Goal: Task Accomplishment & Management: Use online tool/utility

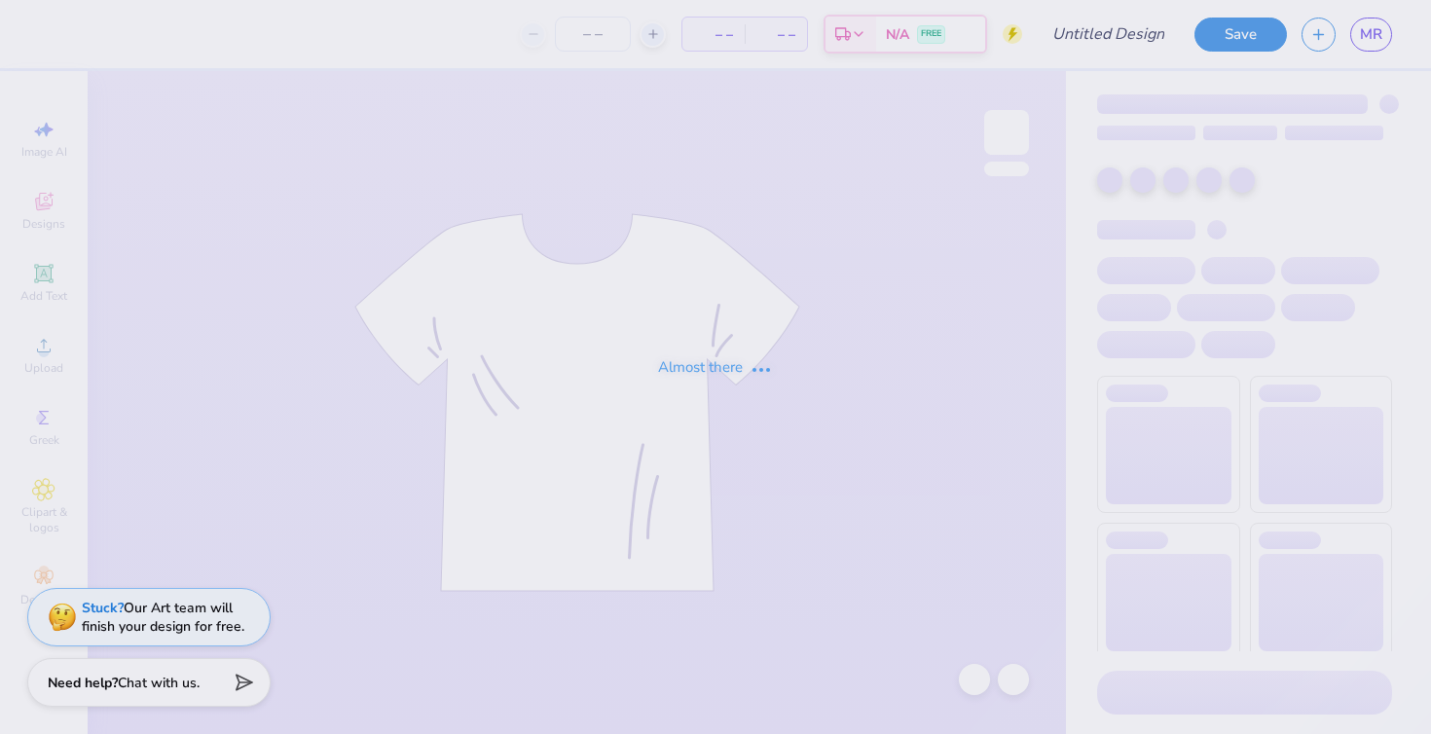
type input "anchorsplash"
type input "200"
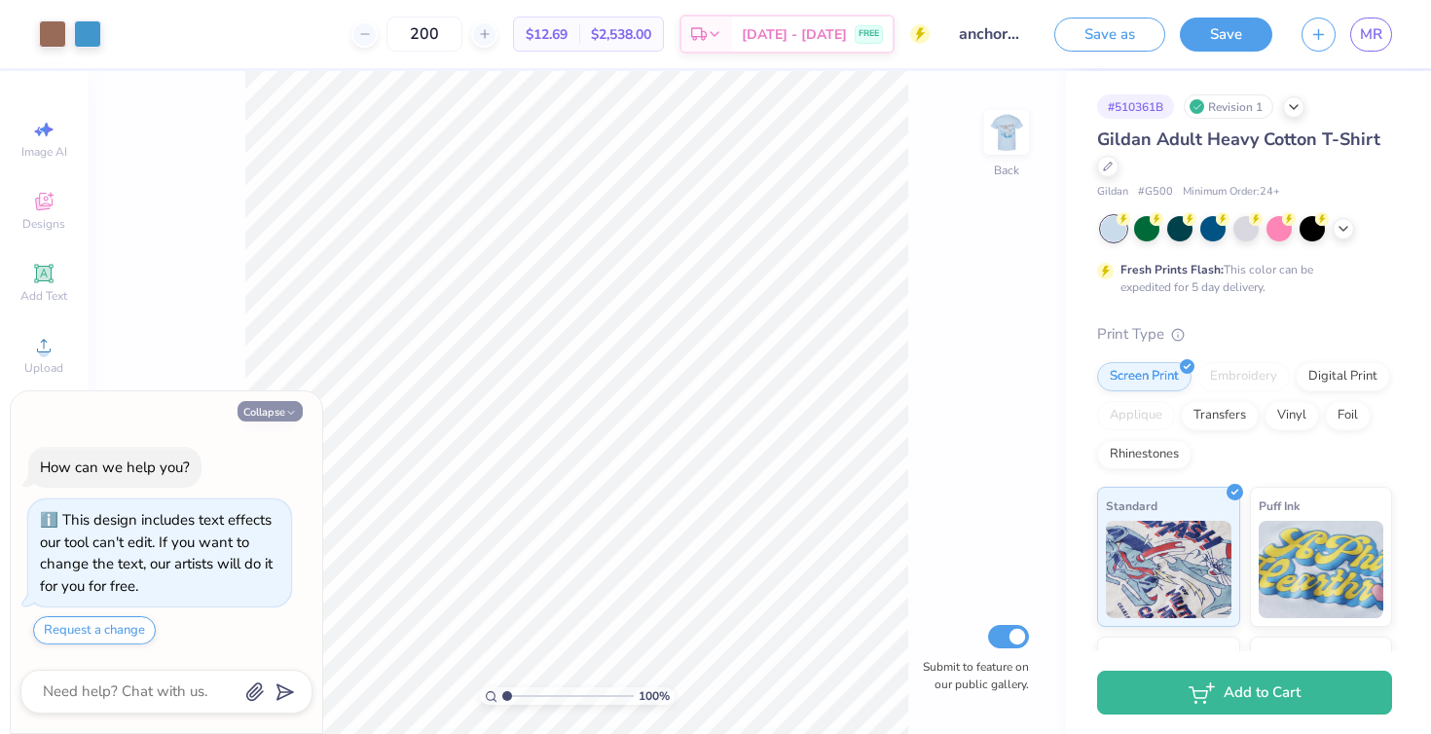
click at [283, 404] on button "Collapse" at bounding box center [270, 411] width 65 height 20
type textarea "x"
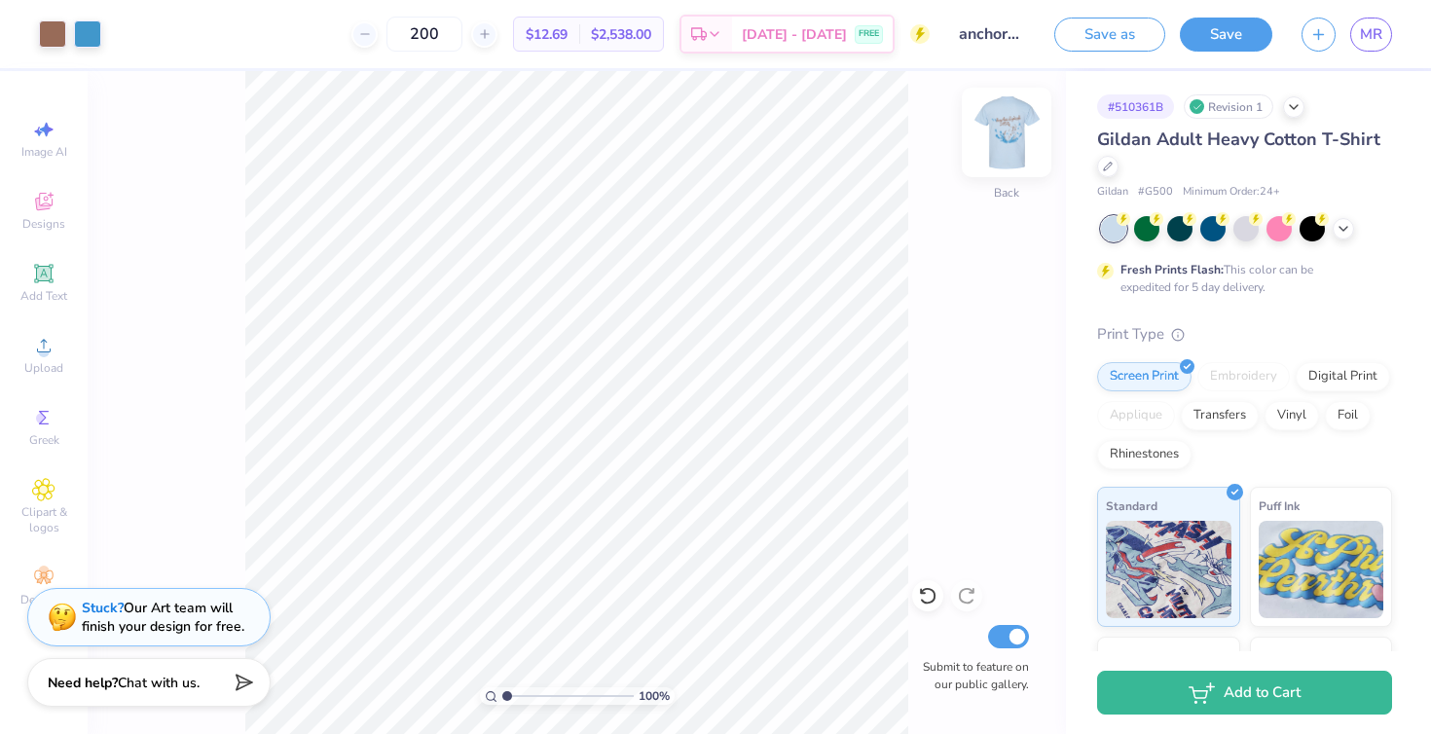
click at [998, 123] on img at bounding box center [1007, 132] width 78 height 78
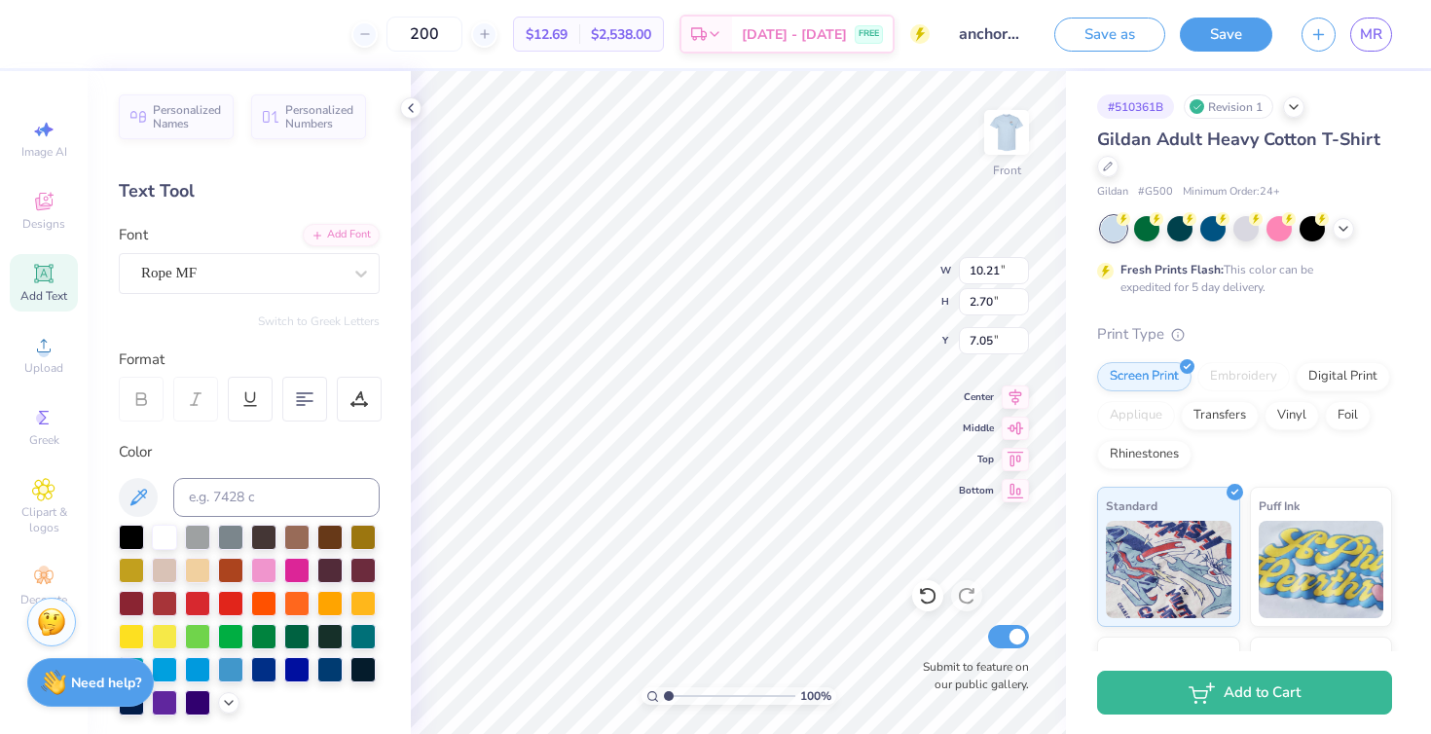
type input "4.23"
type input "1.81"
click at [927, 592] on icon at bounding box center [927, 595] width 19 height 19
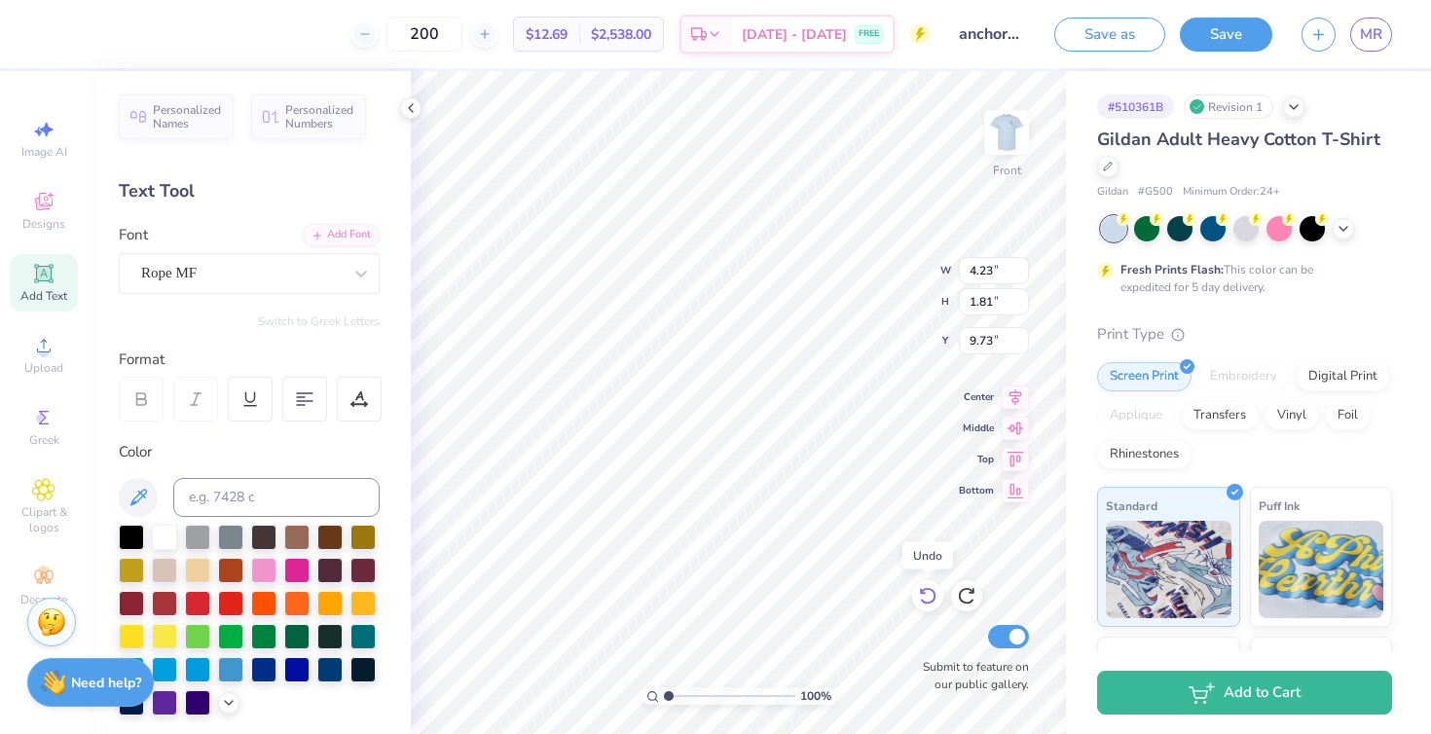
click at [927, 592] on icon at bounding box center [927, 595] width 19 height 19
type input "9.43"
click at [927, 592] on icon at bounding box center [927, 595] width 19 height 19
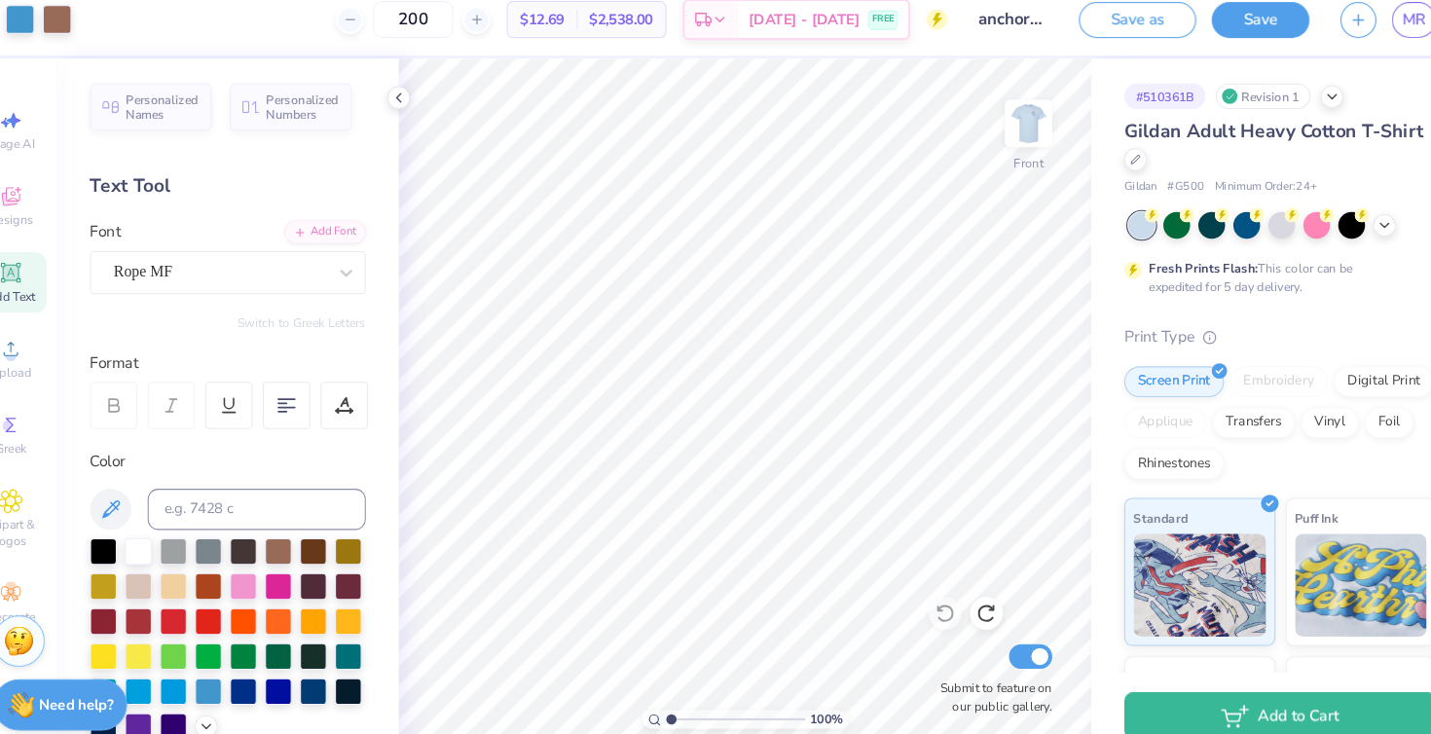
type input "1.09"
type textarea "x"
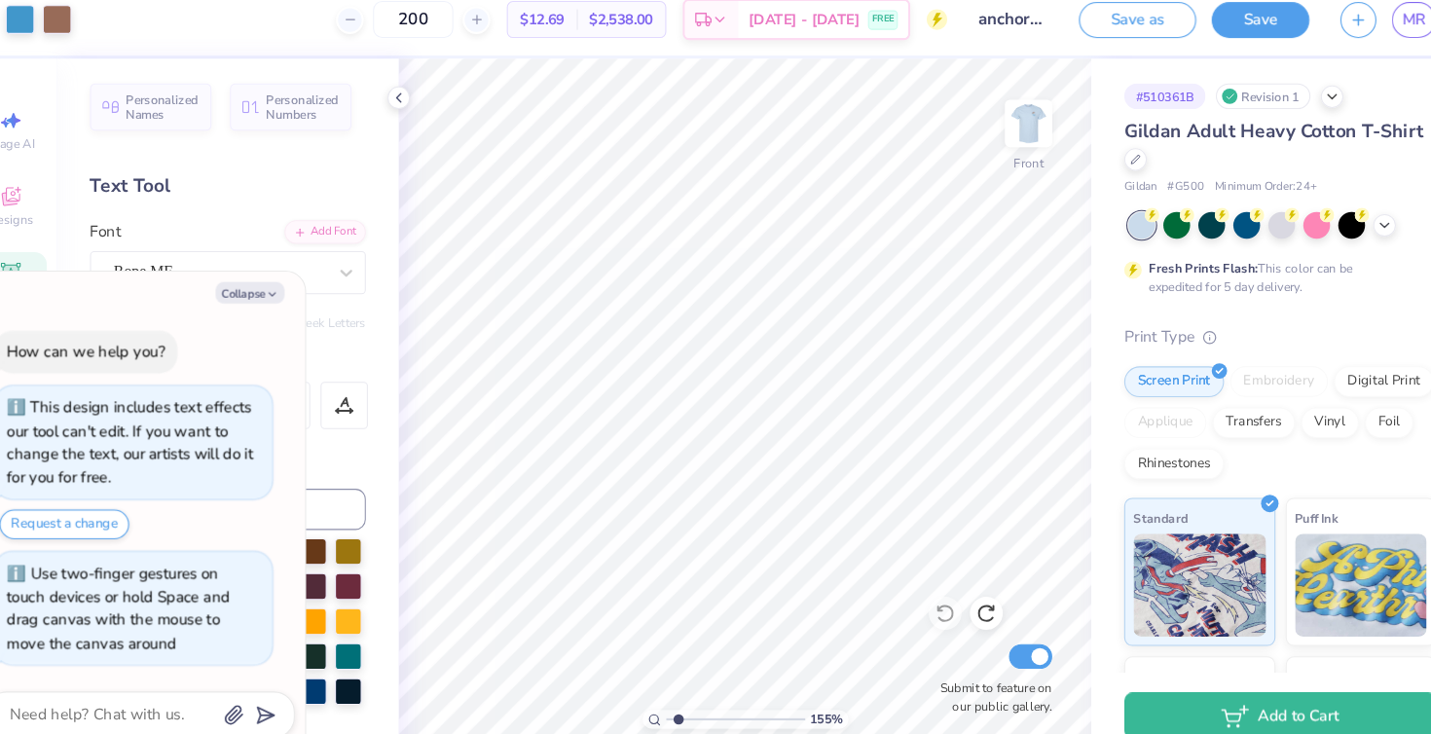
drag, startPoint x: 668, startPoint y: 690, endPoint x: 675, endPoint y: 681, distance: 11.1
type input "1.55"
click at [675, 687] on input "range" at bounding box center [729, 696] width 131 height 18
type textarea "x"
type input "12.50"
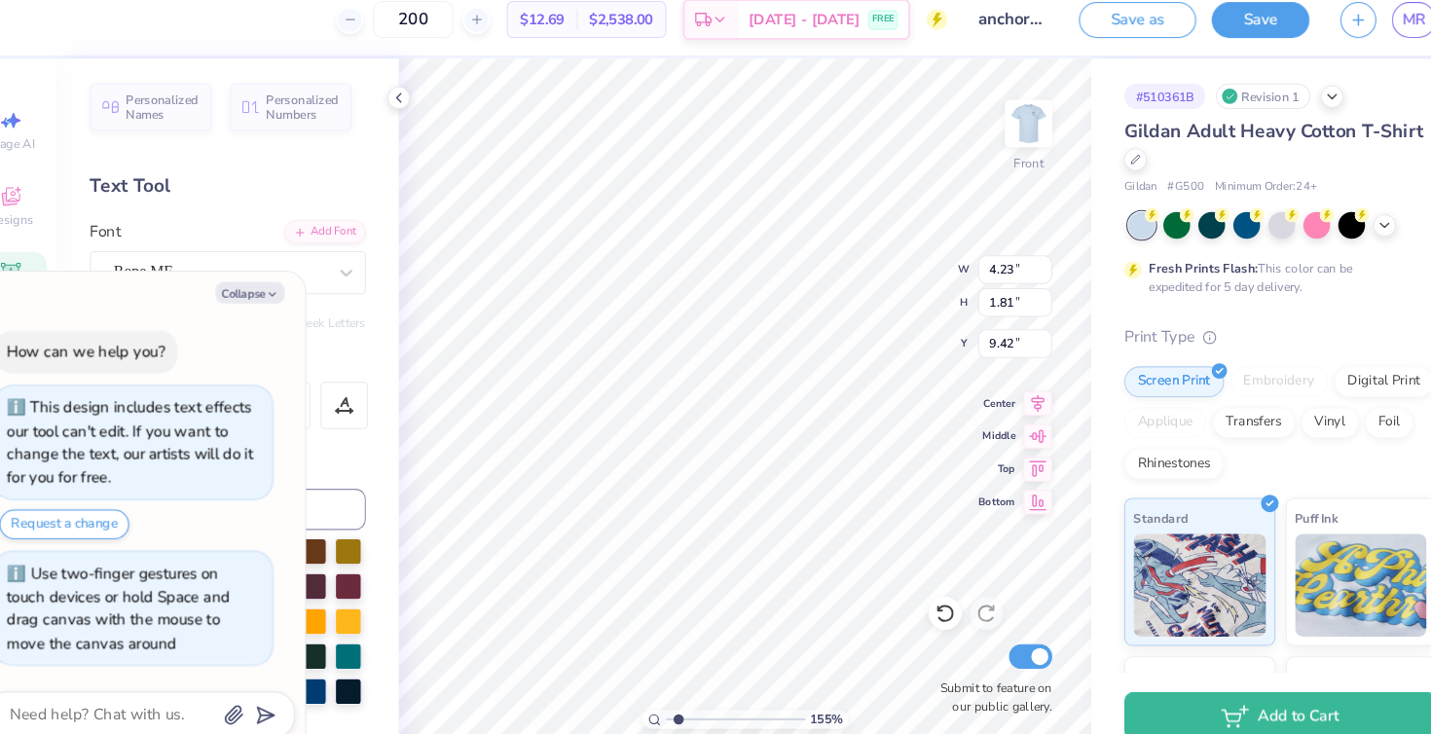
type input "10.04"
type input "8.40"
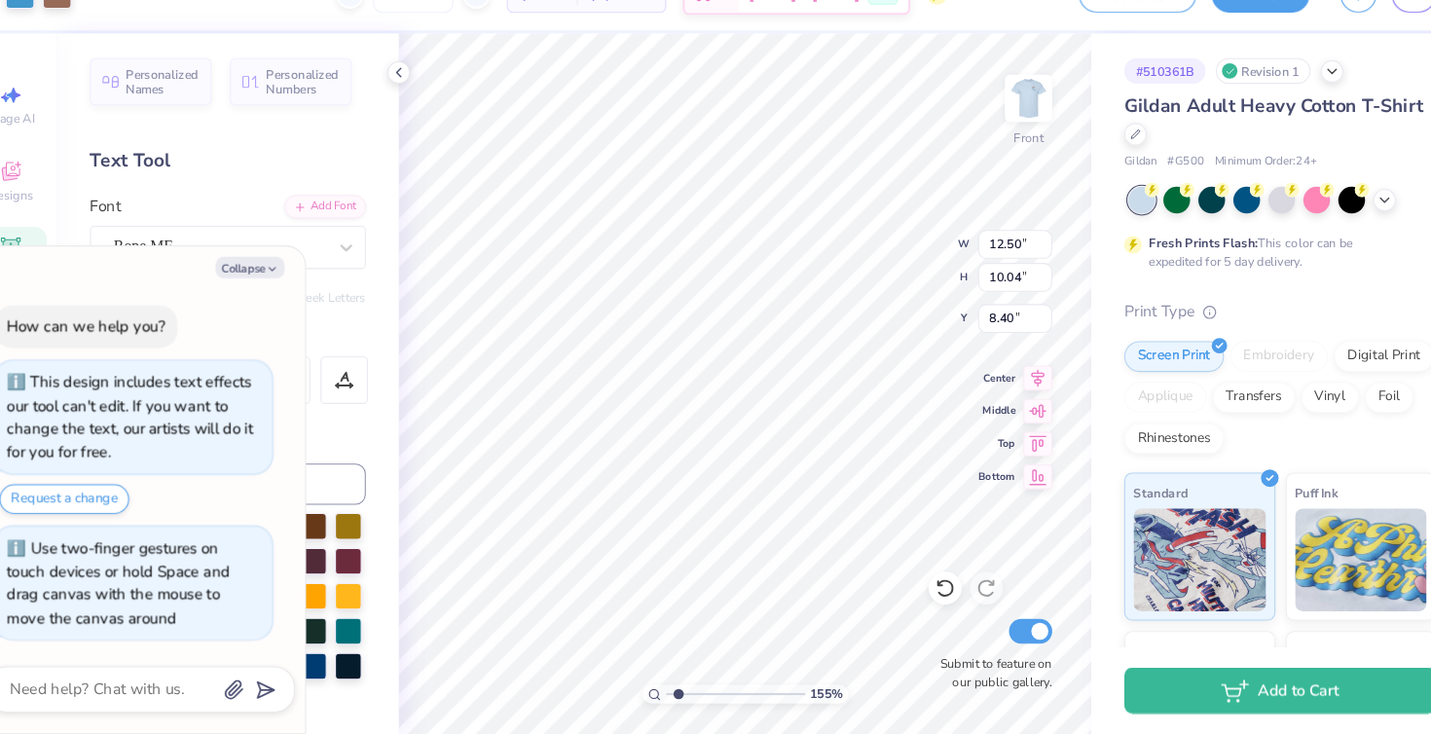
type textarea "x"
drag, startPoint x: 674, startPoint y: 696, endPoint x: 637, endPoint y: 696, distance: 37.0
type input "1"
click at [664, 696] on input "range" at bounding box center [729, 696] width 131 height 18
type textarea "x"
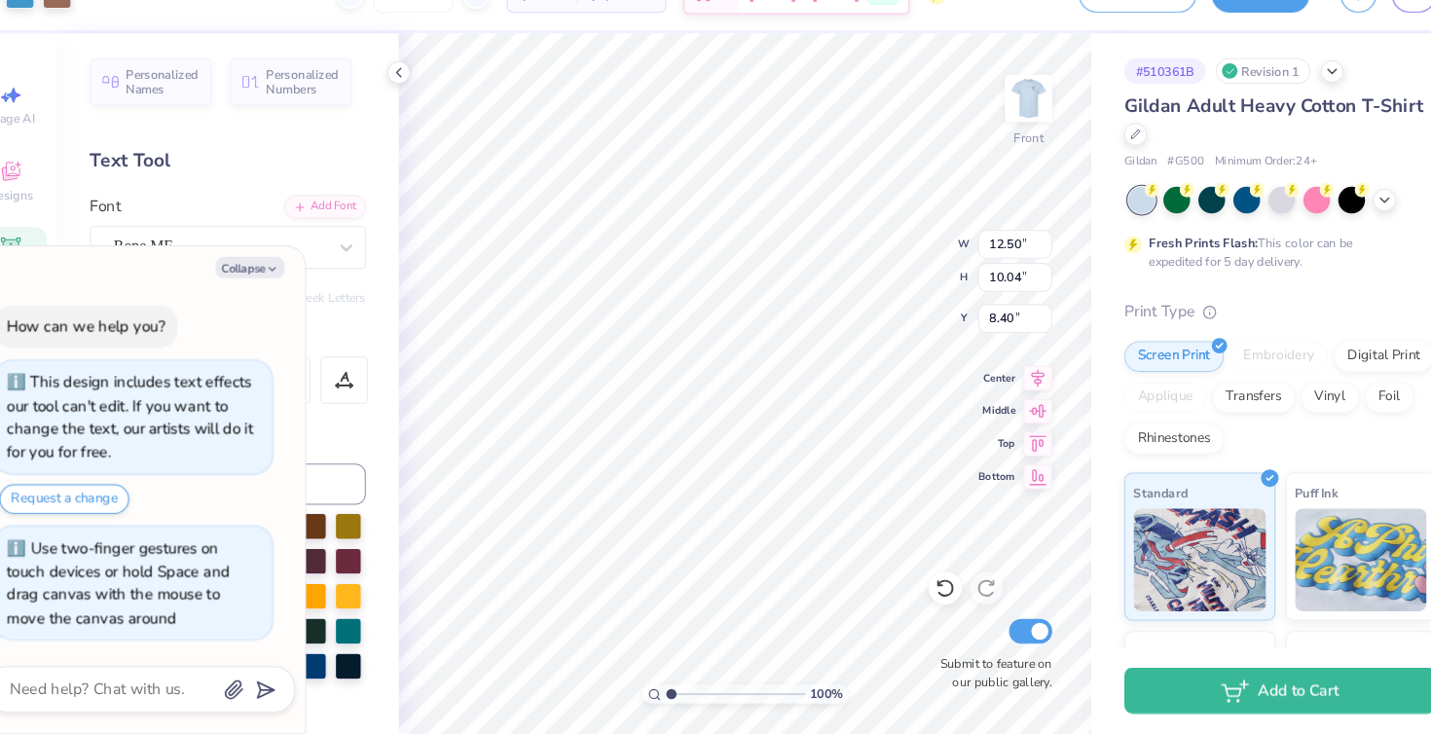
type input "9.23"
type textarea "x"
type input "4.23"
type input "1.81"
type input "9.42"
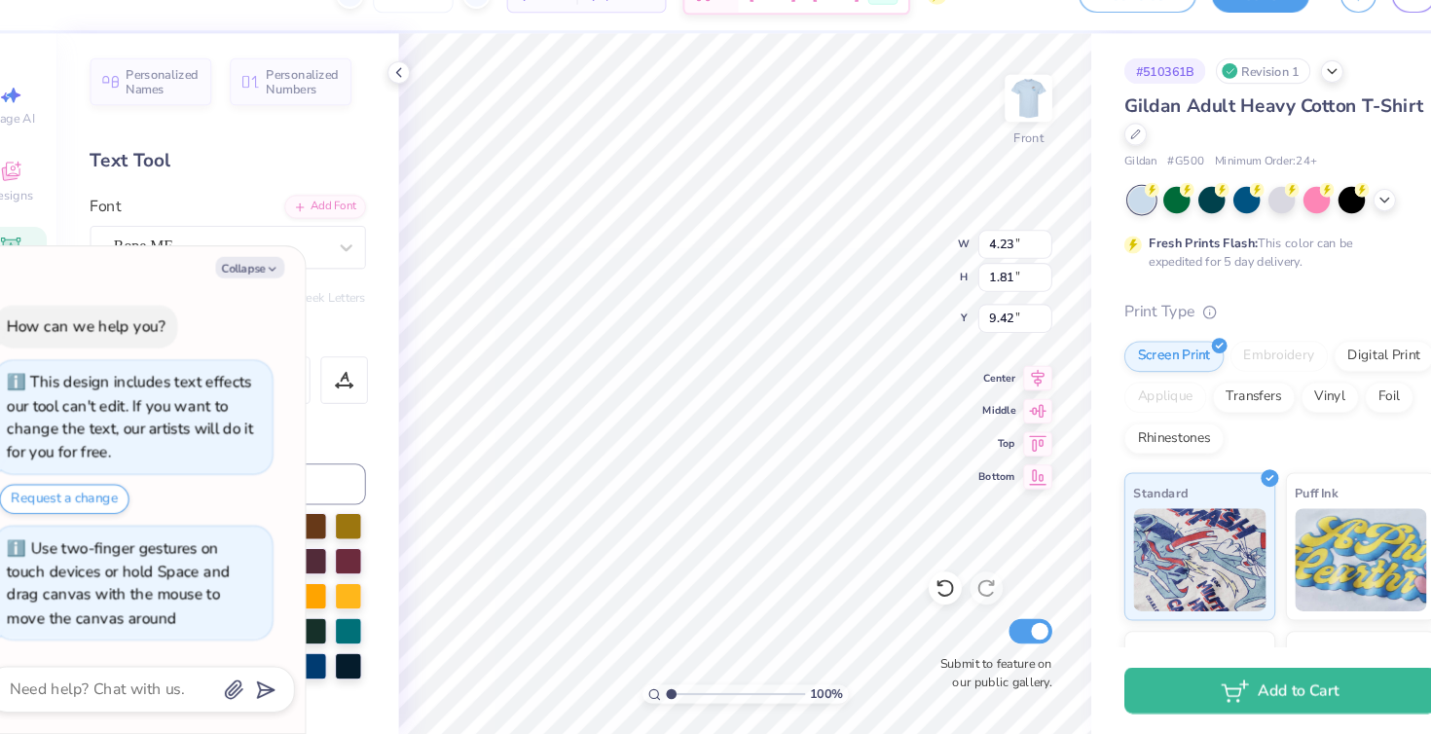
type textarea "x"
type input "9.70"
type textarea "x"
type input "4.26"
type input "2.31"
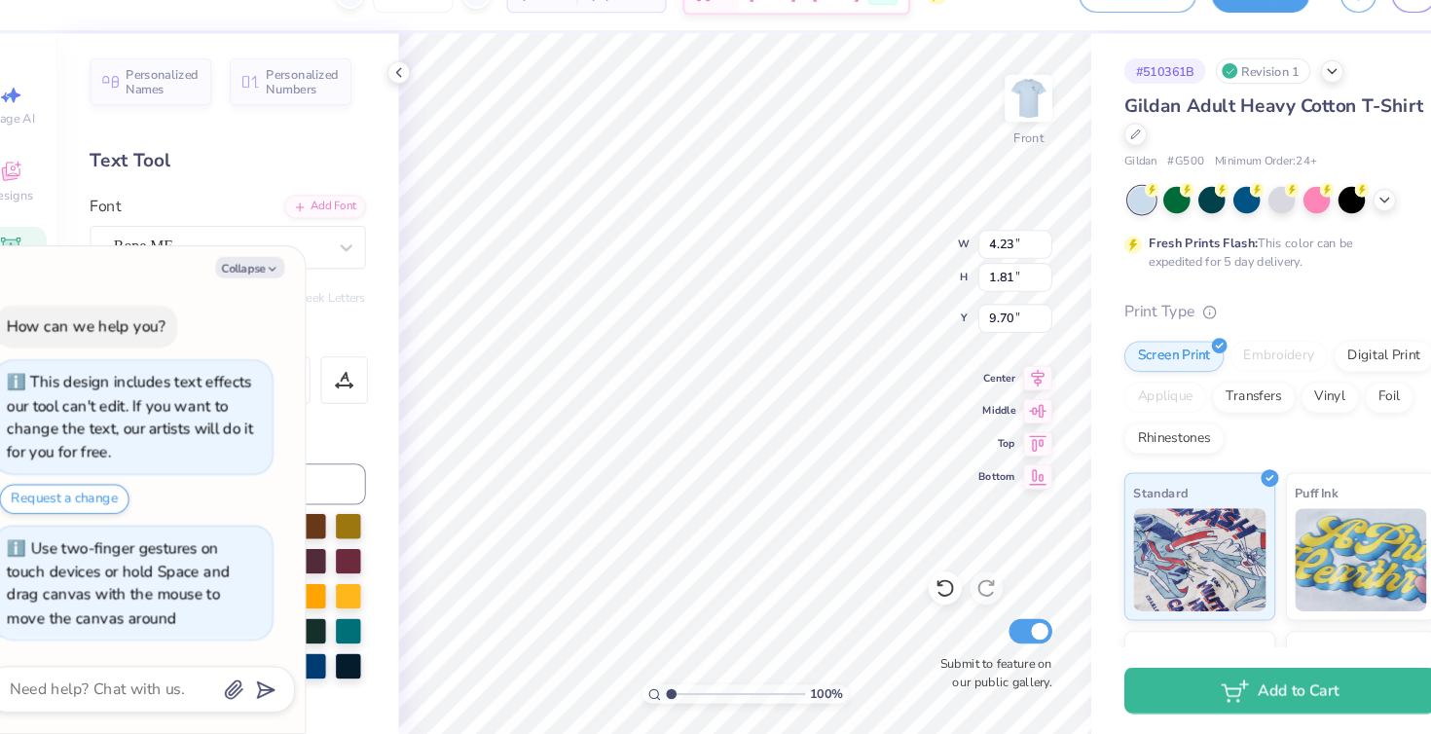
type input "9.45"
type textarea "x"
type input "9.70"
type textarea "x"
type input "10.21"
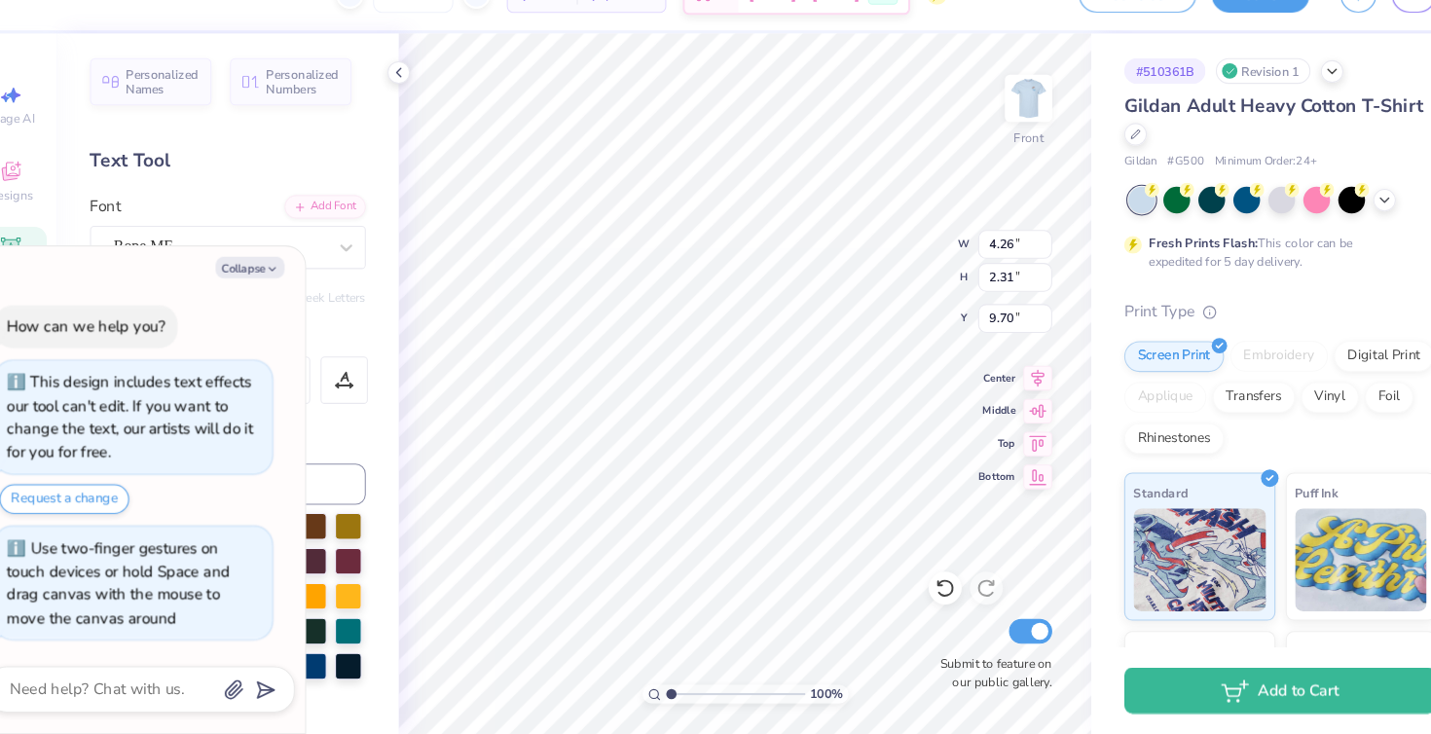
type input "2.70"
type input "7.00"
type textarea "x"
type input "12.50"
type input "10.04"
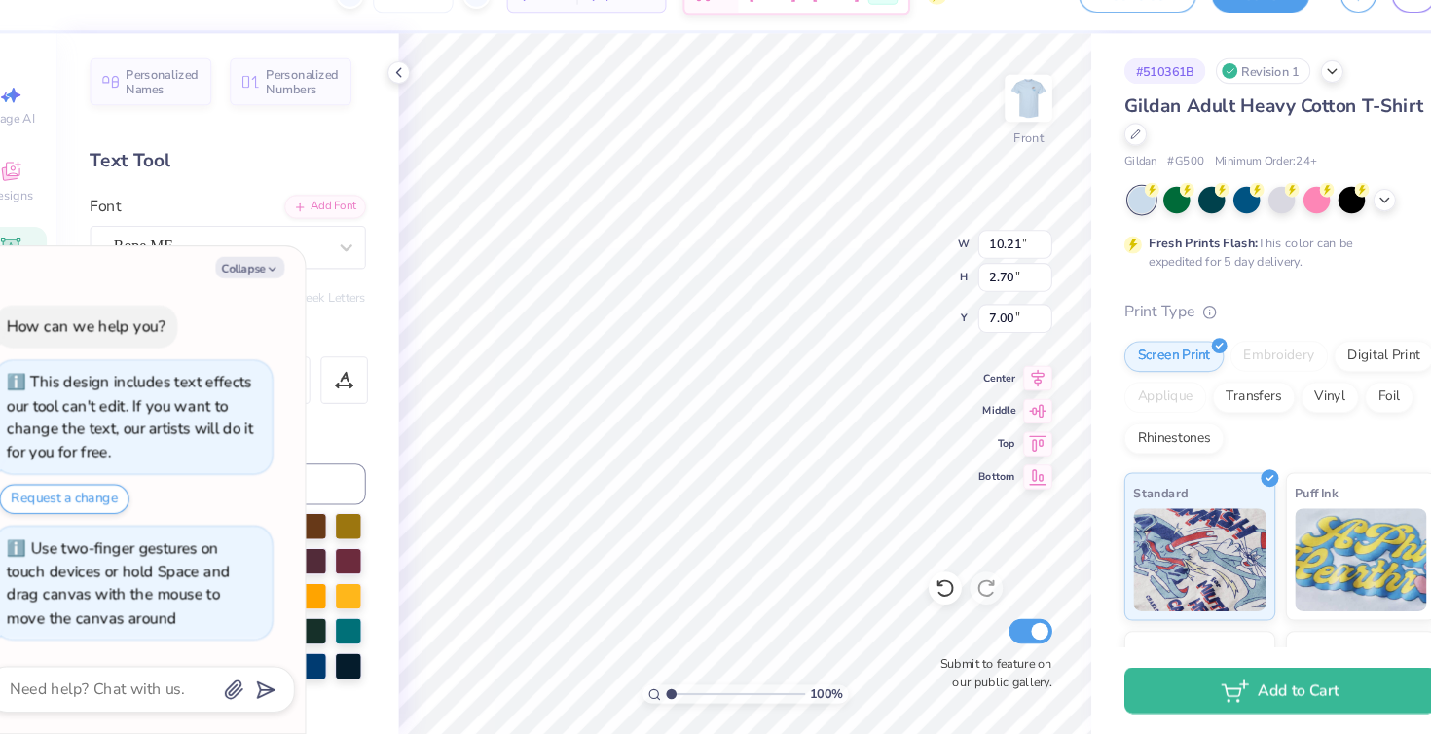
type input "9.23"
type textarea "x"
type input "12.76"
type input "10.25"
type input "9.02"
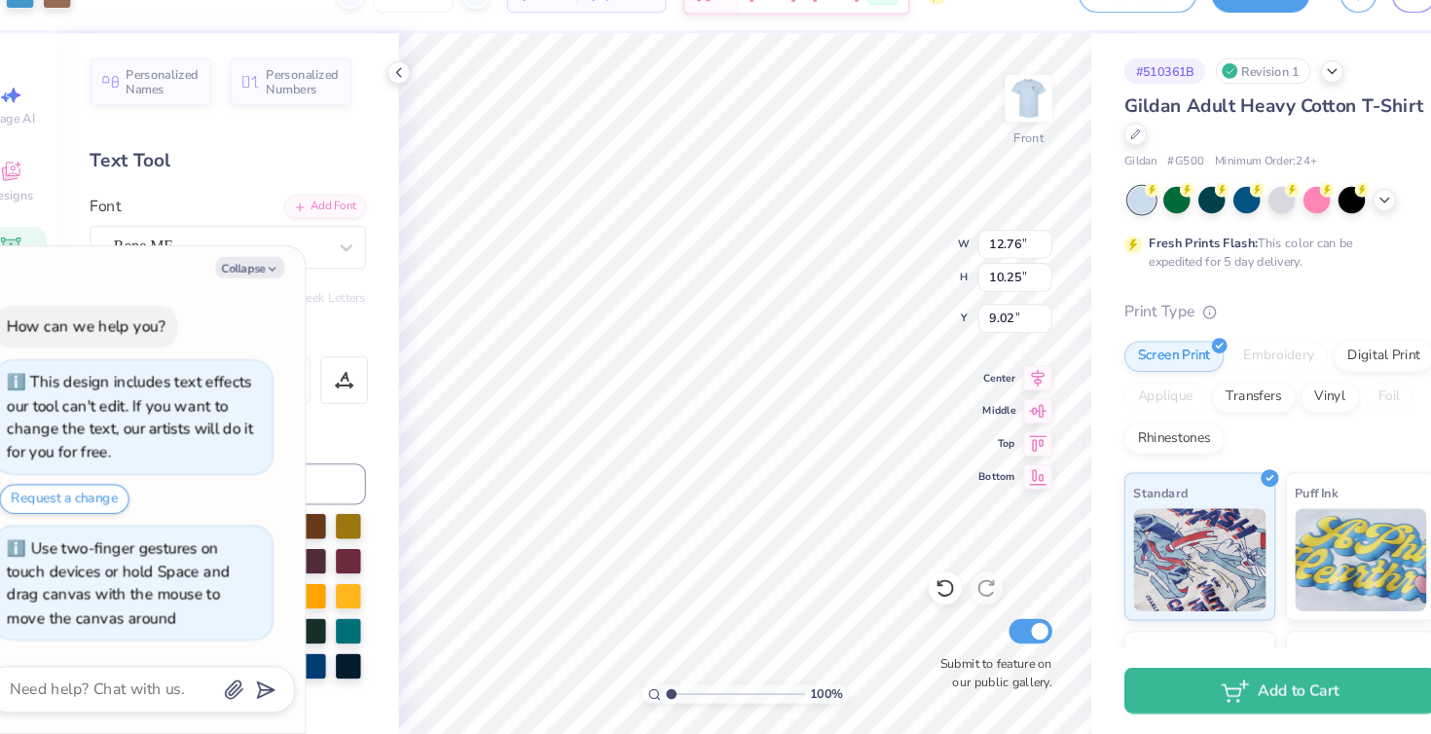
type textarea "x"
type input "10.02"
type textarea "x"
type input "10.21"
type input "2.70"
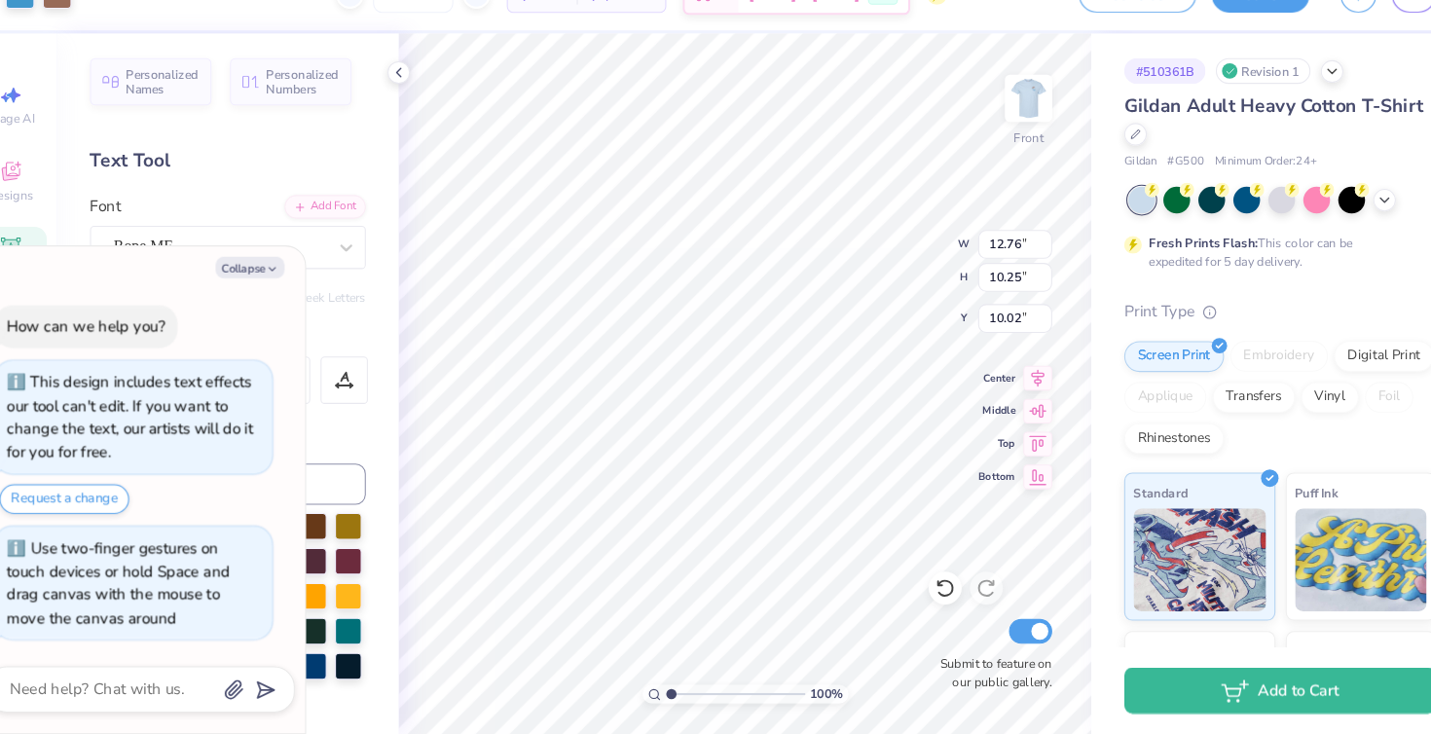
type input "7.00"
type textarea "x"
type input "5.01"
type textarea "x"
type input "7.95"
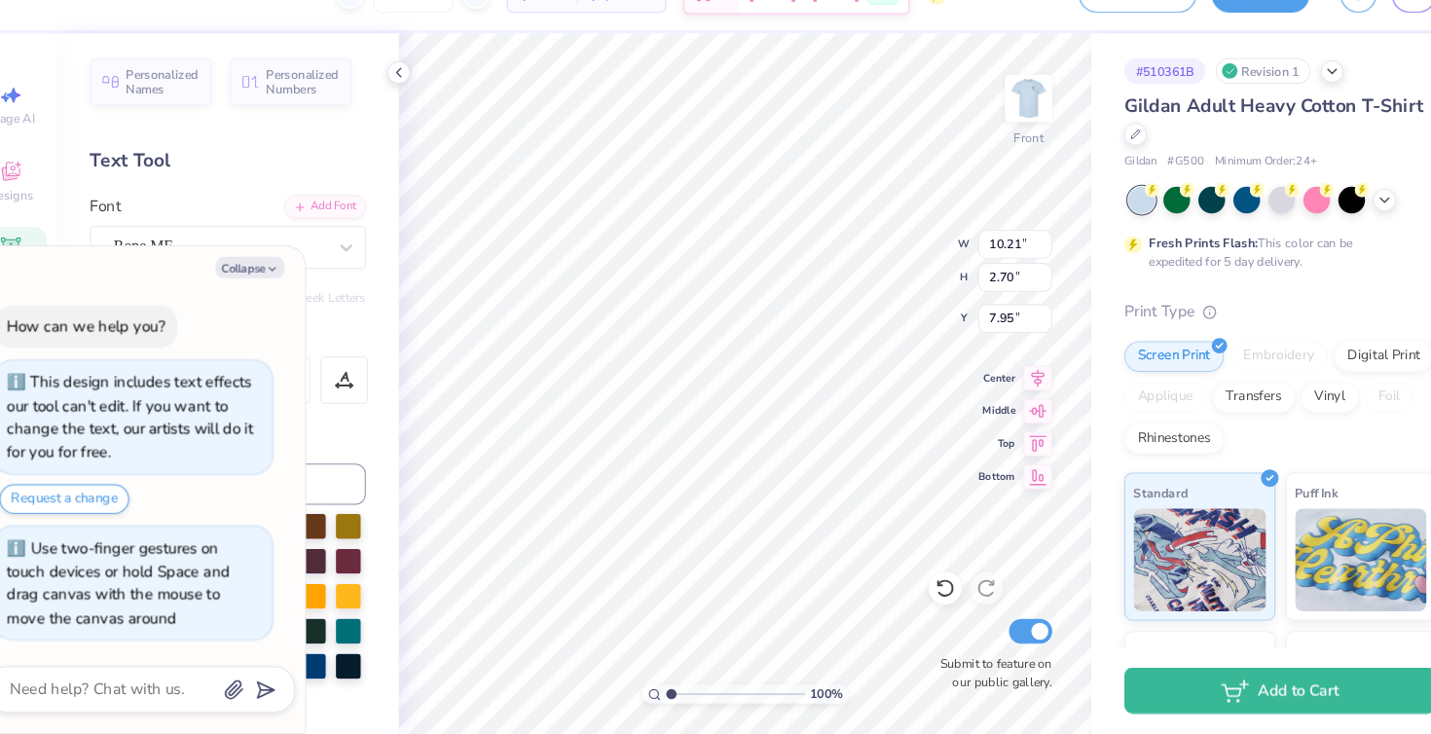
type textarea "x"
type input "9.96"
type input "4.33"
type input "7.16"
type textarea "x"
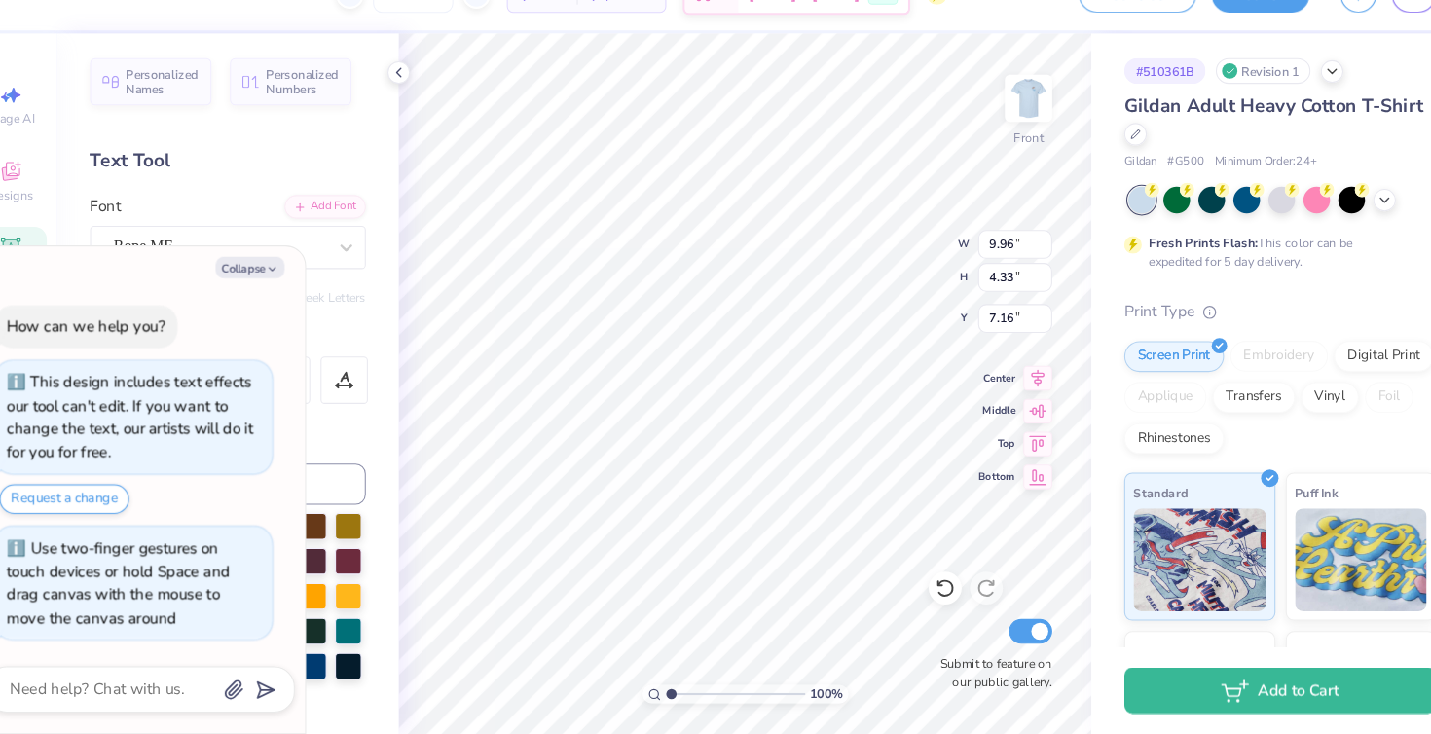
type input "7.48"
type textarea "x"
type input "4.26"
type input "2.31"
type input "10.65"
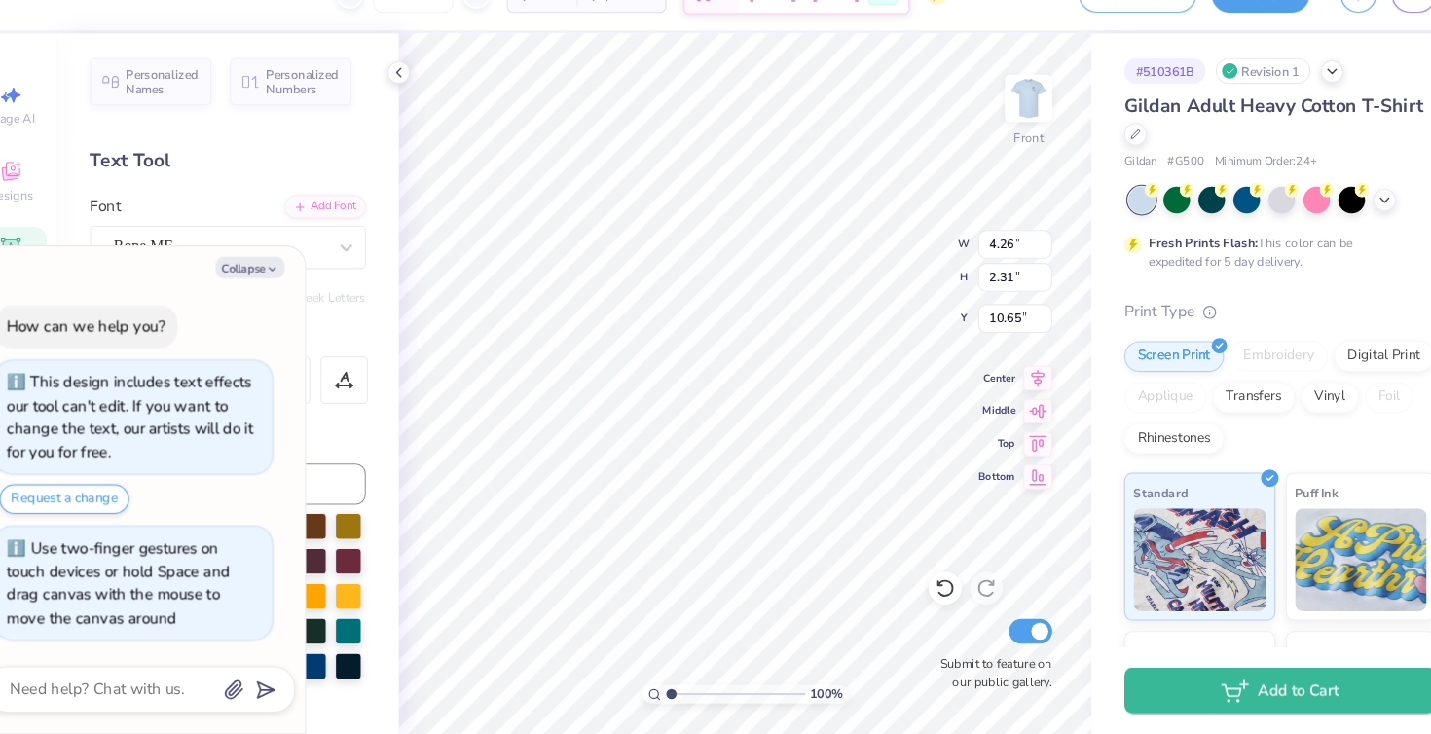
type textarea "x"
type input "9.96"
type input "4.33"
type input "7.48"
type textarea "x"
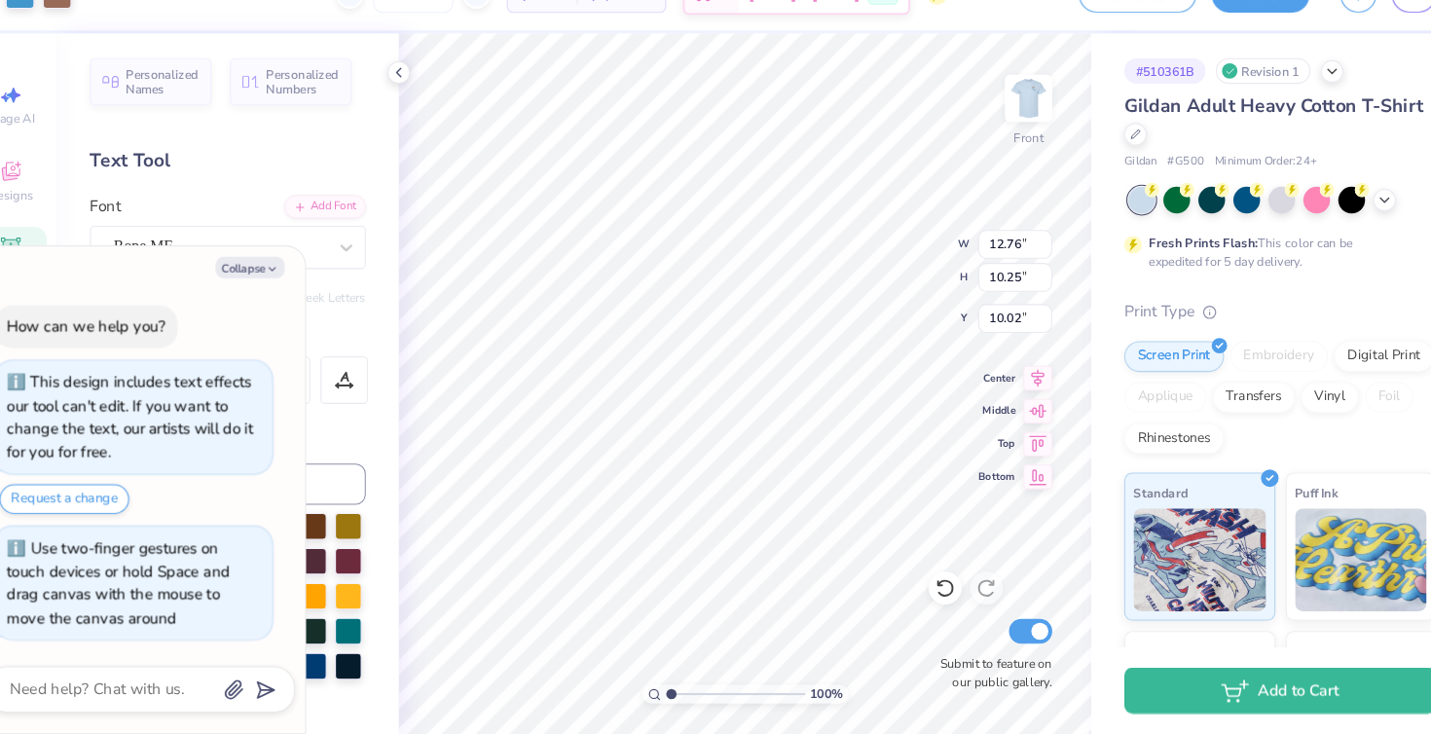
type input "12.92"
type input "10.37"
type input "9.90"
type textarea "x"
type input "10.07"
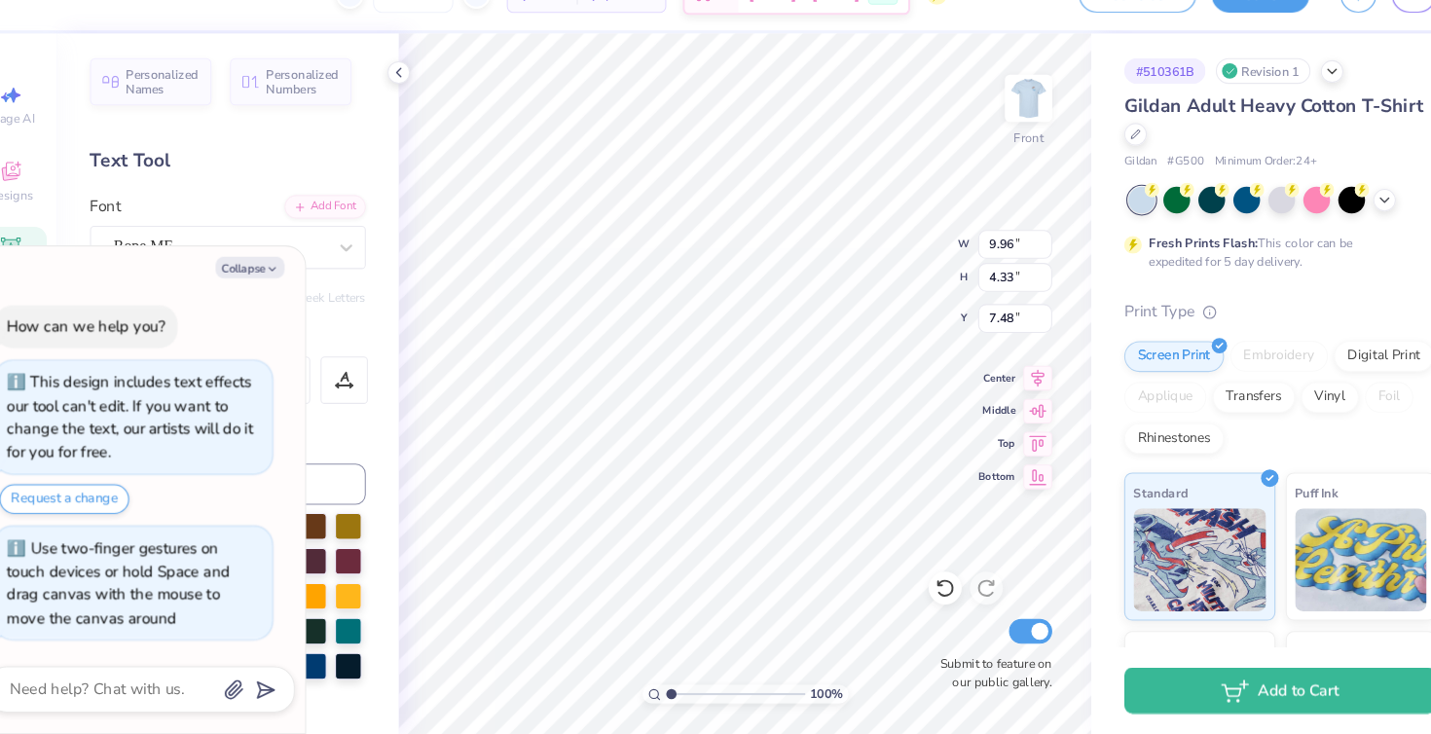
type input "3.87"
type input "7.70"
type textarea "x"
type input "10.07"
type input "3.87"
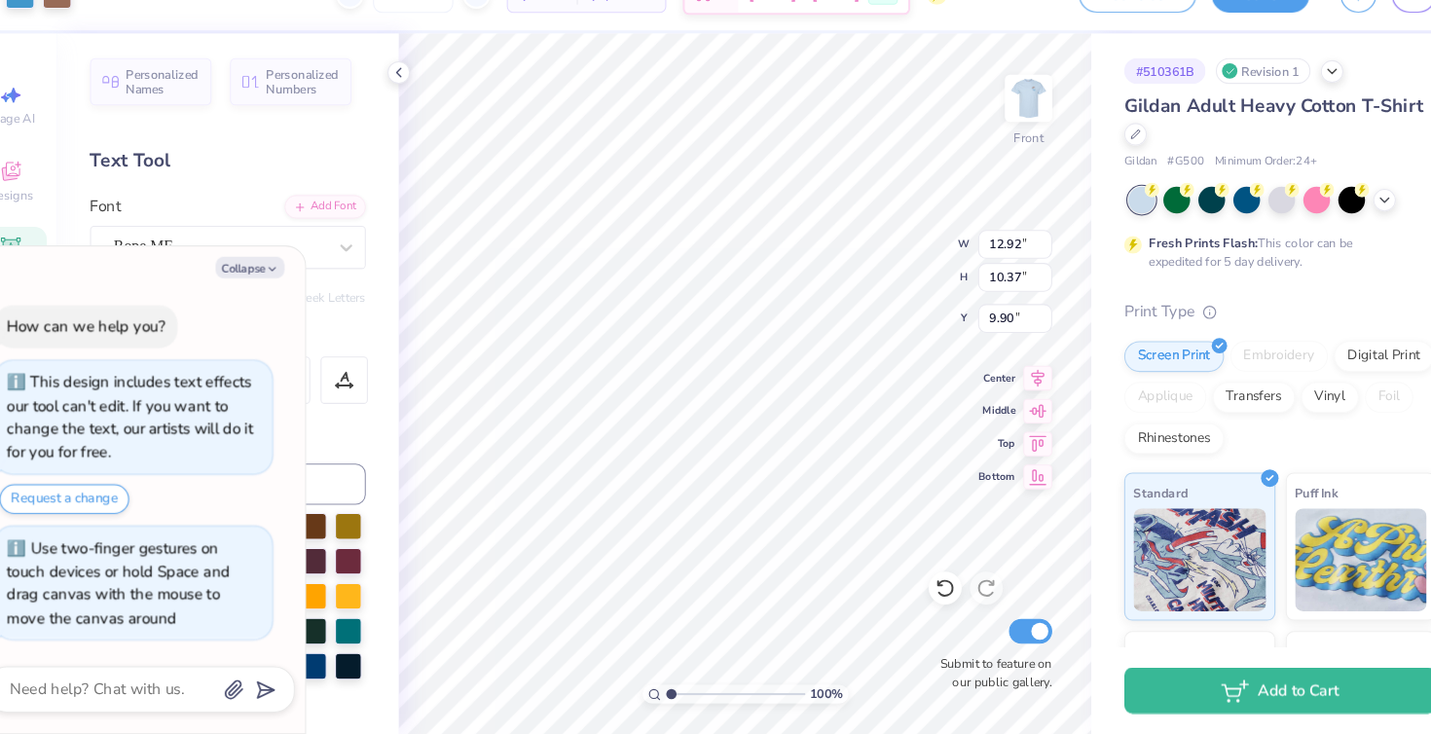
type input "7.70"
type textarea "x"
type input "5.26"
click at [271, 288] on button "Collapse" at bounding box center [270, 292] width 65 height 20
type textarea "x"
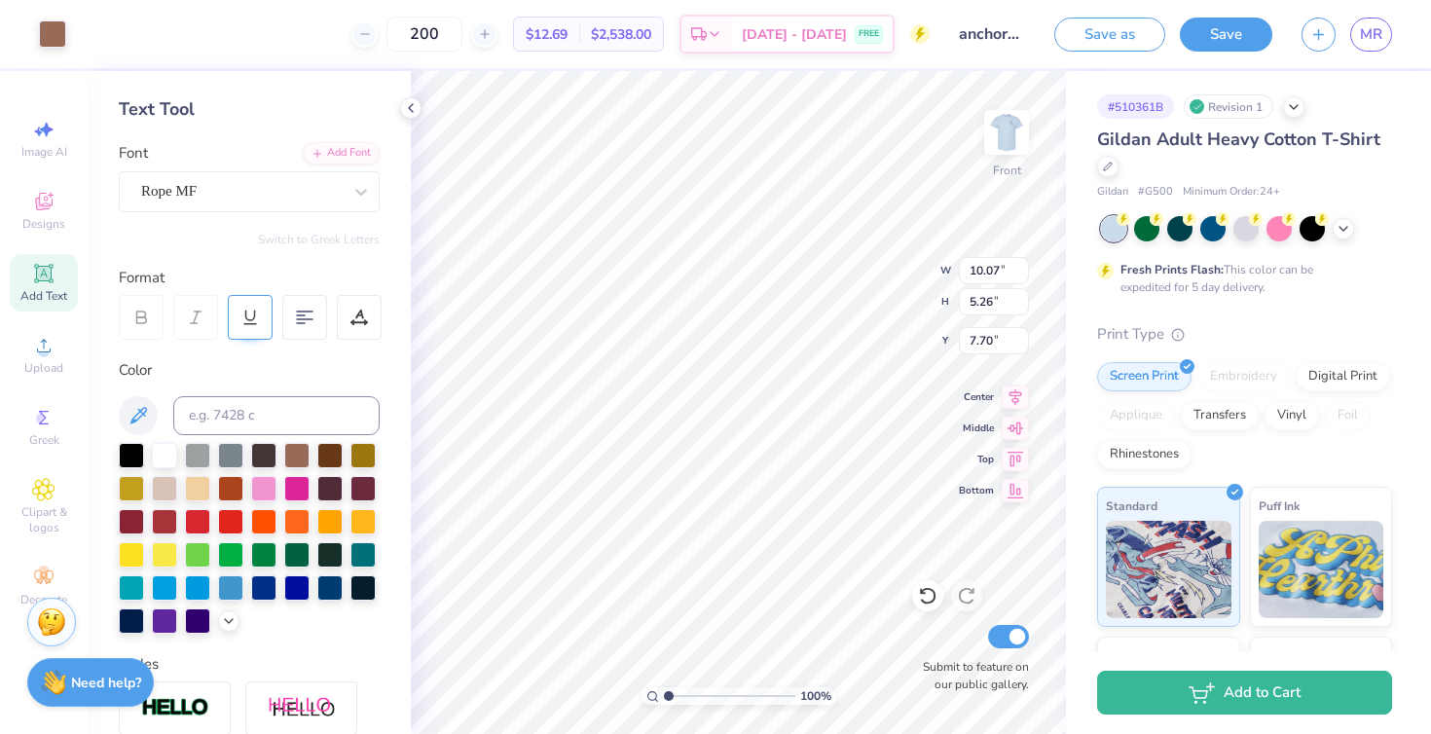
scroll to position [83, 0]
click at [301, 582] on div at bounding box center [296, 584] width 25 height 25
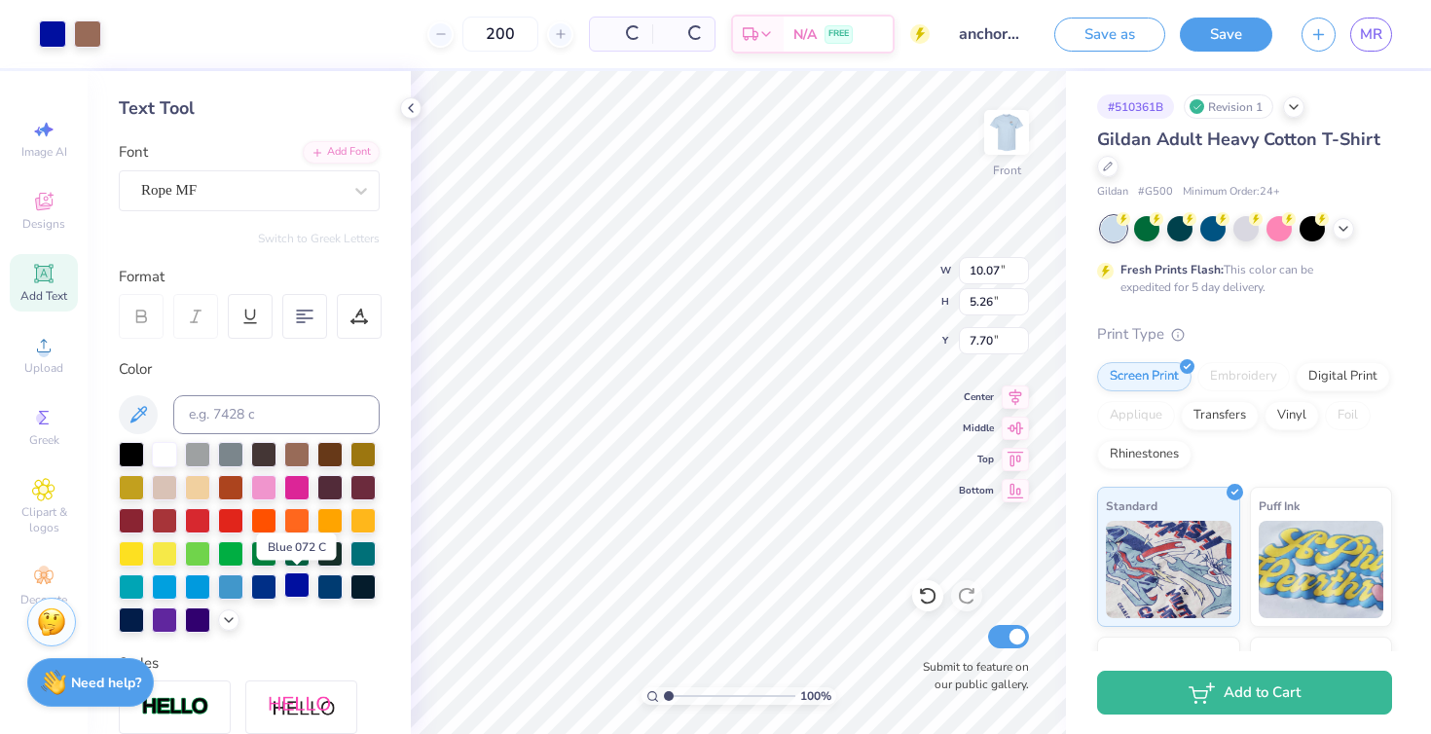
type input "10.01"
type input "5.33"
type input "7.63"
click at [292, 578] on div at bounding box center [296, 584] width 25 height 25
type input "4.21"
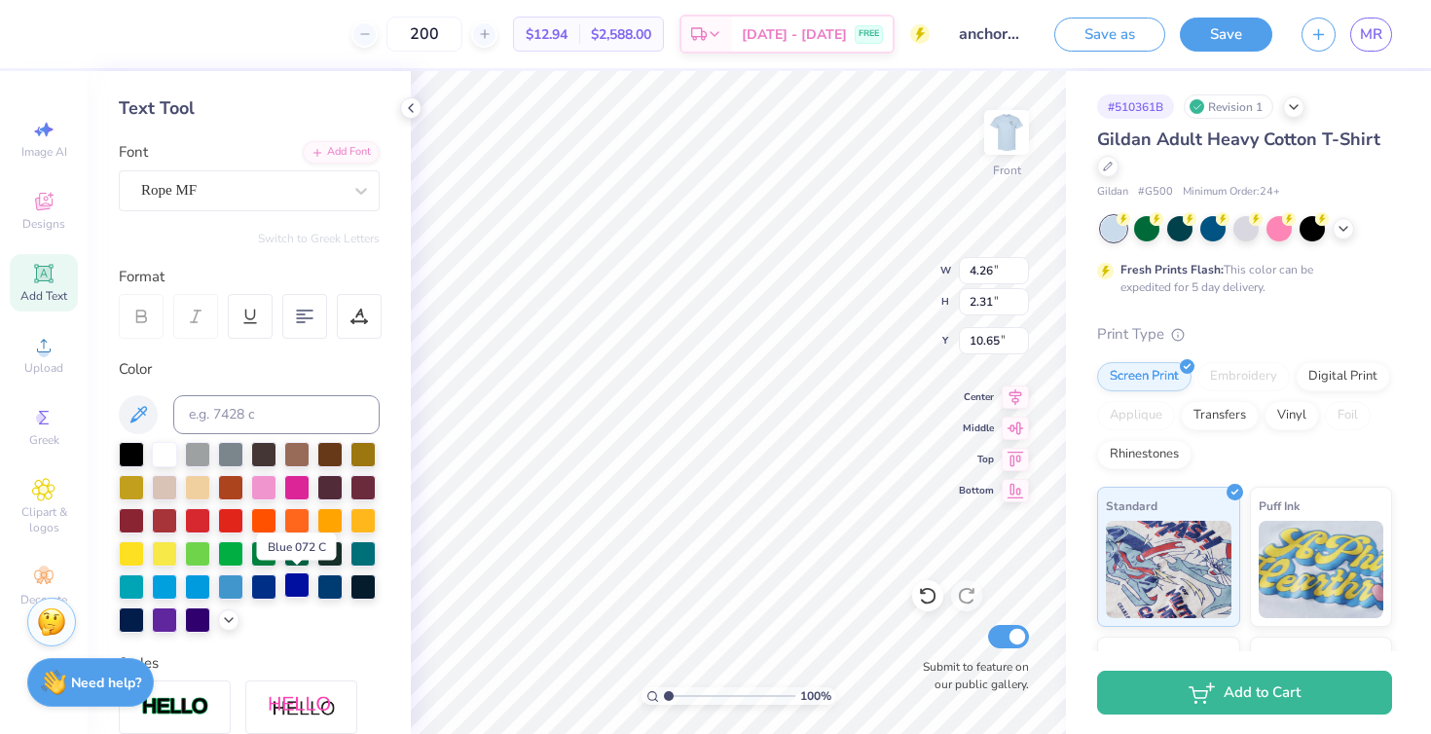
type input "2.25"
type input "10.78"
type input "12.92"
type input "10.37"
type input "9.90"
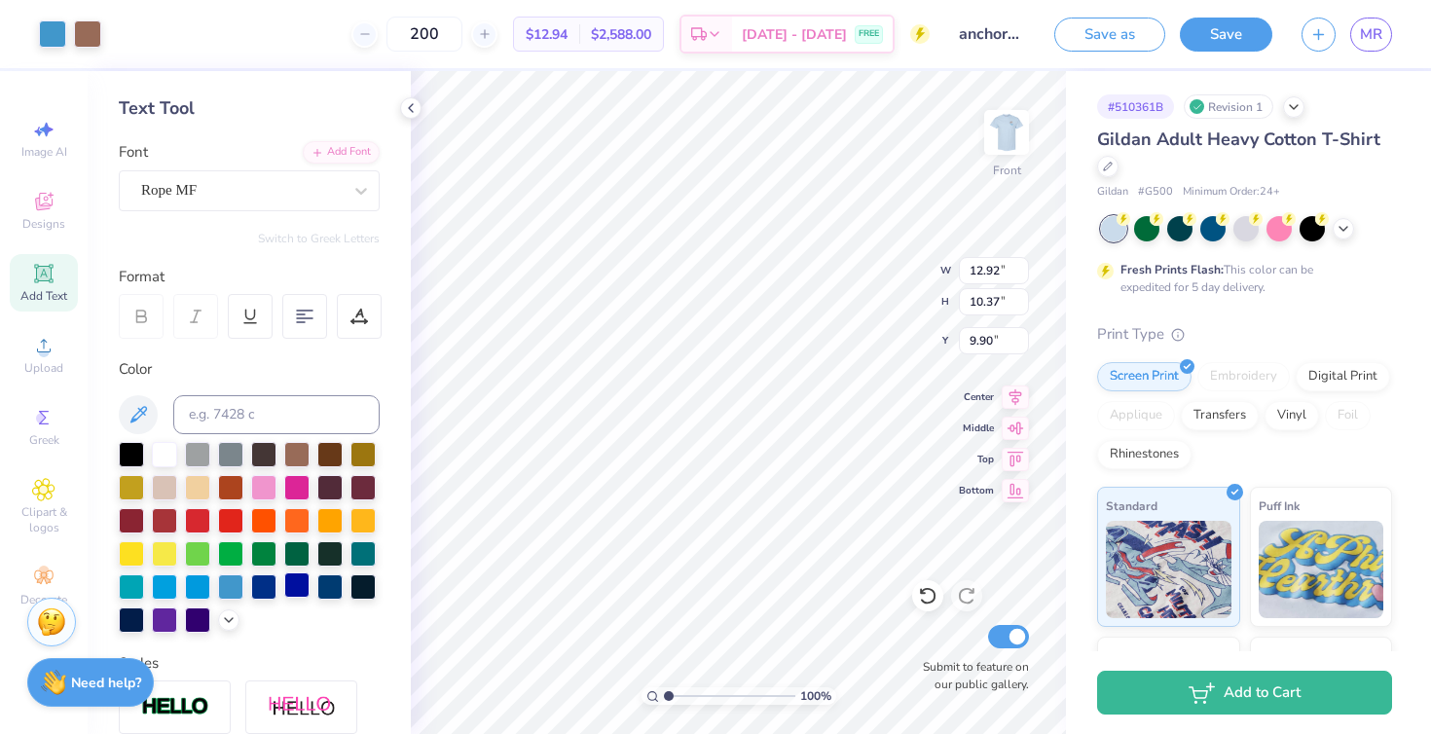
click at [287, 582] on div at bounding box center [296, 584] width 25 height 25
type input "4.21"
type input "2.25"
type input "10.78"
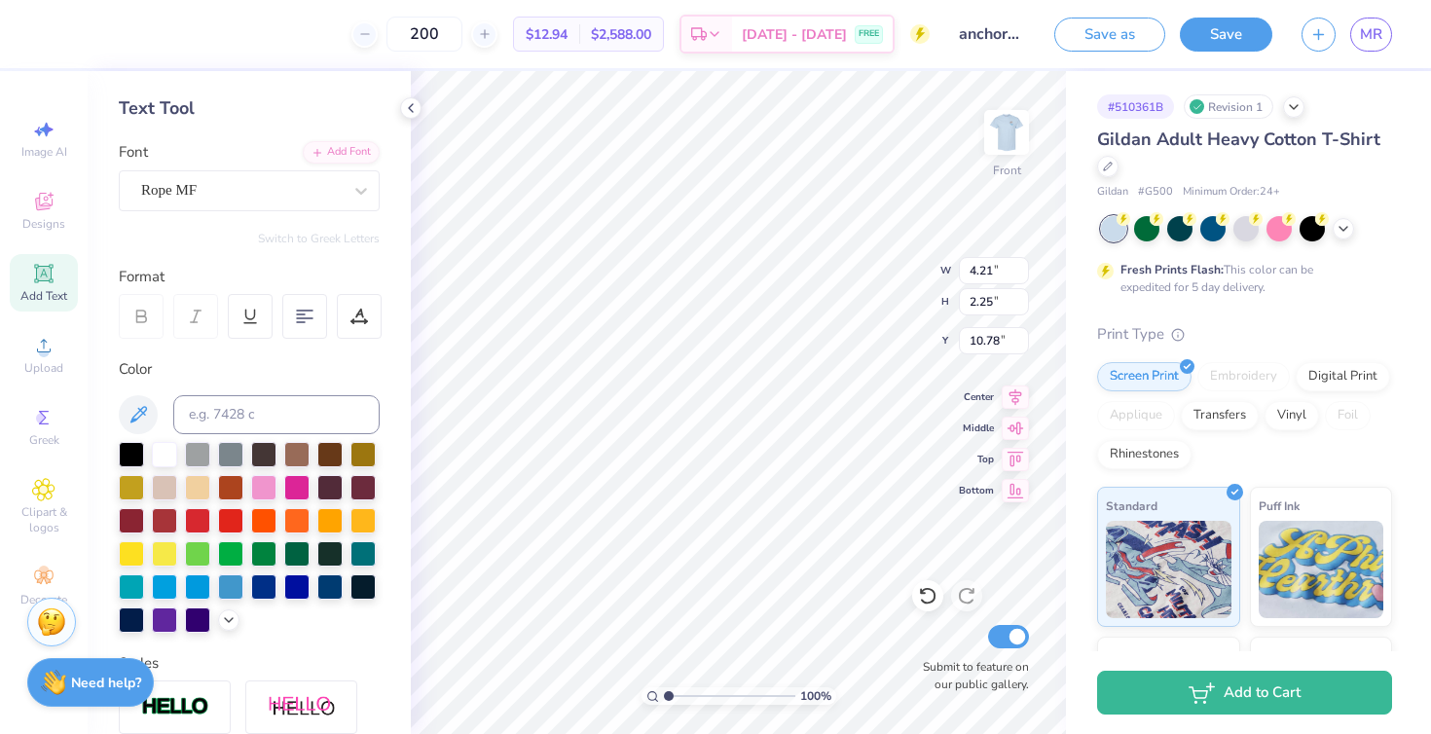
type input "10.01"
type input "5.40"
type input "7.63"
click at [256, 590] on div at bounding box center [263, 584] width 25 height 25
click at [267, 579] on div at bounding box center [263, 584] width 25 height 25
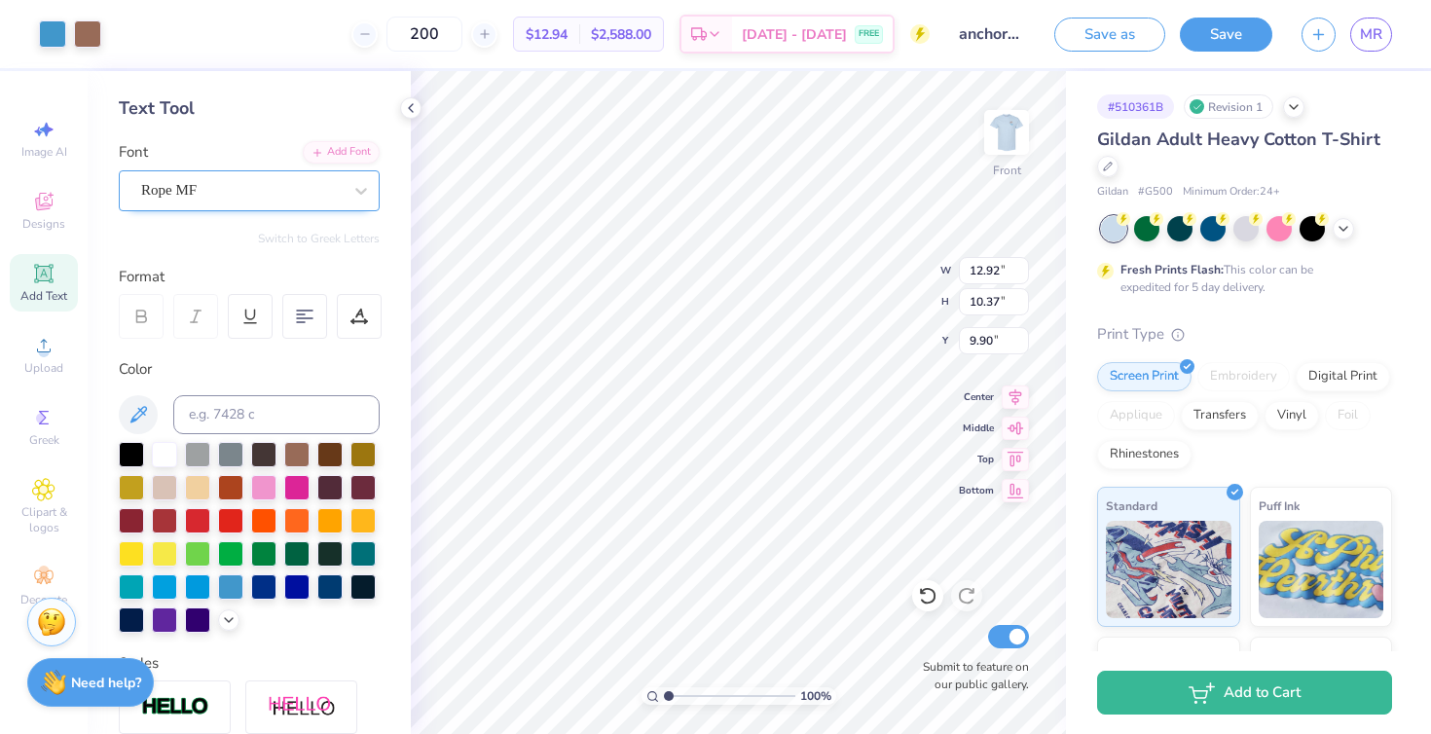
click at [218, 194] on div "Rope MF" at bounding box center [241, 190] width 204 height 30
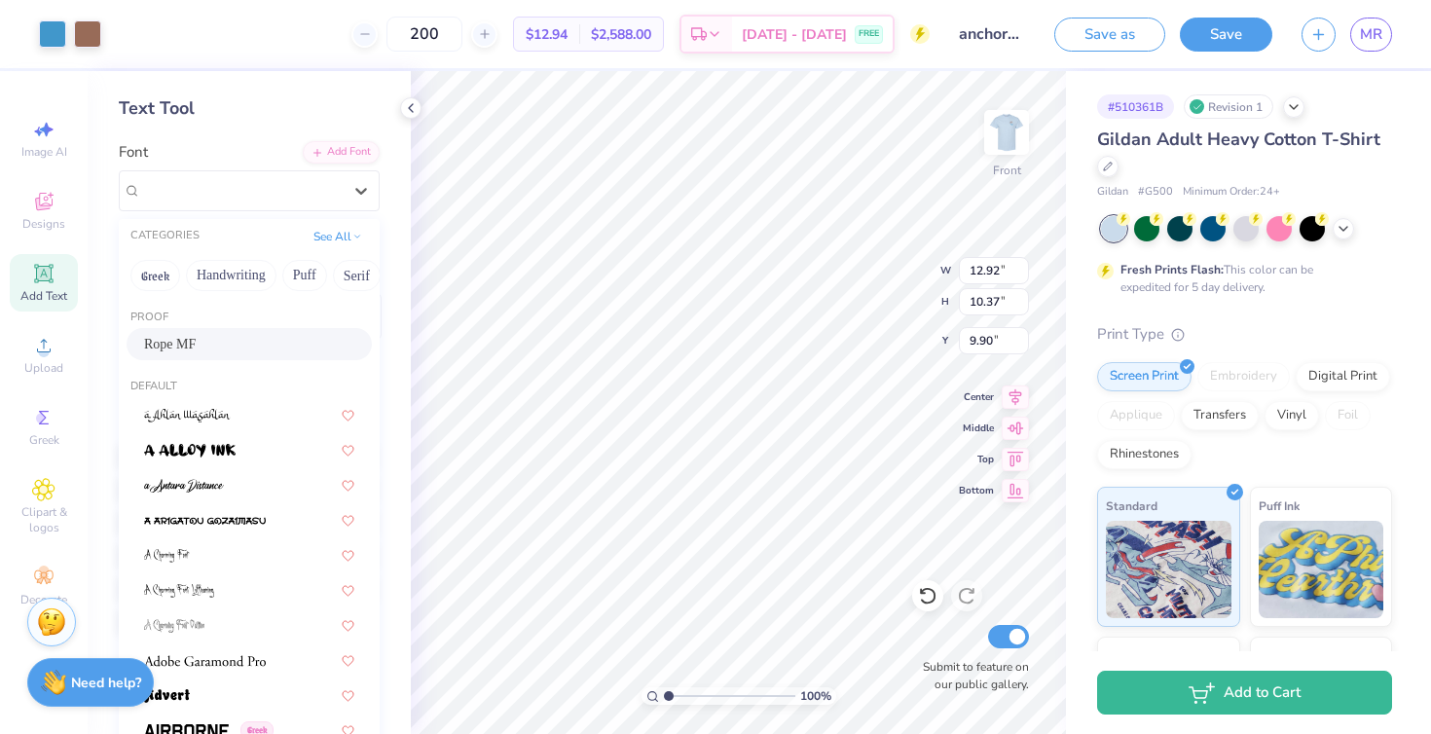
click at [389, 286] on div "Personalized Names Personalized Numbers Text Tool Add Font Font option Rope MF …" at bounding box center [249, 402] width 323 height 663
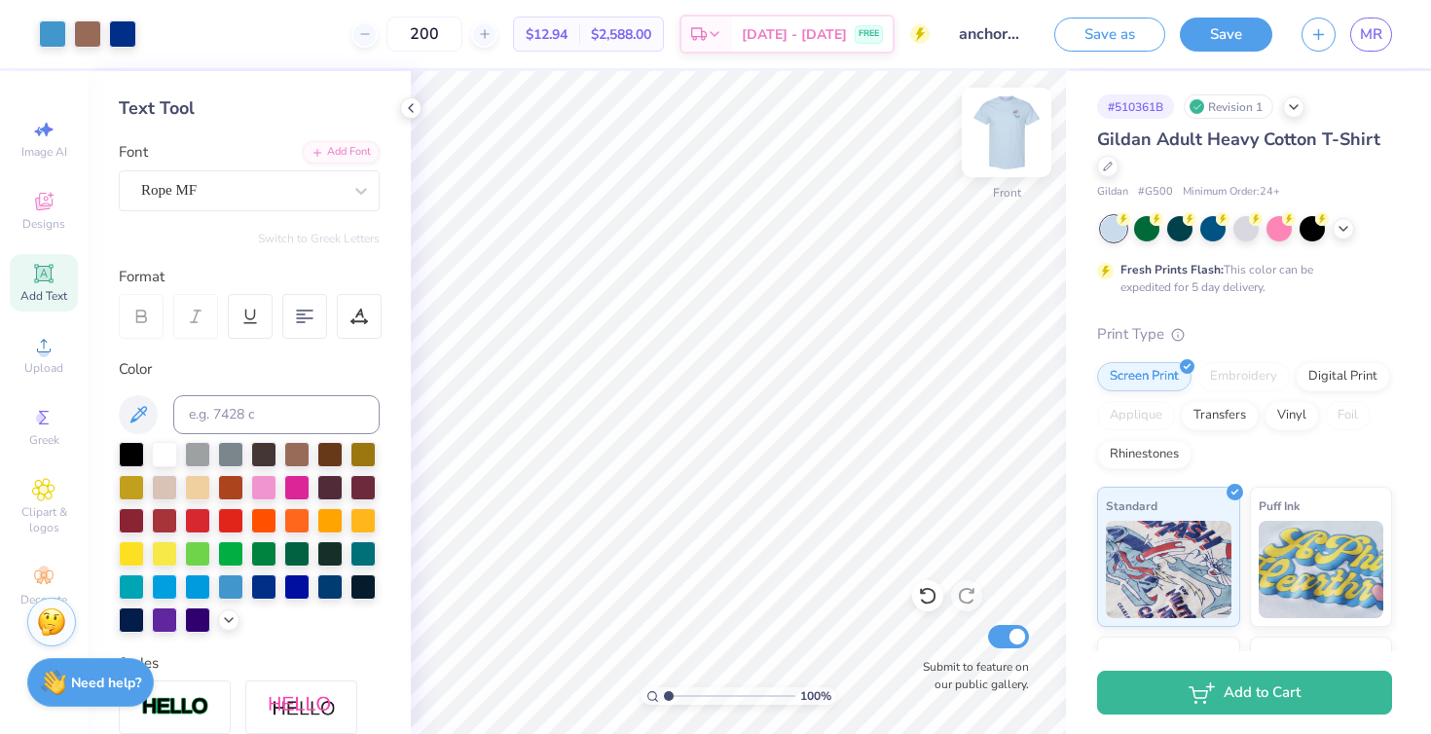
click at [998, 134] on img at bounding box center [1007, 132] width 78 height 78
type input "4.22"
type input "3.83"
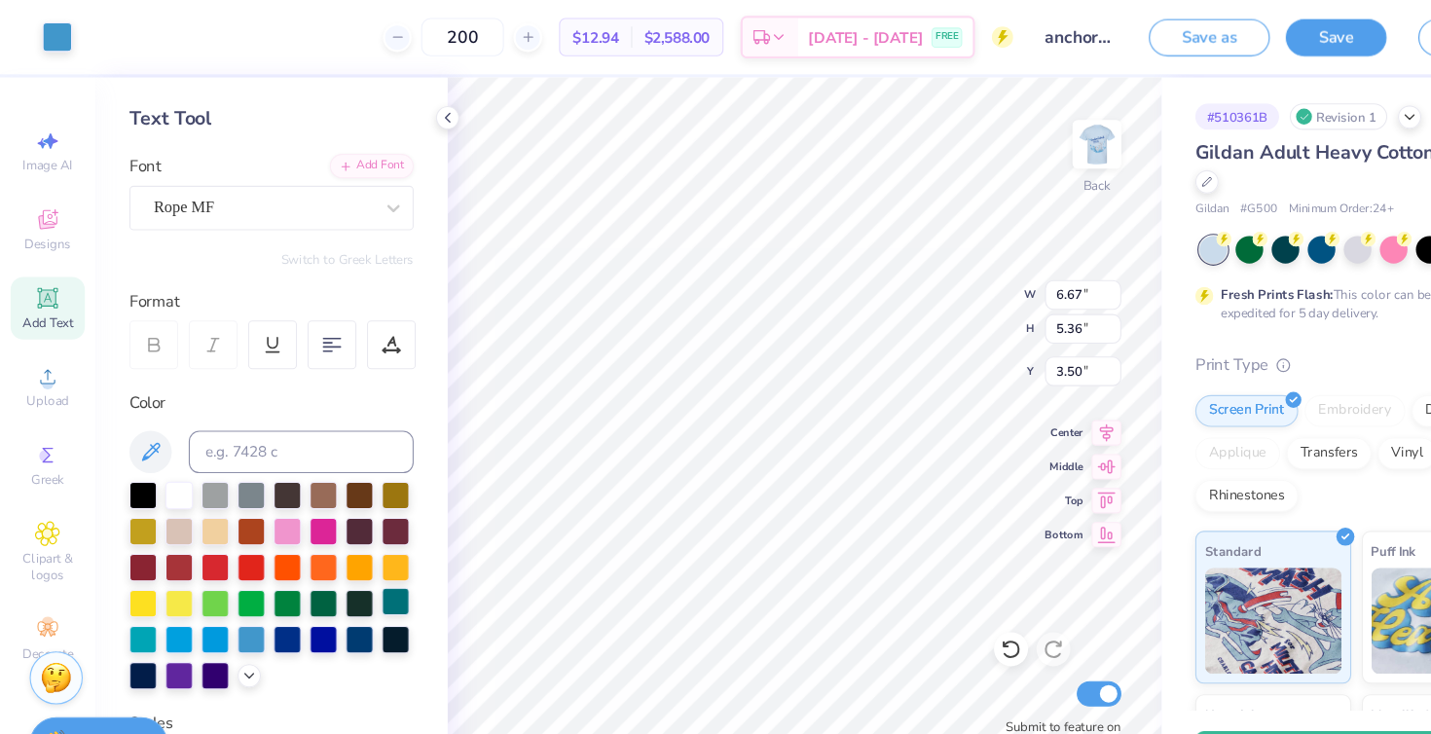
type input "6.67"
type input "5.36"
click at [926, 592] on icon at bounding box center [927, 595] width 19 height 19
type input "9.39"
type input "3.00"
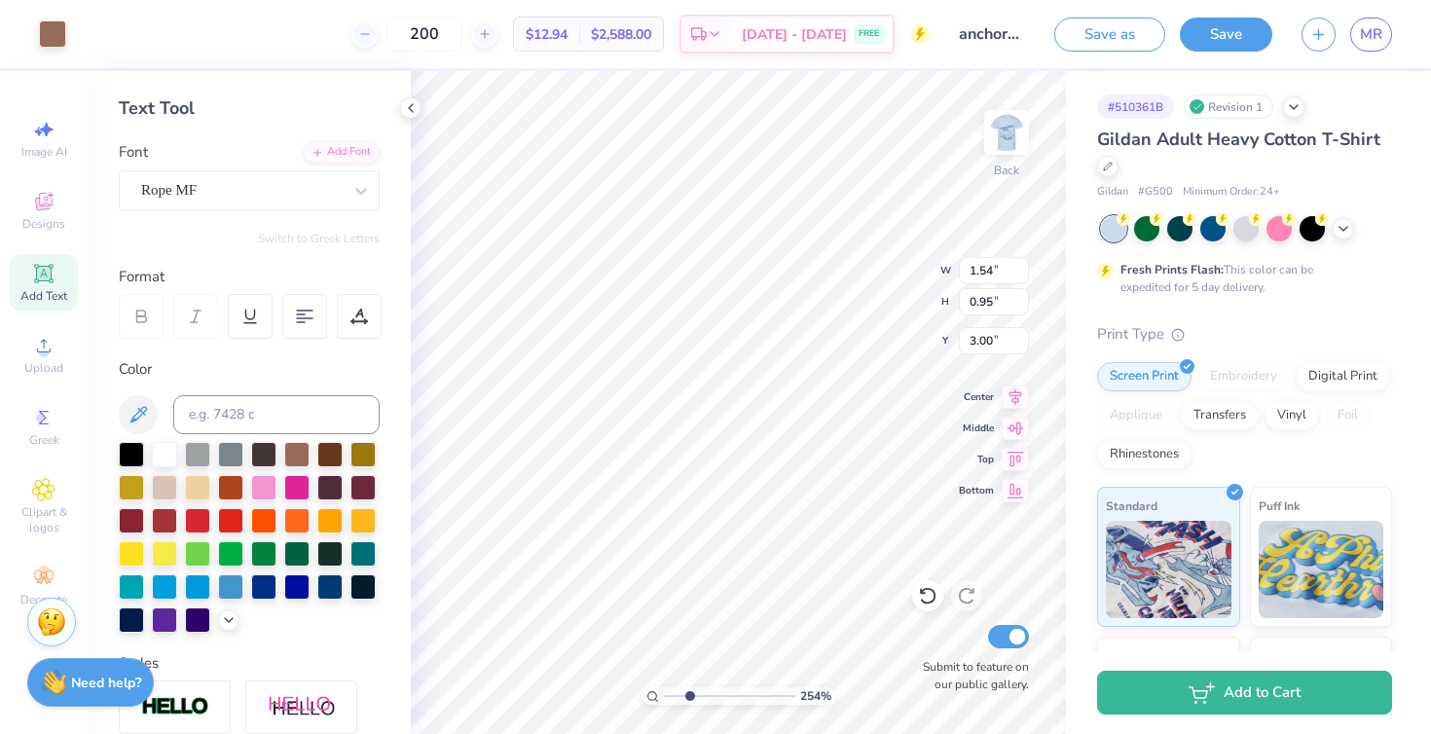
drag, startPoint x: 669, startPoint y: 692, endPoint x: 689, endPoint y: 692, distance: 20.4
type input "2.64"
click at [689, 692] on input "range" at bounding box center [729, 696] width 131 height 18
click at [263, 586] on div at bounding box center [263, 584] width 25 height 25
click at [131, 450] on div at bounding box center [131, 452] width 25 height 25
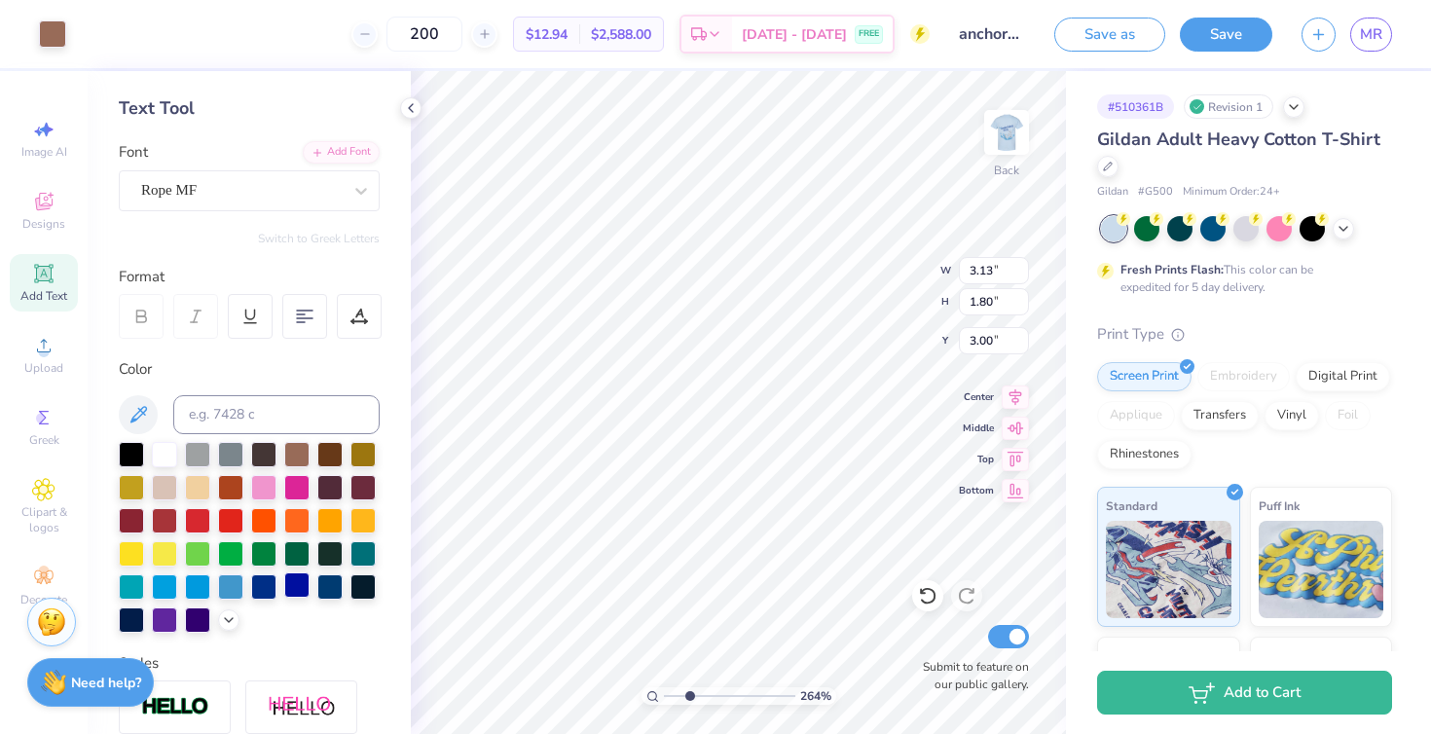
click at [294, 586] on div at bounding box center [296, 584] width 25 height 25
click at [264, 587] on div at bounding box center [263, 584] width 25 height 25
type input "1.76"
type input "1.63"
type input "4.86"
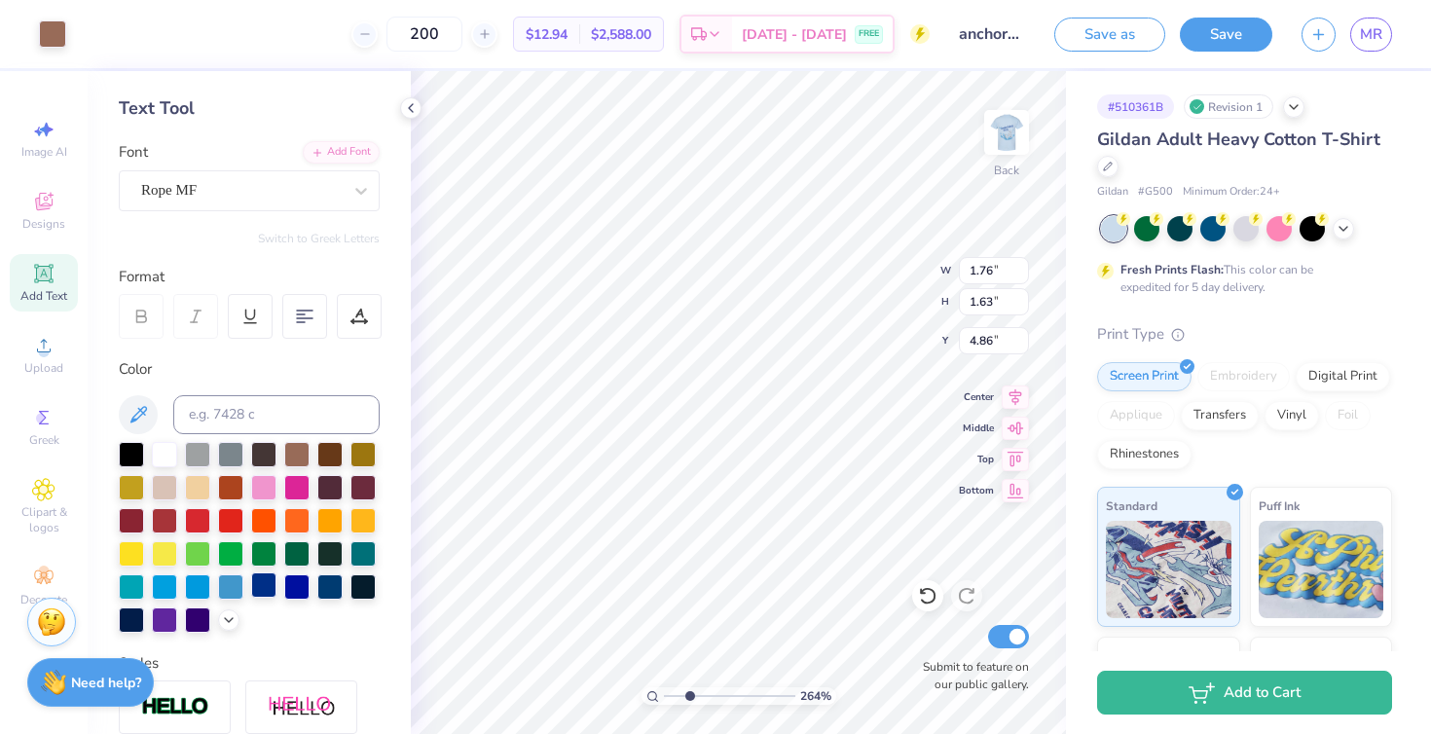
click at [252, 587] on div at bounding box center [263, 584] width 25 height 25
click at [136, 403] on icon at bounding box center [138, 414] width 23 height 23
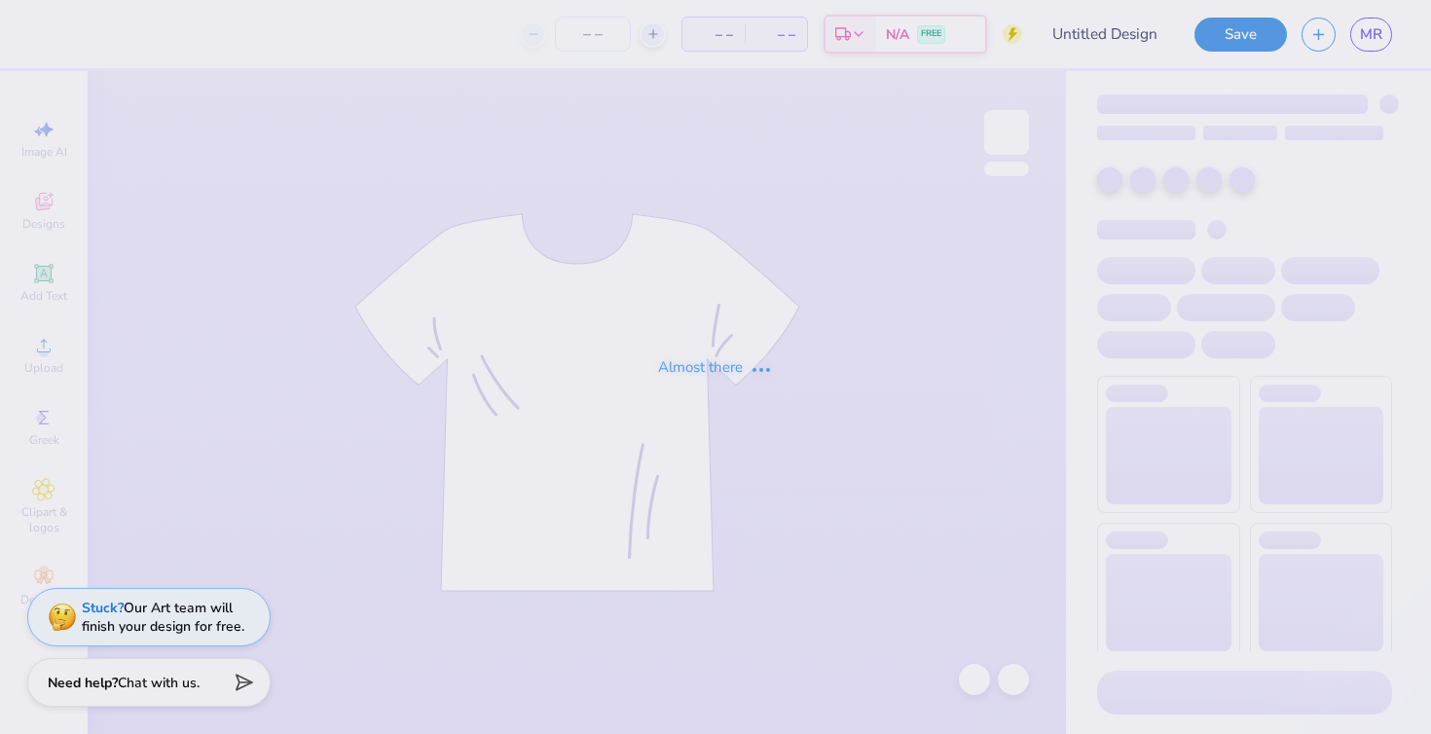
type input "anchorsplash"
type input "200"
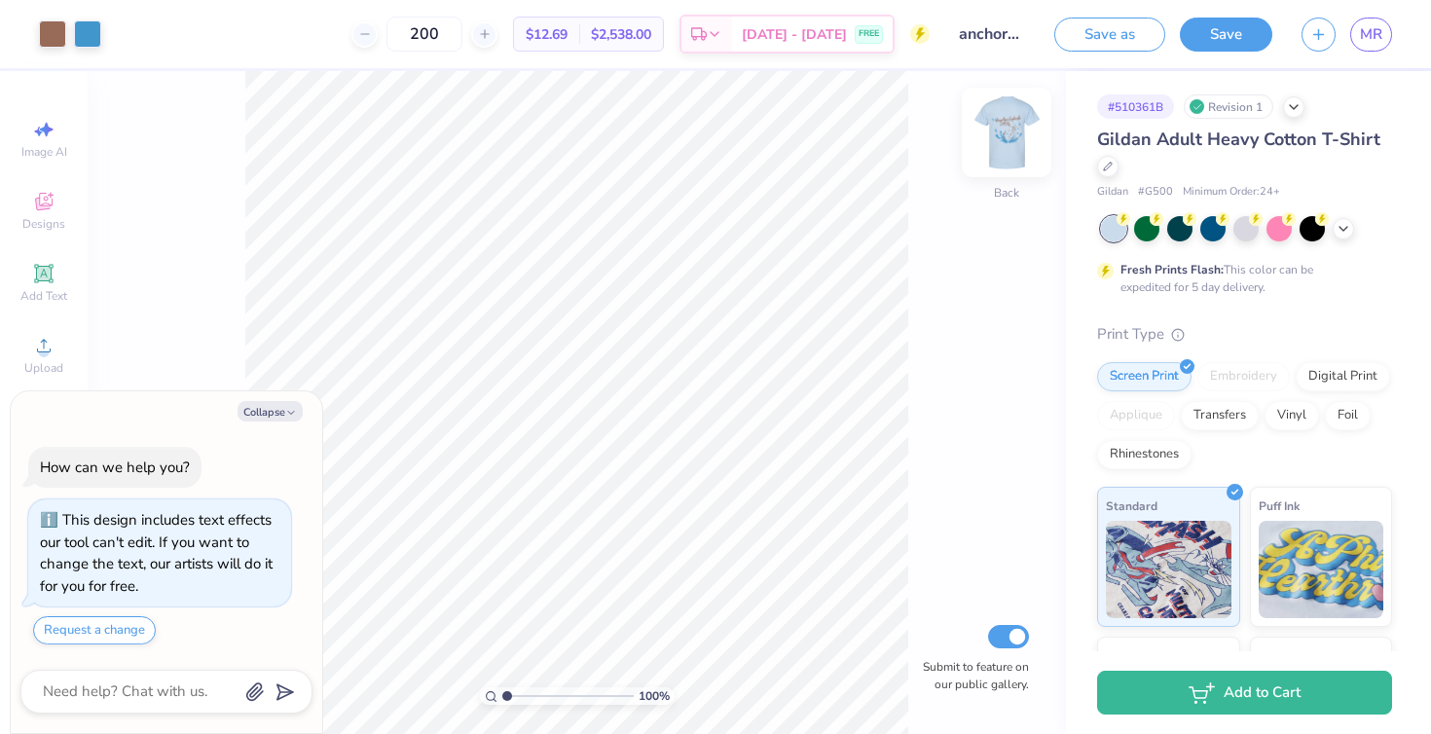
click at [997, 131] on img at bounding box center [1007, 132] width 78 height 78
click at [282, 410] on button "Collapse" at bounding box center [270, 411] width 65 height 20
type textarea "x"
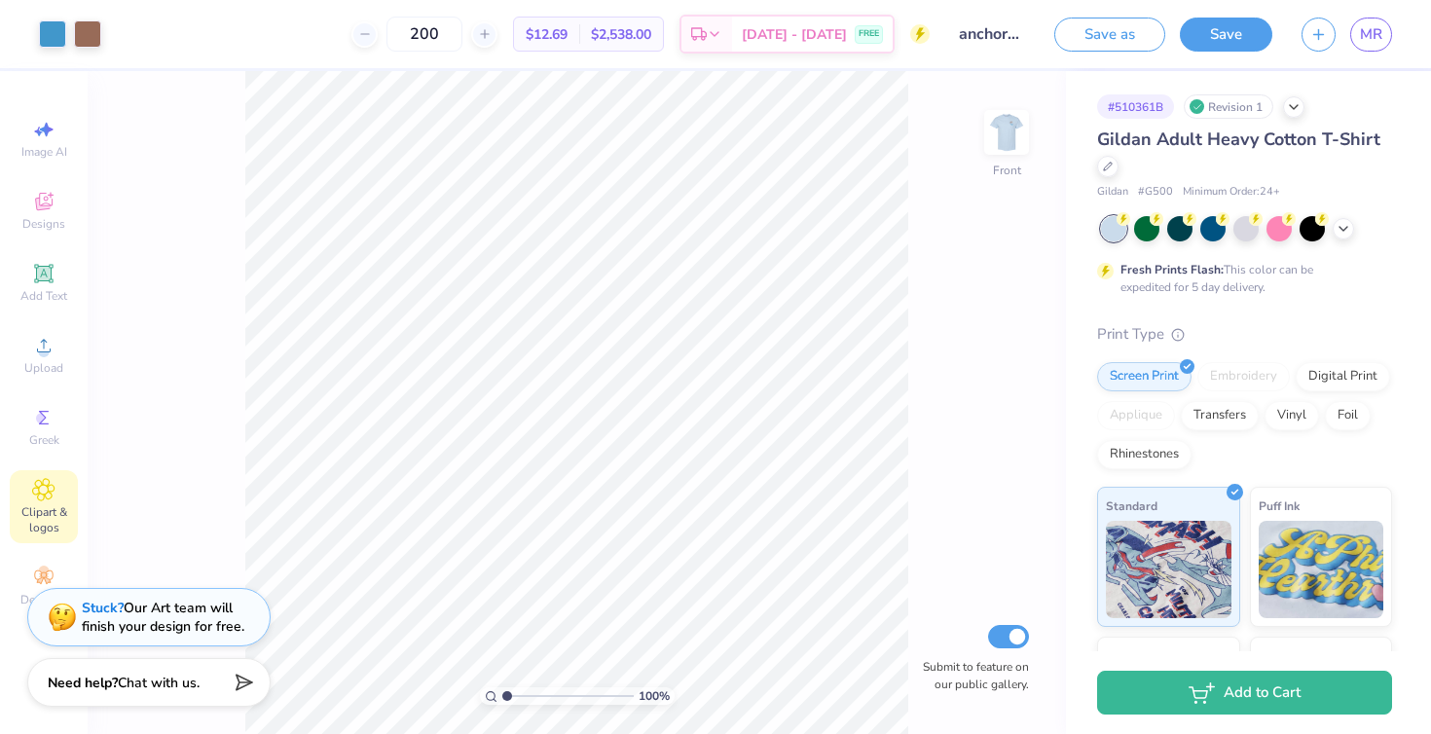
click at [39, 513] on span "Clipart & logos" at bounding box center [44, 519] width 68 height 31
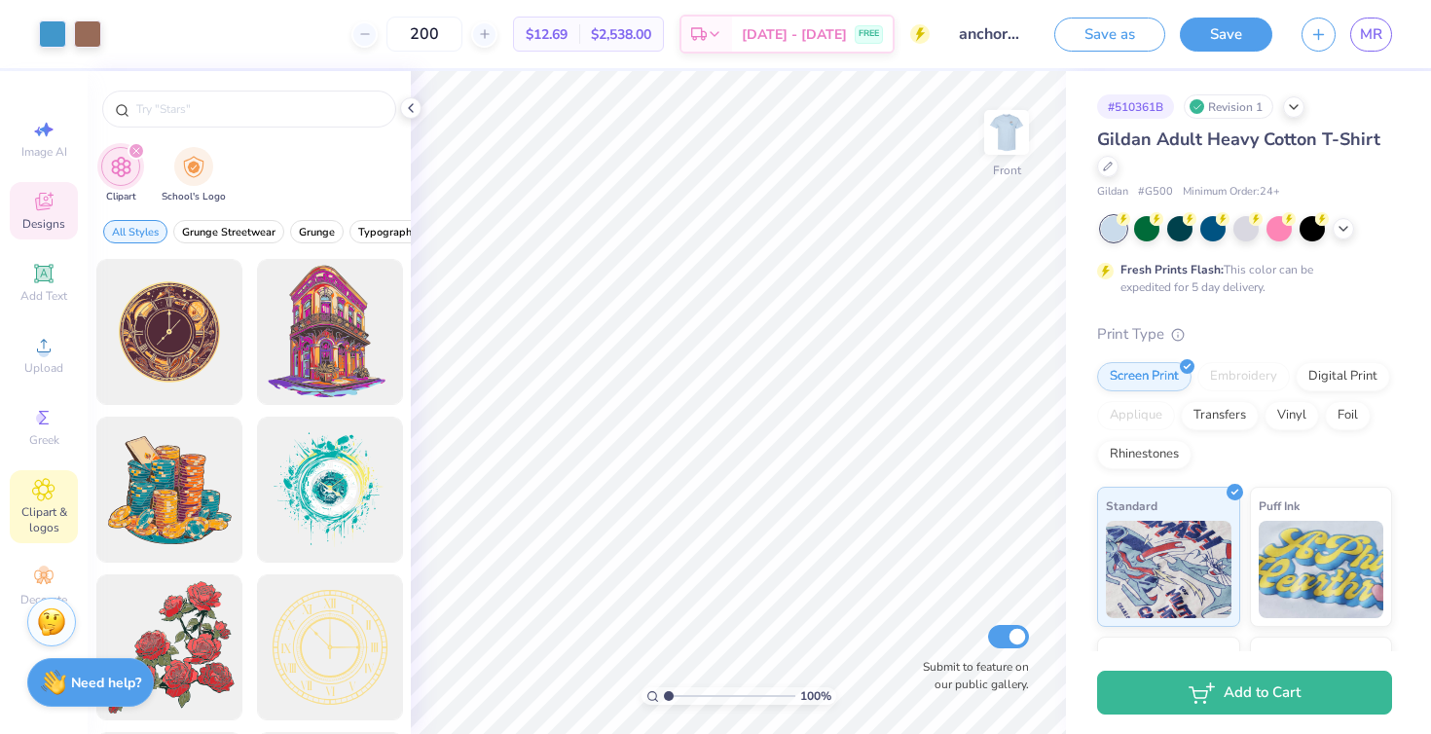
click at [39, 212] on icon at bounding box center [43, 201] width 23 height 23
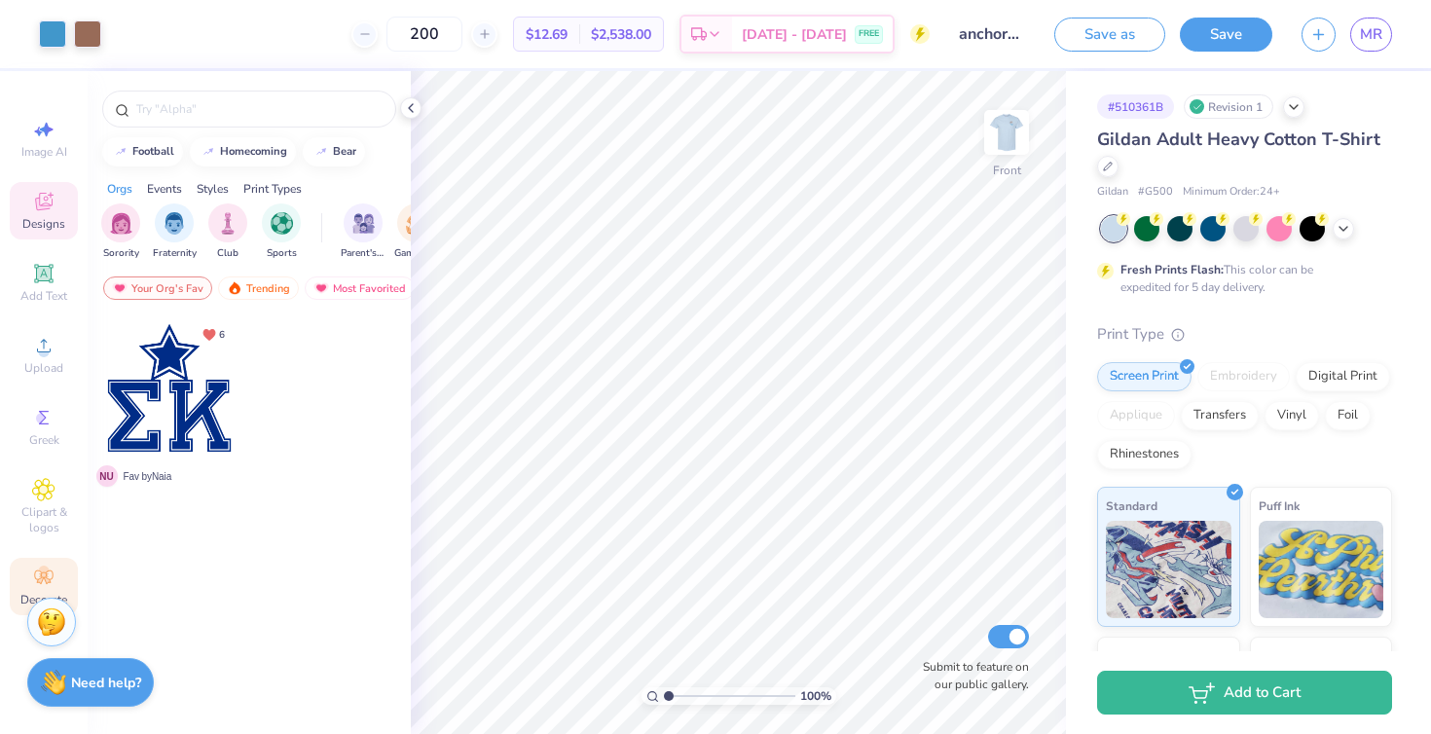
click at [43, 573] on circle at bounding box center [43, 571] width 11 height 11
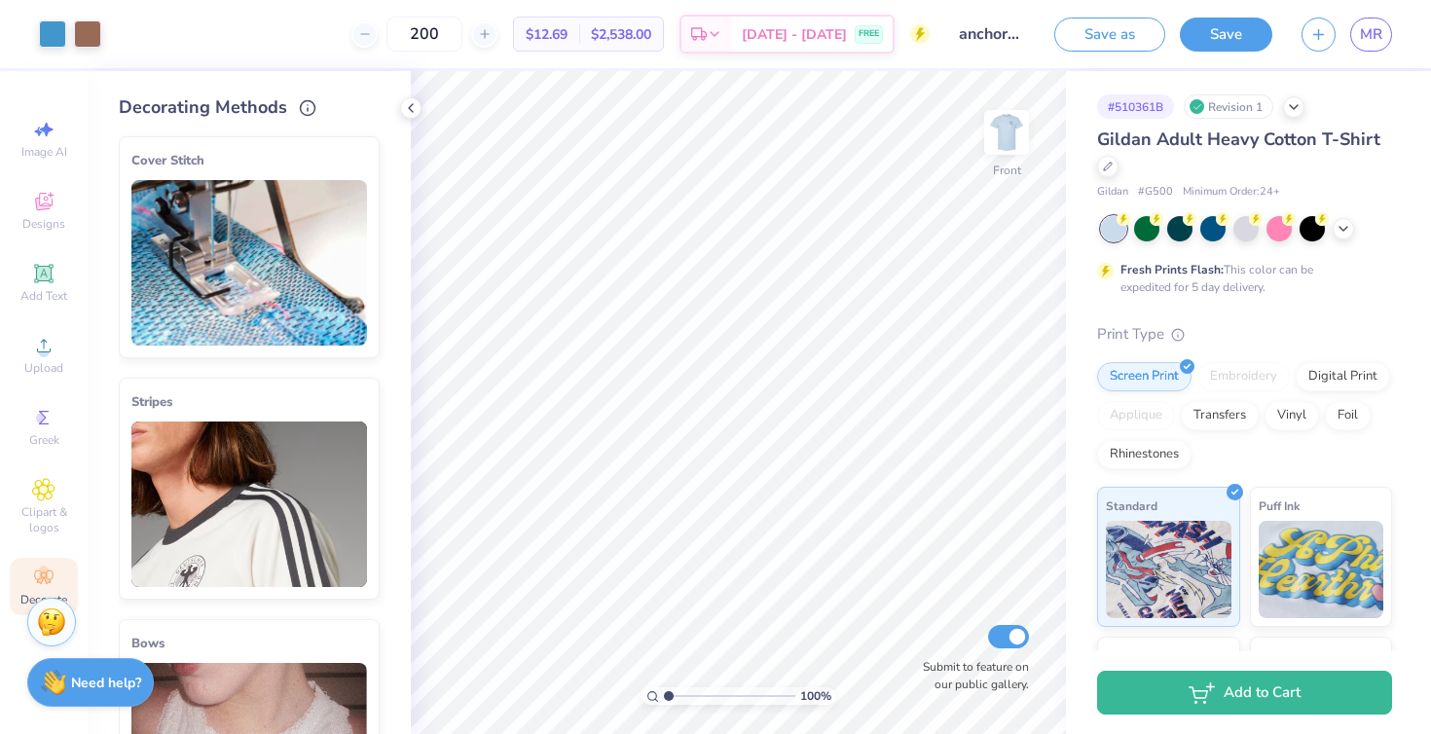
click at [43, 573] on circle at bounding box center [43, 571] width 11 height 11
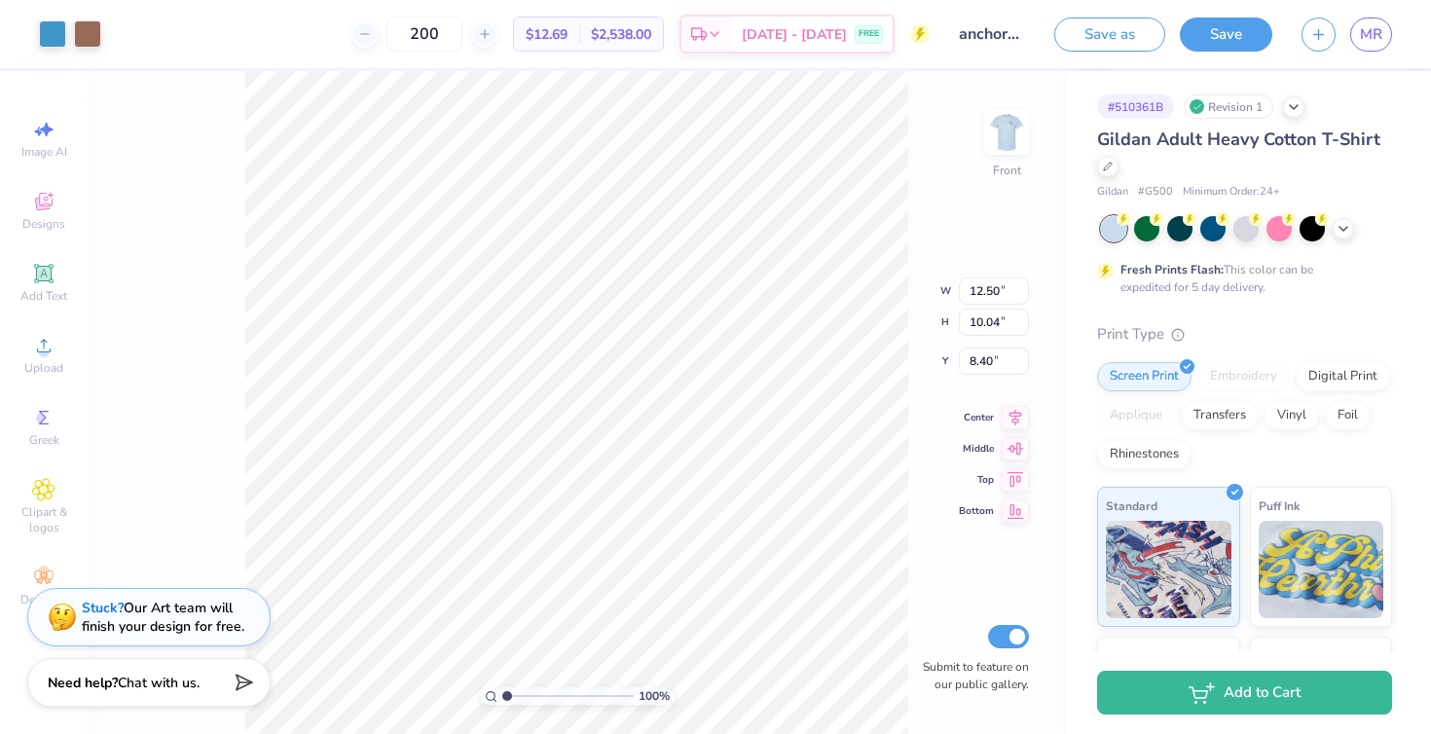
type input "4.23"
type input "1.81"
type input "9.43"
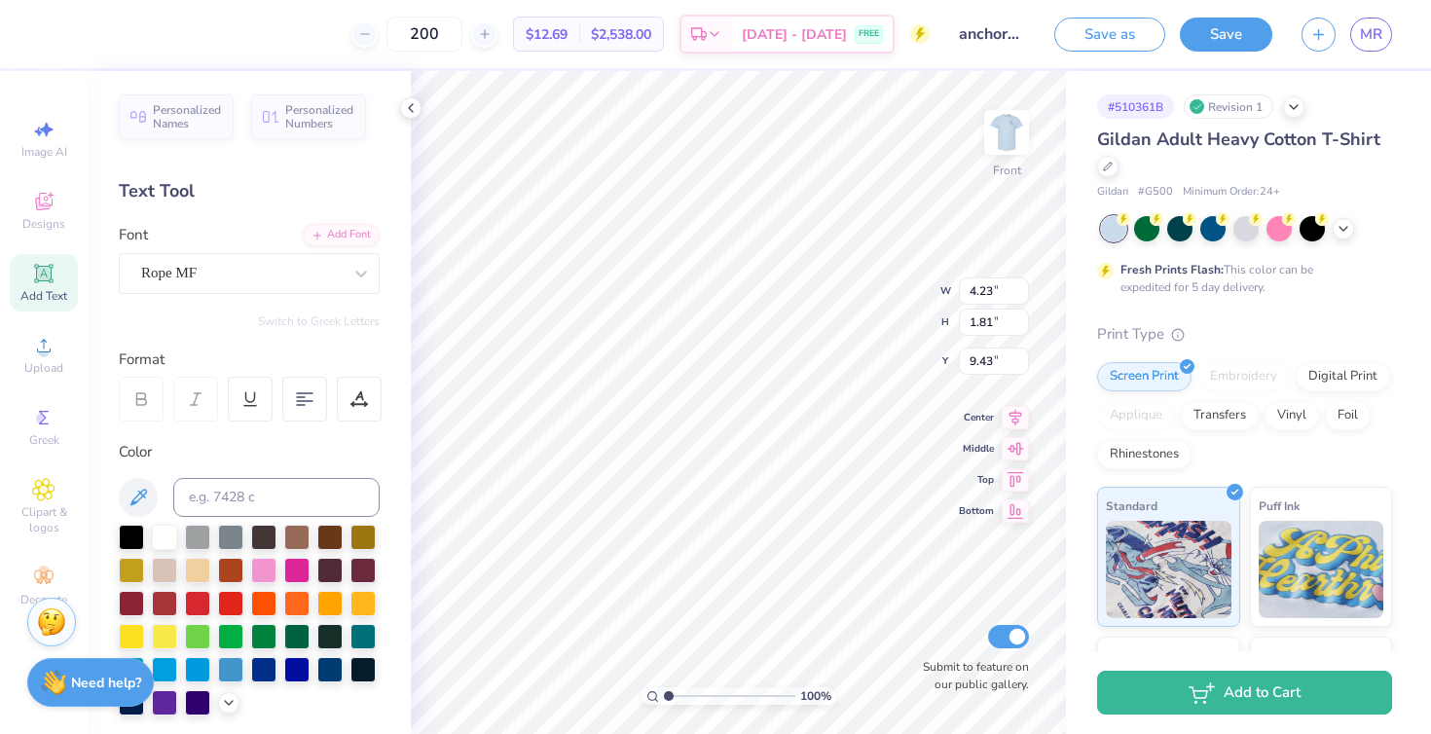
type input "10.21"
type input "2.70"
type input "7.00"
click at [259, 664] on div at bounding box center [263, 667] width 25 height 25
type input "10.19"
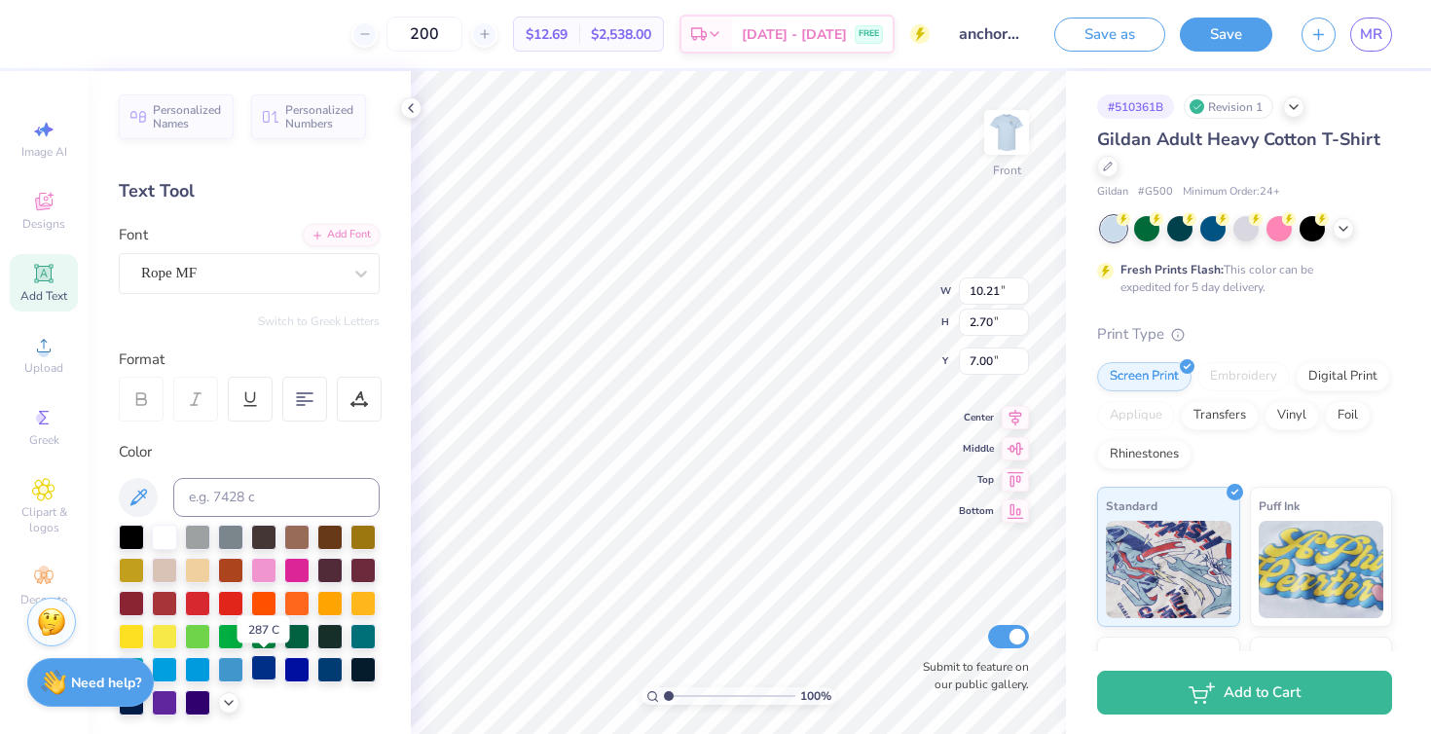
type input "2.67"
type input "6.91"
click at [268, 663] on div at bounding box center [263, 669] width 25 height 25
type input "4.19"
type input "1.78"
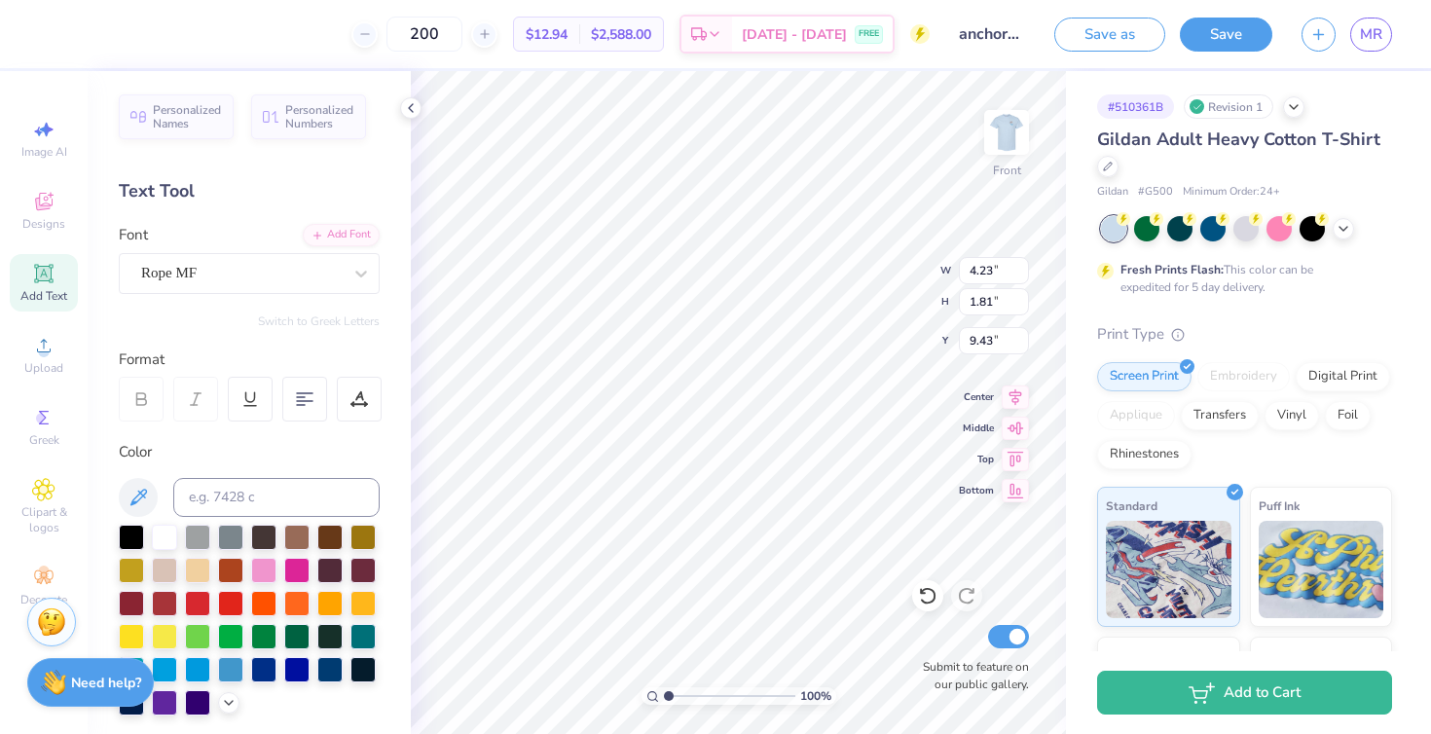
type input "9.54"
type input "12.50"
type input "10.04"
type input "12.37"
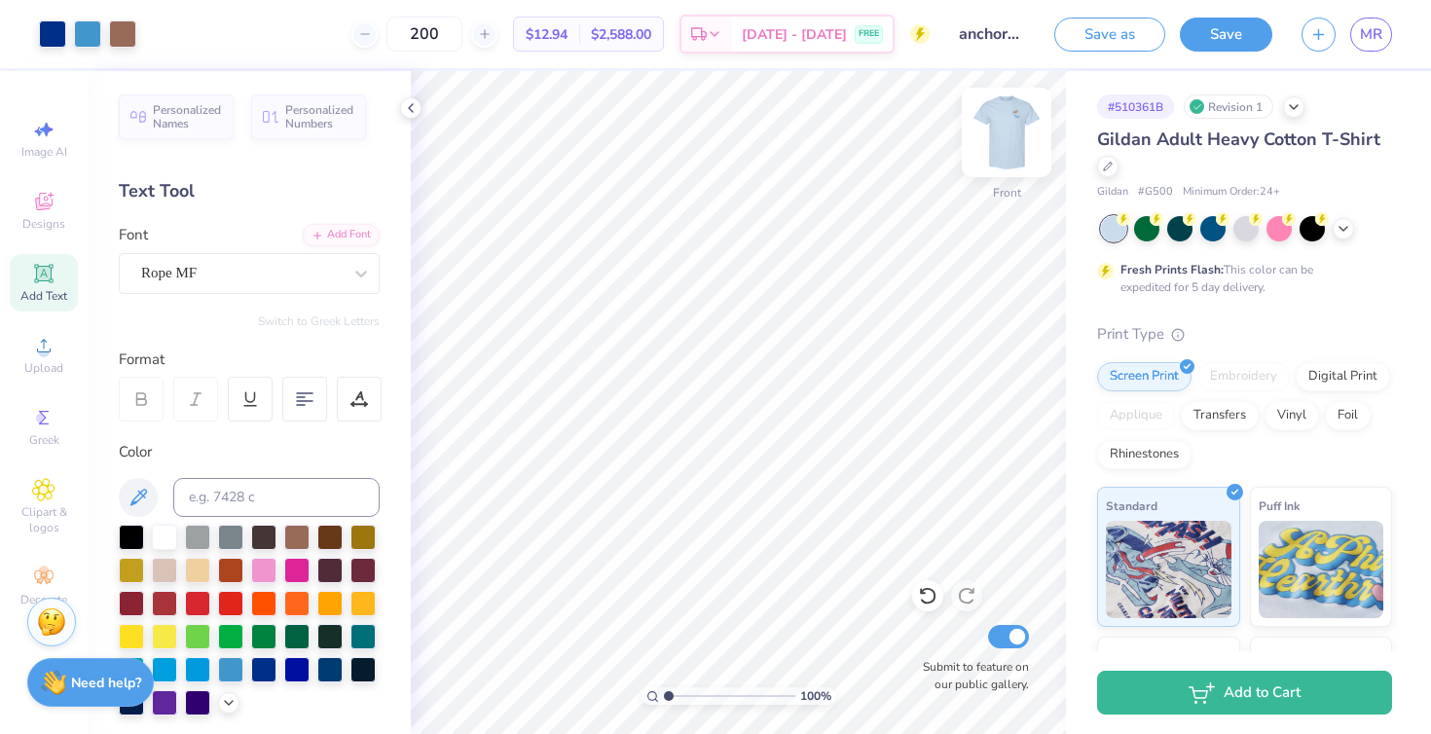
click at [1004, 129] on img at bounding box center [1007, 132] width 78 height 78
click at [1004, 129] on img at bounding box center [1006, 132] width 39 height 39
click at [1010, 146] on img at bounding box center [1007, 132] width 78 height 78
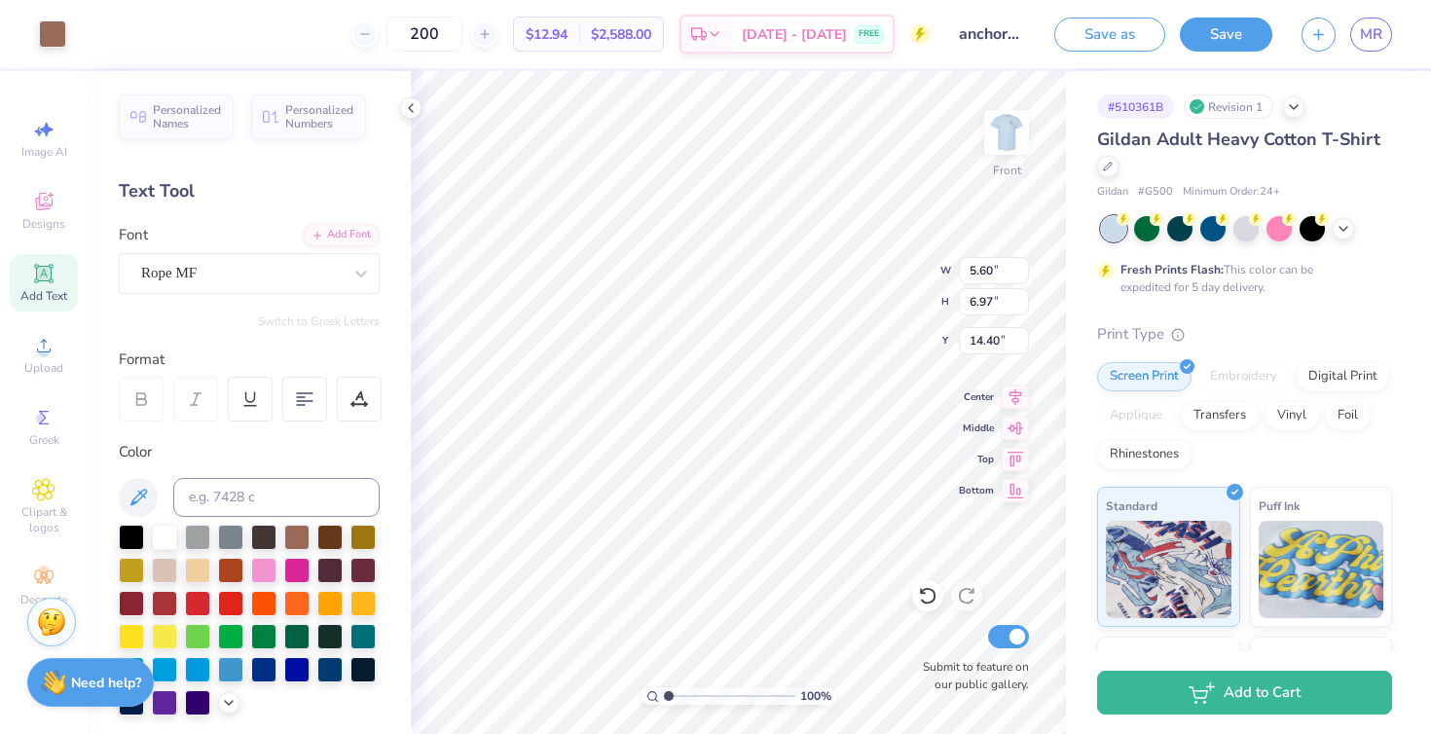
type input "12.50"
type input "10.04"
type input "12.37"
drag, startPoint x: 669, startPoint y: 699, endPoint x: 679, endPoint y: 699, distance: 10.7
click at [679, 699] on input "range" at bounding box center [729, 696] width 131 height 18
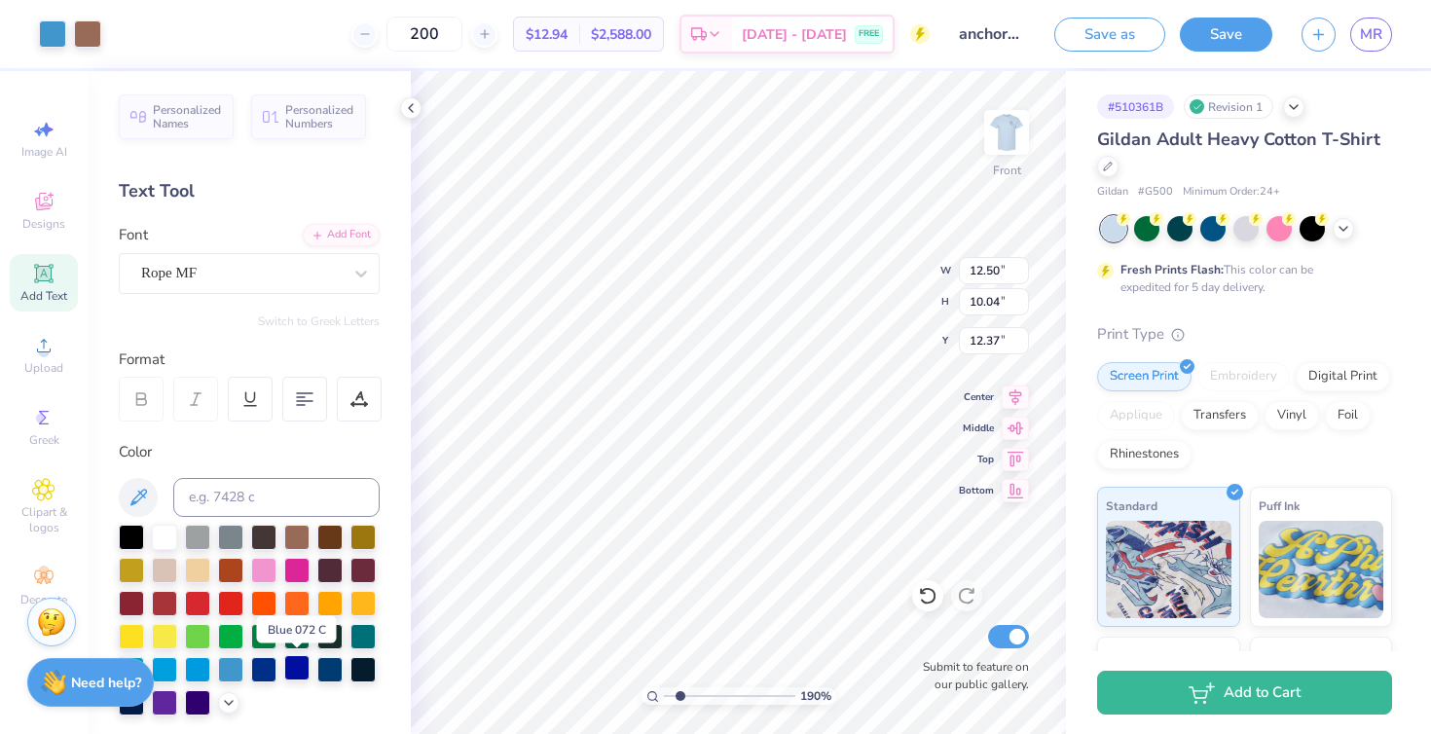
click at [296, 661] on div at bounding box center [296, 667] width 25 height 25
click at [275, 663] on div at bounding box center [263, 667] width 25 height 25
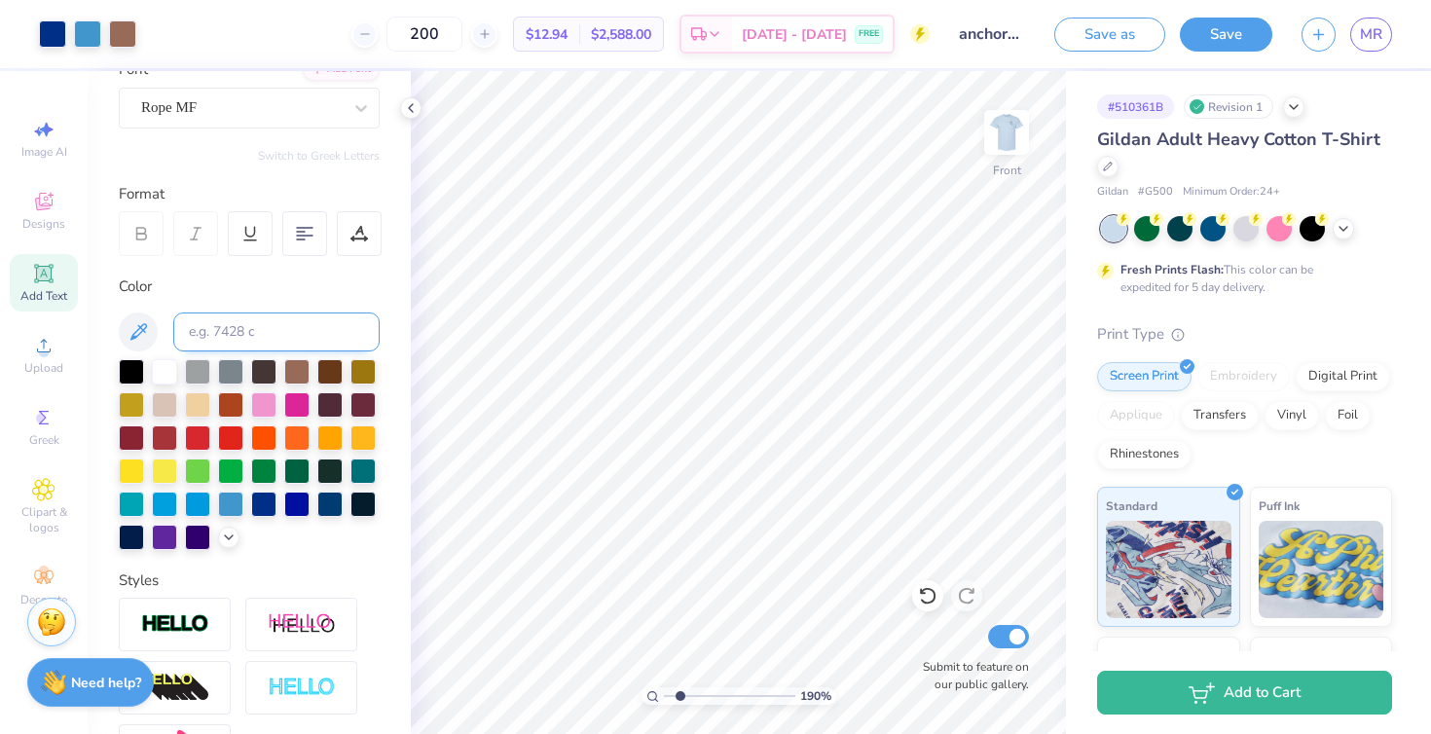
scroll to position [157, 0]
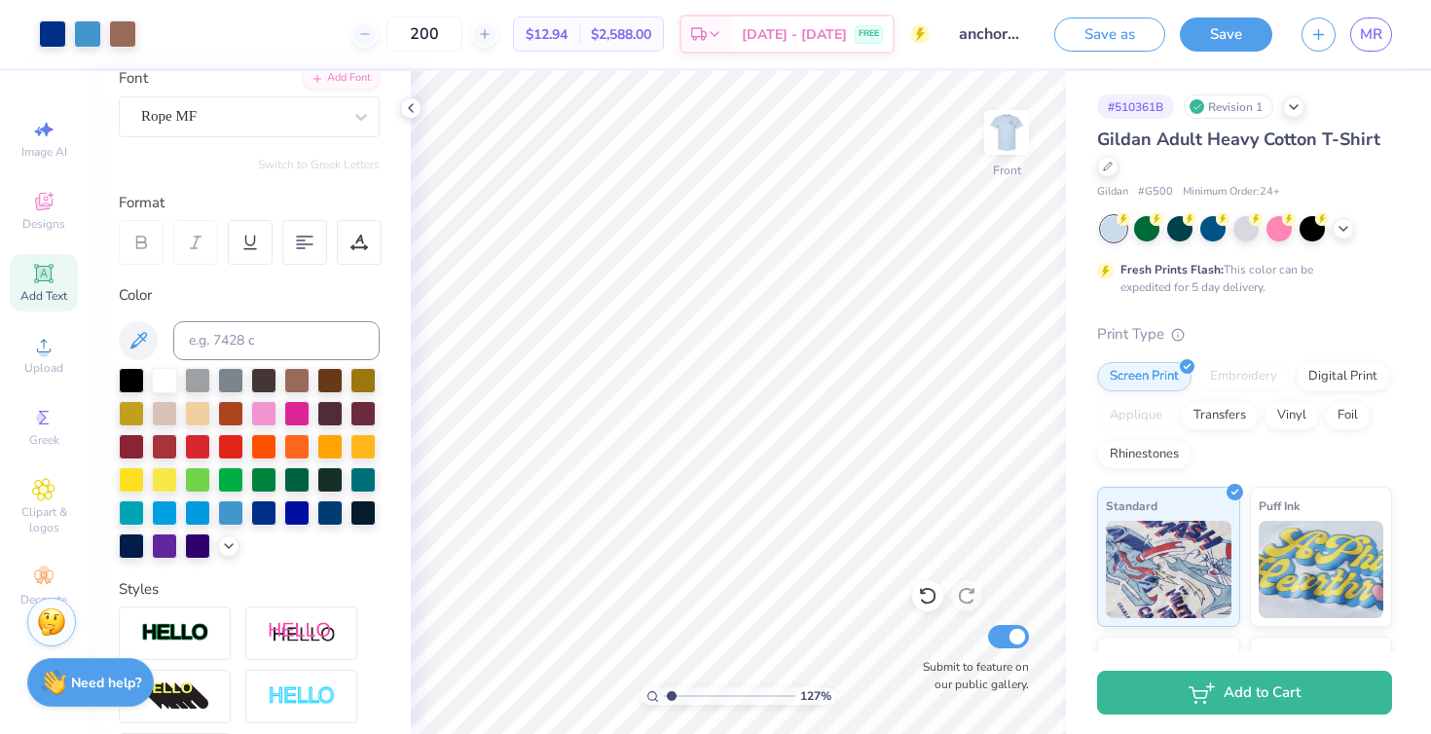
type input "1.27"
click at [672, 696] on input "range" at bounding box center [729, 696] width 131 height 18
click at [921, 602] on icon at bounding box center [927, 595] width 19 height 19
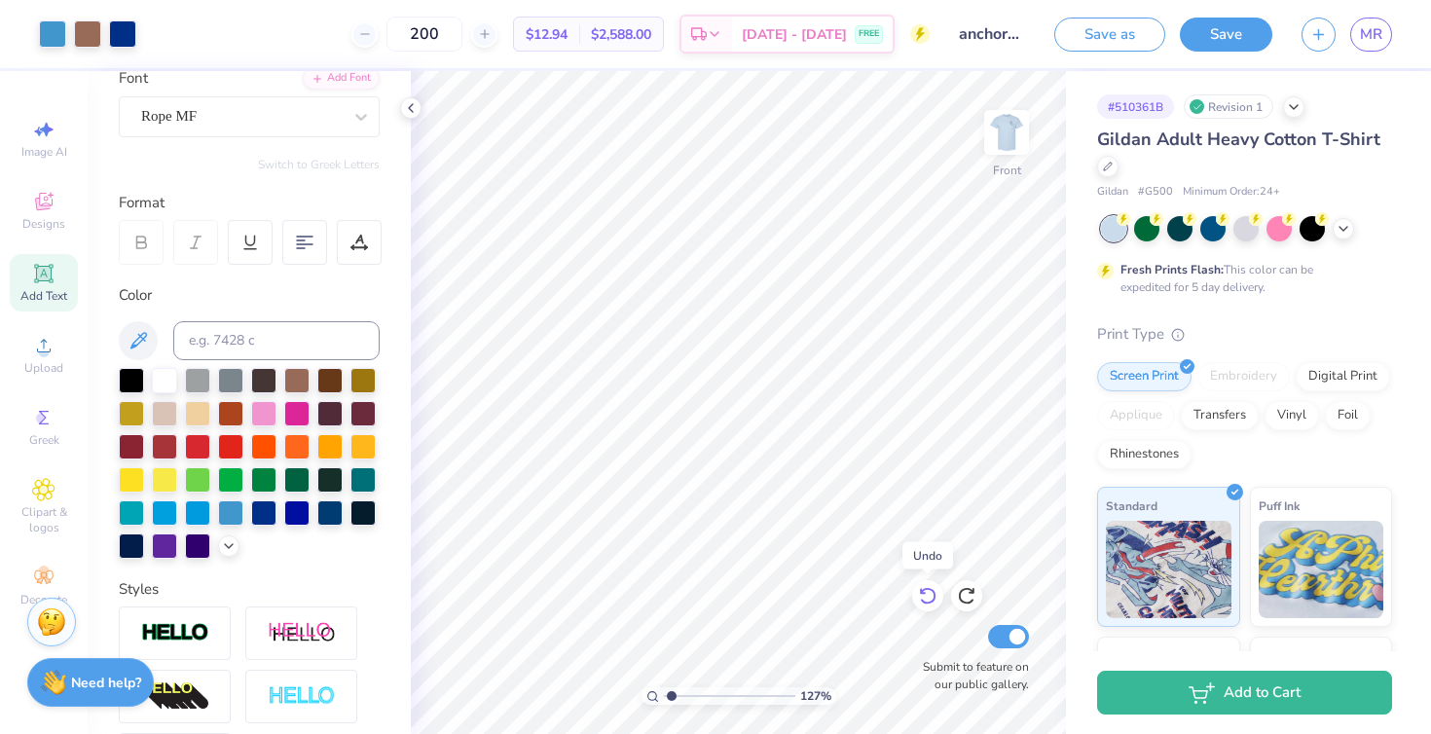
click at [921, 602] on icon at bounding box center [927, 595] width 19 height 19
type input "4.16"
type input "2.69"
type input "9.09"
type input "10.19"
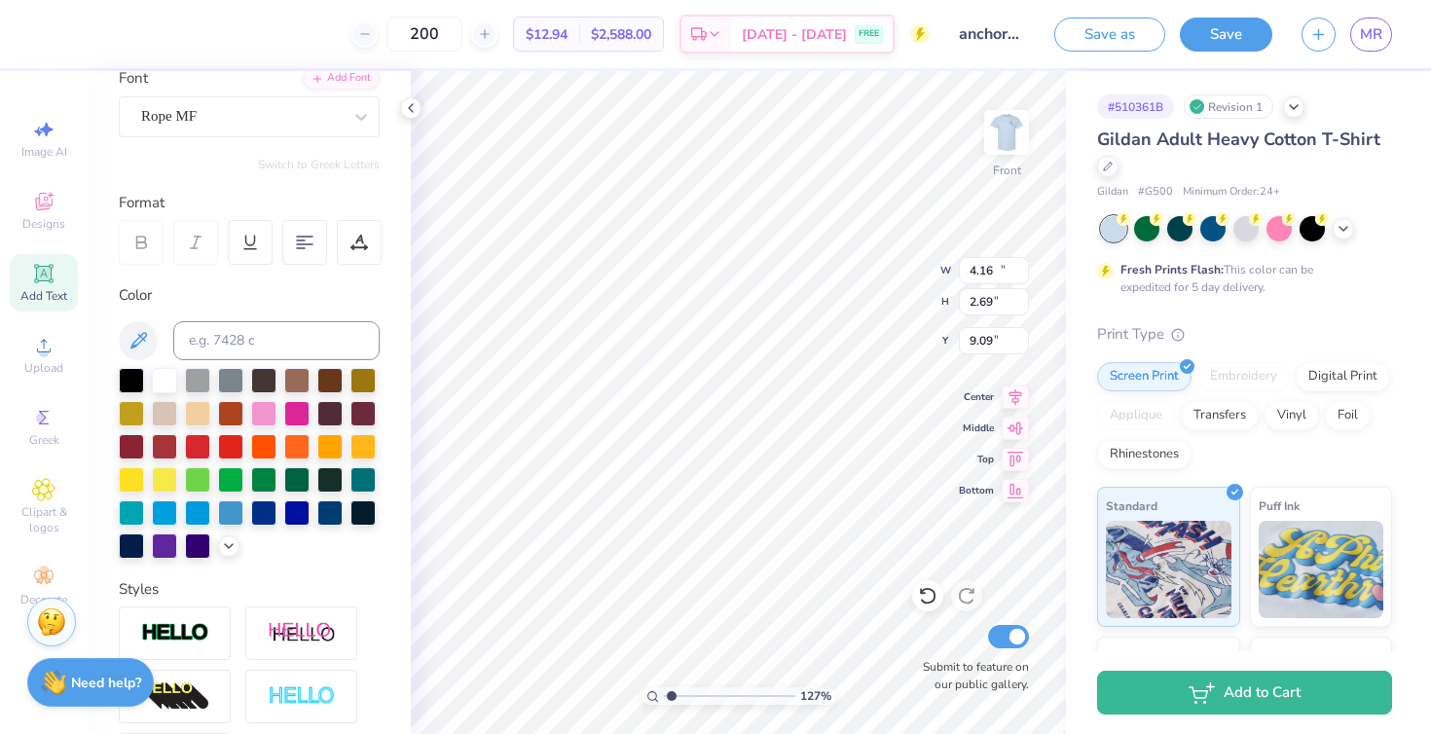
type input "2.67"
type input "6.91"
type input "12.88"
type input "10.34"
type input "8.59"
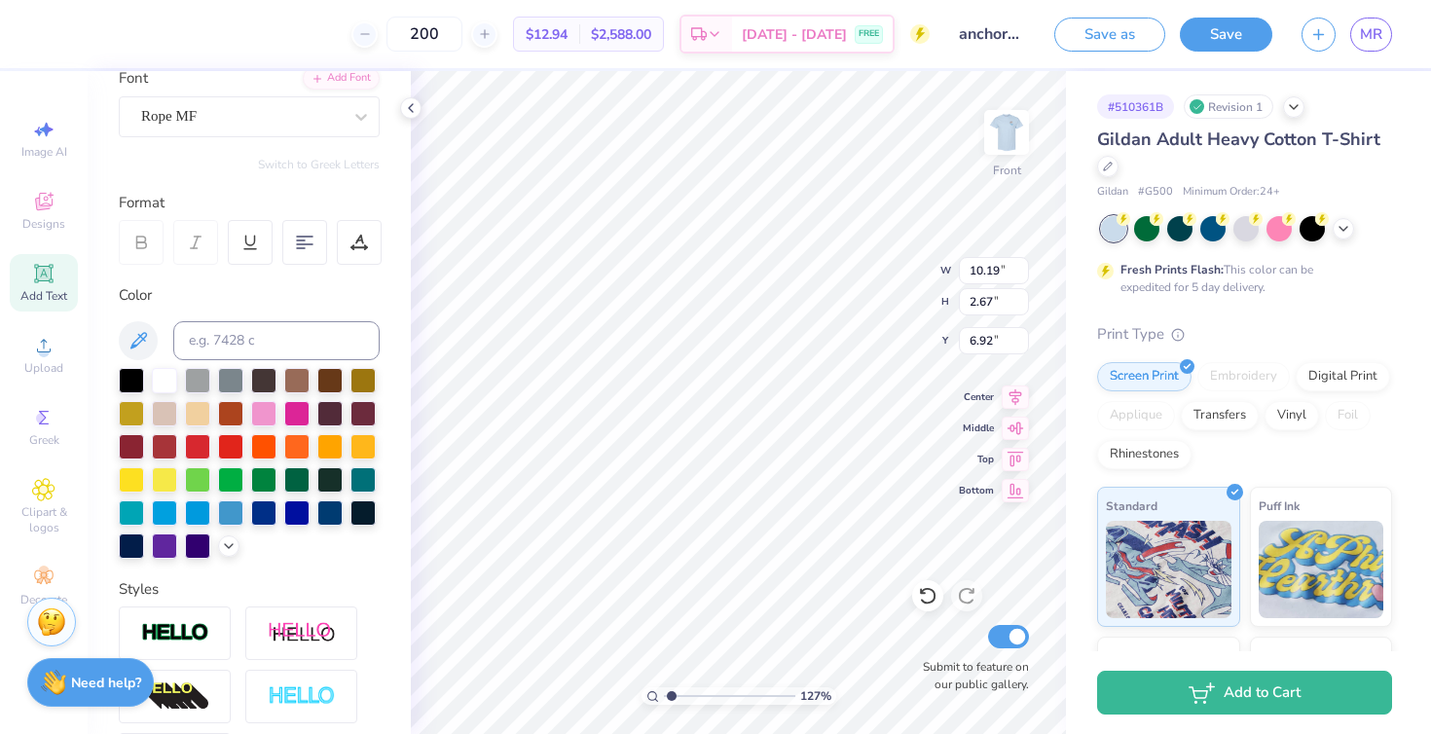
type input "9.74"
type input "4.77"
type input "5.92"
type input "9.84"
type input "4.44"
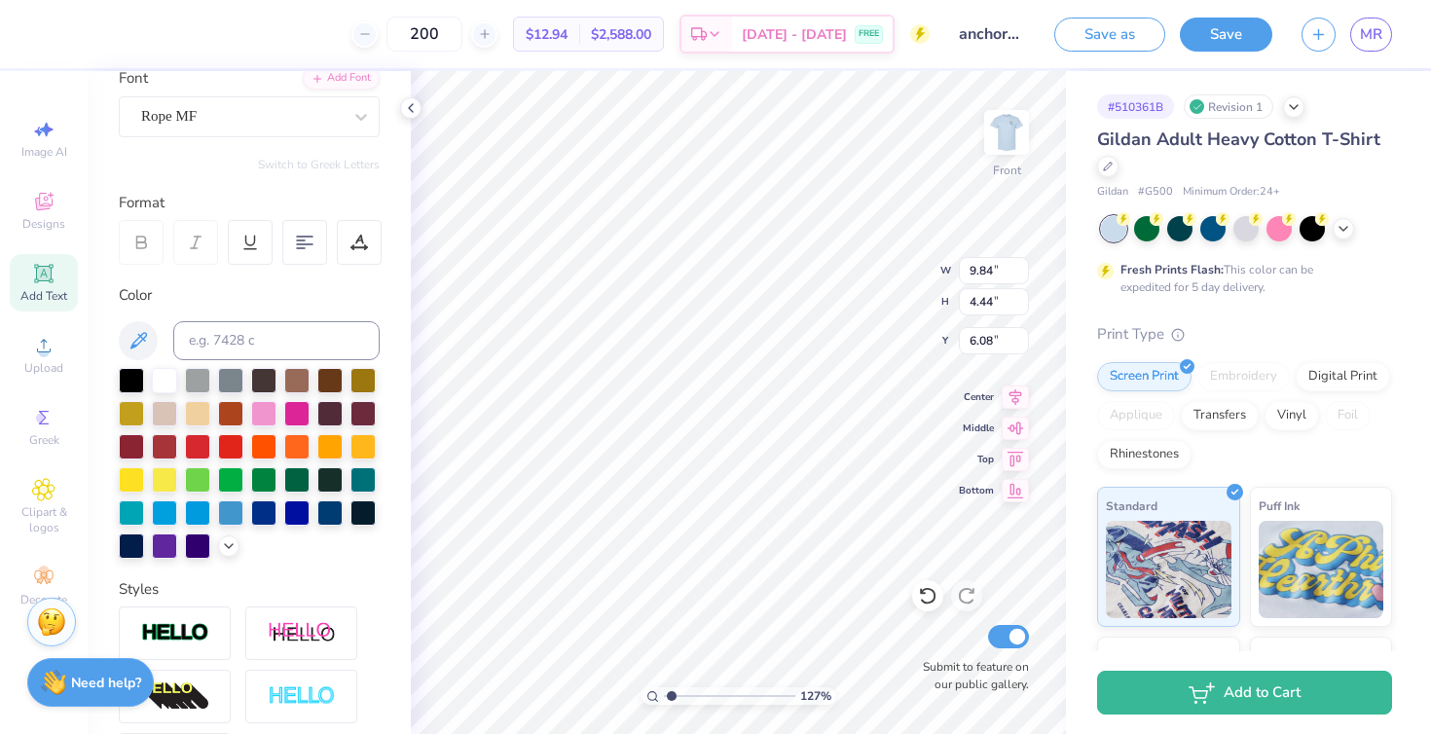
type input "5.61"
type input "4.16"
type input "2.69"
type input "9.02"
click at [907, 250] on div "127 % Front W 4.16 H 2.69 Y 9.02 Center Middle Top Bottom Submit to feature on …" at bounding box center [738, 402] width 655 height 663
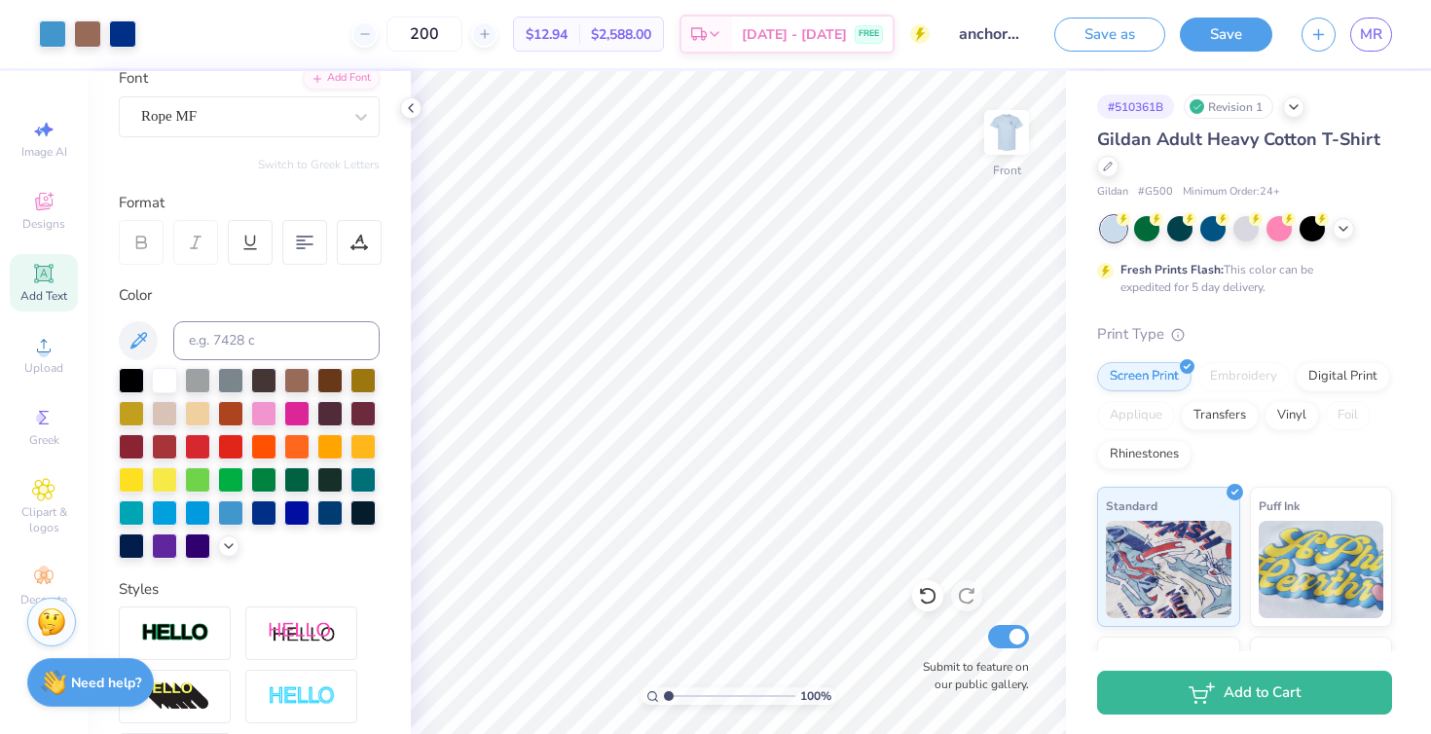
drag, startPoint x: 674, startPoint y: 695, endPoint x: 651, endPoint y: 695, distance: 22.4
type input "1"
click at [664, 695] on input "range" at bounding box center [729, 696] width 131 height 18
click at [996, 133] on img at bounding box center [1007, 132] width 78 height 78
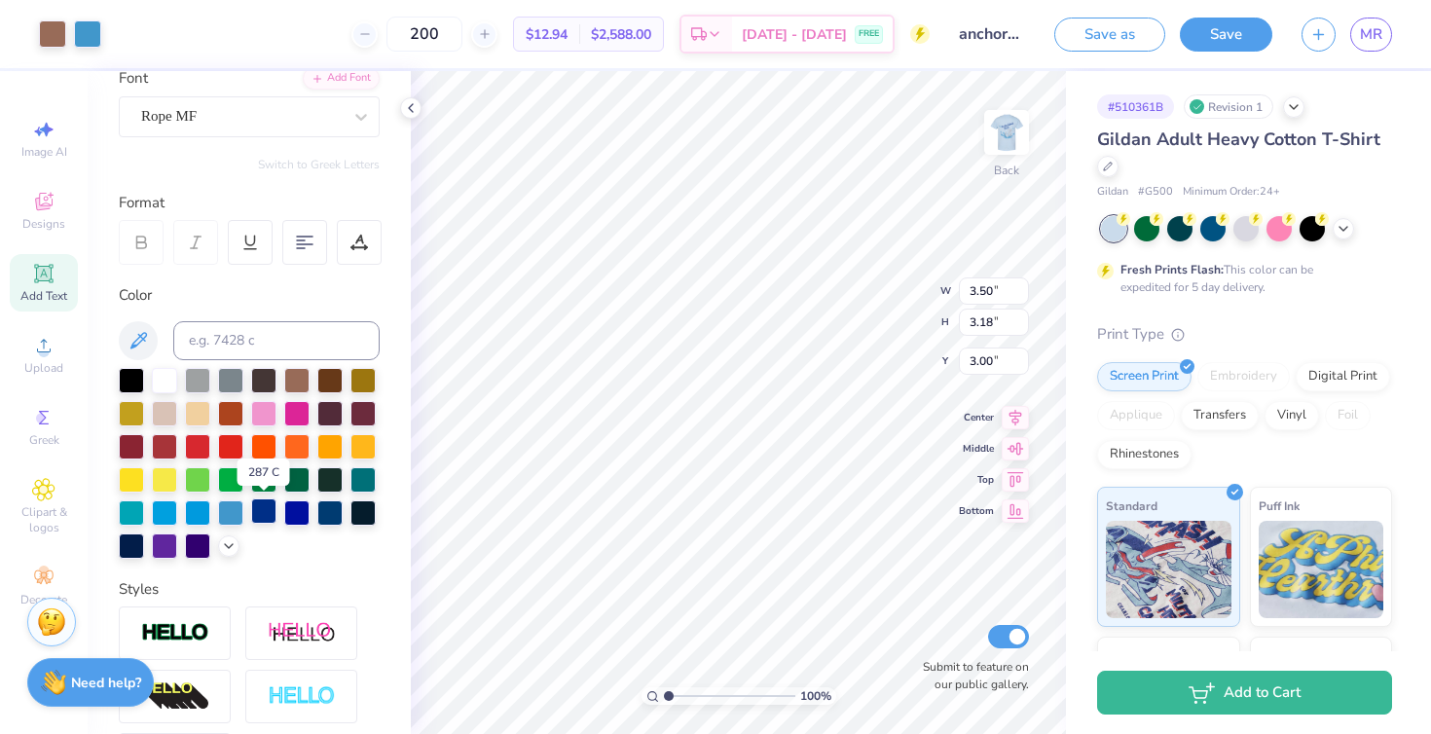
click at [253, 509] on div at bounding box center [263, 510] width 25 height 25
click at [1317, 375] on div "Digital Print" at bounding box center [1343, 373] width 94 height 29
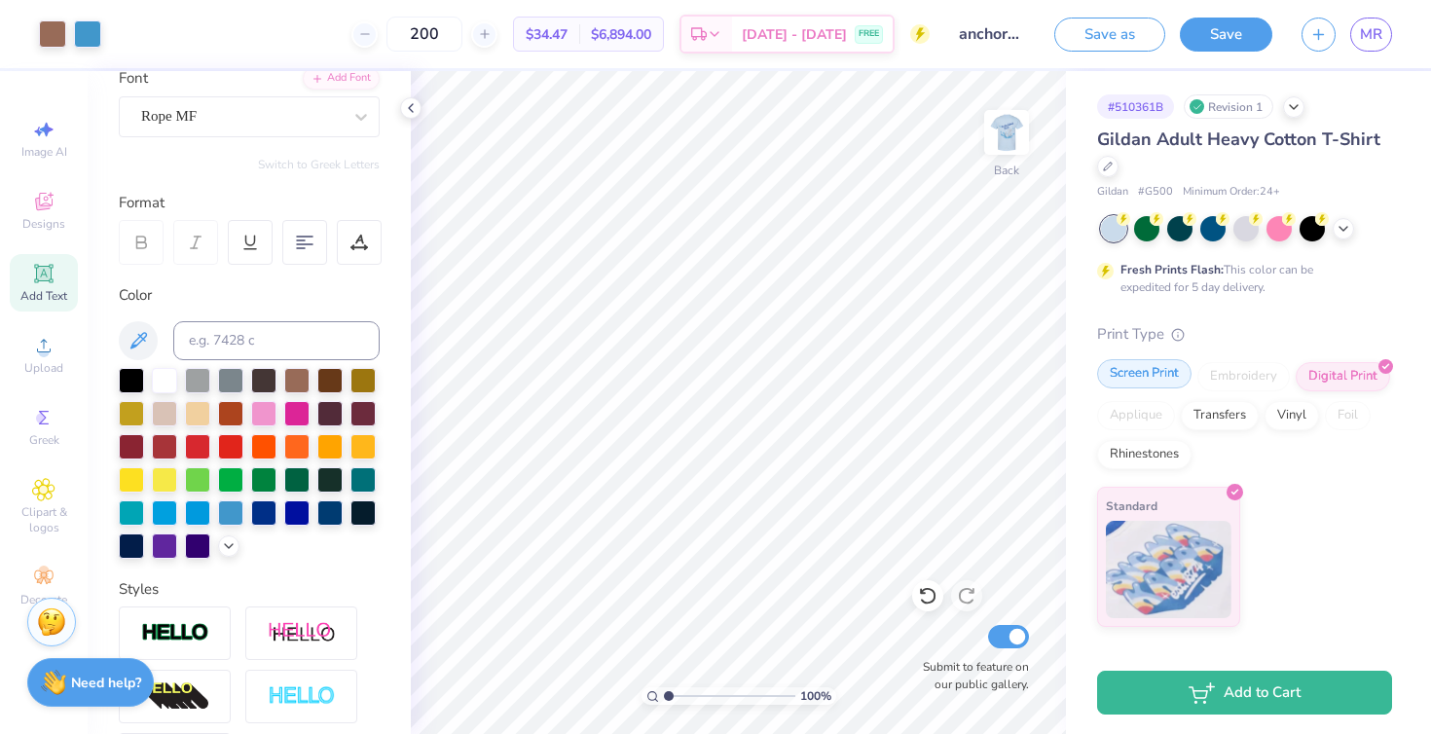
click at [1174, 375] on div "Screen Print" at bounding box center [1144, 373] width 94 height 29
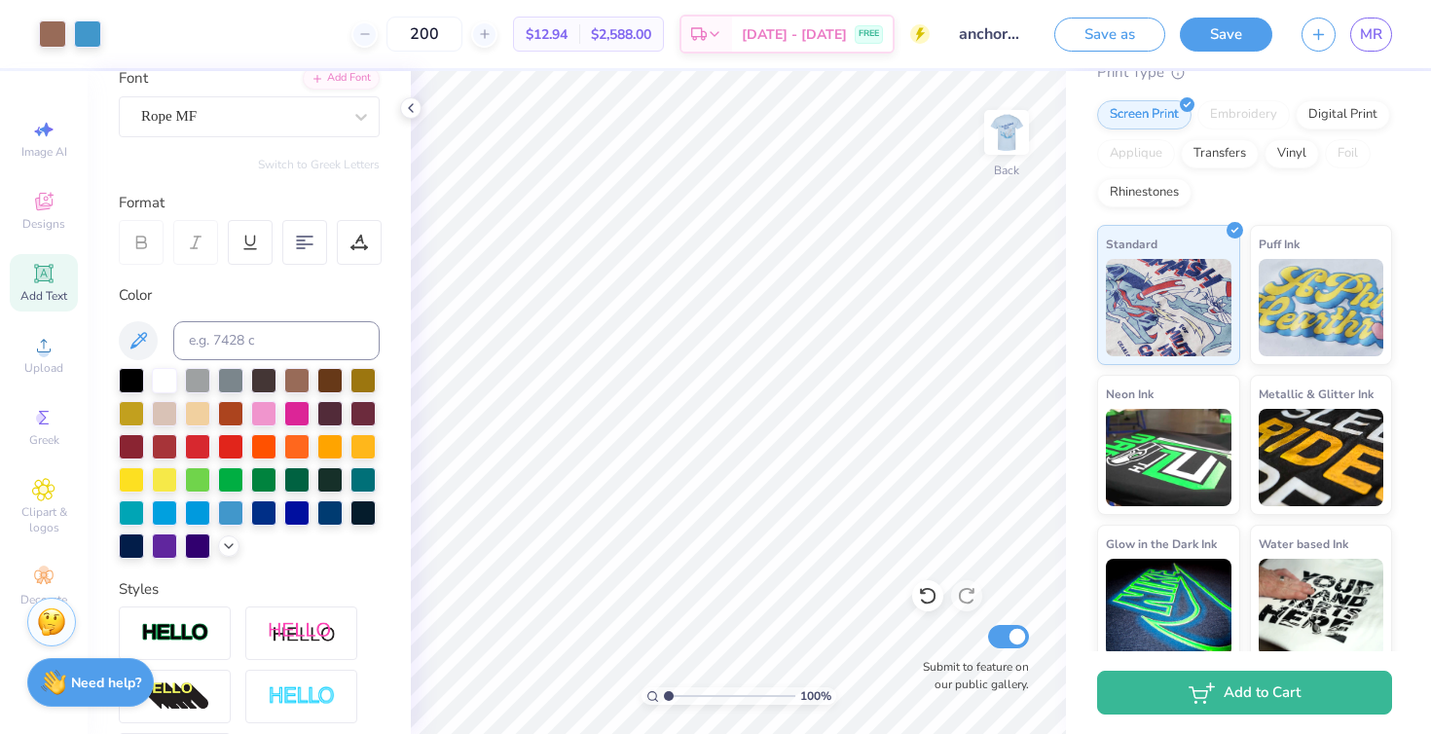
scroll to position [275, 0]
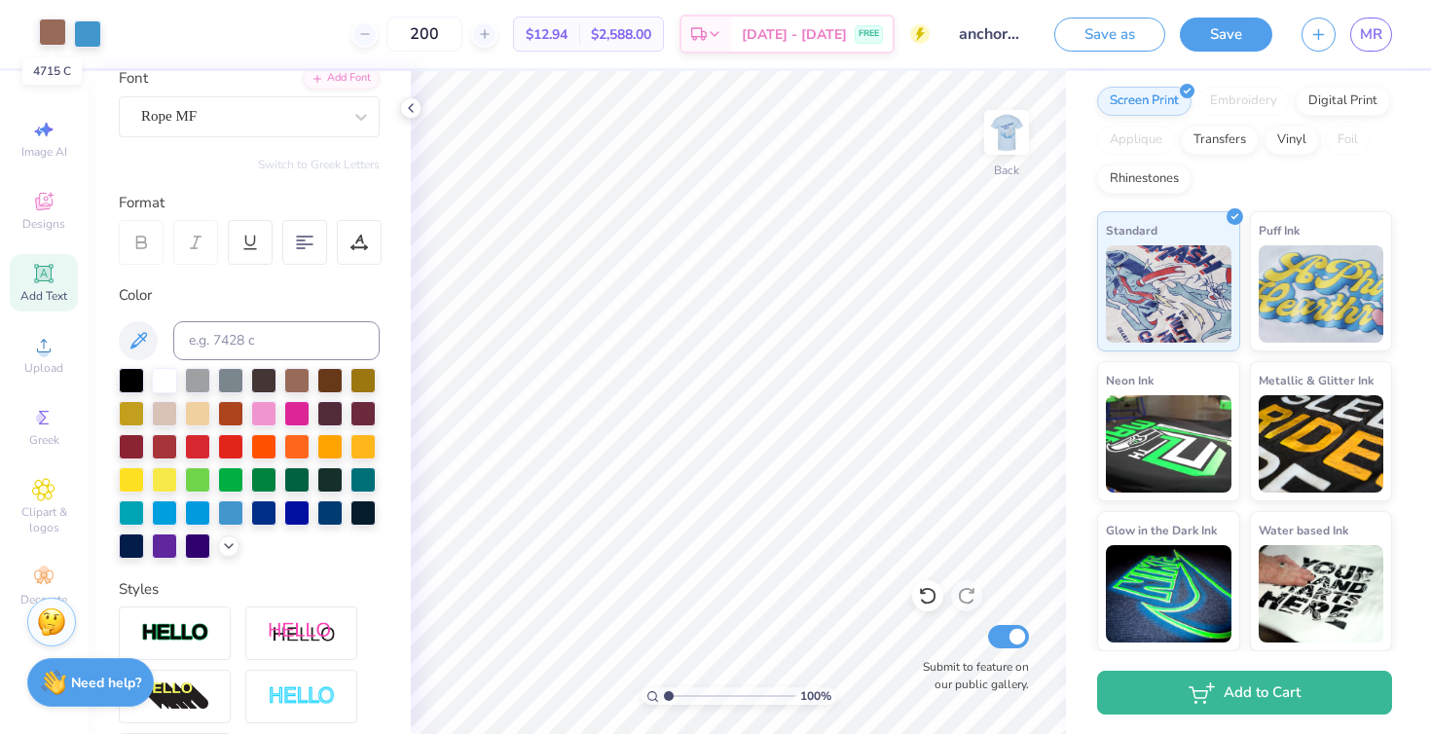
click at [39, 24] on div at bounding box center [52, 31] width 27 height 27
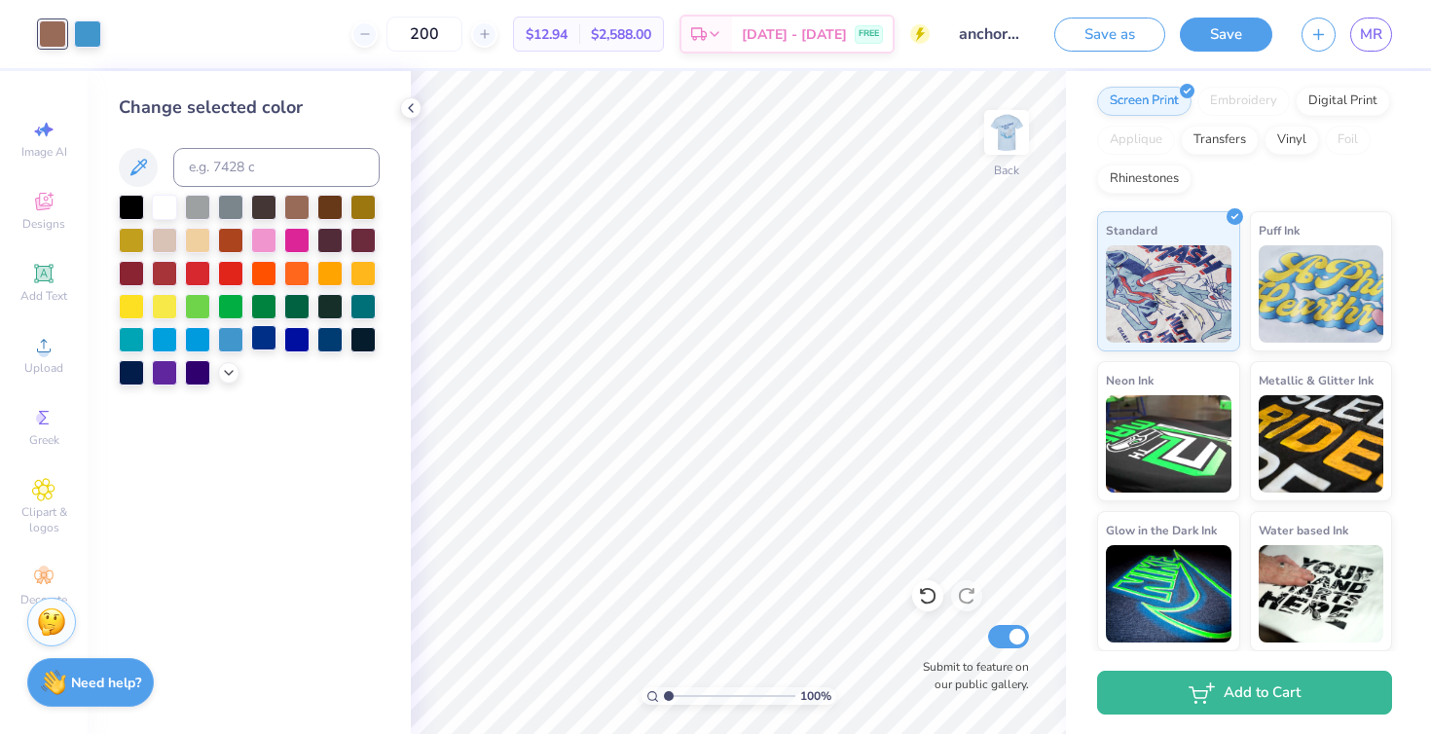
click at [259, 331] on div at bounding box center [263, 337] width 25 height 25
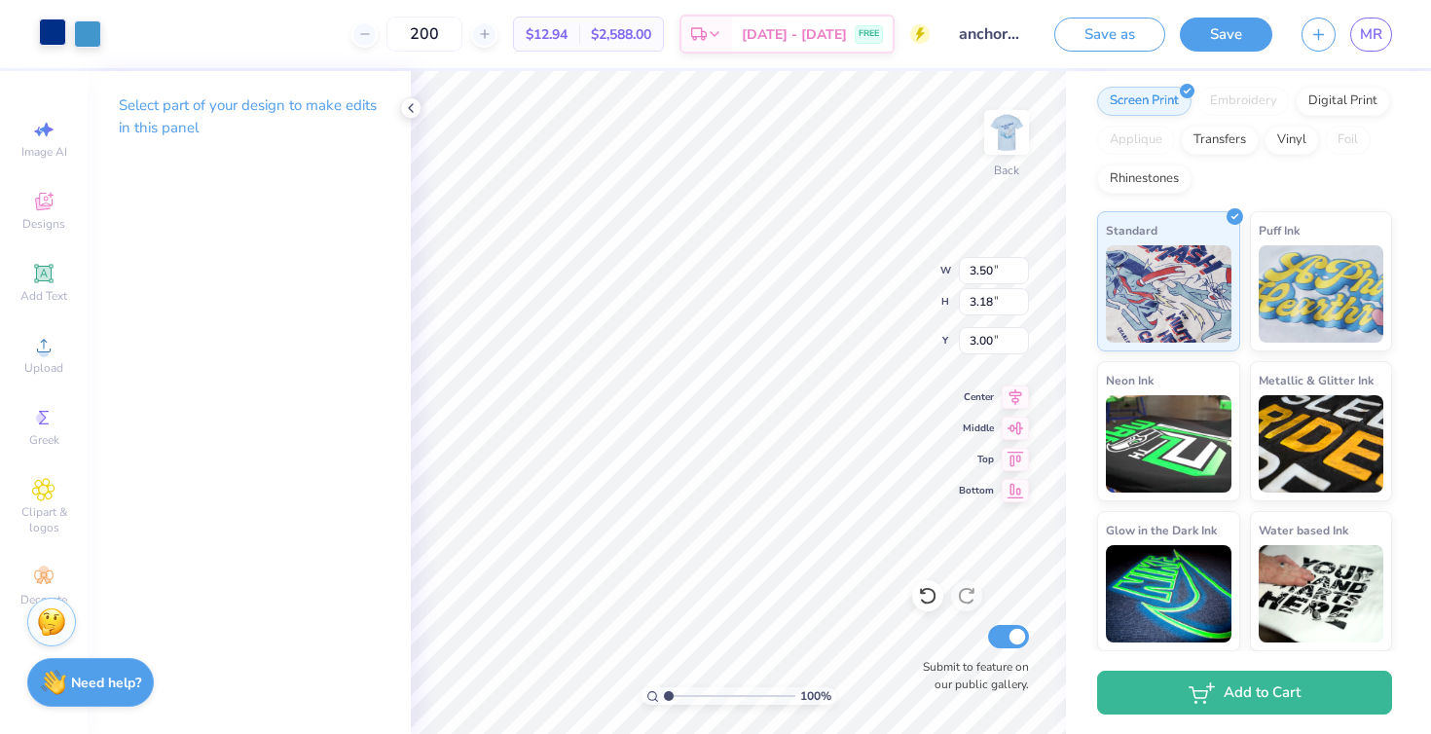
click at [51, 36] on div at bounding box center [52, 31] width 27 height 27
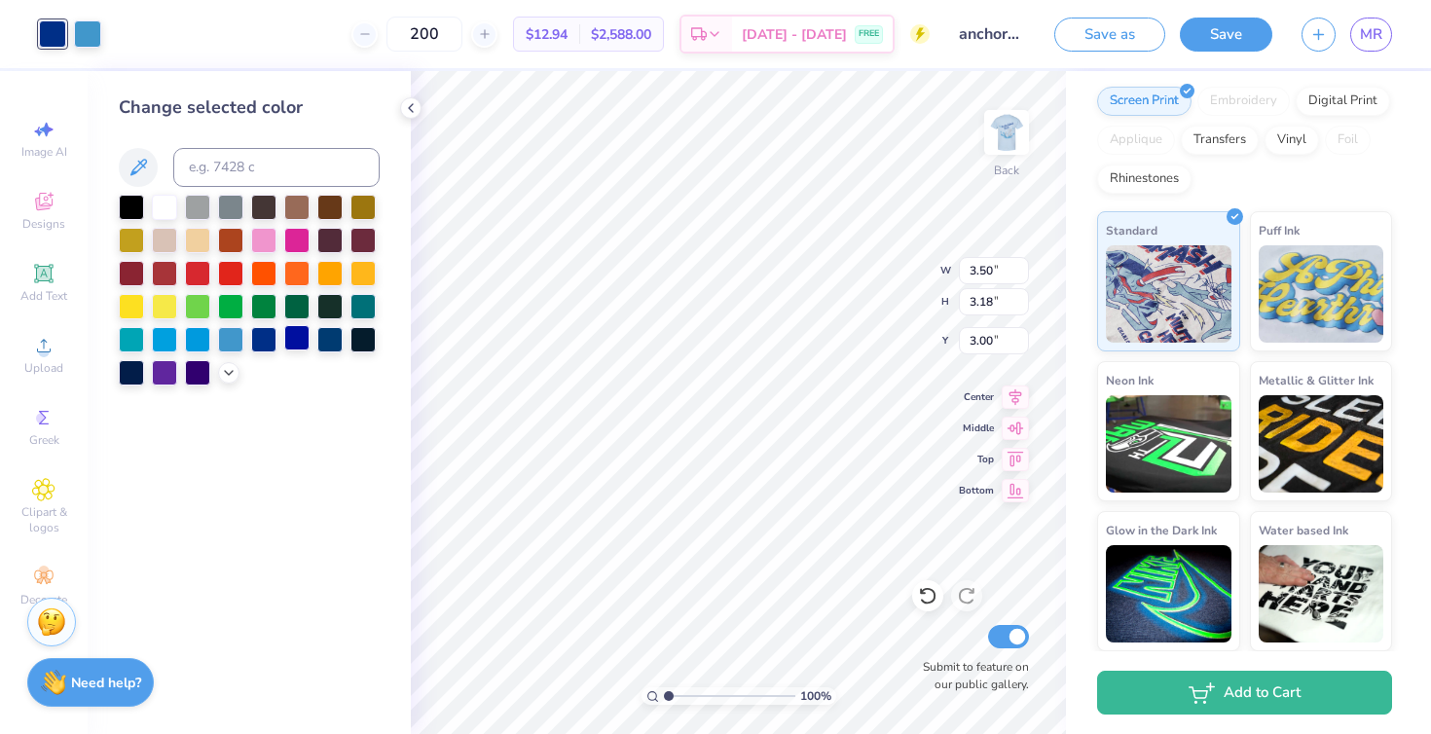
click at [291, 335] on div at bounding box center [296, 337] width 25 height 25
click at [268, 337] on div at bounding box center [263, 337] width 25 height 25
click at [407, 106] on icon at bounding box center [411, 108] width 16 height 16
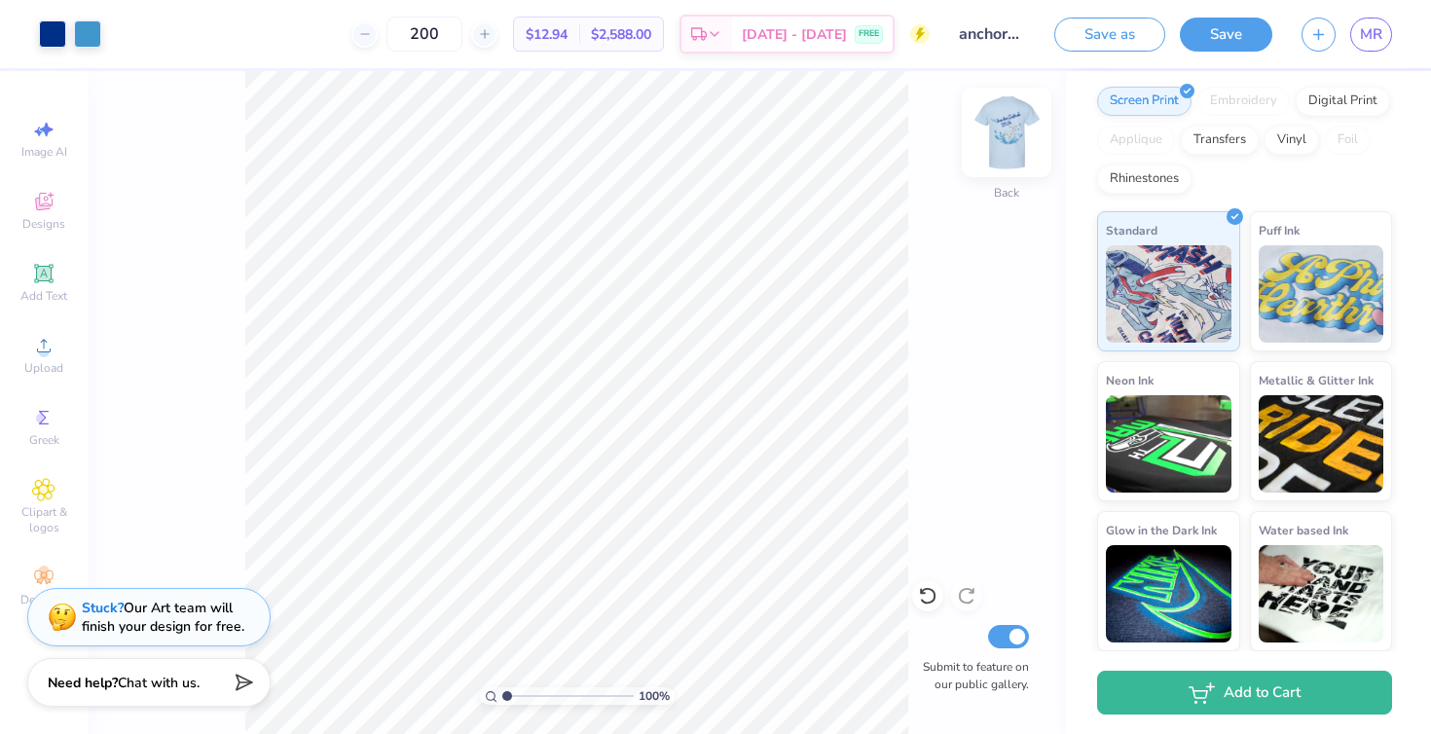
click at [1007, 124] on img at bounding box center [1007, 132] width 78 height 78
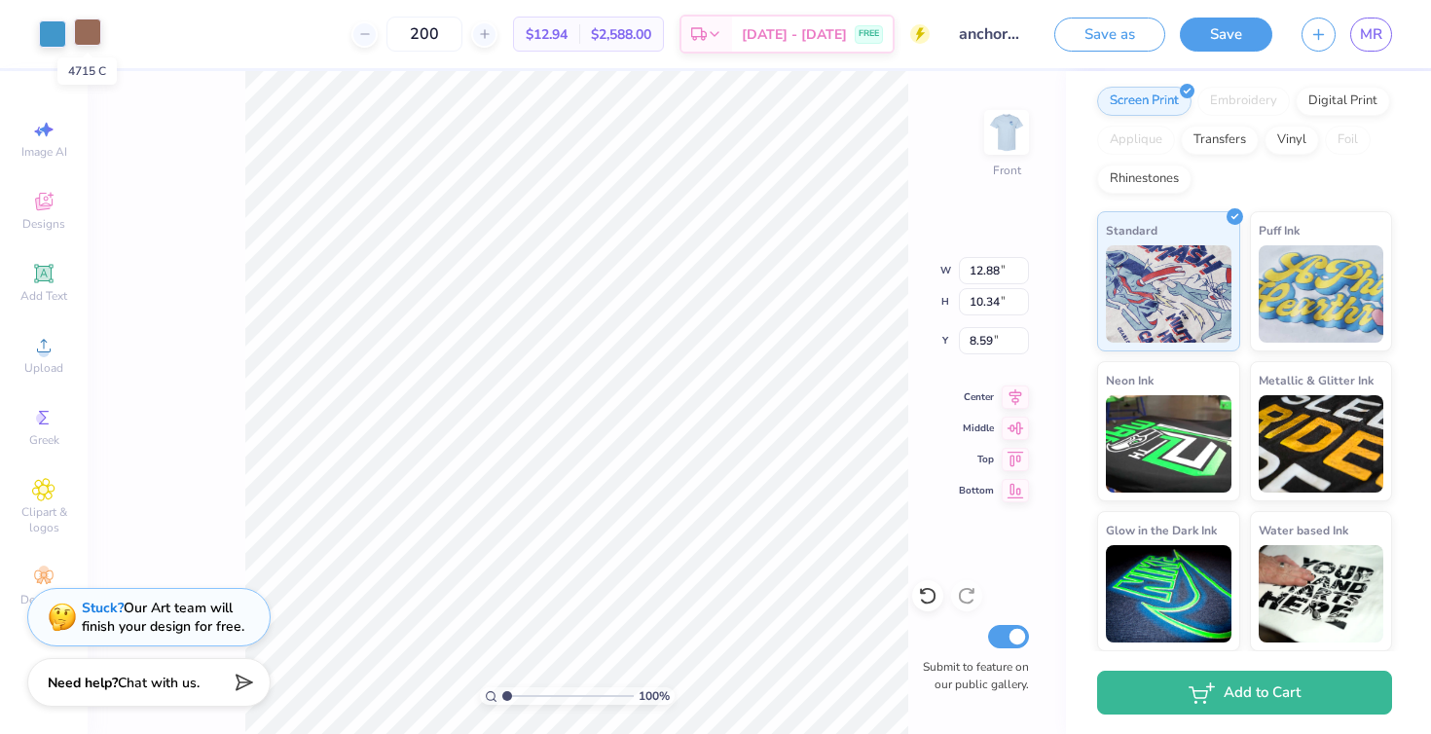
click at [88, 34] on div at bounding box center [87, 31] width 27 height 27
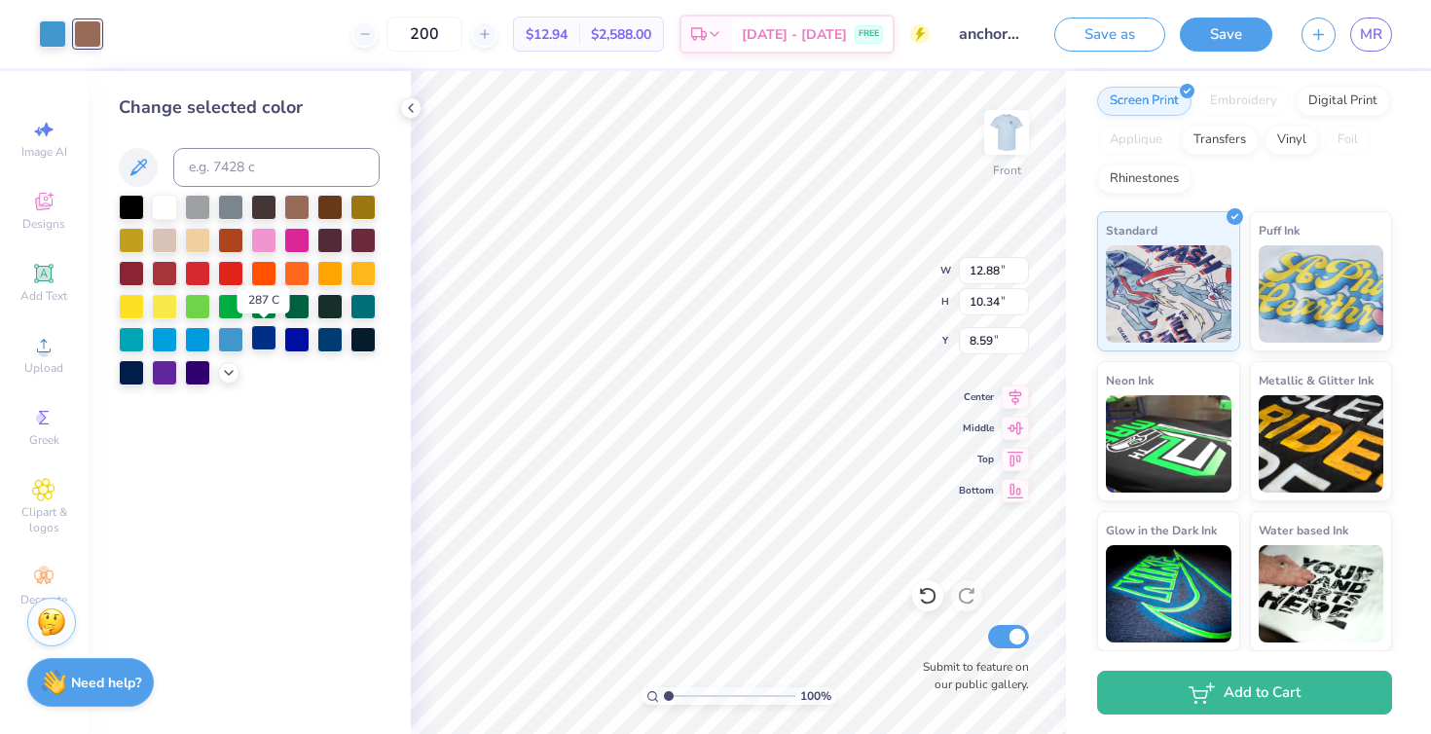
click at [257, 334] on div at bounding box center [263, 337] width 25 height 25
click at [45, 32] on div at bounding box center [52, 31] width 27 height 27
click at [199, 337] on div at bounding box center [197, 337] width 25 height 25
click at [224, 340] on div at bounding box center [230, 337] width 25 height 25
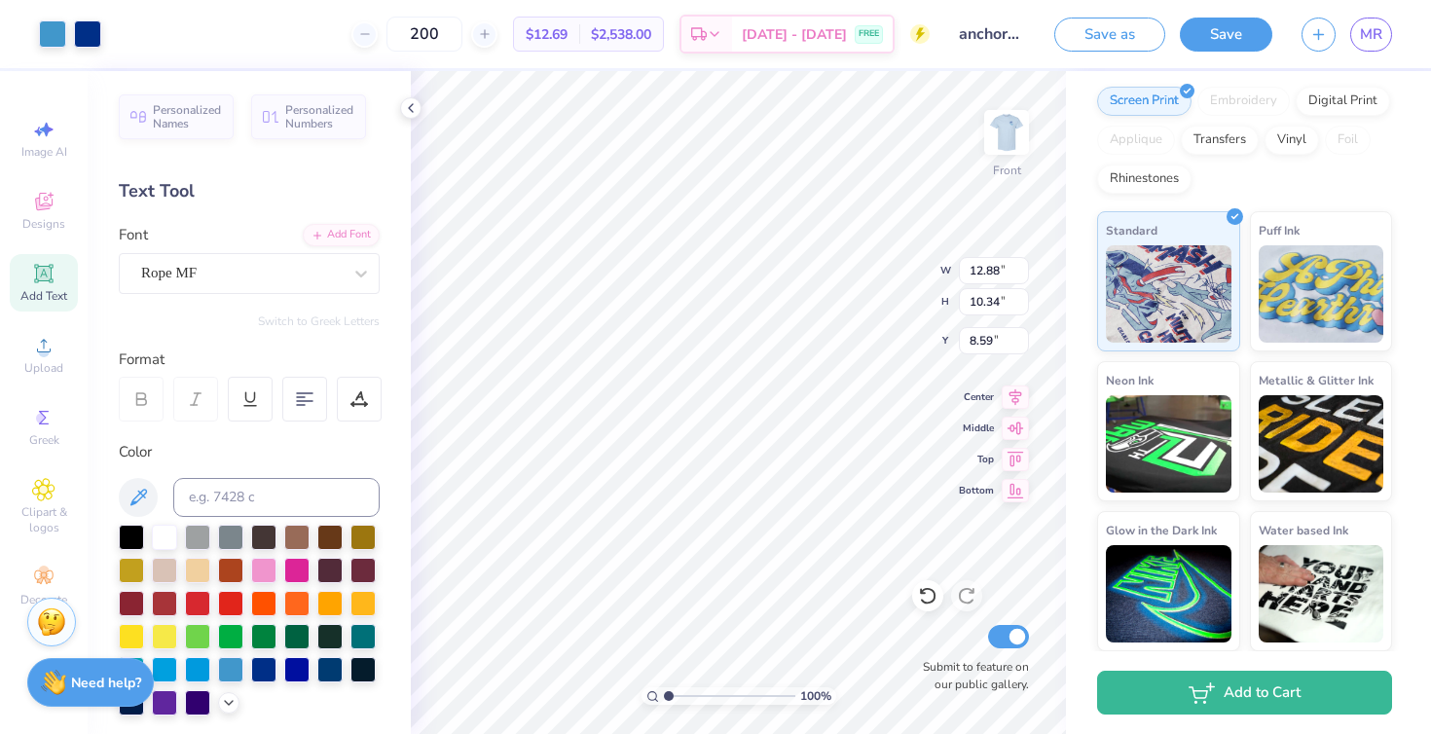
type input "12.88"
type input "10.34"
click at [1017, 431] on icon at bounding box center [1016, 426] width 17 height 13
click at [1013, 399] on icon at bounding box center [1015, 394] width 27 height 23
type input "11.01"
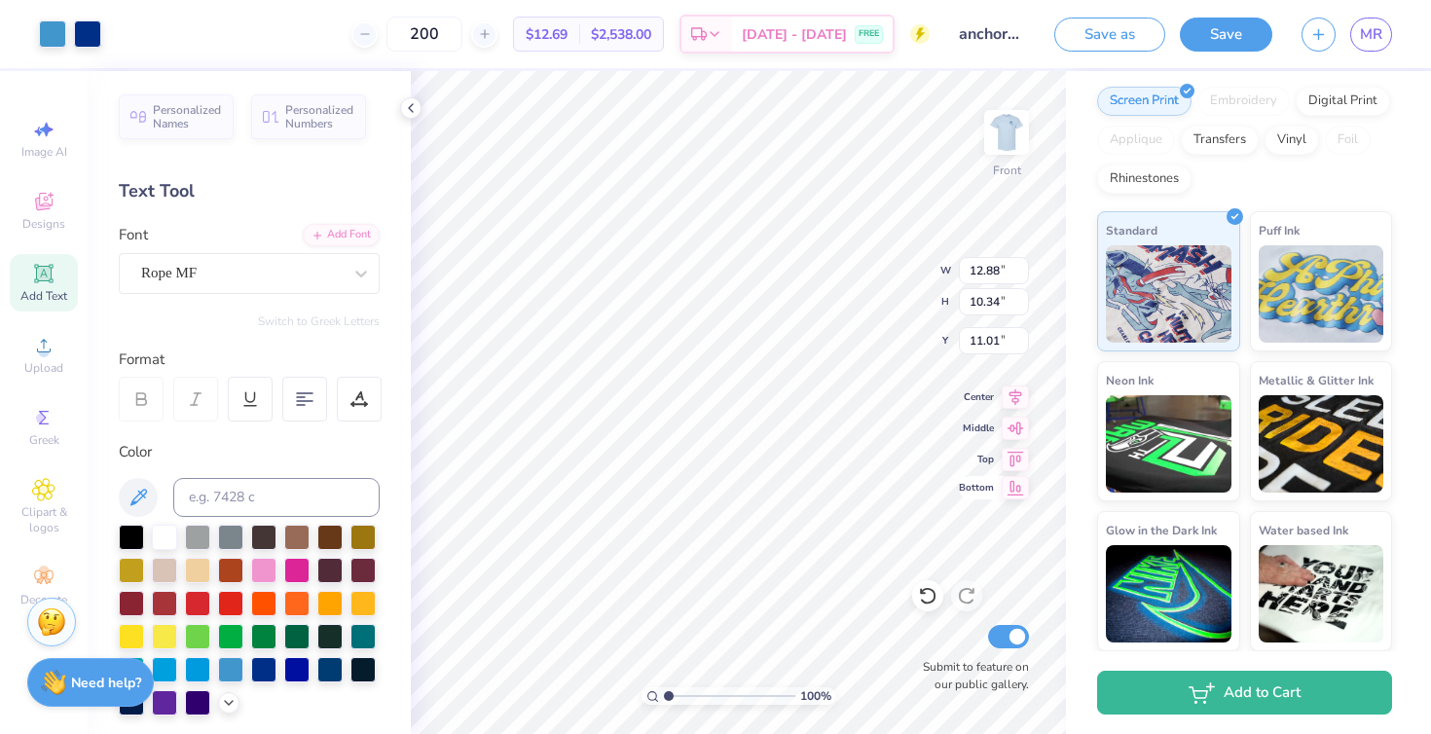
type input "9.84"
type input "4.44"
type input "5.61"
type input "4.16"
type input "2.69"
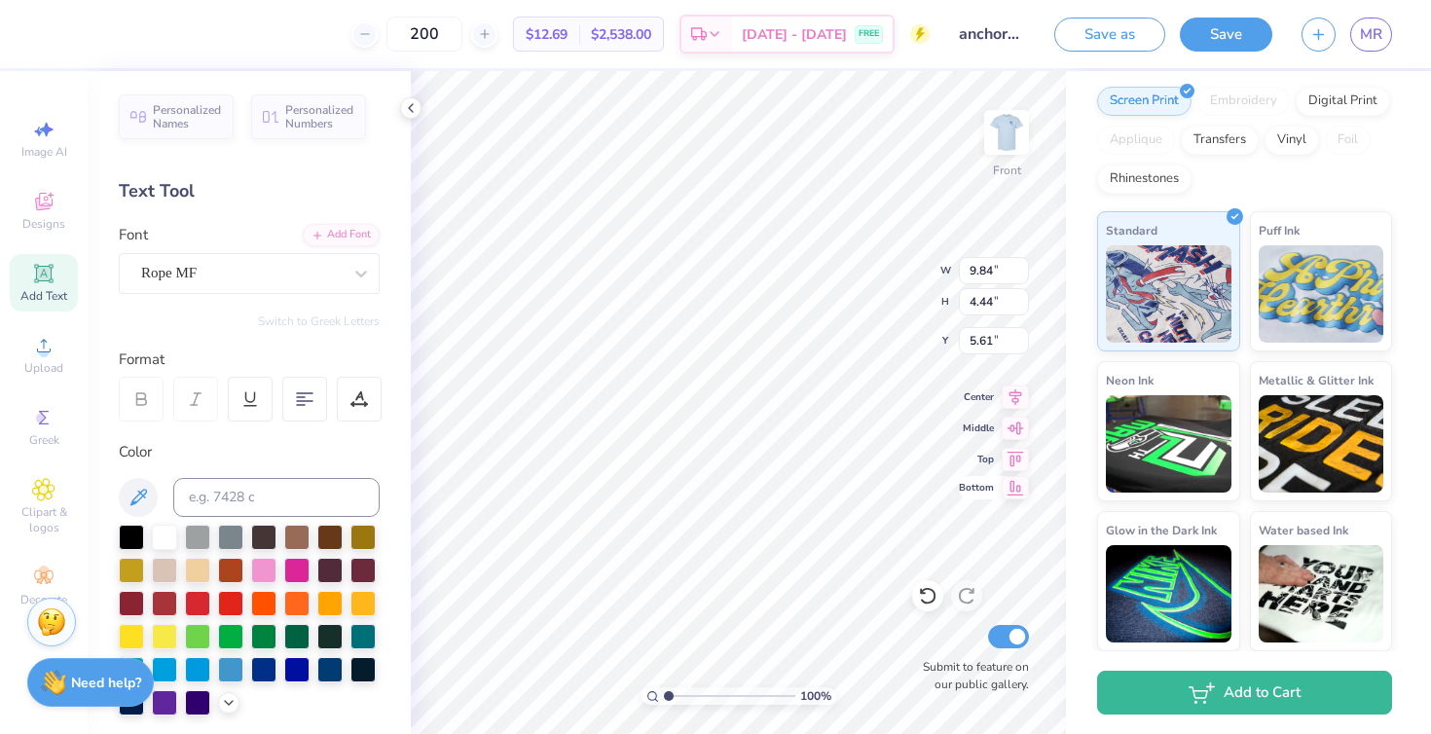
type input "9.02"
type input "4.21"
type input "2.28"
type input "11.58"
type input "9.84"
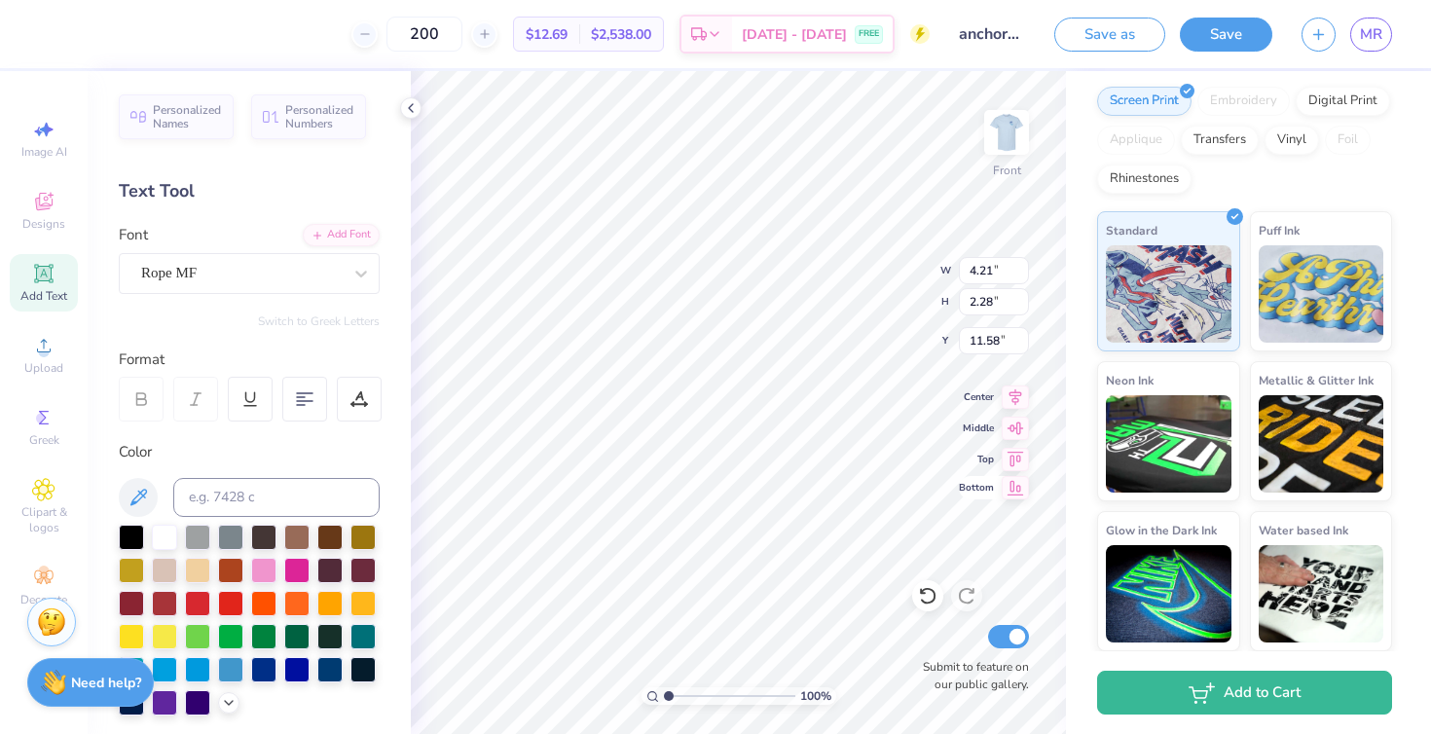
type input "4.44"
type input "5.61"
type input "10.07"
type input "3.54"
type input "8.41"
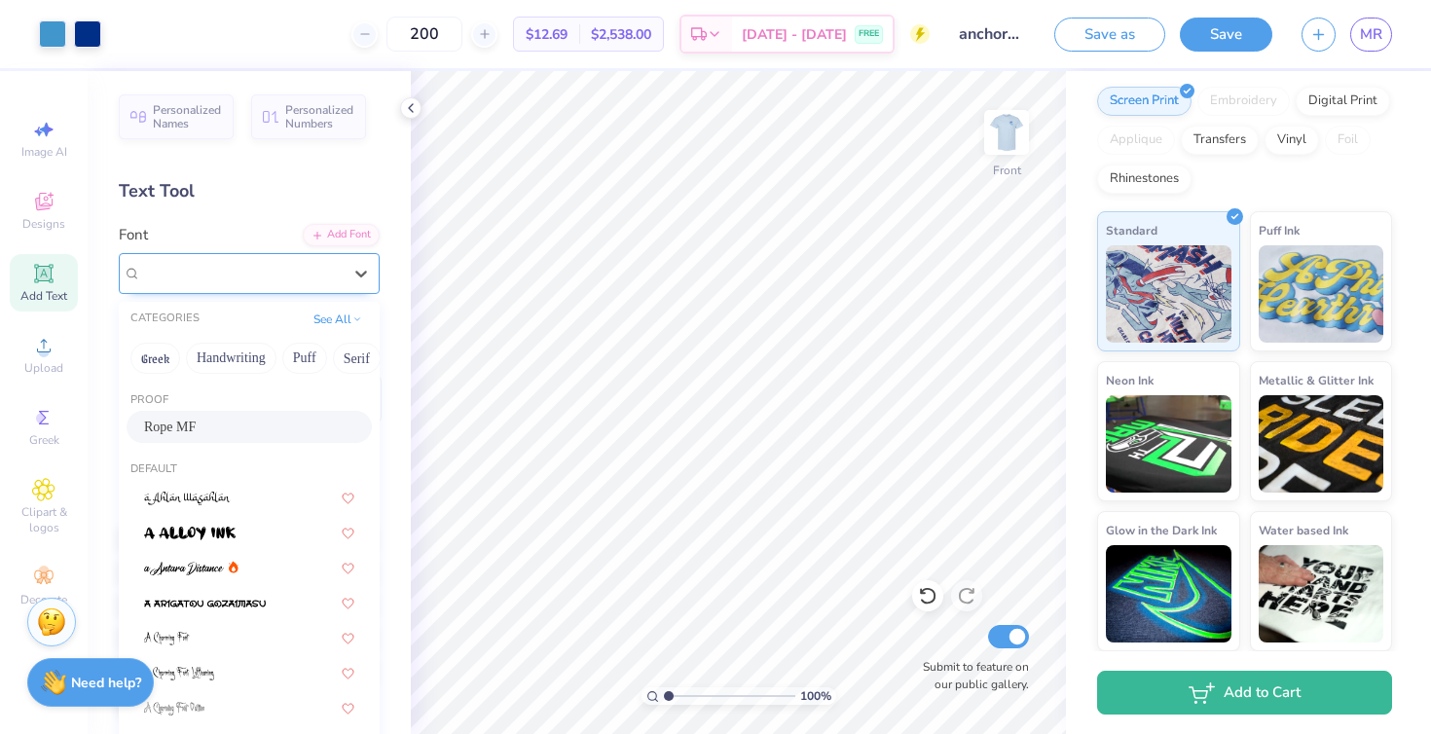
click at [250, 277] on div "Rope MF" at bounding box center [241, 273] width 204 height 30
click at [249, 425] on div "Rope MF" at bounding box center [249, 427] width 210 height 20
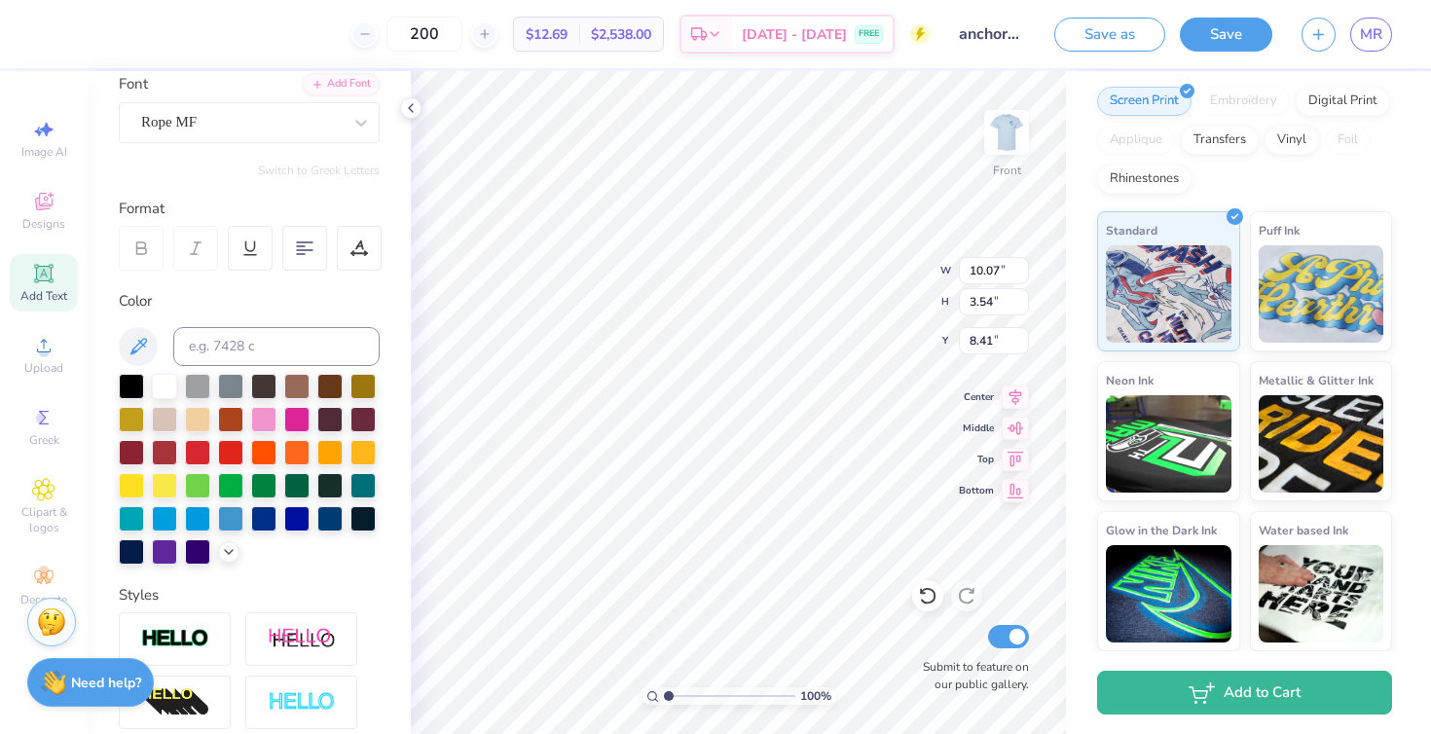
scroll to position [0, 0]
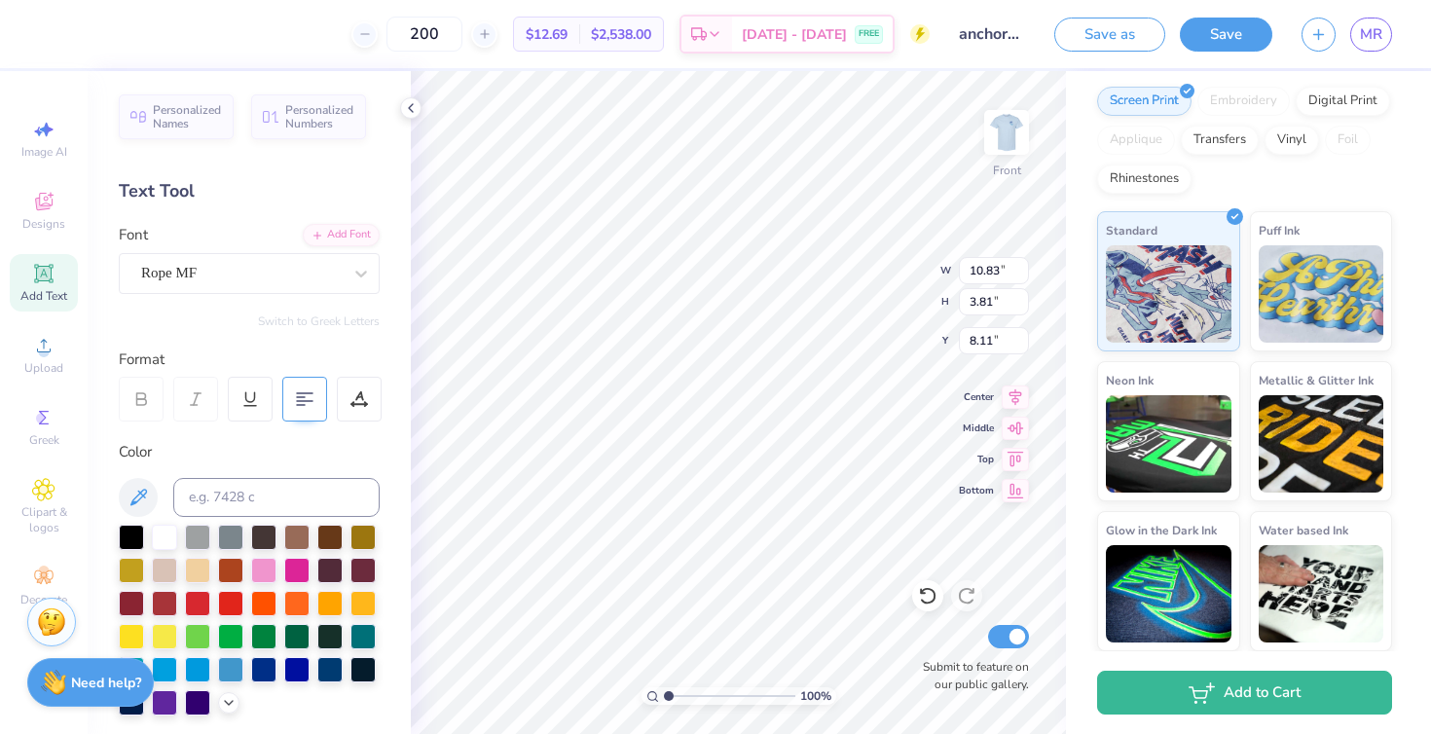
type input "10.83"
type input "3.81"
type input "8.11"
type input "12.88"
type input "10.34"
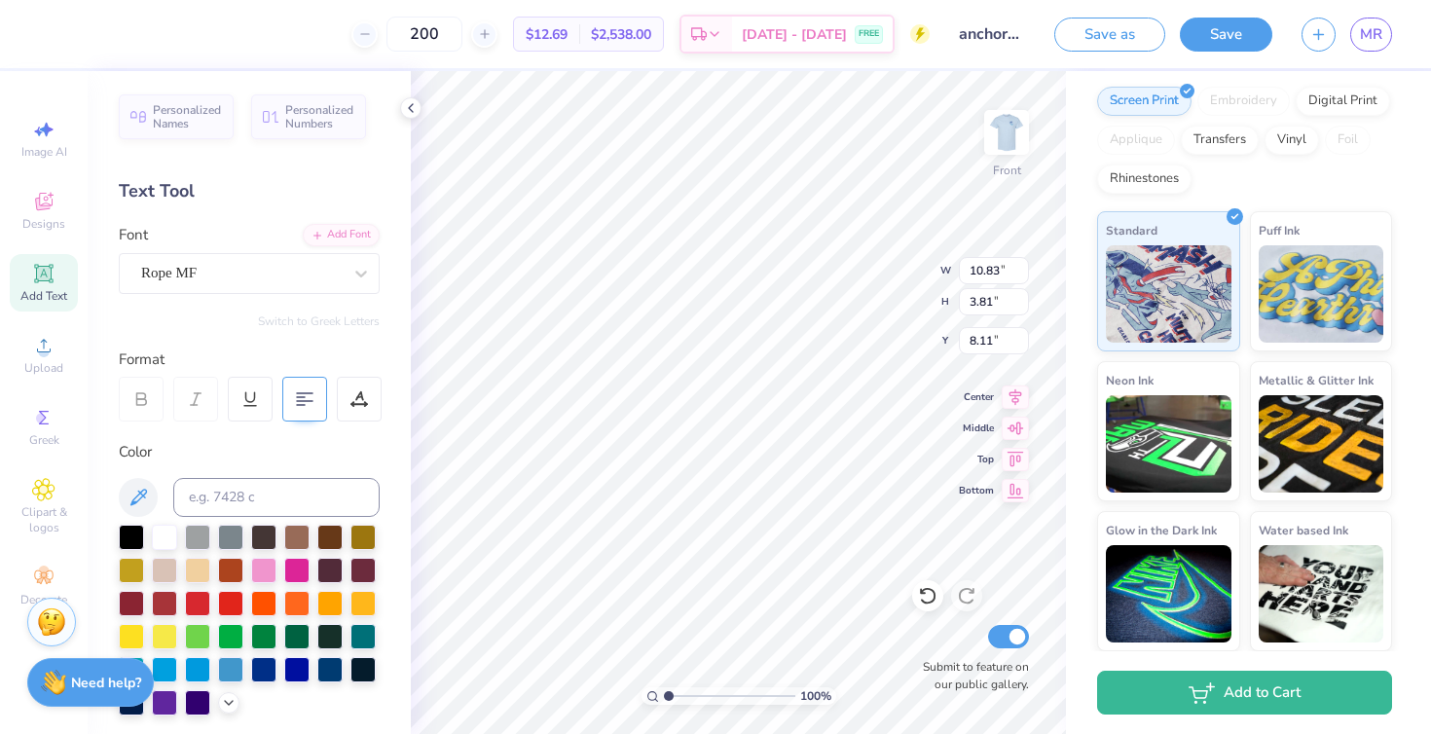
type input "11.01"
type input "4.21"
type input "2.28"
type input "11.58"
type input "4.95"
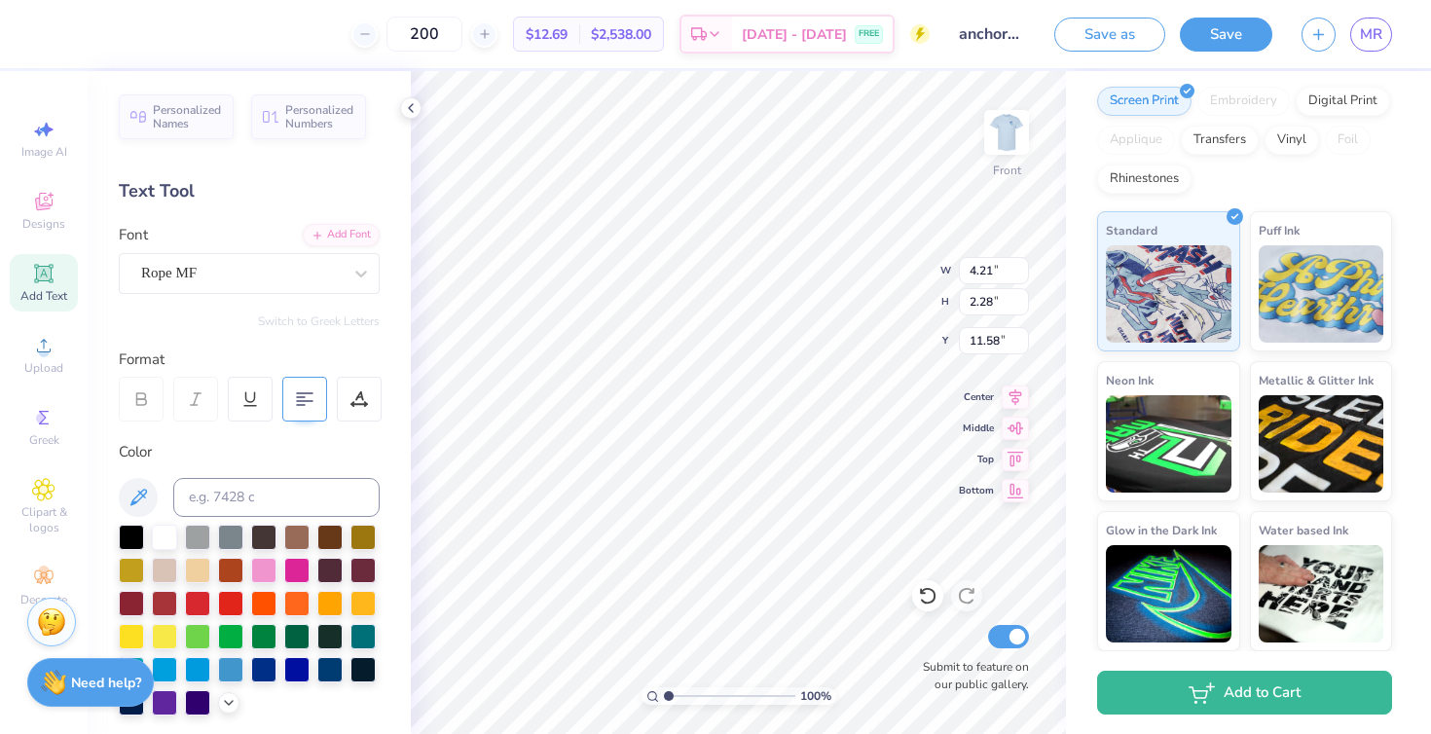
type input "2.68"
type input "11.59"
type input "4.43"
type input "2.40"
type input "11.54"
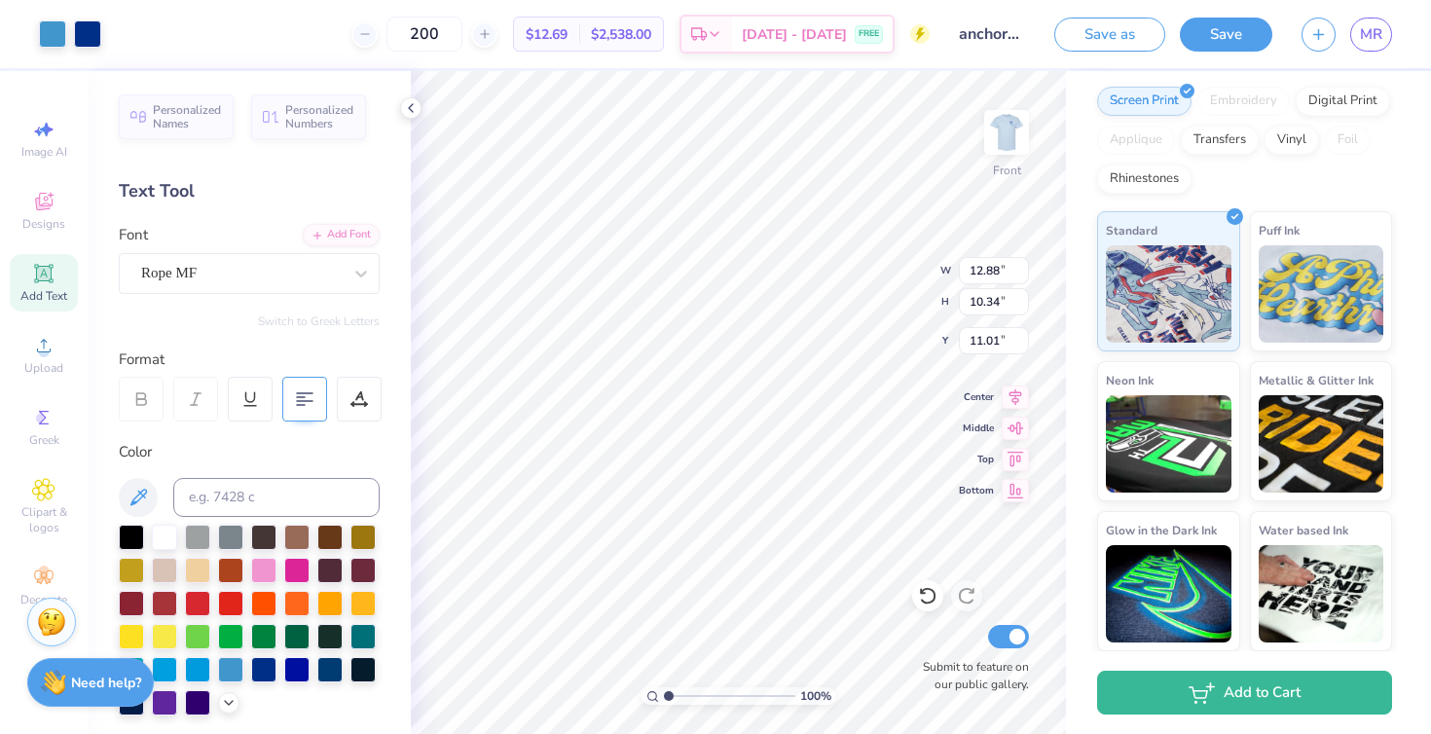
type input "13.03"
type input "13.24"
type input "8.11"
type input "10.83"
type input "3.81"
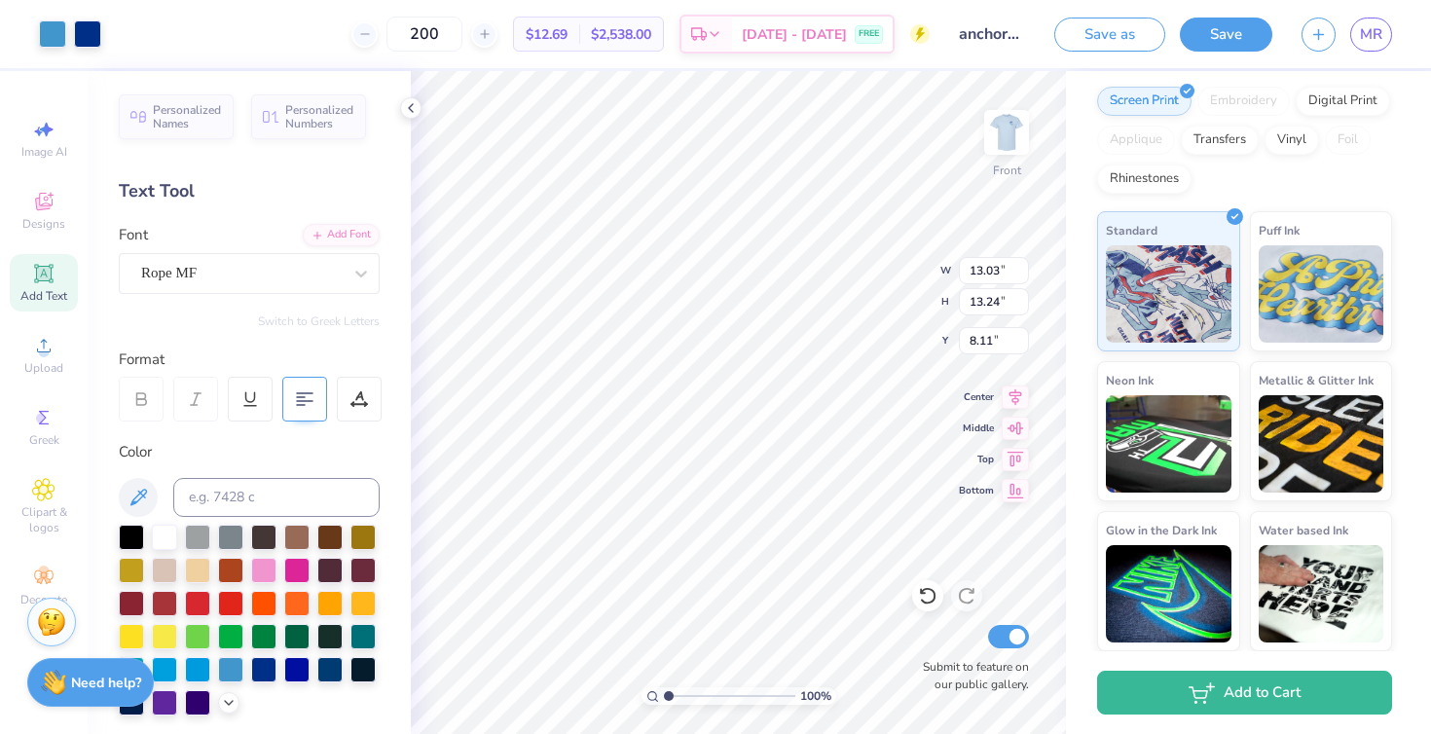
type input "3.66"
type input "5.83"
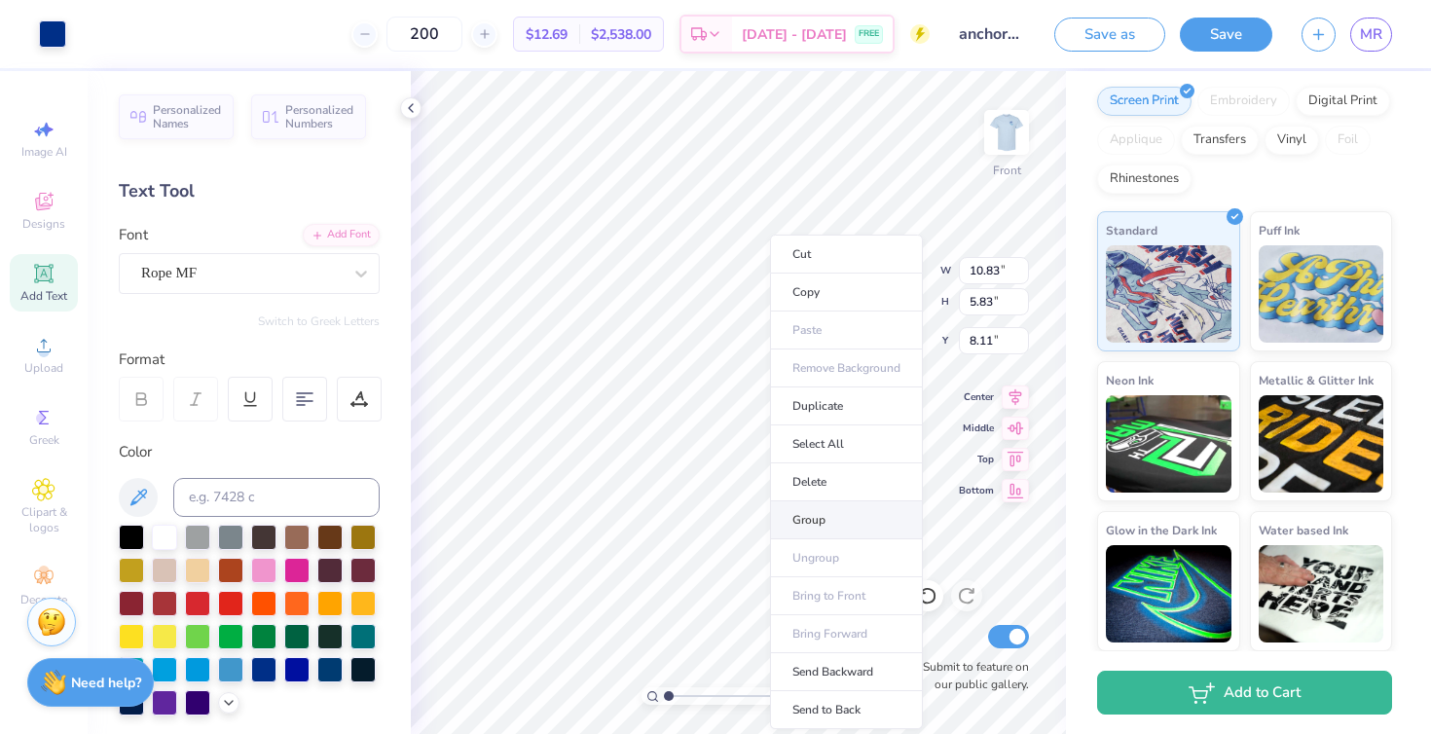
click at [802, 508] on li "Group" at bounding box center [846, 520] width 153 height 38
click at [1006, 396] on icon at bounding box center [1015, 394] width 27 height 23
click at [1016, 426] on icon at bounding box center [1016, 426] width 17 height 13
click at [1009, 391] on icon at bounding box center [1015, 394] width 27 height 23
click at [1012, 452] on icon at bounding box center [1015, 456] width 27 height 23
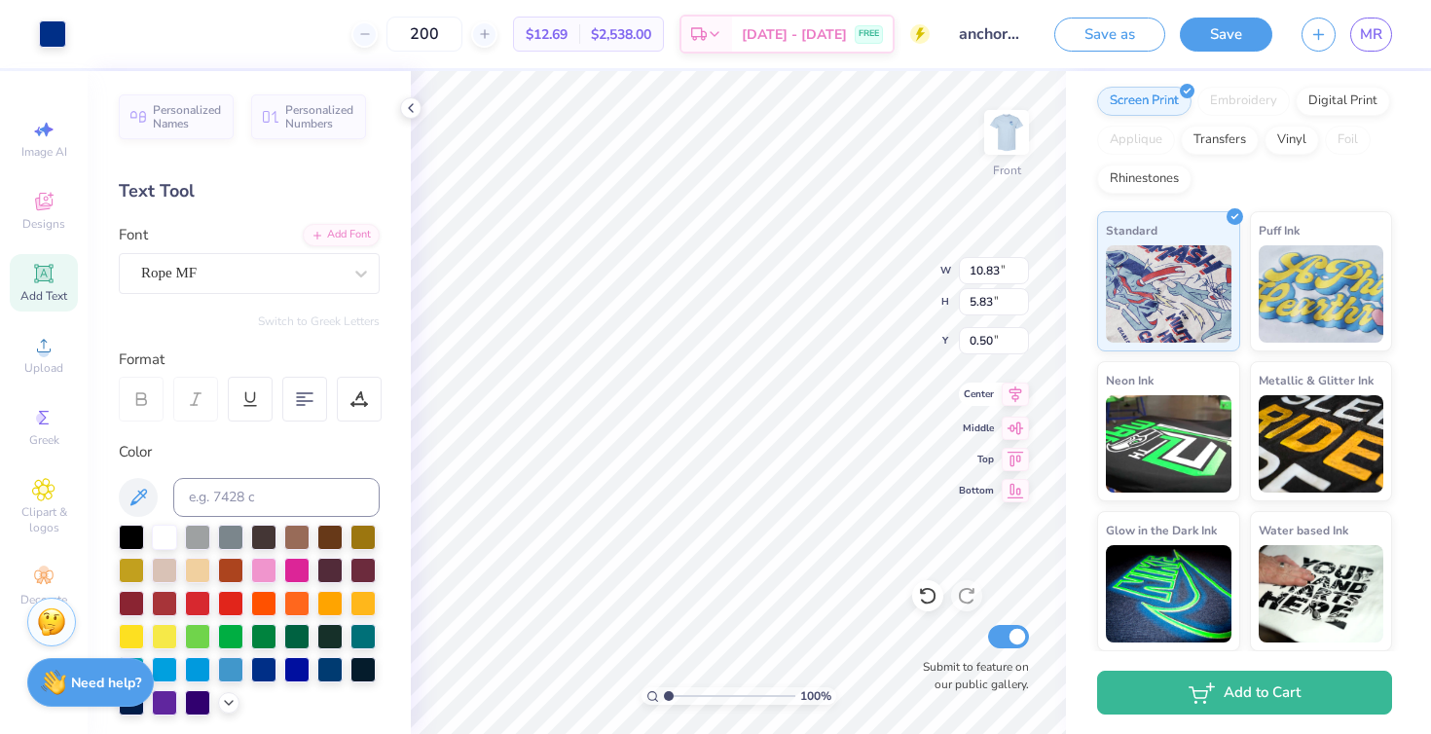
click at [1011, 392] on icon at bounding box center [1016, 394] width 13 height 17
click at [1006, 427] on icon at bounding box center [1015, 425] width 27 height 23
type input "8.42"
type input "12.88"
type input "10.34"
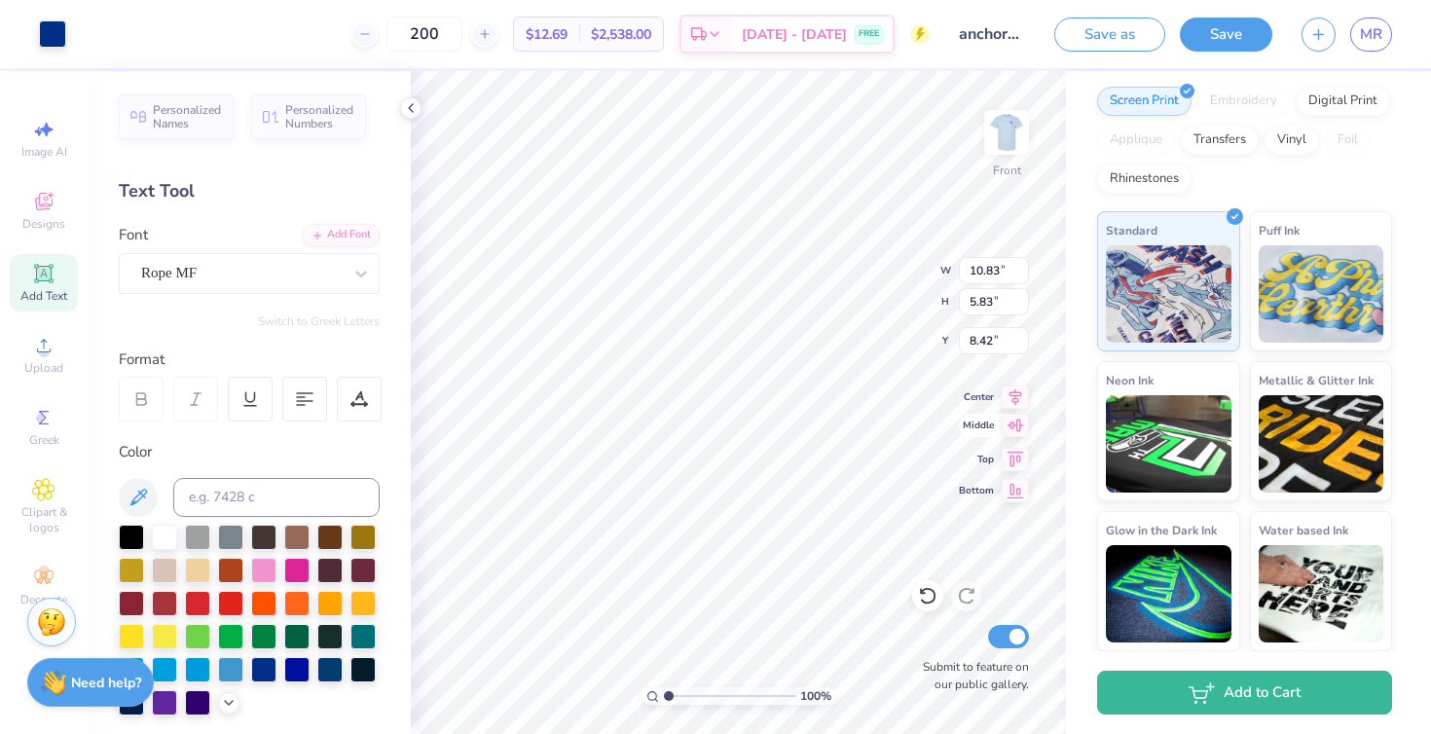
type input "11.01"
type input "13.41"
type input "10.76"
type input "11.34"
type input "10.83"
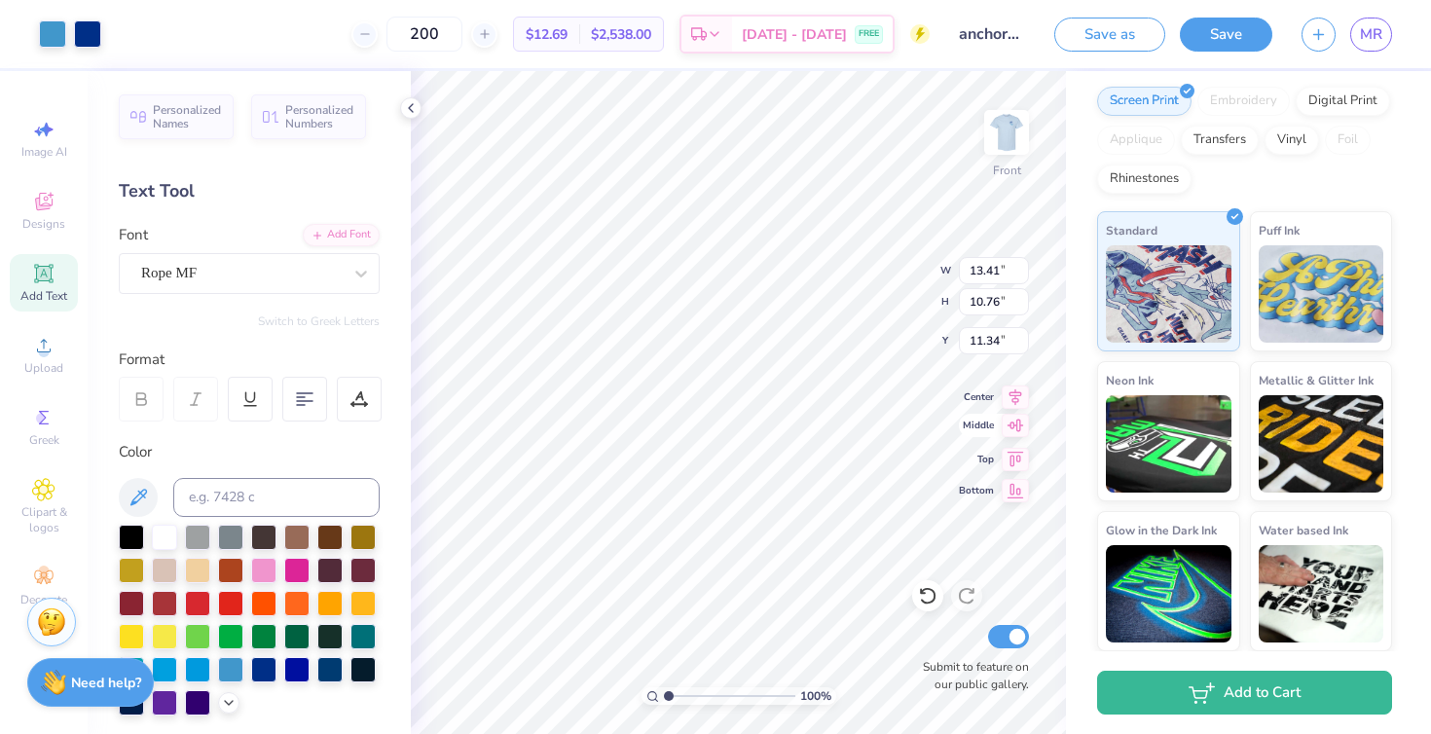
type input "5.83"
type input "8.42"
click at [993, 133] on img at bounding box center [1007, 132] width 78 height 78
type input "3.61"
type input "3.28"
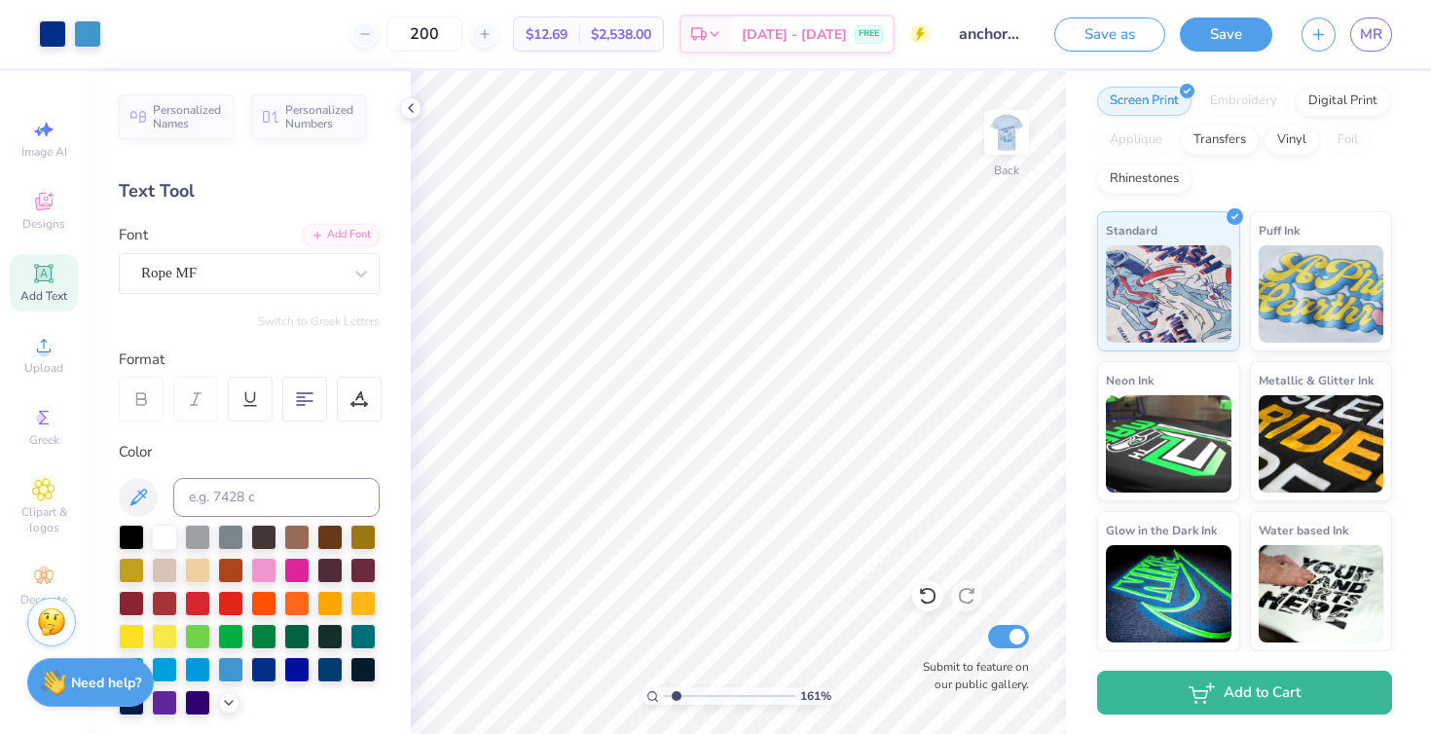
drag, startPoint x: 670, startPoint y: 695, endPoint x: 676, endPoint y: 674, distance: 22.2
click at [676, 687] on input "range" at bounding box center [729, 696] width 131 height 18
drag, startPoint x: 678, startPoint y: 695, endPoint x: 663, endPoint y: 694, distance: 14.6
type input "1"
click at [664, 694] on input "range" at bounding box center [729, 696] width 131 height 18
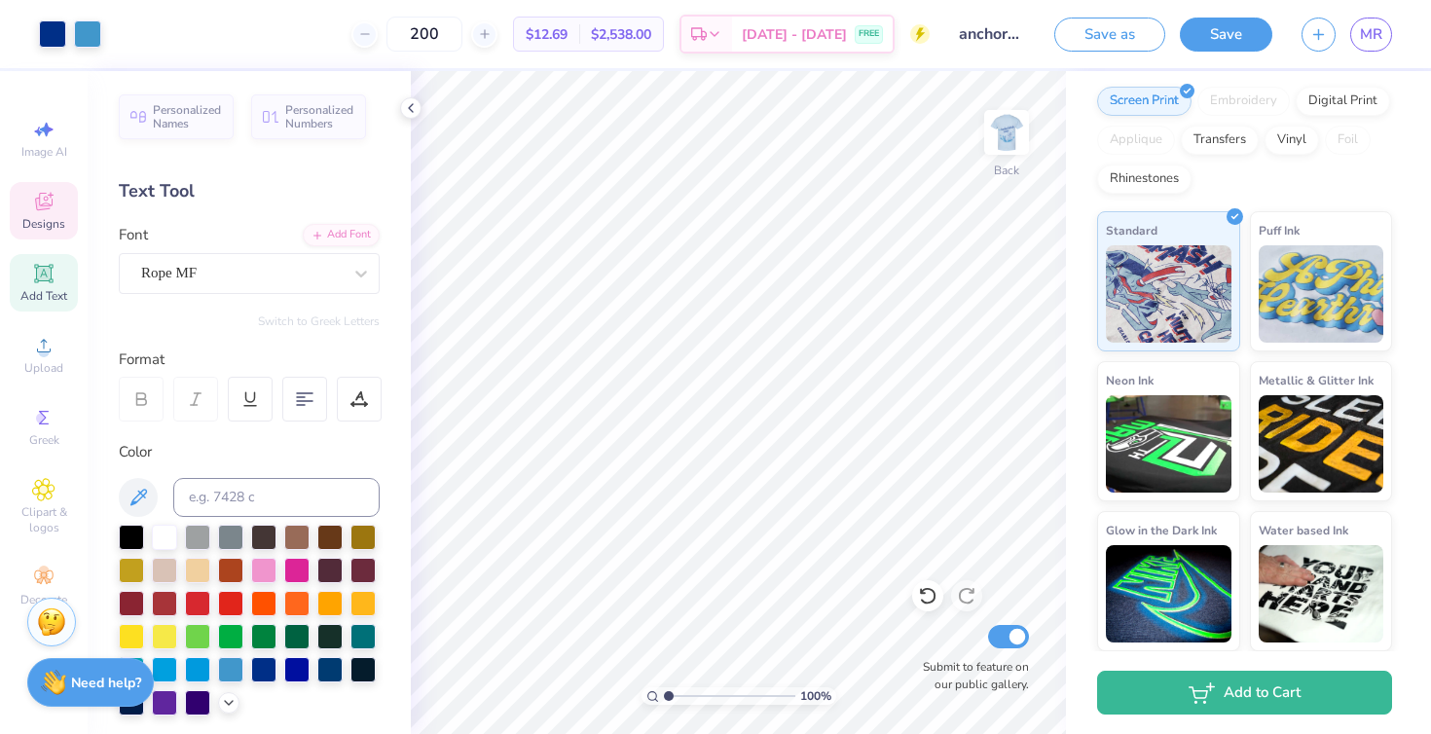
click at [34, 197] on icon at bounding box center [43, 201] width 23 height 23
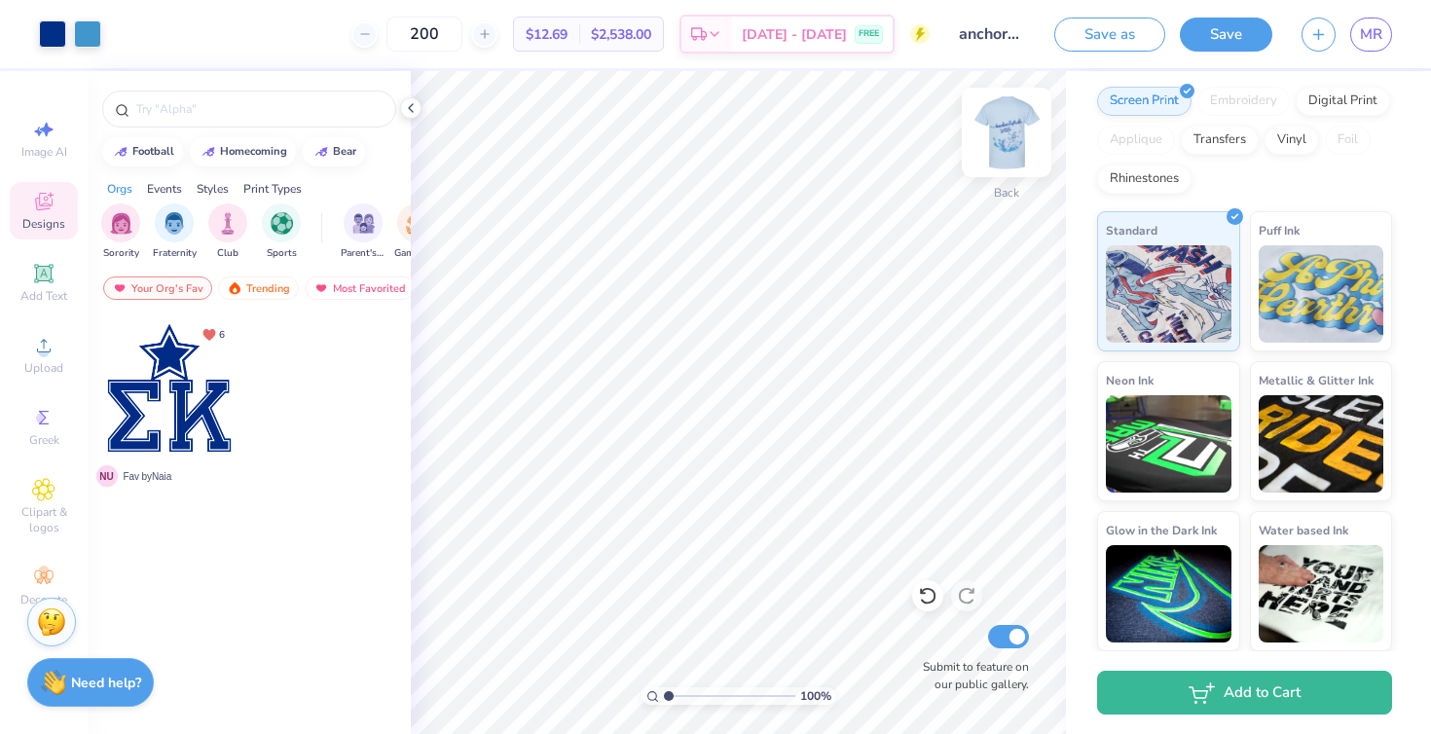
click at [1006, 146] on img at bounding box center [1007, 132] width 78 height 78
click at [58, 349] on div "Upload" at bounding box center [44, 354] width 68 height 57
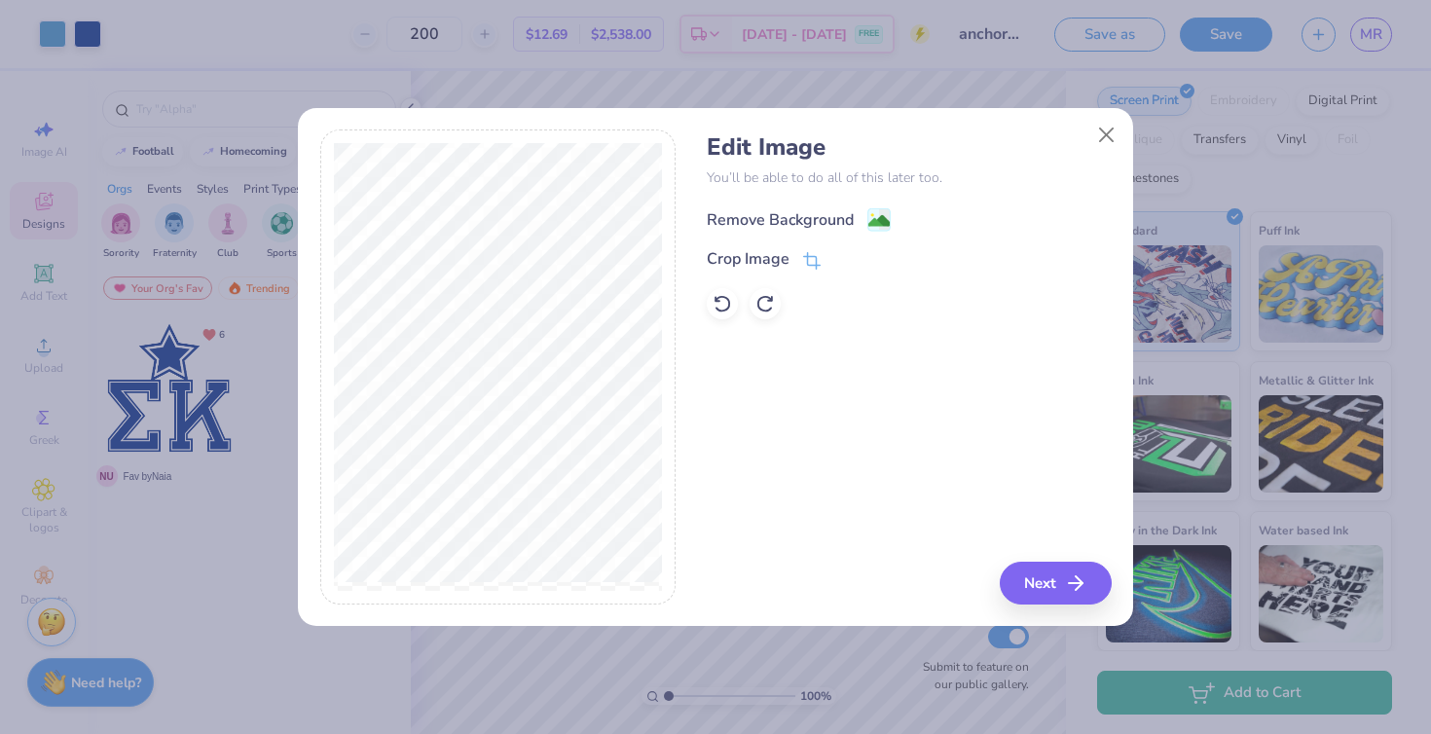
click at [719, 216] on div "Remove Background" at bounding box center [780, 219] width 147 height 23
click at [1028, 582] on button "Next" at bounding box center [1059, 583] width 112 height 43
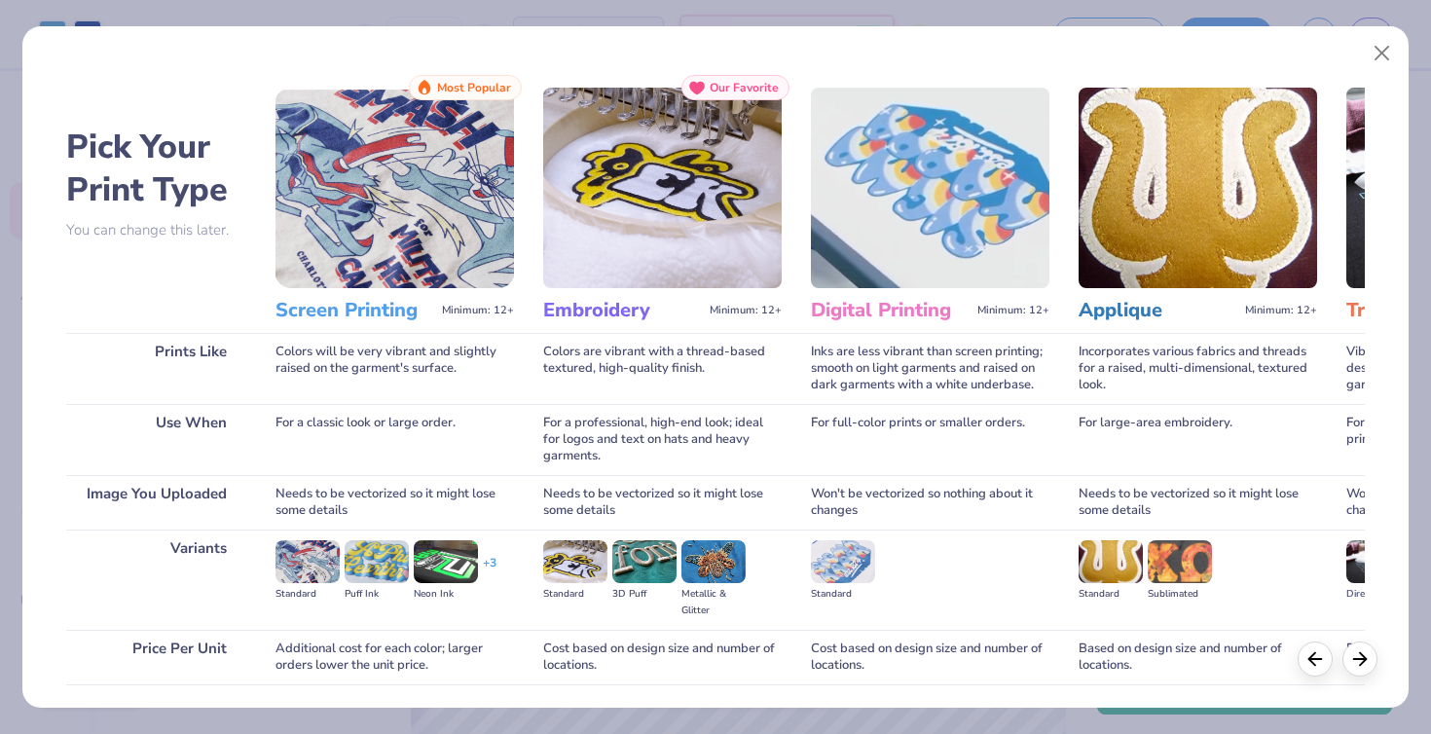
click at [439, 219] on img at bounding box center [394, 188] width 239 height 201
click at [300, 580] on img at bounding box center [307, 561] width 64 height 43
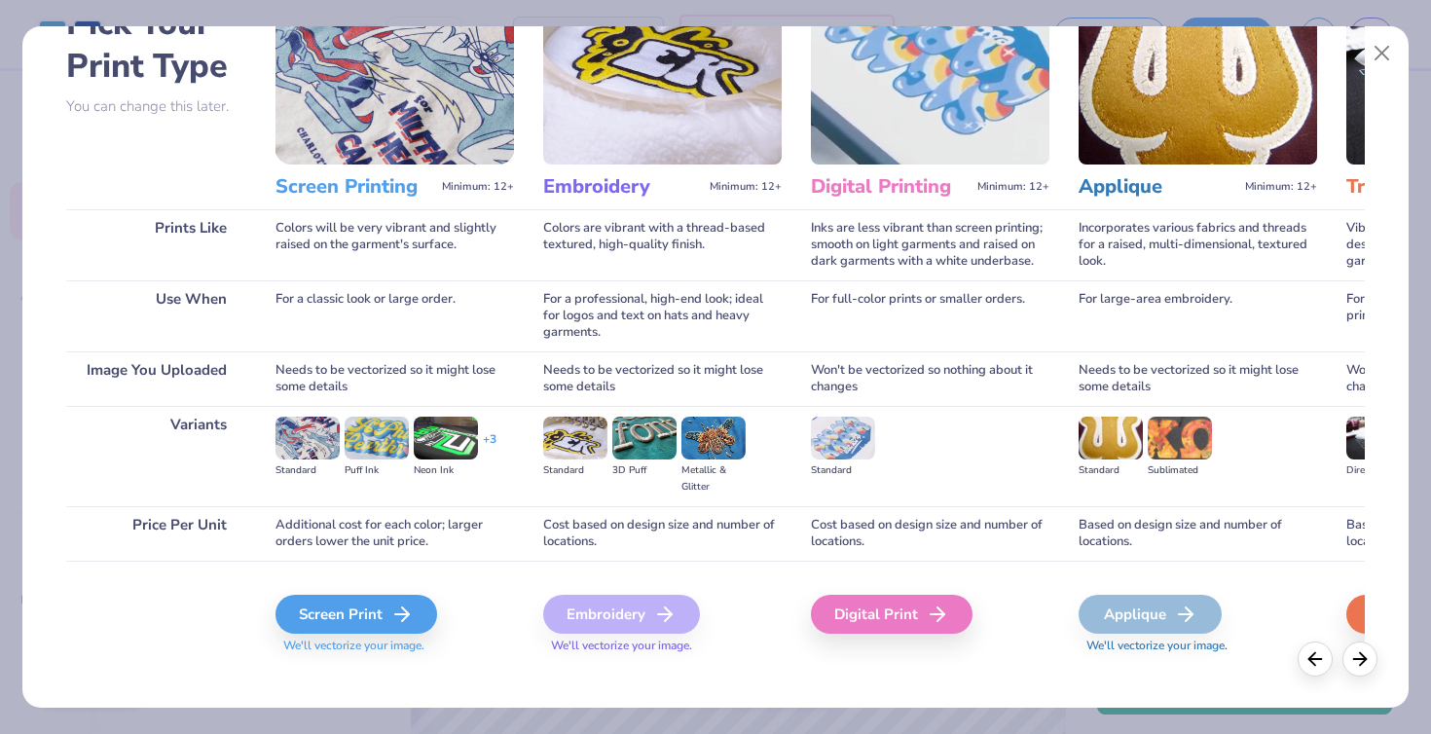
scroll to position [139, 0]
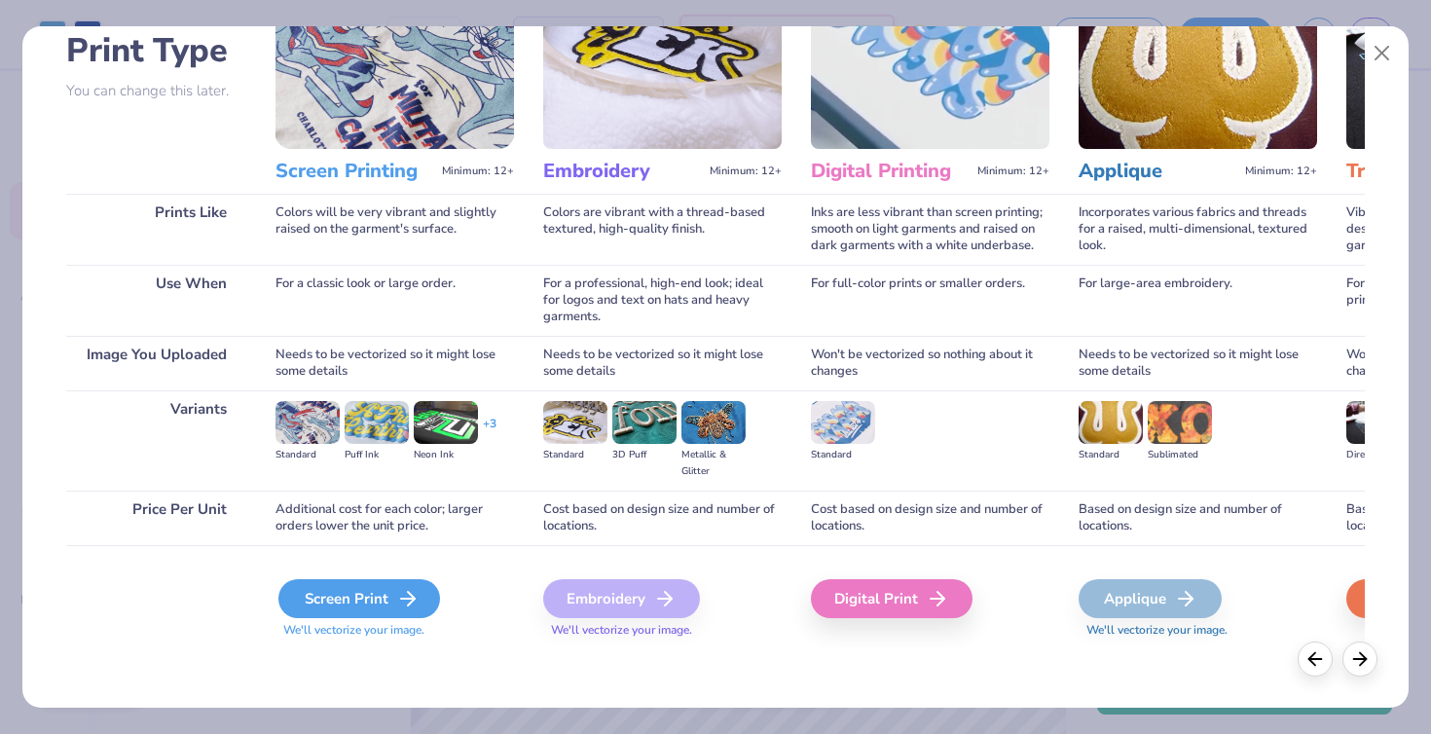
click at [317, 600] on div "Screen Print" at bounding box center [359, 598] width 162 height 39
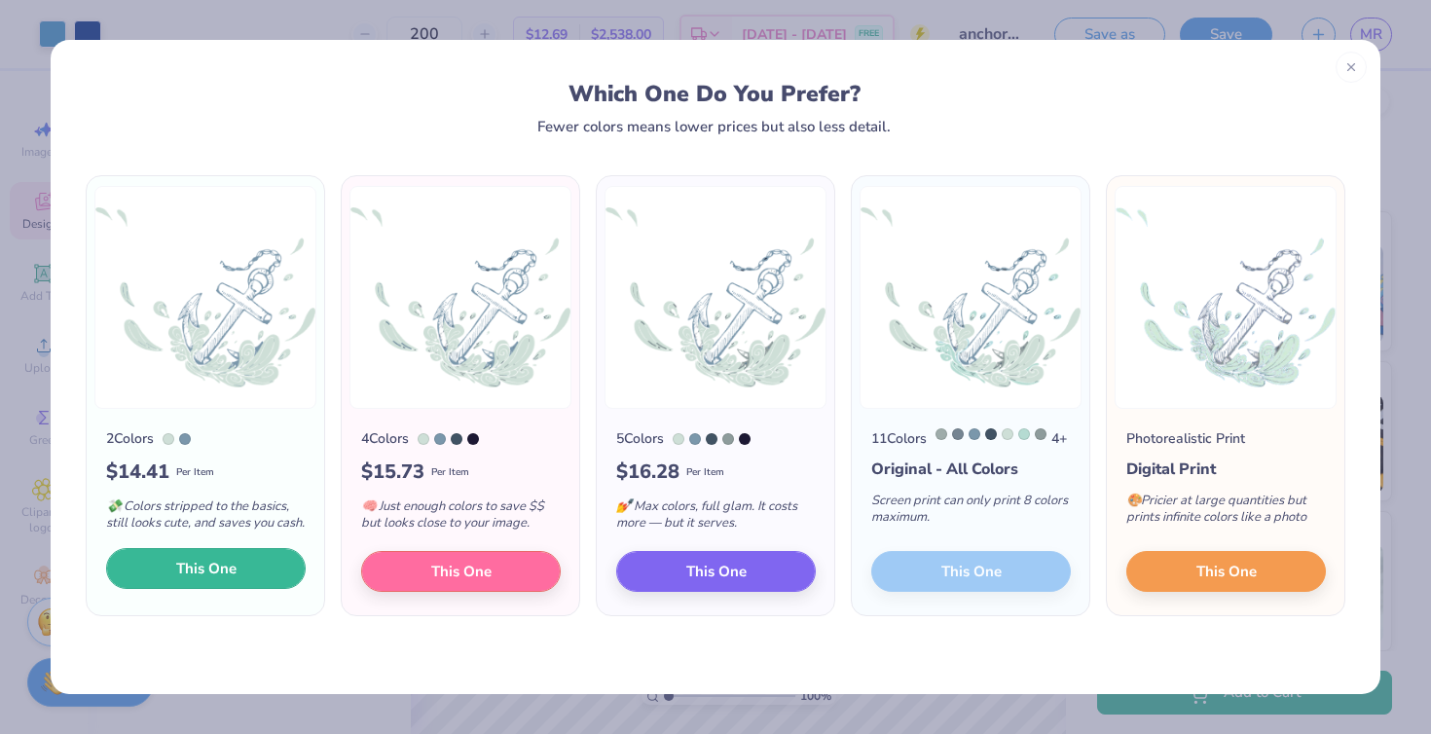
click at [267, 589] on button "This One" at bounding box center [206, 568] width 200 height 41
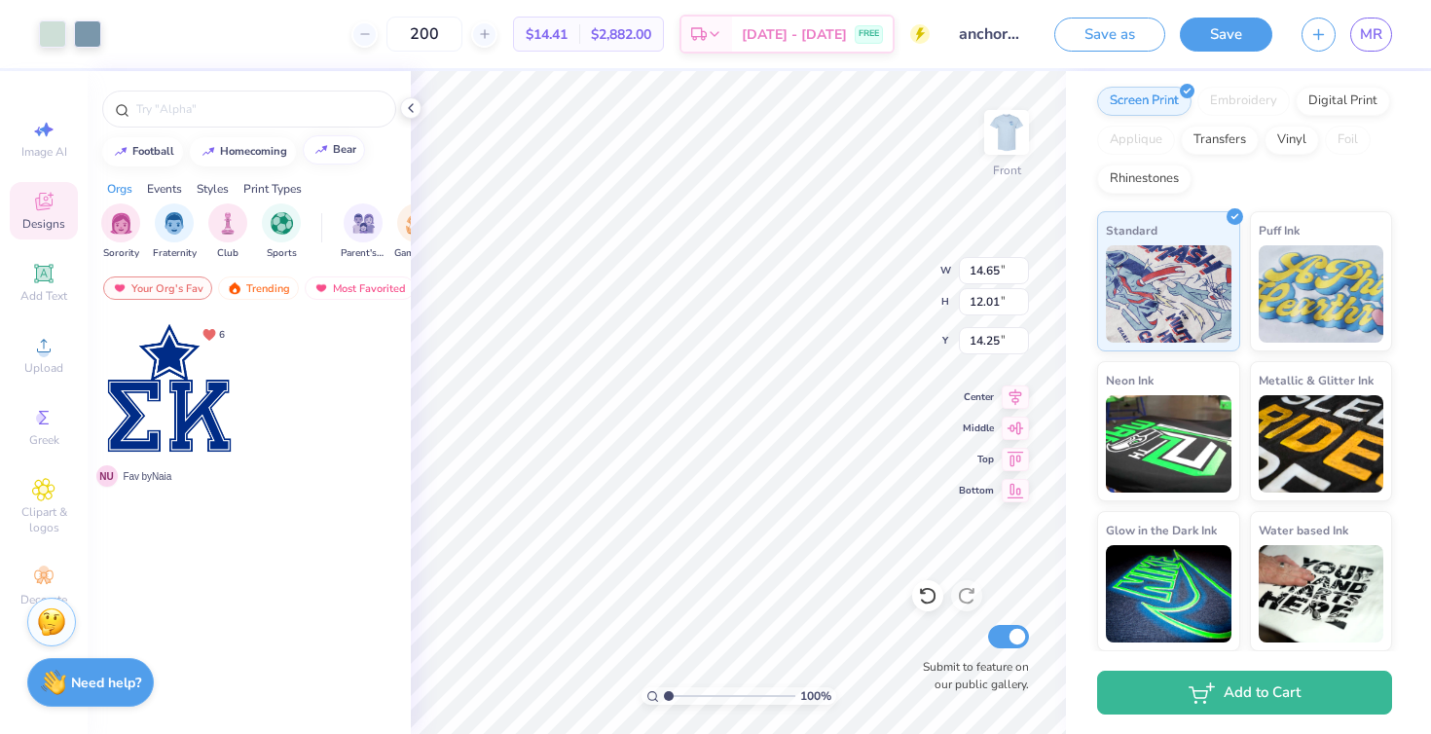
type input "14.25"
type input "10.83"
type input "5.83"
type input "1.63"
type input "14.65"
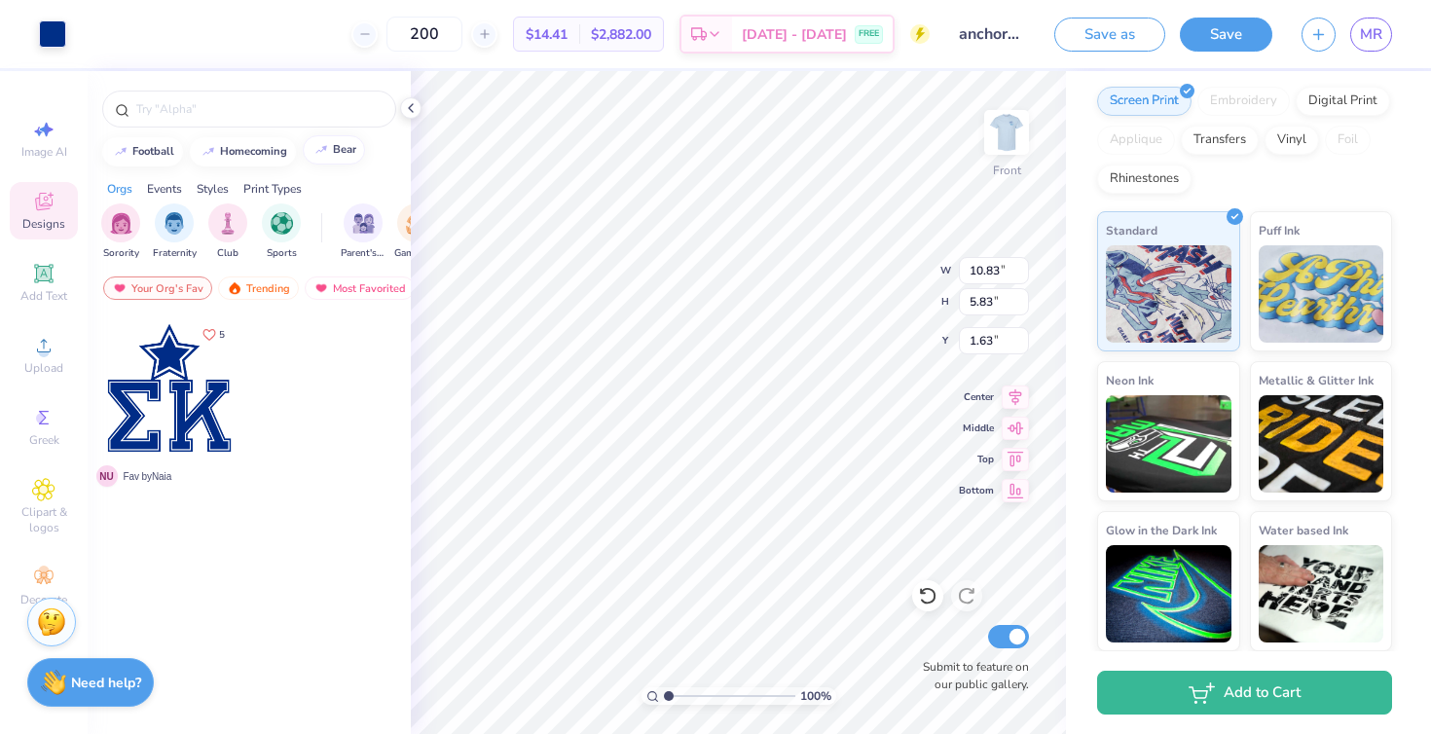
type input "12.01"
type input "14.25"
type input "13.41"
type input "10.76"
type input "3.49"
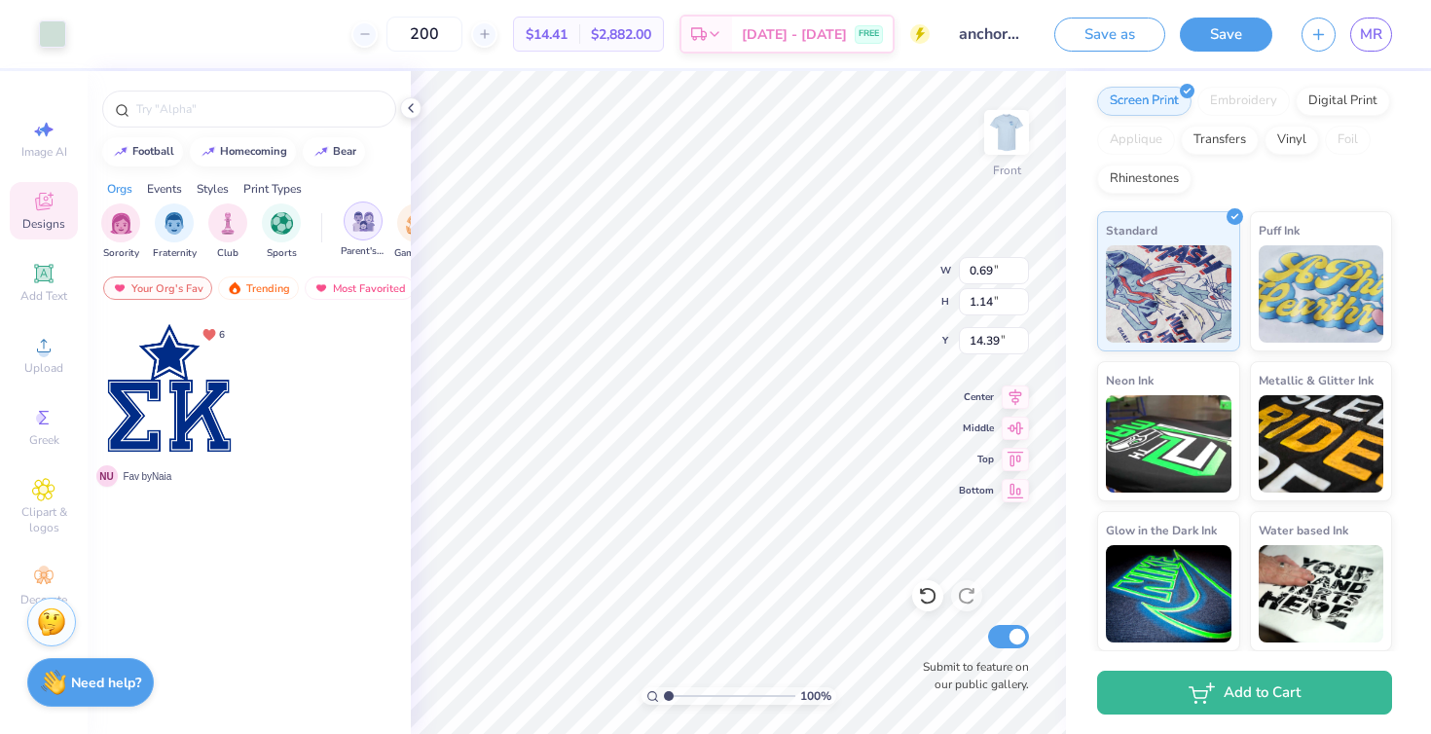
type input "1.11"
type input "0.87"
type input "14.25"
type input "5.85"
type input "7.70"
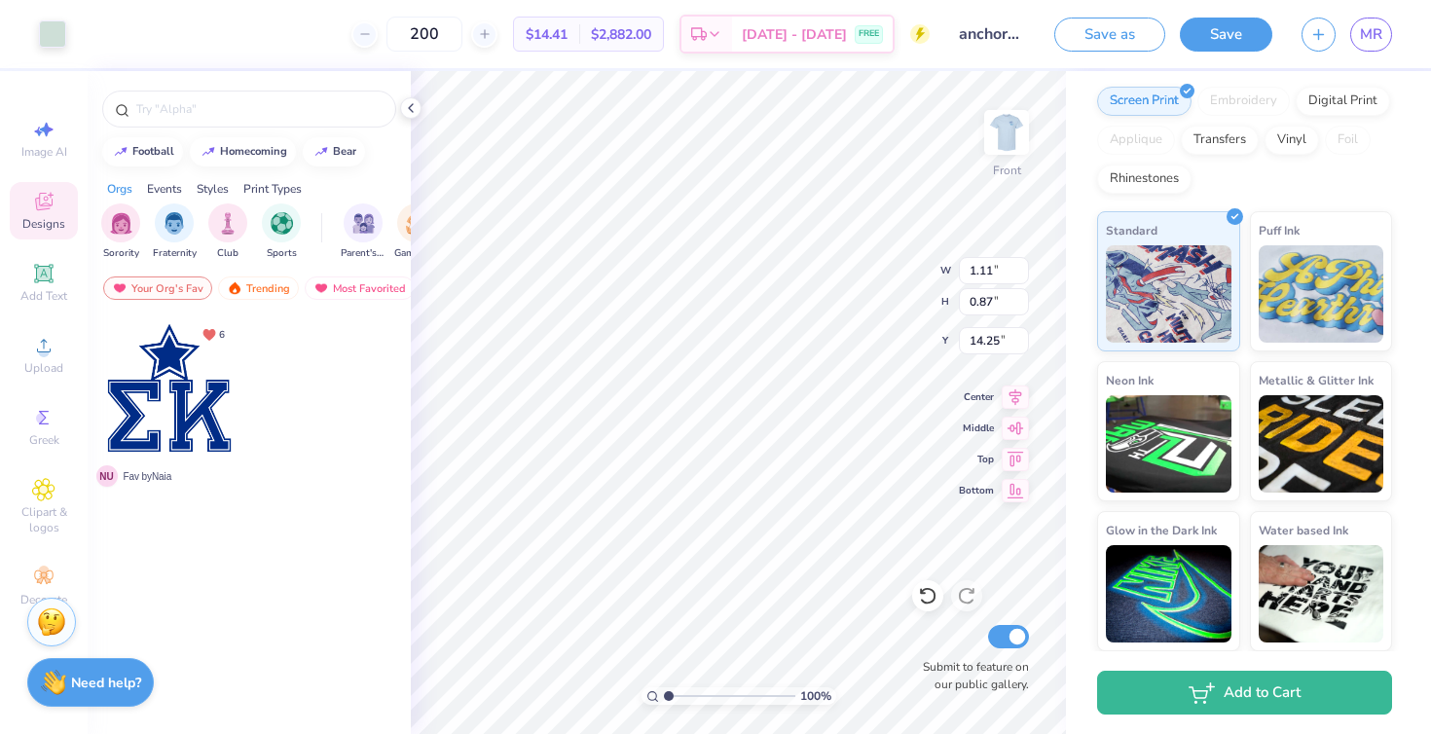
type input "17.06"
click at [51, 28] on div at bounding box center [52, 31] width 27 height 27
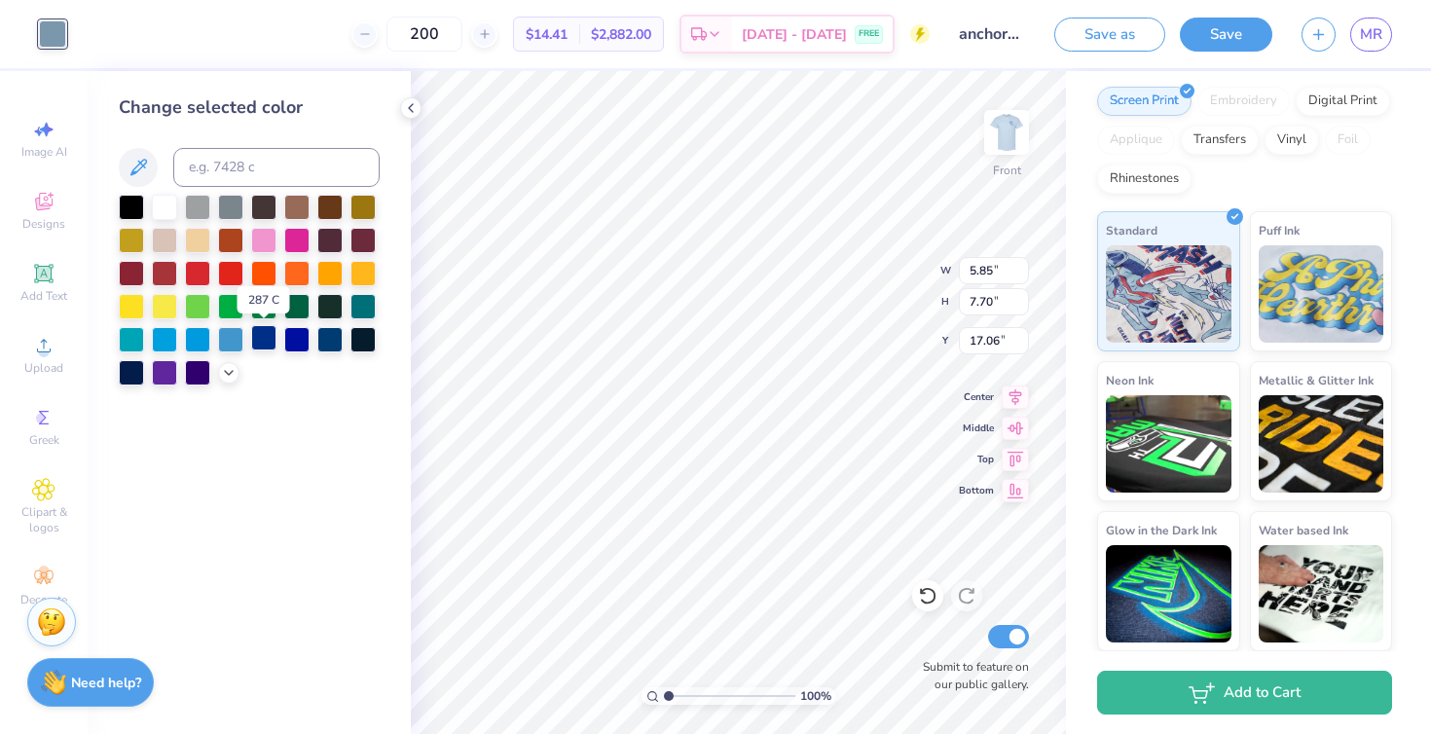
click at [260, 340] on div at bounding box center [263, 337] width 25 height 25
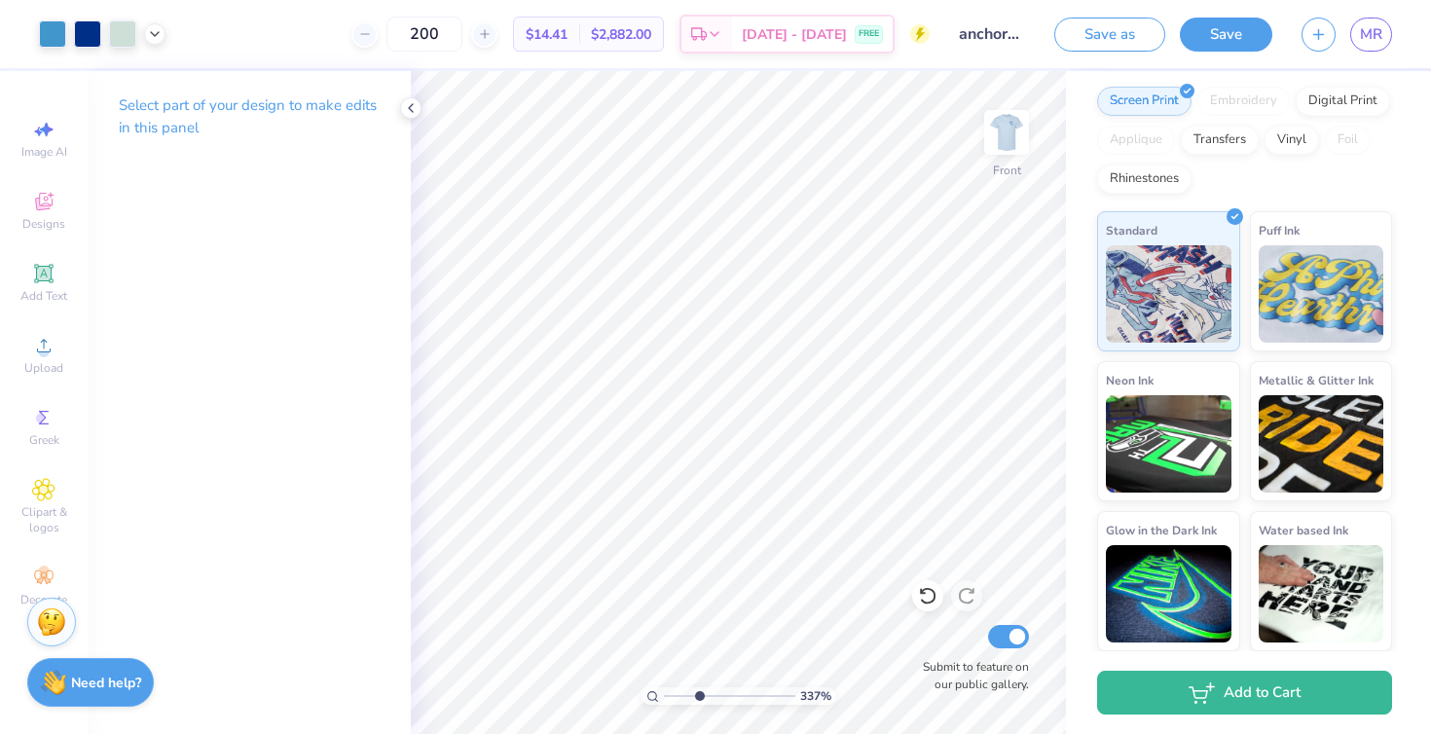
drag, startPoint x: 669, startPoint y: 692, endPoint x: 699, endPoint y: 693, distance: 30.2
click at [699, 693] on input "range" at bounding box center [729, 696] width 131 height 18
drag, startPoint x: 696, startPoint y: 696, endPoint x: 666, endPoint y: 692, distance: 30.4
type input "1"
click at [666, 692] on input "range" at bounding box center [729, 696] width 131 height 18
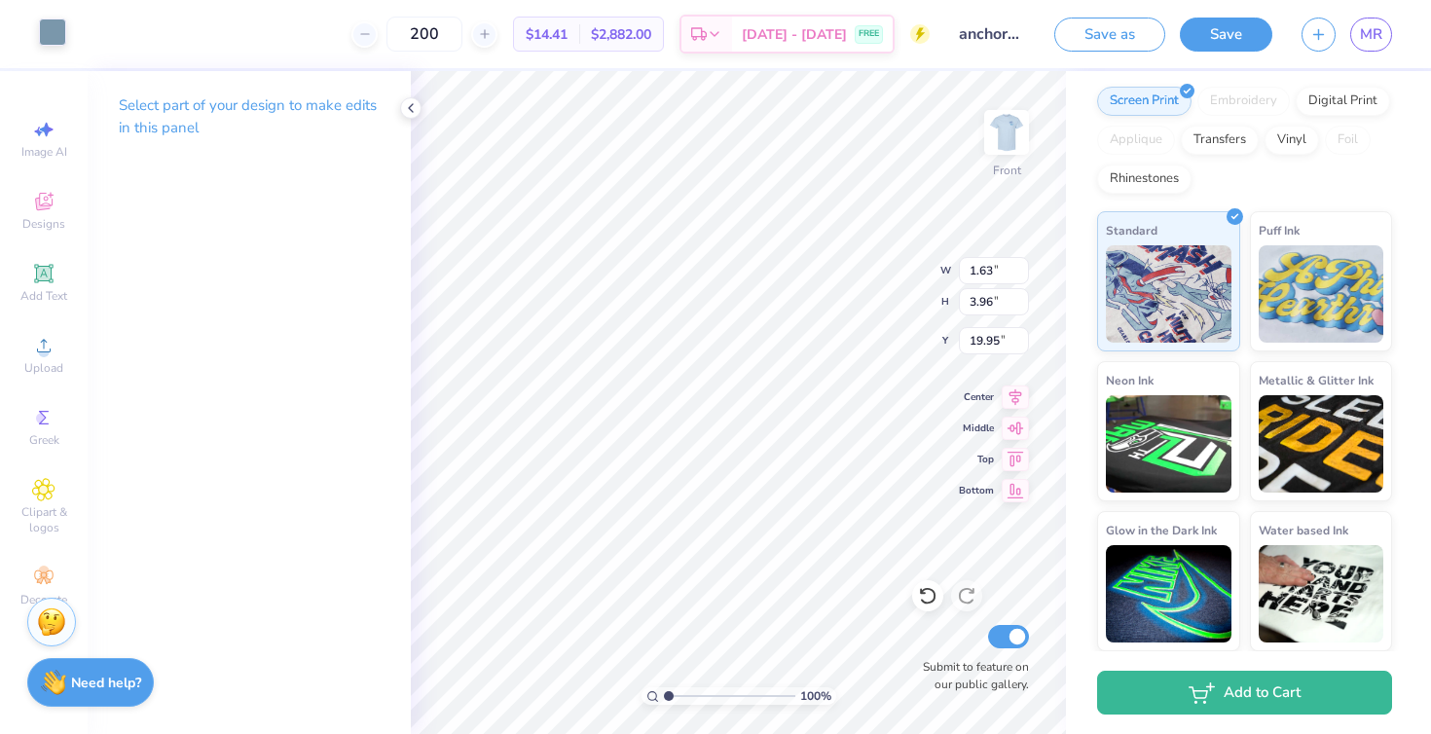
click at [64, 33] on div at bounding box center [52, 31] width 27 height 27
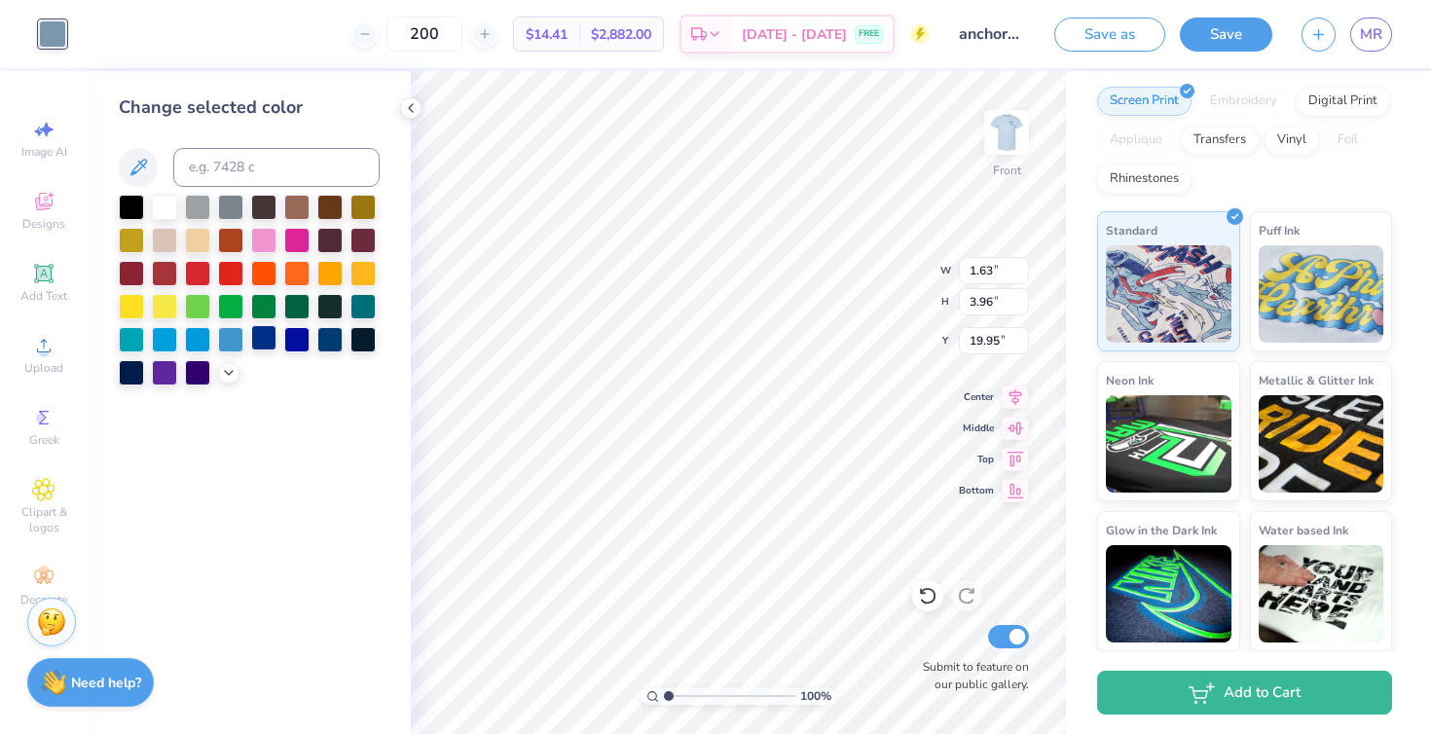
click at [255, 332] on div at bounding box center [263, 337] width 25 height 25
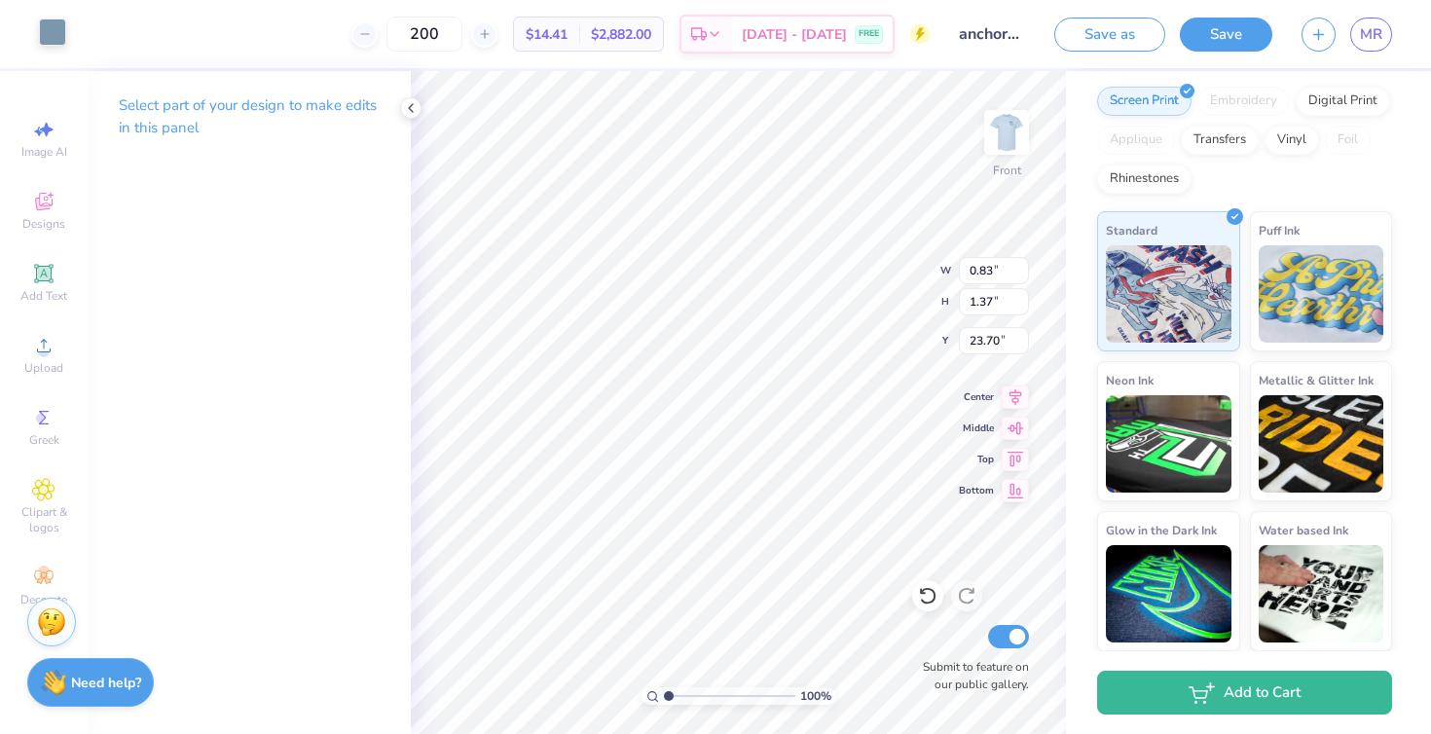
click at [43, 20] on div at bounding box center [52, 31] width 27 height 27
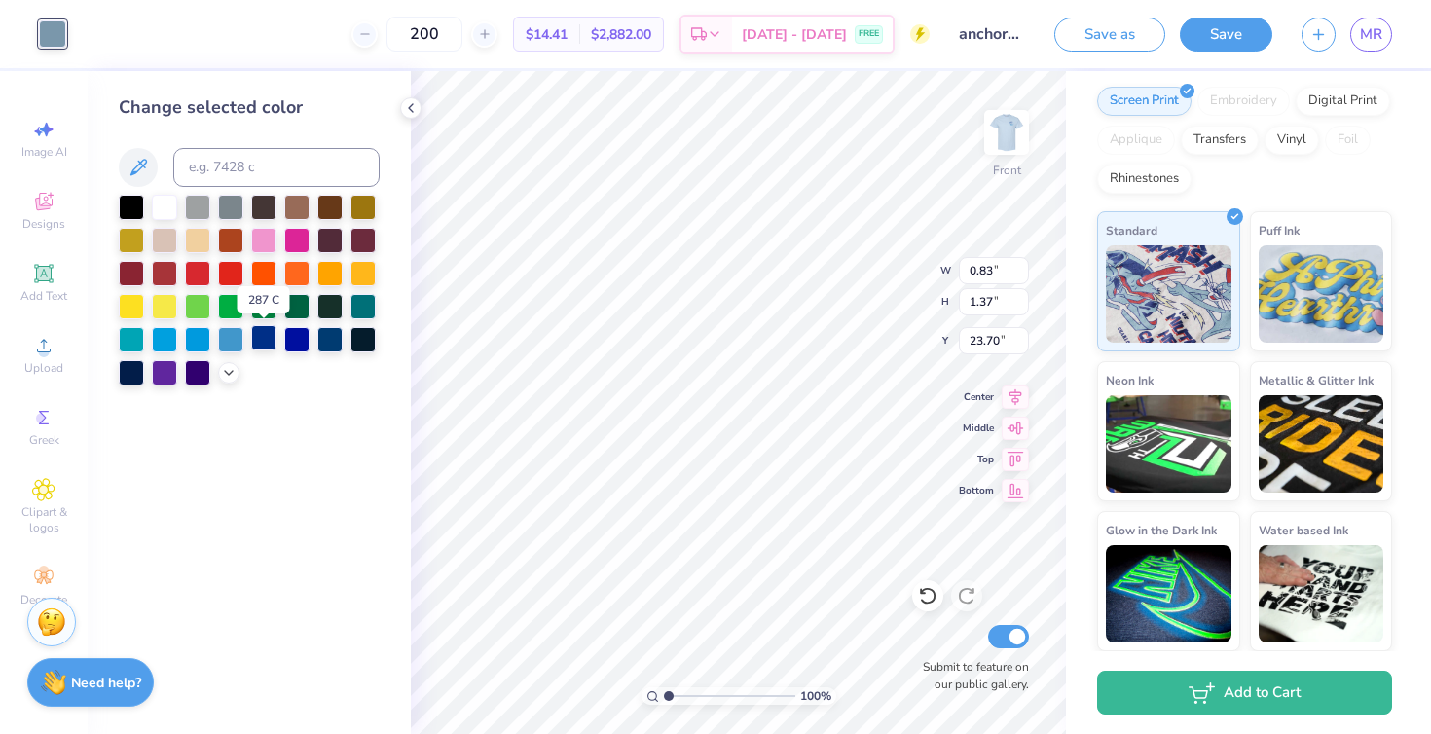
click at [267, 333] on div at bounding box center [263, 337] width 25 height 25
type input "0.61"
type input "1.03"
type input "23.19"
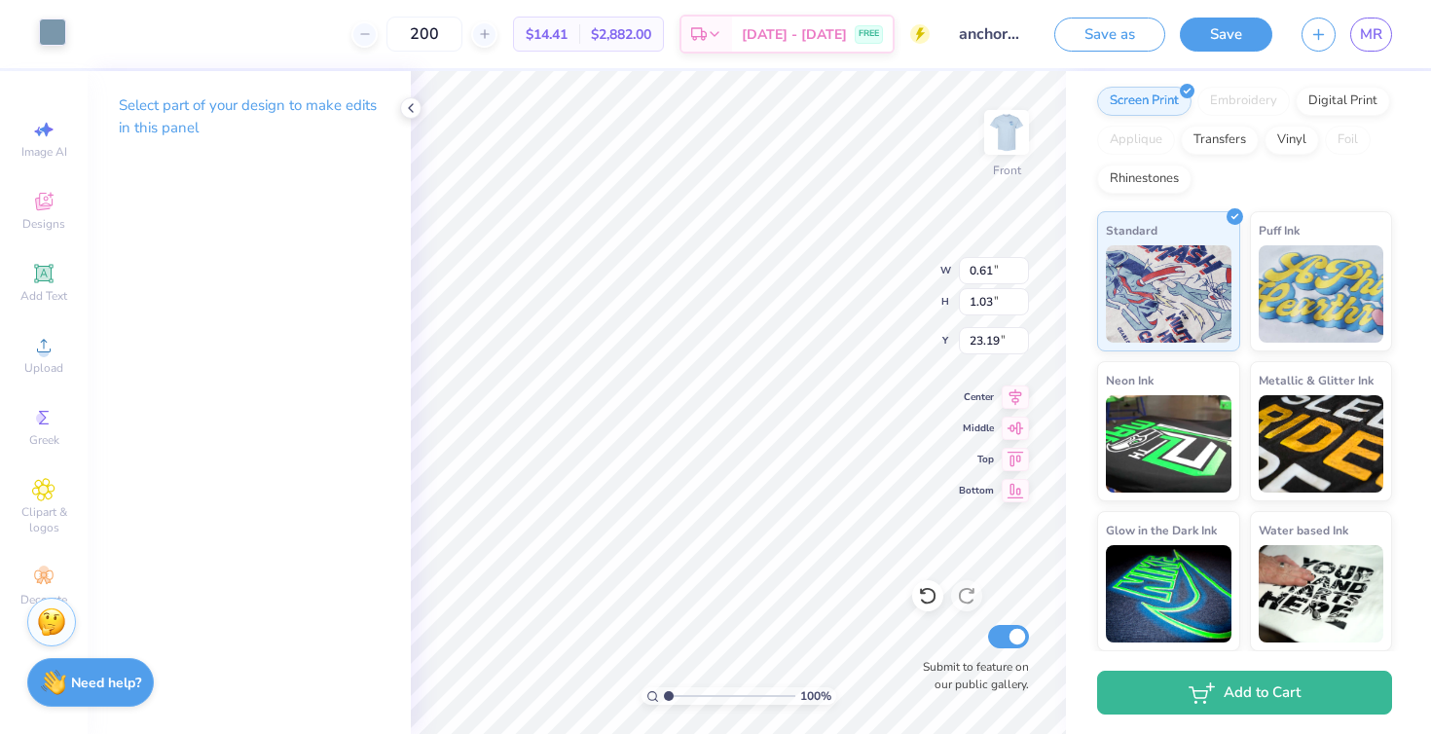
click at [54, 37] on div at bounding box center [52, 31] width 27 height 27
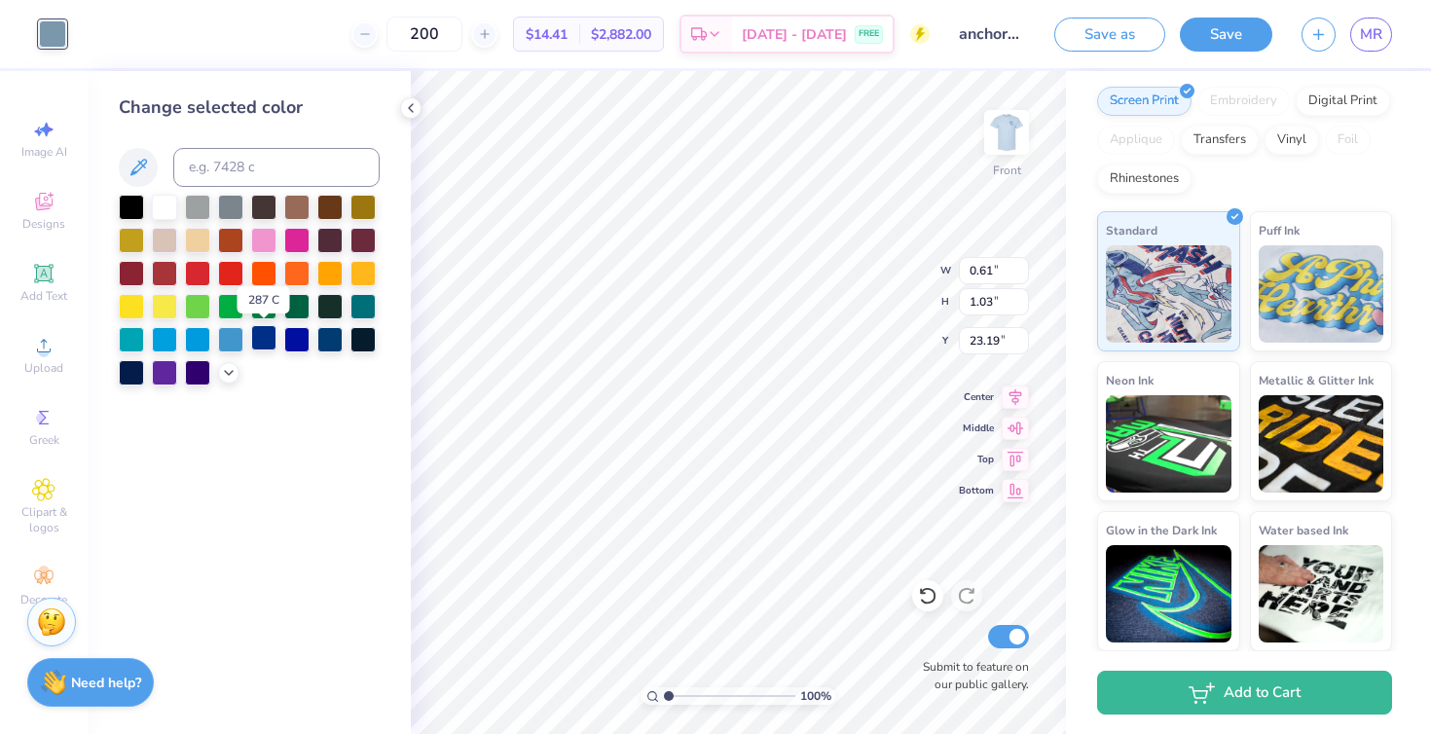
click at [255, 333] on div at bounding box center [263, 337] width 25 height 25
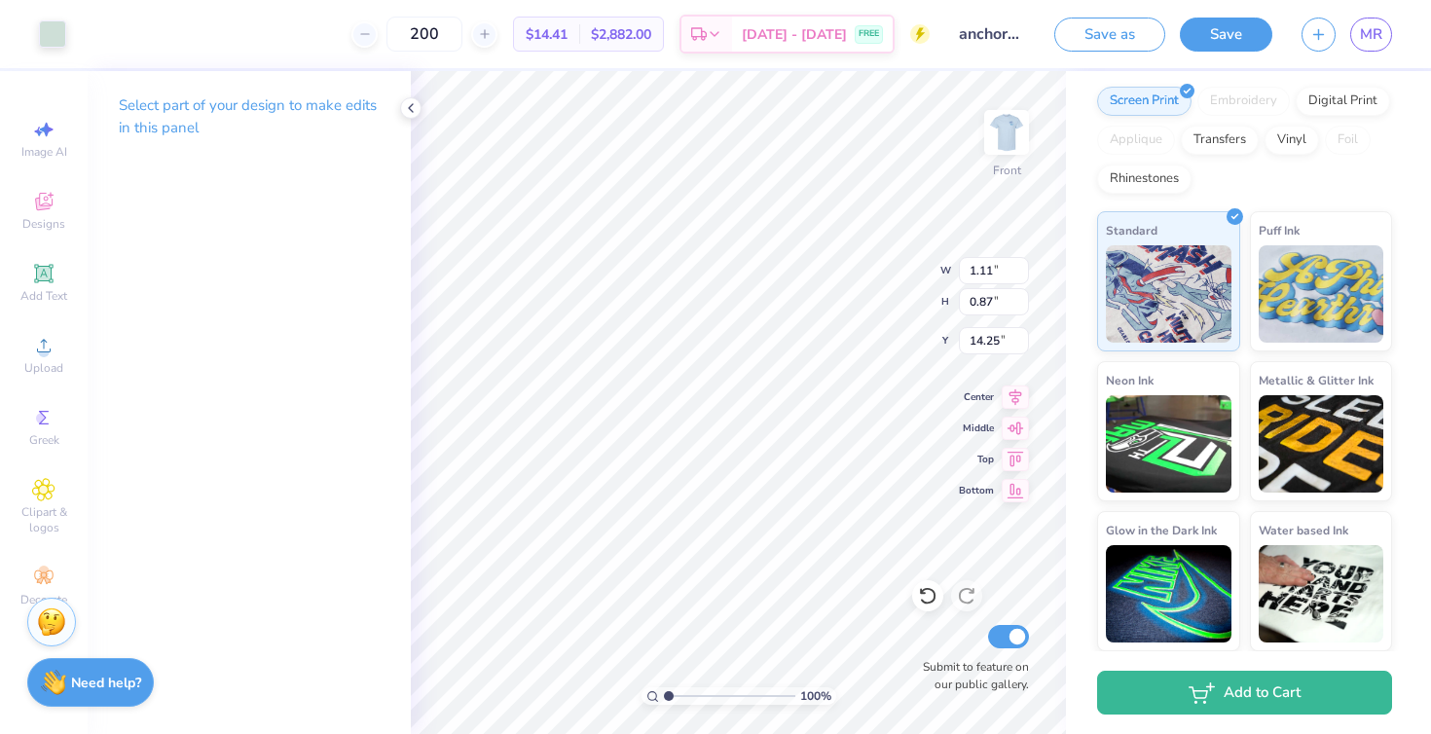
type input "2.19"
type input "1.28"
click at [61, 35] on div at bounding box center [52, 31] width 27 height 27
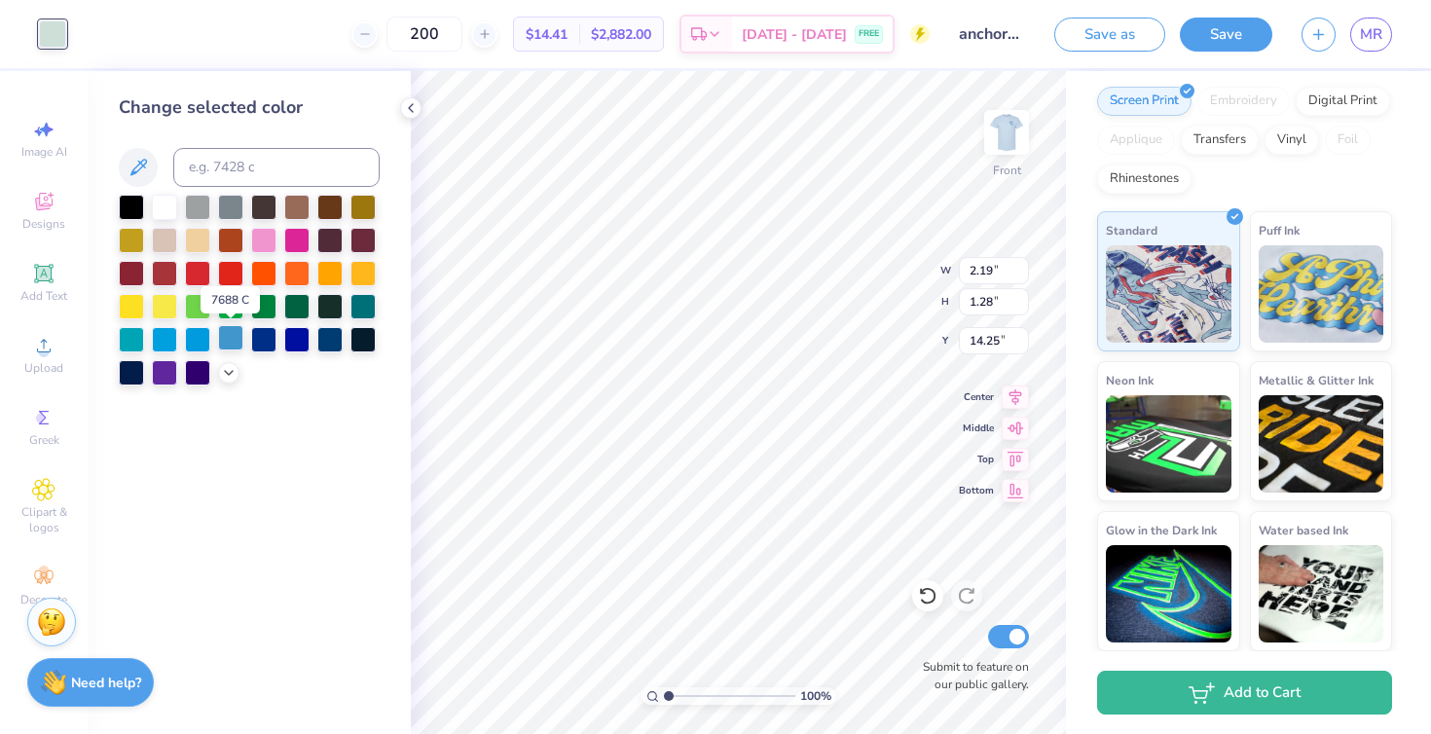
click at [226, 334] on div at bounding box center [230, 337] width 25 height 25
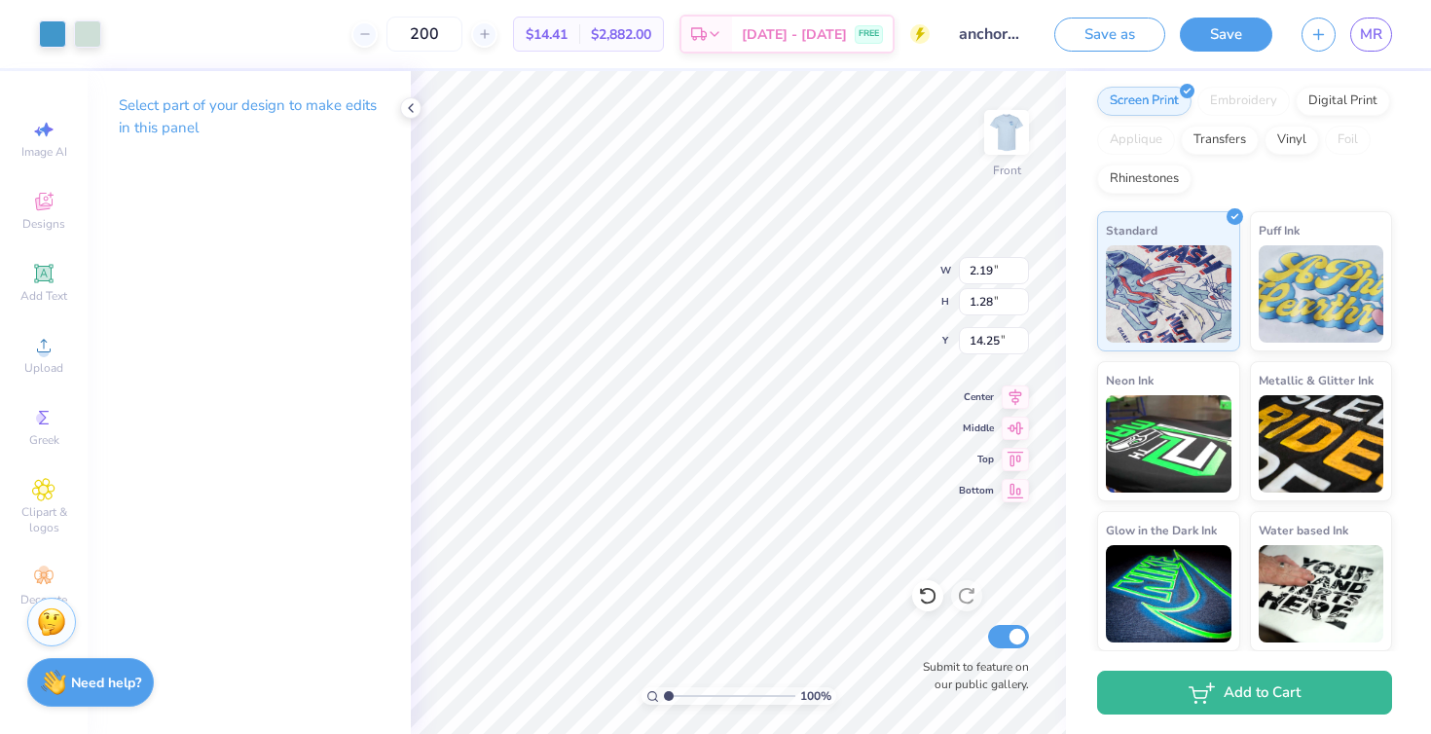
type input "4.84"
type input "9.60"
drag, startPoint x: 668, startPoint y: 693, endPoint x: 683, endPoint y: 693, distance: 15.6
type input "2.18"
click at [683, 693] on input "range" at bounding box center [729, 696] width 131 height 18
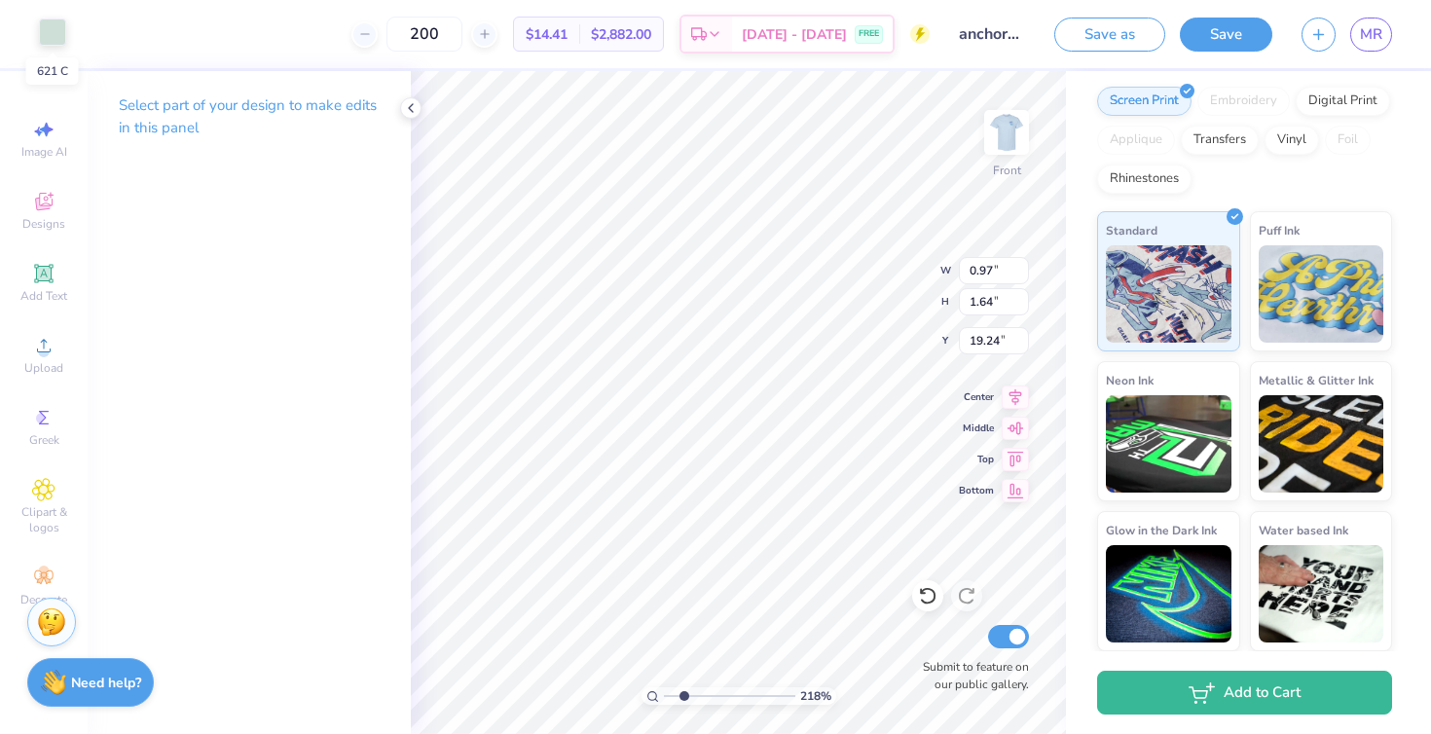
click at [57, 26] on div at bounding box center [52, 31] width 27 height 27
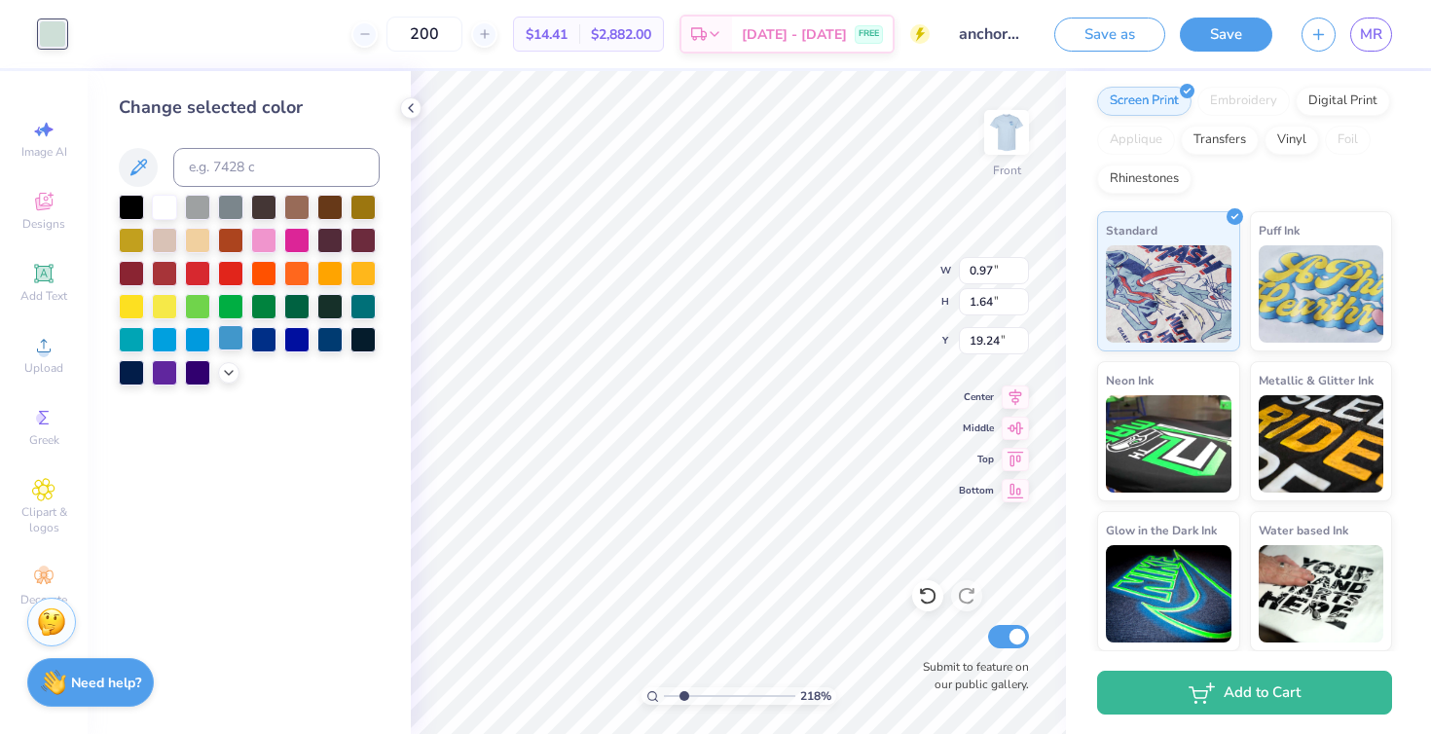
click at [227, 327] on div at bounding box center [230, 337] width 25 height 25
type input "1.07"
type input "1.15"
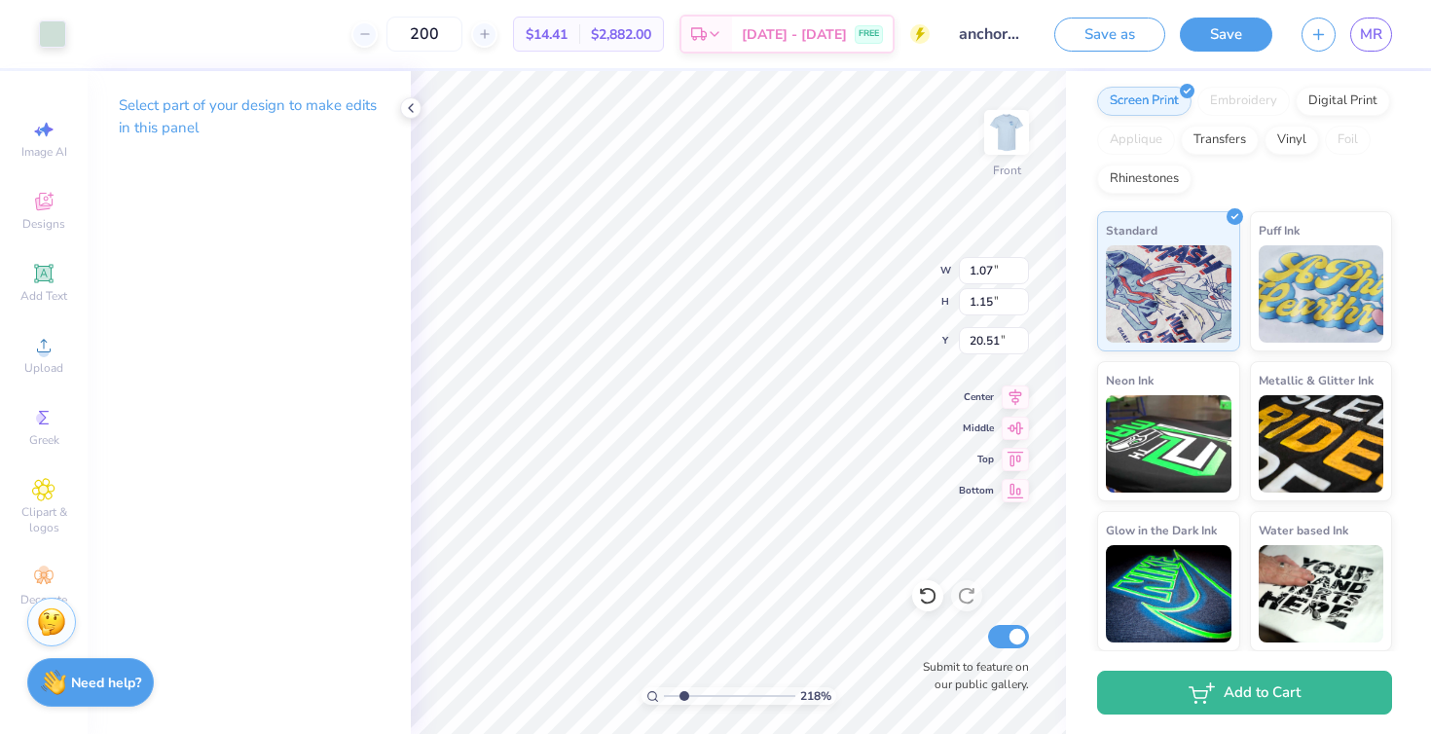
type input "20.53"
type input "2.60"
type input "2.12"
type input "21.73"
click at [60, 41] on div at bounding box center [52, 31] width 27 height 27
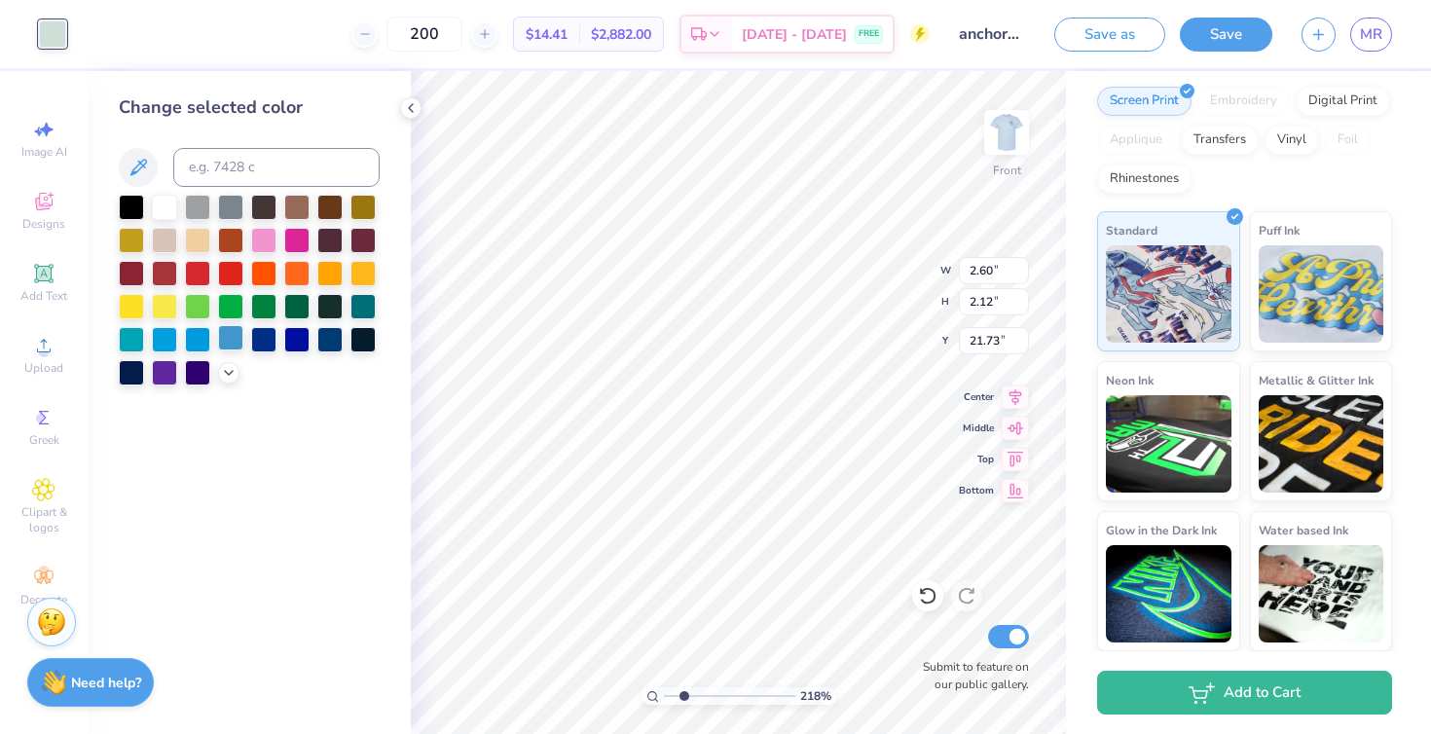
click at [224, 335] on div at bounding box center [230, 337] width 25 height 25
type input "0.59"
type input "0.74"
type input "20.69"
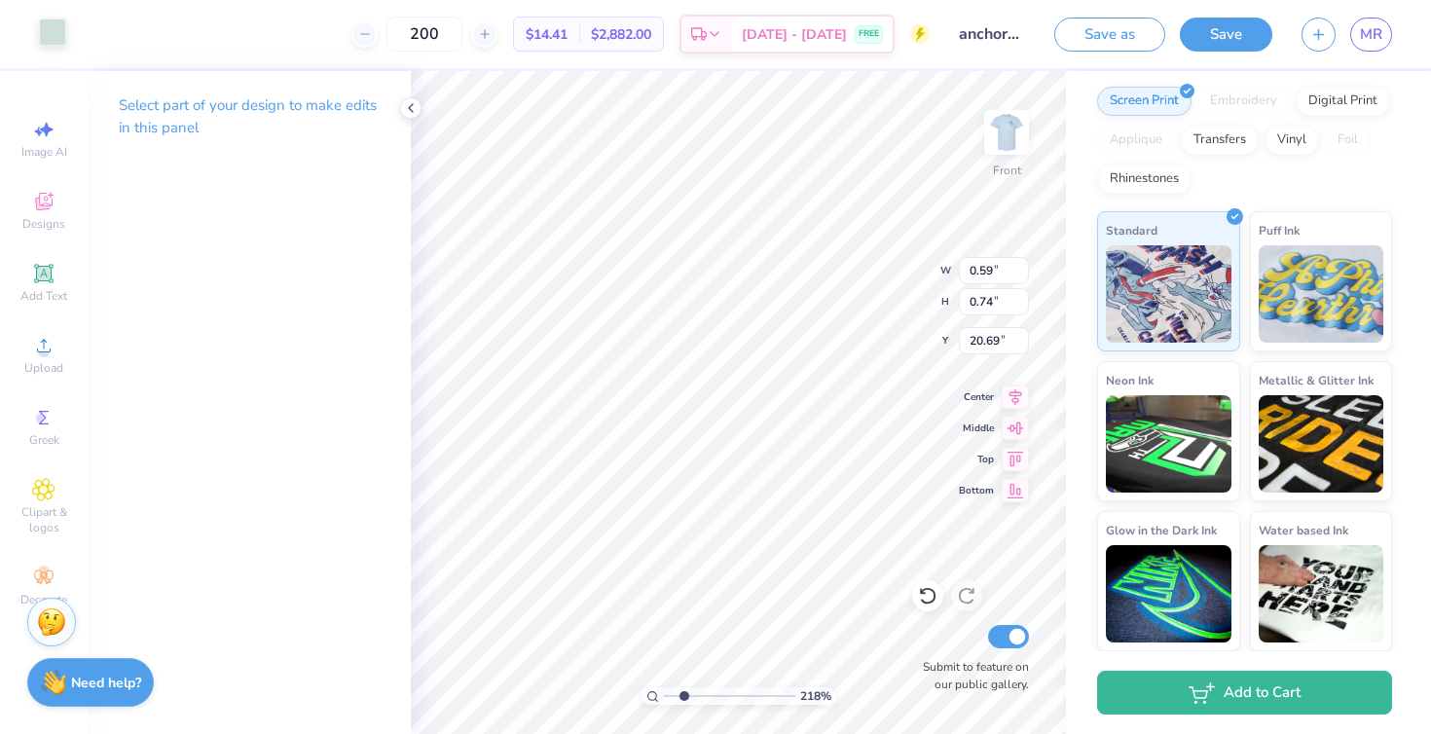
click at [39, 25] on div at bounding box center [52, 31] width 27 height 27
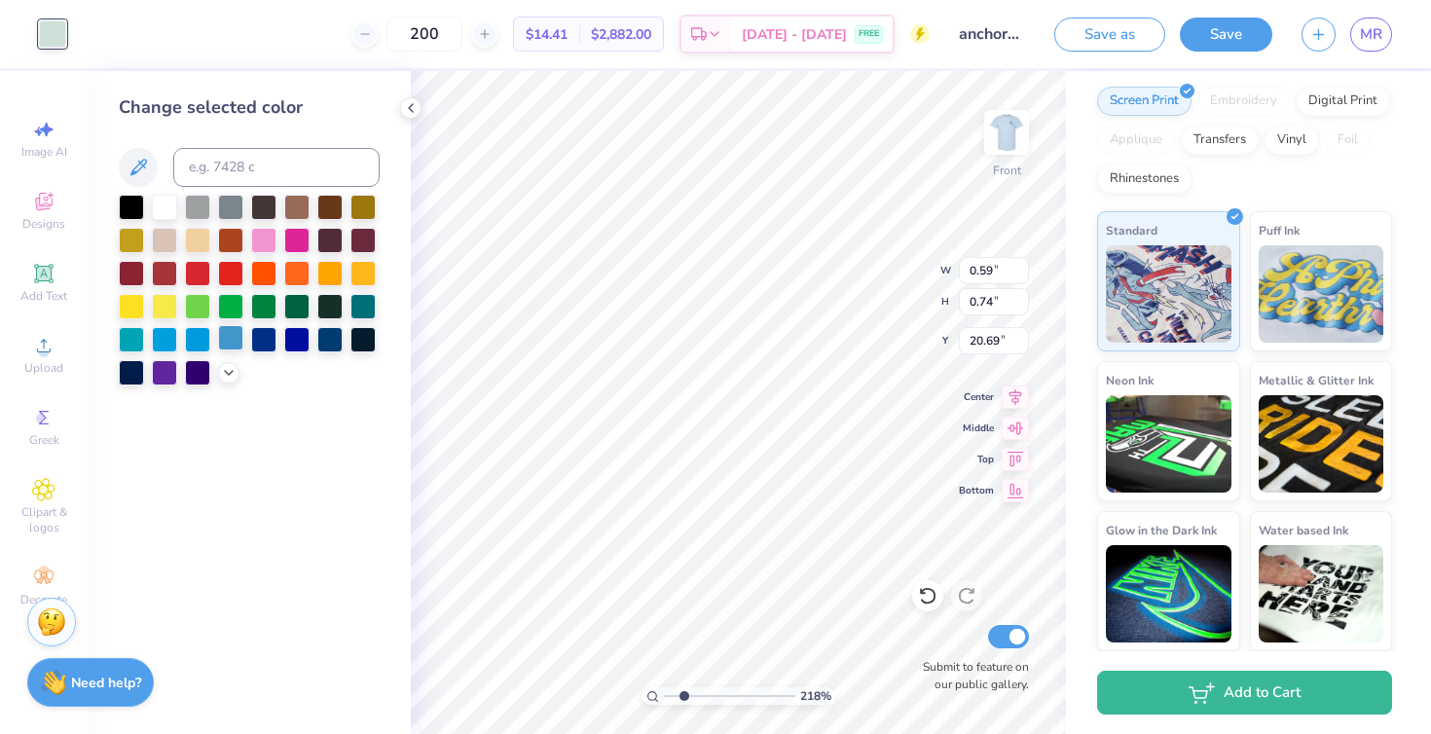
click at [225, 328] on div at bounding box center [230, 337] width 25 height 25
type input "2.60"
type input "2.12"
type input "21.73"
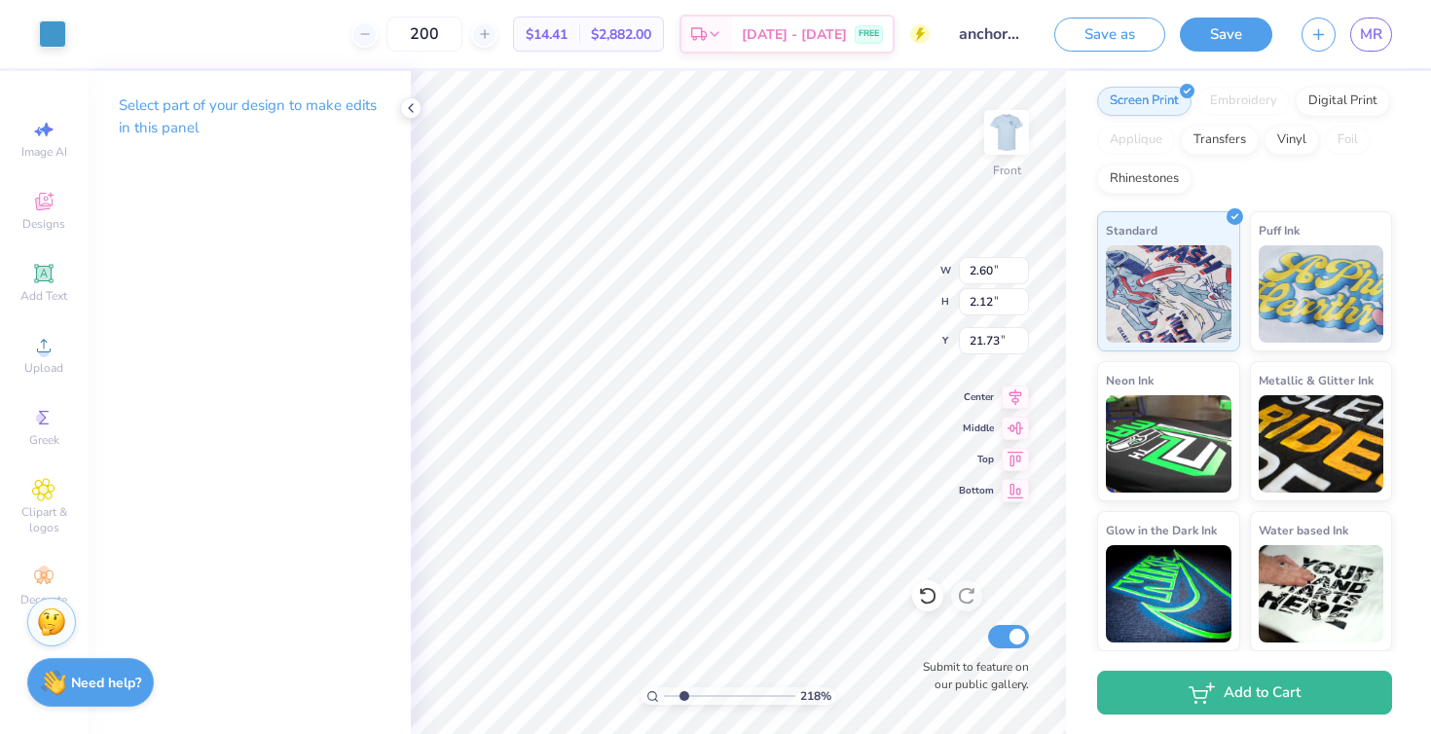
type input "1.07"
type input "1.15"
type input "20.53"
click at [66, 36] on div at bounding box center [52, 31] width 27 height 27
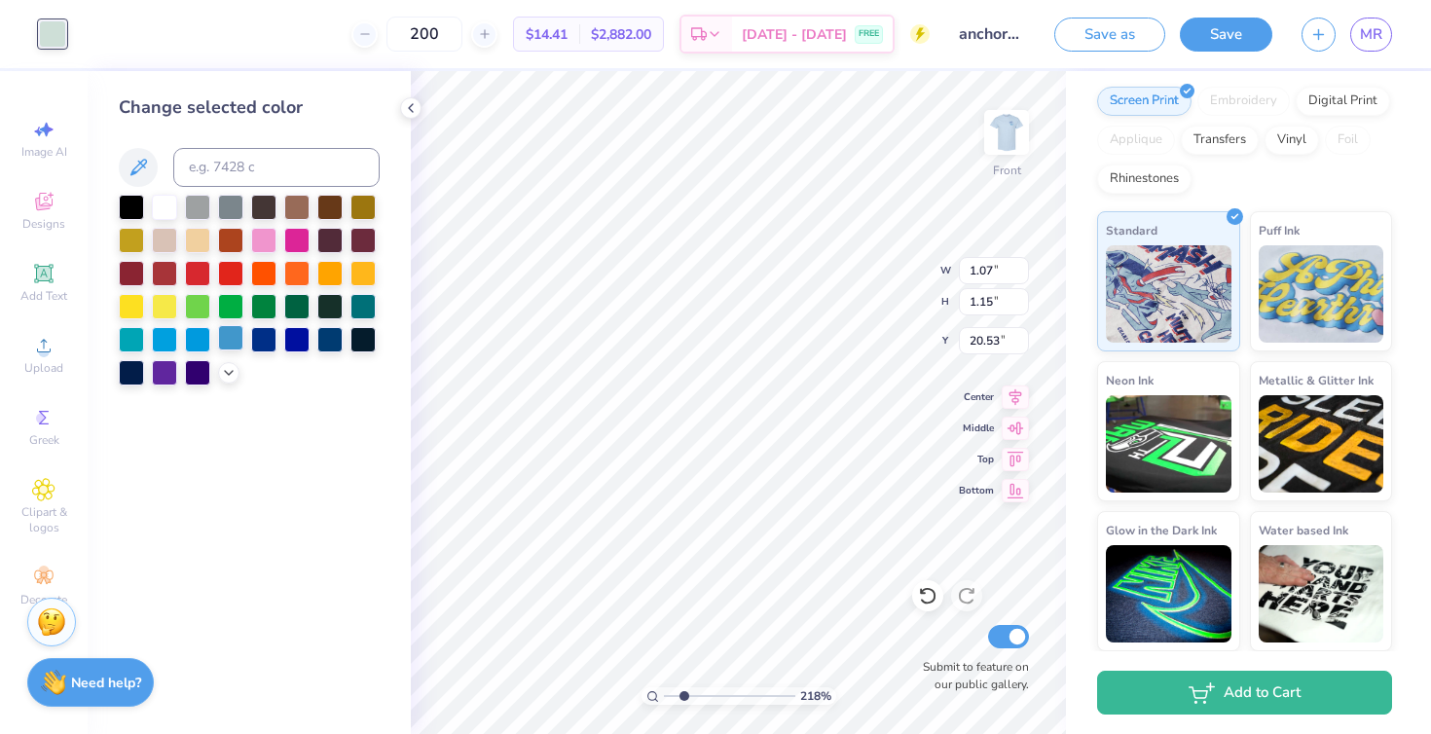
click at [230, 329] on div at bounding box center [230, 337] width 25 height 25
type input "0.64"
type input "0.40"
type input "23.29"
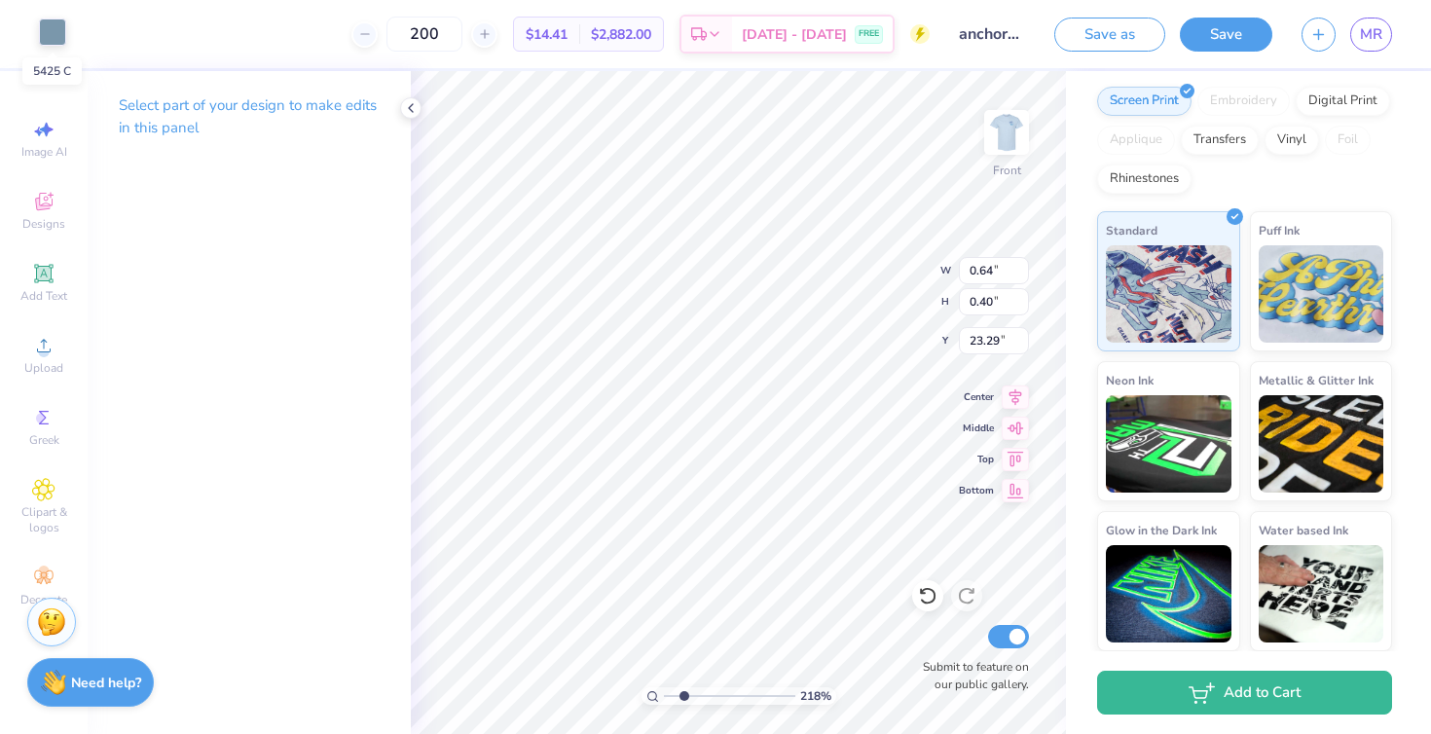
click at [62, 41] on div at bounding box center [52, 31] width 27 height 27
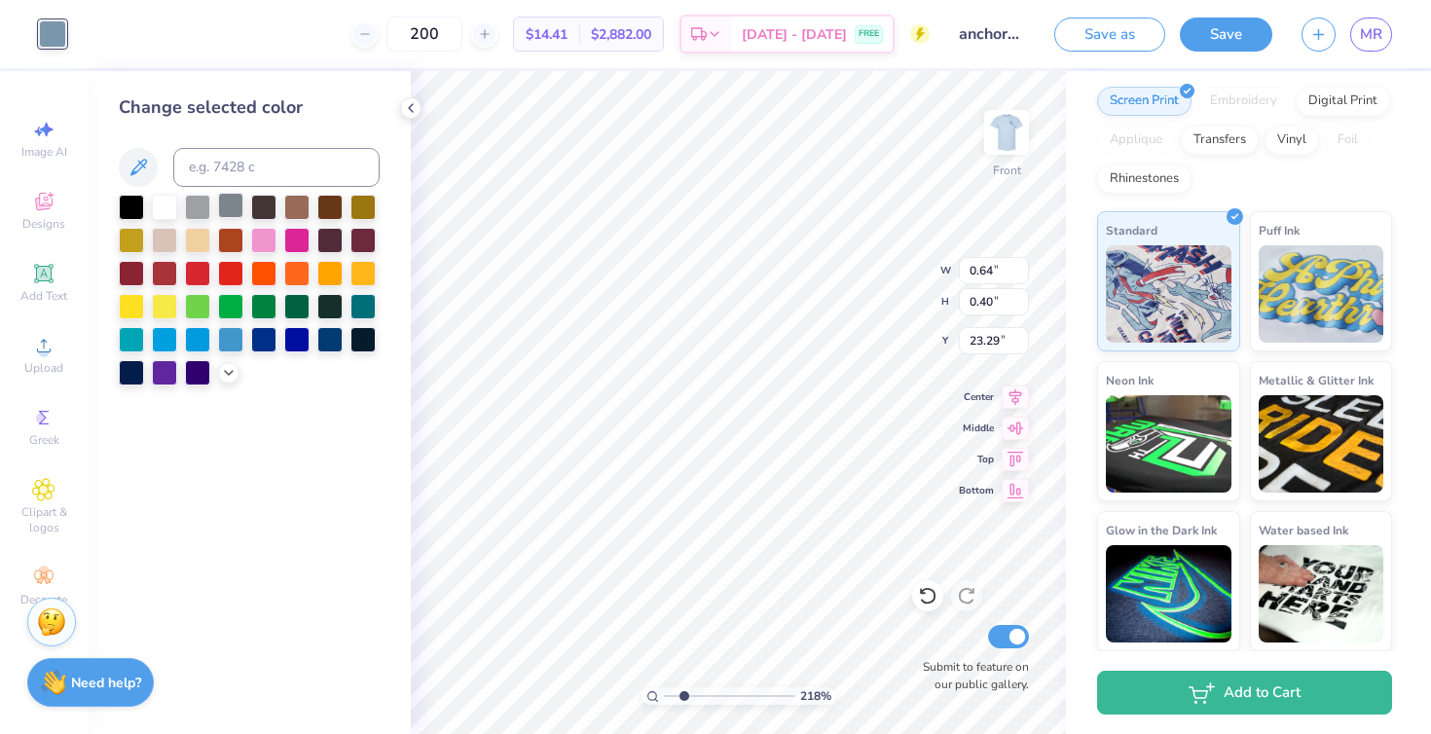
click at [158, 199] on div at bounding box center [164, 207] width 25 height 25
type input "0.26"
type input "0.20"
type input "21.87"
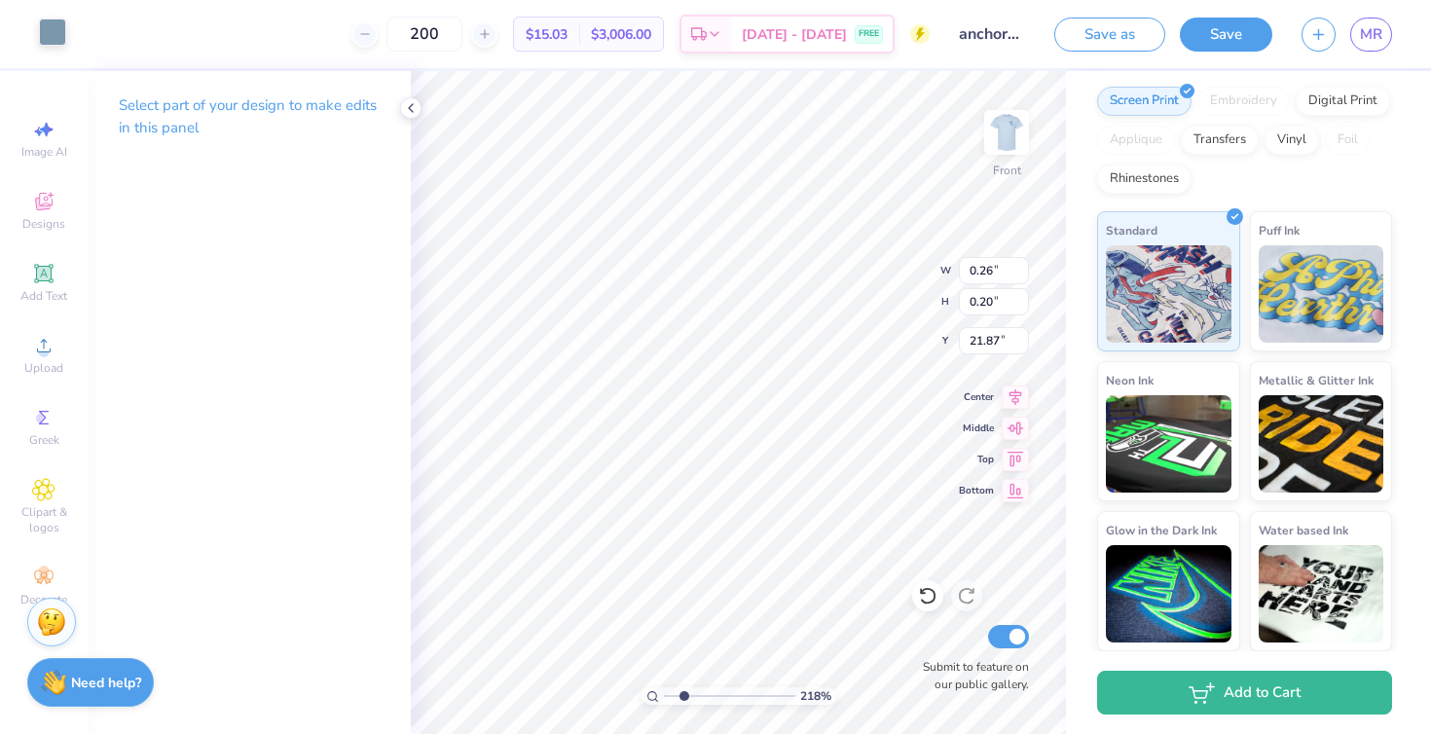
click at [60, 36] on div at bounding box center [52, 31] width 27 height 27
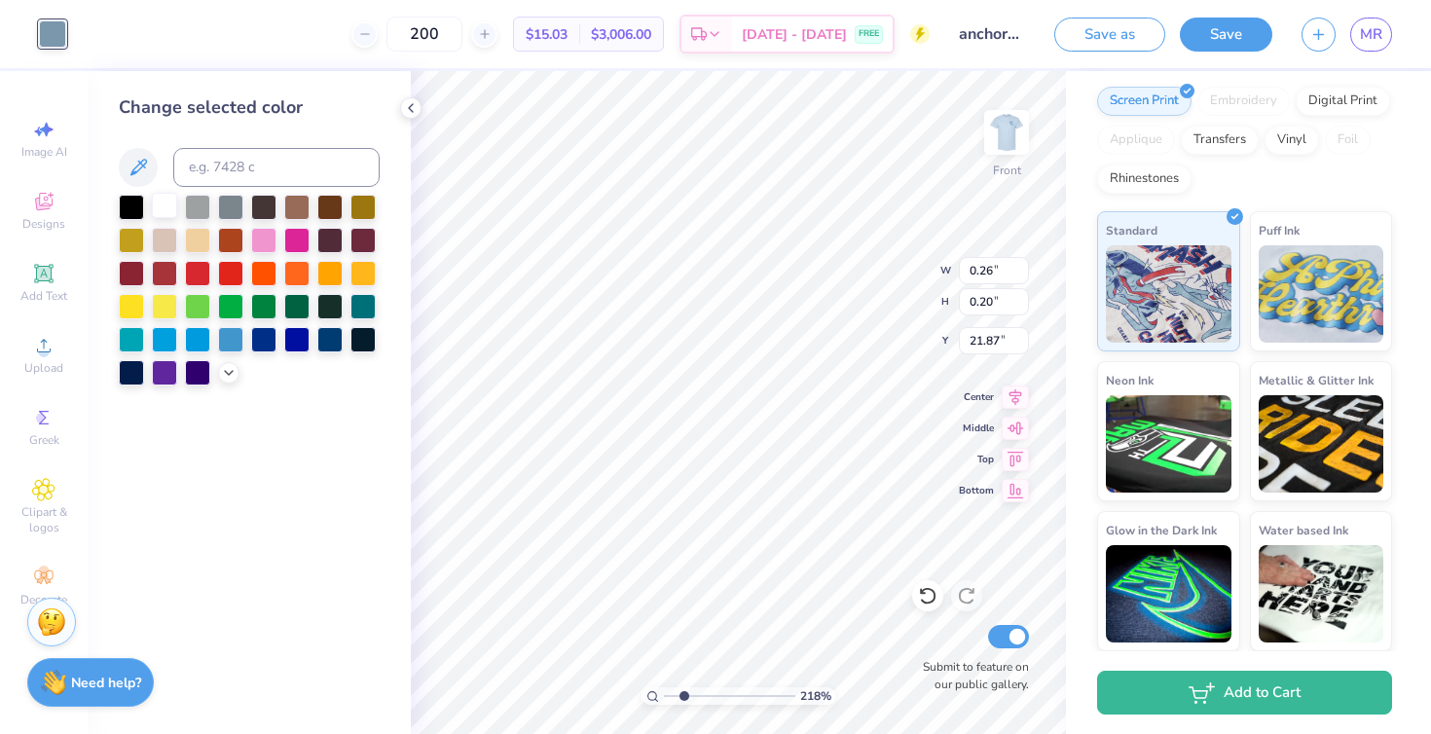
click at [165, 205] on div at bounding box center [164, 205] width 25 height 25
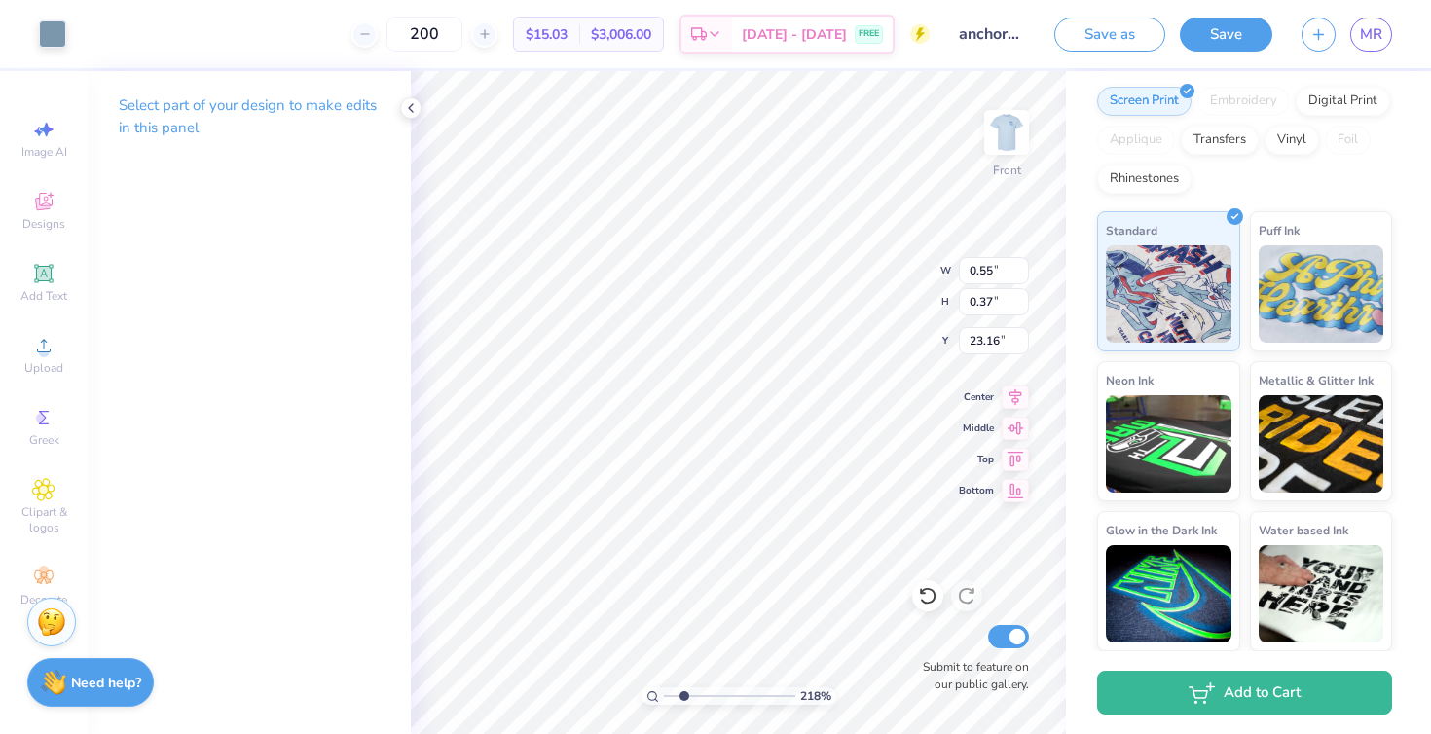
type input "23.21"
click at [60, 28] on div at bounding box center [52, 31] width 27 height 27
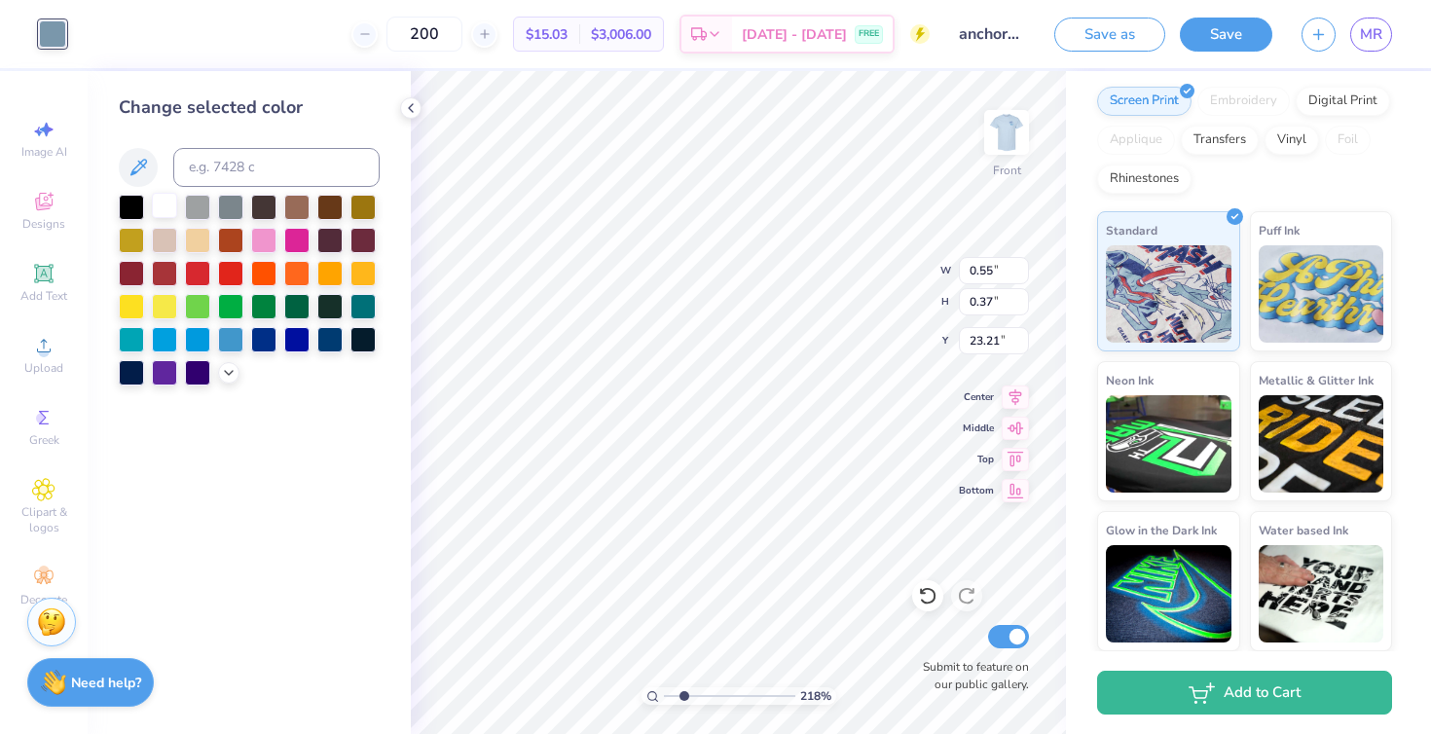
click at [161, 210] on div at bounding box center [164, 205] width 25 height 25
type input "2.60"
type input "2.12"
type input "21.73"
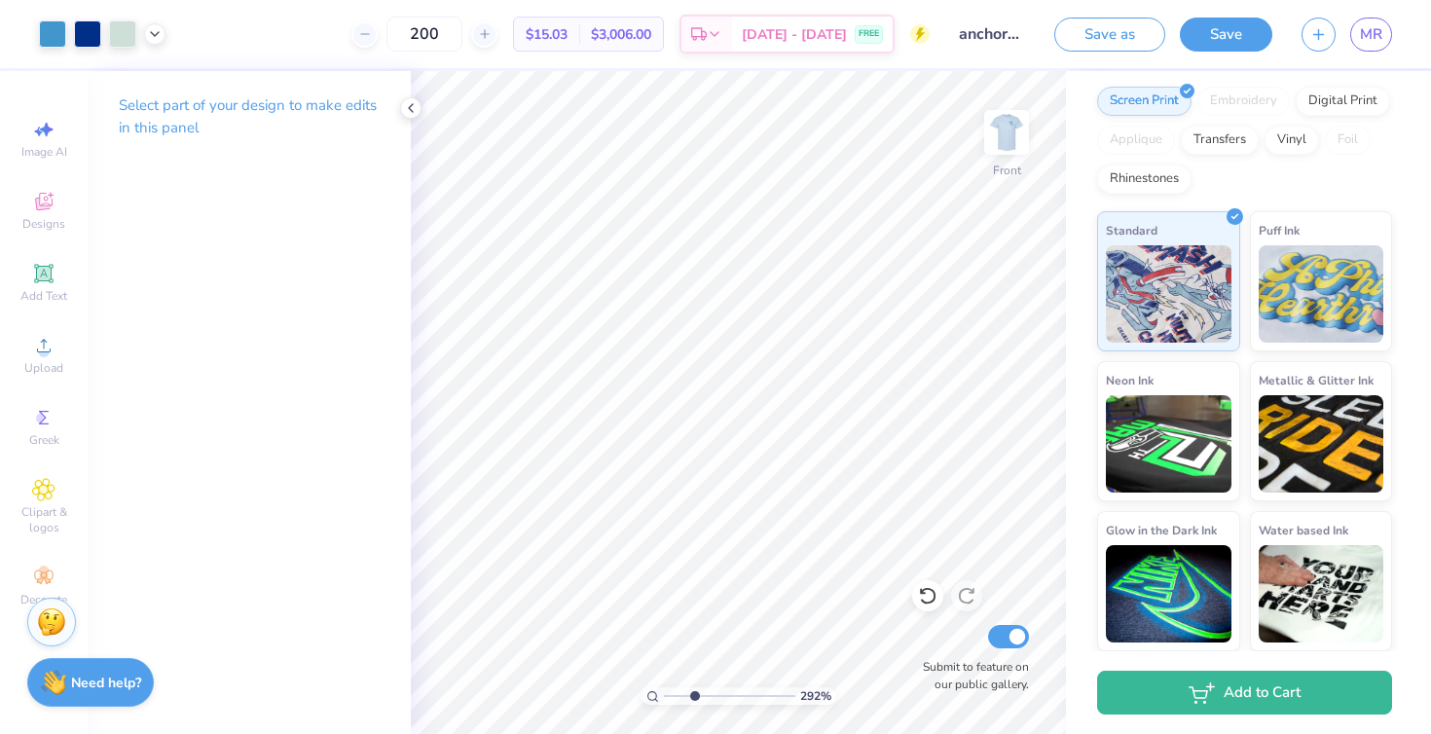
type input "2.98"
click at [694, 694] on input "range" at bounding box center [729, 696] width 131 height 18
click at [45, 27] on div at bounding box center [52, 31] width 27 height 27
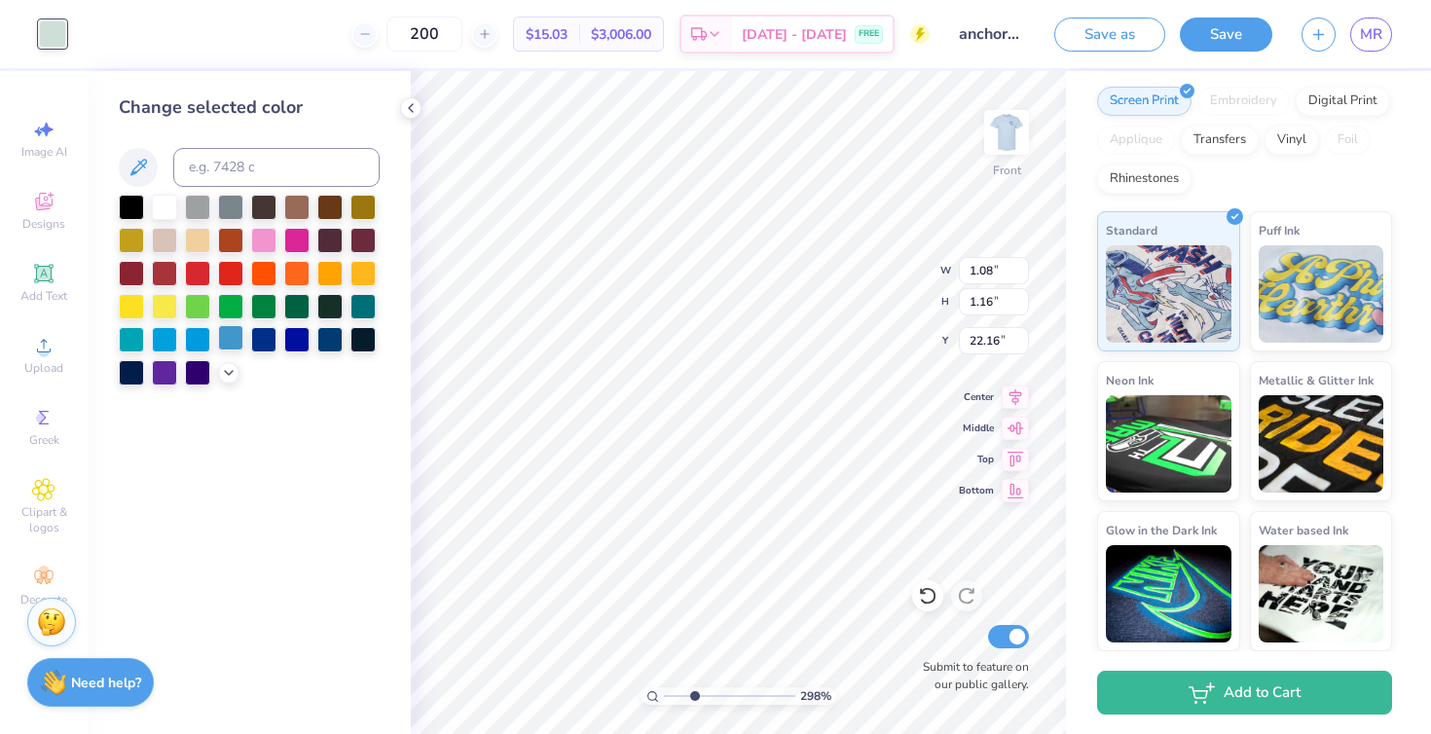
click at [224, 333] on div at bounding box center [230, 337] width 25 height 25
type input "0.59"
type input "0.74"
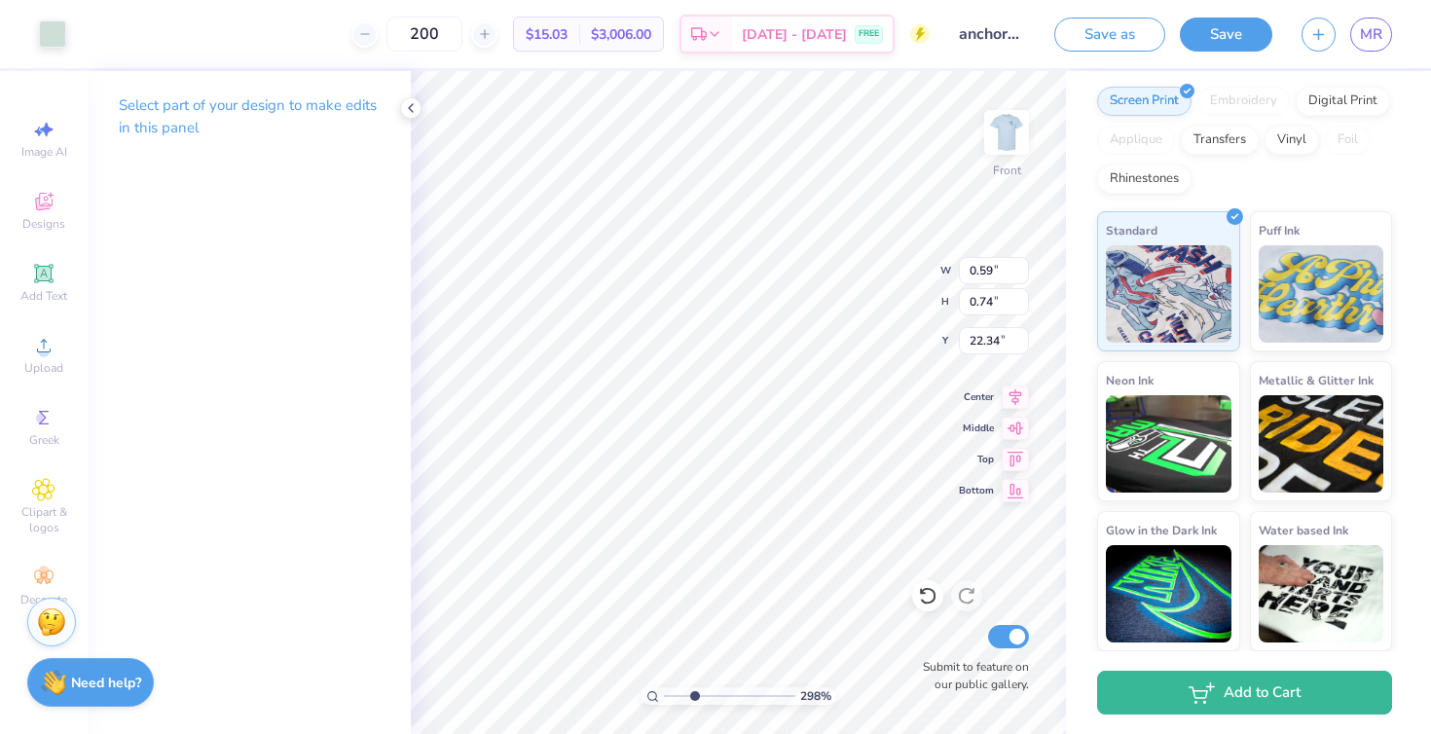
type input "22.33"
click at [50, 25] on div at bounding box center [52, 31] width 27 height 27
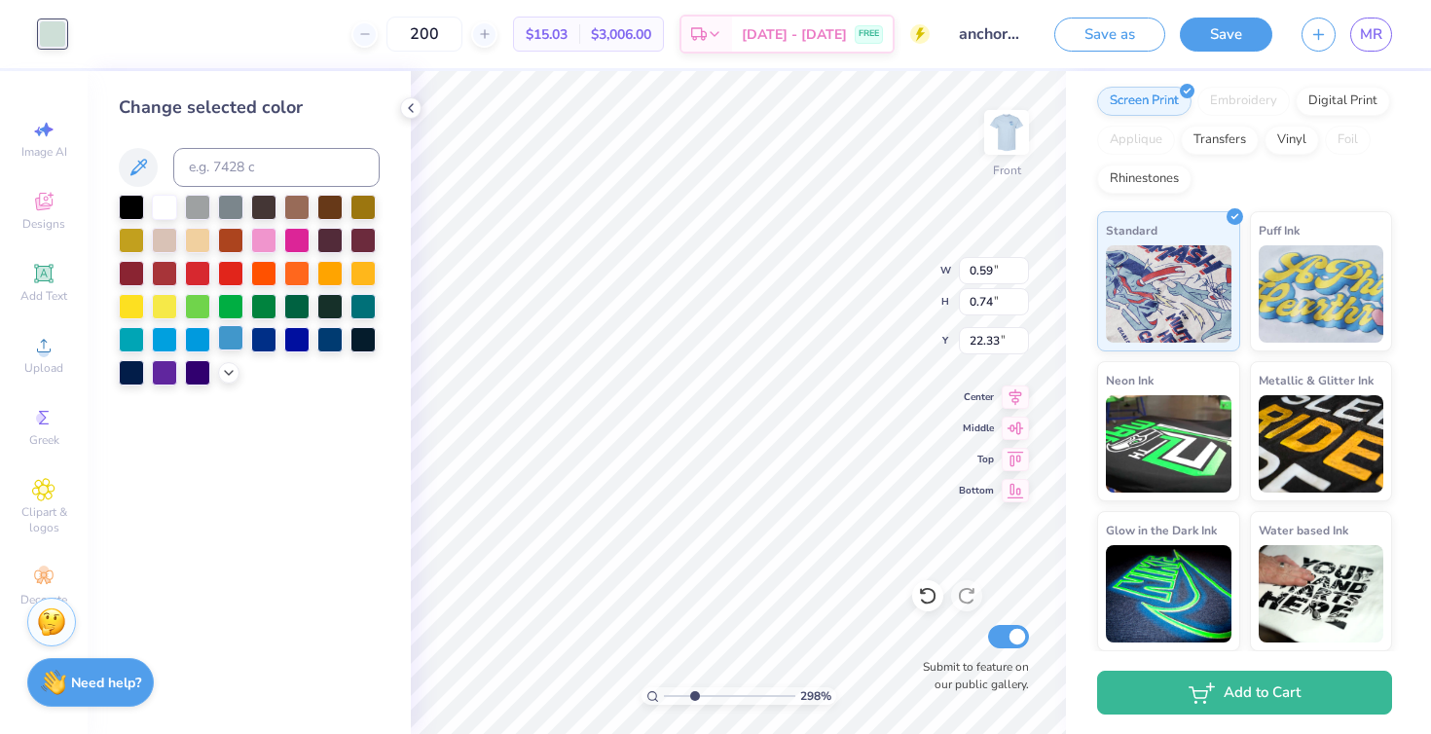
click at [229, 336] on div at bounding box center [230, 337] width 25 height 25
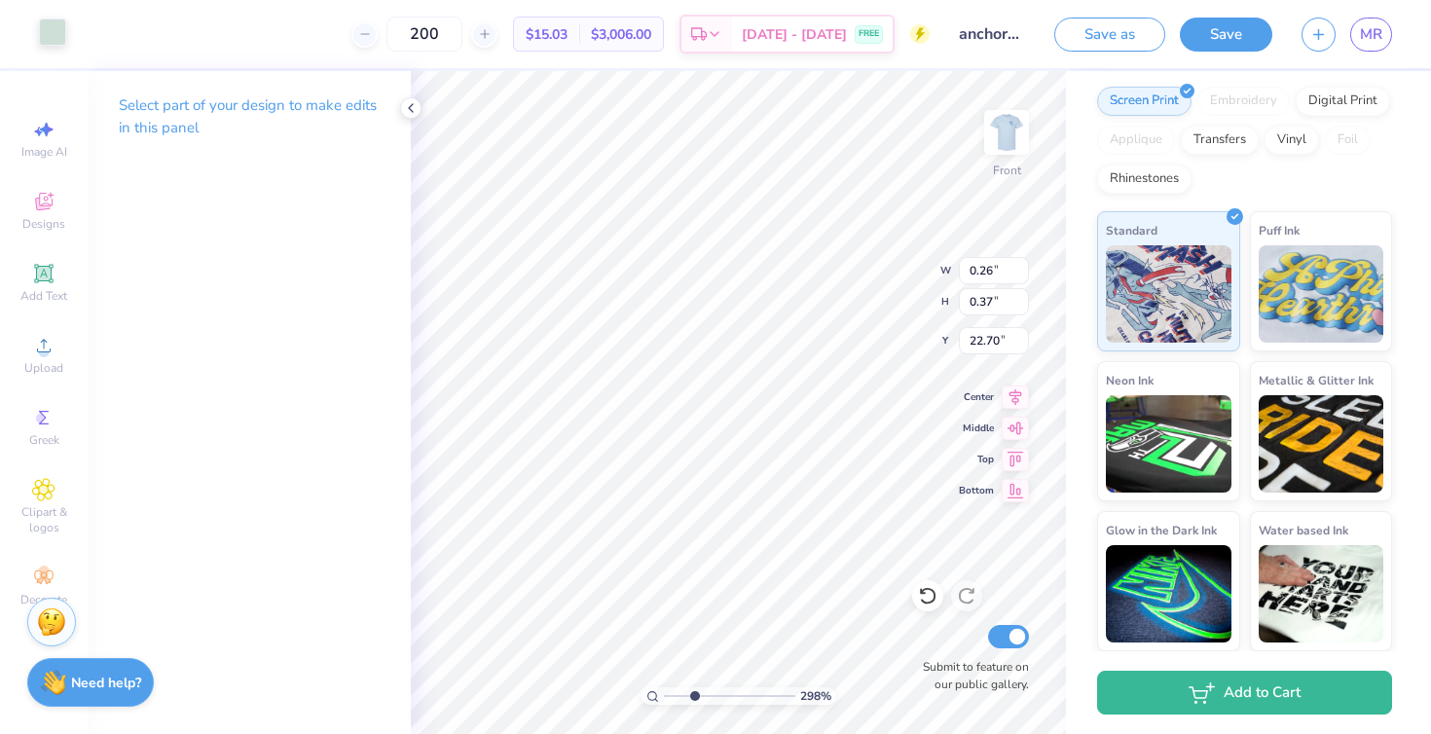
click at [45, 28] on div at bounding box center [52, 31] width 27 height 27
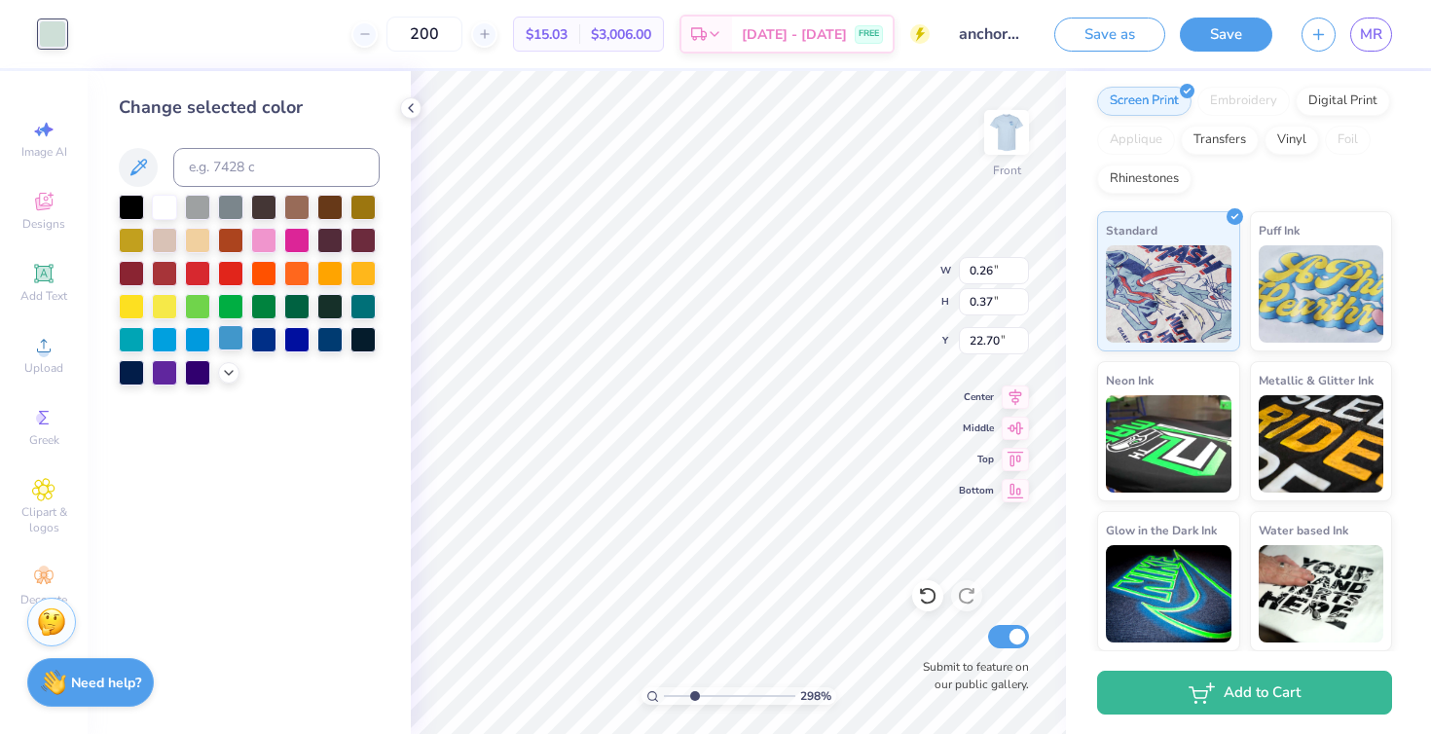
click at [226, 331] on div at bounding box center [230, 337] width 25 height 25
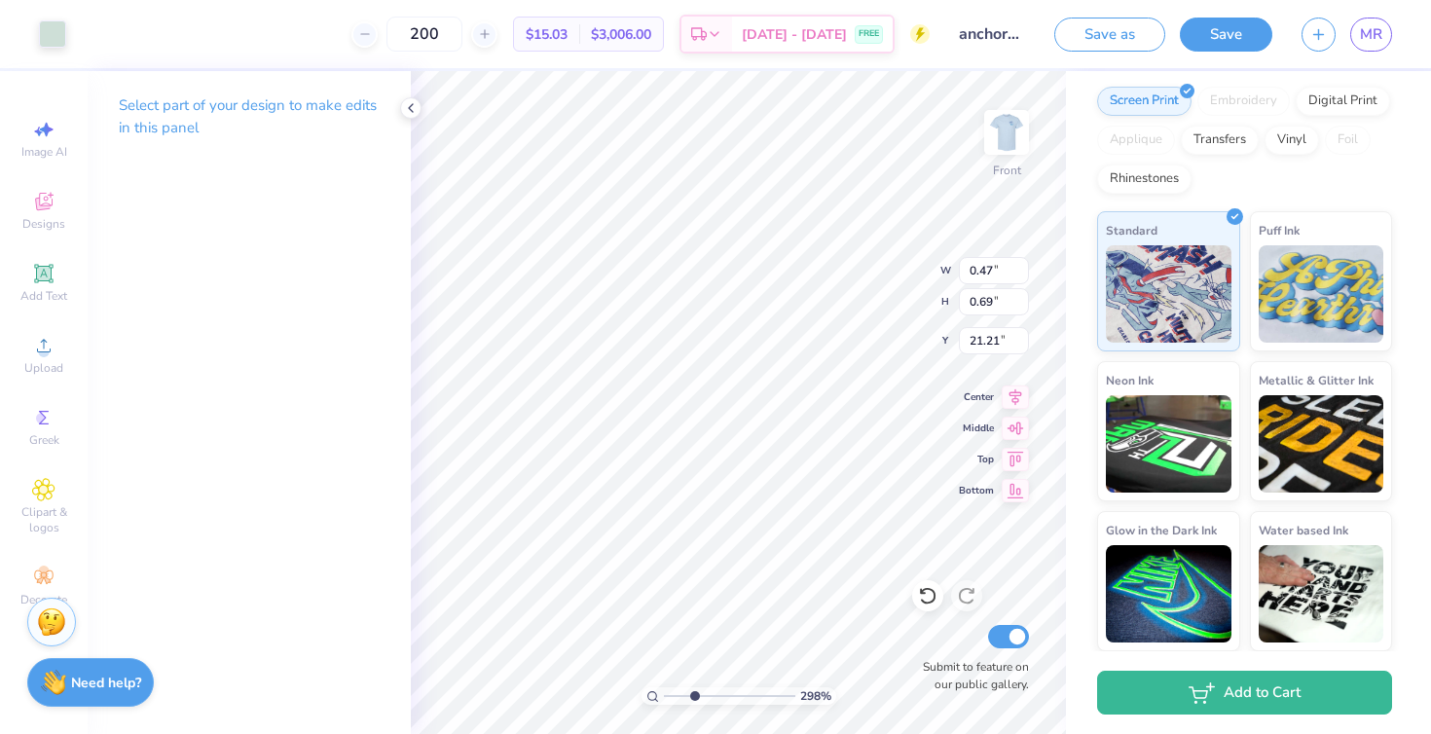
type input "1.08"
click at [54, 32] on div at bounding box center [52, 31] width 27 height 27
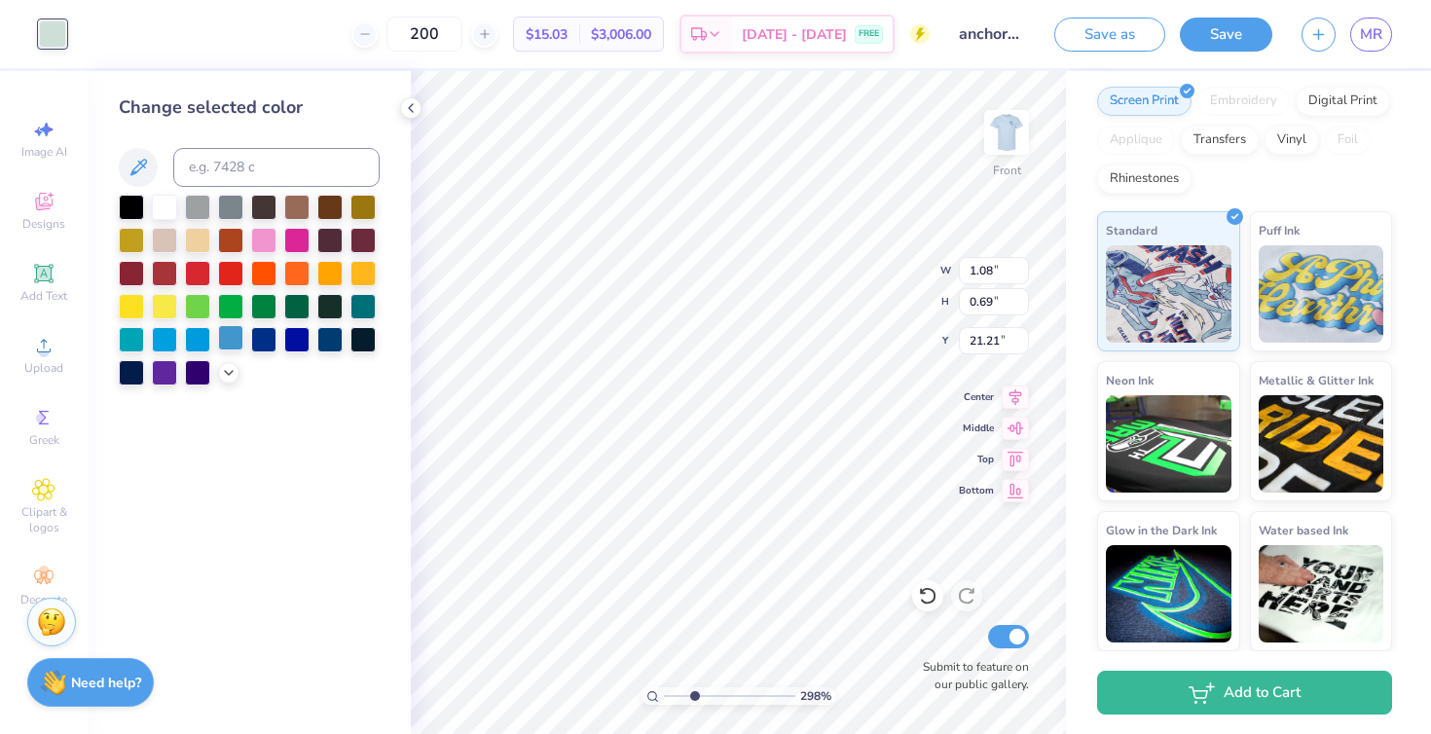
click at [227, 343] on div at bounding box center [230, 337] width 25 height 25
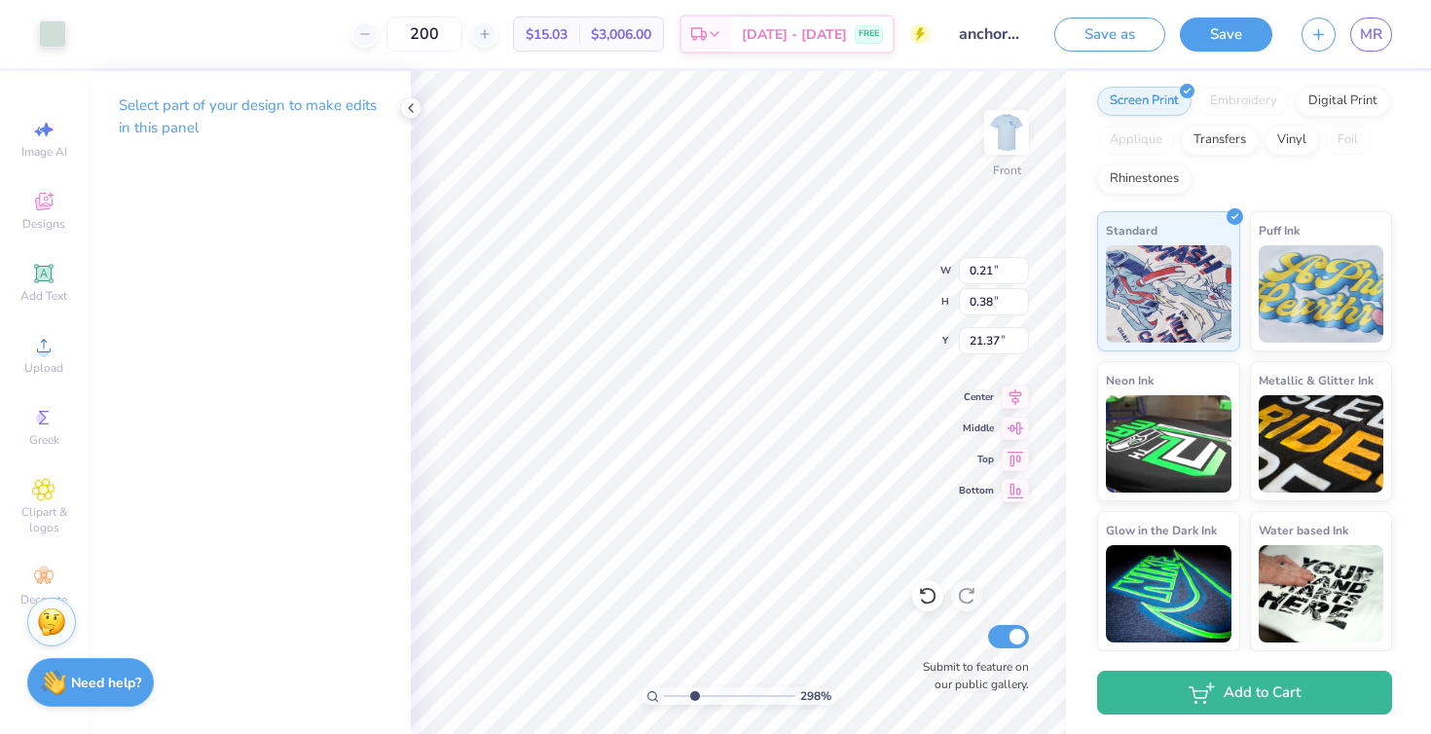
type input "0.93"
click at [58, 30] on div at bounding box center [52, 31] width 27 height 27
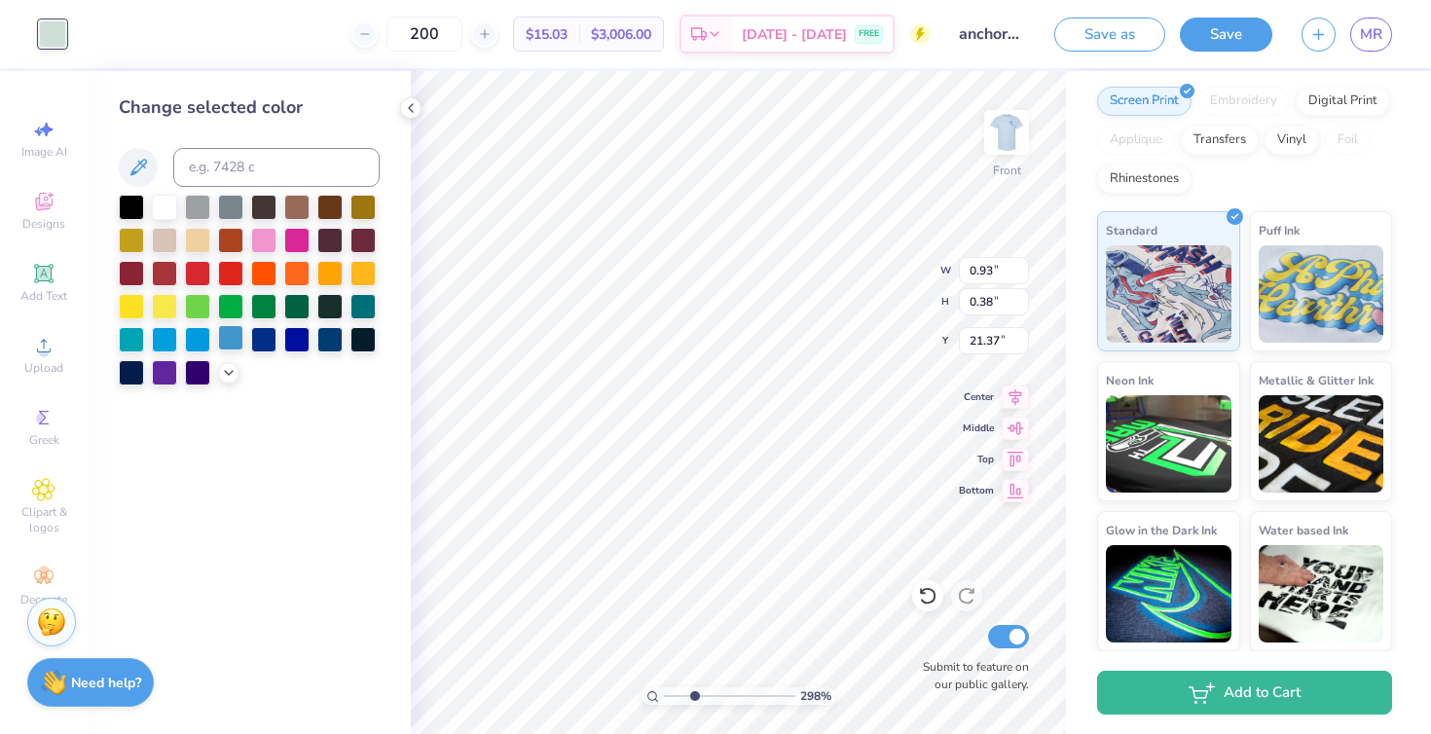
click at [225, 332] on div at bounding box center [230, 337] width 25 height 25
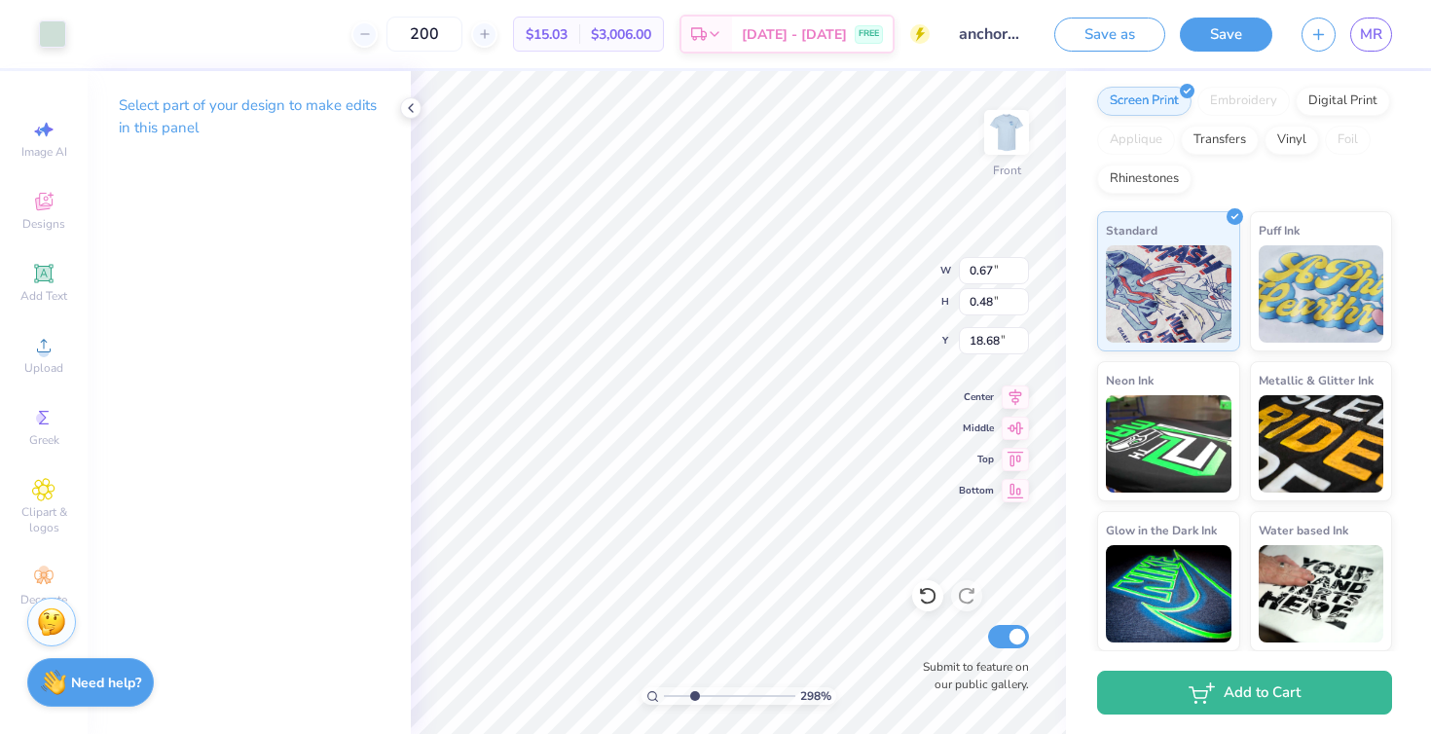
type input "0.34"
type input "0.25"
type input "18.86"
type input "0.67"
type input "0.48"
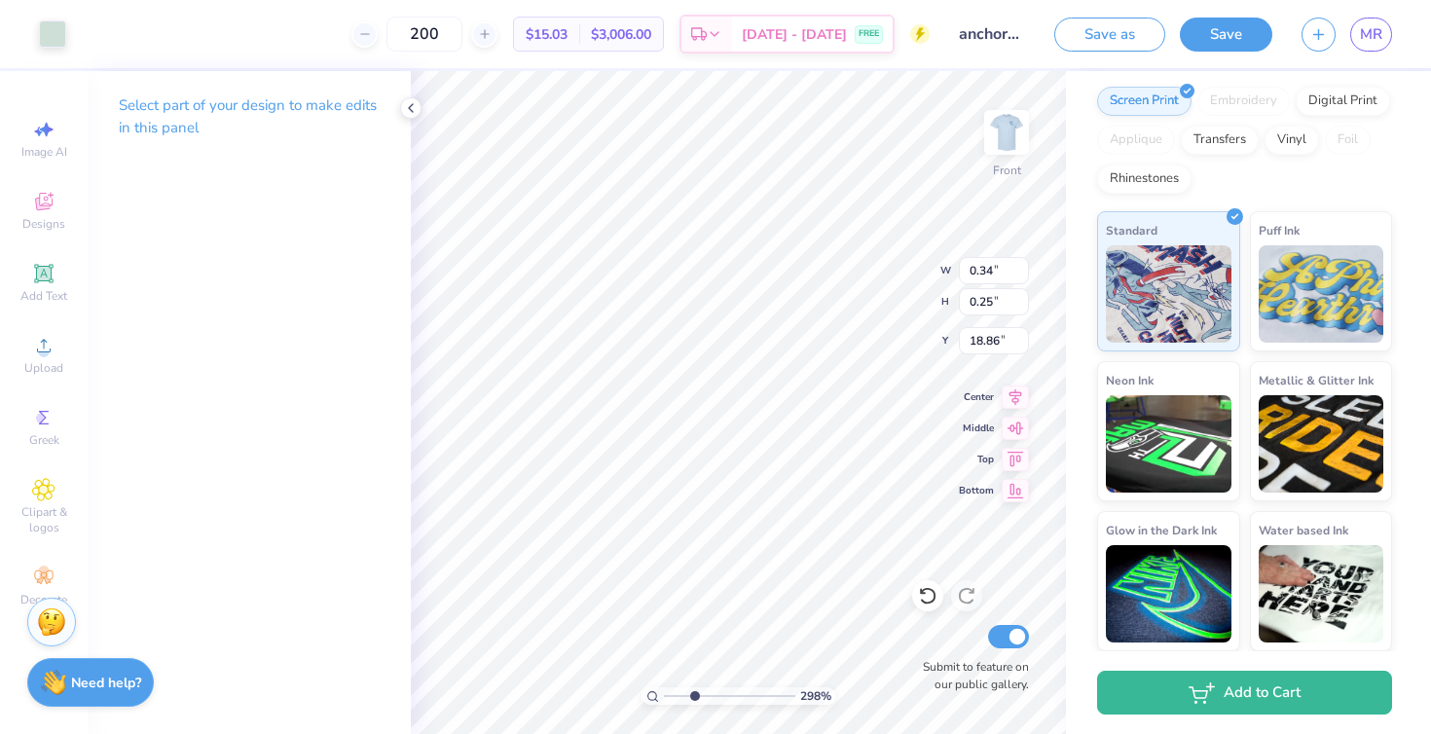
type input "18.68"
click at [55, 38] on div at bounding box center [52, 31] width 27 height 27
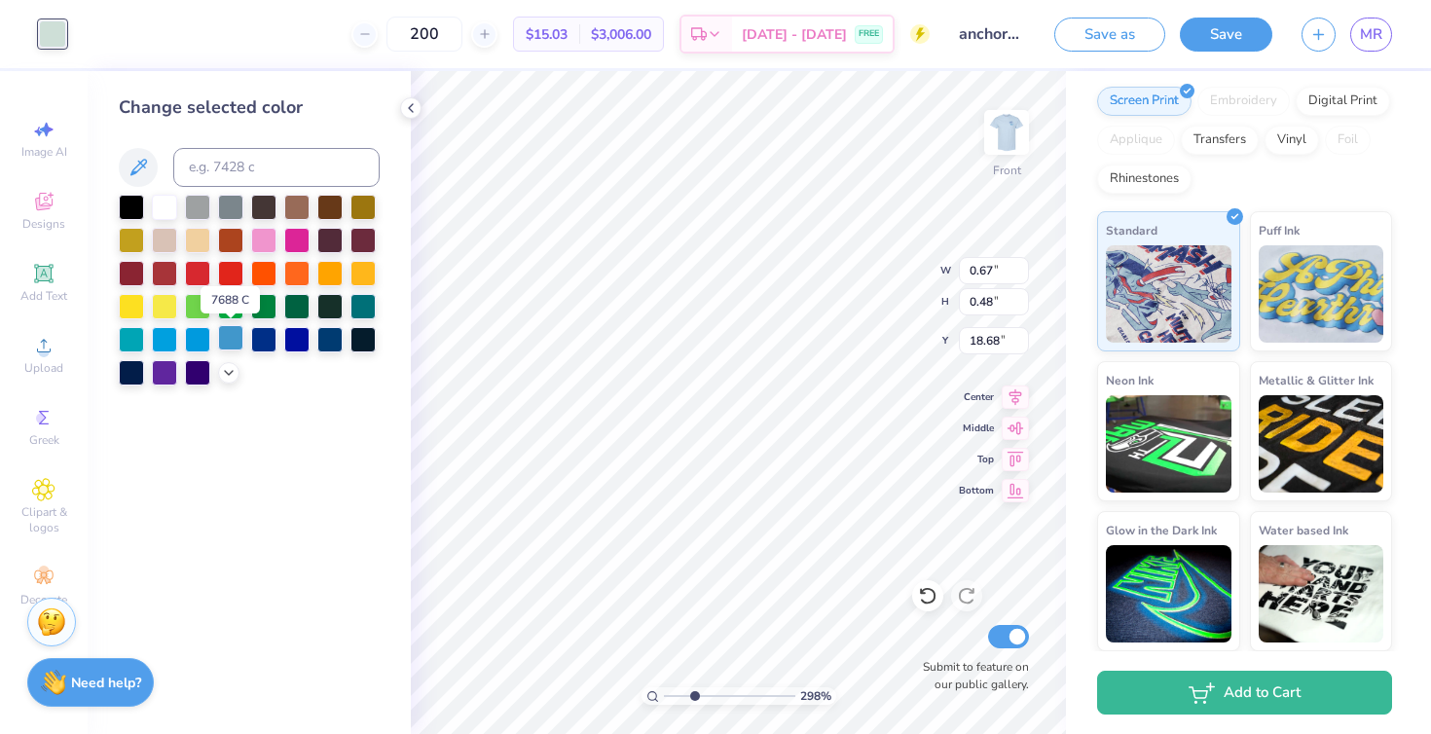
click at [228, 343] on div at bounding box center [230, 337] width 25 height 25
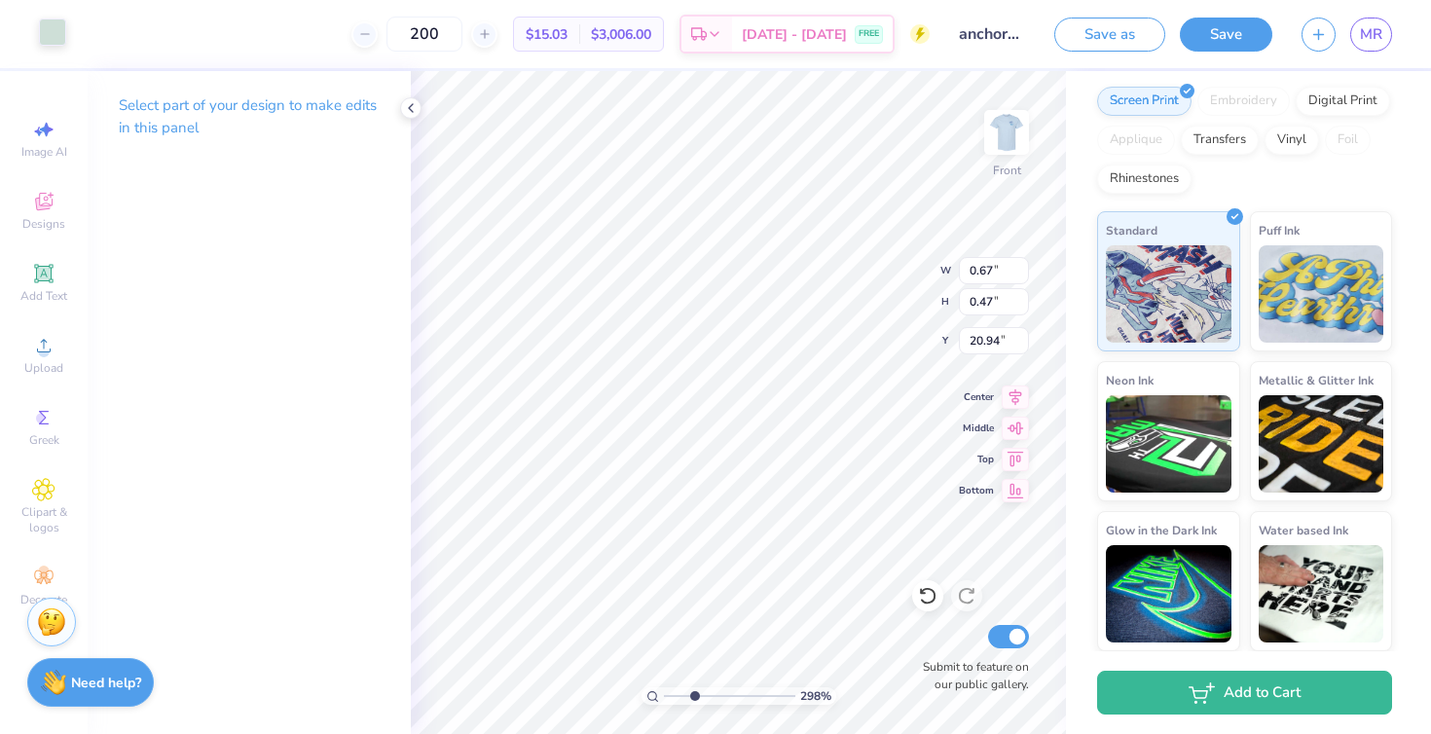
click at [49, 36] on div at bounding box center [52, 31] width 27 height 27
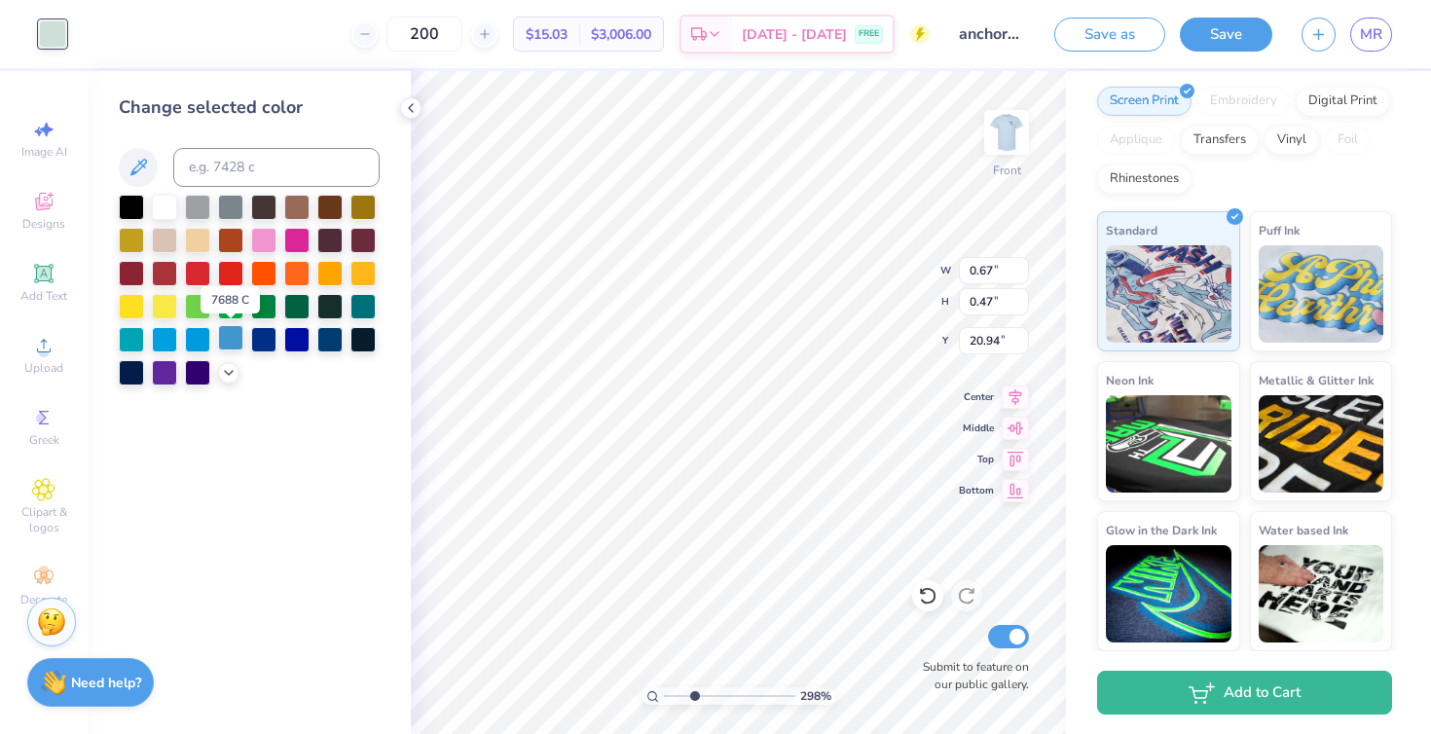
click at [234, 343] on div at bounding box center [230, 337] width 25 height 25
type input "0.34"
type input "0.24"
type input "21.12"
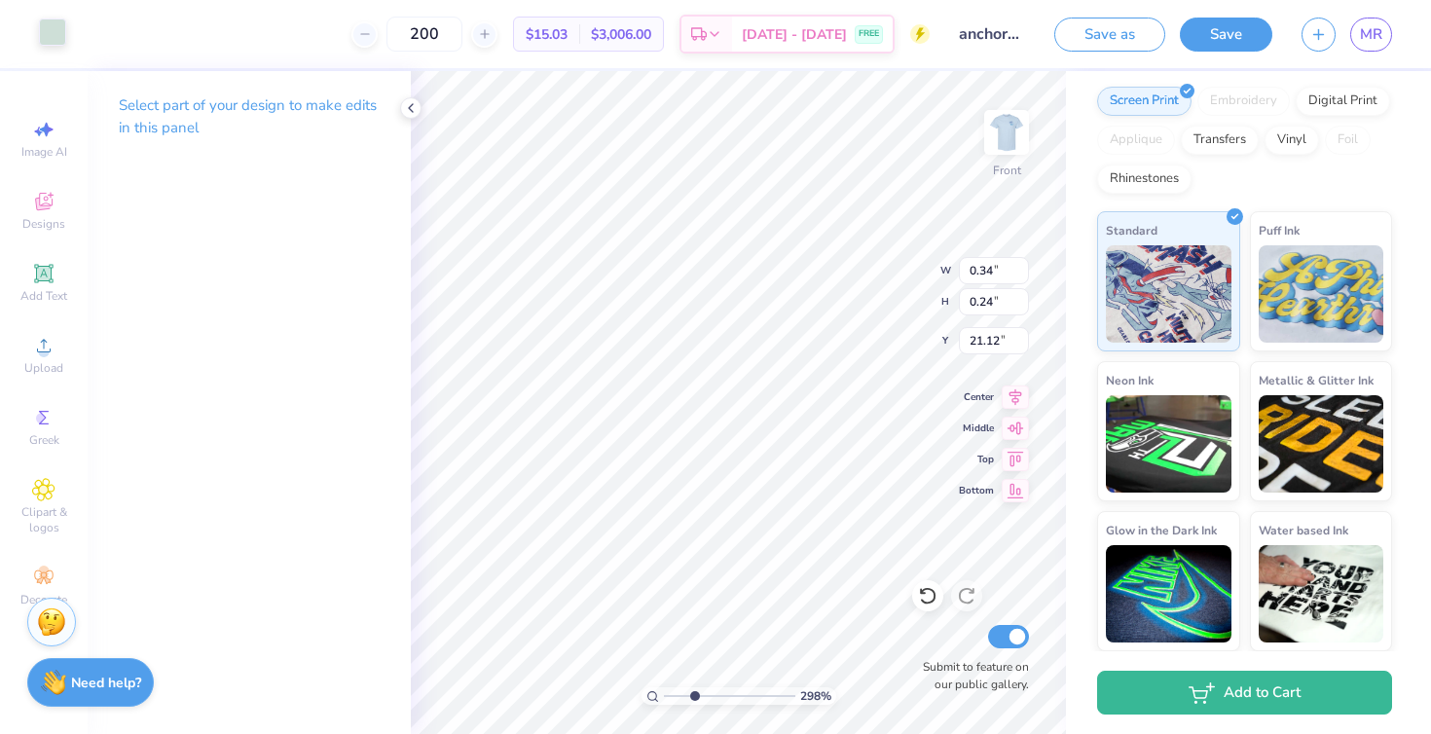
click at [59, 41] on div at bounding box center [52, 31] width 27 height 27
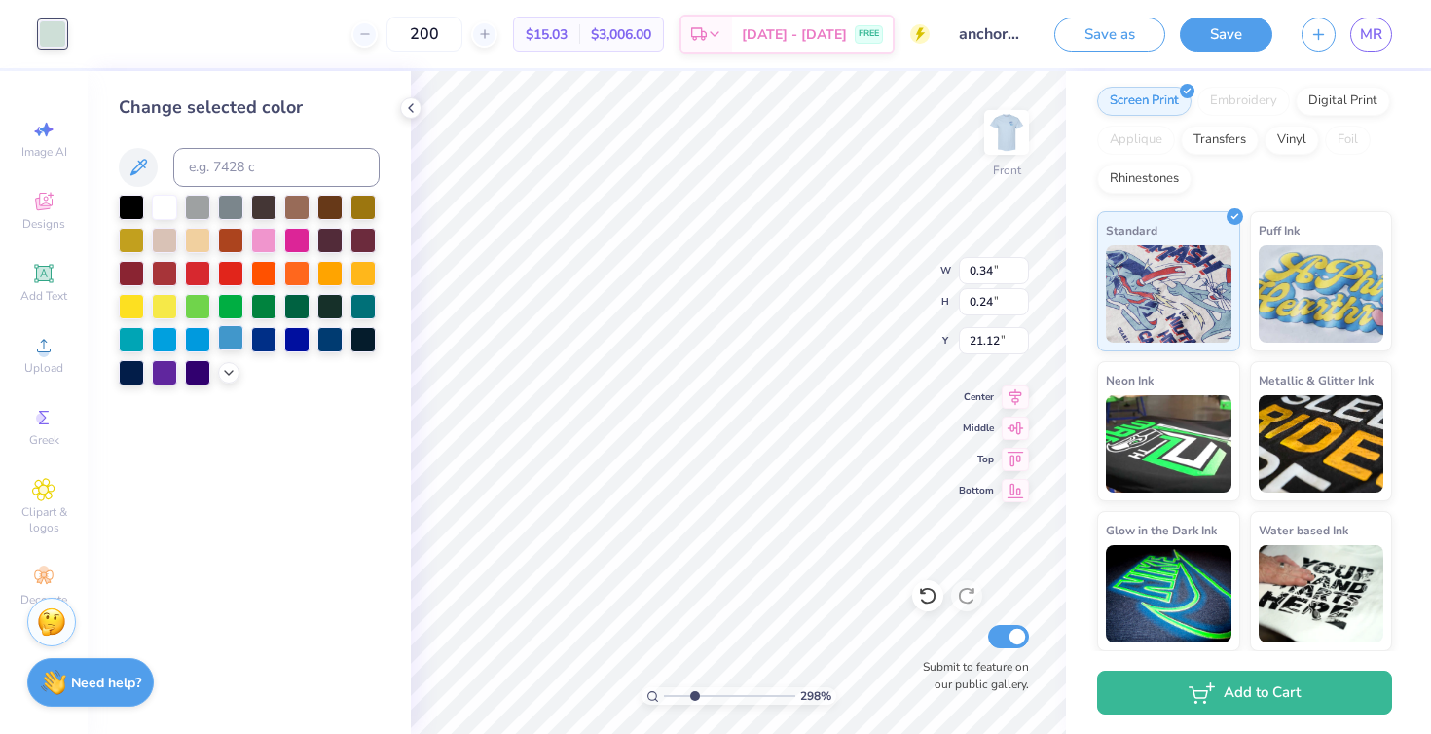
click at [230, 337] on div at bounding box center [230, 337] width 25 height 25
drag, startPoint x: 692, startPoint y: 691, endPoint x: 765, endPoint y: 683, distance: 73.4
type input "8.48"
click at [765, 687] on input "range" at bounding box center [729, 696] width 131 height 18
type input "0.25"
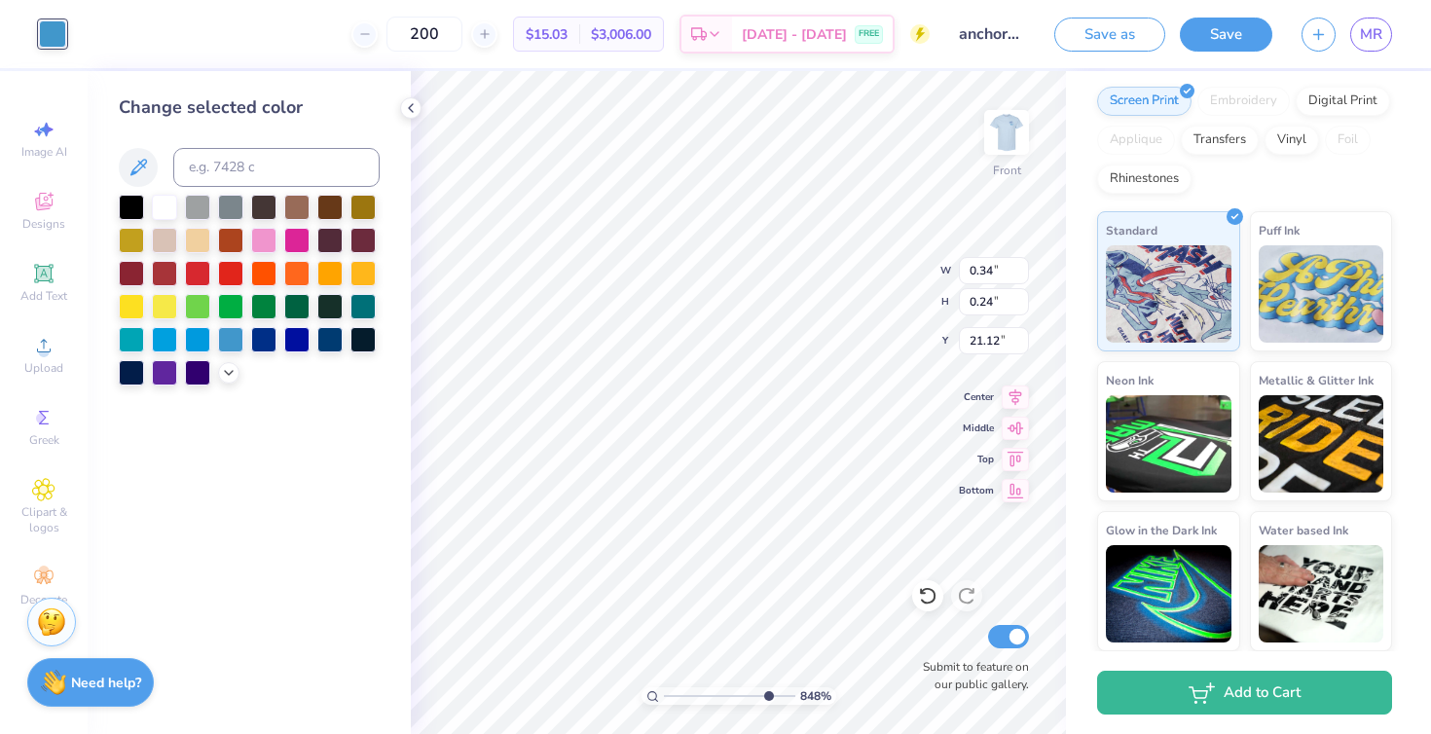
type input "18.86"
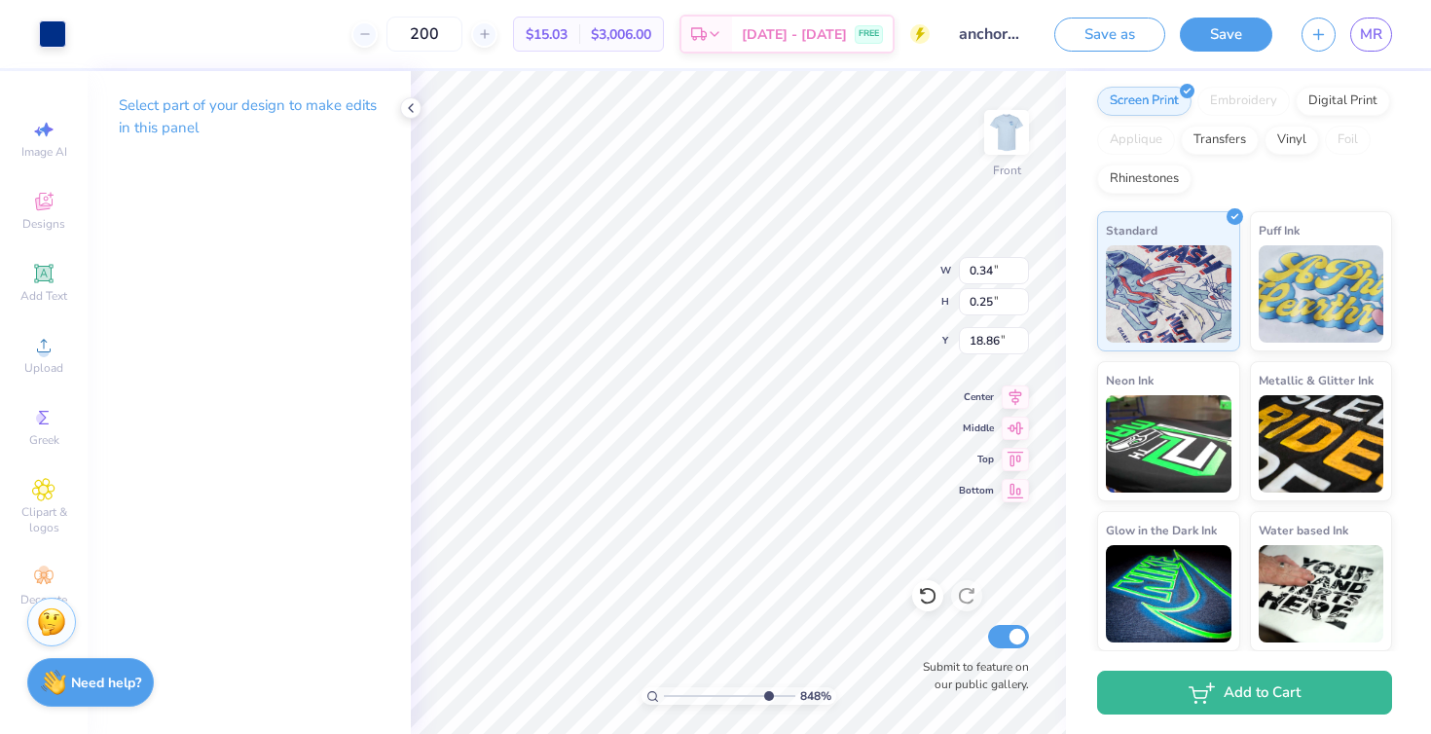
type input "5.85"
type input "7.70"
type input "17.06"
drag, startPoint x: 764, startPoint y: 696, endPoint x: 855, endPoint y: 698, distance: 90.6
type input "10"
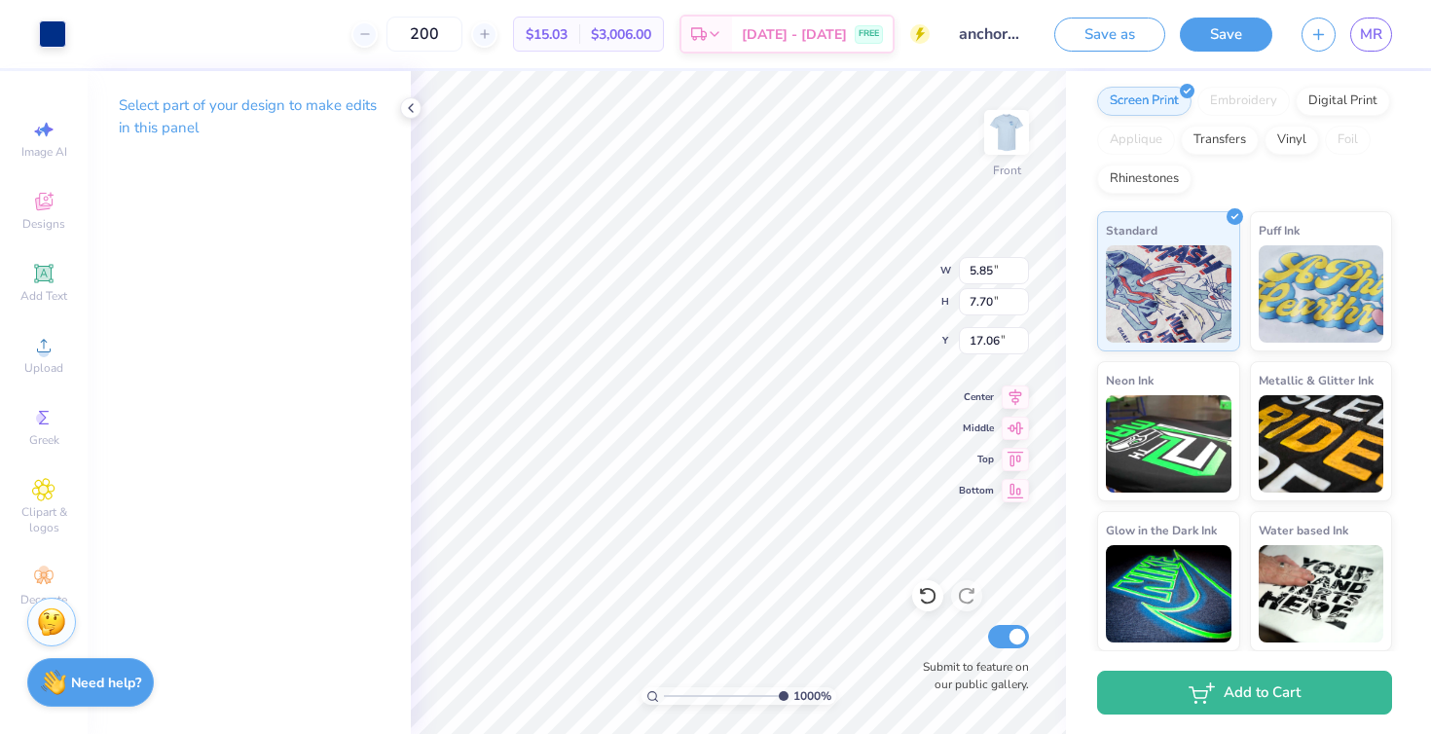
click at [789, 698] on input "range" at bounding box center [726, 696] width 125 height 18
type input "0.11"
type input "18.98"
click at [60, 35] on div at bounding box center [52, 31] width 27 height 27
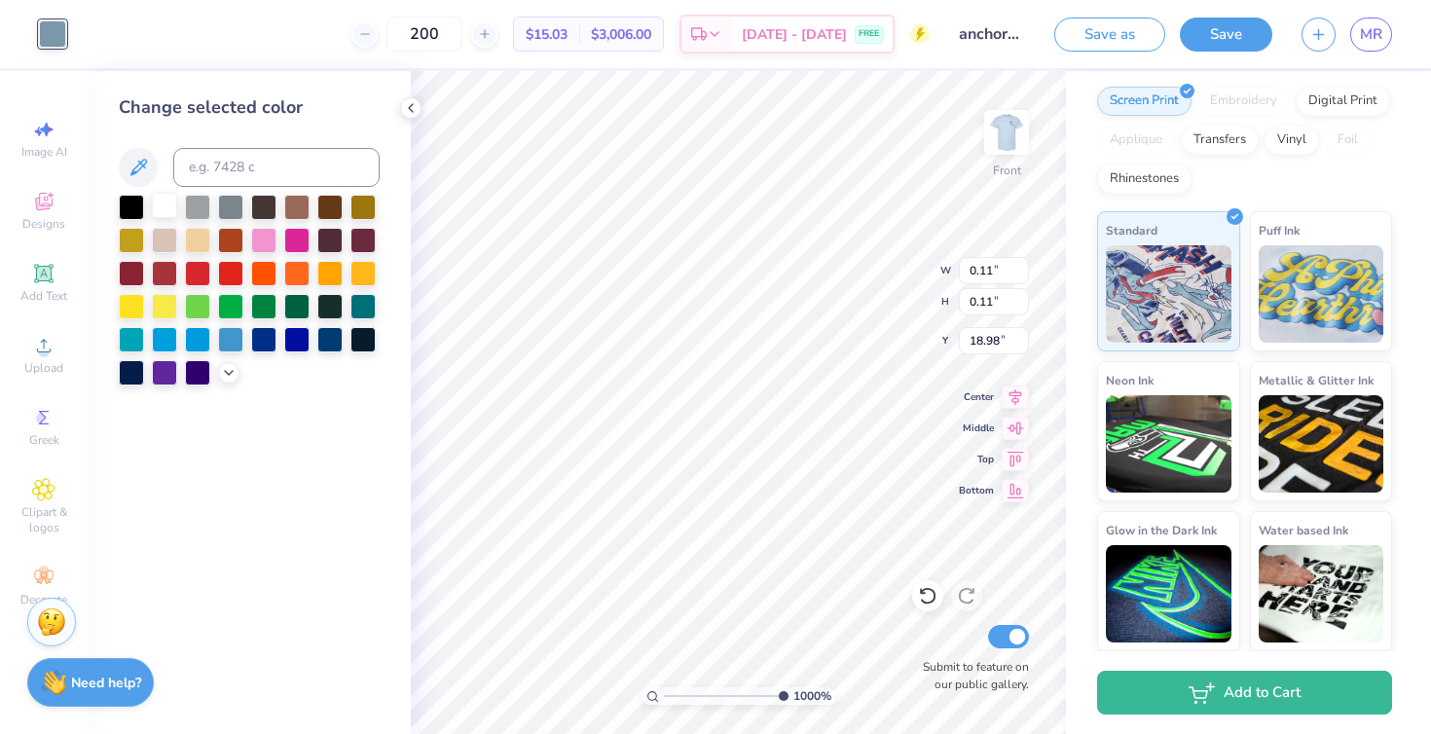
click at [160, 208] on div at bounding box center [164, 205] width 25 height 25
type input "0.19"
type input "0.06"
type input "19.05"
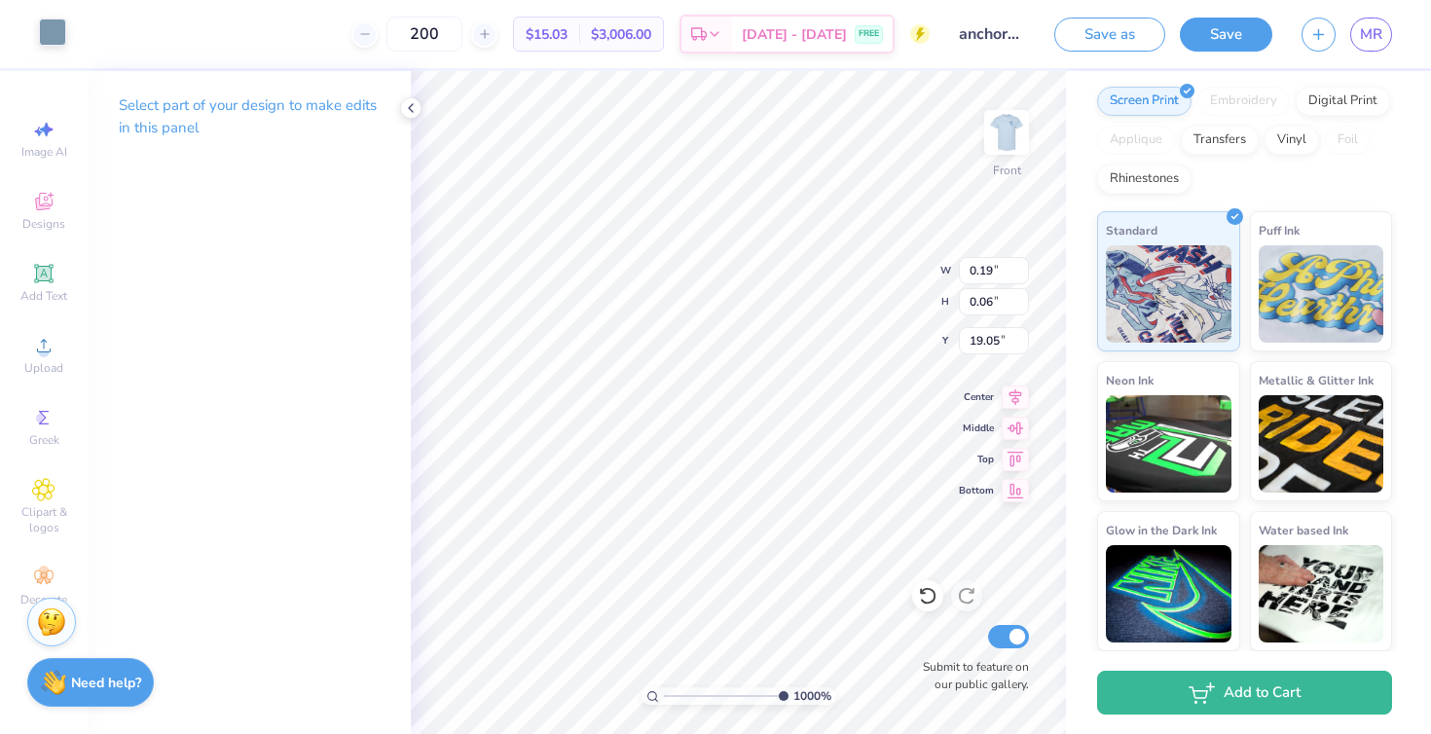
click at [53, 40] on div at bounding box center [52, 31] width 27 height 27
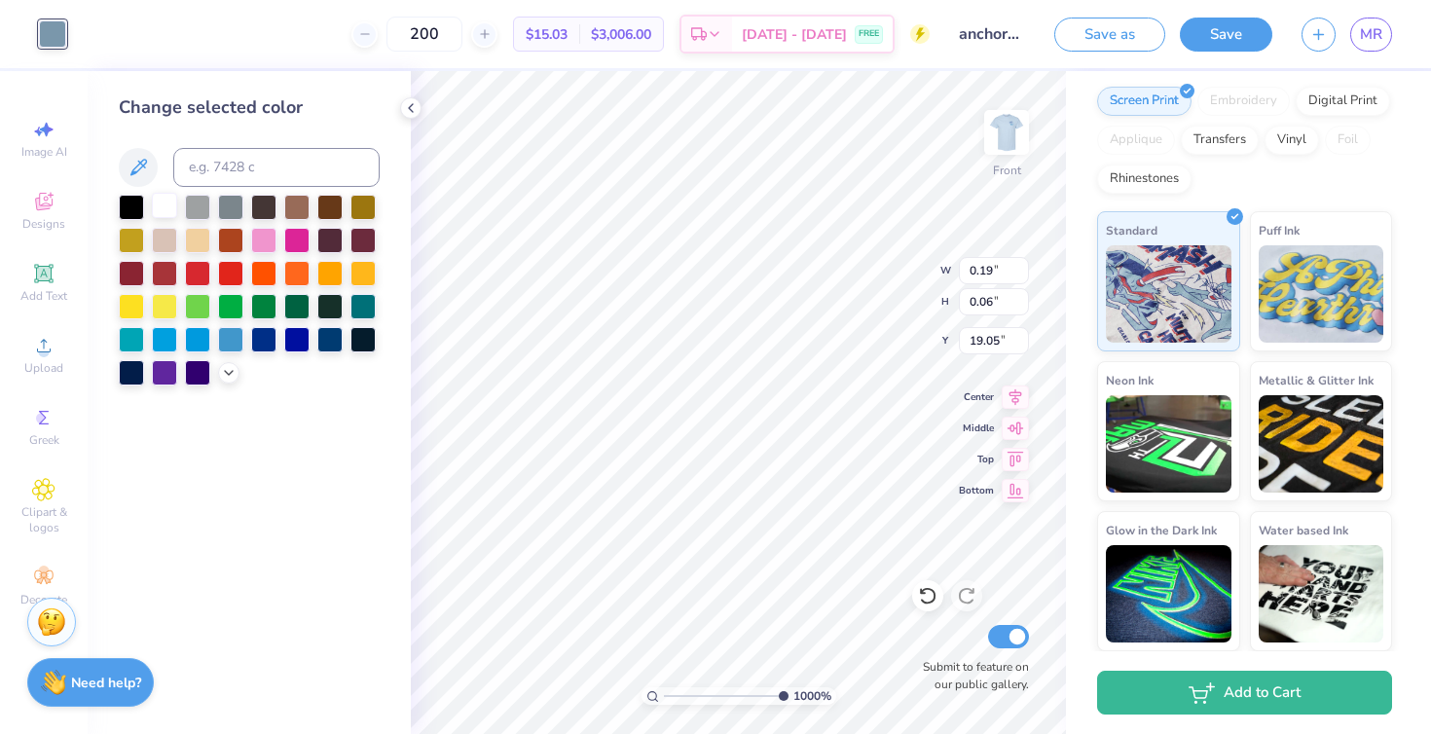
click at [159, 201] on div at bounding box center [164, 205] width 25 height 25
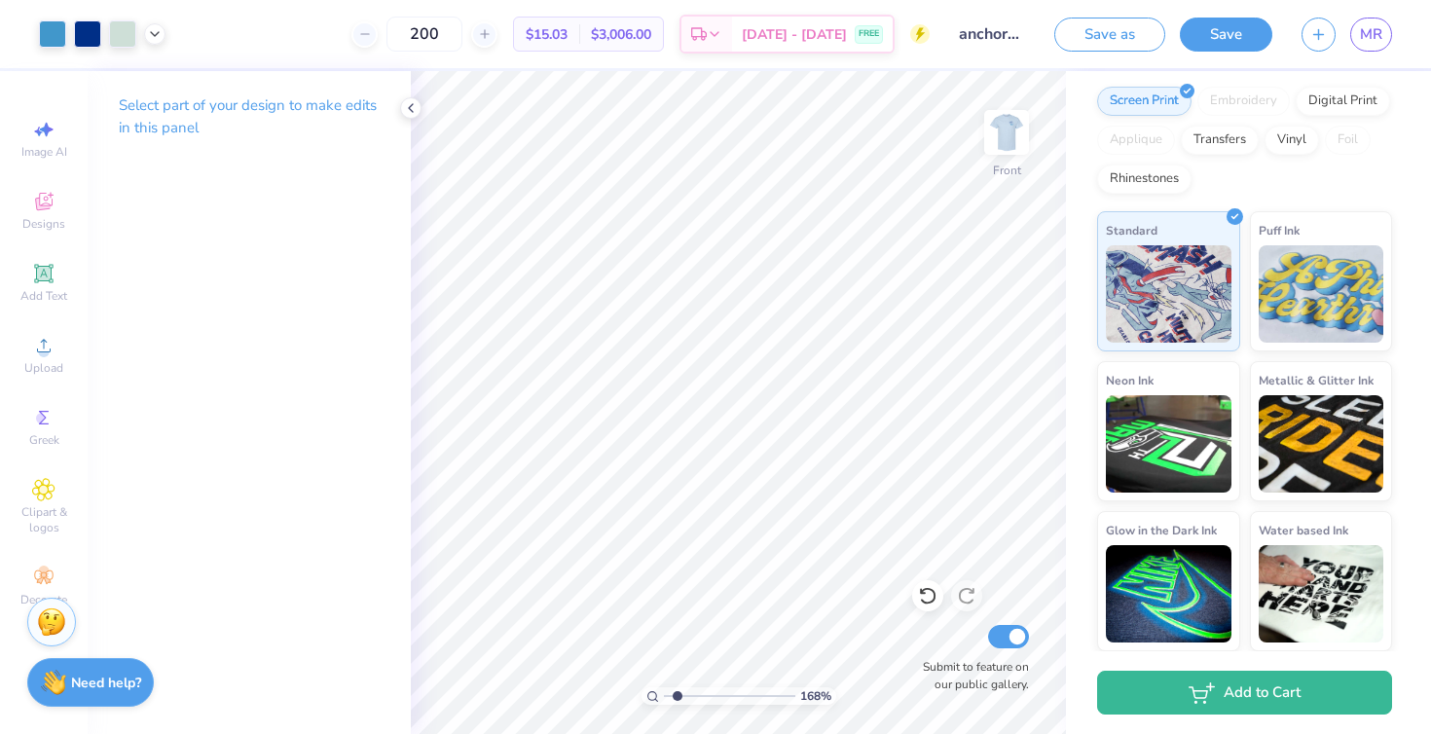
drag, startPoint x: 779, startPoint y: 696, endPoint x: 678, endPoint y: 676, distance: 103.3
type input "1.71"
click at [678, 687] on input "range" at bounding box center [729, 696] width 131 height 18
click at [43, 33] on div at bounding box center [52, 31] width 27 height 27
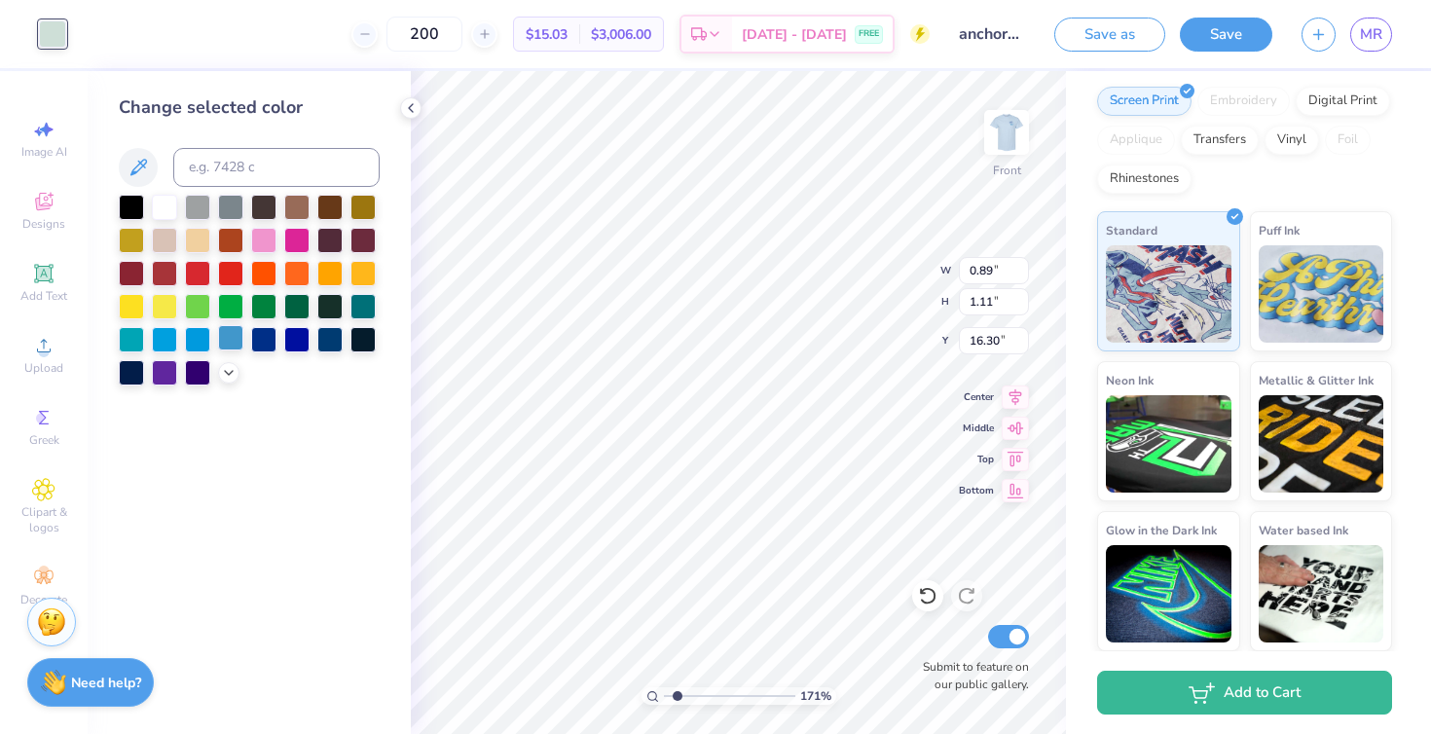
click at [224, 338] on div at bounding box center [230, 337] width 25 height 25
type input "2.03"
type input "2.24"
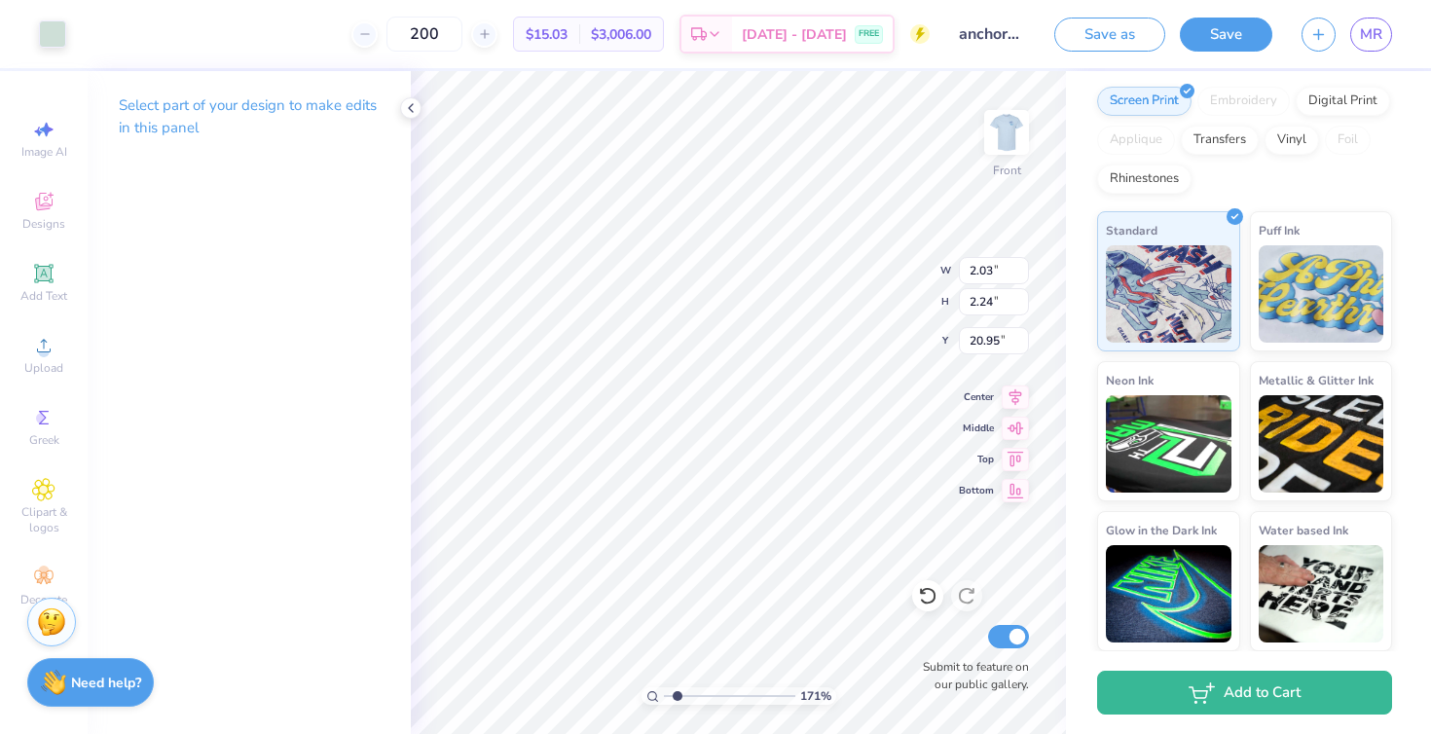
type input "20.88"
click at [62, 34] on div at bounding box center [52, 31] width 27 height 27
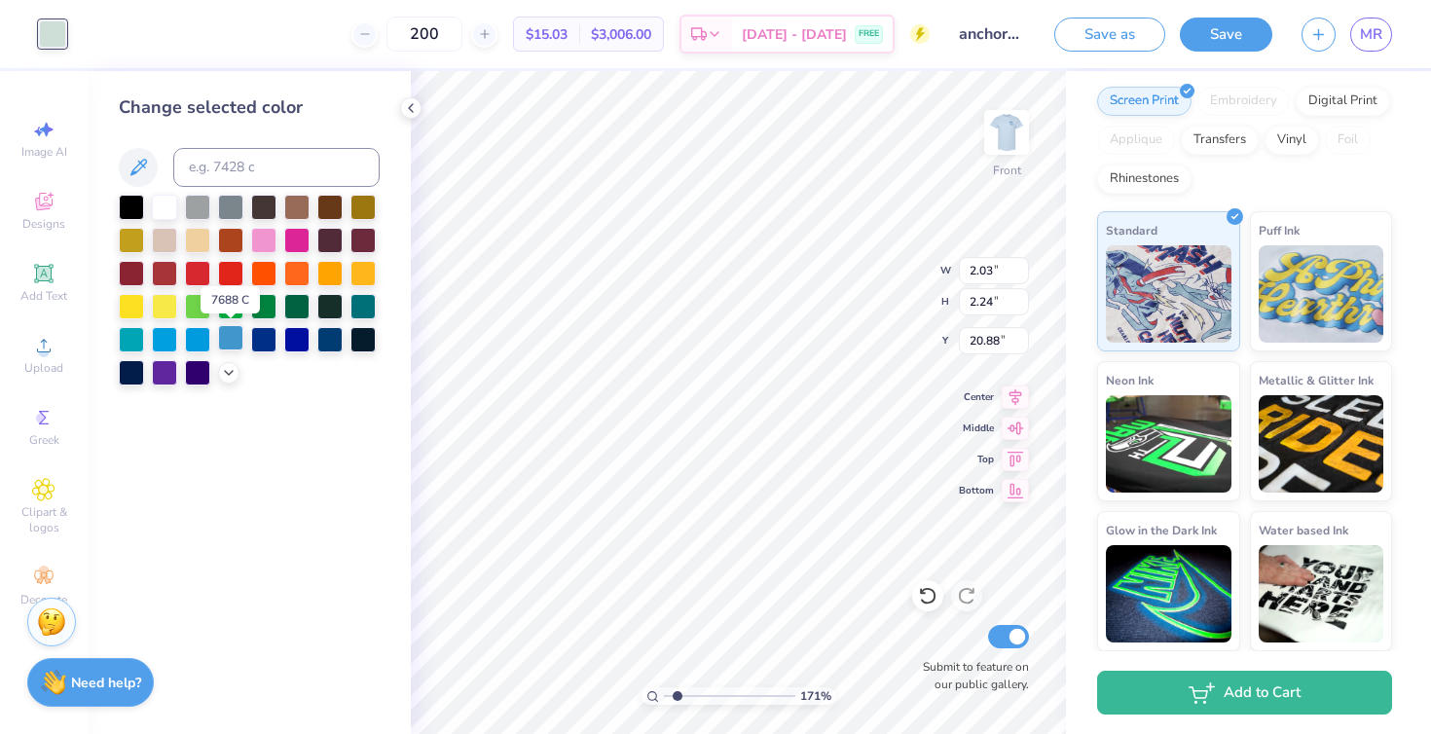
click at [228, 340] on div at bounding box center [230, 337] width 25 height 25
type input "2.91"
type input "2.58"
type input "22.74"
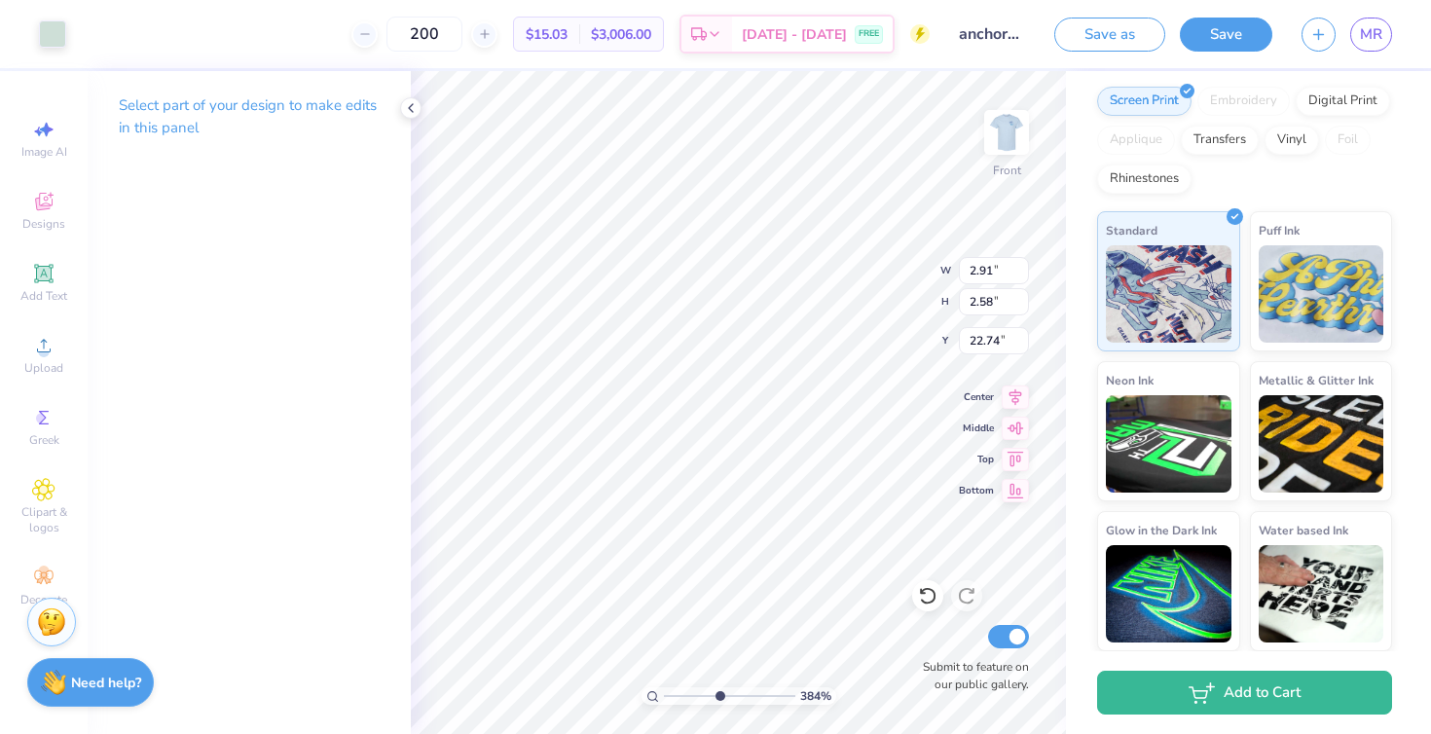
drag, startPoint x: 679, startPoint y: 695, endPoint x: 717, endPoint y: 695, distance: 38.0
type input "4.83"
click at [717, 695] on input "range" at bounding box center [729, 696] width 131 height 18
type input "0.53"
type input "0.31"
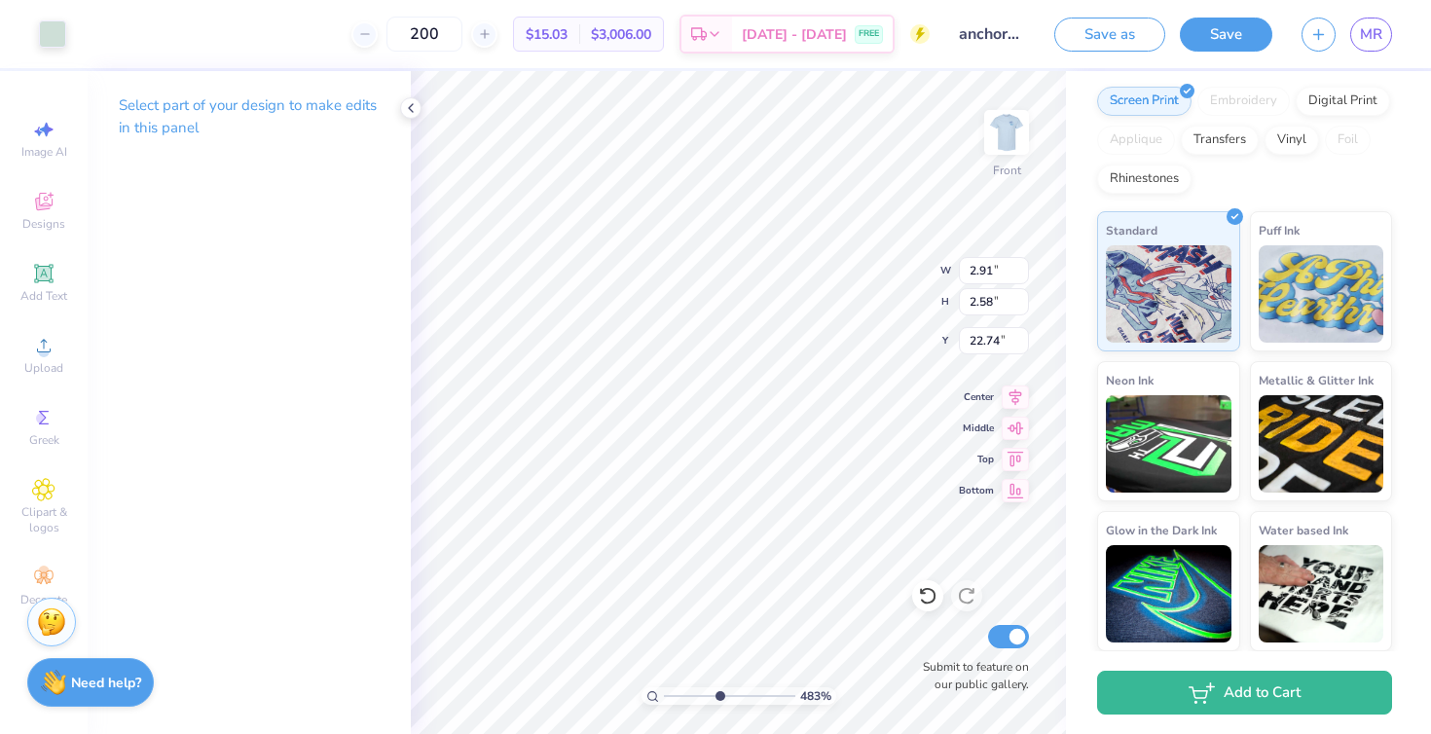
type input "21.40"
click at [51, 29] on div at bounding box center [52, 31] width 27 height 27
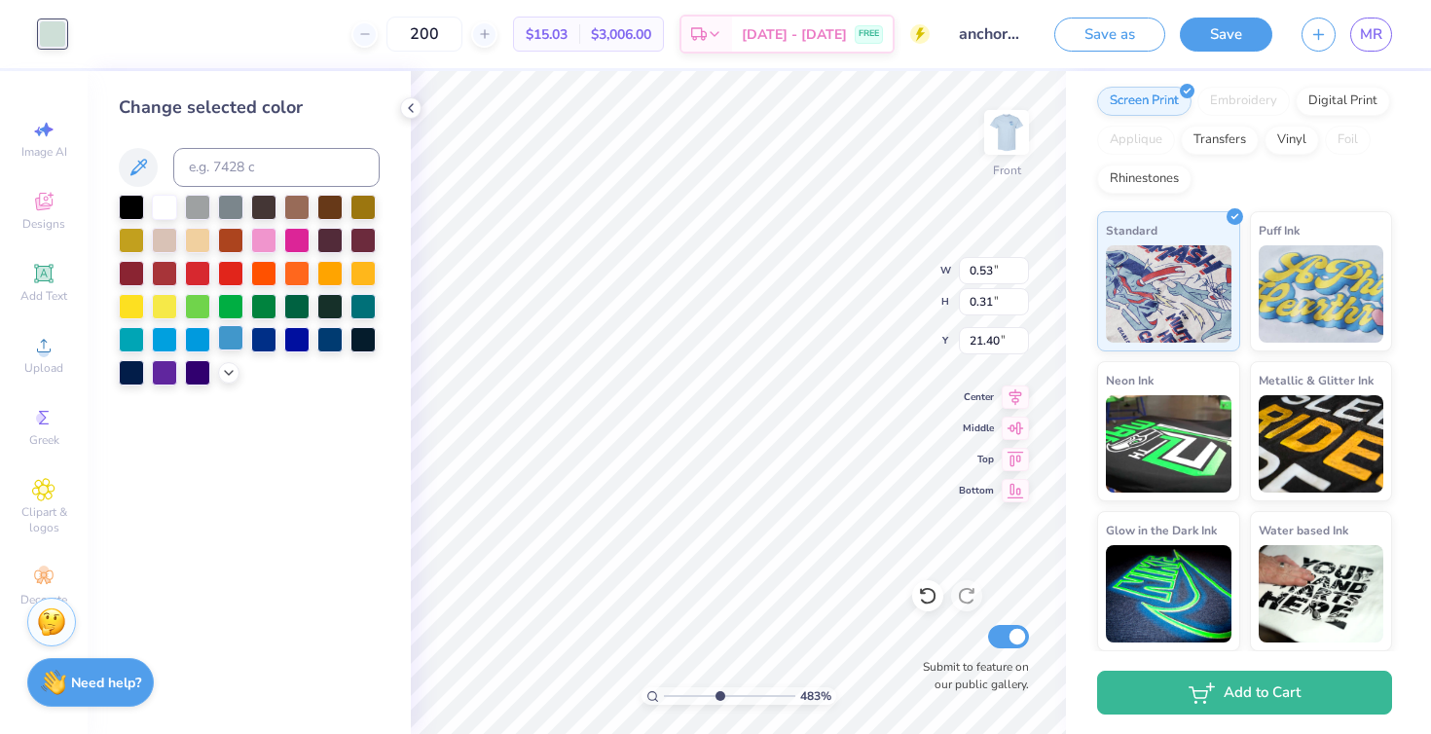
click at [231, 333] on div at bounding box center [230, 337] width 25 height 25
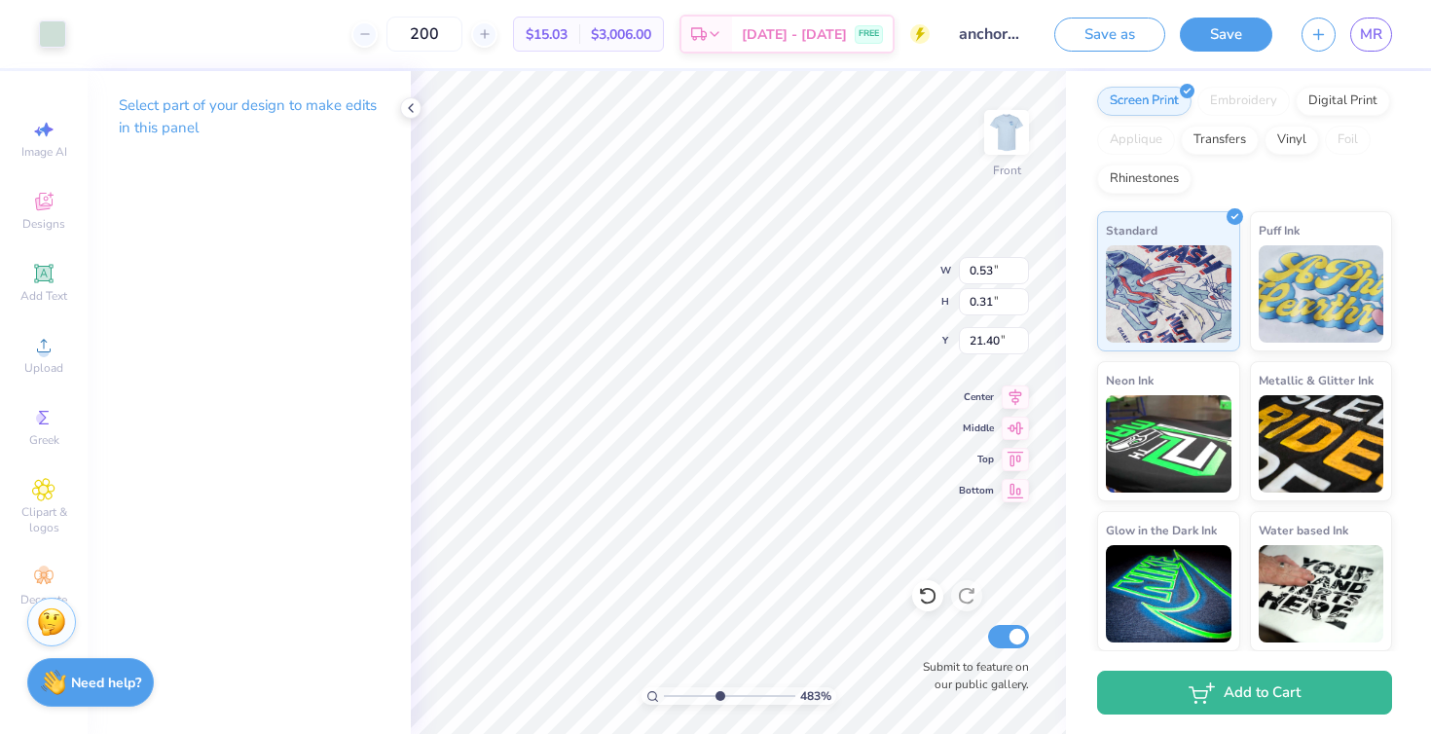
type input "0.30"
type input "0.14"
type input "21.49"
click at [57, 30] on div at bounding box center [52, 31] width 27 height 27
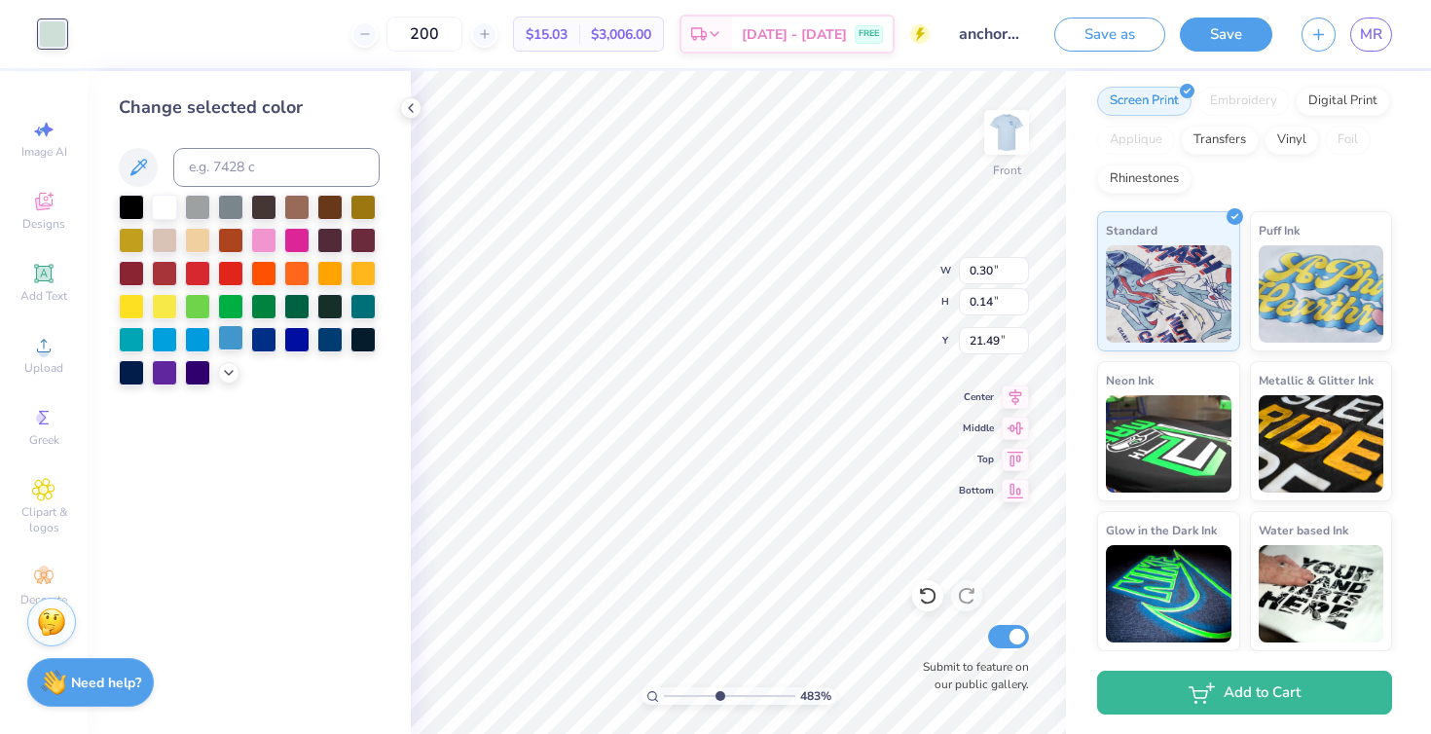
click at [222, 333] on div at bounding box center [230, 337] width 25 height 25
drag, startPoint x: 717, startPoint y: 696, endPoint x: 794, endPoint y: 688, distance: 77.3
type input "10"
click at [795, 688] on input "range" at bounding box center [729, 696] width 131 height 18
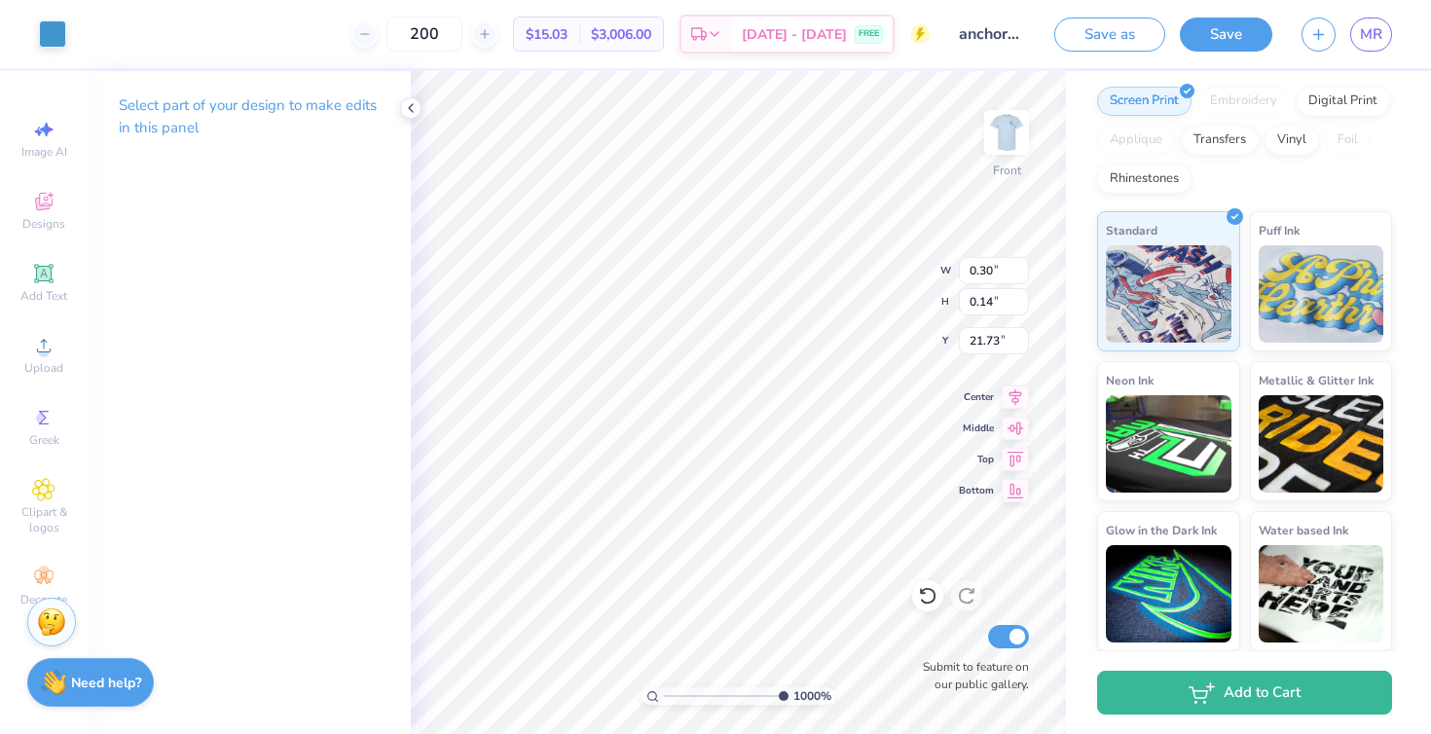
type input "21.73"
type input "0.29"
type input "0.16"
type input "21.48"
click at [47, 23] on div at bounding box center [52, 31] width 27 height 27
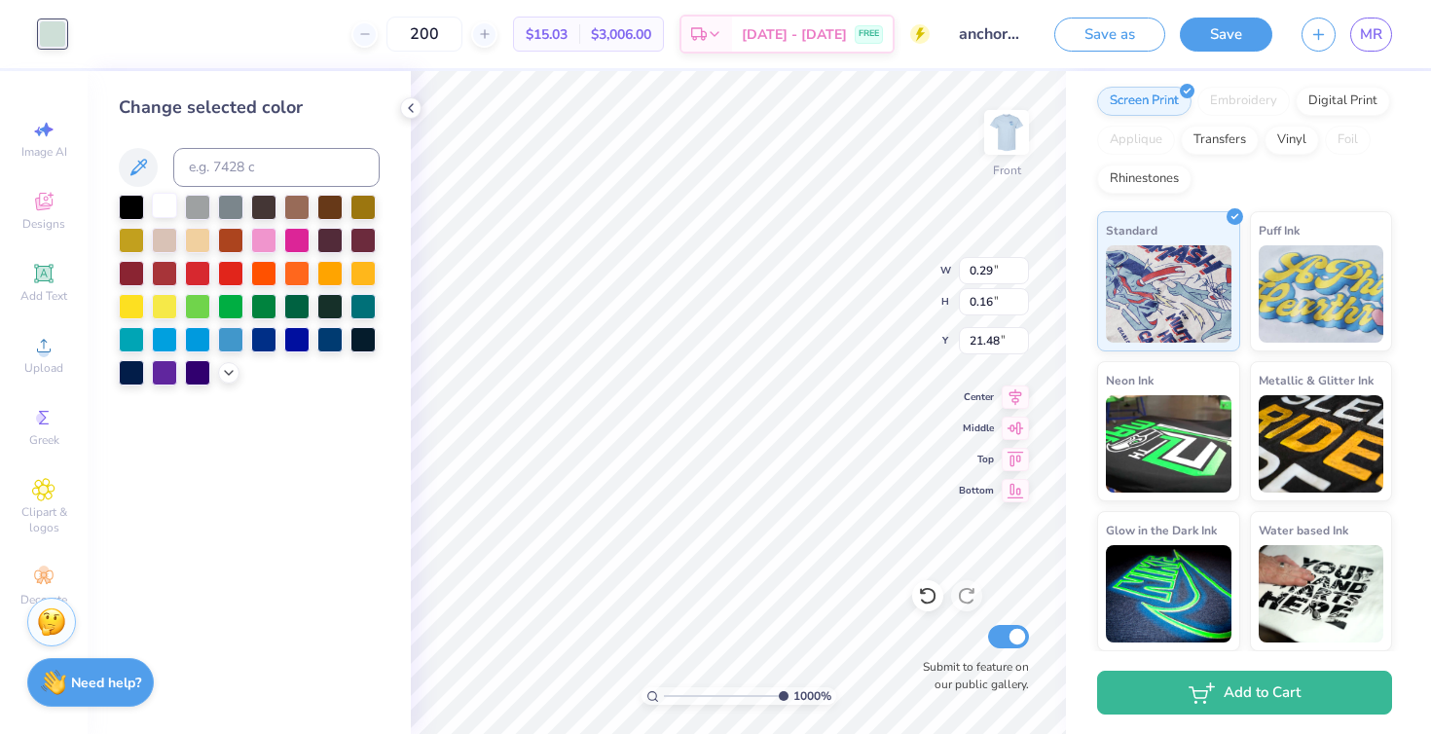
click at [164, 211] on div at bounding box center [164, 205] width 25 height 25
type input "0.53"
type input "0.31"
type input "21.40"
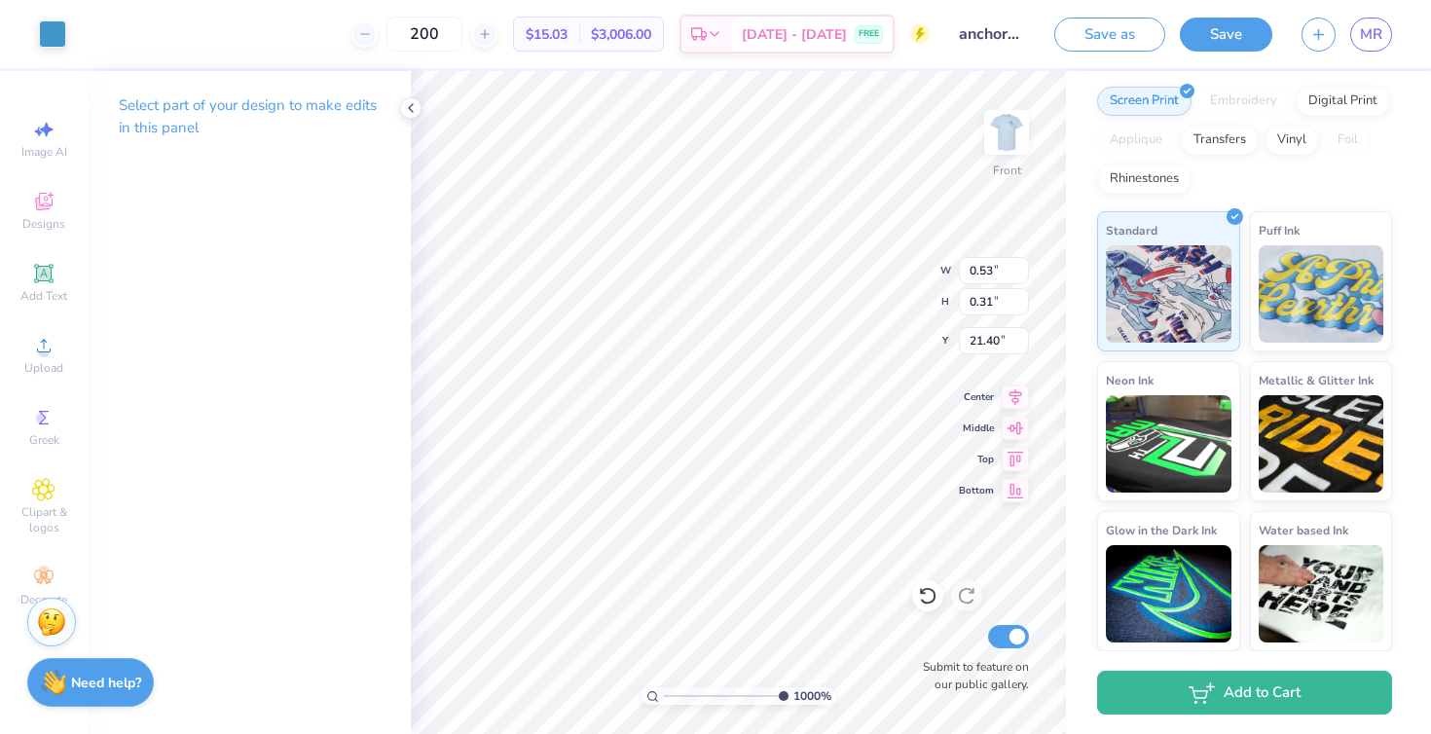
type input "0.24"
type input "0.12"
type input "21.47"
click at [52, 29] on div at bounding box center [52, 31] width 27 height 27
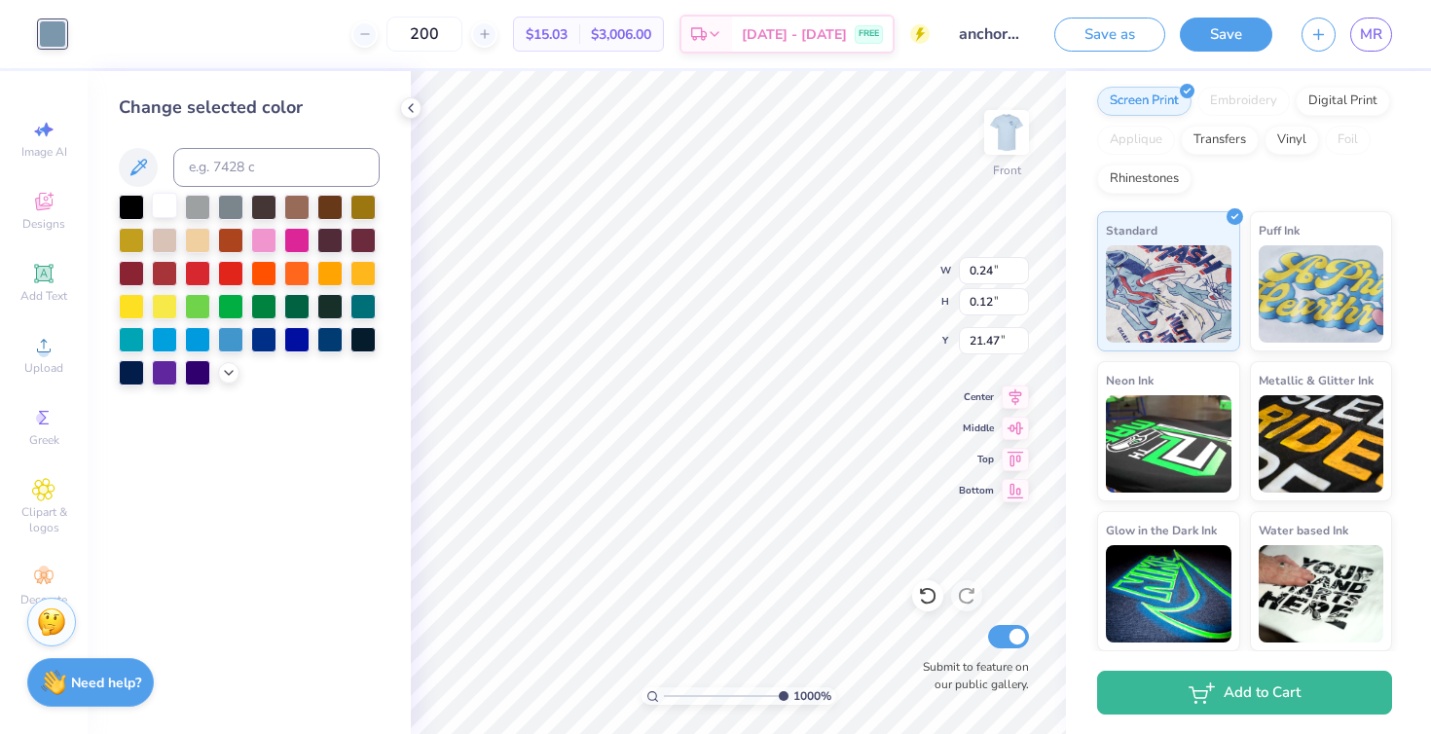
click at [159, 210] on div at bounding box center [164, 205] width 25 height 25
type input "0.38"
type input "0.22"
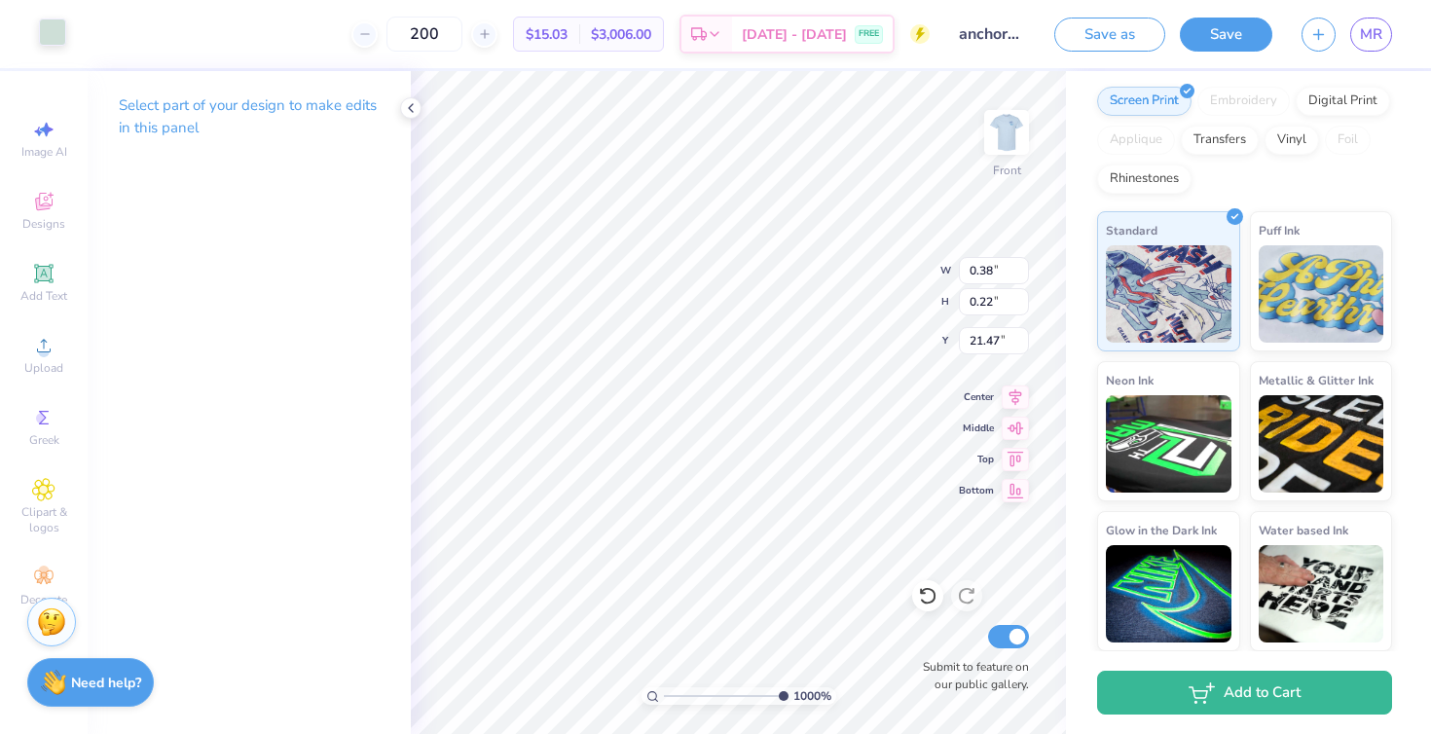
click at [44, 38] on div at bounding box center [52, 31] width 27 height 27
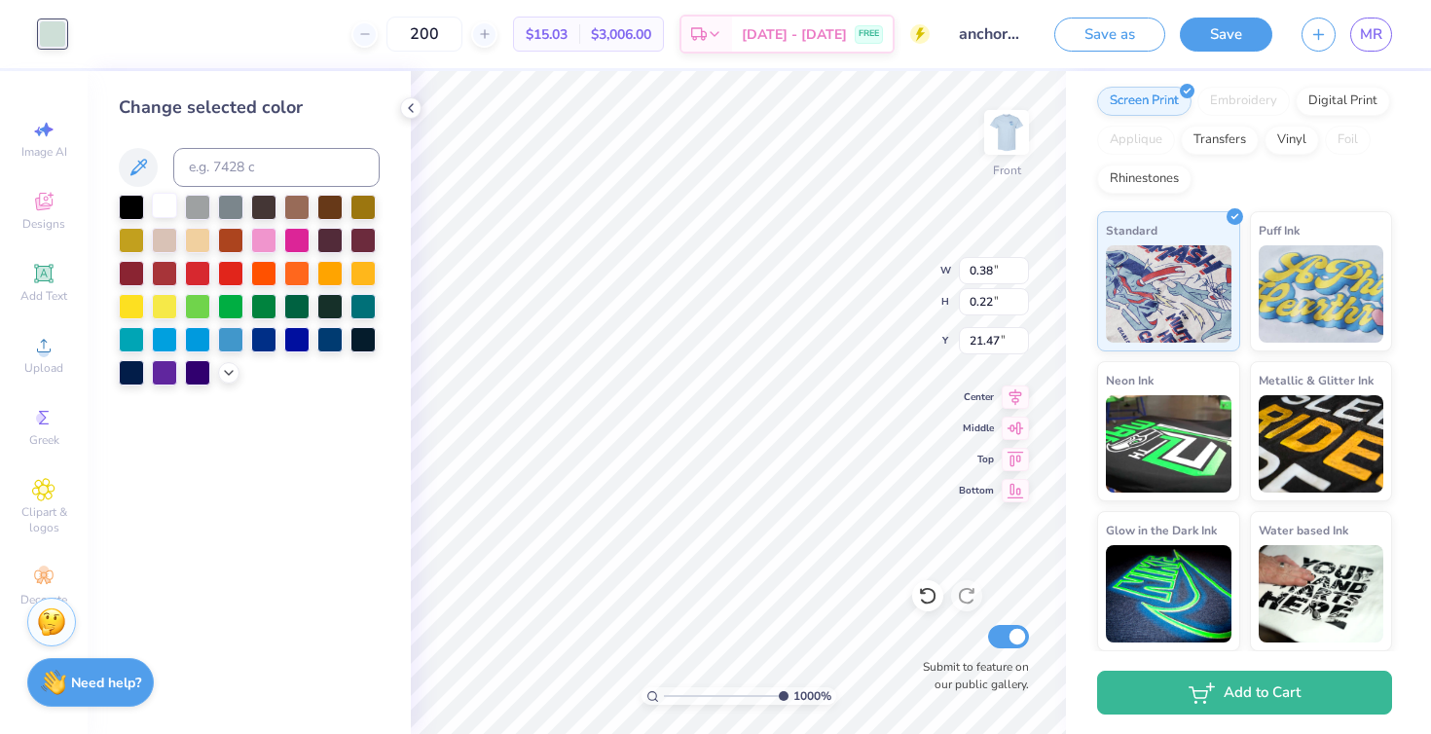
click at [165, 206] on div at bounding box center [164, 205] width 25 height 25
type input "0.34"
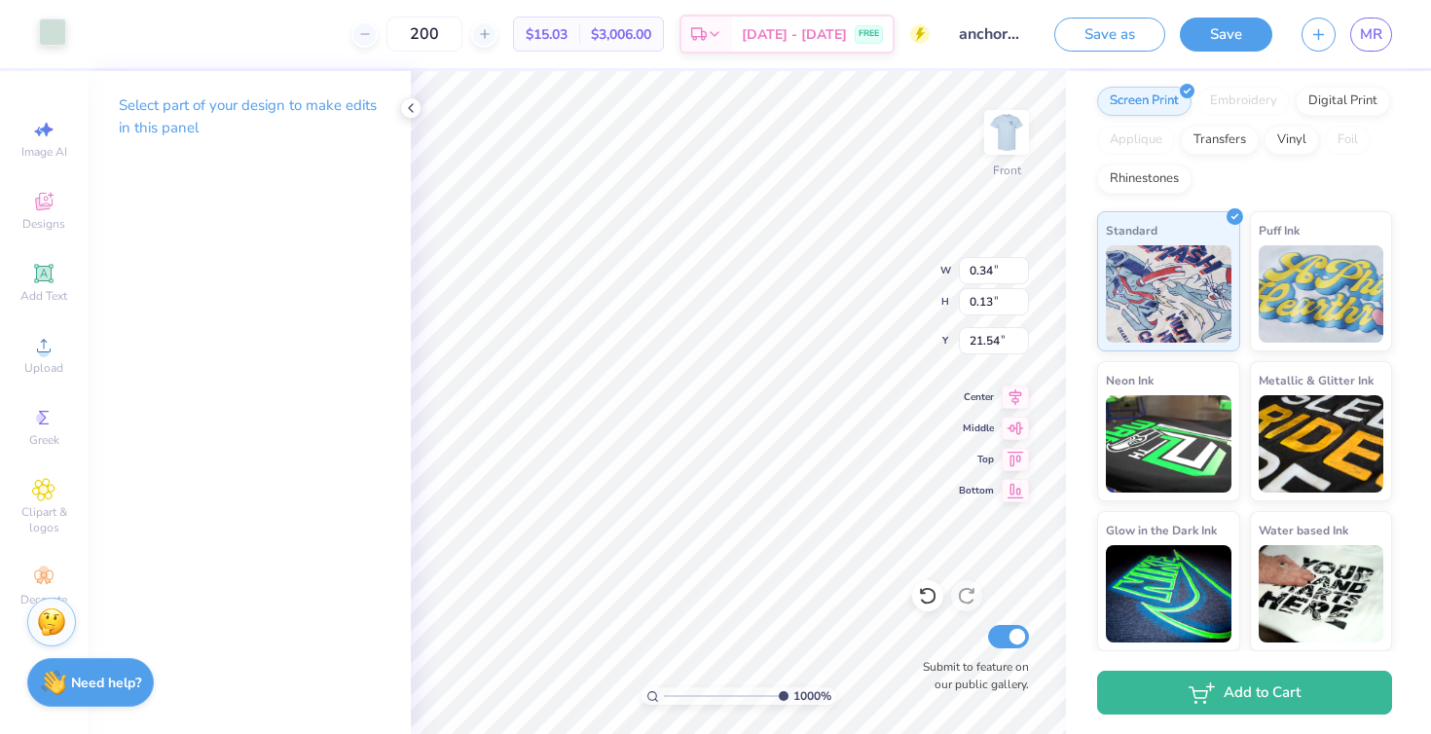
click at [56, 32] on div at bounding box center [52, 31] width 27 height 27
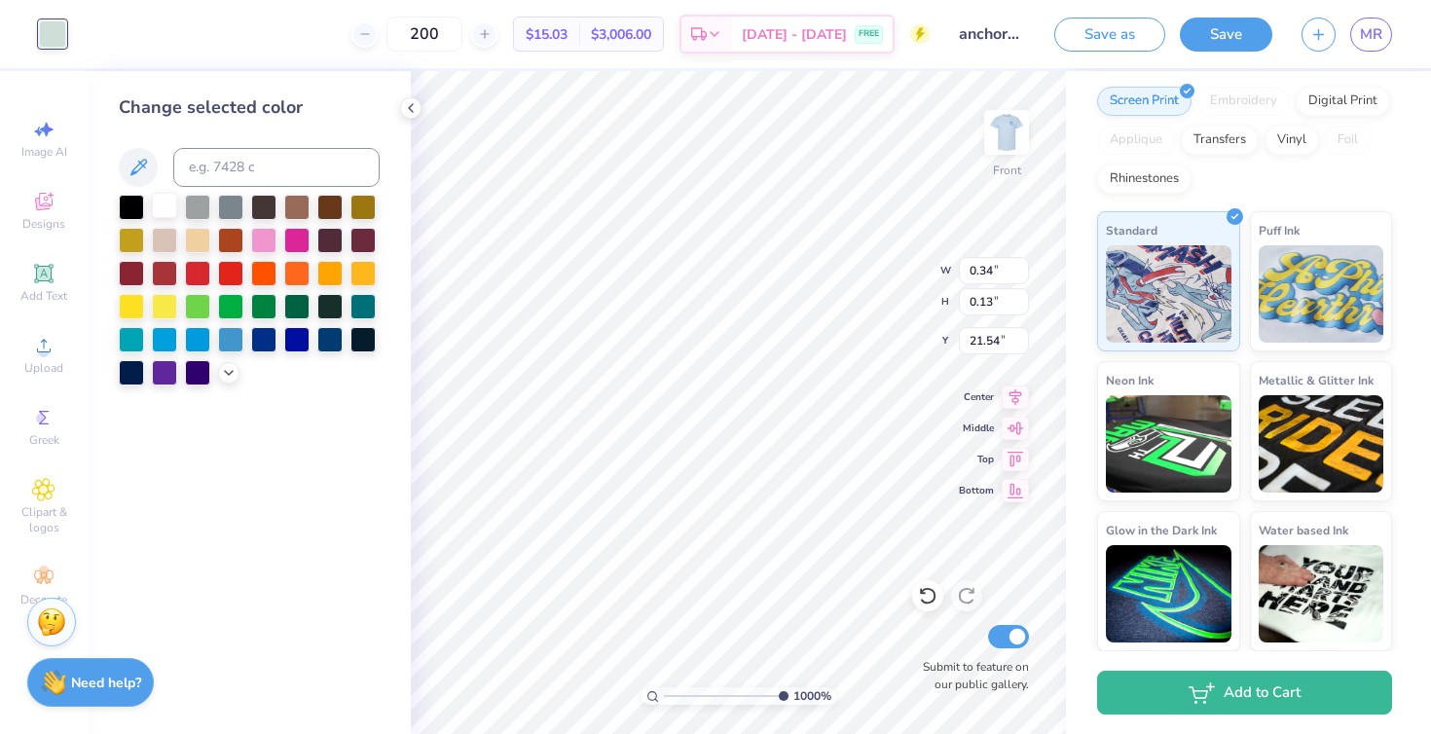
click at [165, 196] on div at bounding box center [164, 205] width 25 height 25
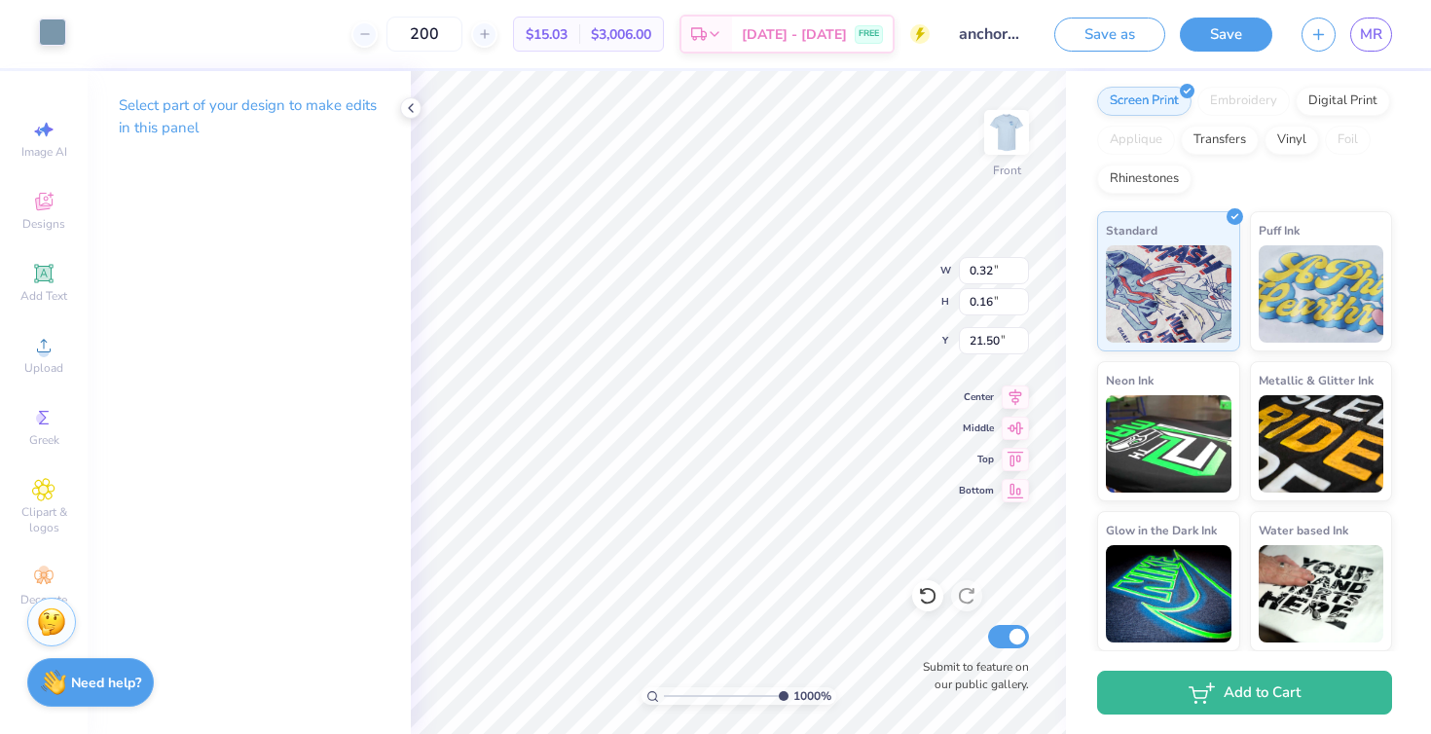
click at [52, 32] on div at bounding box center [52, 31] width 27 height 27
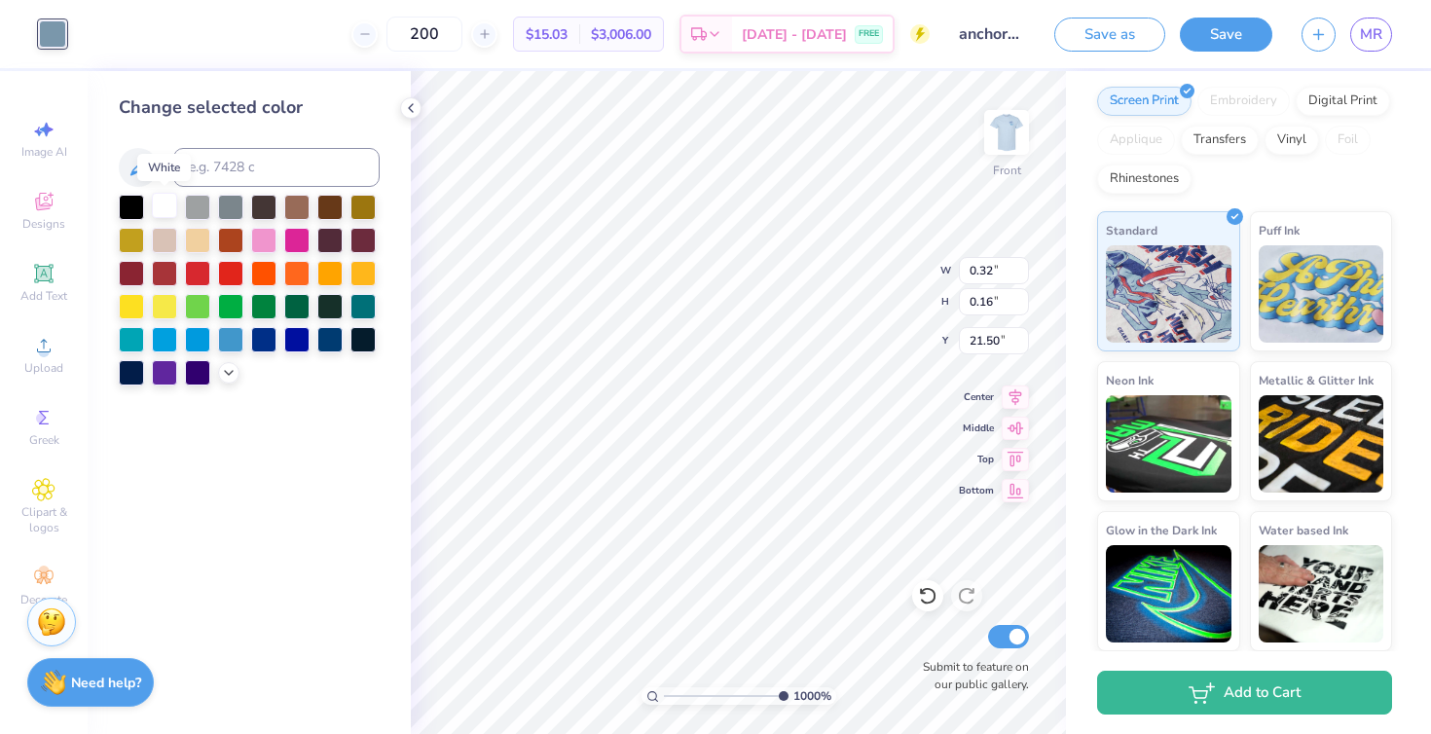
click at [164, 216] on div at bounding box center [164, 205] width 25 height 25
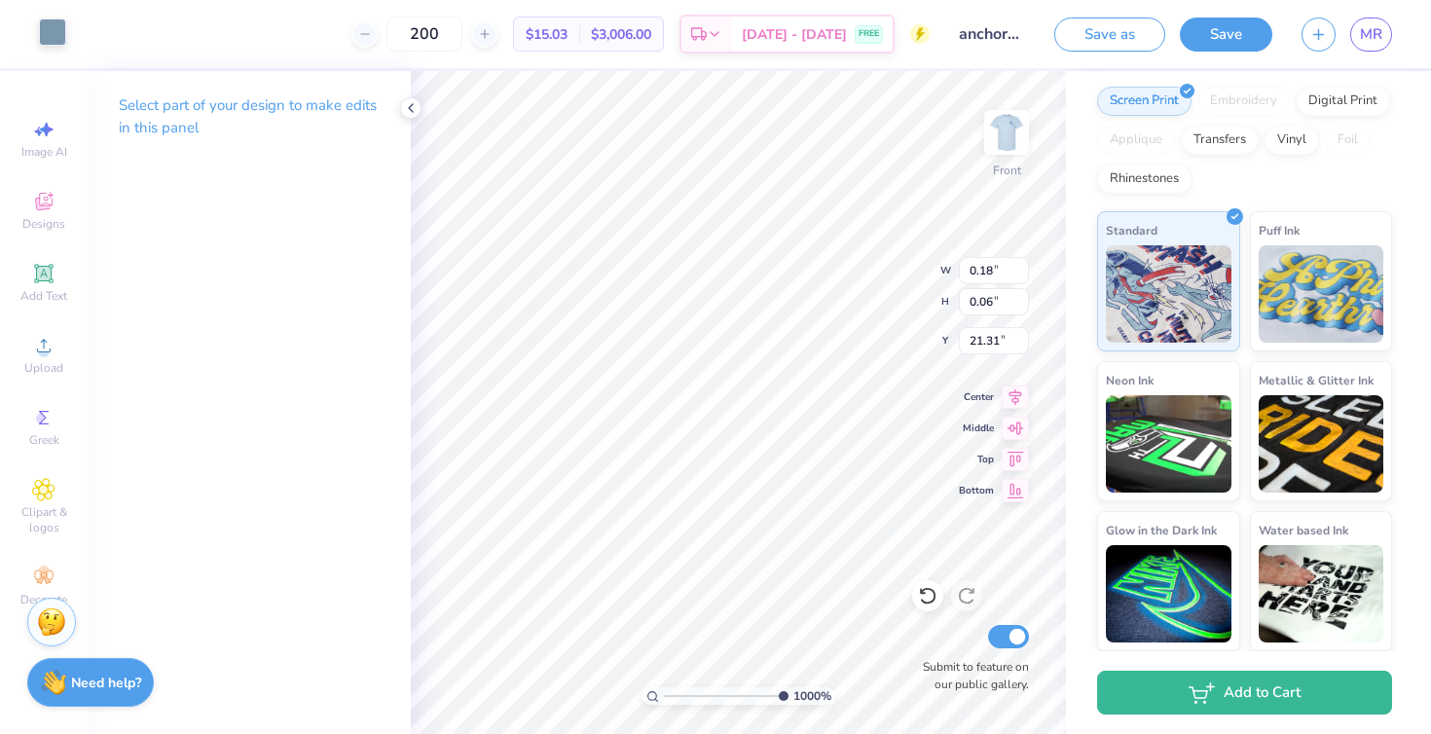
click at [42, 36] on div at bounding box center [52, 31] width 27 height 27
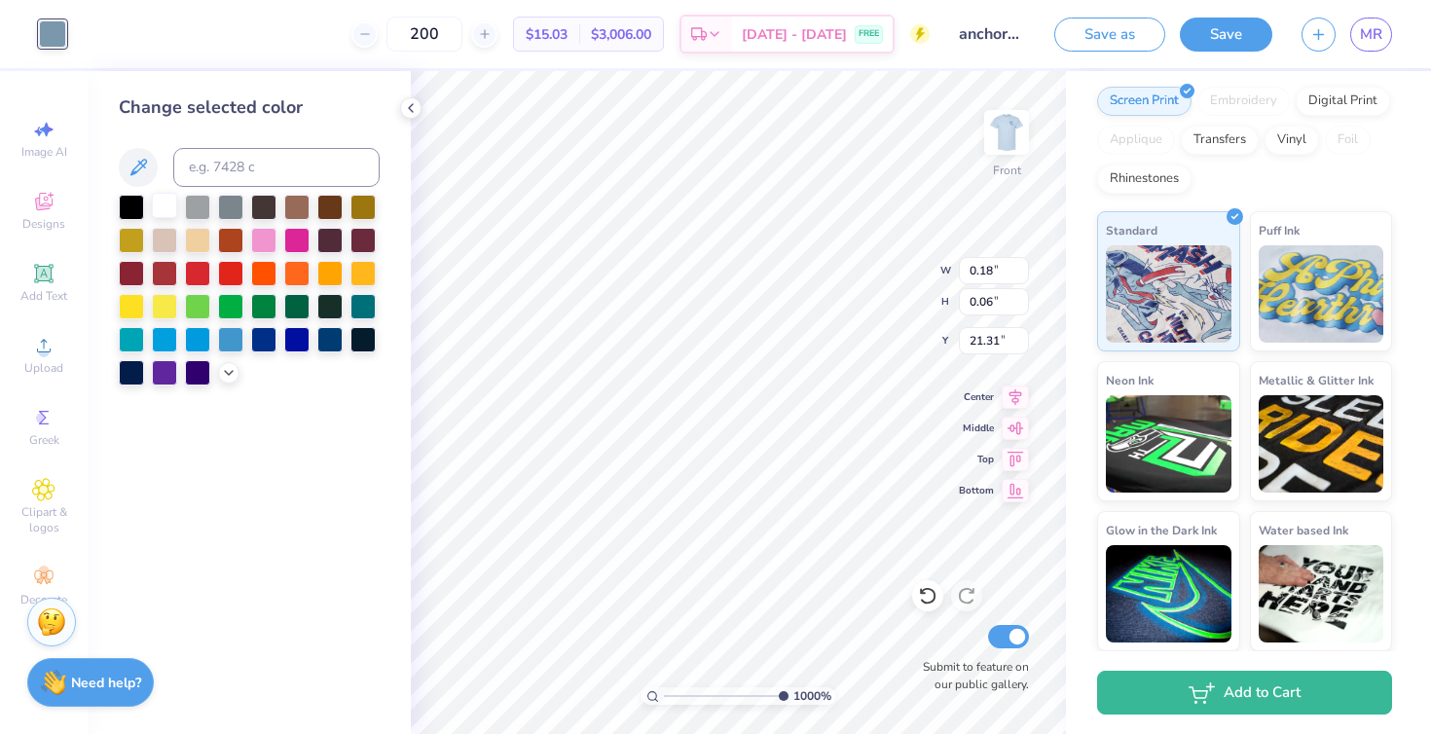
click at [157, 199] on div at bounding box center [164, 205] width 25 height 25
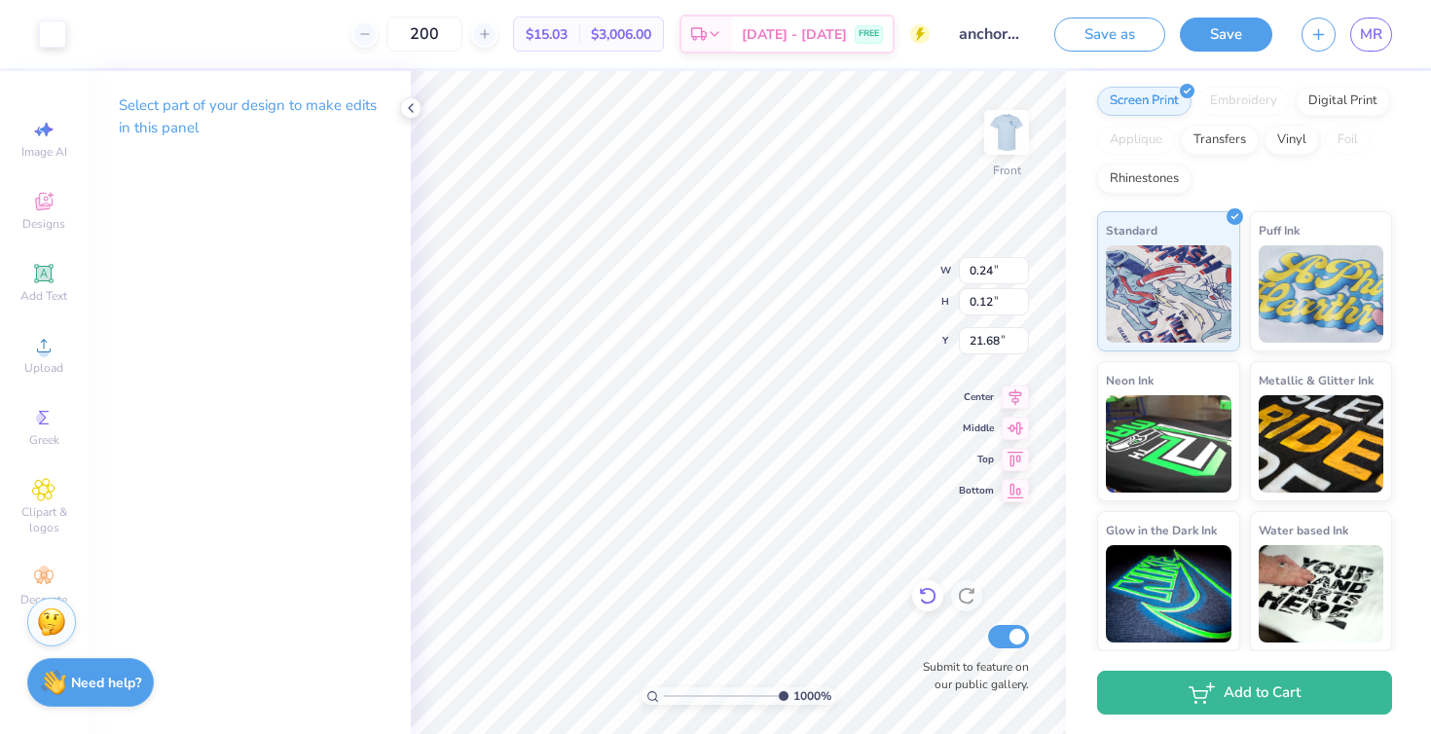
click at [926, 604] on icon at bounding box center [927, 595] width 19 height 19
click at [50, 30] on div at bounding box center [52, 31] width 27 height 27
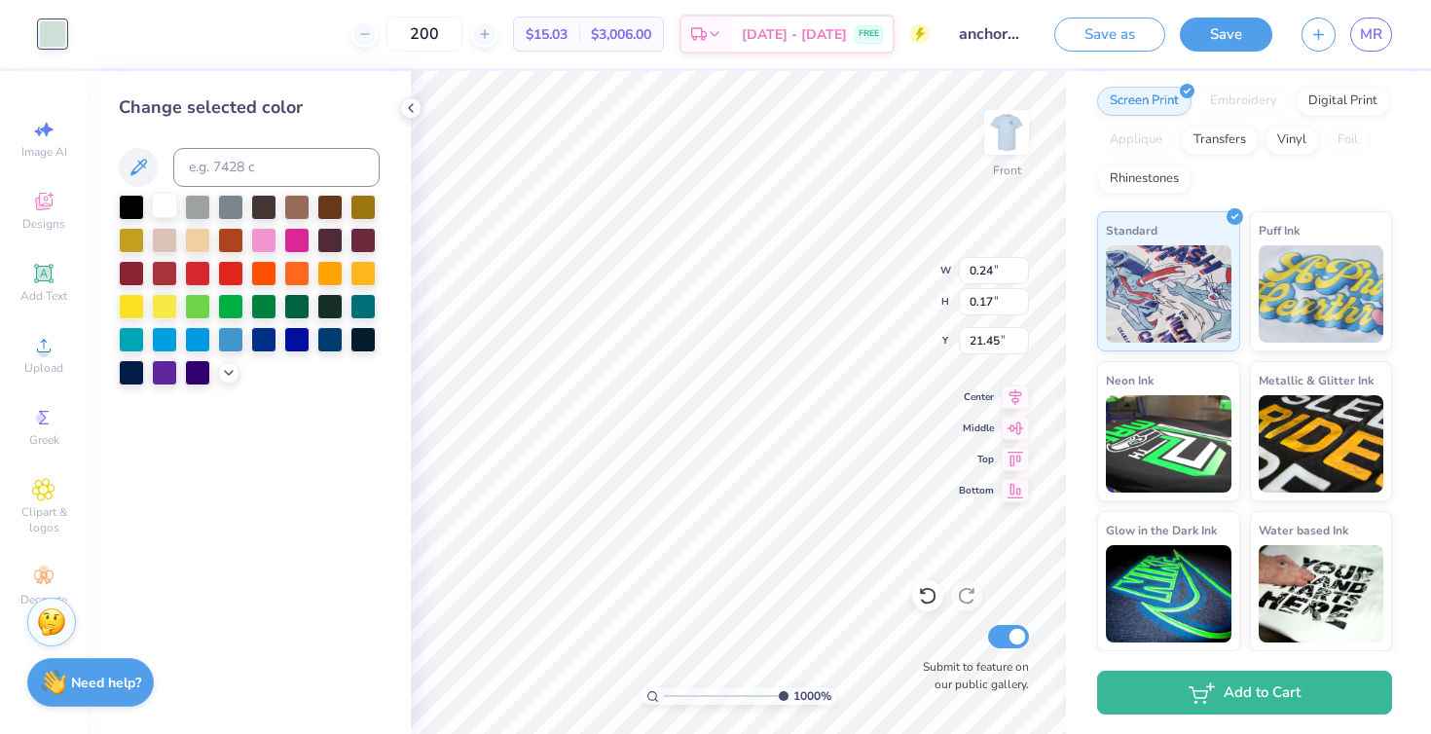
click at [158, 205] on div at bounding box center [164, 205] width 25 height 25
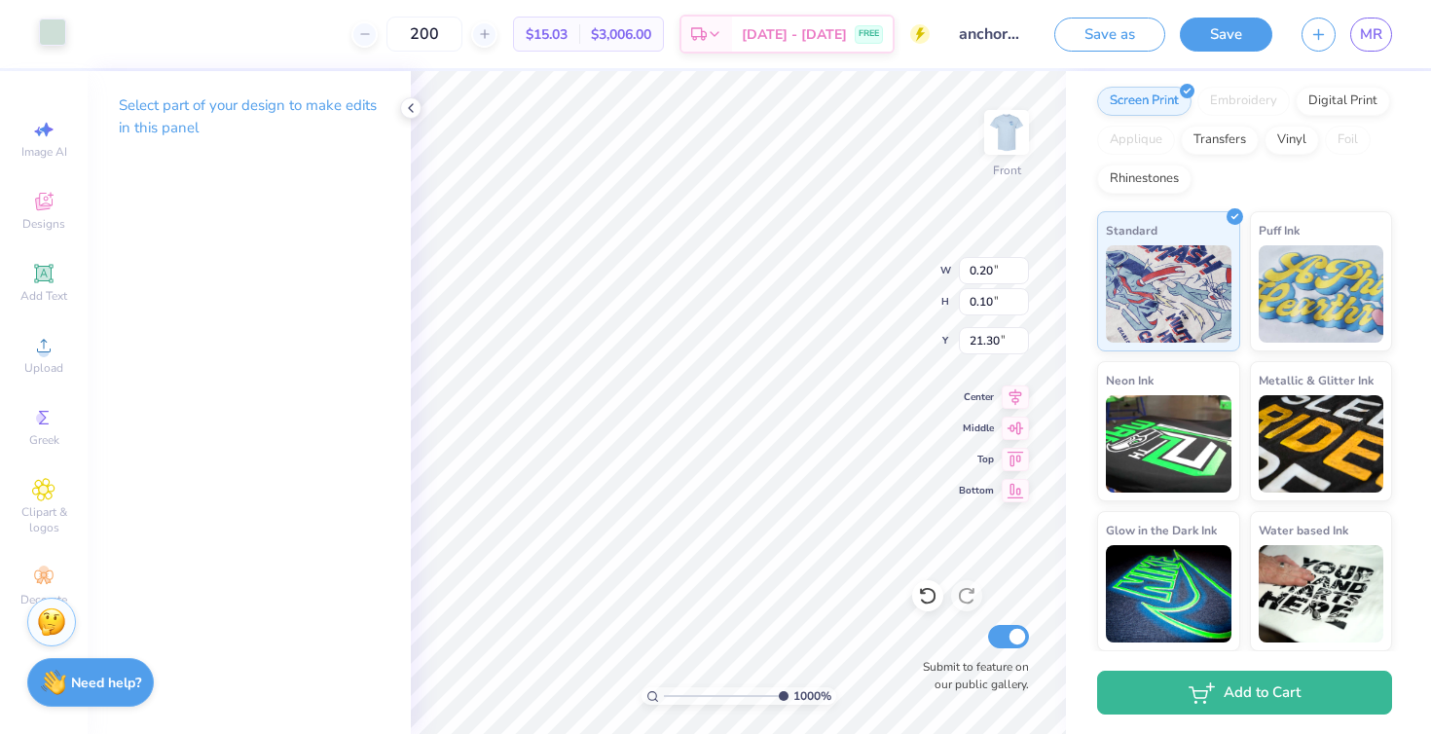
click at [53, 42] on div at bounding box center [52, 31] width 27 height 27
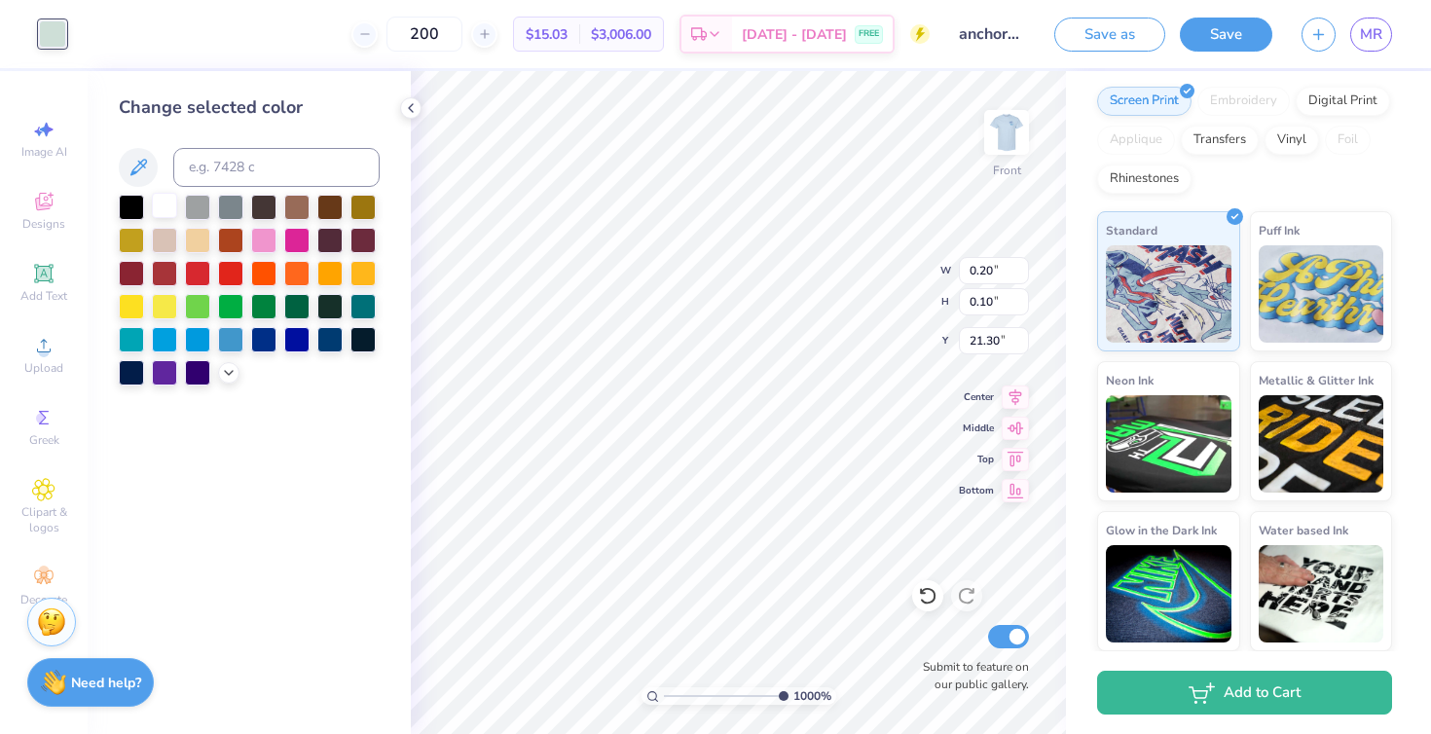
click at [159, 202] on div at bounding box center [164, 205] width 25 height 25
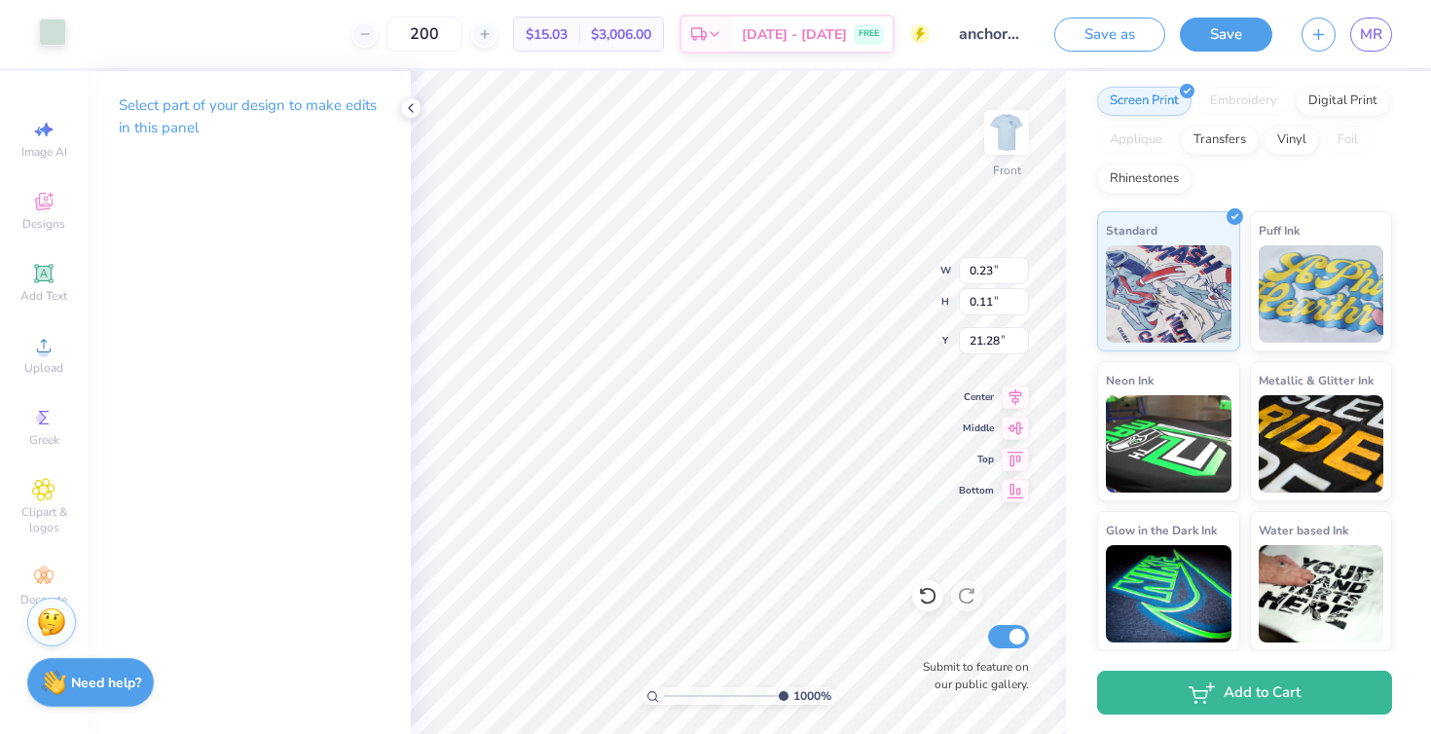
click at [47, 34] on div at bounding box center [52, 31] width 27 height 27
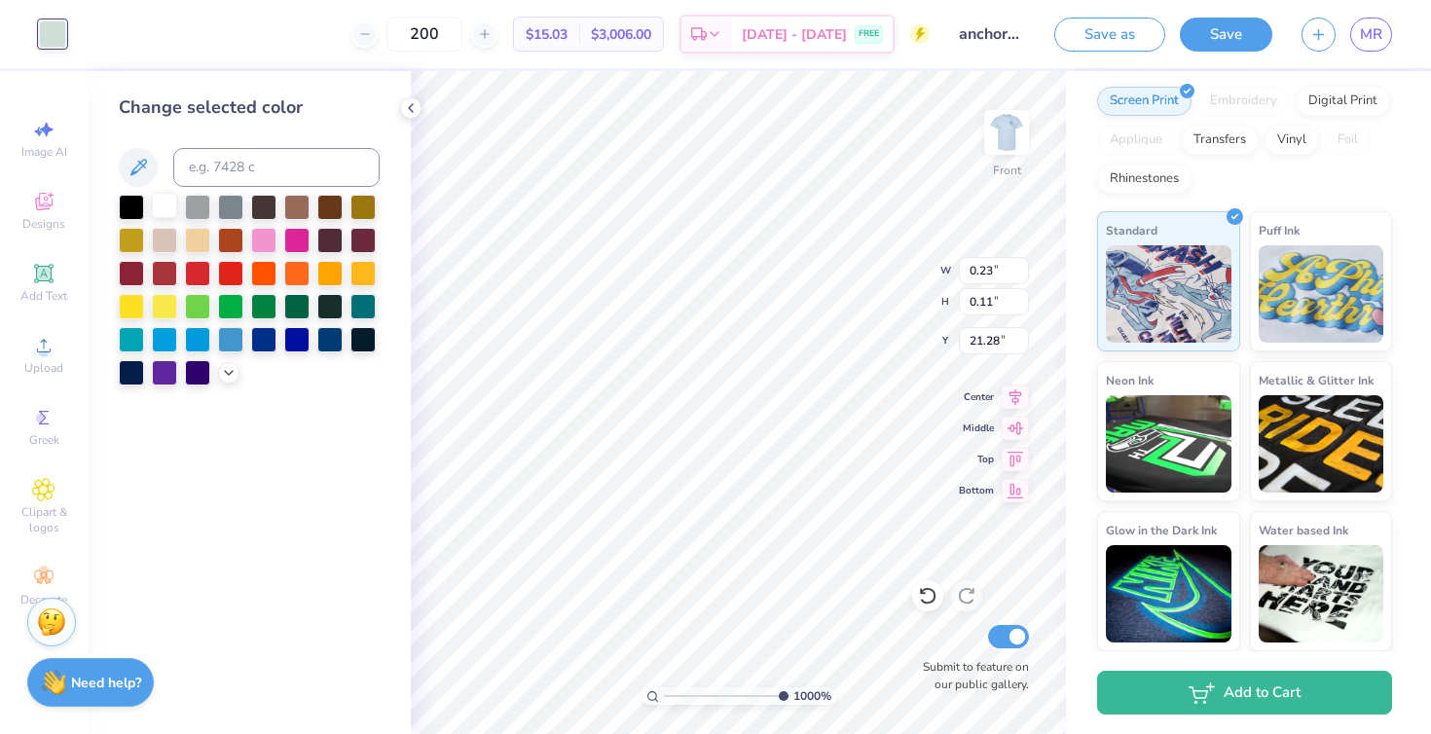
click at [155, 205] on div at bounding box center [164, 205] width 25 height 25
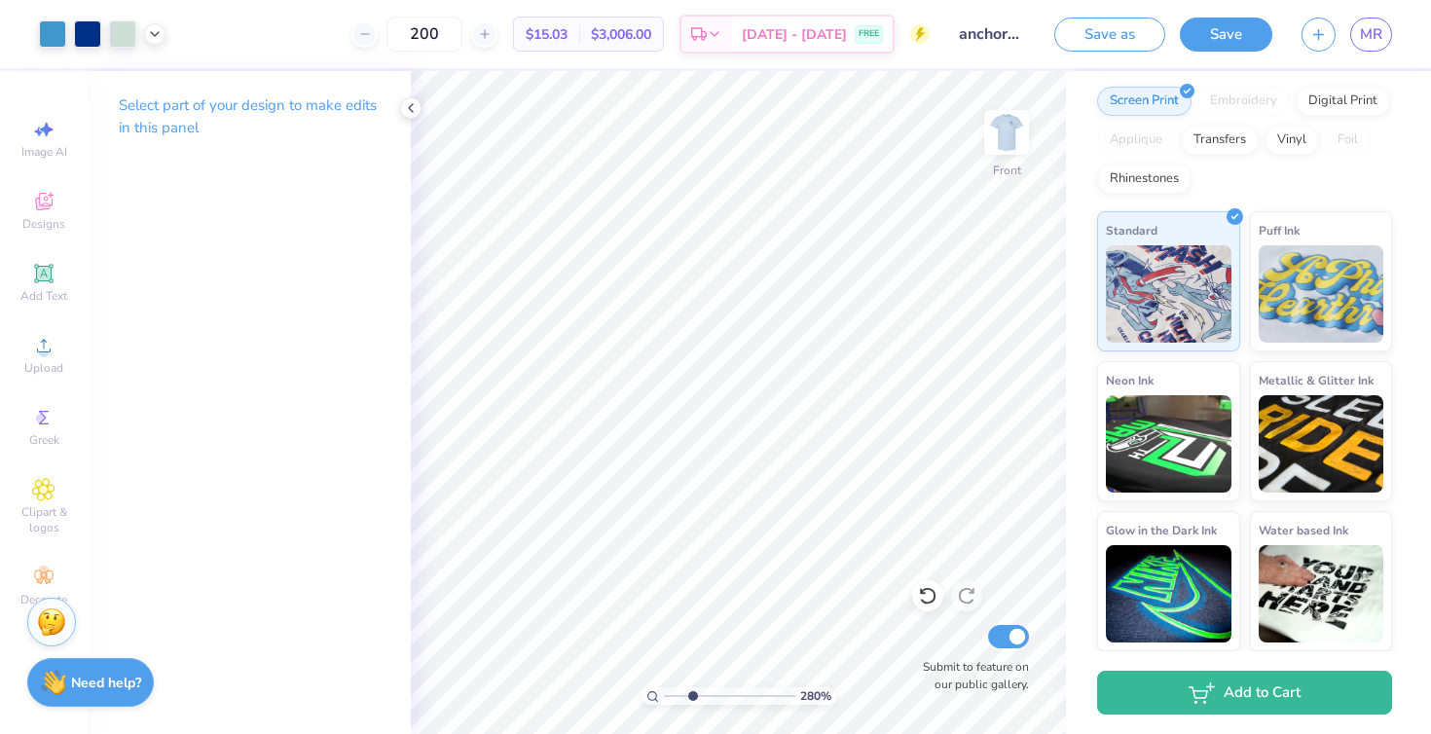
drag, startPoint x: 778, startPoint y: 695, endPoint x: 691, endPoint y: 684, distance: 87.3
click at [691, 687] on input "range" at bounding box center [729, 696] width 131 height 18
click at [55, 18] on div at bounding box center [52, 31] width 27 height 27
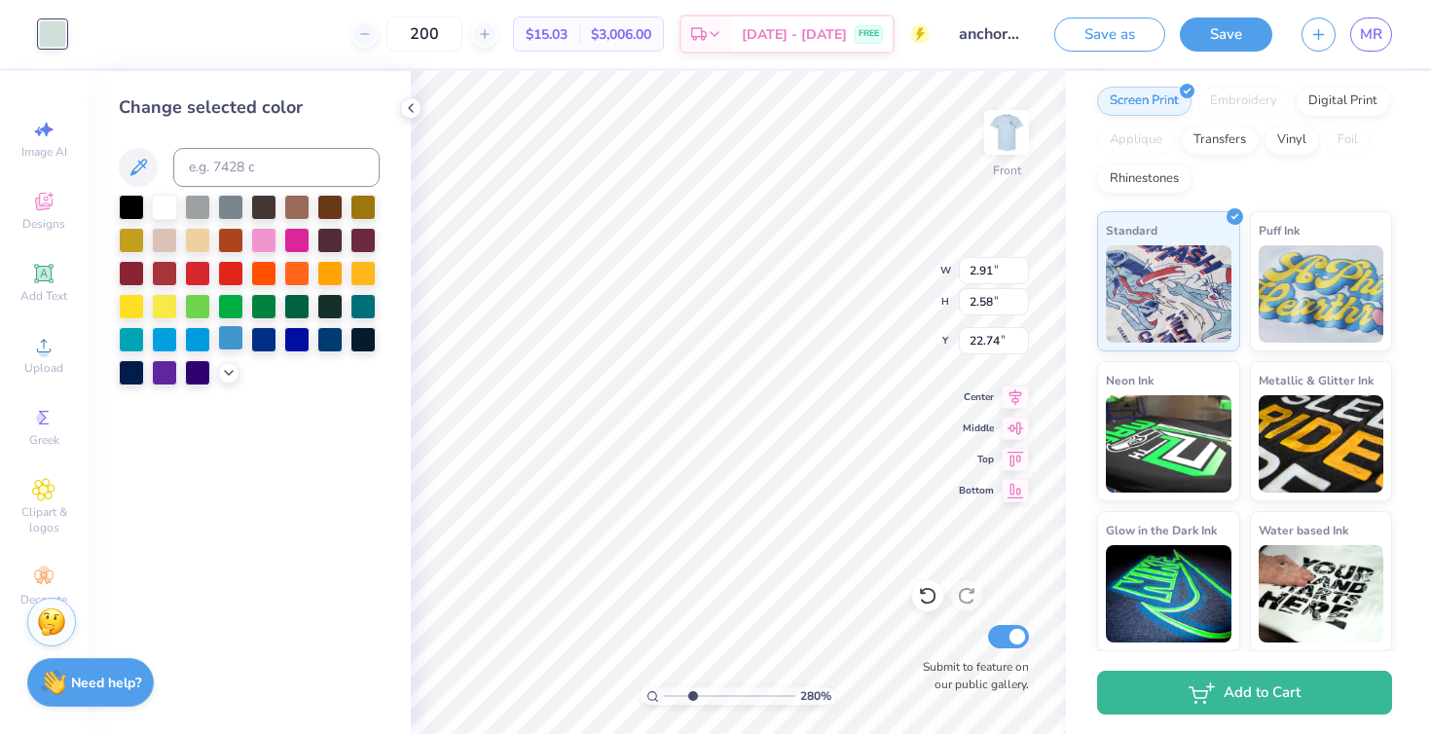
click at [227, 338] on div at bounding box center [230, 337] width 25 height 25
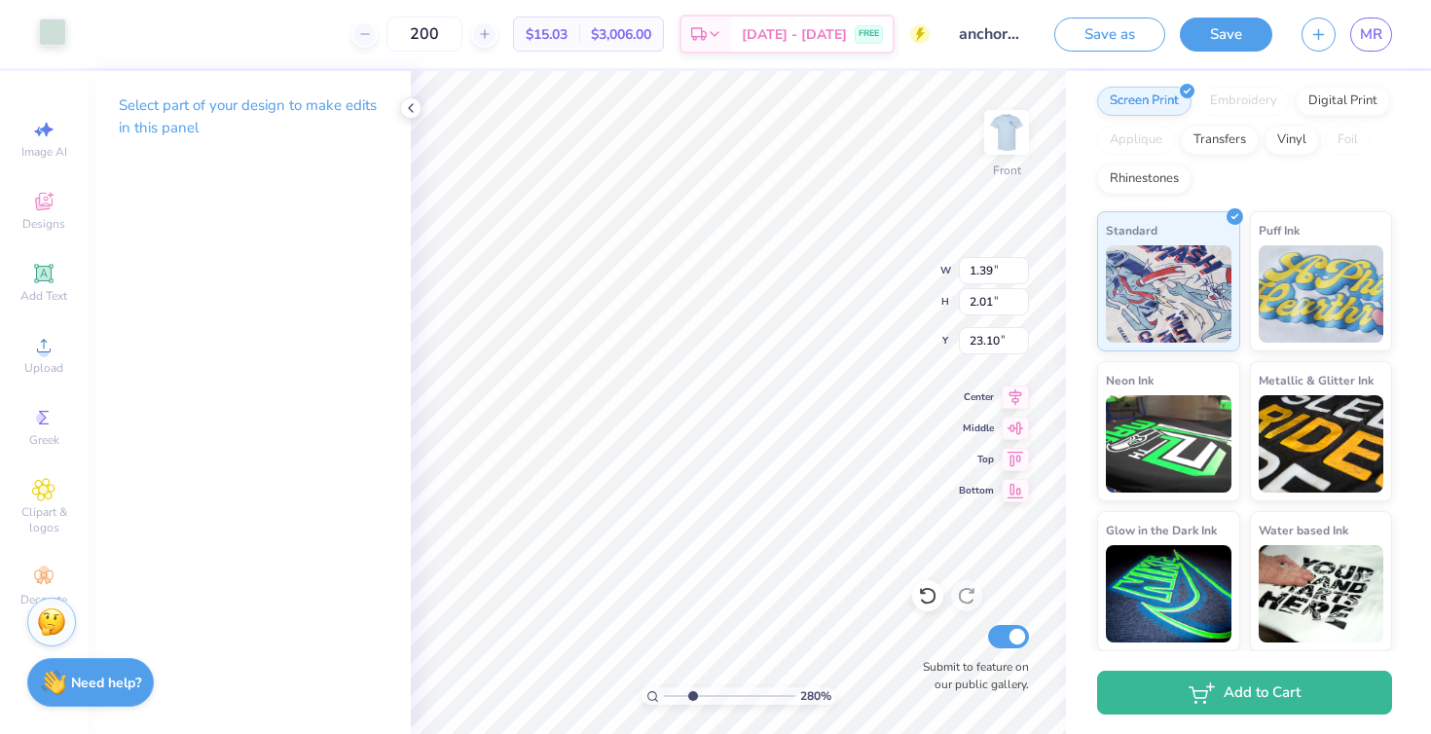
click at [58, 27] on div at bounding box center [52, 31] width 27 height 27
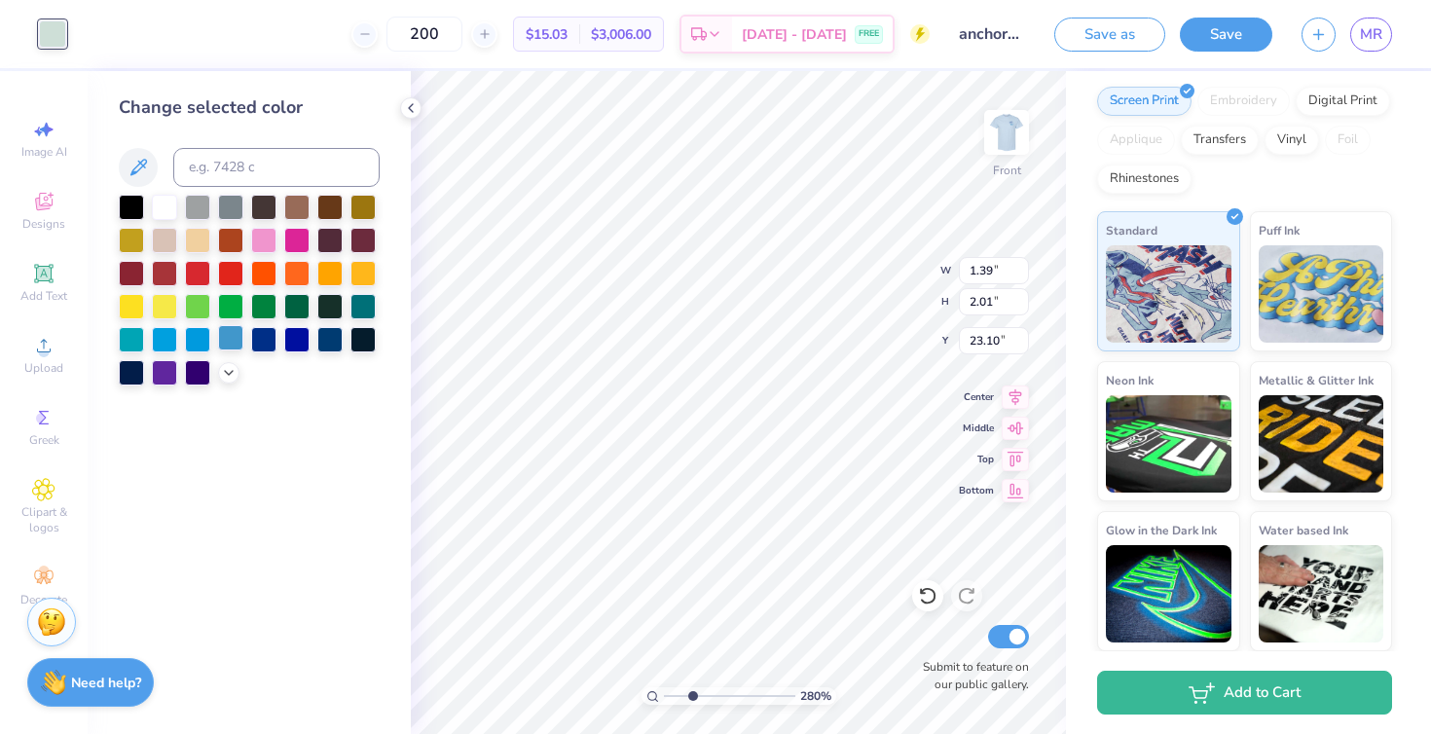
click at [231, 338] on div at bounding box center [230, 337] width 25 height 25
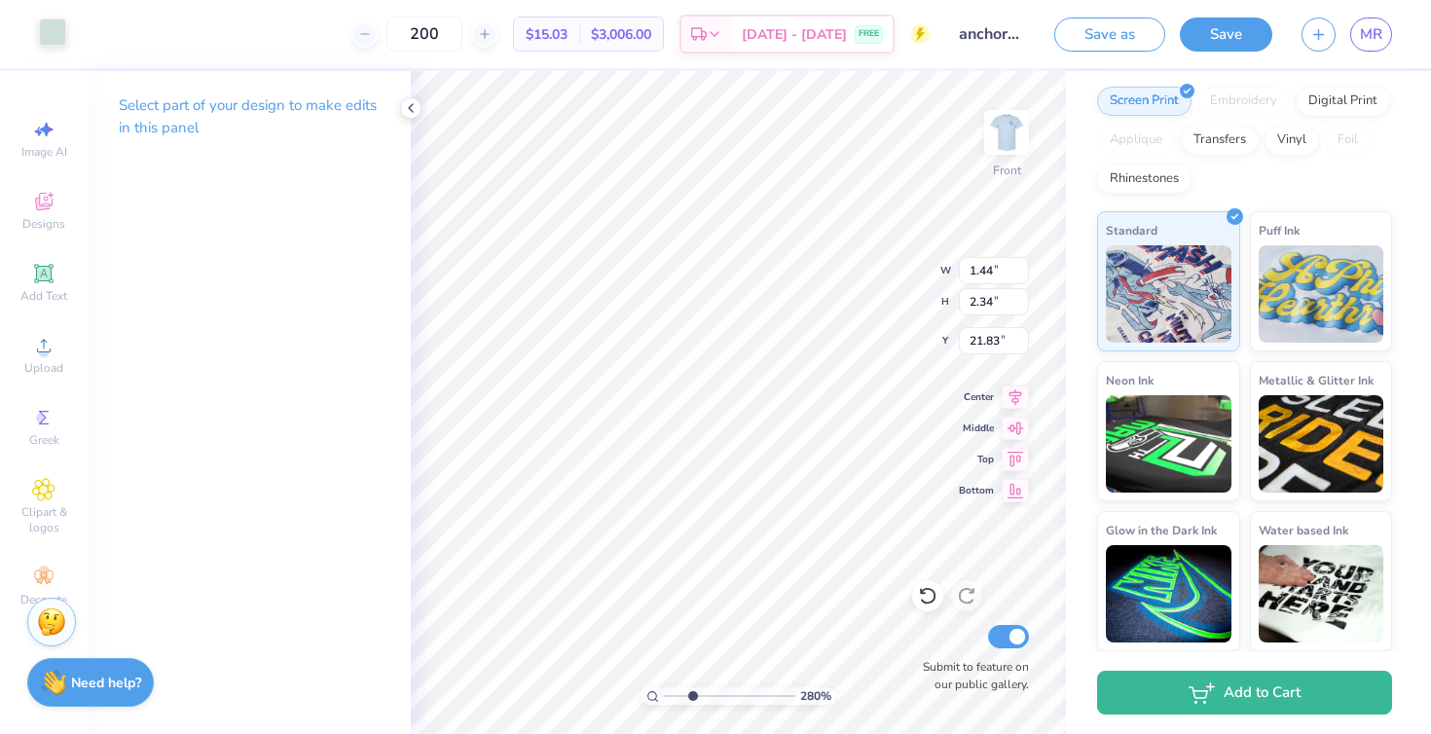
click at [58, 38] on div at bounding box center [52, 31] width 27 height 27
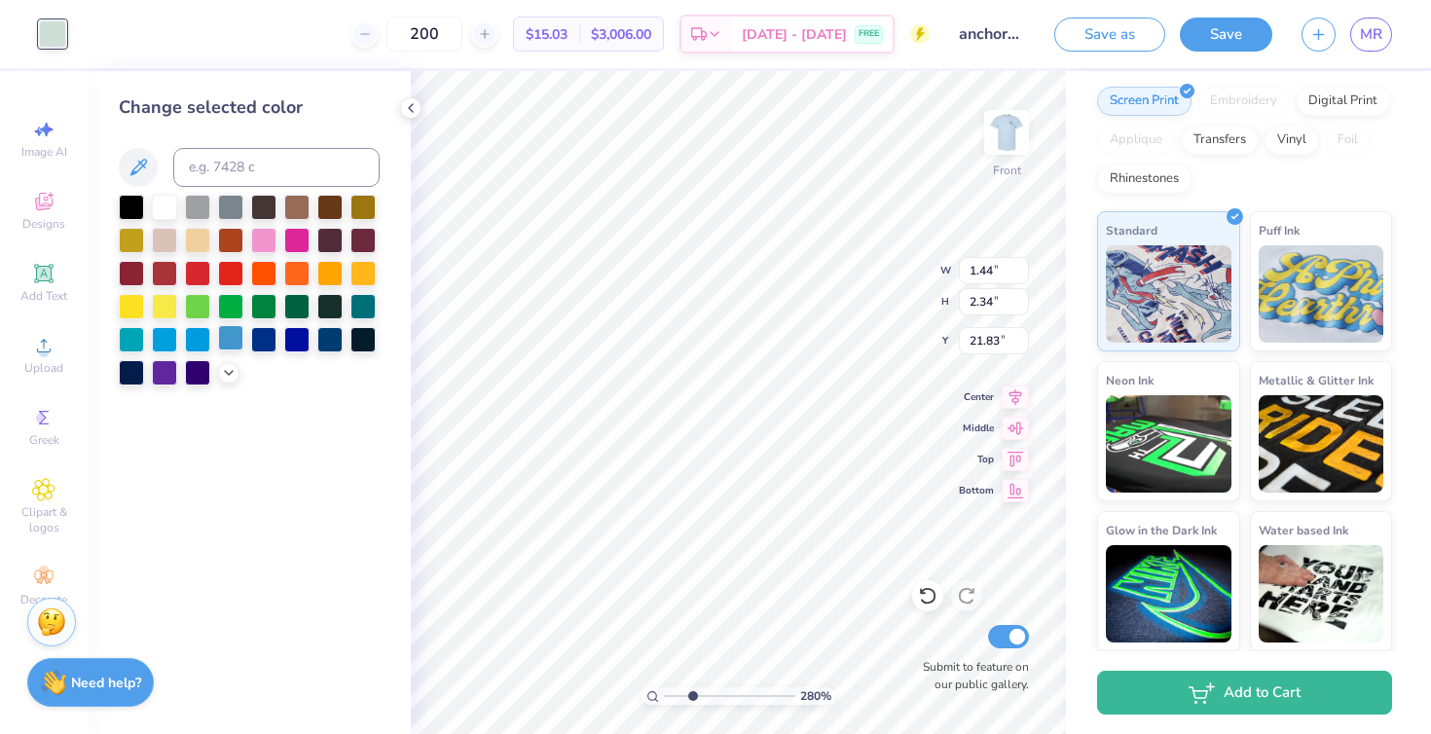
click at [226, 344] on div at bounding box center [230, 337] width 25 height 25
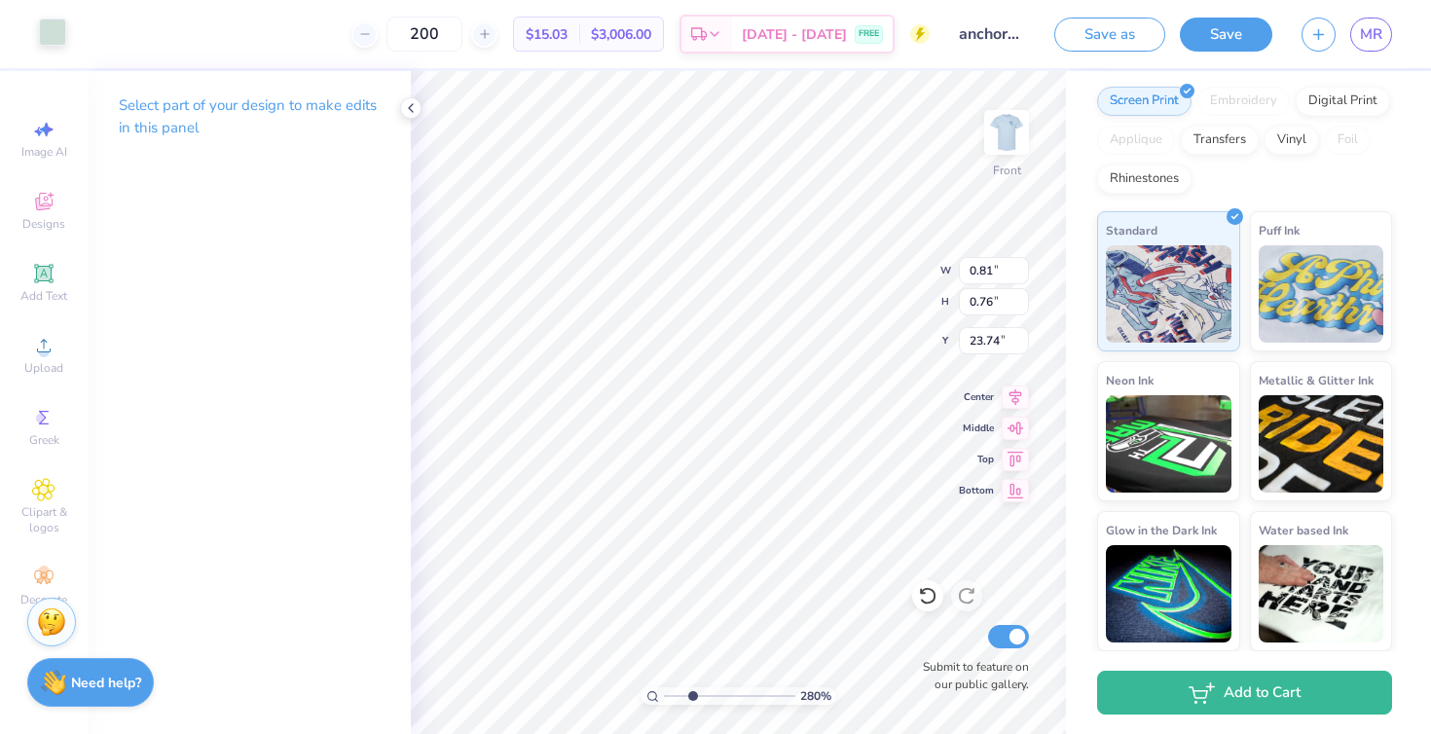
click at [60, 30] on div at bounding box center [52, 31] width 27 height 27
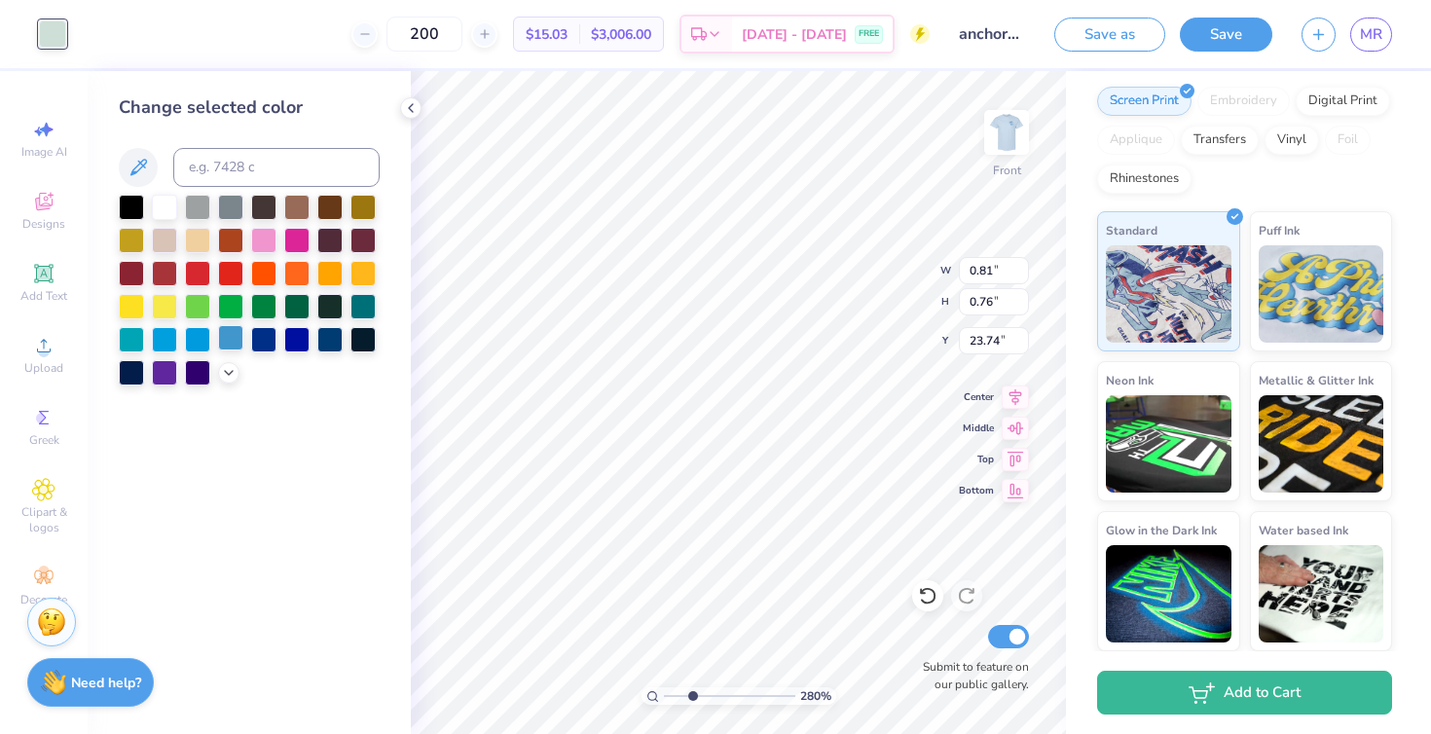
click at [224, 332] on div at bounding box center [230, 337] width 25 height 25
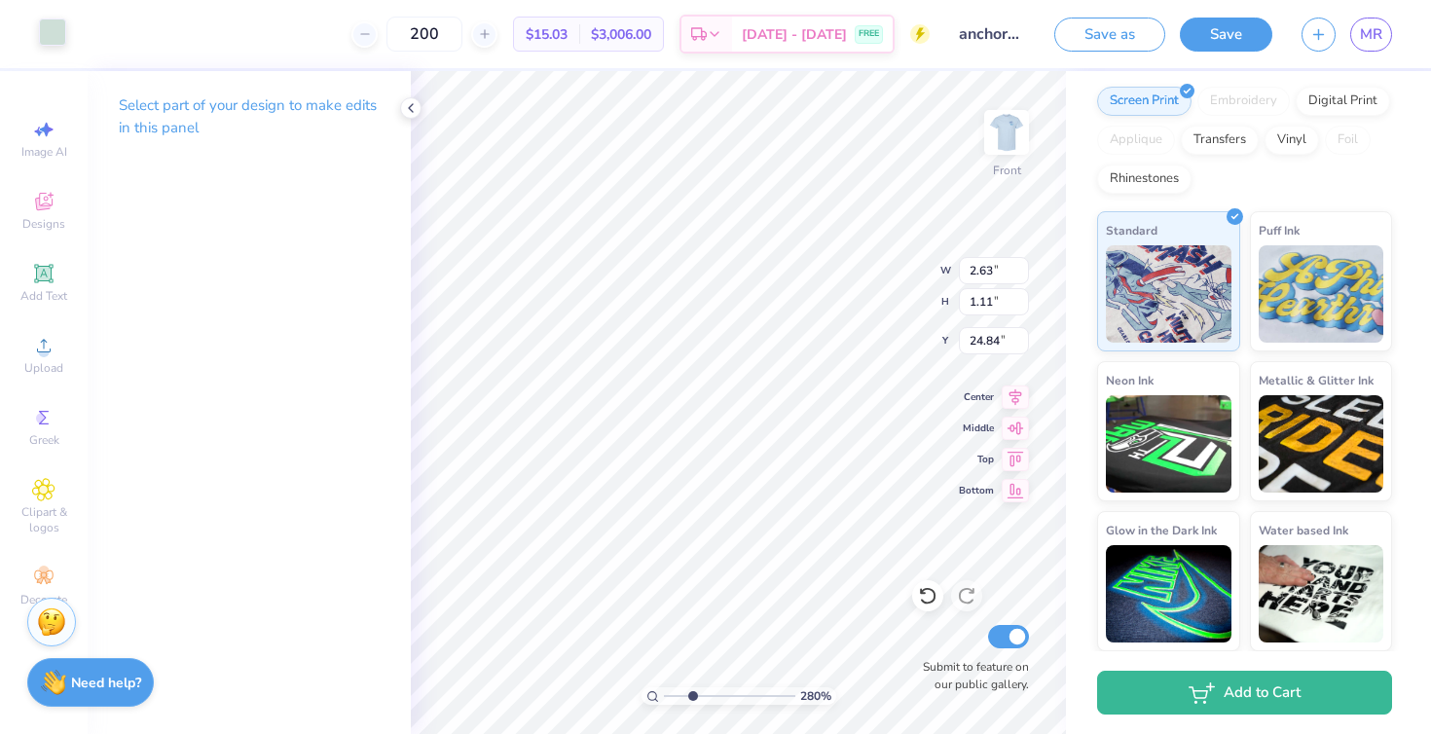
click at [45, 30] on div at bounding box center [52, 31] width 27 height 27
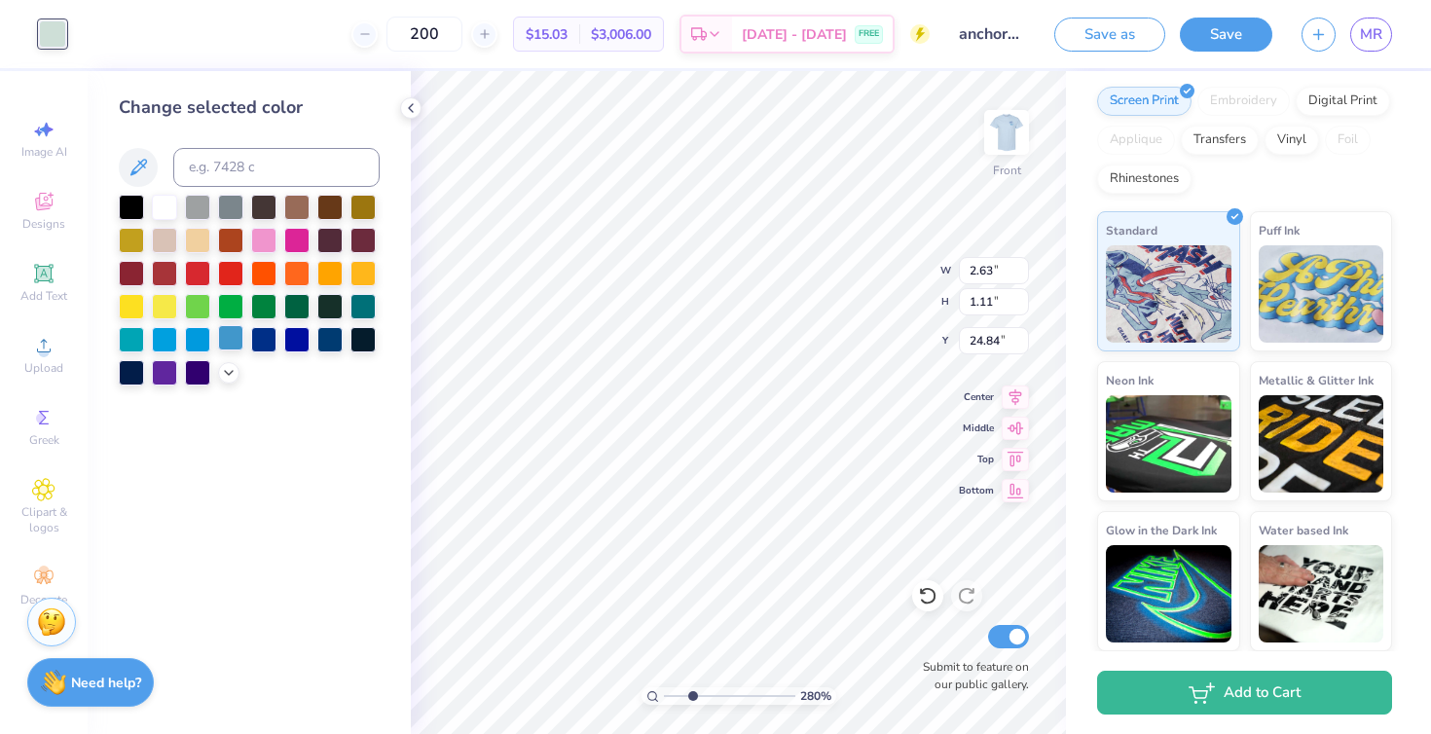
click at [225, 333] on div at bounding box center [230, 337] width 25 height 25
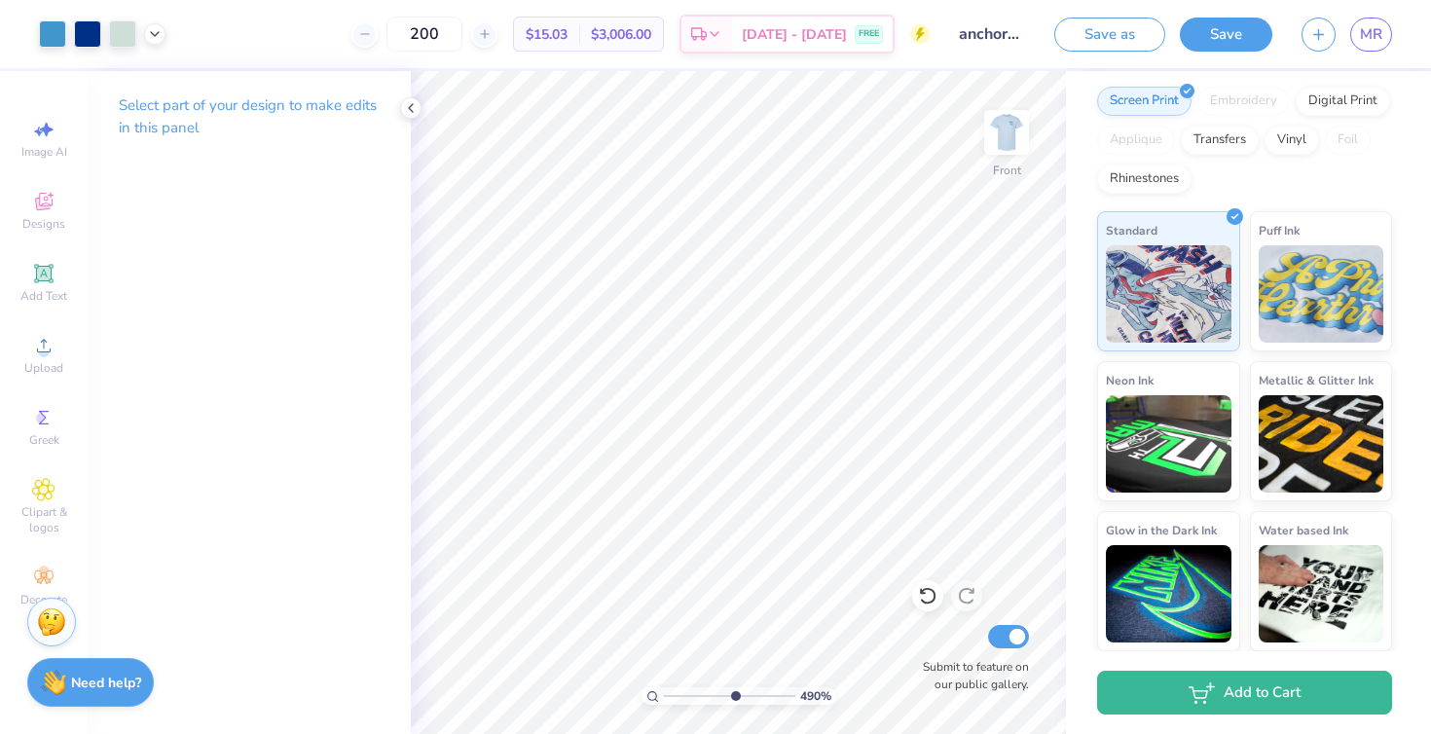
drag, startPoint x: 693, startPoint y: 694, endPoint x: 733, endPoint y: 697, distance: 40.0
click at [733, 697] on input "range" at bounding box center [729, 696] width 131 height 18
click at [63, 34] on div at bounding box center [52, 31] width 27 height 27
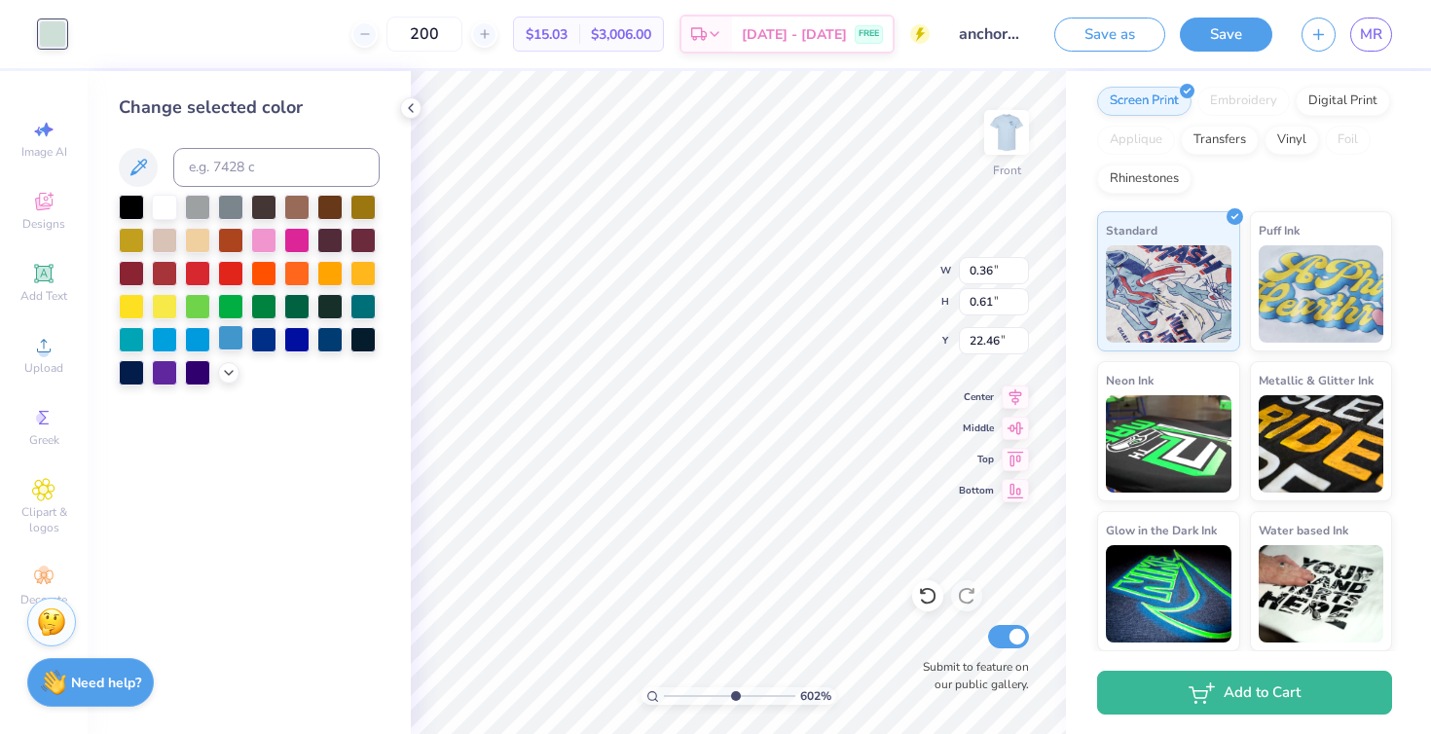
click at [225, 330] on div at bounding box center [230, 337] width 25 height 25
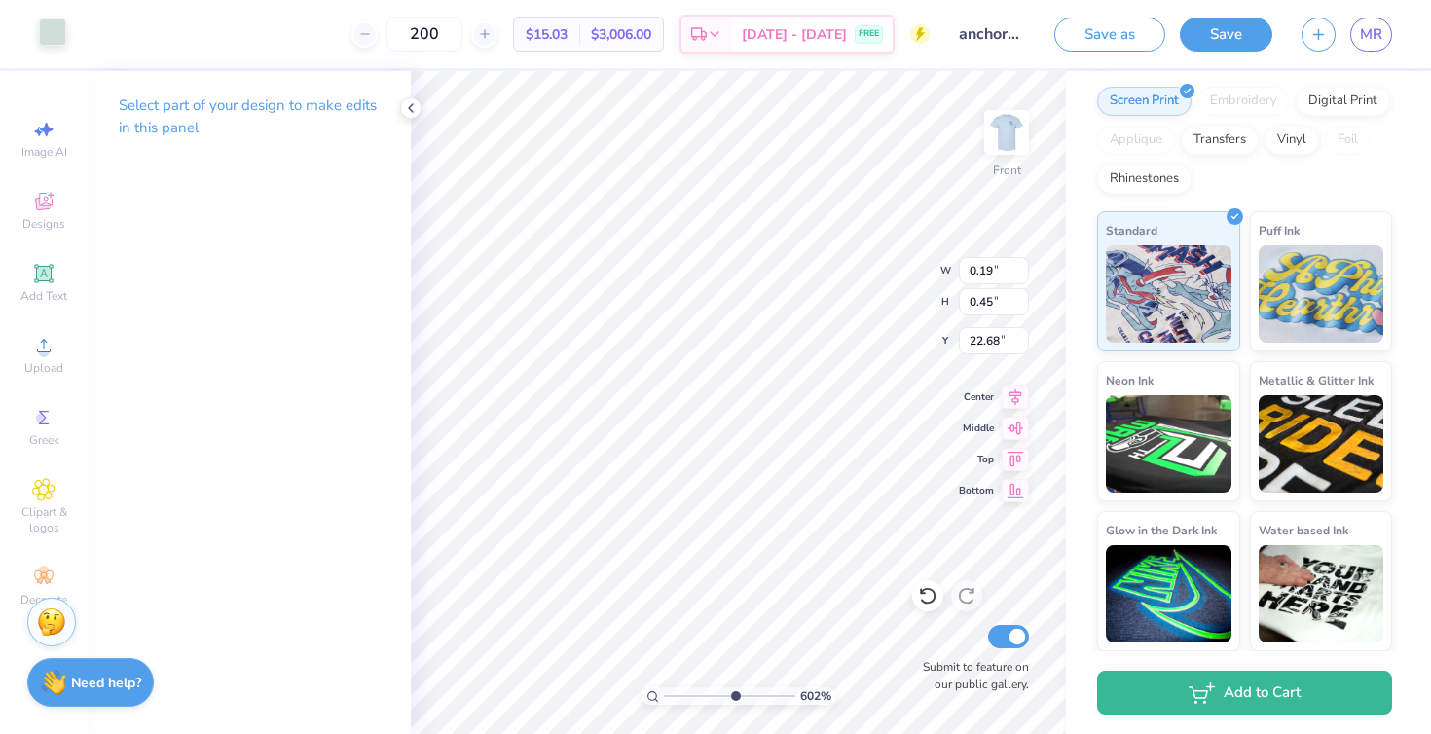
click at [54, 34] on div at bounding box center [52, 31] width 27 height 27
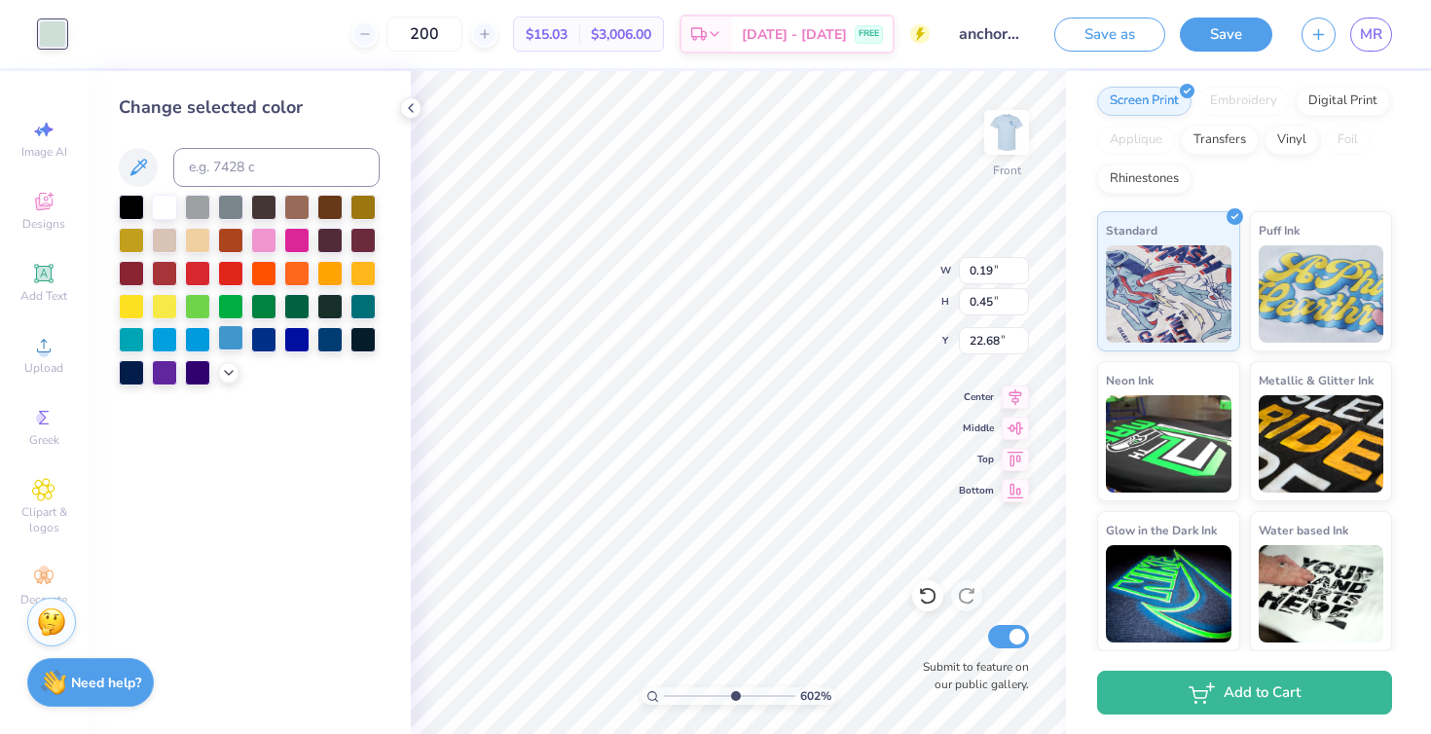
click at [221, 335] on div at bounding box center [230, 337] width 25 height 25
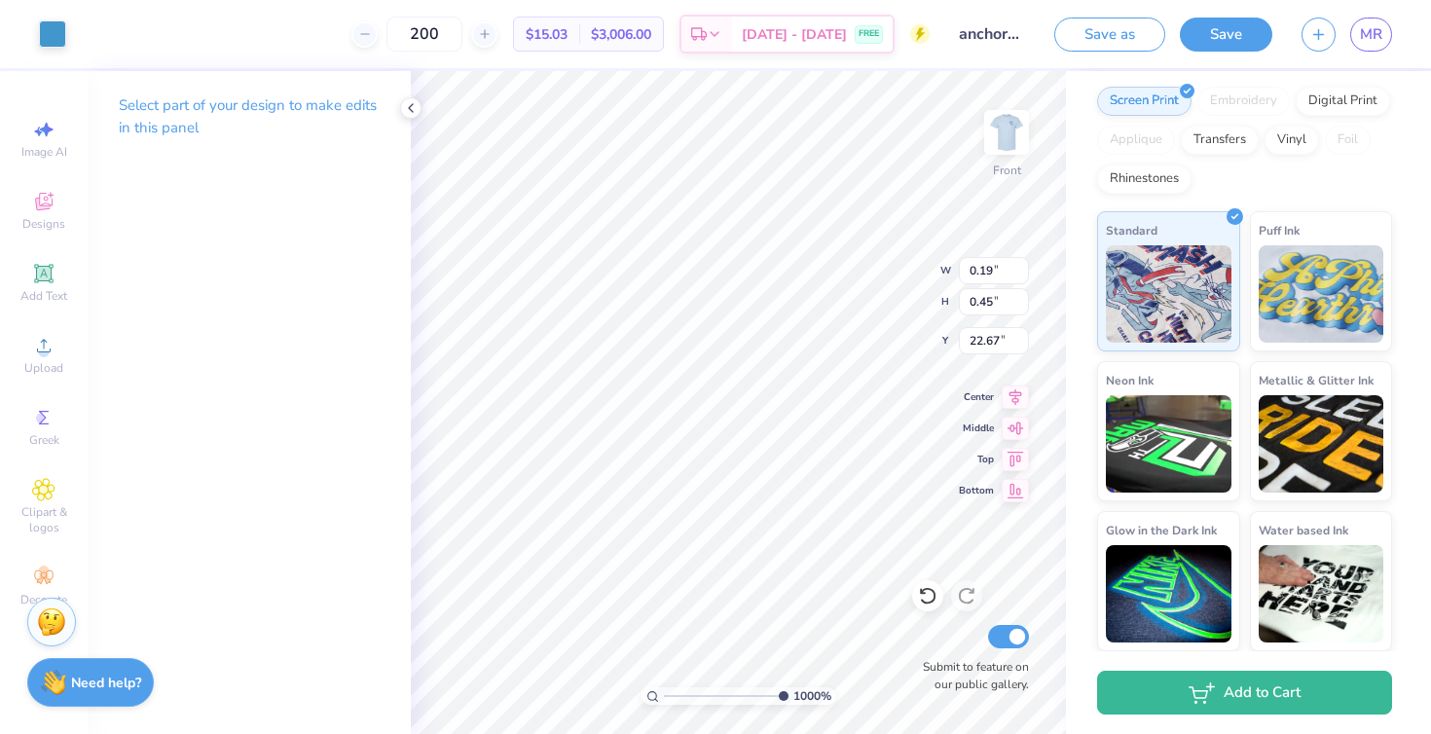
drag, startPoint x: 733, startPoint y: 697, endPoint x: 811, endPoint y: 693, distance: 78.0
click at [789, 693] on input "range" at bounding box center [726, 696] width 125 height 18
click at [58, 34] on div at bounding box center [52, 31] width 27 height 27
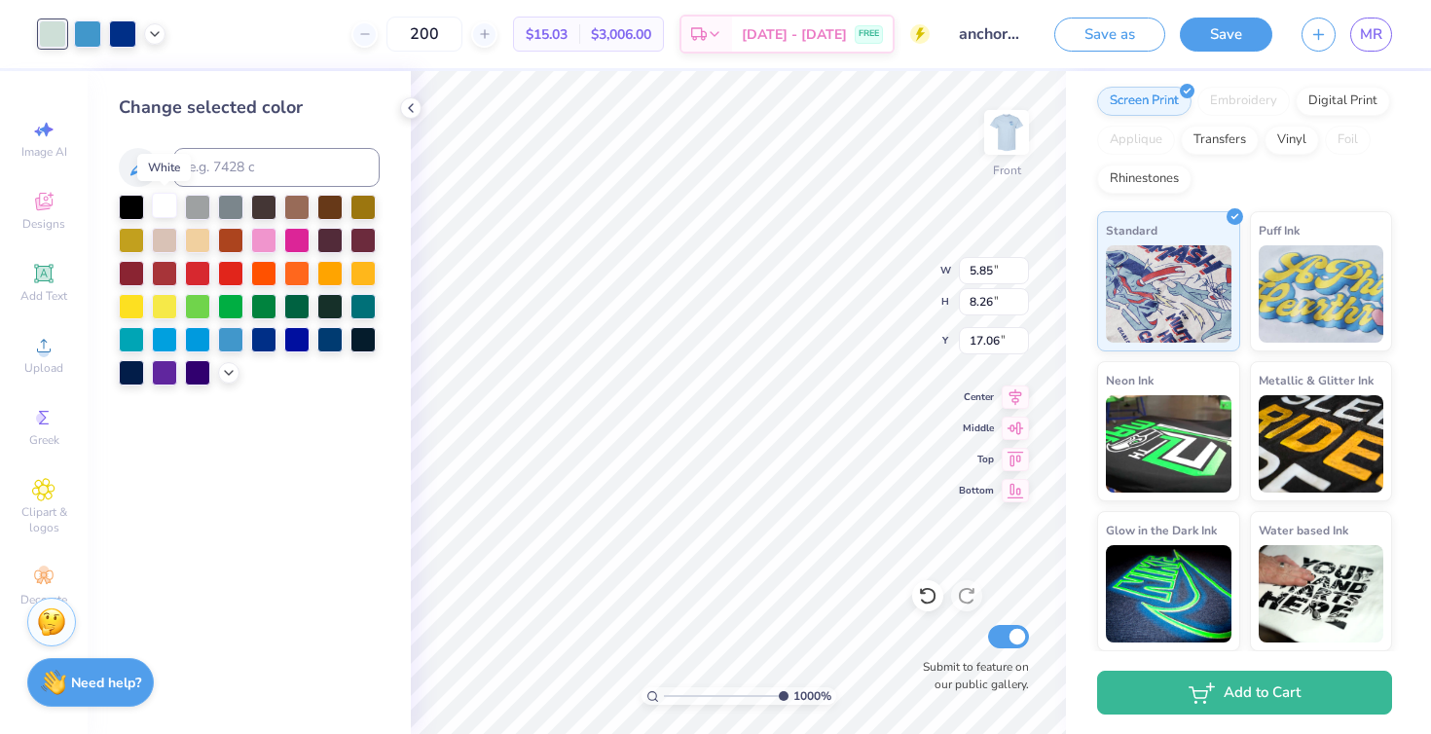
click at [161, 205] on div at bounding box center [164, 205] width 25 height 25
click at [930, 603] on icon at bounding box center [927, 597] width 17 height 18
click at [921, 597] on icon at bounding box center [927, 595] width 19 height 19
drag, startPoint x: 777, startPoint y: 696, endPoint x: 694, endPoint y: 690, distance: 83.0
click at [694, 690] on input "range" at bounding box center [729, 696] width 131 height 18
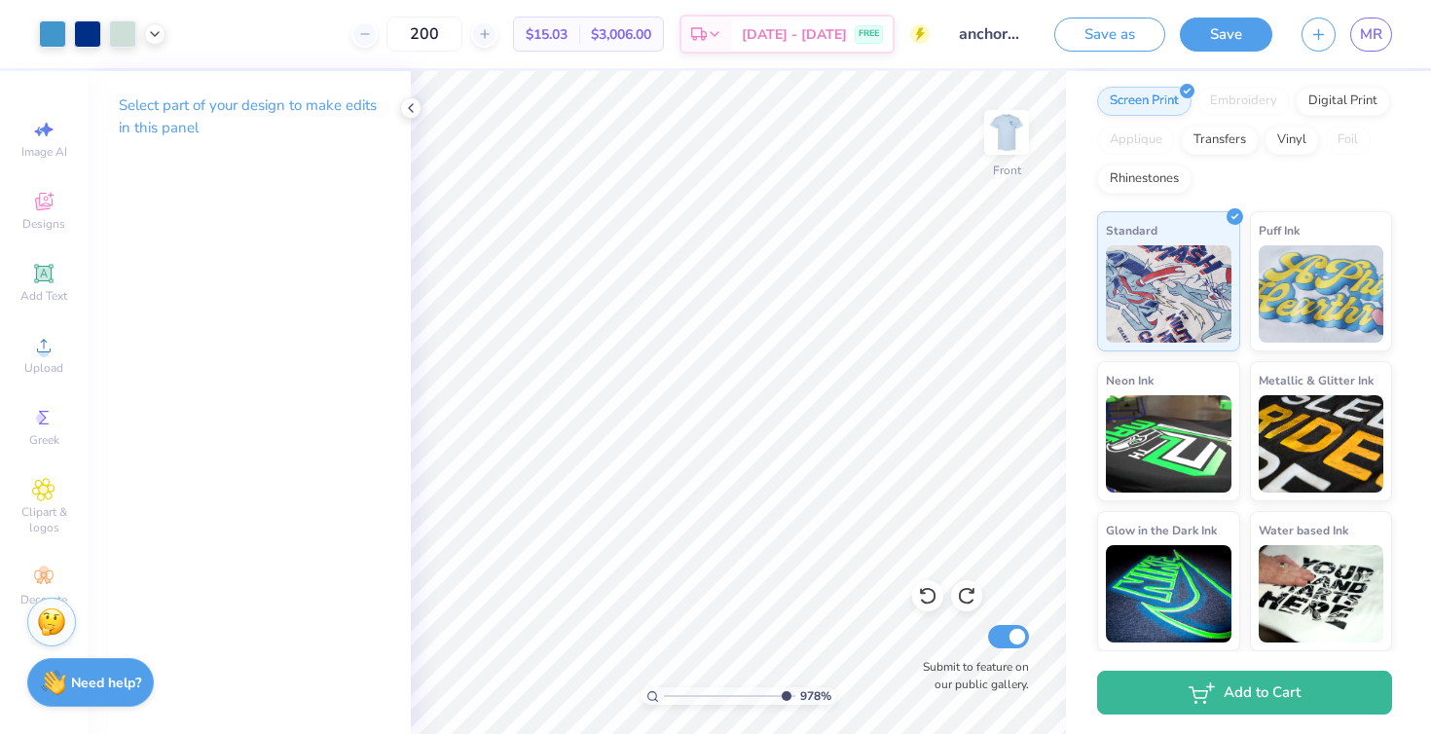
drag, startPoint x: 695, startPoint y: 694, endPoint x: 781, endPoint y: 696, distance: 85.7
click at [781, 695] on input "range" at bounding box center [729, 696] width 131 height 18
click at [39, 29] on div at bounding box center [52, 31] width 27 height 27
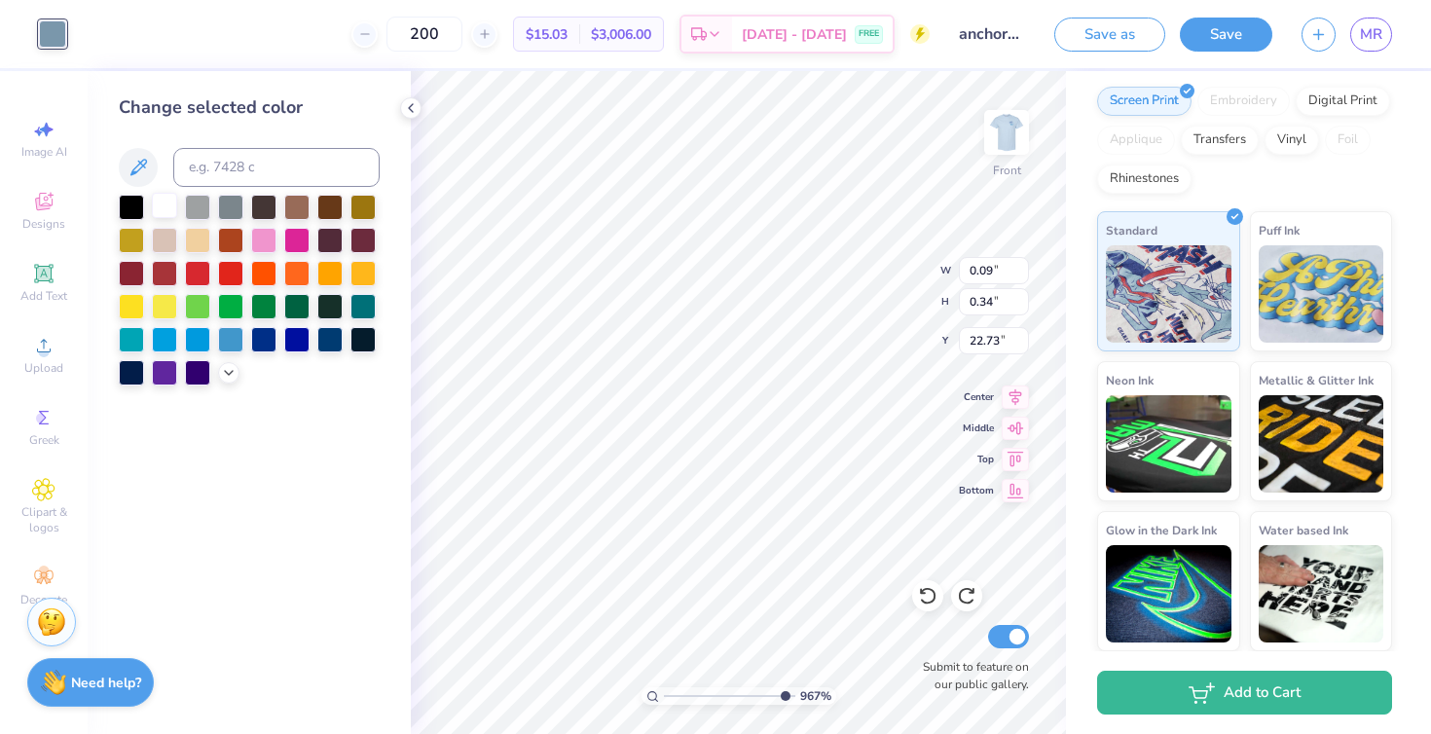
click at [165, 202] on div at bounding box center [164, 205] width 25 height 25
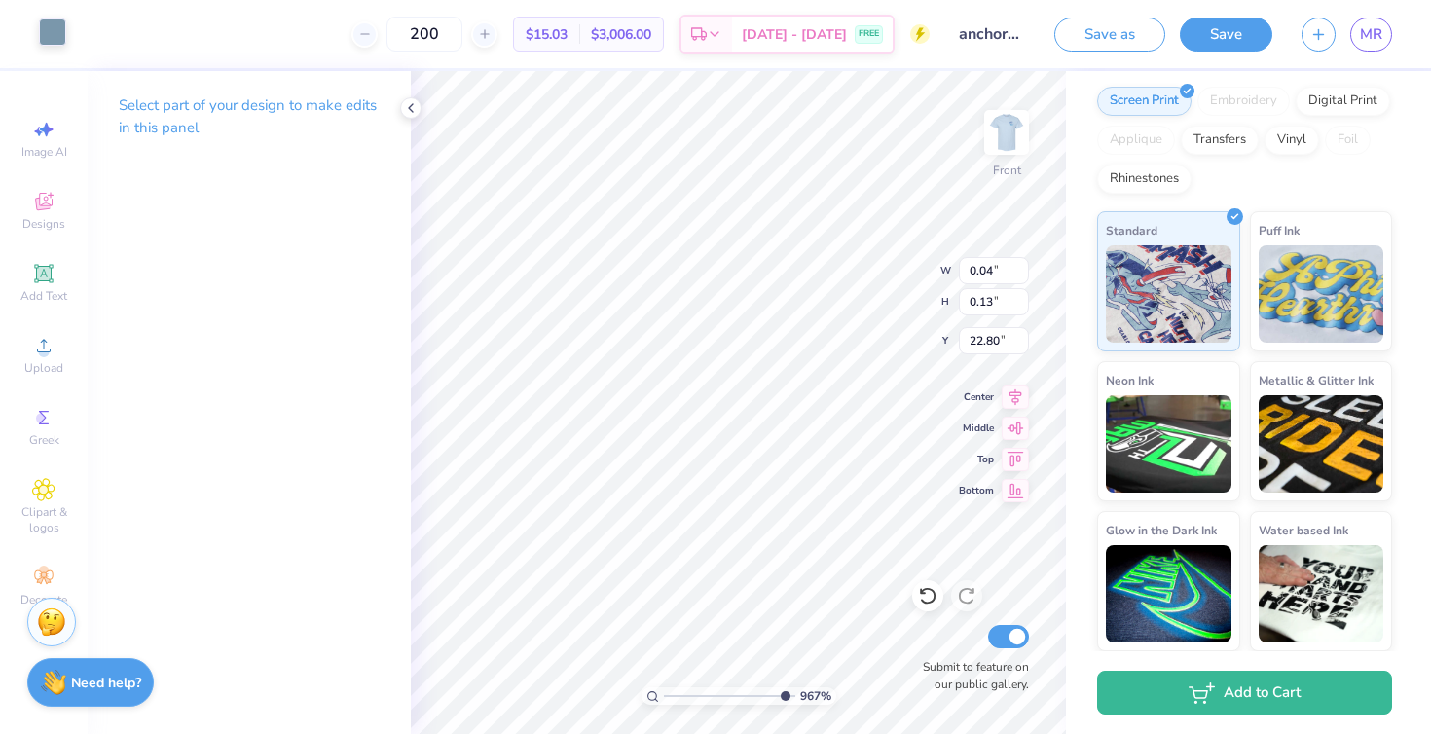
click at [50, 37] on div at bounding box center [52, 31] width 27 height 27
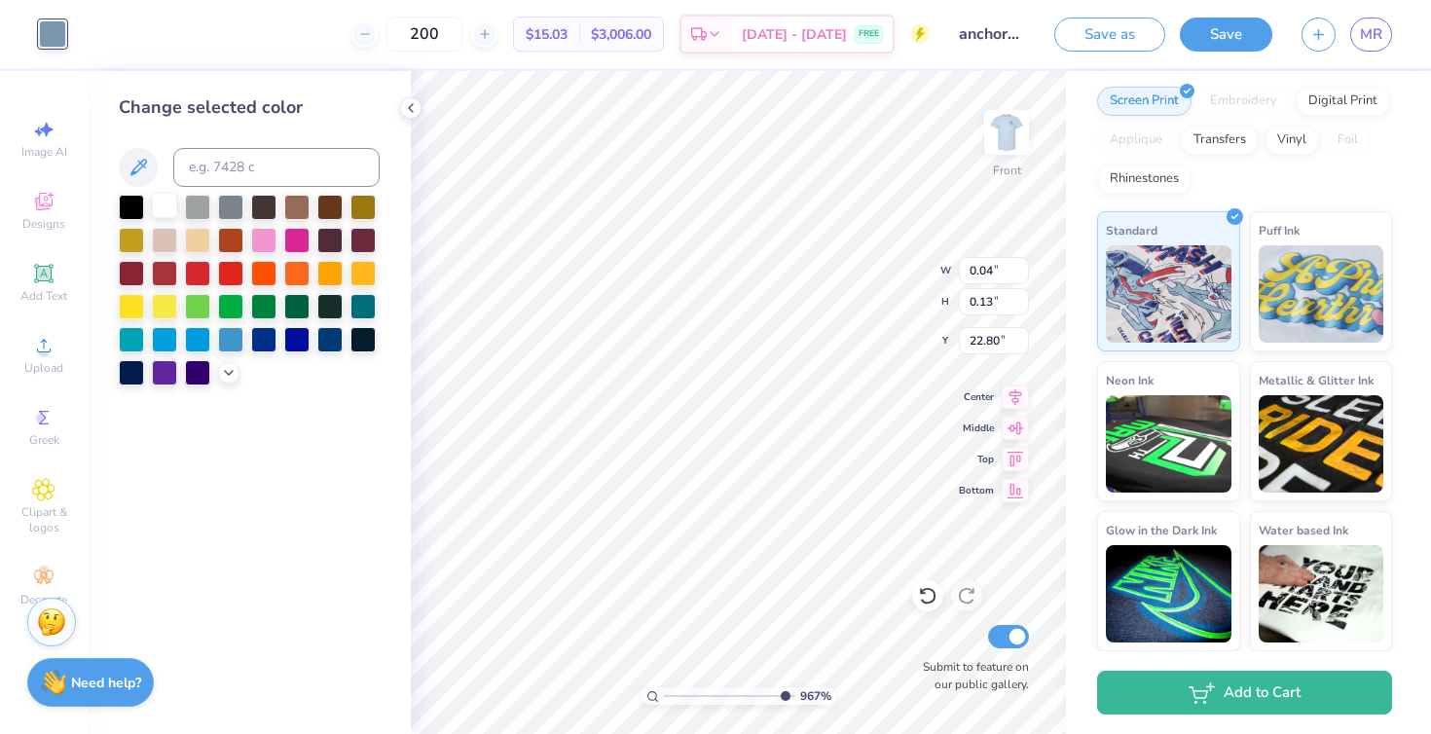
click at [162, 202] on div at bounding box center [164, 205] width 25 height 25
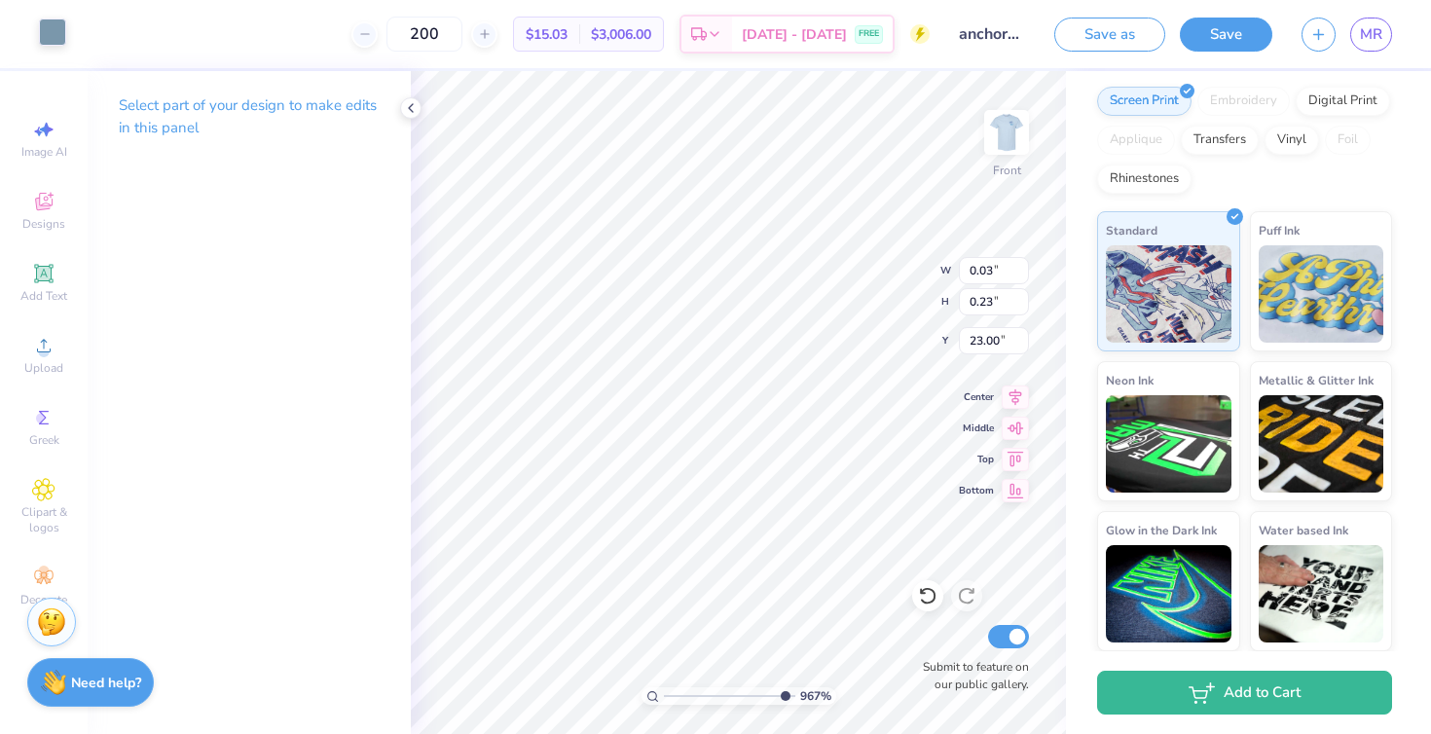
click at [54, 42] on div at bounding box center [52, 31] width 27 height 27
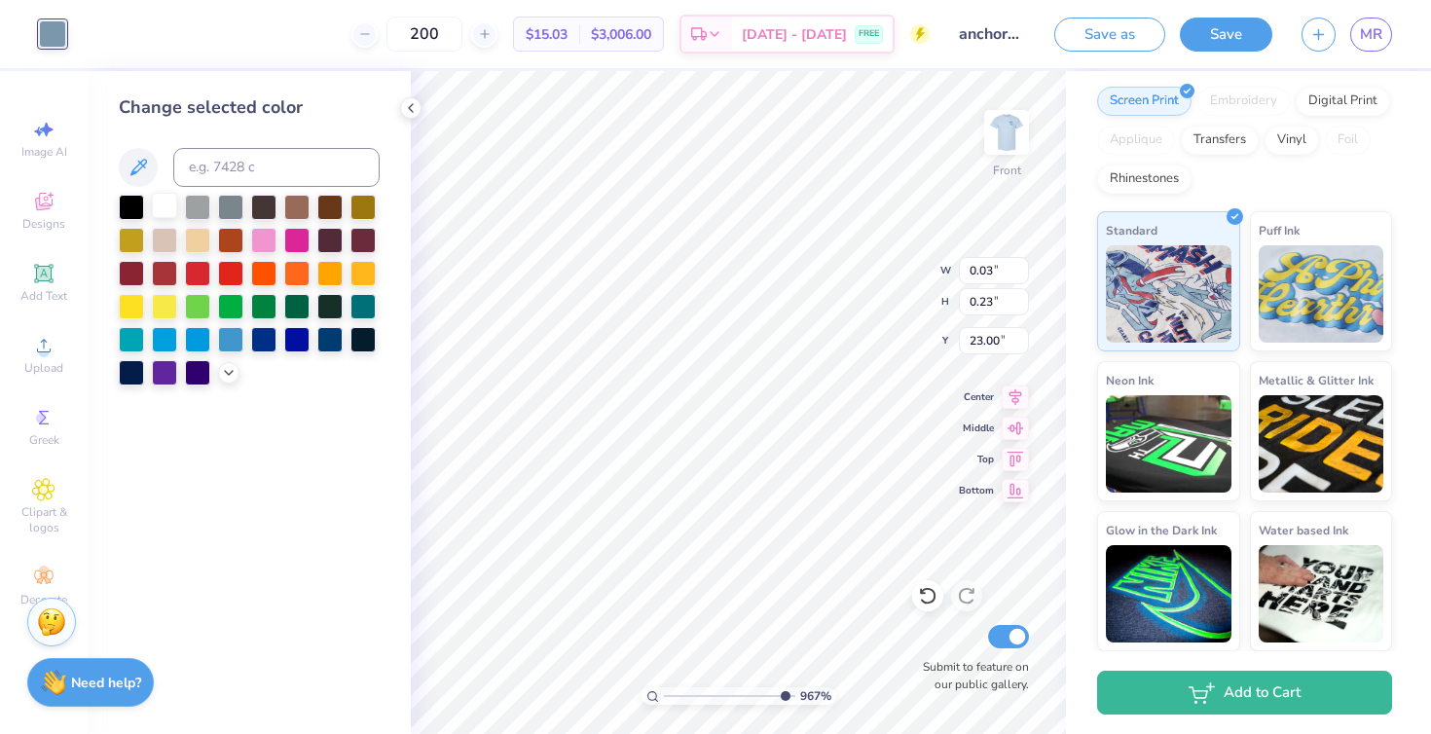
click at [158, 209] on div at bounding box center [164, 205] width 25 height 25
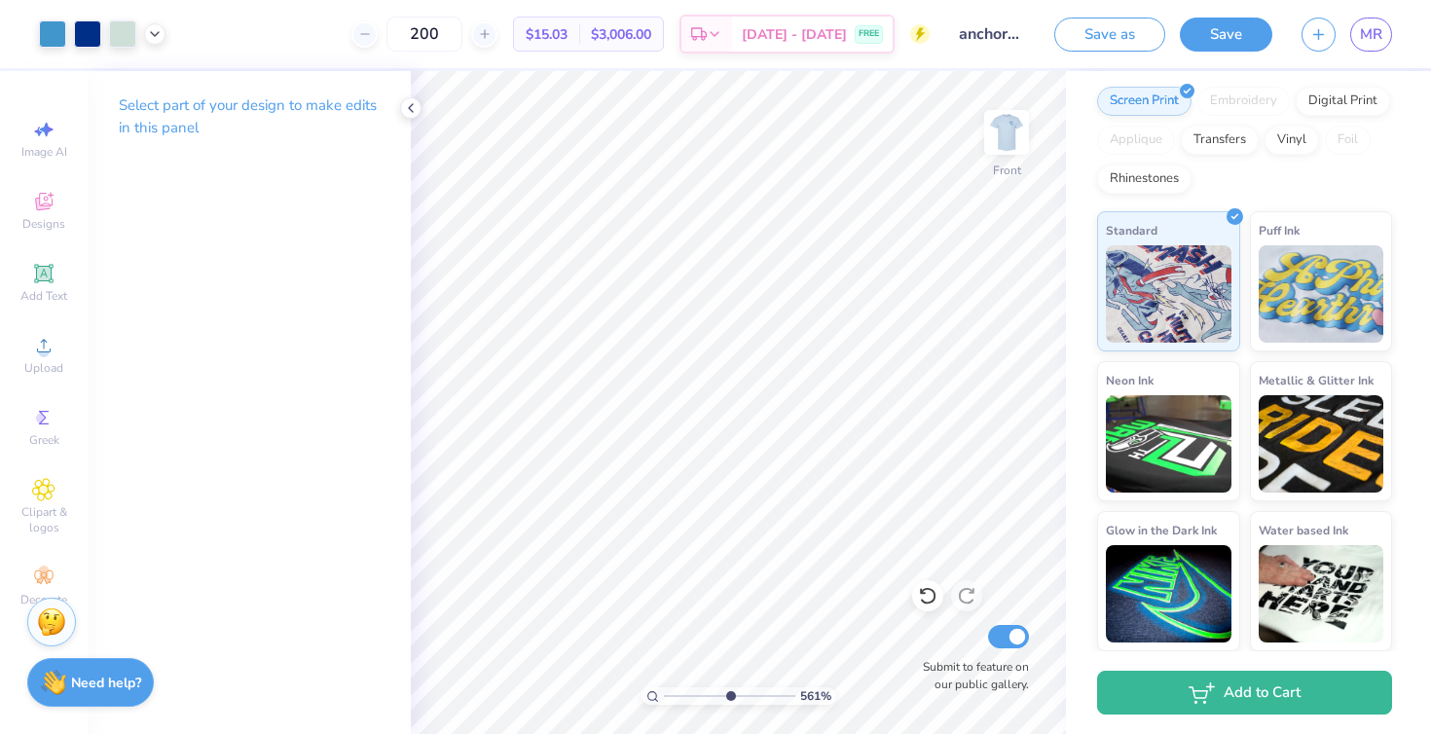
drag, startPoint x: 783, startPoint y: 696, endPoint x: 728, endPoint y: 693, distance: 54.6
click at [728, 693] on input "range" at bounding box center [729, 696] width 131 height 18
click at [55, 32] on div at bounding box center [52, 31] width 27 height 27
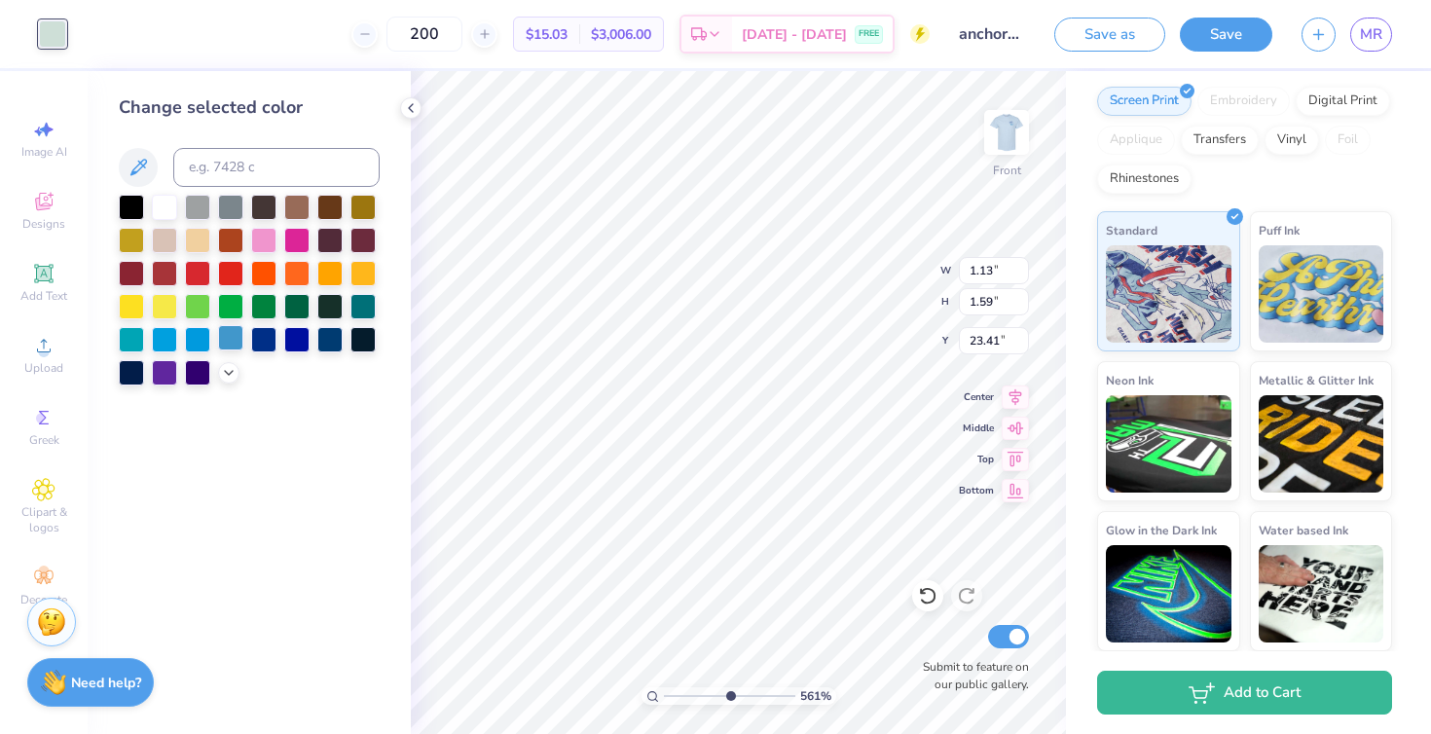
click at [229, 334] on div at bounding box center [230, 337] width 25 height 25
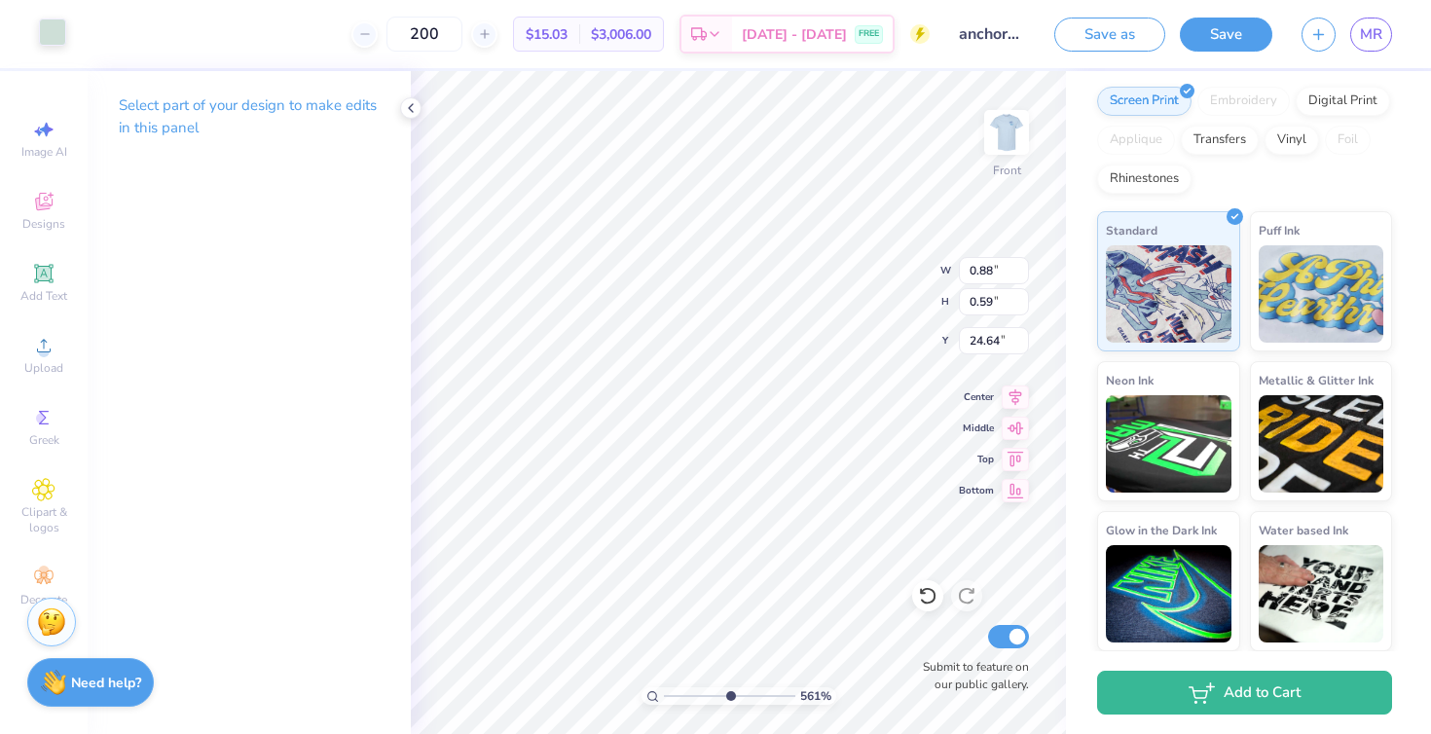
click at [55, 29] on div at bounding box center [52, 31] width 27 height 27
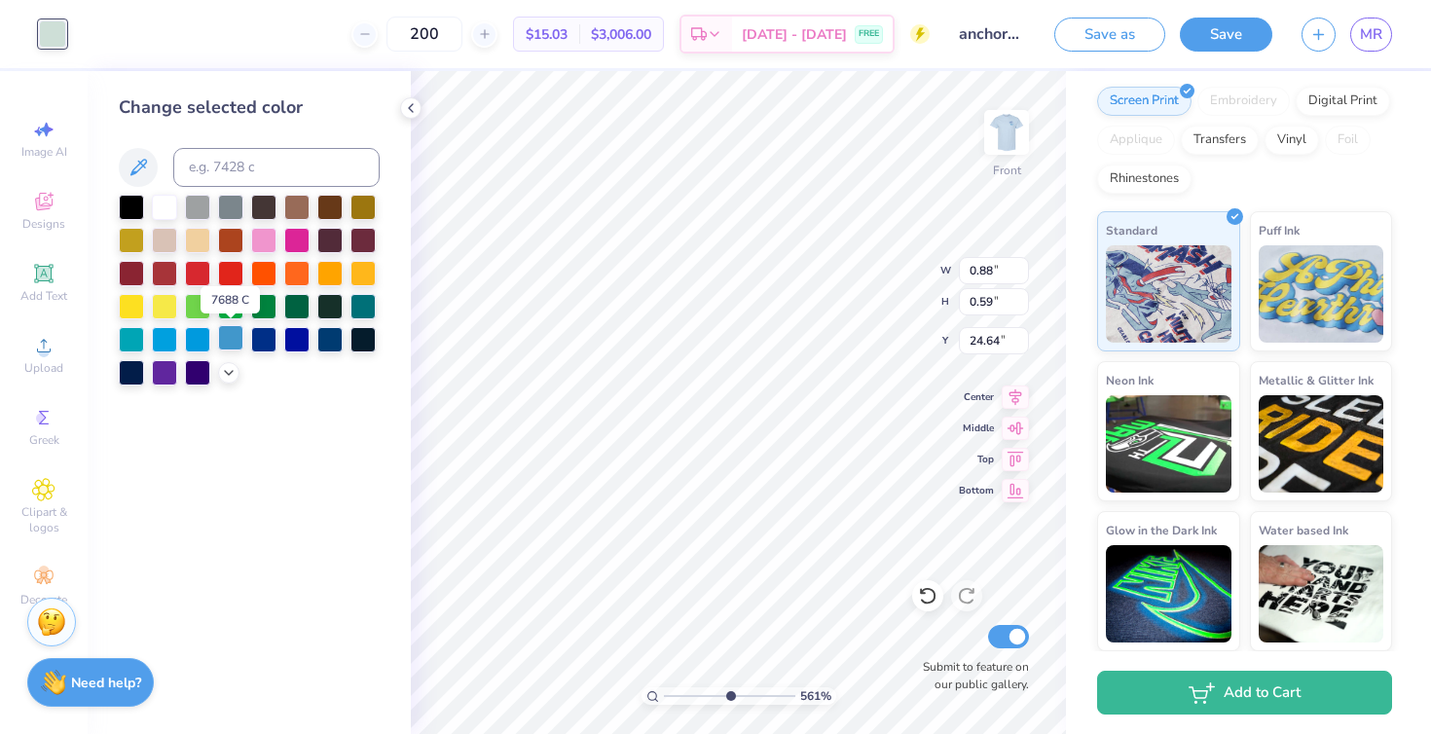
click at [234, 330] on div at bounding box center [230, 337] width 25 height 25
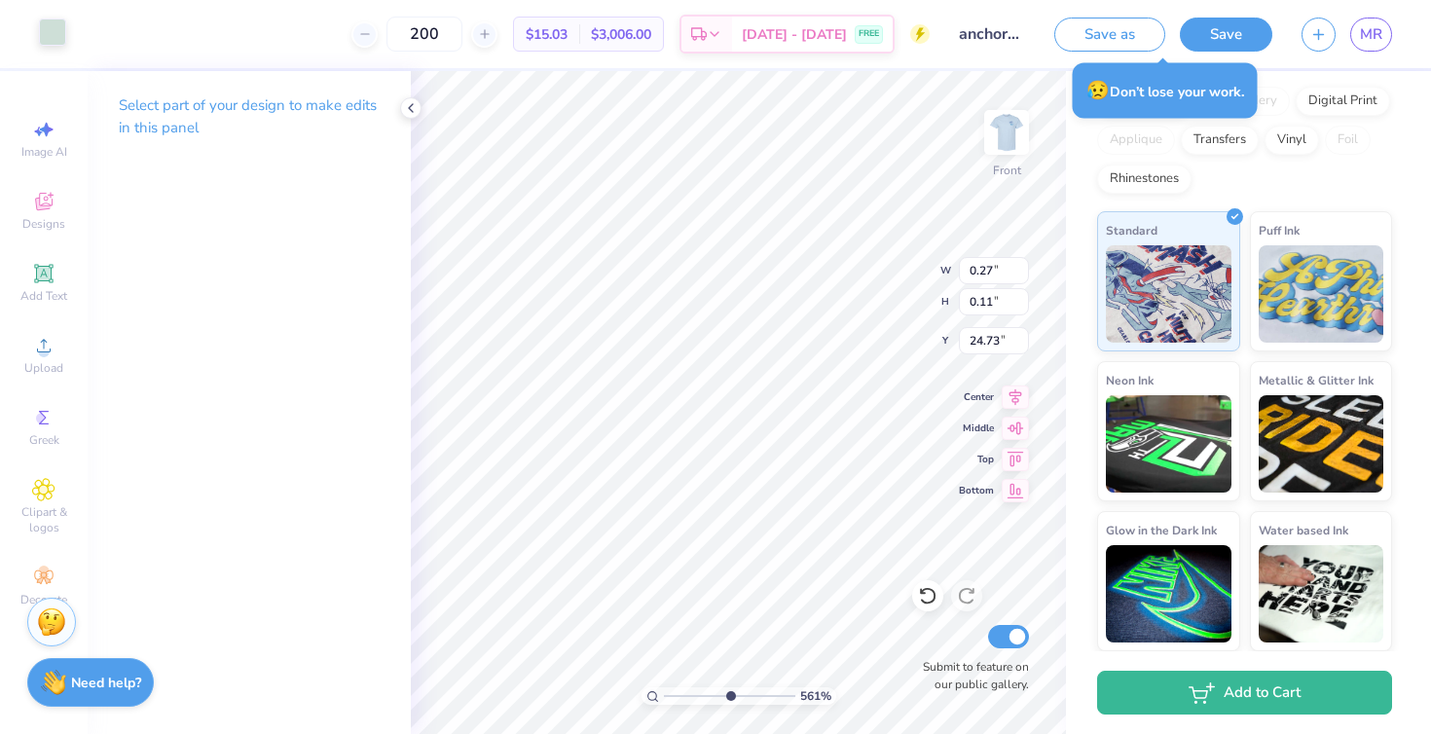
click at [56, 30] on div at bounding box center [52, 31] width 27 height 27
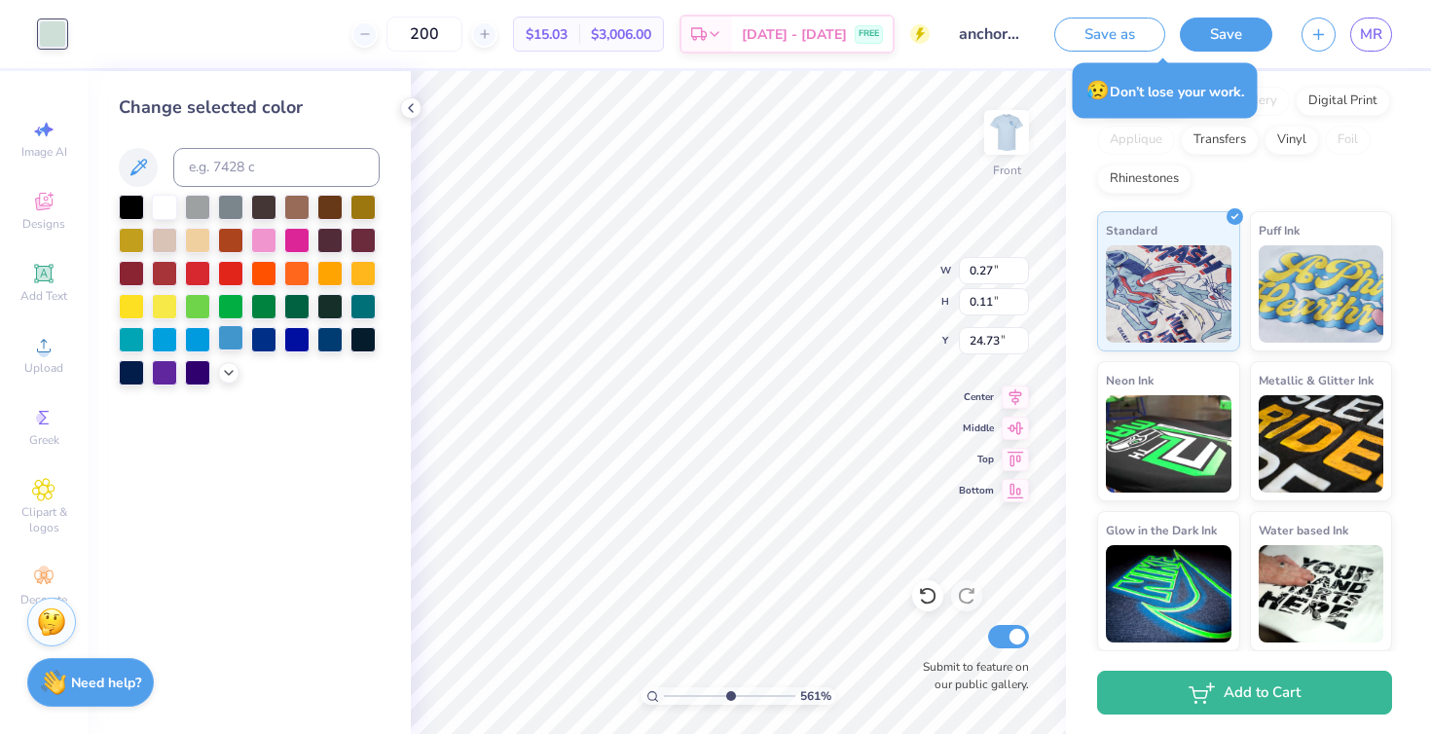
click at [224, 332] on div at bounding box center [230, 337] width 25 height 25
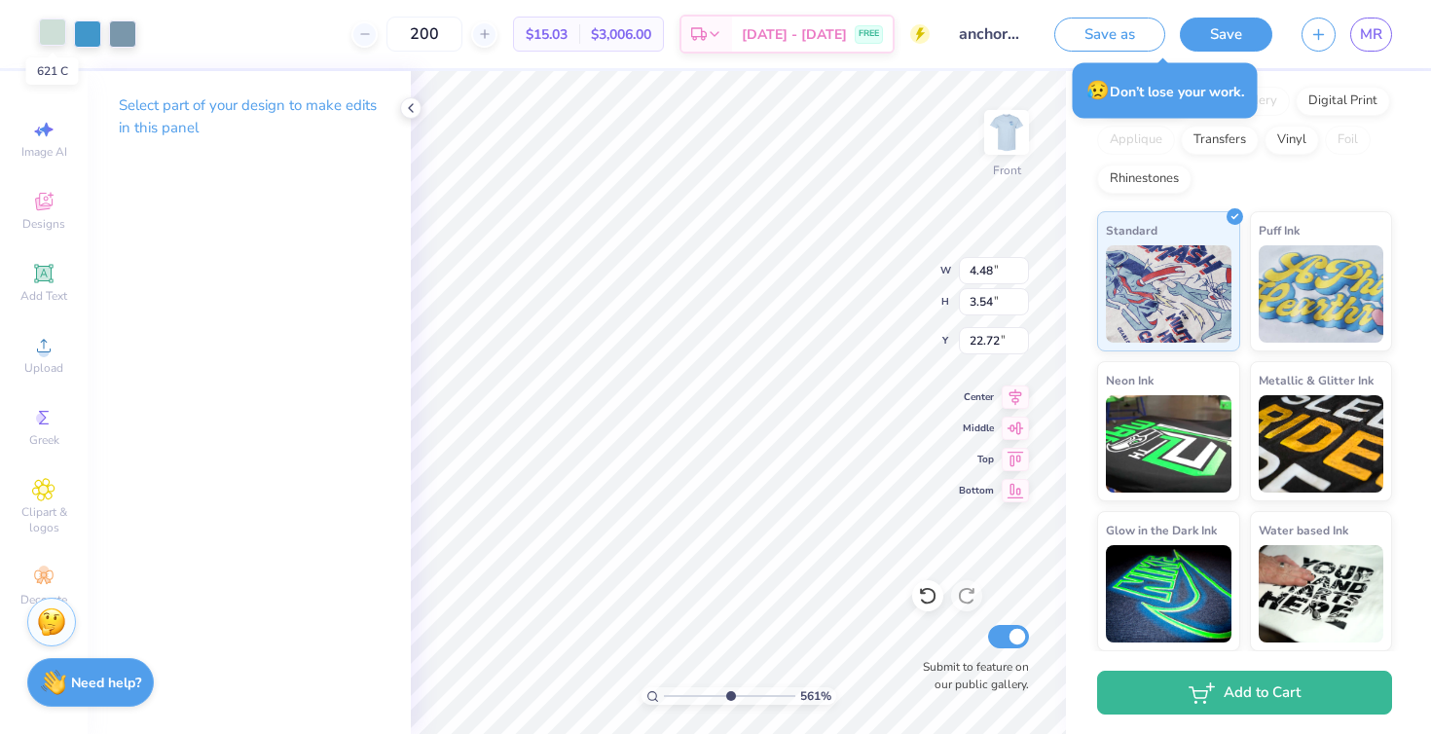
click at [55, 30] on div at bounding box center [52, 31] width 27 height 27
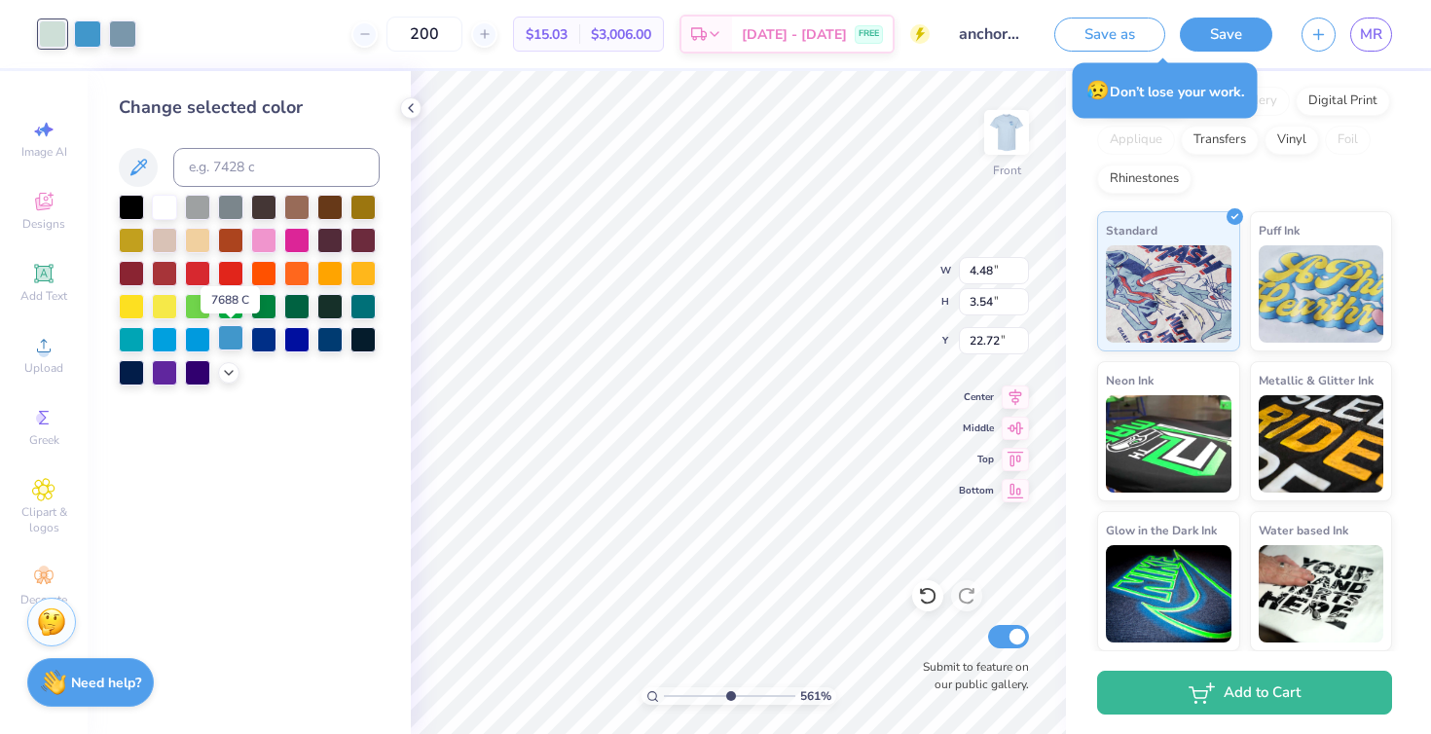
click at [225, 336] on div at bounding box center [230, 337] width 25 height 25
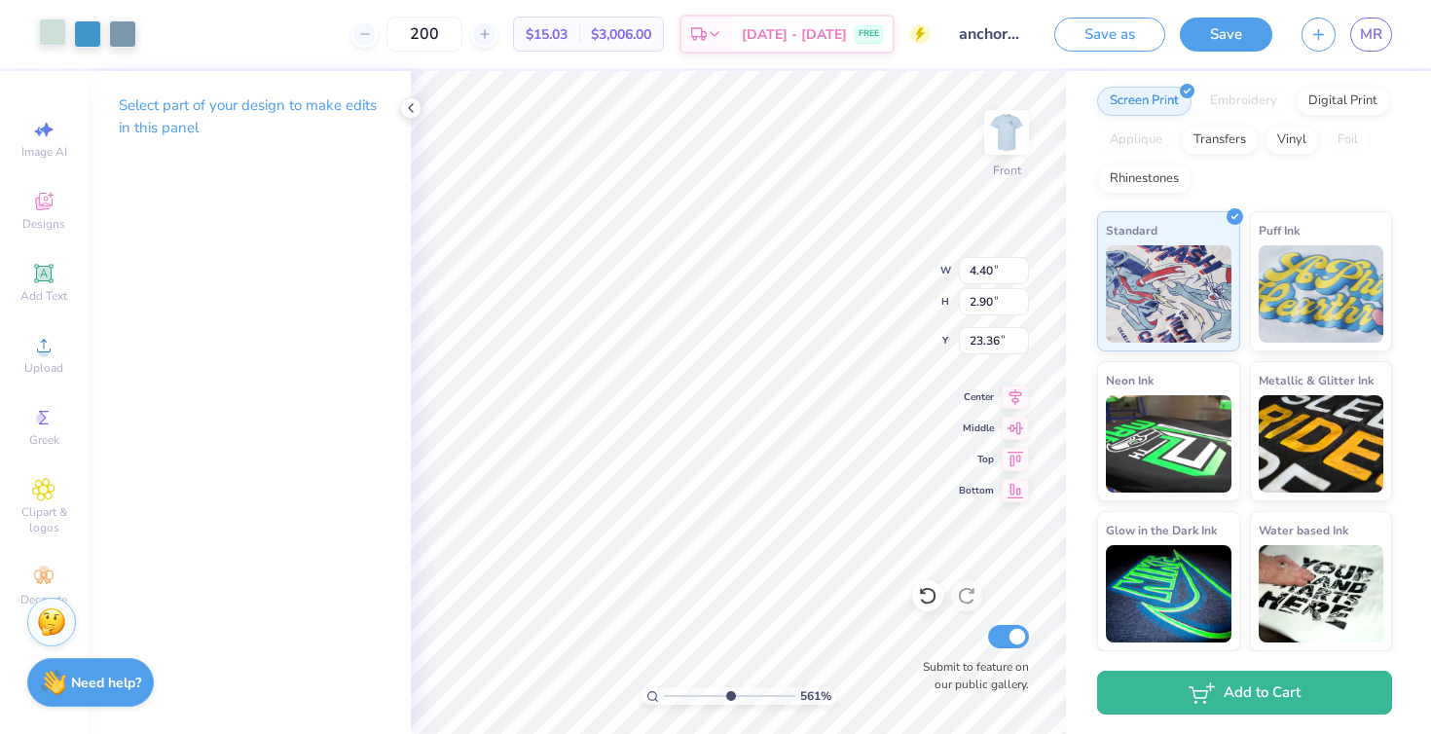
click at [55, 34] on div at bounding box center [52, 31] width 27 height 27
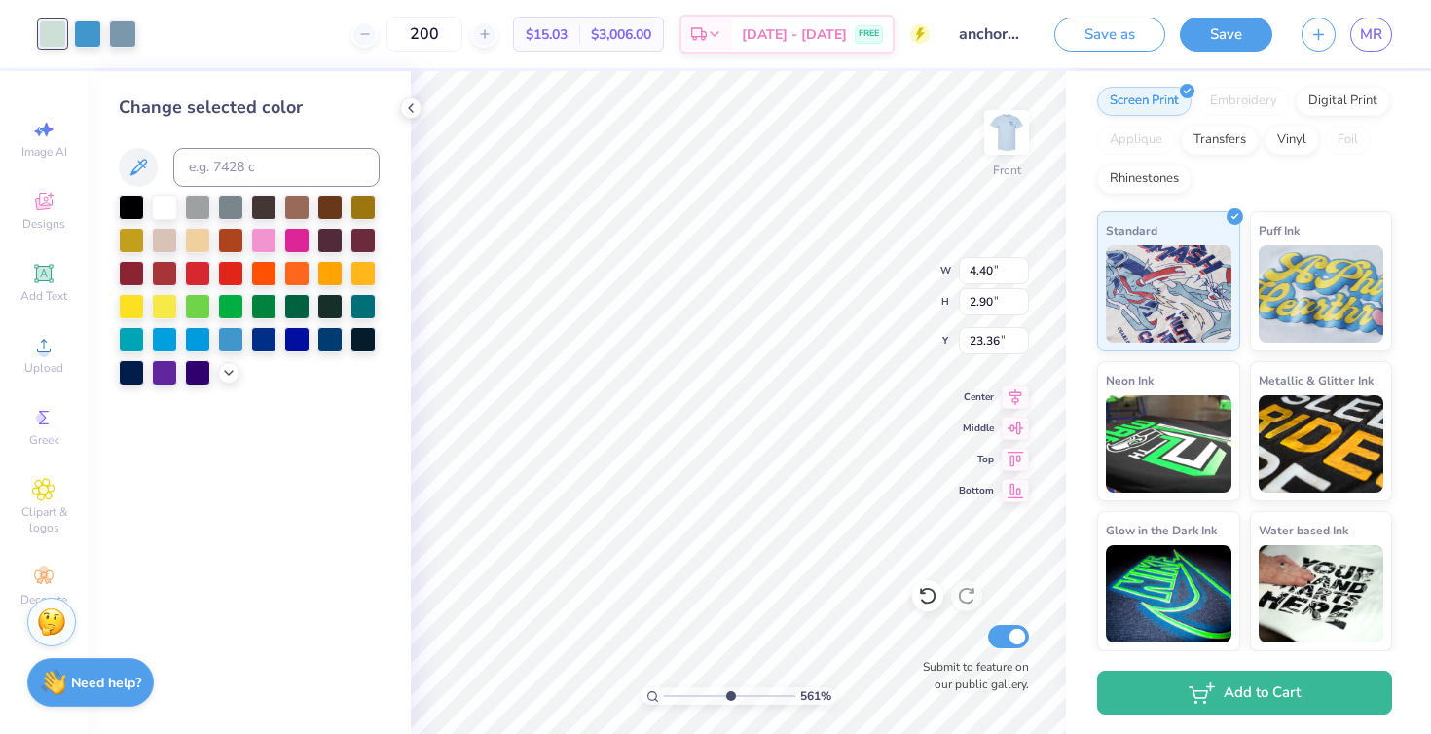
click at [230, 340] on div at bounding box center [230, 339] width 25 height 25
click at [91, 31] on div at bounding box center [87, 31] width 27 height 27
click at [162, 203] on div at bounding box center [164, 205] width 25 height 25
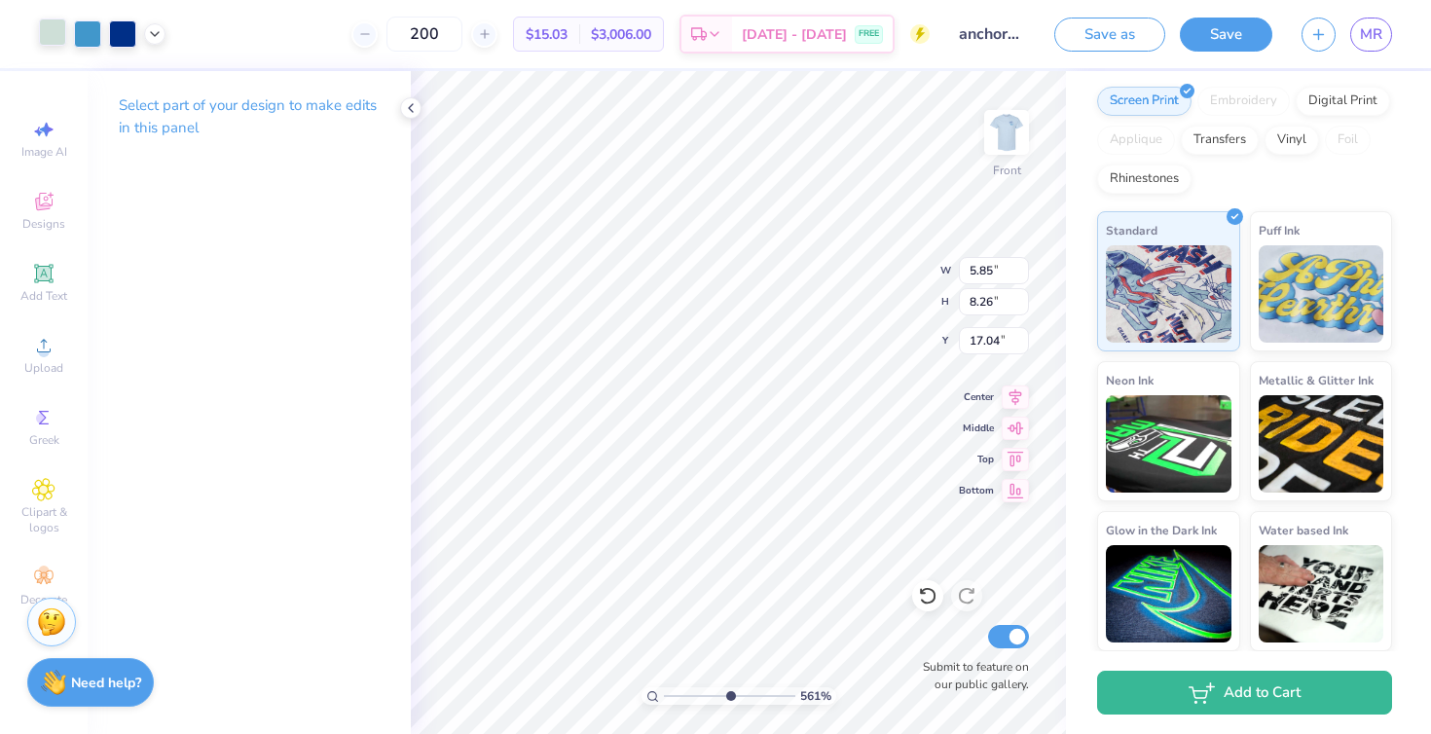
click at [55, 40] on div at bounding box center [52, 31] width 27 height 27
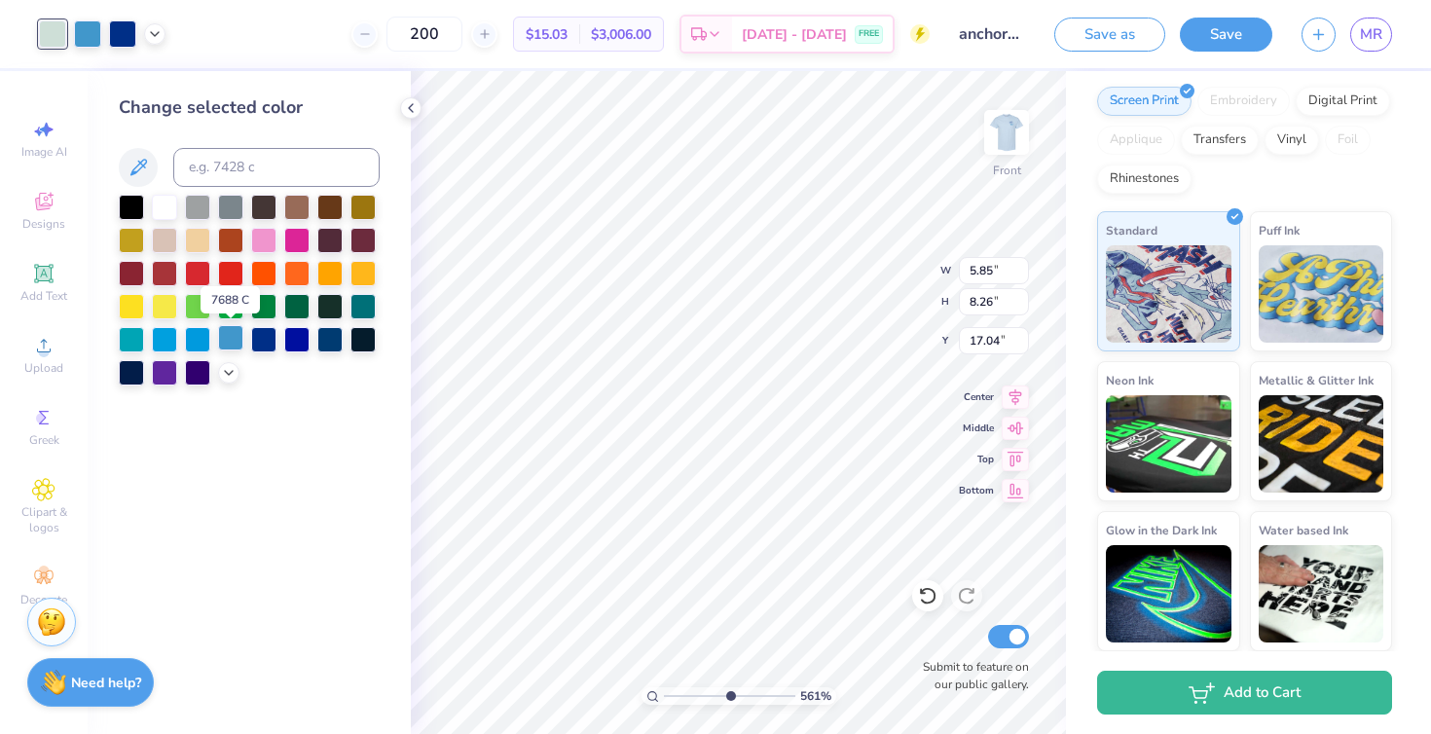
click at [230, 340] on div at bounding box center [230, 337] width 25 height 25
click at [124, 33] on div at bounding box center [122, 31] width 27 height 27
click at [112, 27] on div at bounding box center [122, 33] width 27 height 27
click at [166, 203] on div at bounding box center [164, 205] width 25 height 25
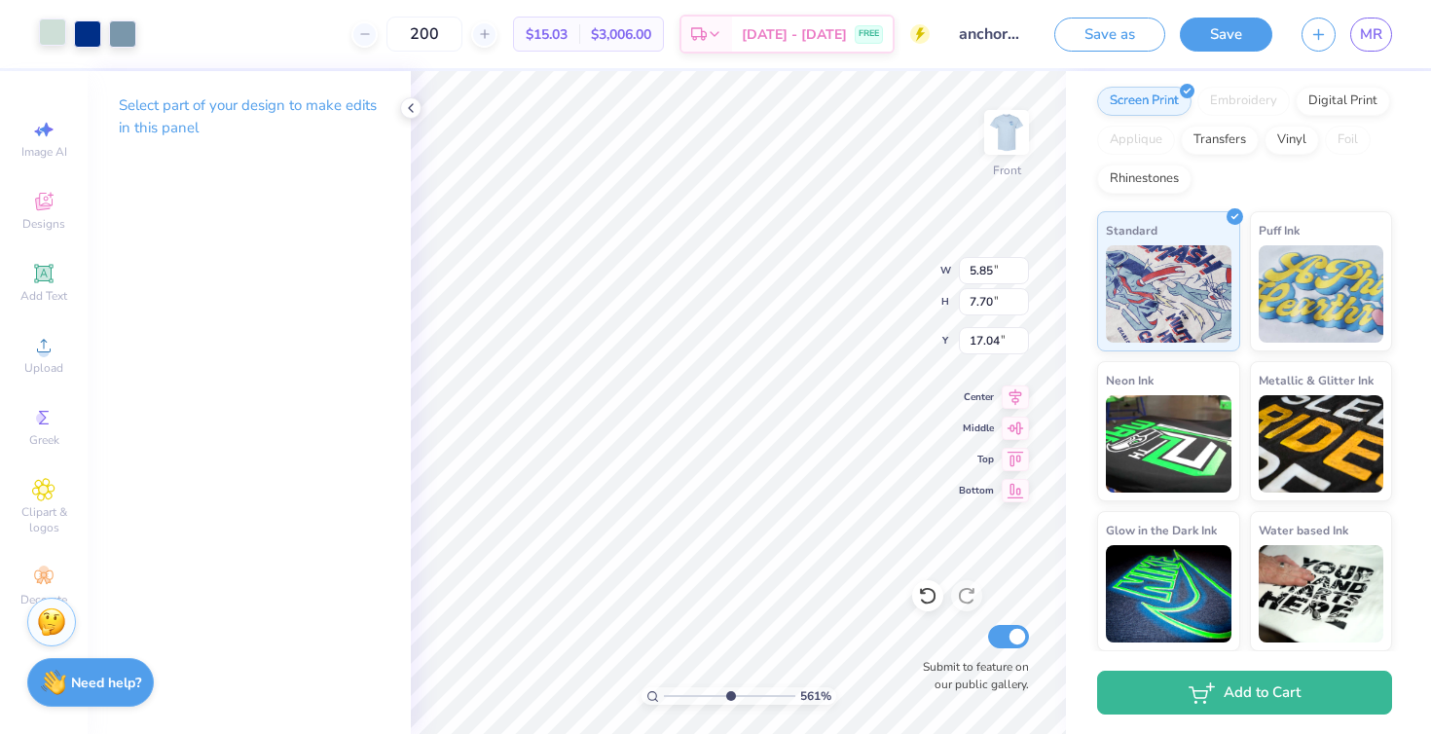
click at [57, 39] on div at bounding box center [52, 31] width 27 height 27
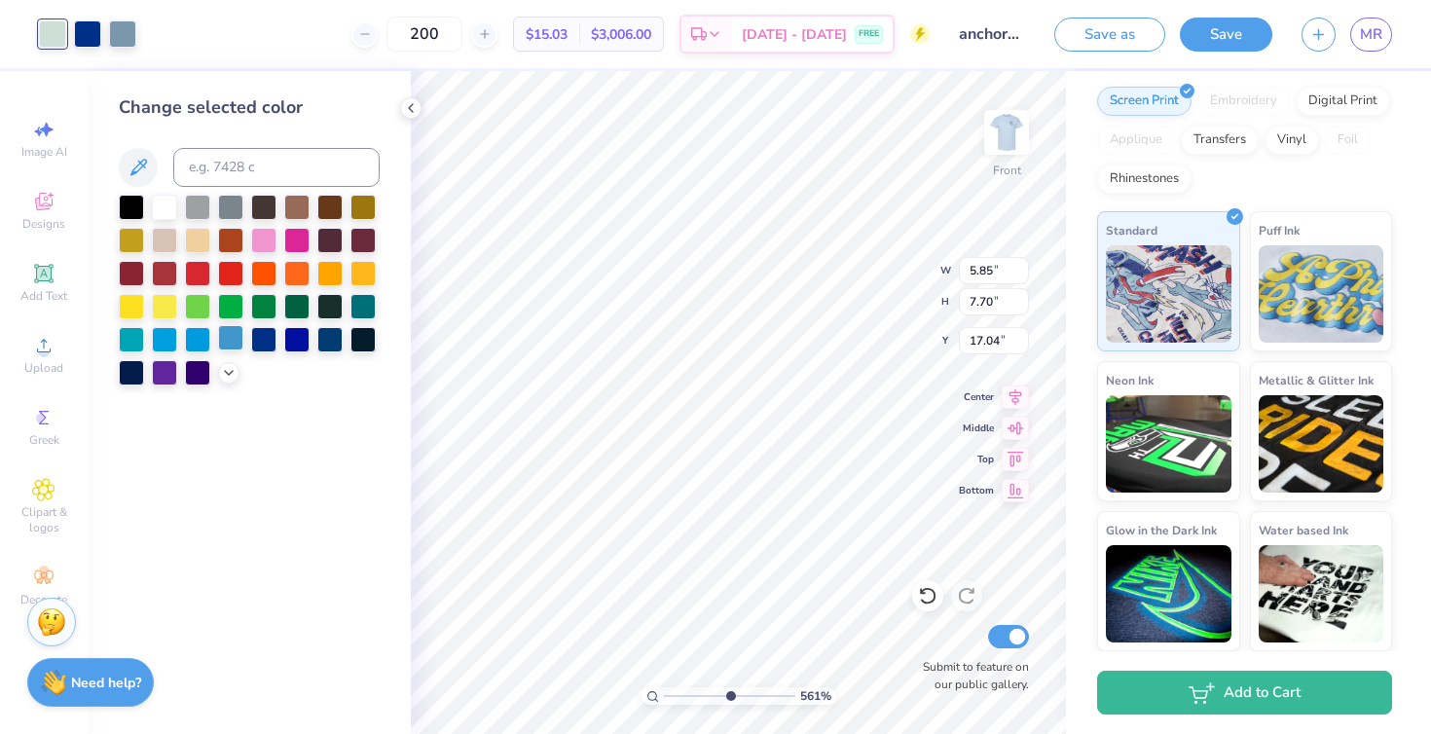
click at [232, 339] on div at bounding box center [230, 337] width 25 height 25
click at [121, 35] on div at bounding box center [122, 31] width 27 height 27
click at [163, 202] on div at bounding box center [164, 205] width 25 height 25
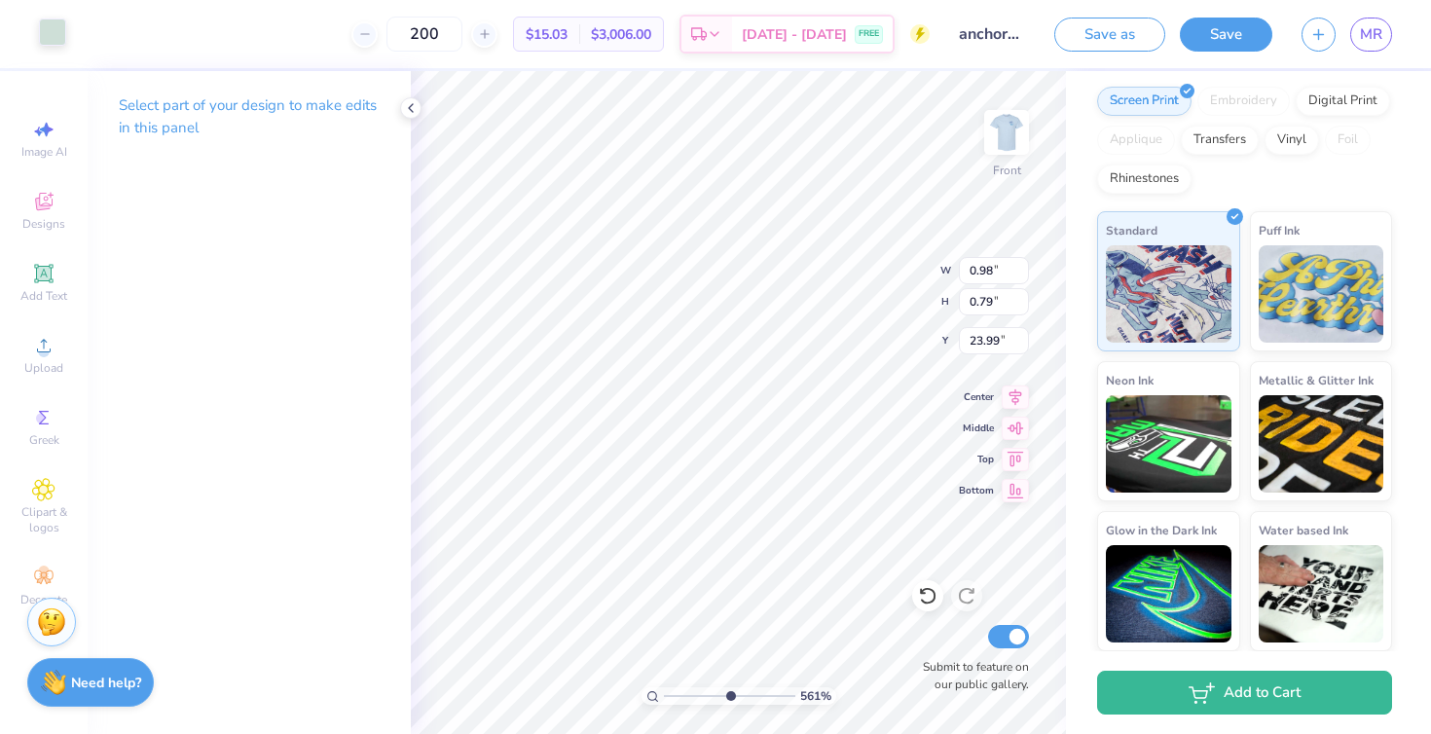
click at [46, 39] on div at bounding box center [52, 31] width 27 height 27
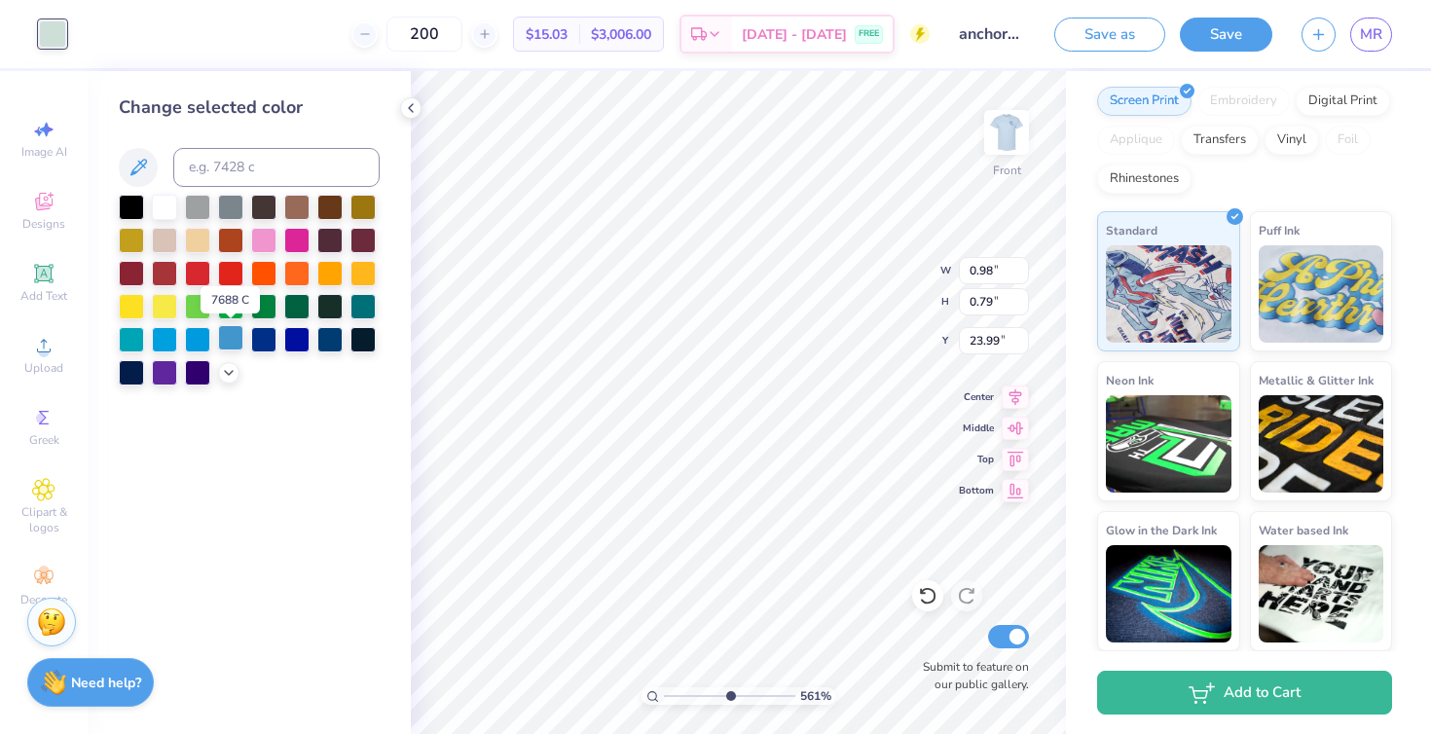
click at [226, 343] on div at bounding box center [230, 337] width 25 height 25
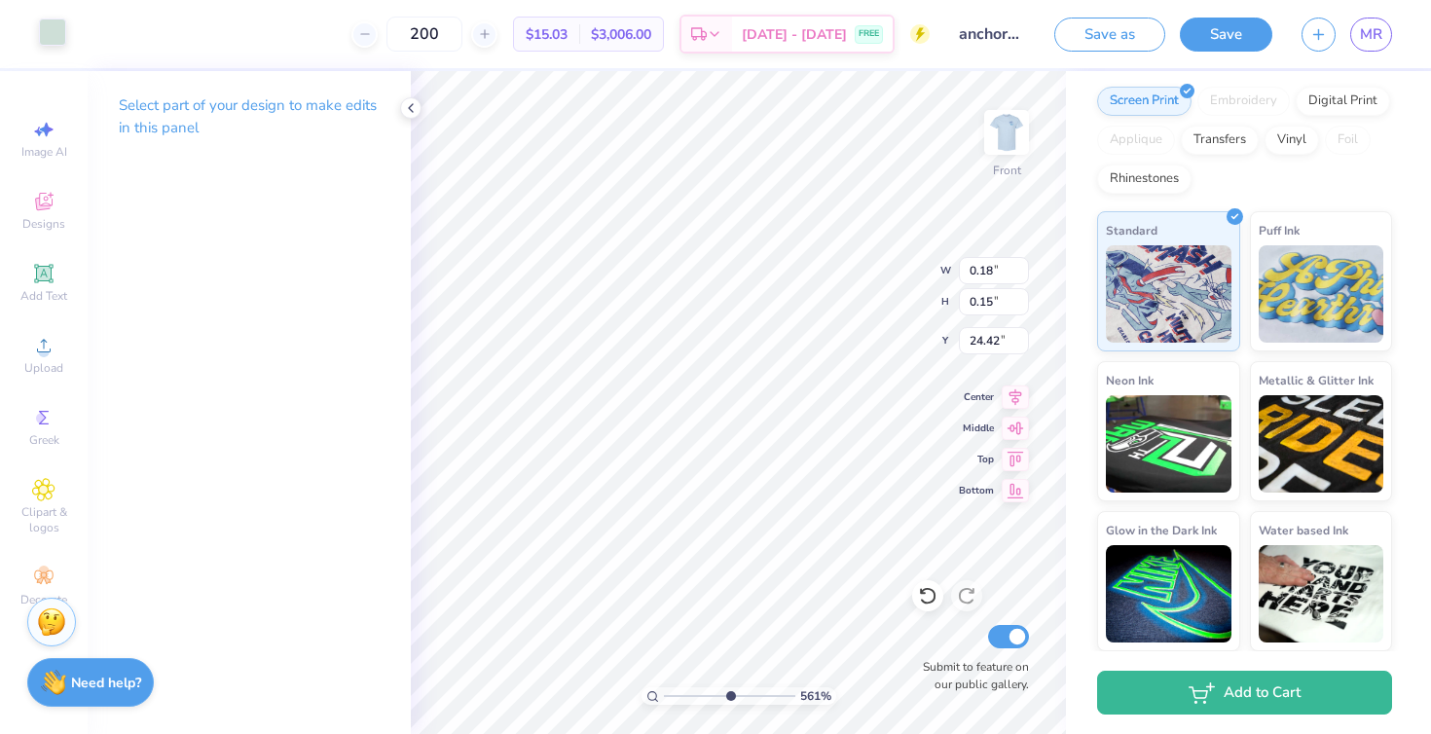
click at [56, 32] on div at bounding box center [52, 31] width 27 height 27
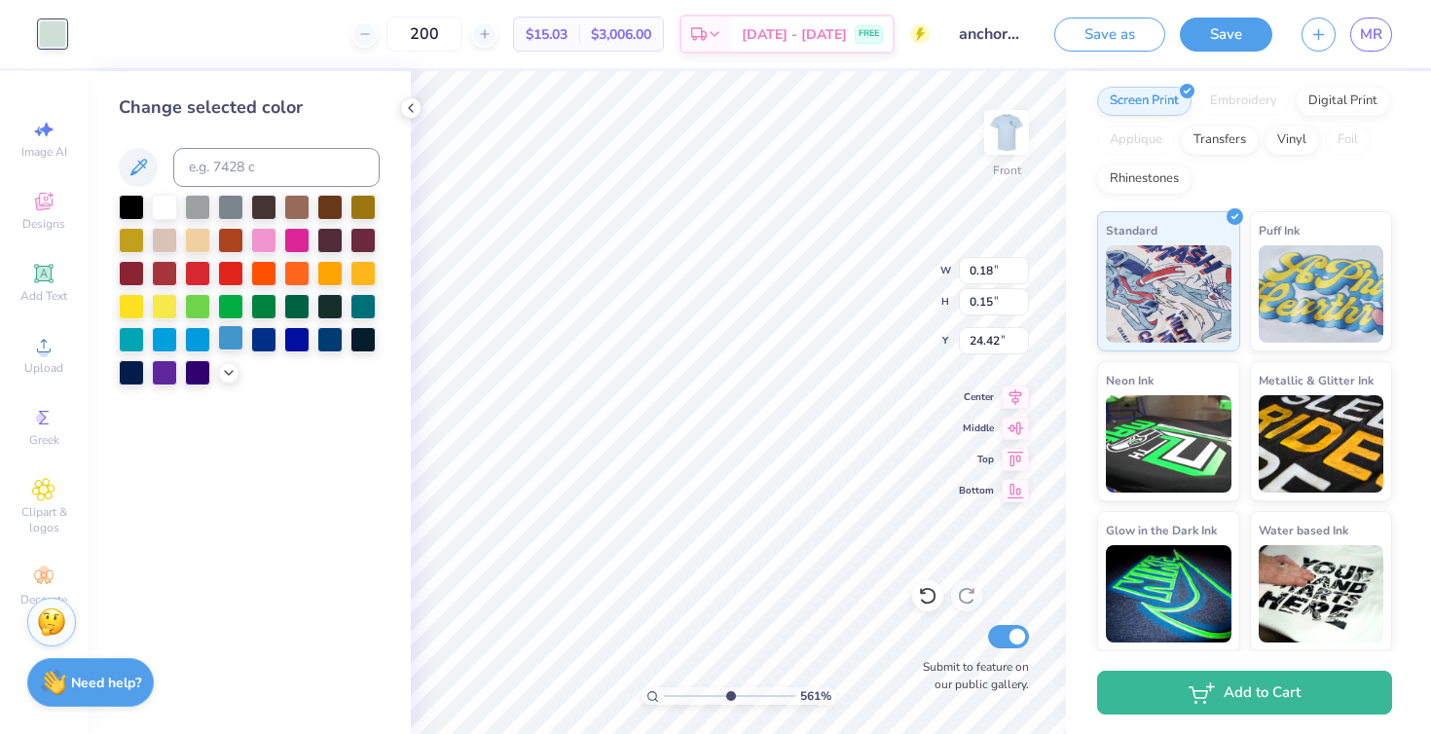
click at [229, 334] on div at bounding box center [230, 337] width 25 height 25
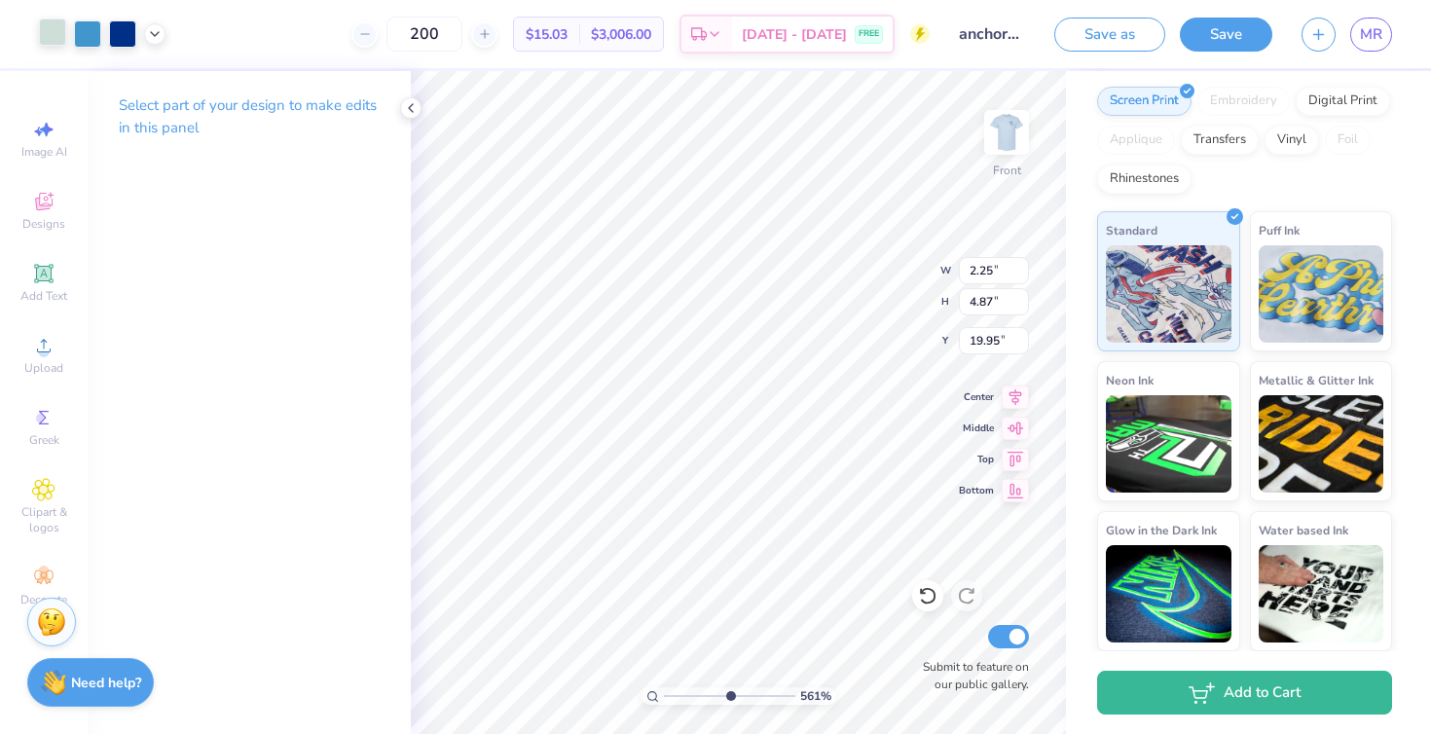
click at [57, 32] on div at bounding box center [52, 31] width 27 height 27
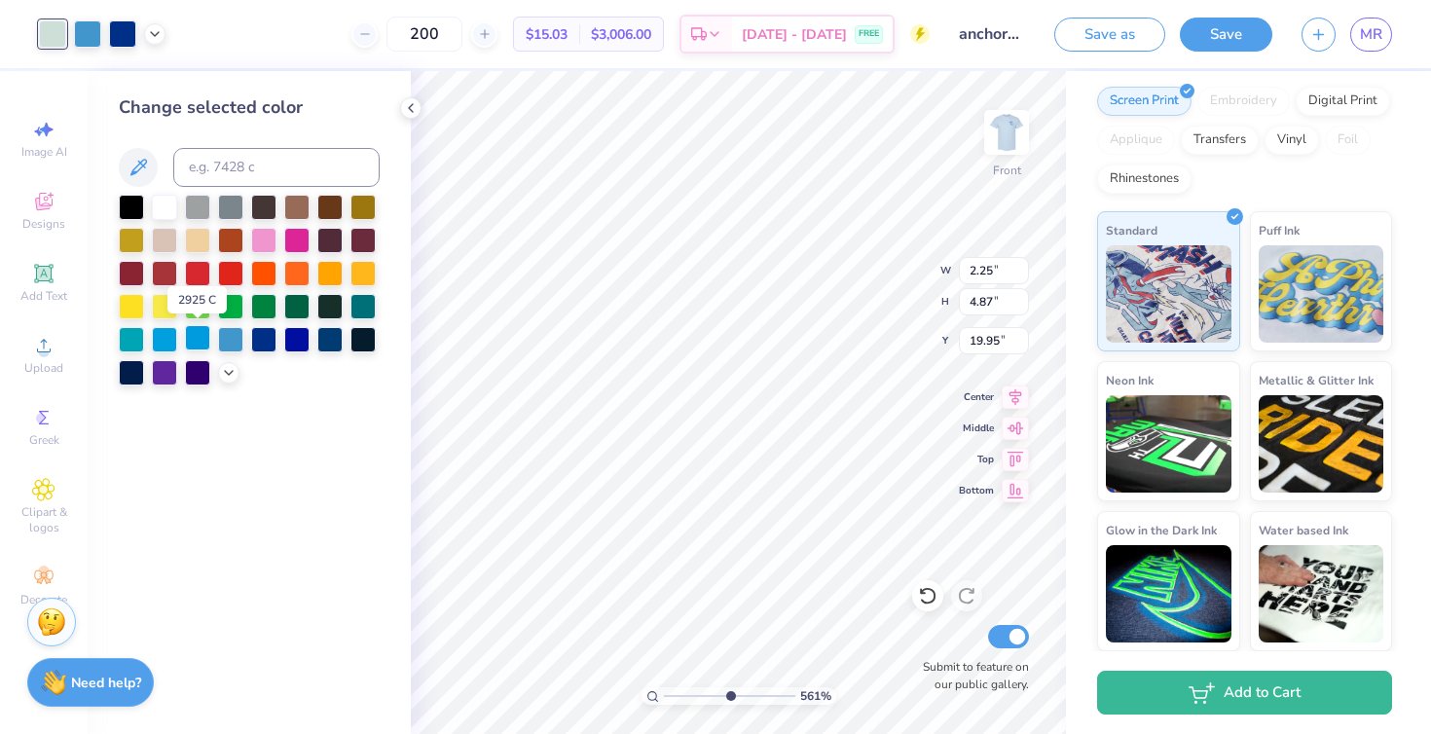
click at [199, 338] on div at bounding box center [197, 337] width 25 height 25
click at [234, 343] on div at bounding box center [230, 337] width 25 height 25
click at [126, 40] on div at bounding box center [122, 31] width 27 height 27
click at [161, 202] on div at bounding box center [164, 205] width 25 height 25
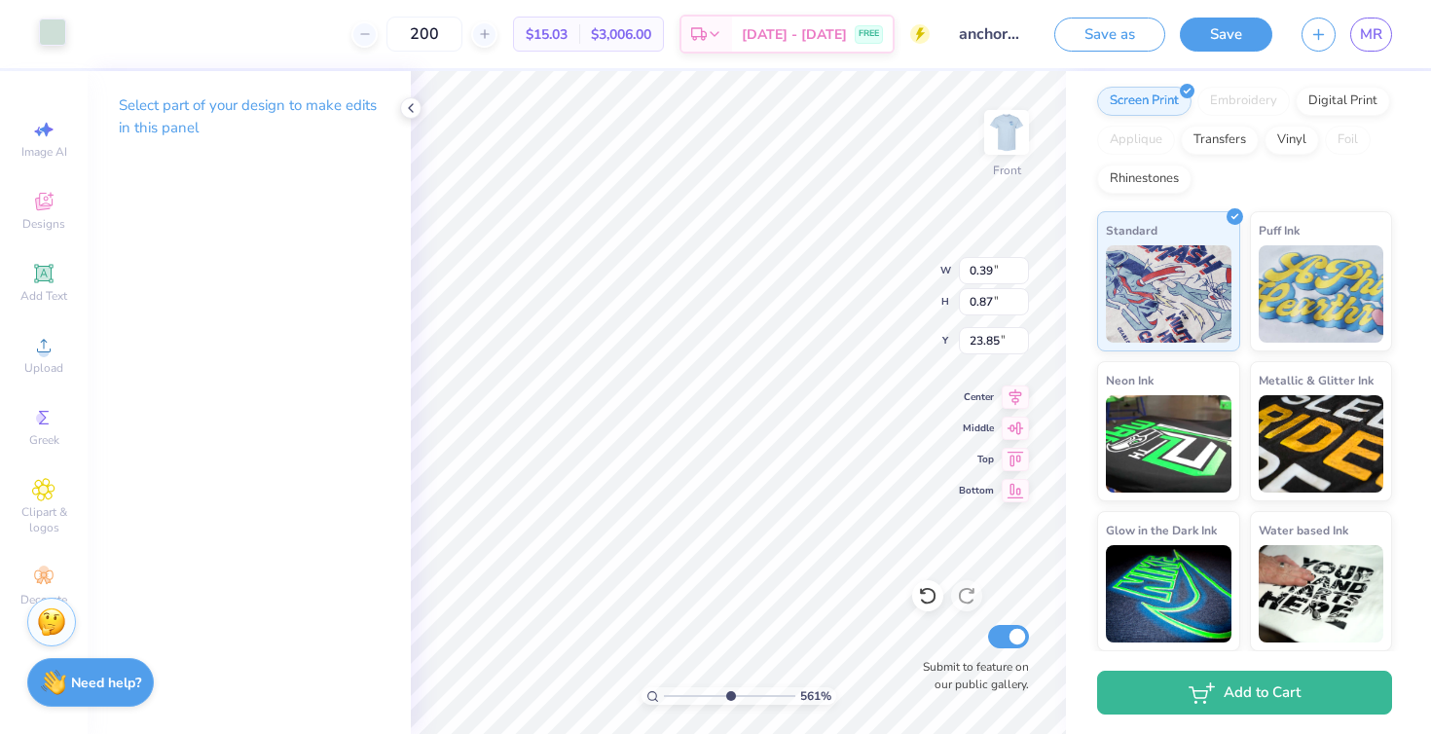
click at [44, 28] on div at bounding box center [52, 31] width 27 height 27
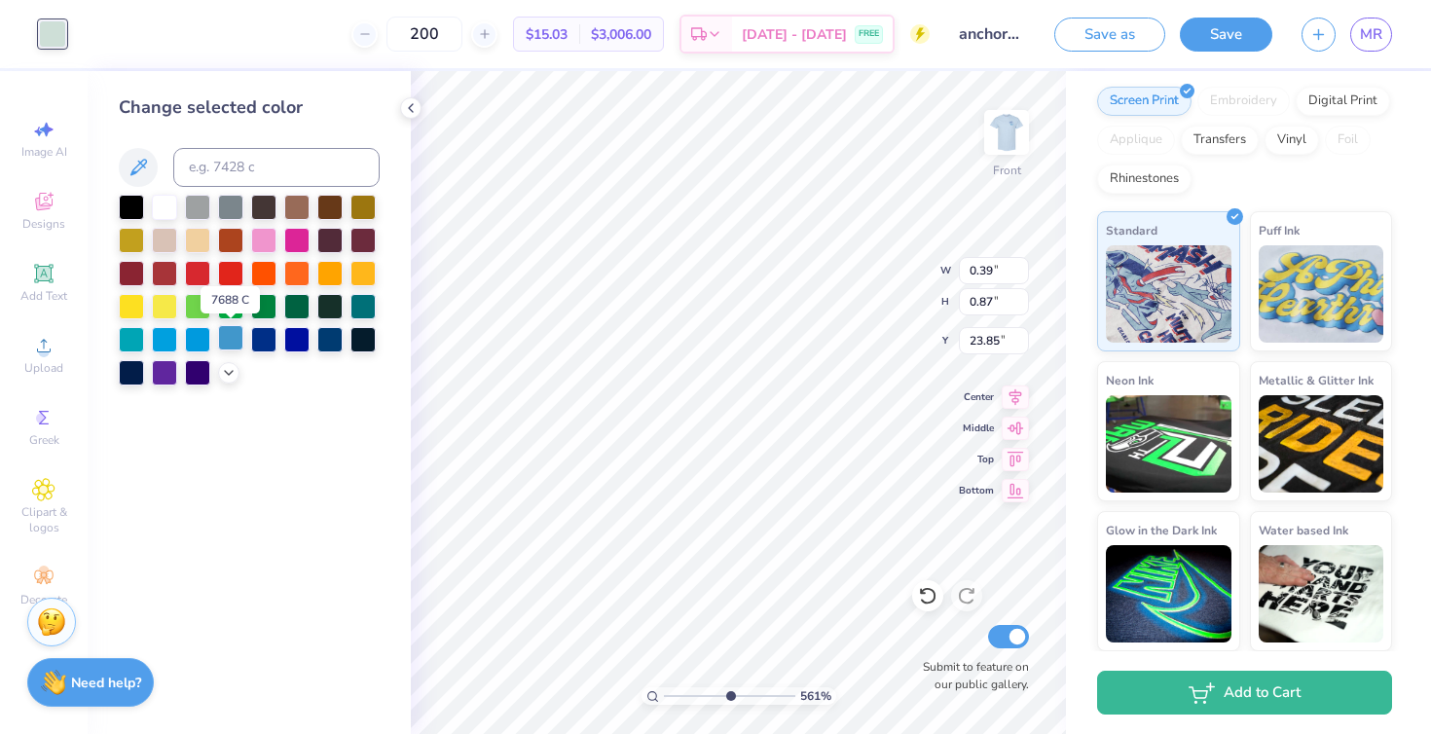
click at [228, 344] on div at bounding box center [230, 337] width 25 height 25
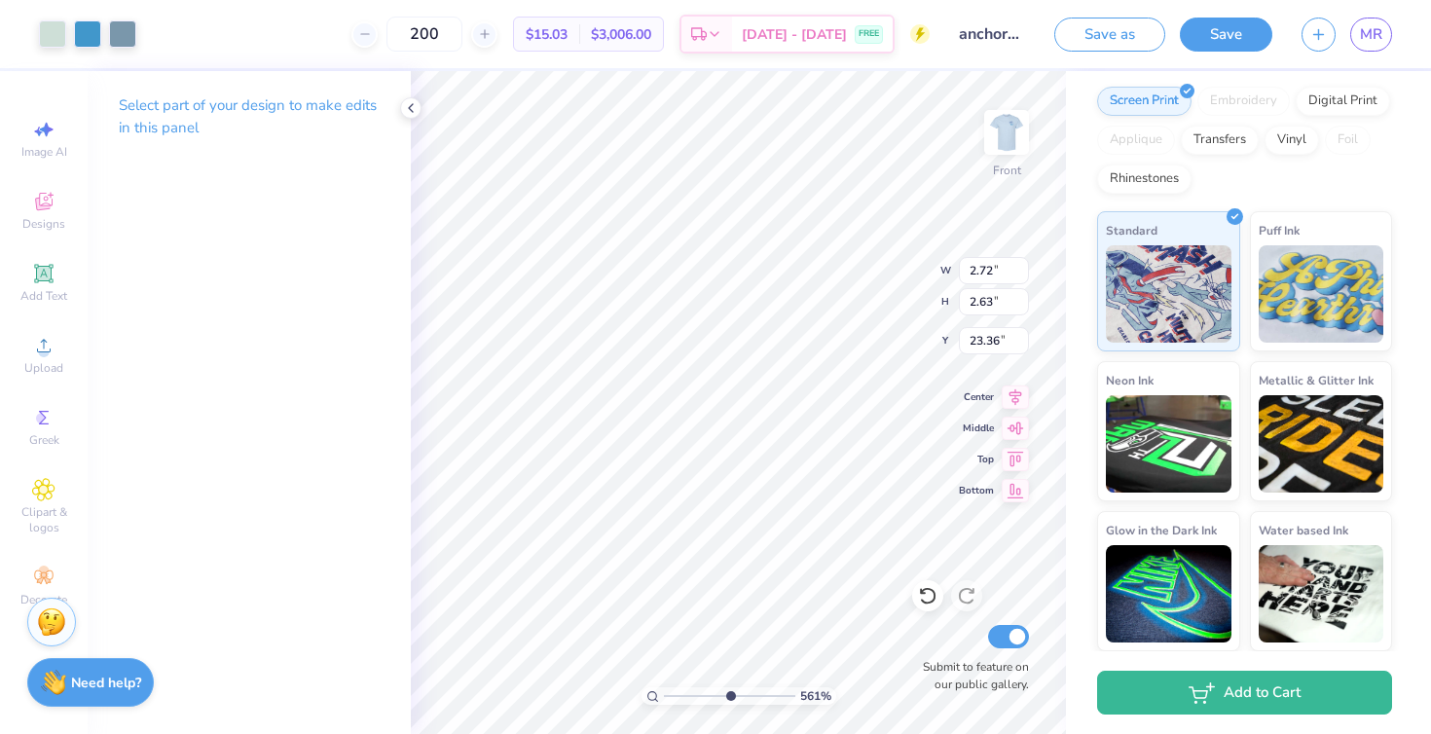
click at [140, 34] on div "Art colors 200 $15.03 Per Item $3,006.00 Total Est. Delivery [DATE] - [DATE] FR…" at bounding box center [715, 34] width 1431 height 68
click at [123, 34] on div at bounding box center [122, 31] width 27 height 27
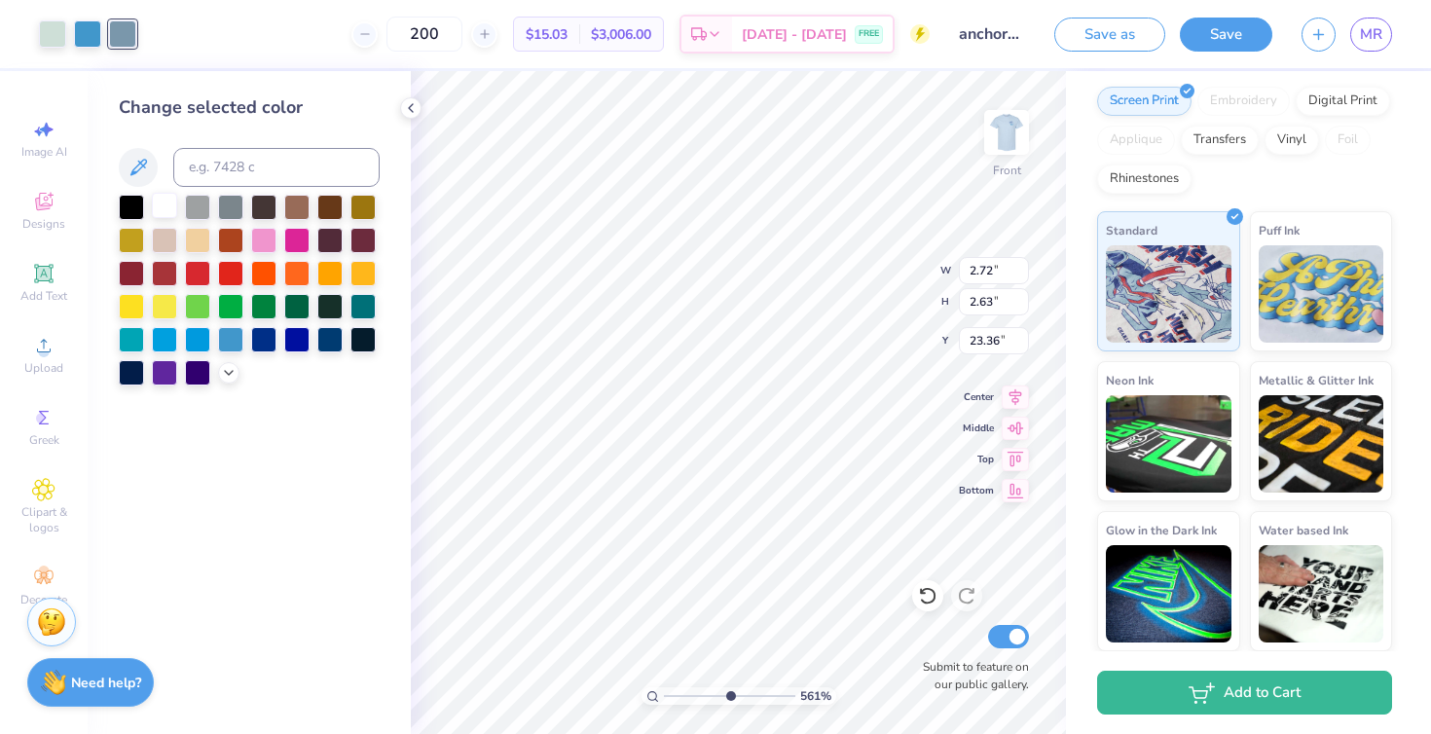
click at [165, 200] on div at bounding box center [164, 205] width 25 height 25
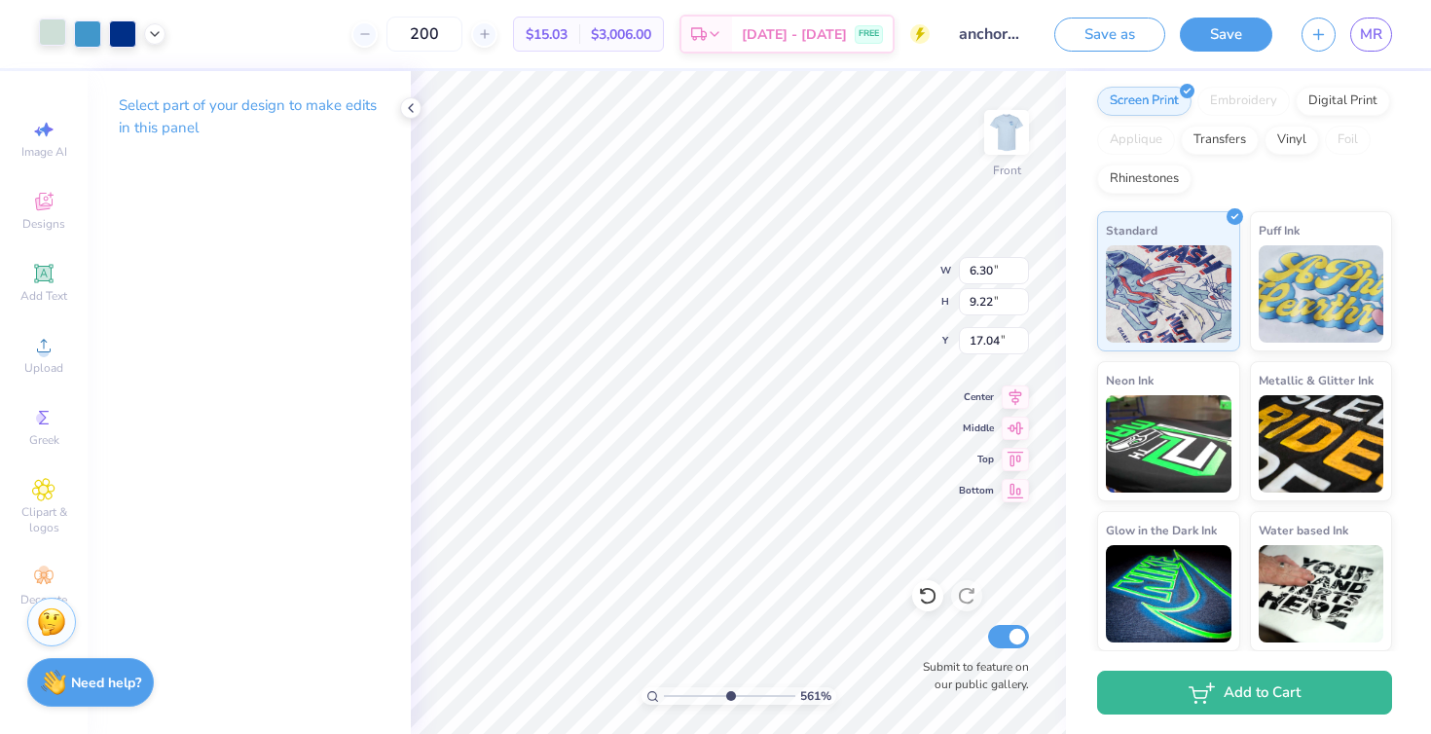
click at [48, 33] on div at bounding box center [52, 31] width 27 height 27
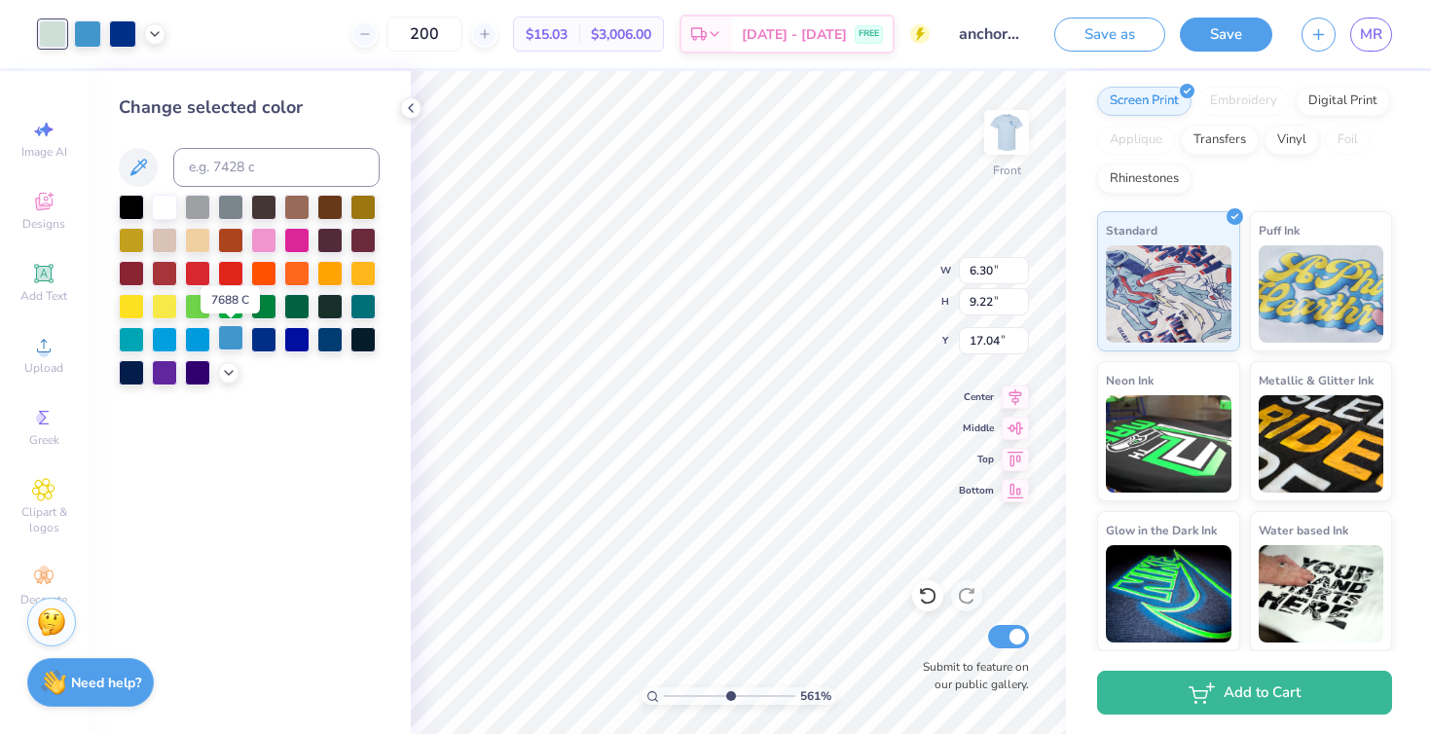
click at [232, 335] on div at bounding box center [230, 337] width 25 height 25
click at [116, 42] on div at bounding box center [122, 31] width 27 height 27
click at [165, 207] on div at bounding box center [164, 205] width 25 height 25
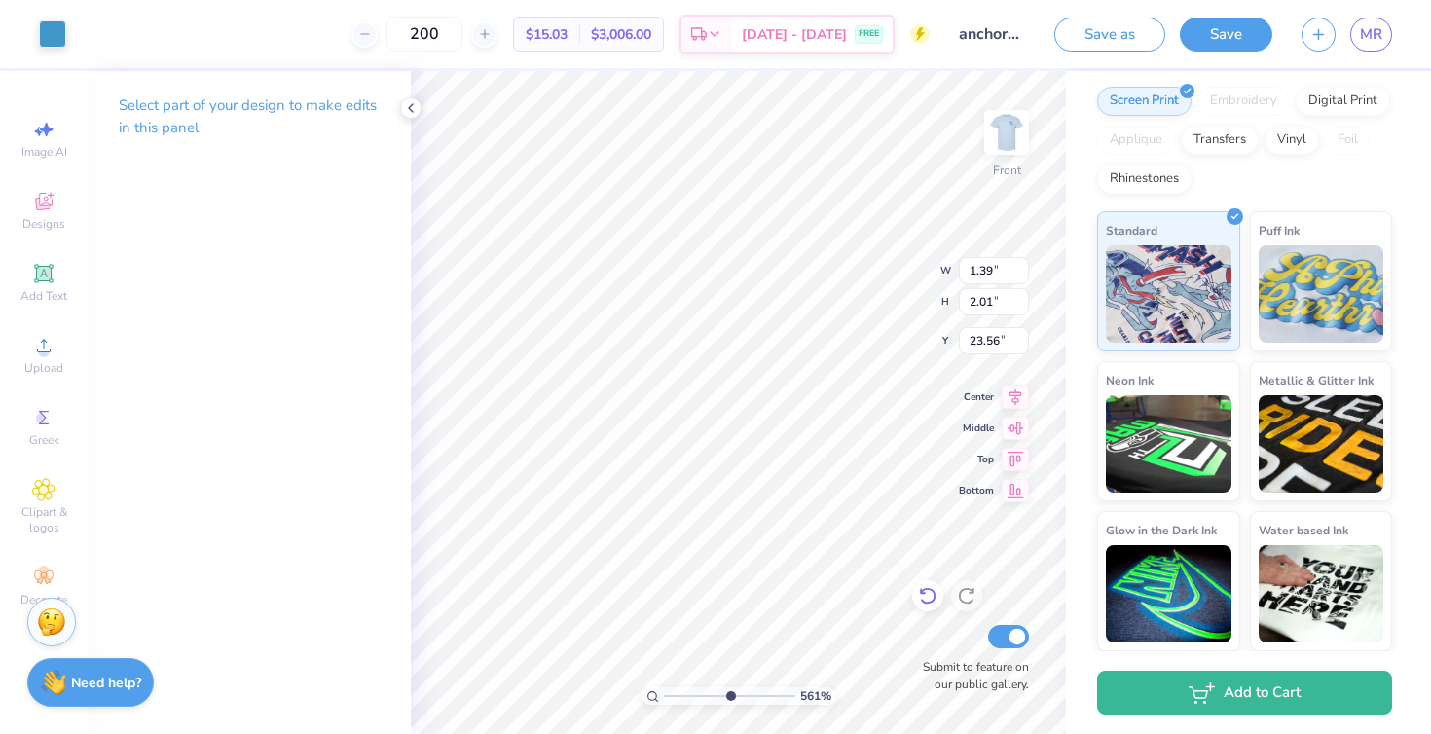
click at [927, 593] on icon at bounding box center [927, 595] width 19 height 19
click at [88, 27] on div at bounding box center [87, 31] width 27 height 27
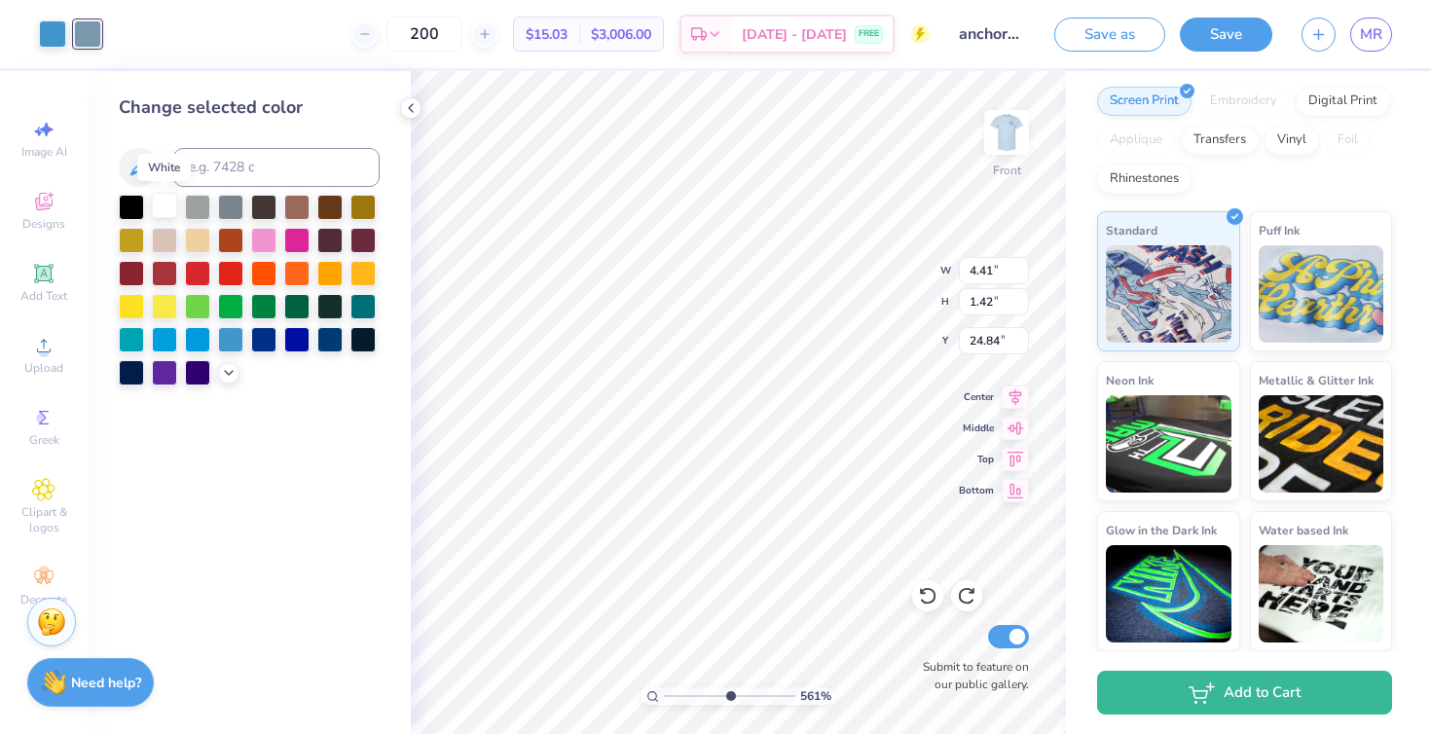
click at [163, 201] on div at bounding box center [164, 205] width 25 height 25
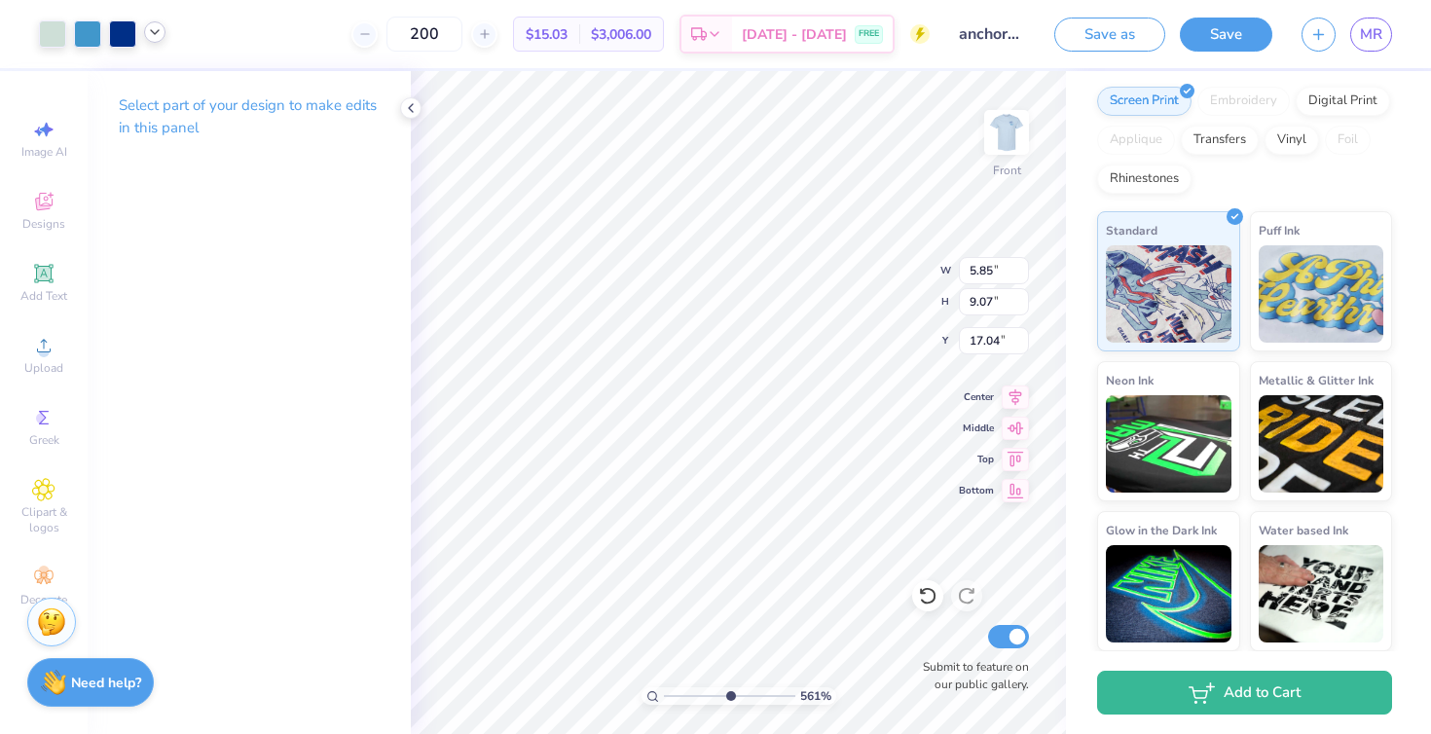
click at [151, 38] on icon at bounding box center [155, 32] width 16 height 16
click at [151, 75] on div at bounding box center [154, 81] width 27 height 27
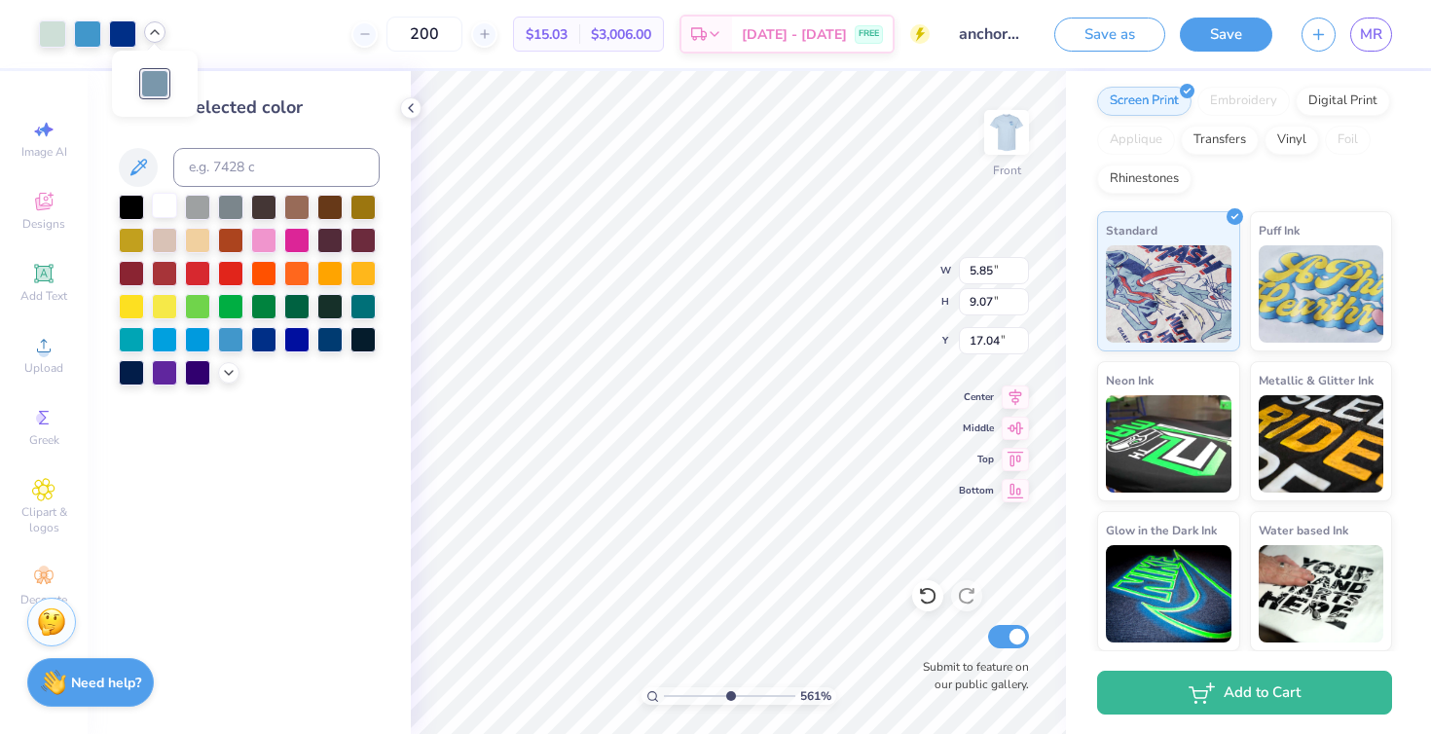
click at [162, 202] on div at bounding box center [164, 205] width 25 height 25
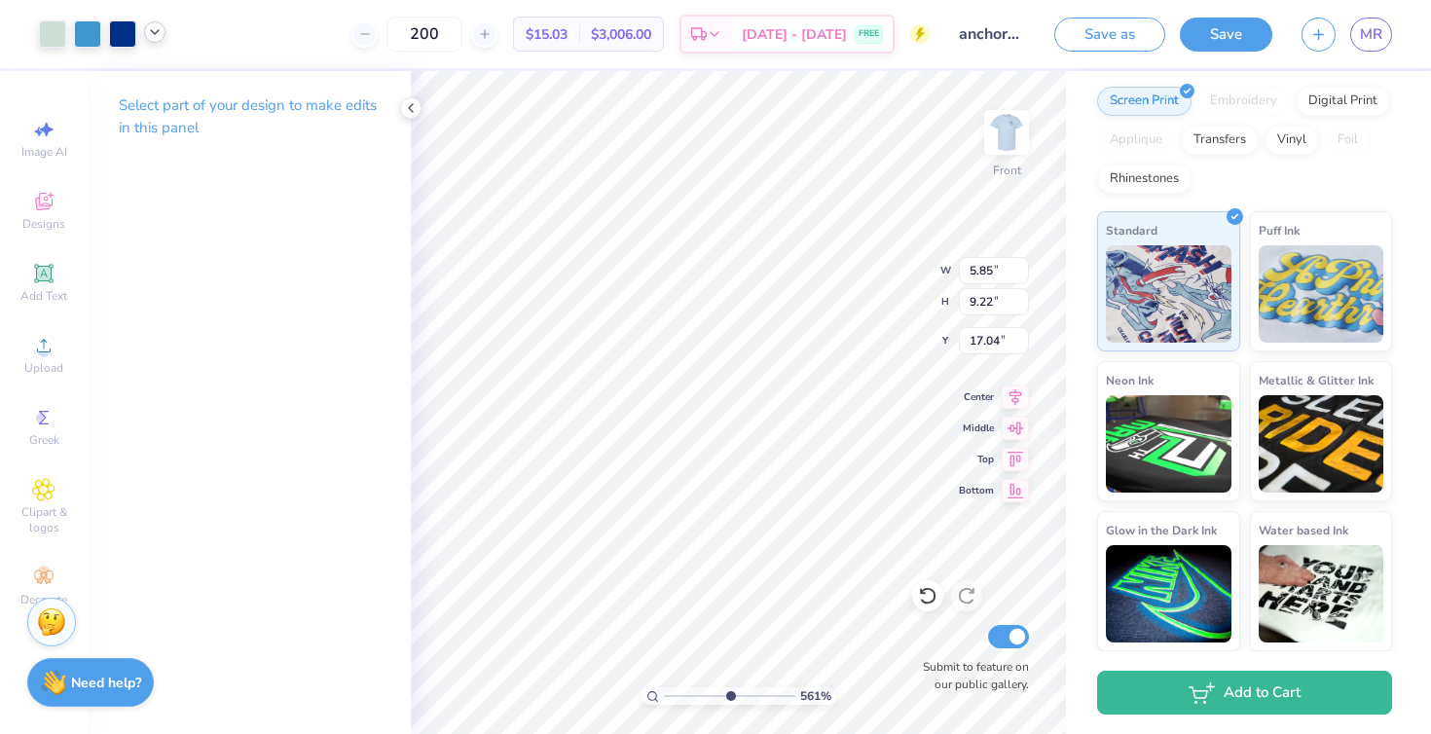
click at [144, 32] on div at bounding box center [154, 31] width 21 height 21
click at [173, 82] on div at bounding box center [173, 82] width 27 height 27
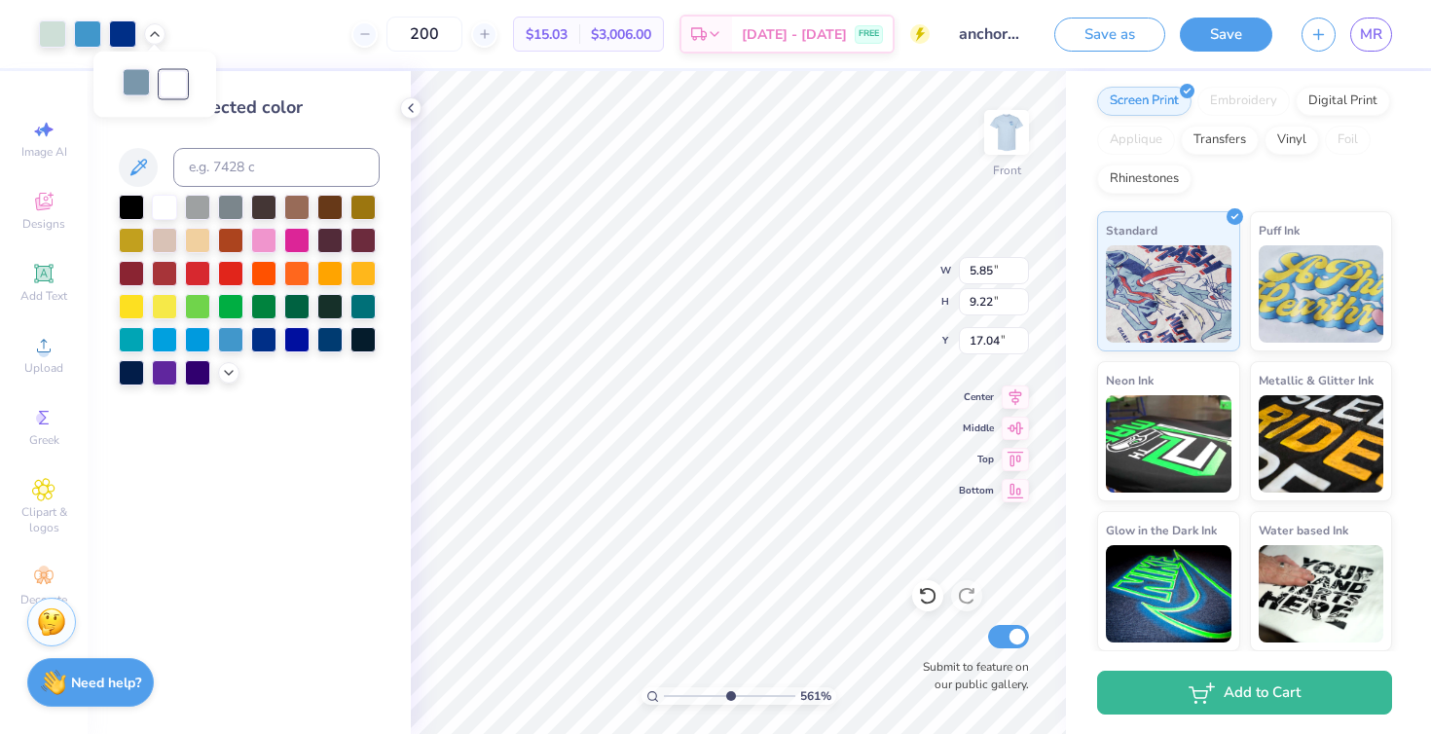
click at [130, 83] on div at bounding box center [136, 82] width 27 height 27
click at [162, 201] on div at bounding box center [164, 205] width 25 height 25
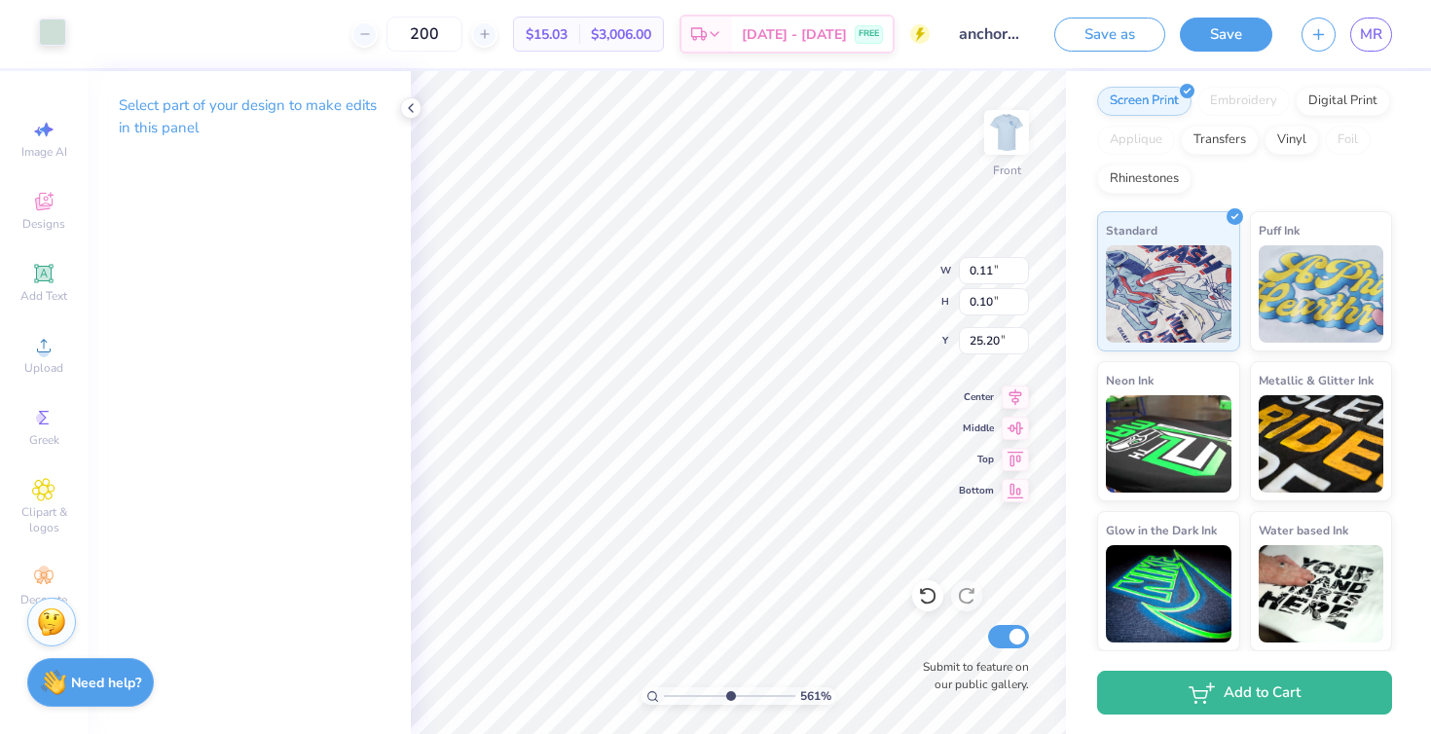
click at [55, 28] on div at bounding box center [52, 31] width 27 height 27
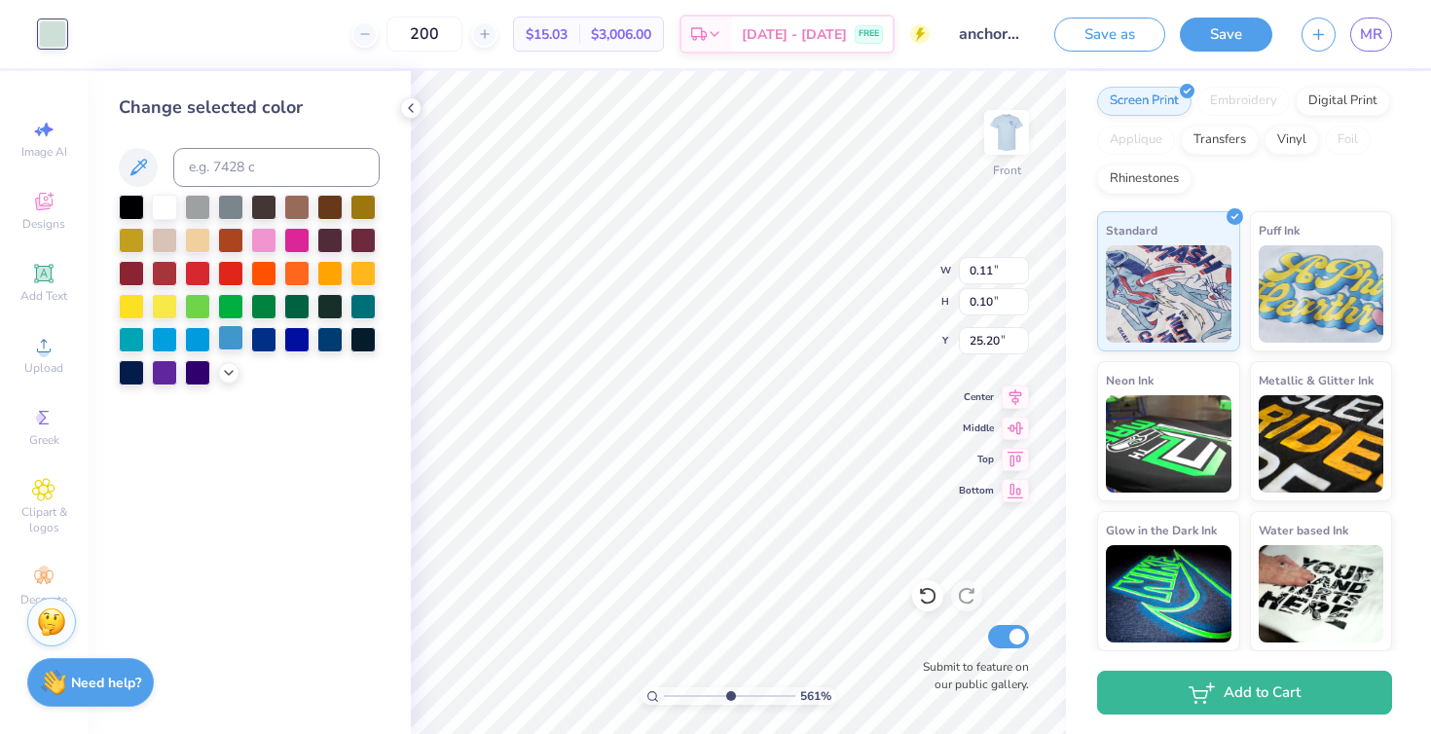
click at [228, 339] on div at bounding box center [230, 337] width 25 height 25
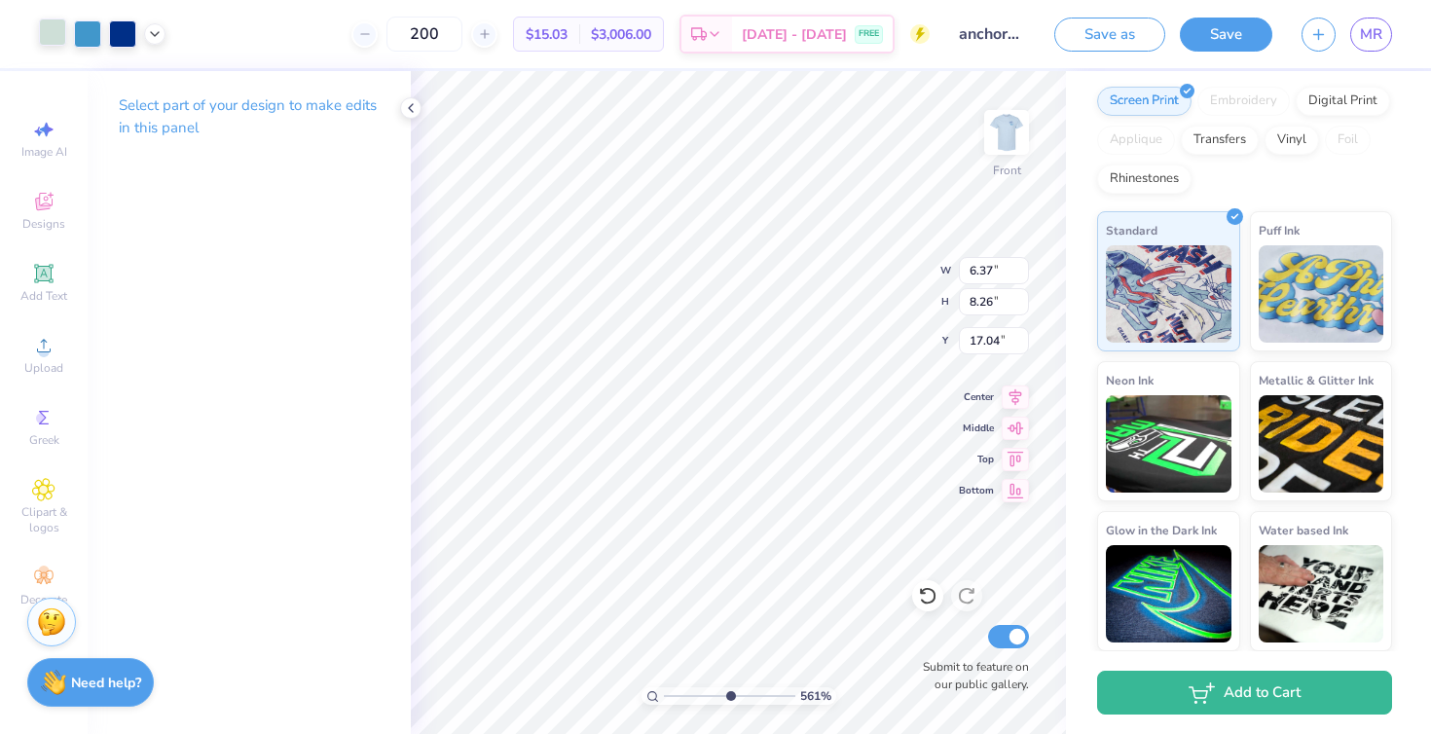
click at [59, 31] on div at bounding box center [52, 31] width 27 height 27
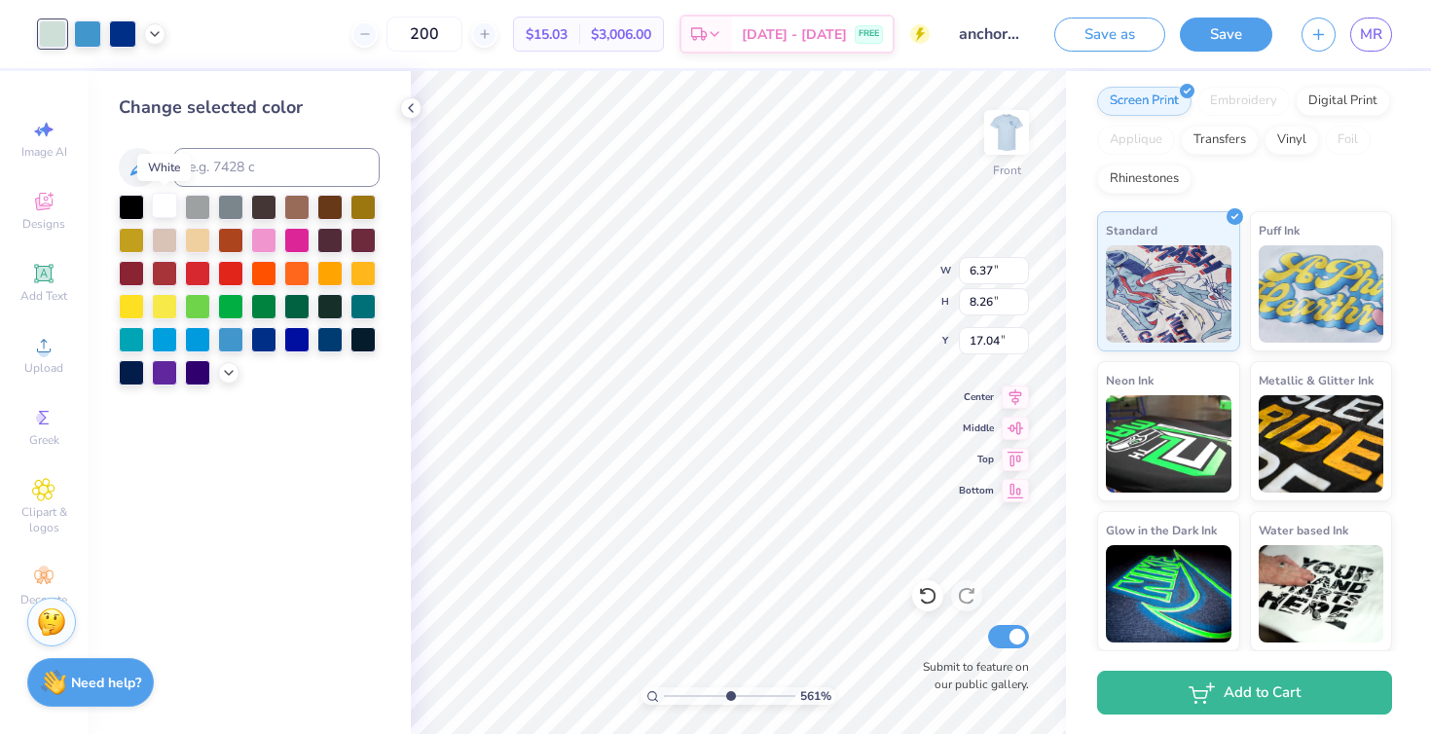
click at [170, 199] on div at bounding box center [164, 205] width 25 height 25
click at [150, 32] on icon at bounding box center [155, 32] width 16 height 16
click at [150, 82] on div at bounding box center [154, 81] width 27 height 27
click at [162, 206] on div at bounding box center [164, 205] width 25 height 25
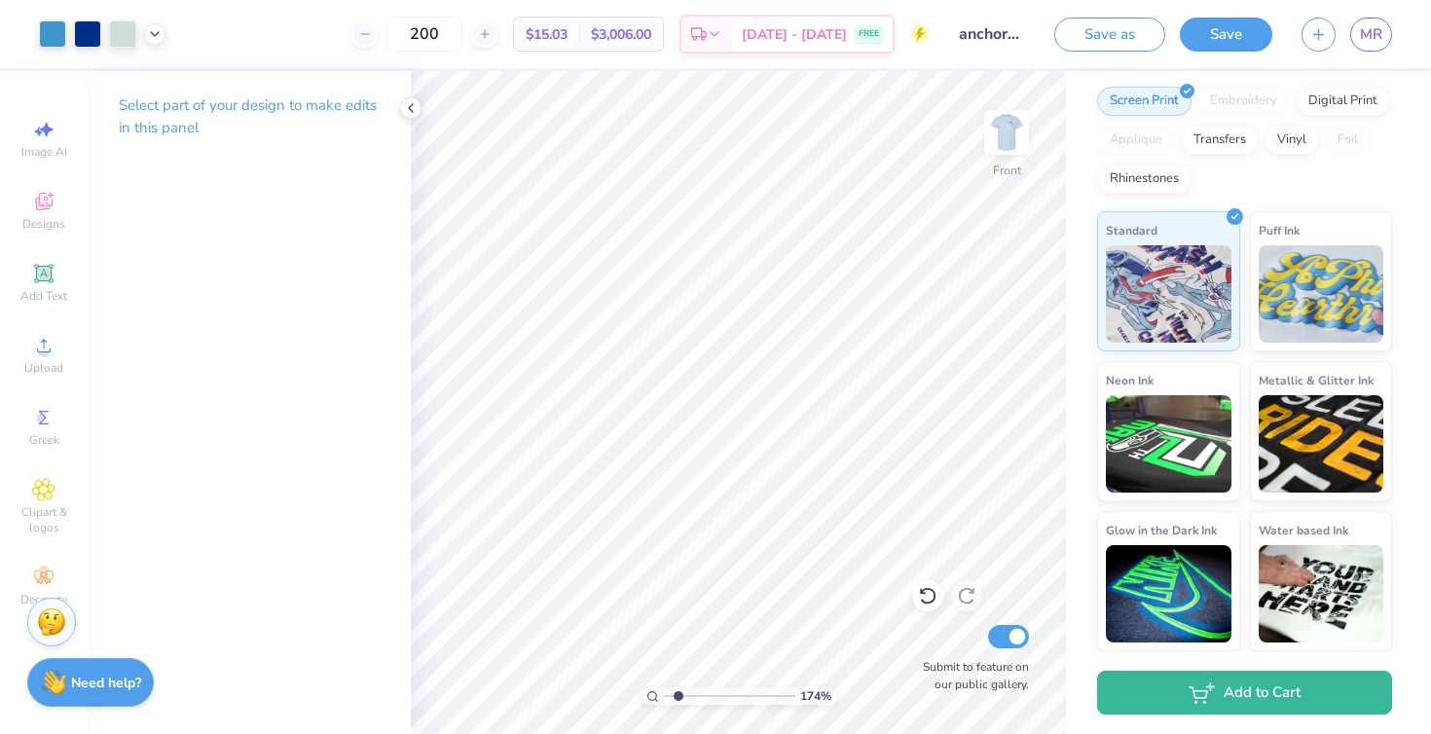
drag, startPoint x: 725, startPoint y: 693, endPoint x: 678, endPoint y: 686, distance: 48.2
click at [678, 687] on input "range" at bounding box center [729, 696] width 131 height 18
click at [110, 40] on div at bounding box center [122, 31] width 27 height 27
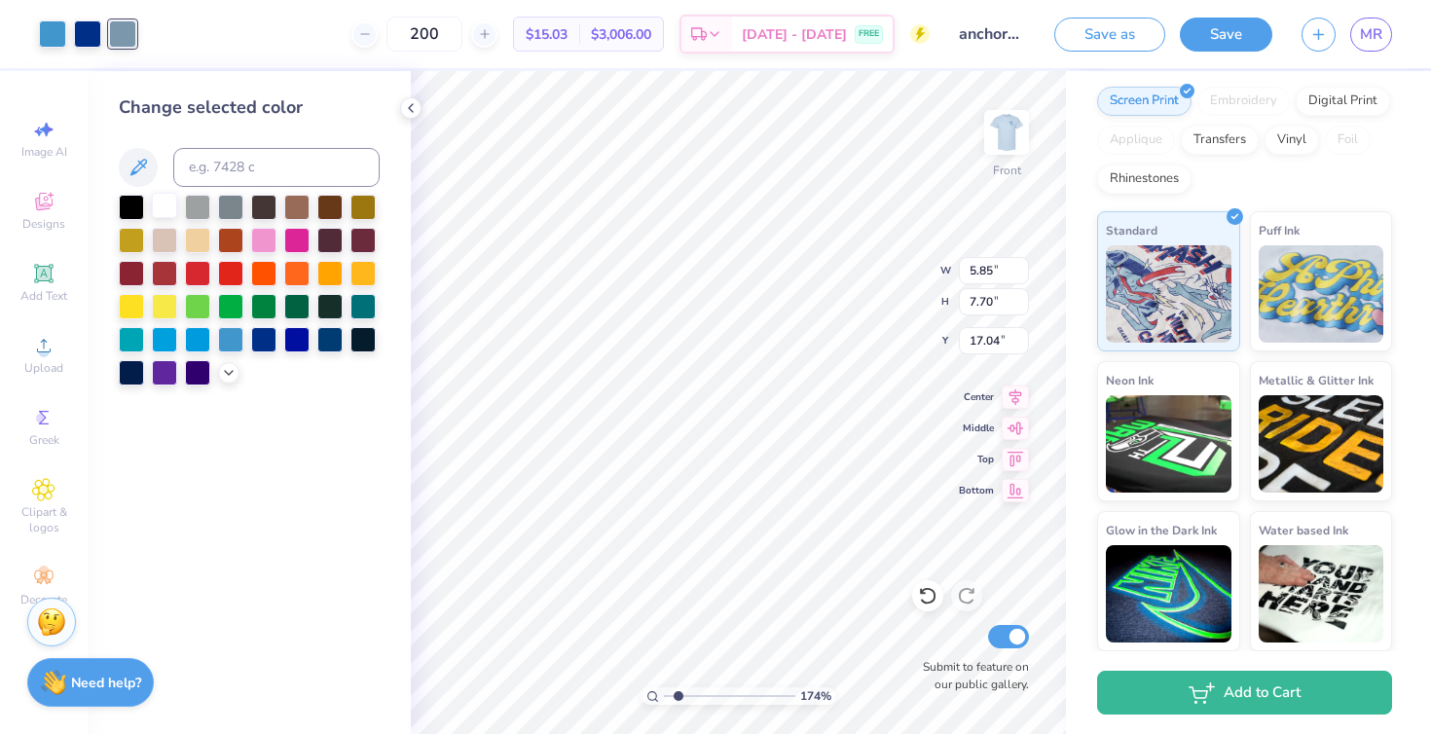
click at [161, 203] on div at bounding box center [164, 205] width 25 height 25
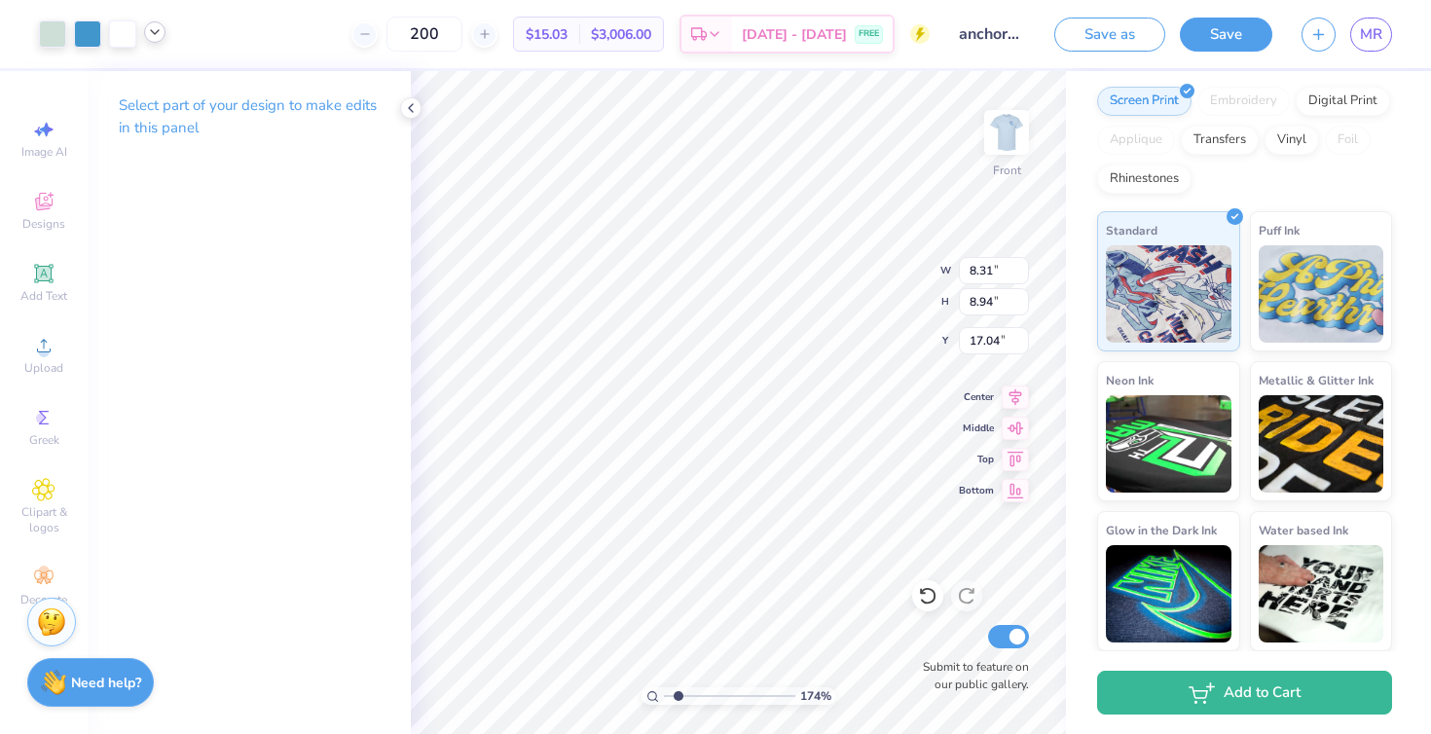
click at [158, 35] on icon at bounding box center [155, 32] width 16 height 16
click at [171, 75] on div at bounding box center [173, 81] width 27 height 27
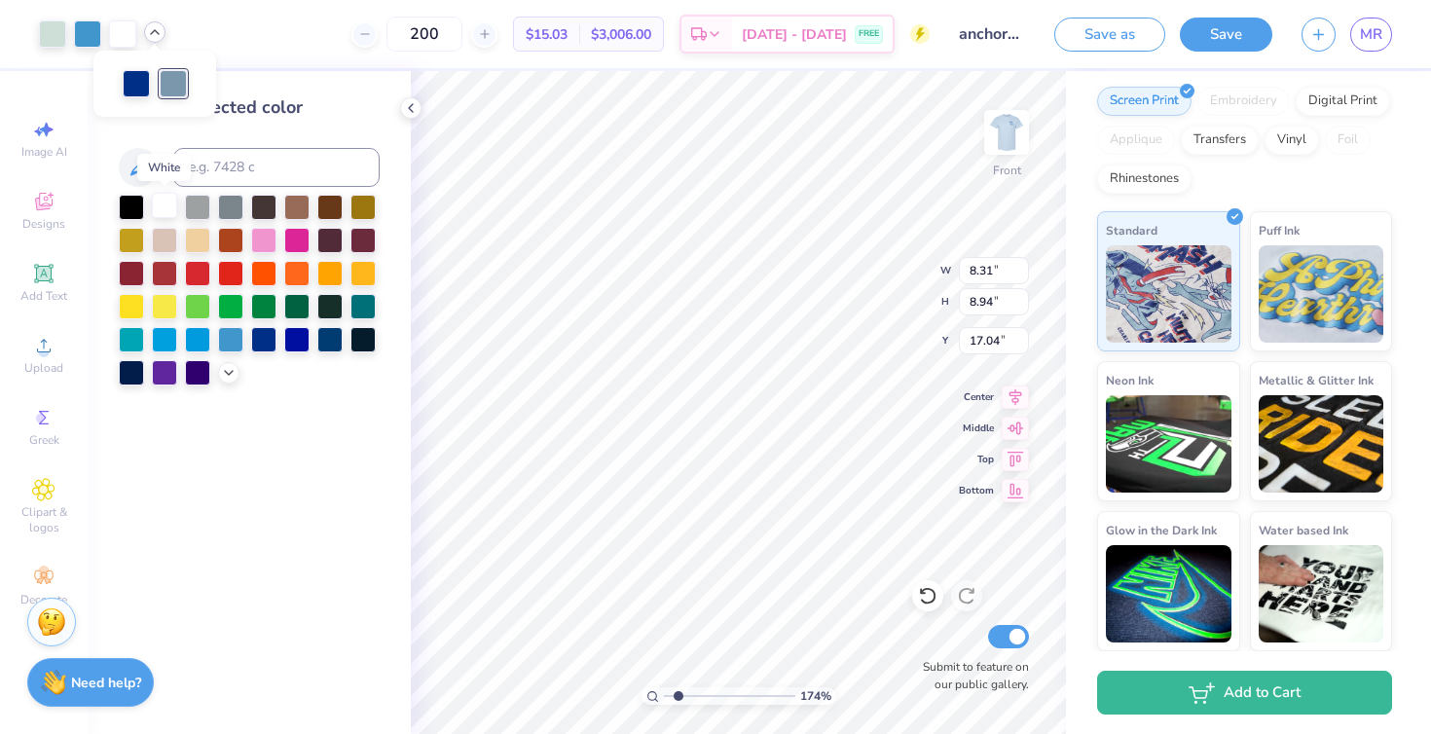
click at [165, 207] on div at bounding box center [164, 205] width 25 height 25
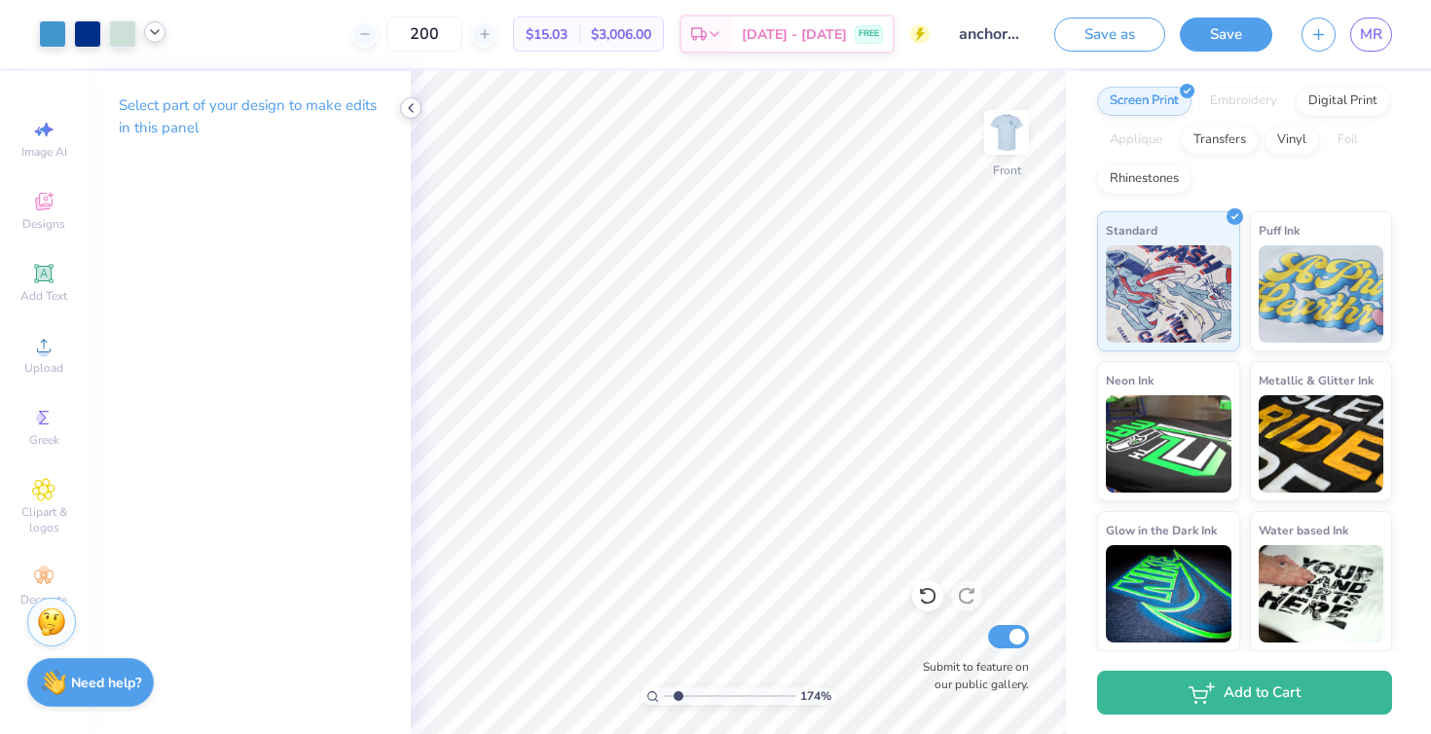
click at [413, 102] on icon at bounding box center [411, 108] width 16 height 16
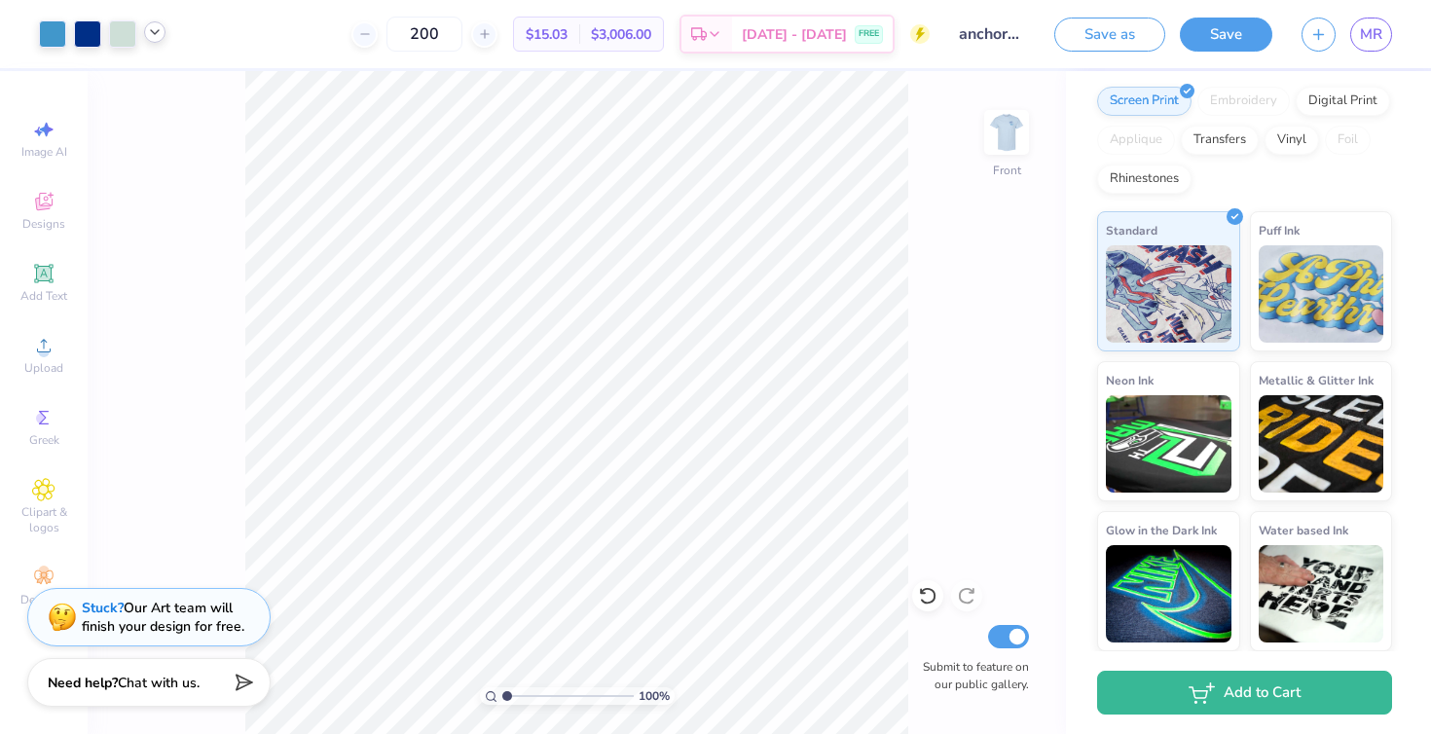
drag, startPoint x: 512, startPoint y: 696, endPoint x: 483, endPoint y: 696, distance: 29.2
click at [502, 696] on input "range" at bounding box center [567, 696] width 131 height 18
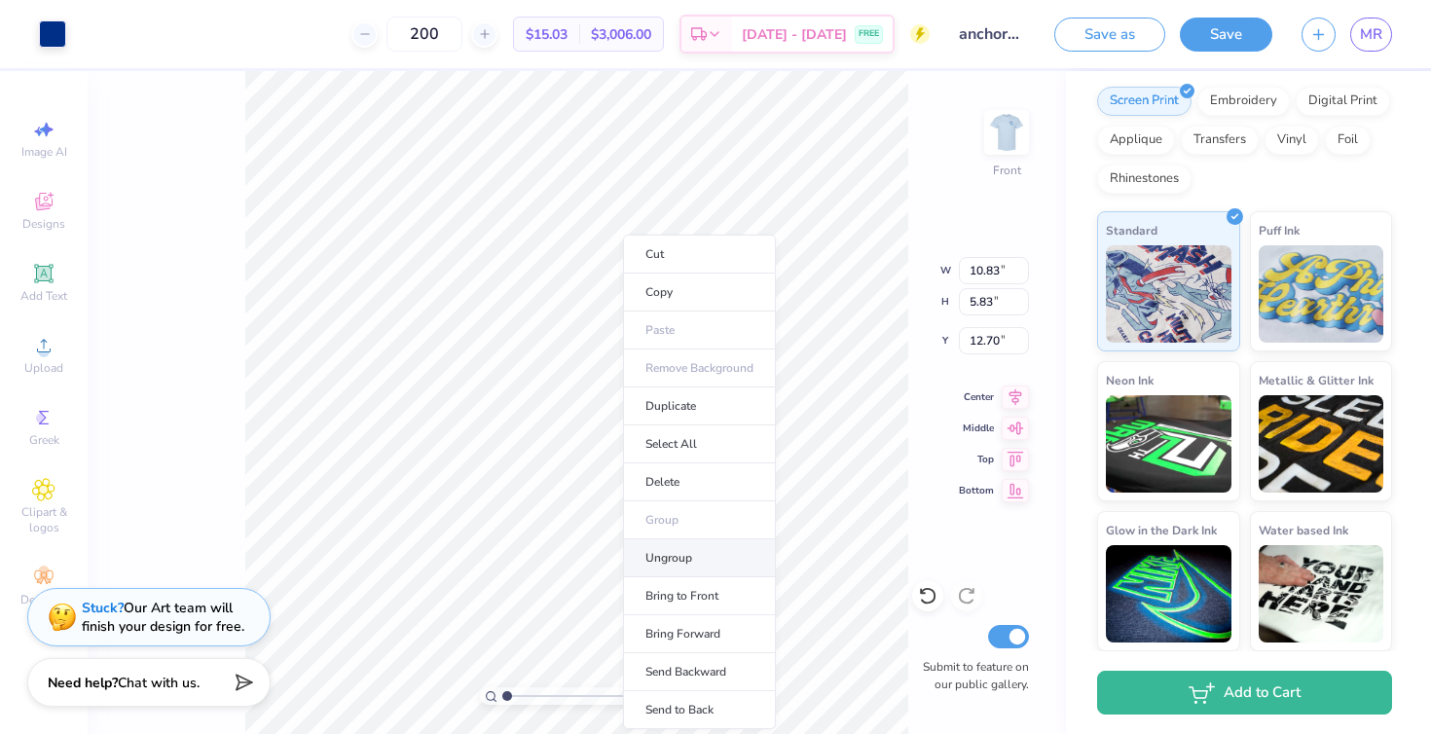
click at [667, 548] on li "Ungroup" at bounding box center [699, 558] width 153 height 38
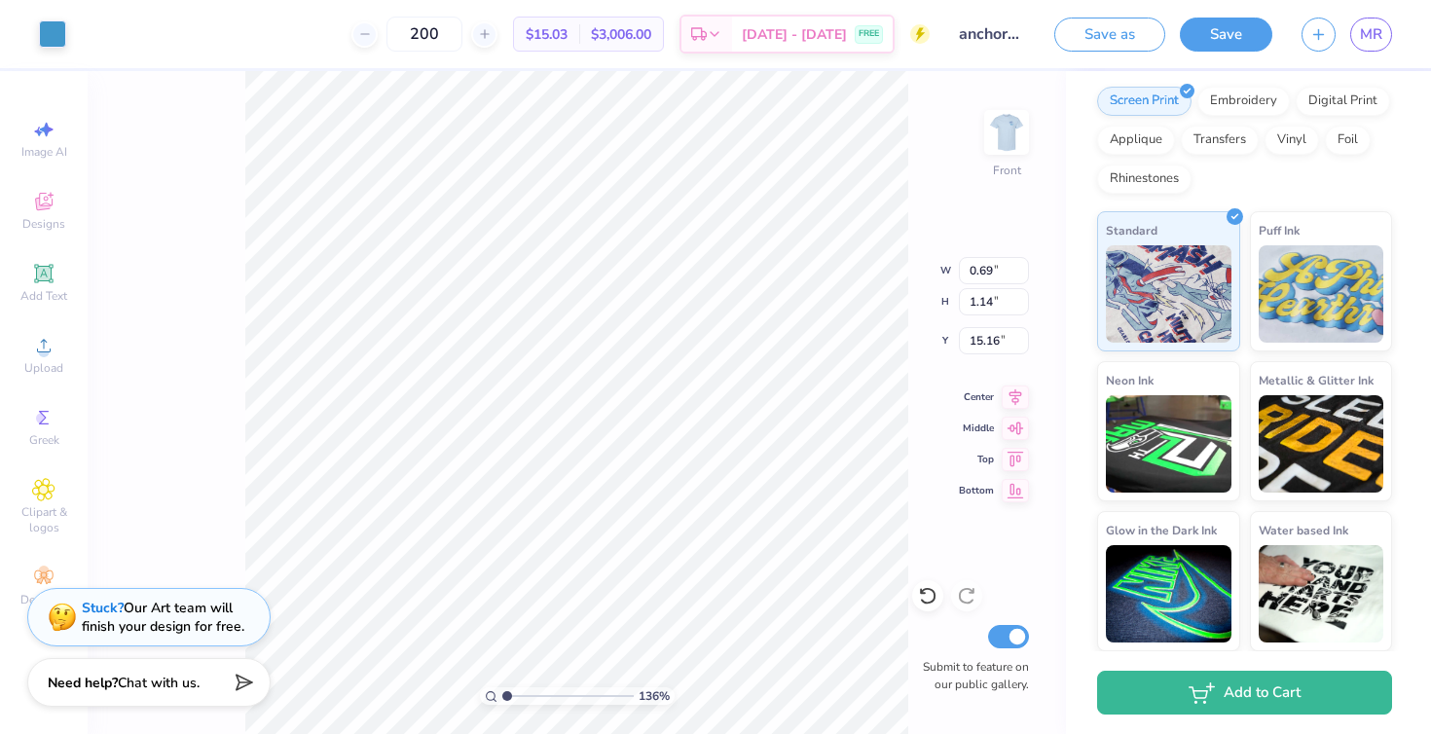
click at [506, 688] on input "range" at bounding box center [567, 696] width 131 height 18
click at [516, 693] on input "range" at bounding box center [567, 696] width 131 height 18
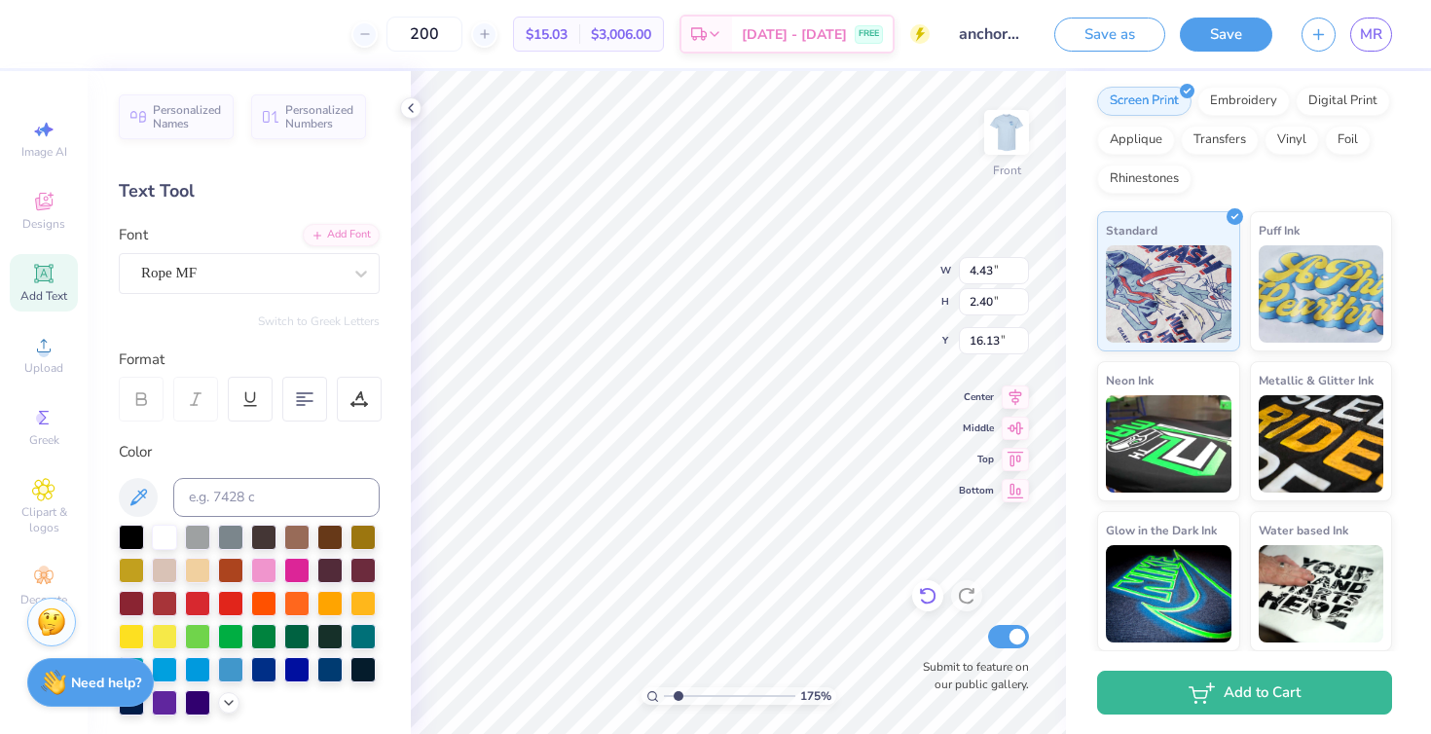
click at [925, 596] on icon at bounding box center [927, 595] width 19 height 19
drag, startPoint x: 679, startPoint y: 693, endPoint x: 663, endPoint y: 690, distance: 16.8
click at [664, 690] on input "range" at bounding box center [729, 696] width 131 height 18
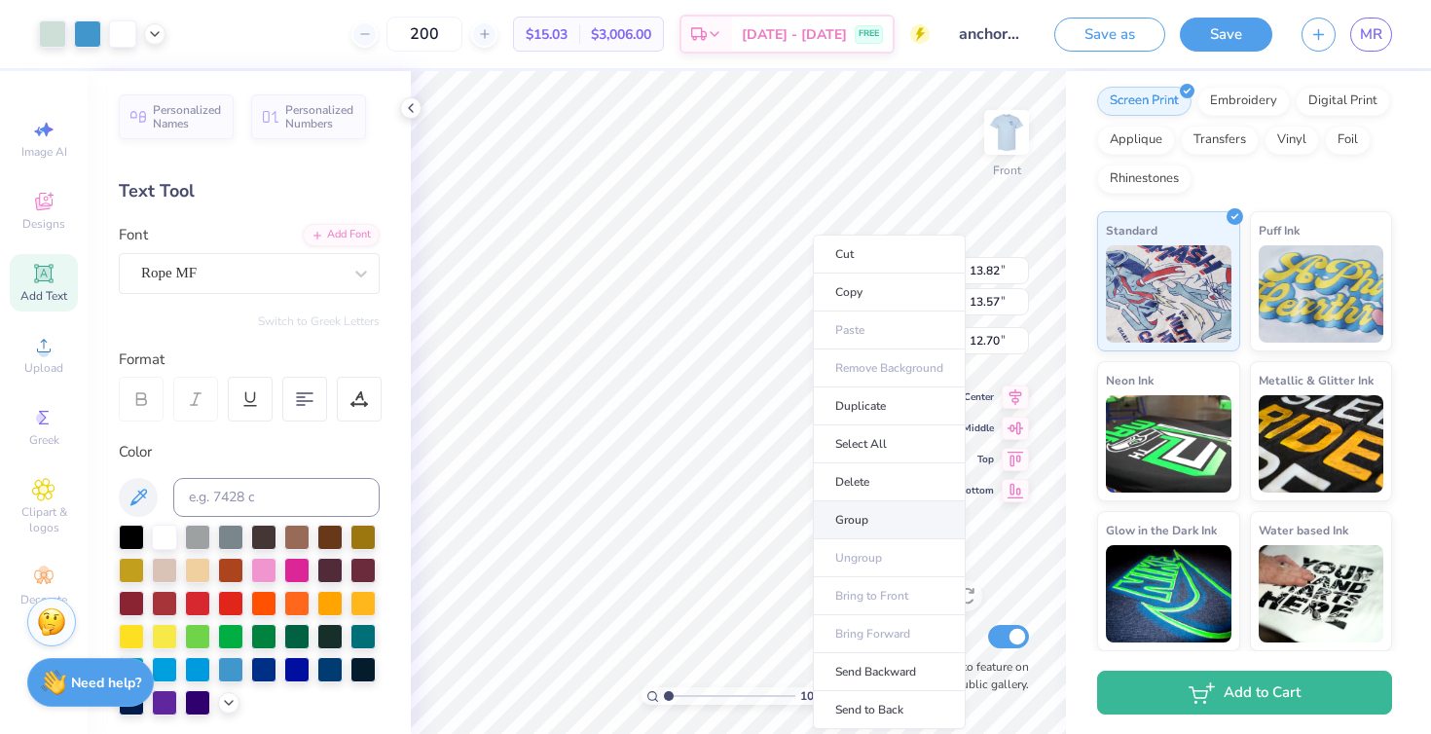
click at [838, 521] on li "Group" at bounding box center [889, 520] width 153 height 38
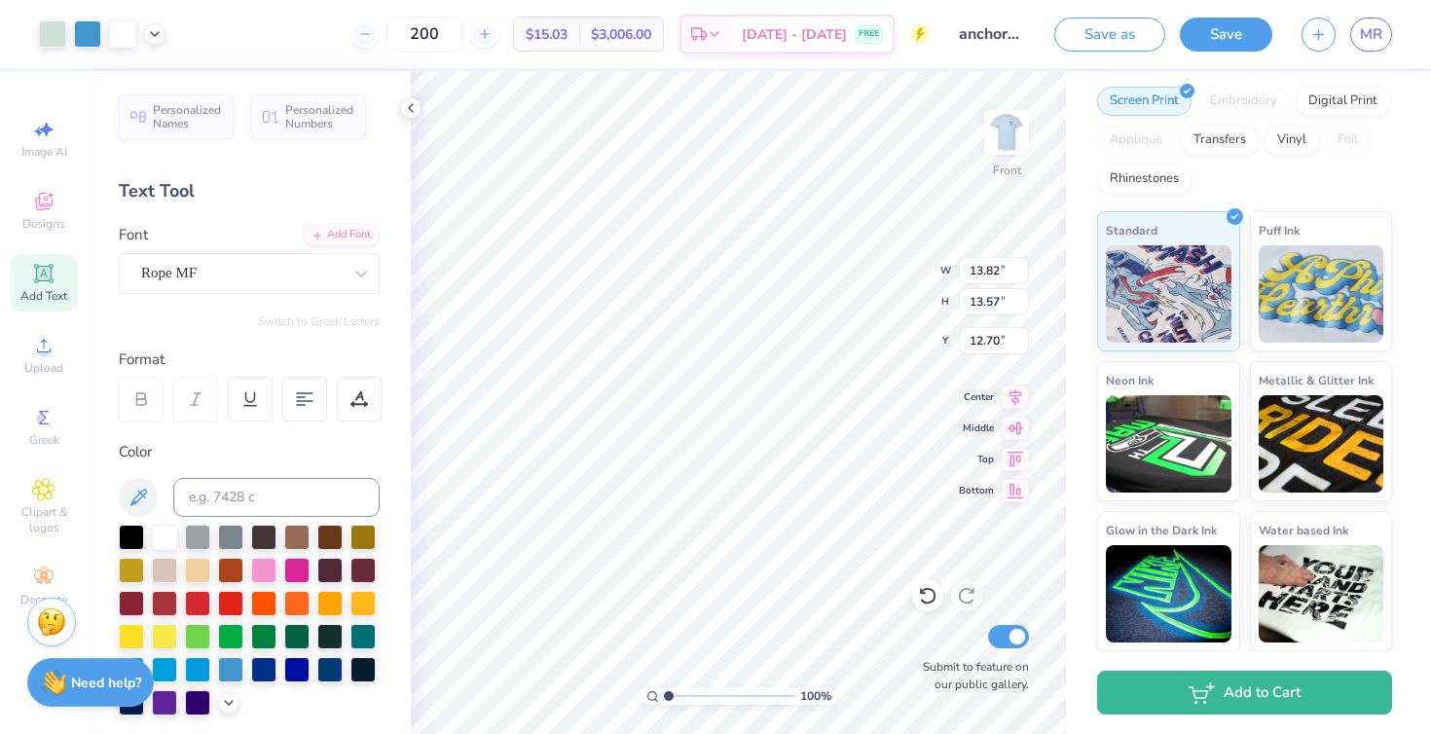
click at [1012, 399] on icon at bounding box center [1016, 397] width 13 height 17
click at [1005, 397] on icon at bounding box center [1015, 394] width 27 height 23
click at [1010, 427] on icon at bounding box center [1016, 428] width 17 height 13
click at [1011, 451] on icon at bounding box center [1015, 456] width 27 height 23
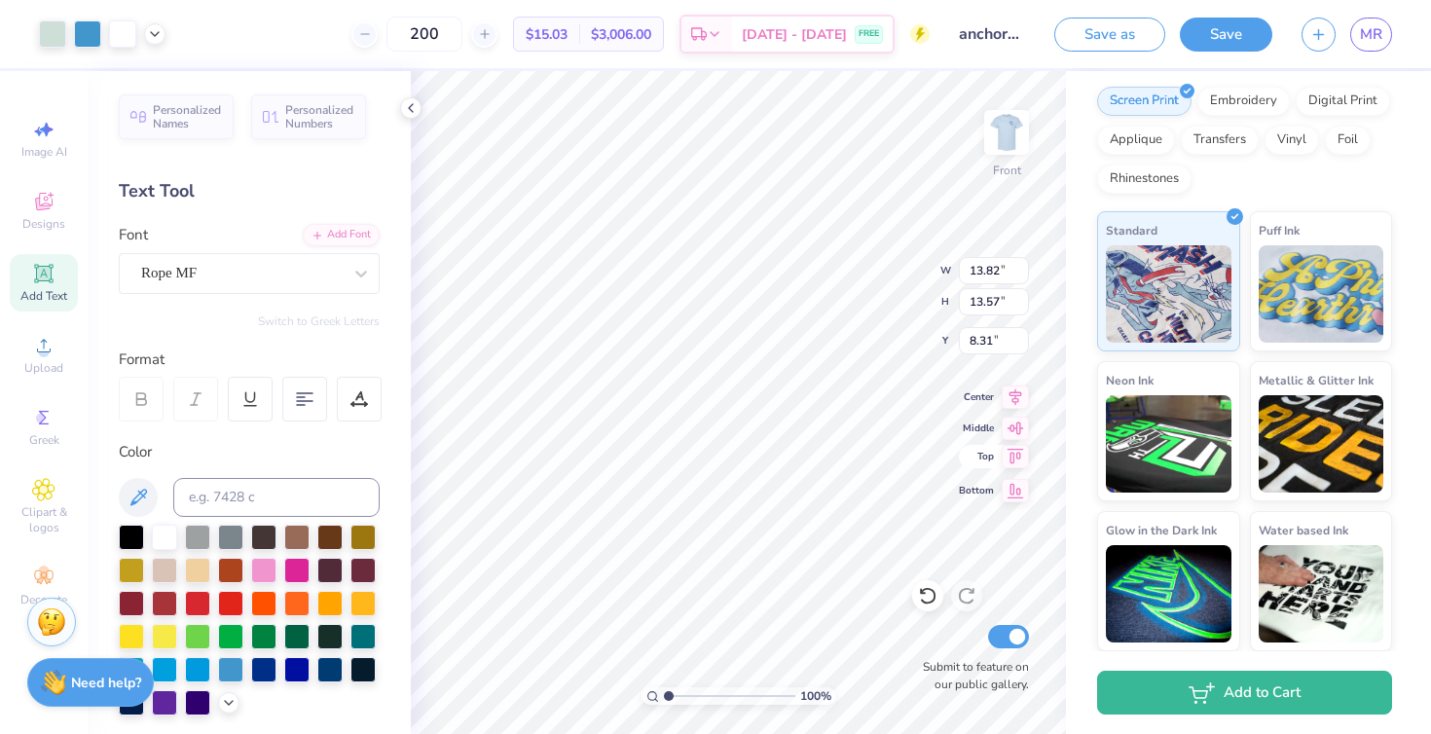
click at [1013, 487] on icon at bounding box center [1016, 491] width 17 height 15
click at [1011, 429] on icon at bounding box center [1015, 425] width 27 height 23
click at [1012, 424] on icon at bounding box center [1016, 426] width 17 height 13
click at [1015, 127] on img at bounding box center [1007, 132] width 78 height 78
drag, startPoint x: 669, startPoint y: 690, endPoint x: 680, endPoint y: 669, distance: 24.4
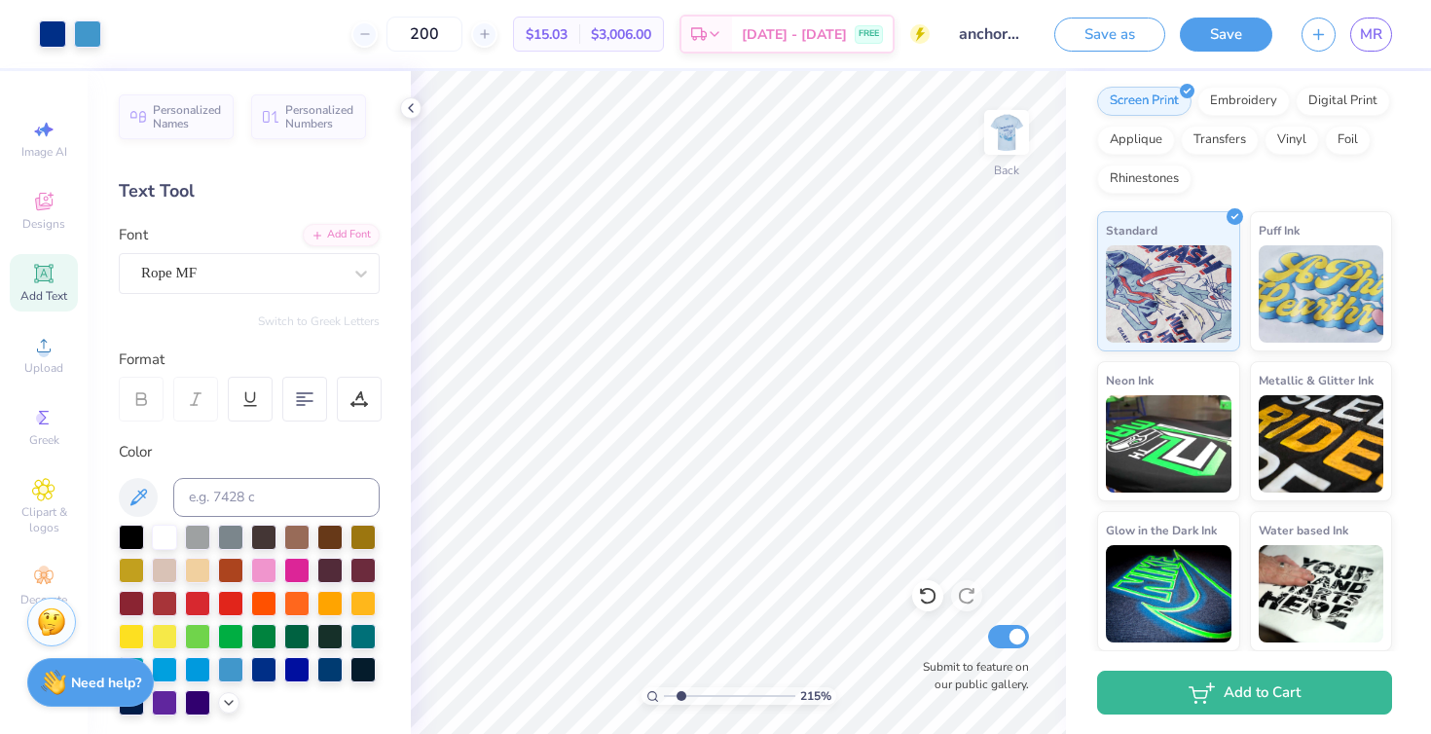
click at [680, 687] on input "range" at bounding box center [729, 696] width 131 height 18
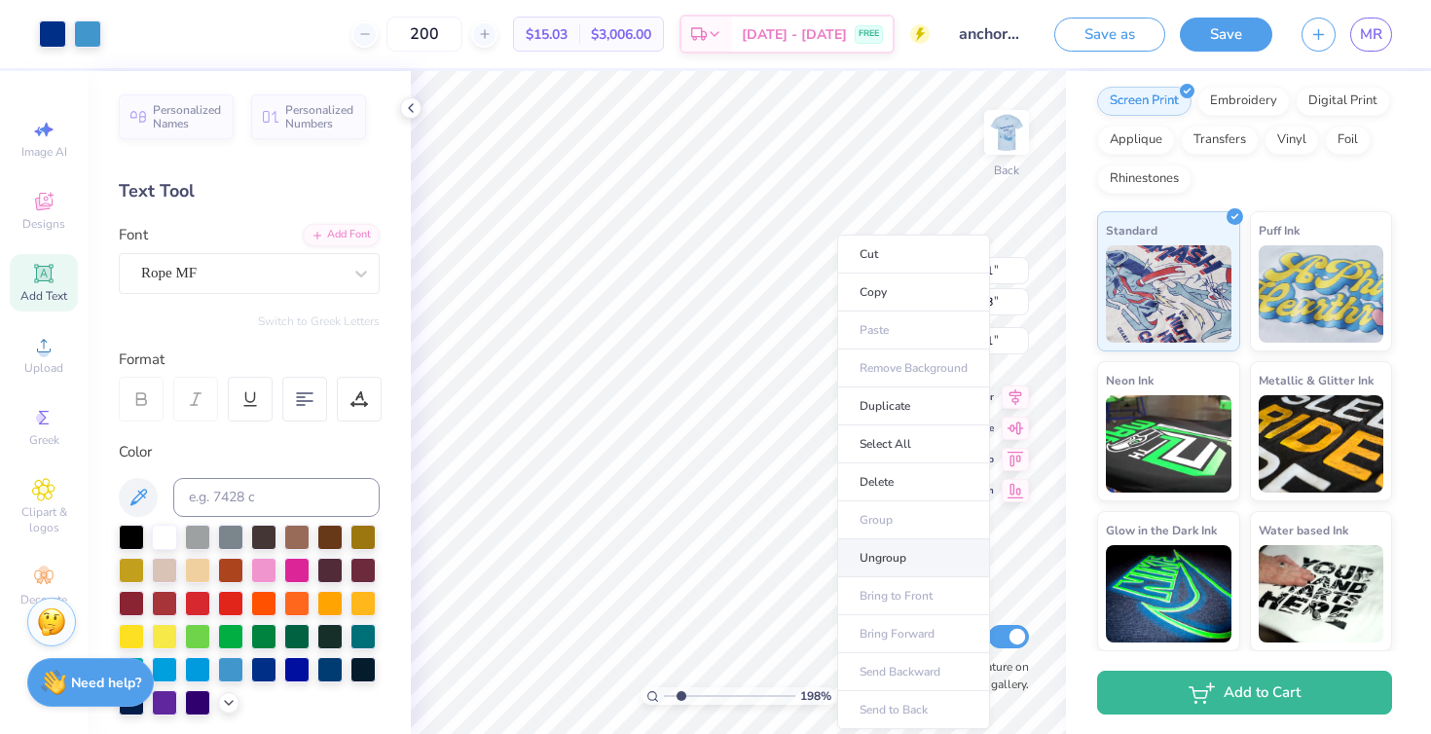
click at [887, 549] on li "Ungroup" at bounding box center [913, 558] width 153 height 38
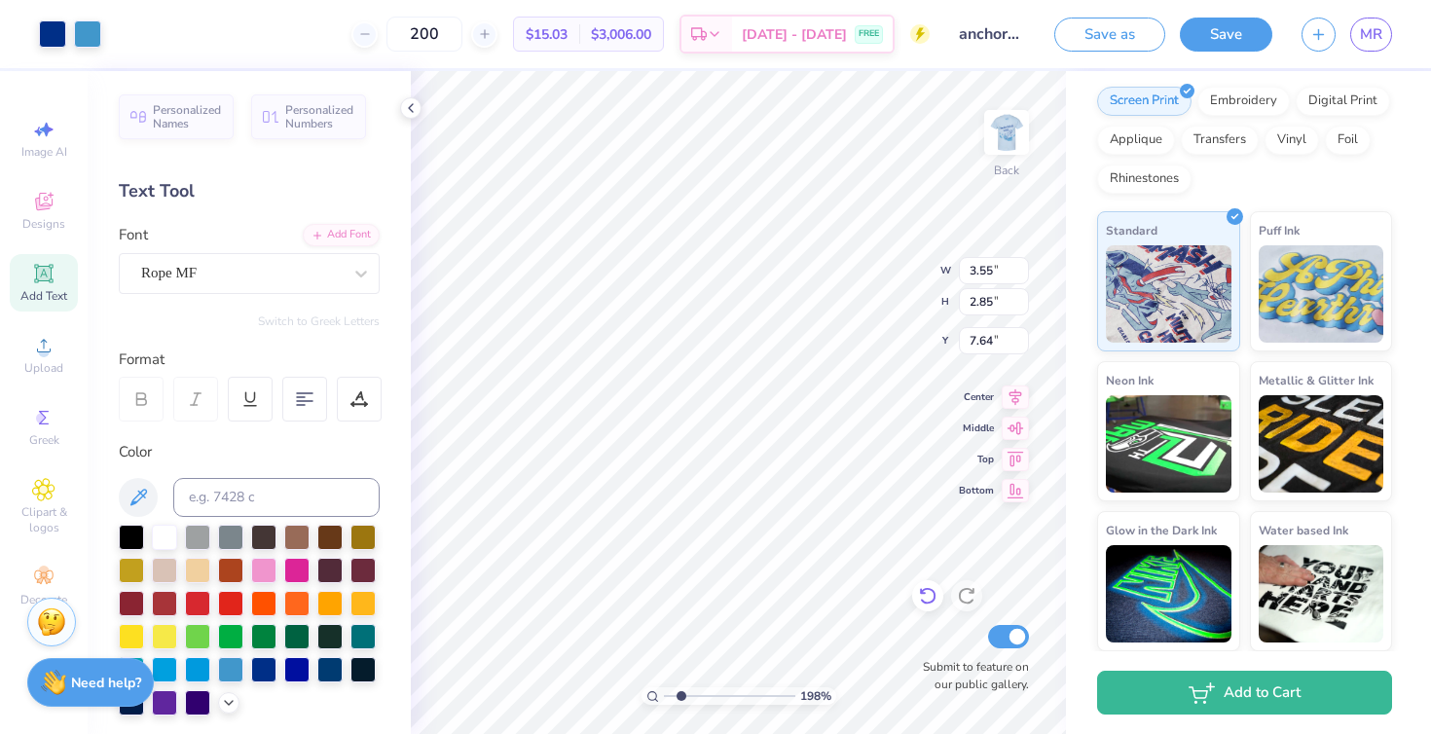
click at [922, 598] on icon at bounding box center [927, 595] width 19 height 19
click at [927, 602] on icon at bounding box center [927, 595] width 19 height 19
drag, startPoint x: 683, startPoint y: 694, endPoint x: 711, endPoint y: 686, distance: 28.3
click at [711, 687] on input "range" at bounding box center [729, 696] width 131 height 18
click at [918, 594] on icon at bounding box center [927, 595] width 19 height 19
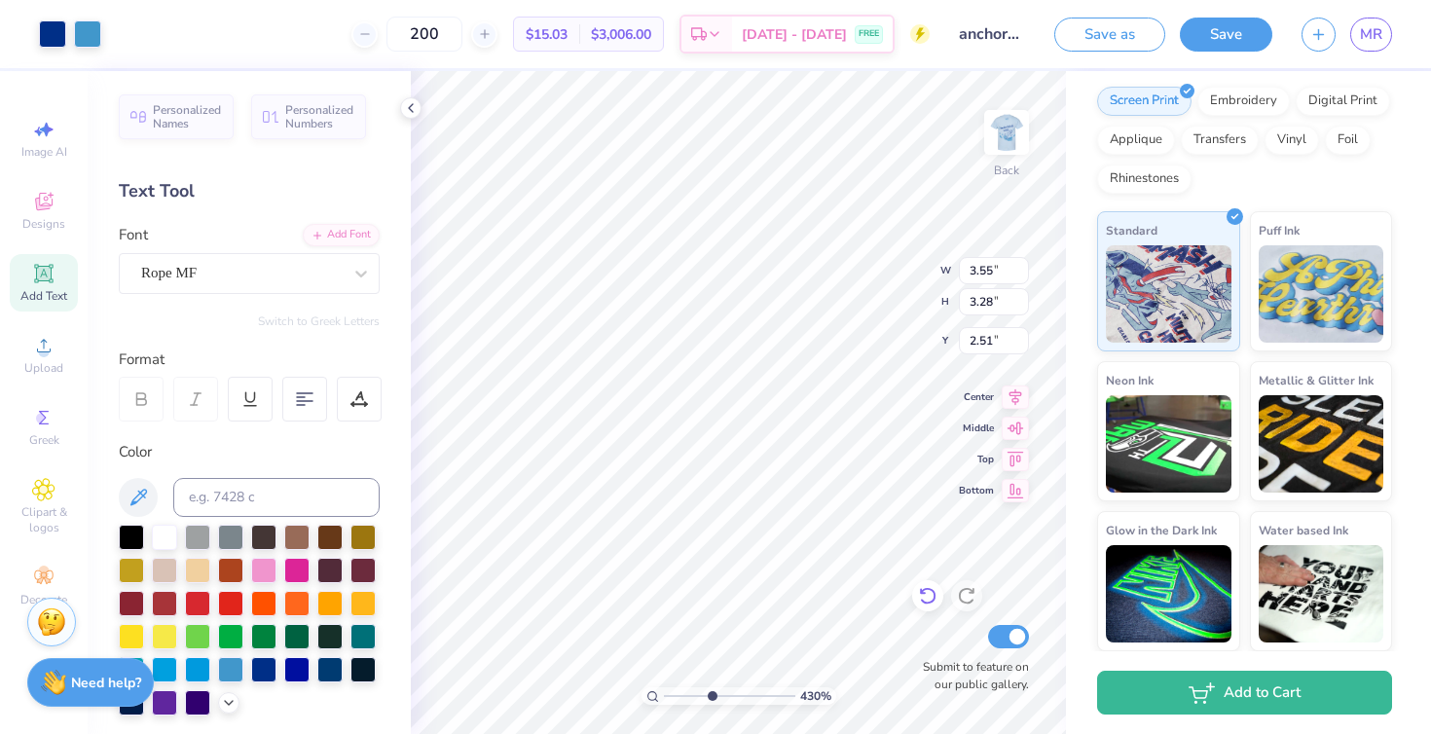
click at [924, 598] on icon at bounding box center [927, 595] width 19 height 19
click at [921, 585] on div at bounding box center [927, 595] width 31 height 31
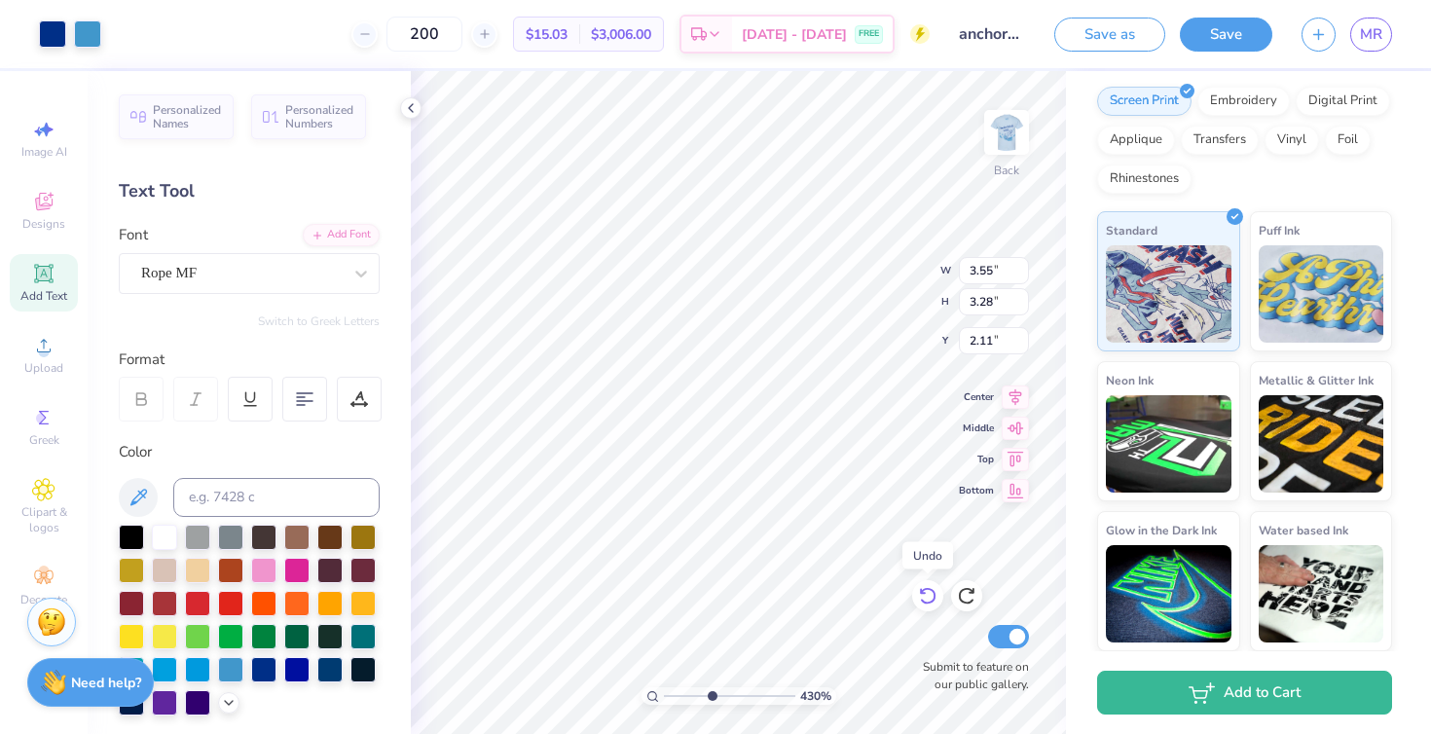
click at [921, 585] on div at bounding box center [927, 595] width 31 height 31
click at [923, 601] on icon at bounding box center [927, 597] width 17 height 18
click at [923, 597] on icon at bounding box center [927, 595] width 19 height 19
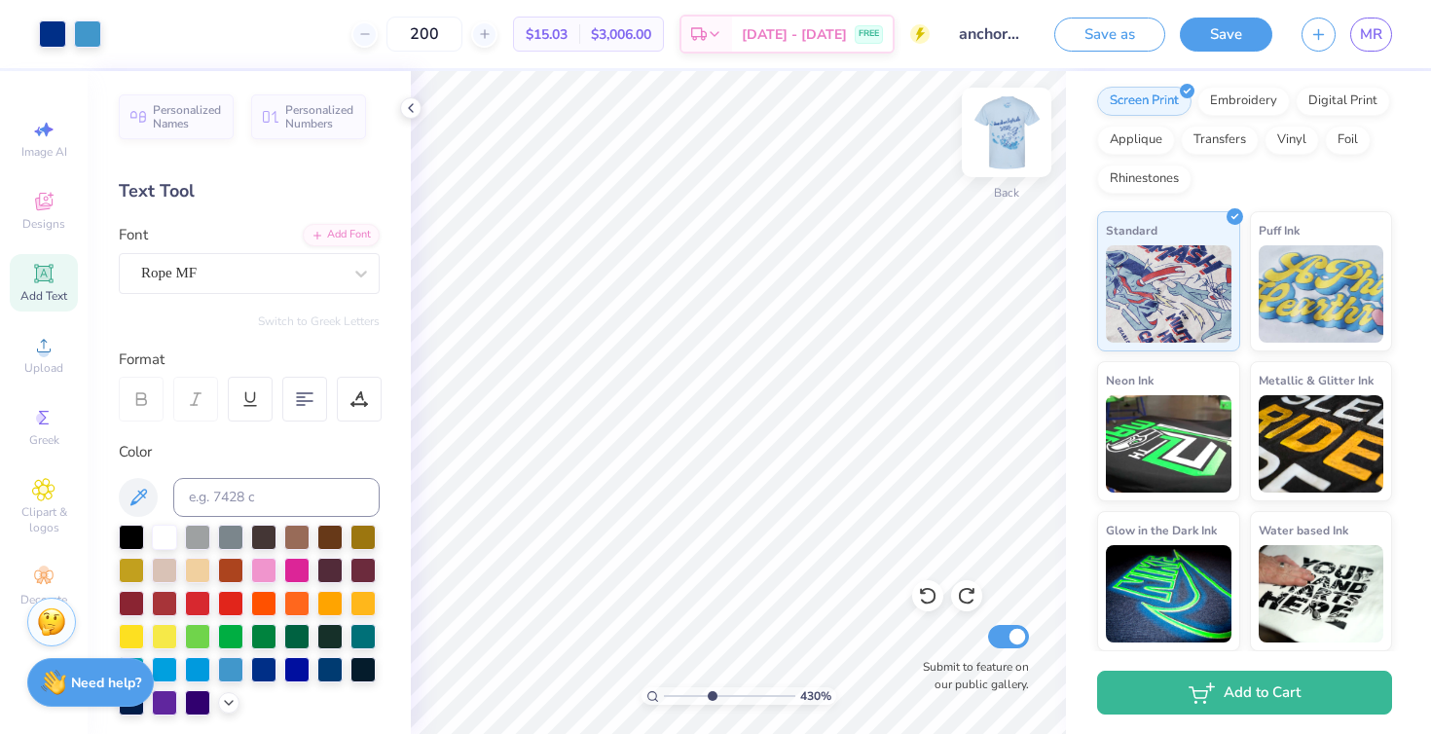
click at [1009, 131] on img at bounding box center [1007, 132] width 78 height 78
drag, startPoint x: 710, startPoint y: 697, endPoint x: 658, endPoint y: 690, distance: 52.0
click at [664, 690] on input "range" at bounding box center [729, 696] width 131 height 18
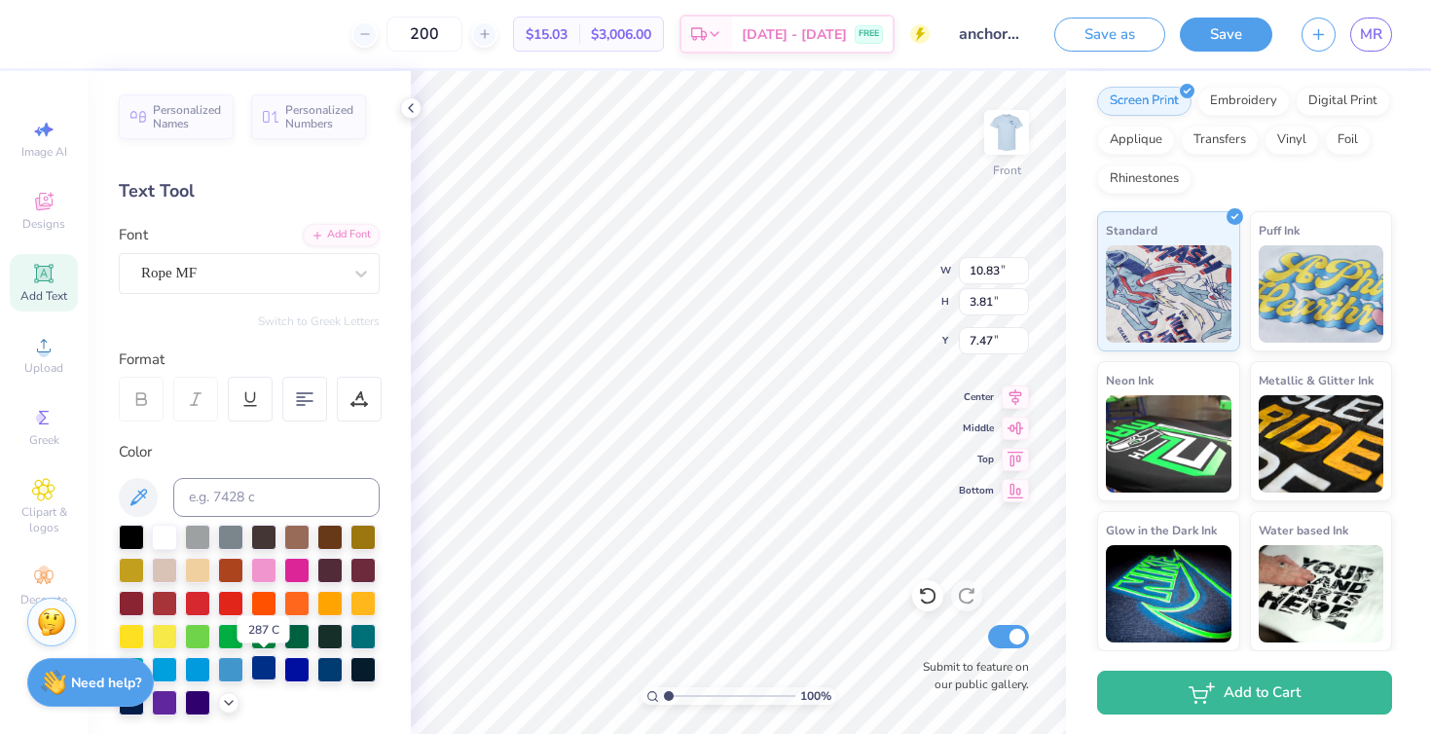
click at [258, 668] on div at bounding box center [263, 667] width 25 height 25
click at [986, 120] on img at bounding box center [1007, 132] width 78 height 78
click at [928, 599] on icon at bounding box center [927, 595] width 19 height 19
click at [964, 595] on icon at bounding box center [966, 595] width 19 height 19
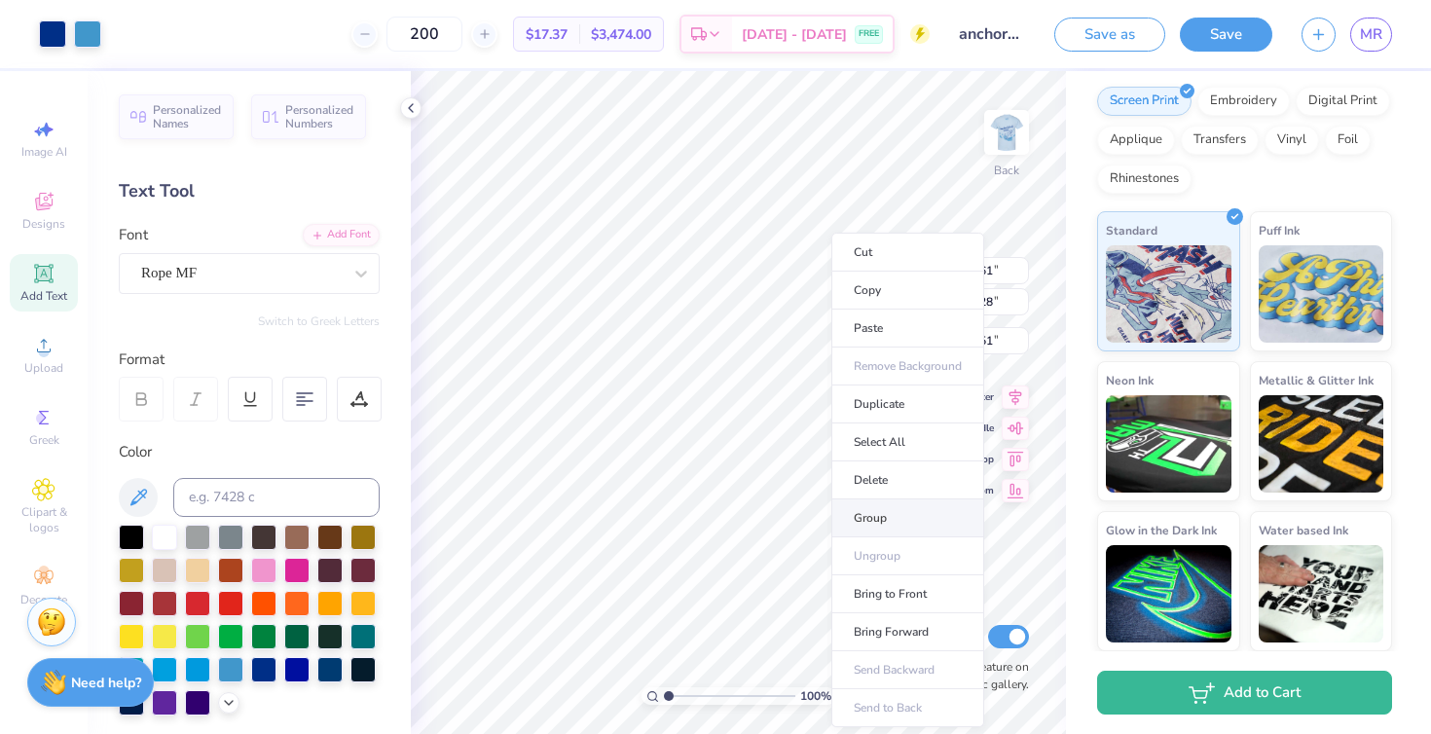
click at [874, 511] on li "Group" at bounding box center [907, 518] width 153 height 38
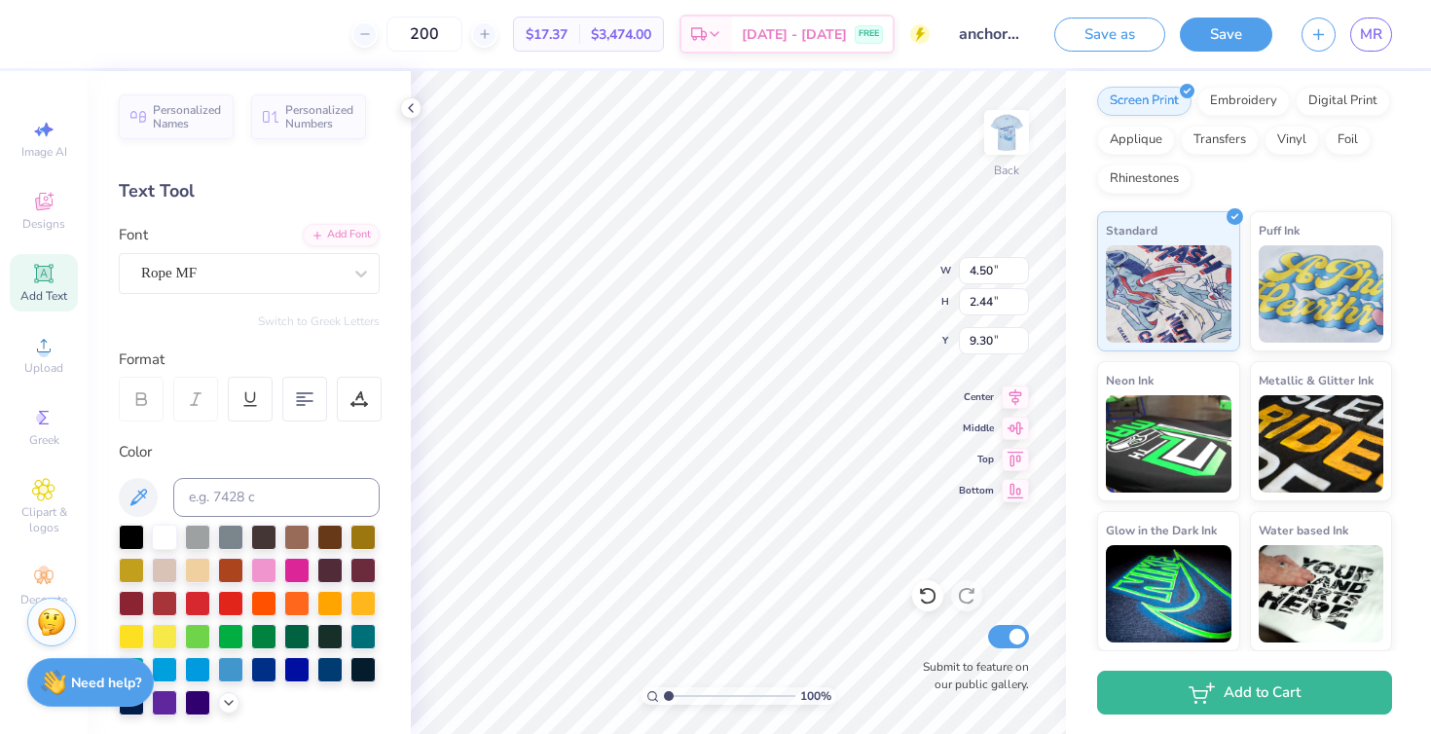
scroll to position [0, 1]
drag, startPoint x: 672, startPoint y: 693, endPoint x: 684, endPoint y: 692, distance: 12.7
click at [684, 692] on input "range" at bounding box center [729, 696] width 131 height 18
click at [112, 26] on div at bounding box center [122, 31] width 27 height 27
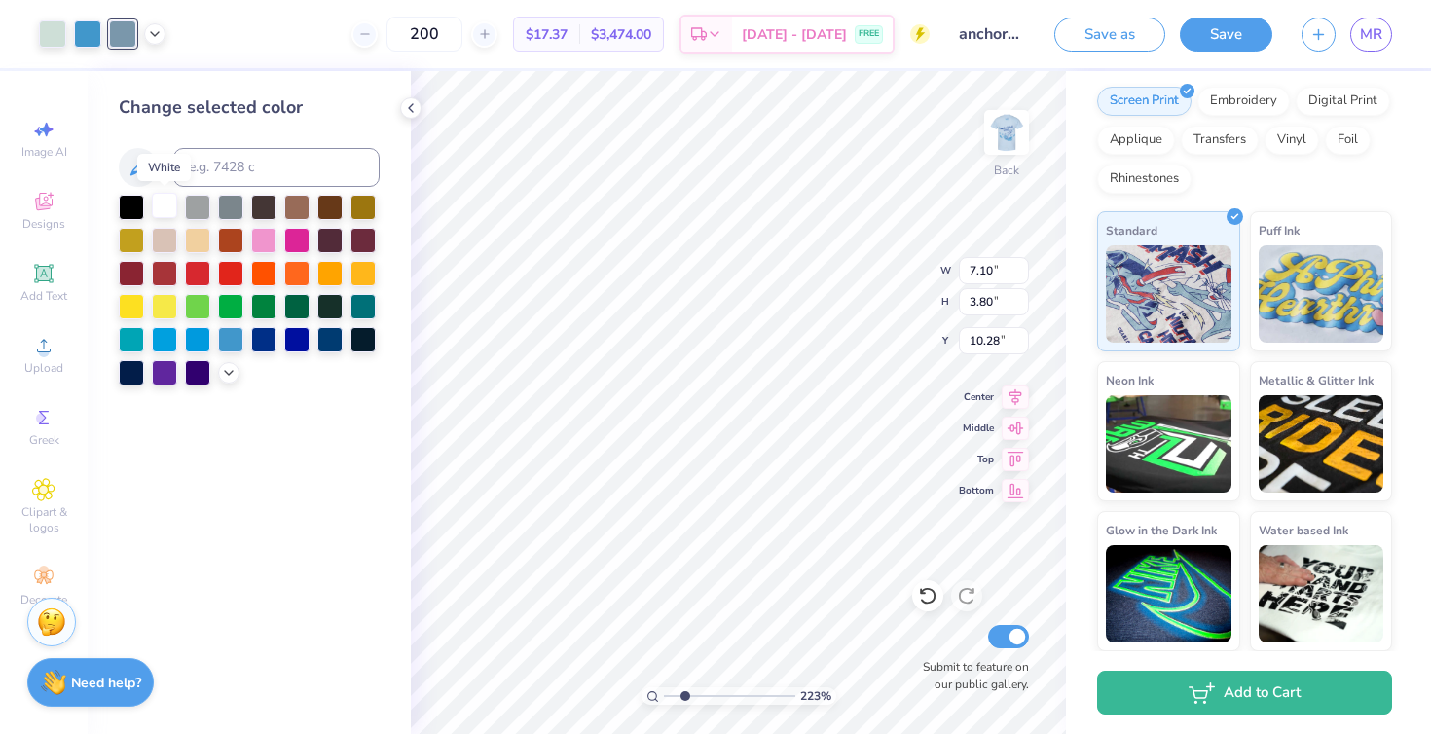
click at [161, 199] on div at bounding box center [164, 205] width 25 height 25
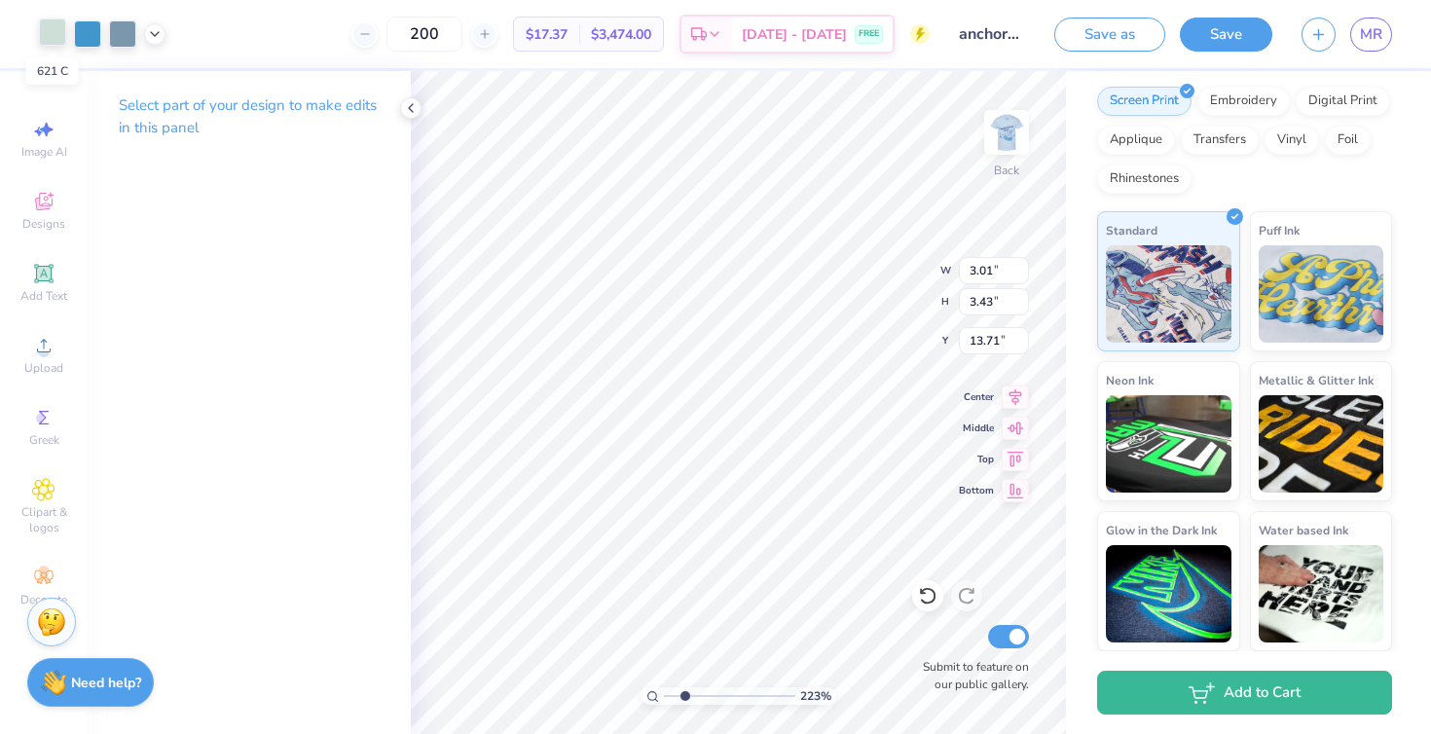
click at [55, 34] on div at bounding box center [52, 31] width 27 height 27
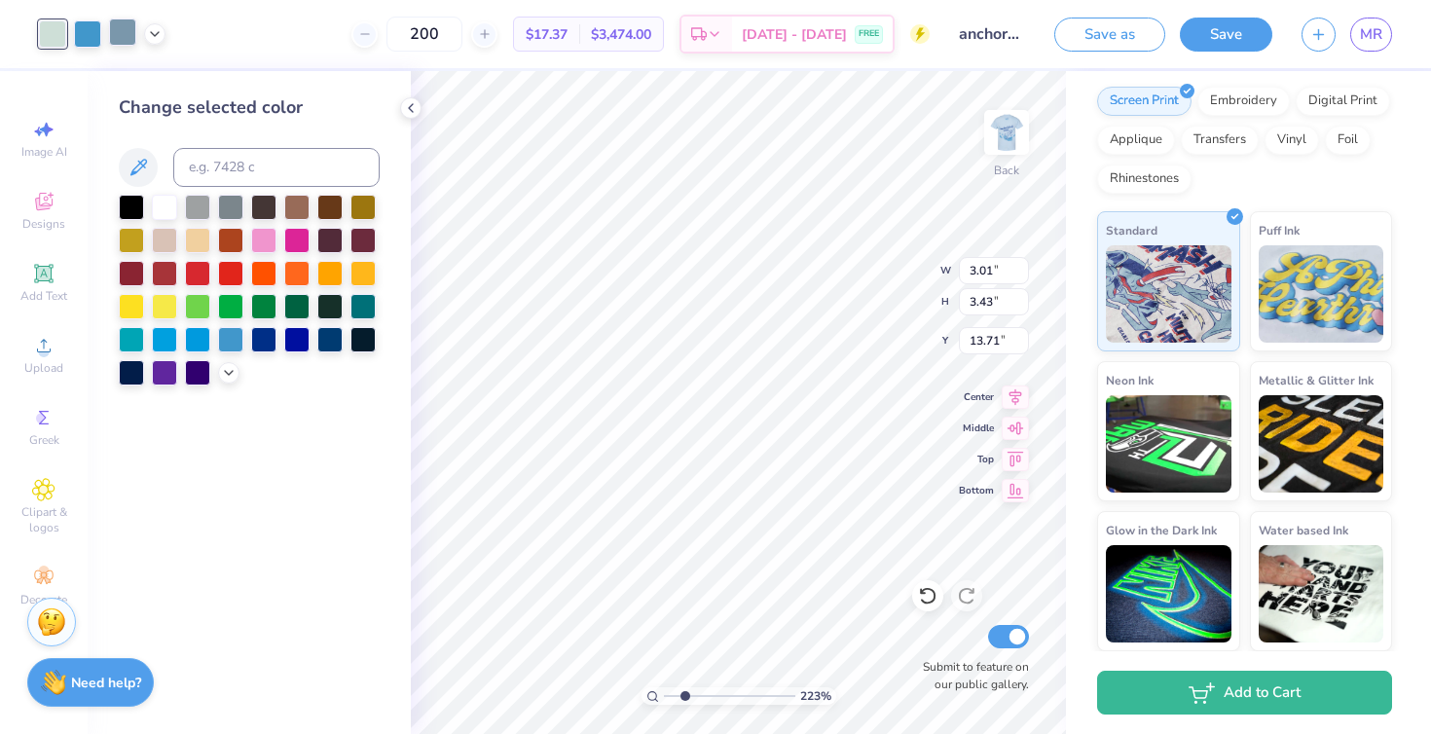
click at [160, 198] on div at bounding box center [164, 207] width 25 height 25
click at [115, 28] on div at bounding box center [122, 31] width 27 height 27
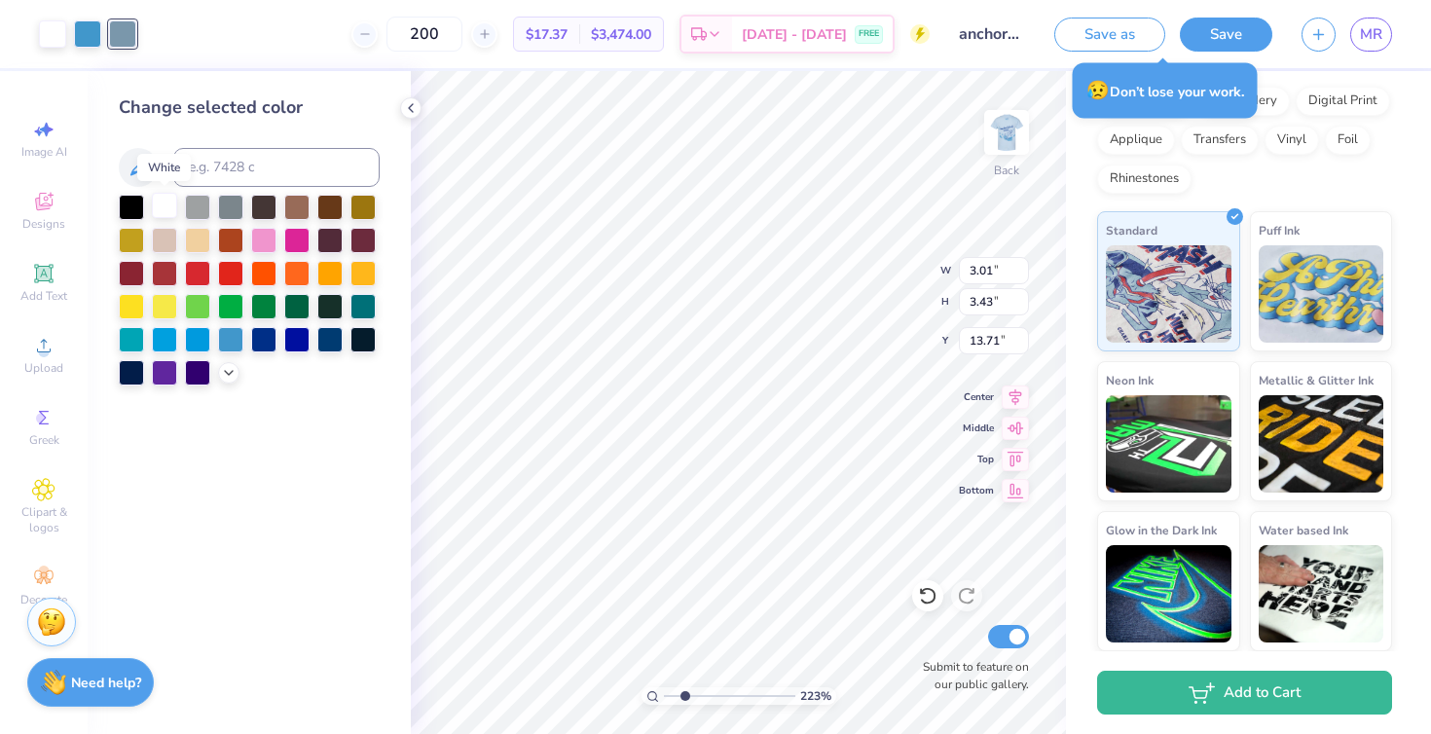
click at [162, 204] on div at bounding box center [164, 205] width 25 height 25
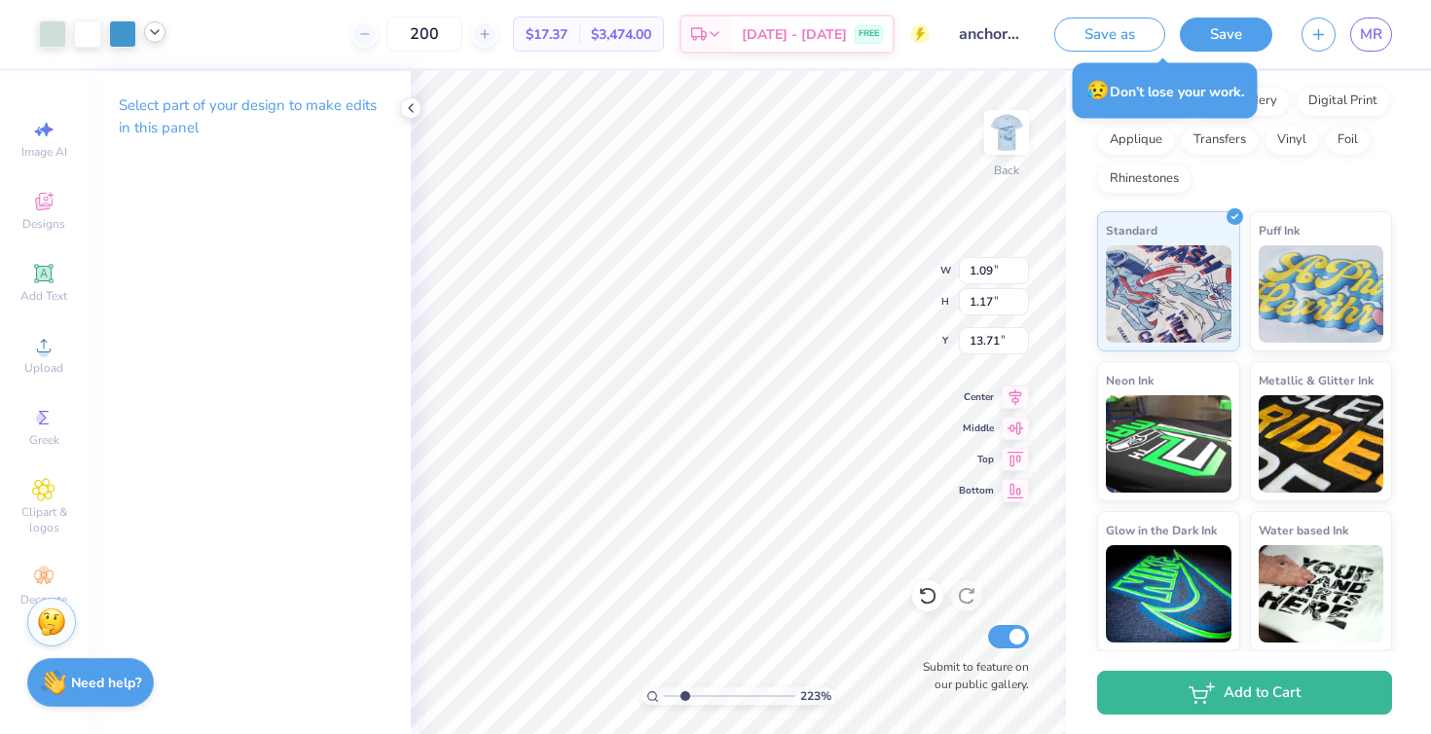
click at [156, 37] on icon at bounding box center [155, 32] width 16 height 16
click at [155, 76] on div at bounding box center [154, 81] width 27 height 27
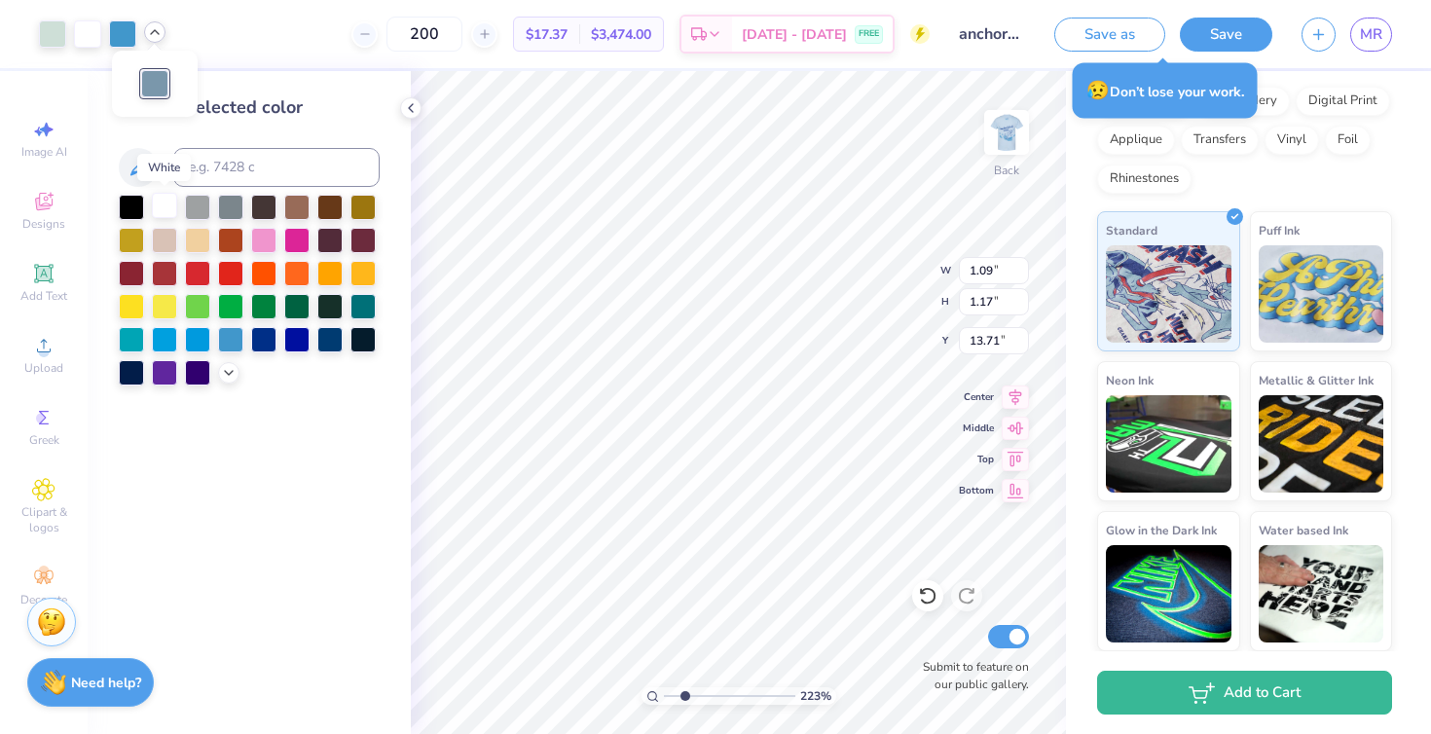
click at [166, 202] on div at bounding box center [164, 205] width 25 height 25
click at [48, 35] on div at bounding box center [52, 31] width 27 height 27
click at [162, 206] on div at bounding box center [164, 205] width 25 height 25
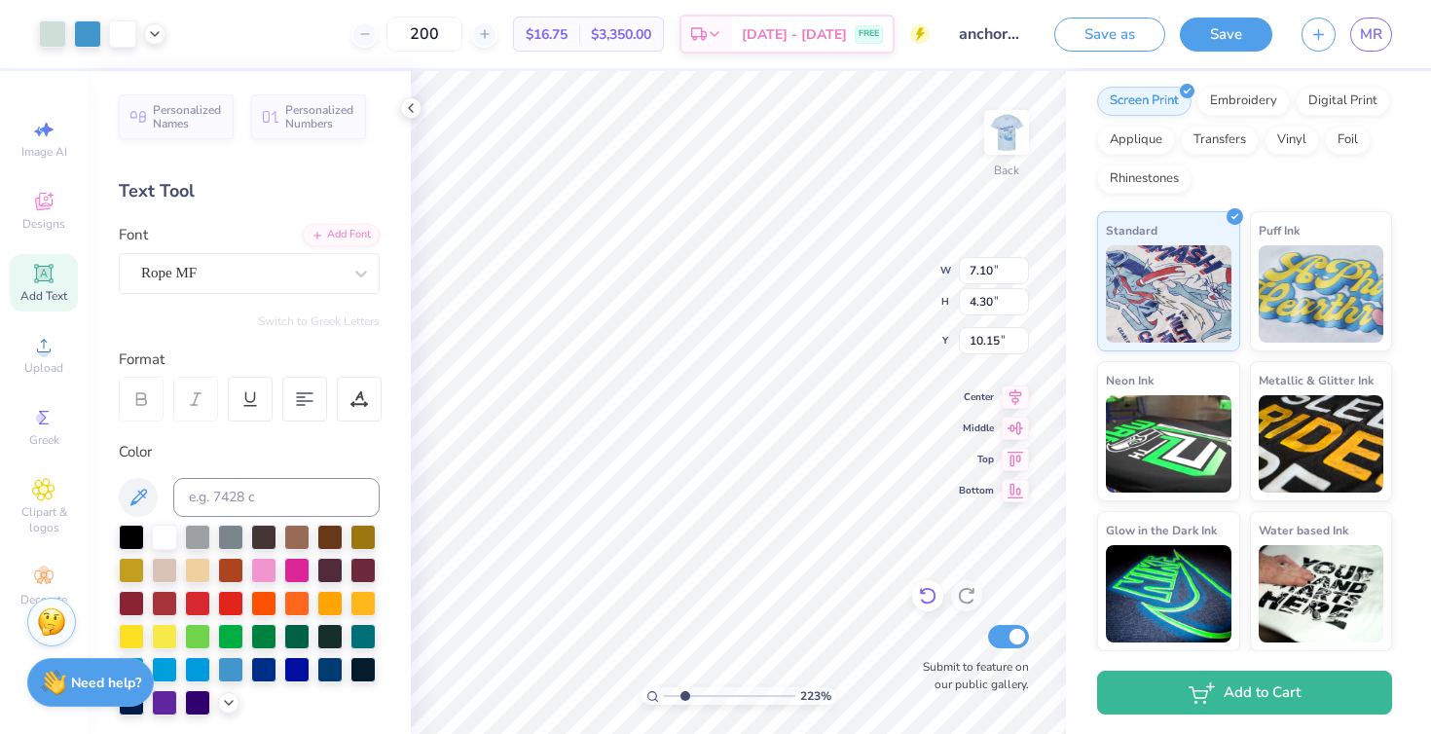
click at [923, 595] on icon at bounding box center [927, 595] width 19 height 19
drag, startPoint x: 684, startPoint y: 696, endPoint x: 701, endPoint y: 696, distance: 16.5
click at [702, 696] on input "range" at bounding box center [729, 696] width 131 height 18
drag, startPoint x: 701, startPoint y: 696, endPoint x: 677, endPoint y: 692, distance: 24.6
click at [677, 692] on input "range" at bounding box center [729, 696] width 131 height 18
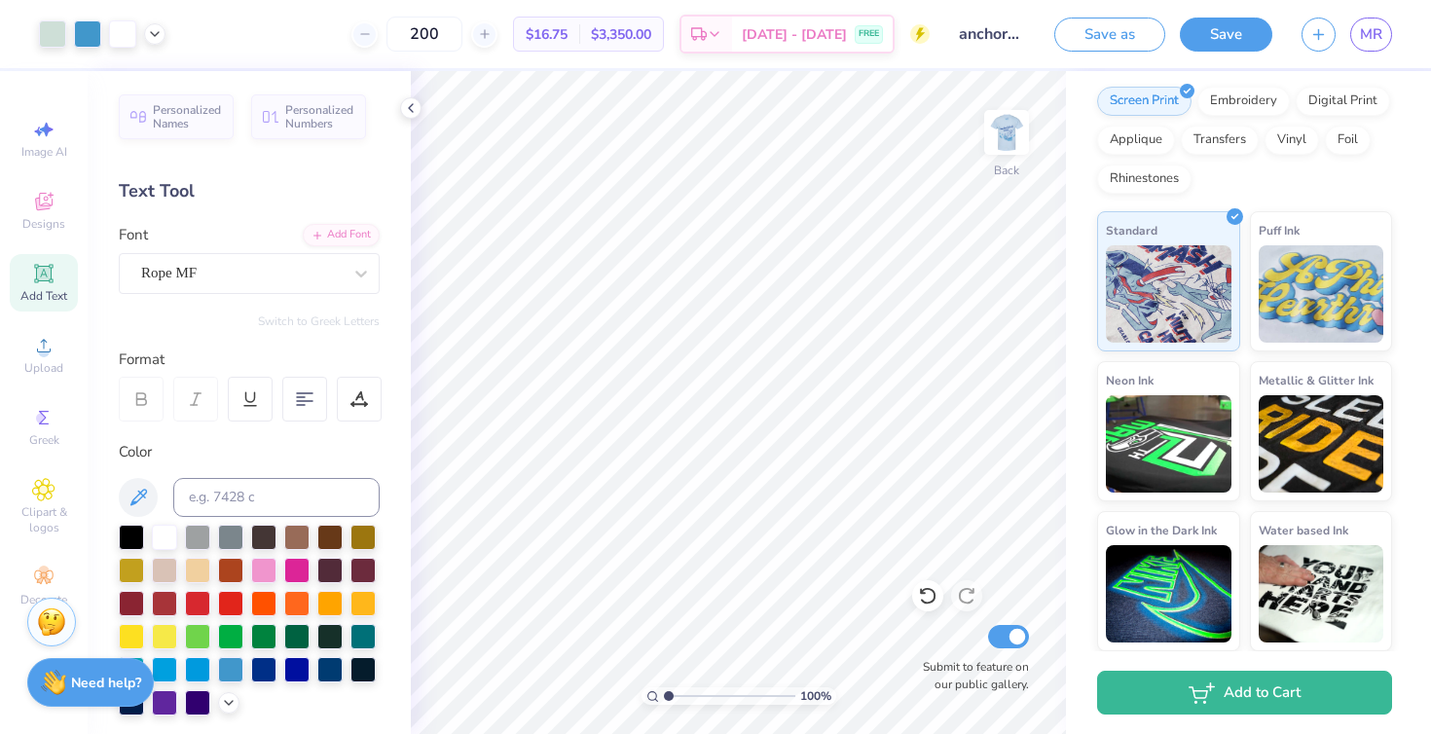
drag, startPoint x: 677, startPoint y: 694, endPoint x: 649, endPoint y: 687, distance: 28.1
click at [664, 687] on input "range" at bounding box center [729, 696] width 131 height 18
click at [49, 35] on div at bounding box center [52, 31] width 27 height 27
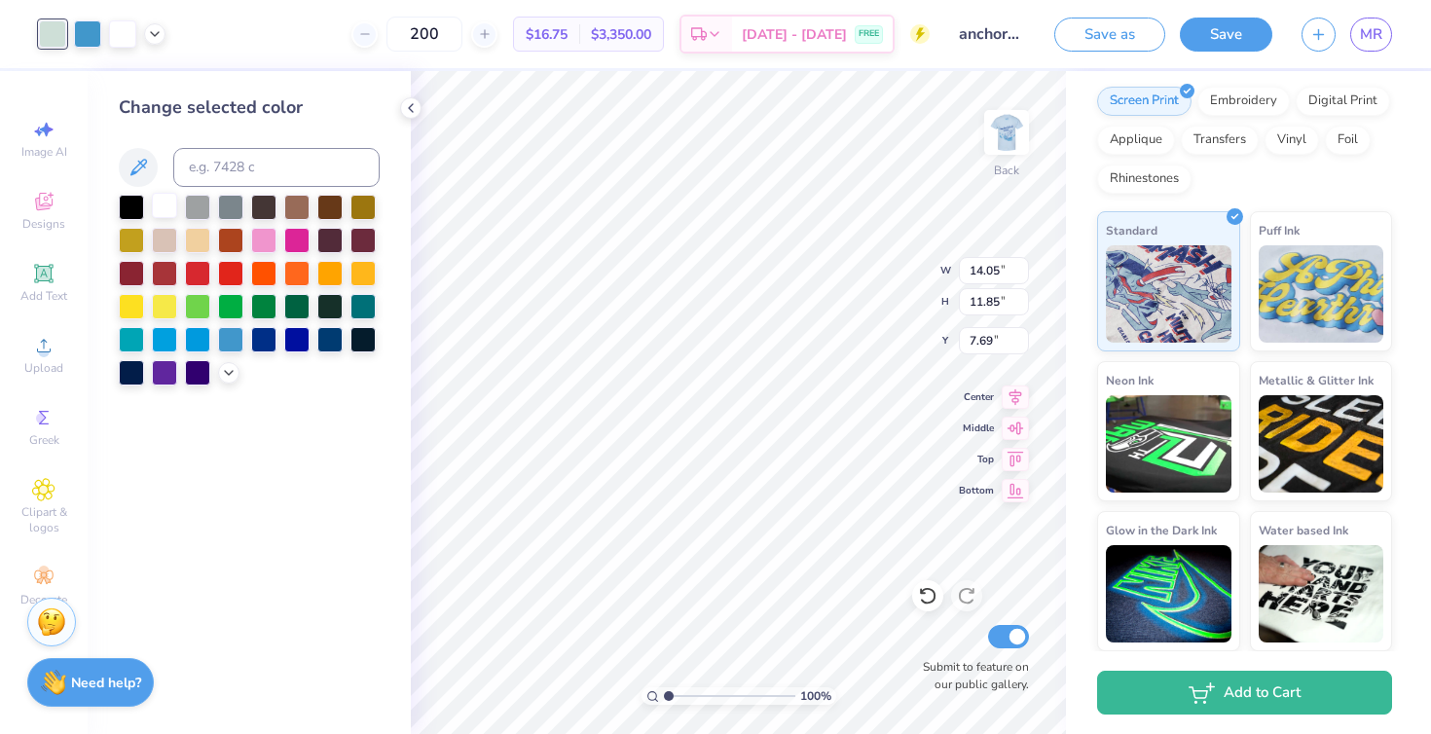
click at [156, 201] on div at bounding box center [164, 205] width 25 height 25
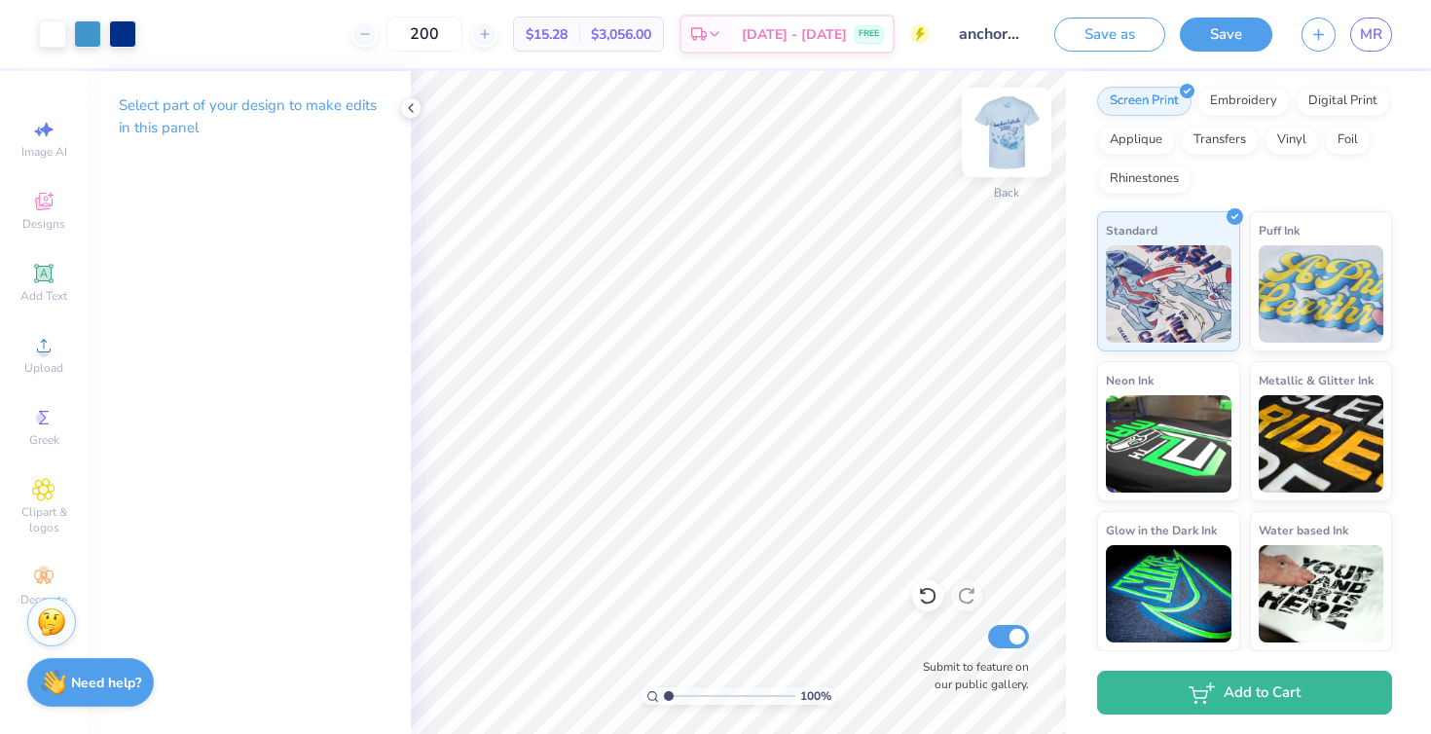
click at [1014, 139] on img at bounding box center [1007, 132] width 78 height 78
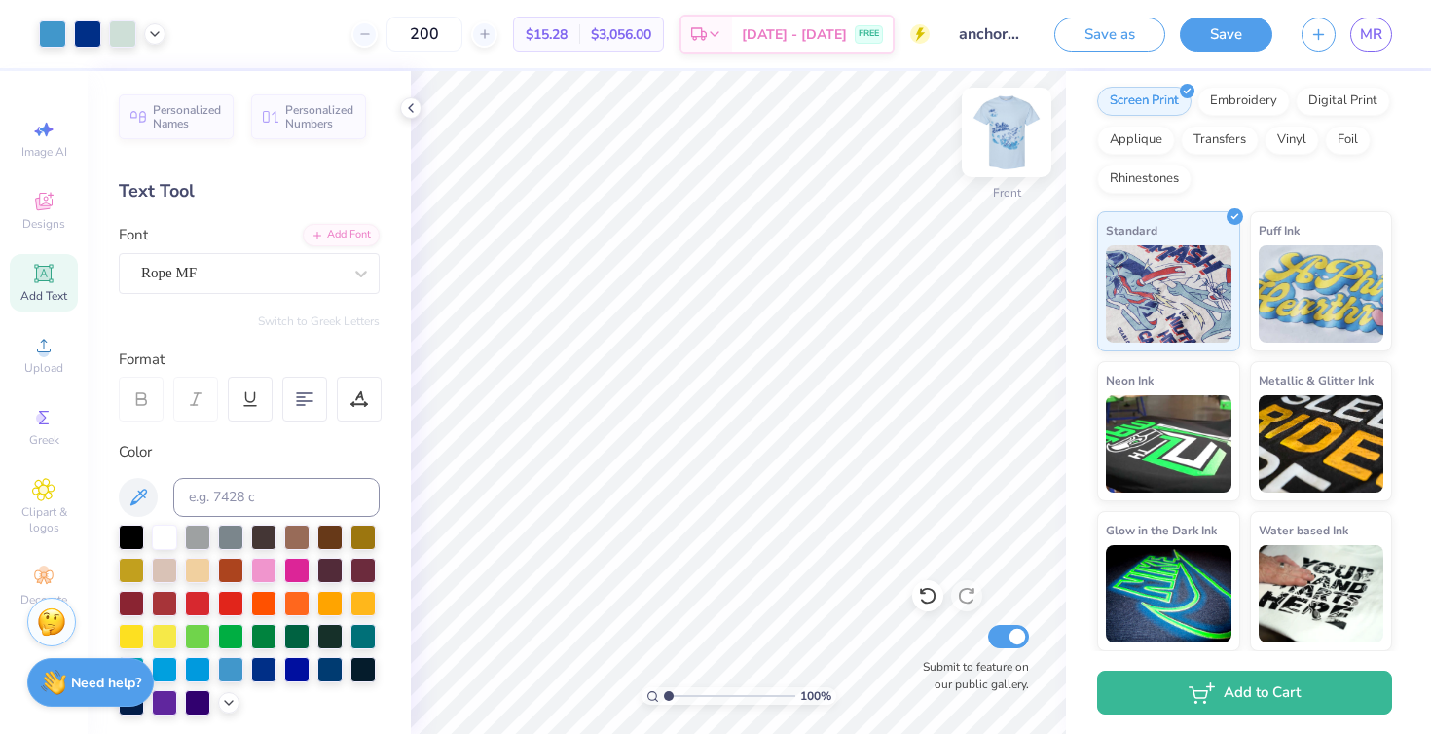
click at [1000, 134] on img at bounding box center [1007, 132] width 78 height 78
click at [1000, 134] on img at bounding box center [1006, 132] width 39 height 39
click at [991, 133] on img at bounding box center [1007, 132] width 78 height 78
click at [671, 694] on input "range" at bounding box center [729, 696] width 131 height 18
click at [51, 33] on div at bounding box center [52, 31] width 27 height 27
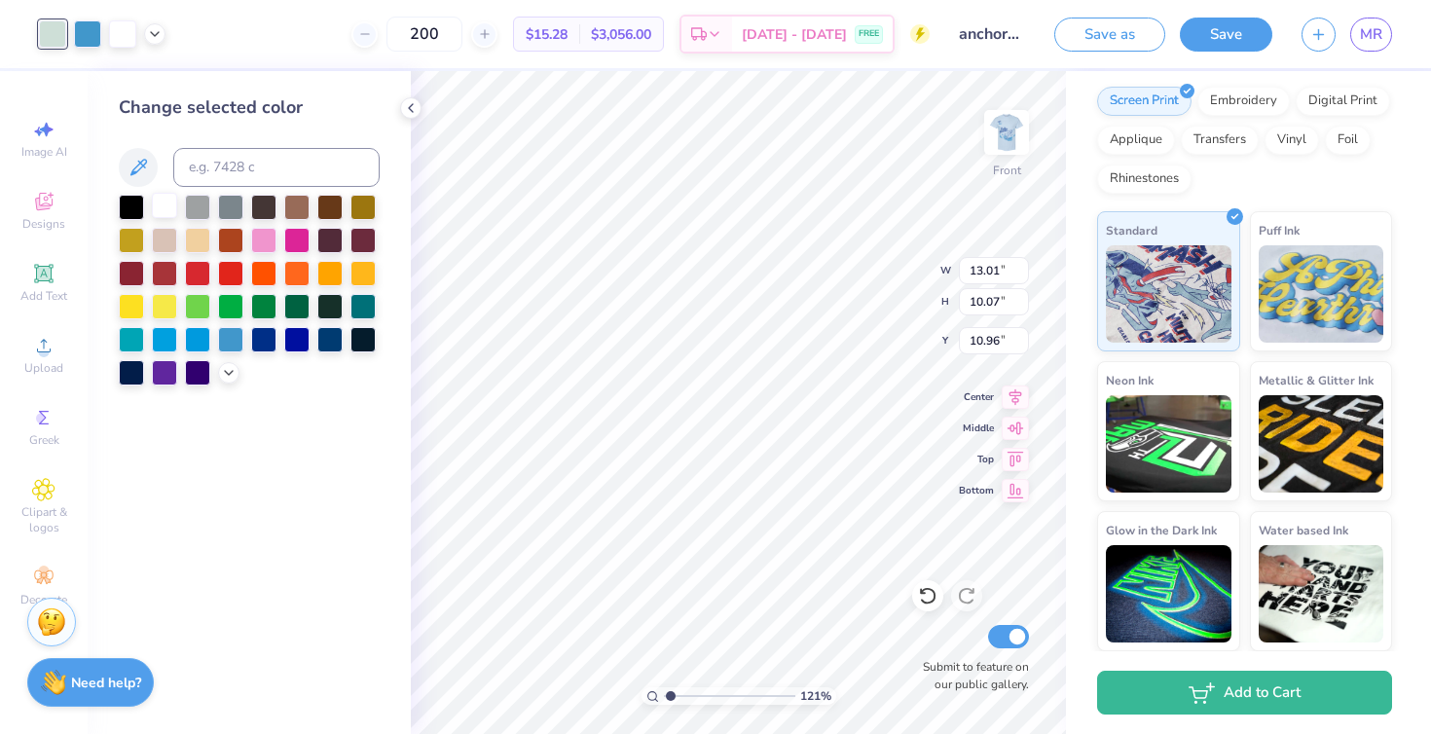
click at [164, 207] on div at bounding box center [164, 205] width 25 height 25
click at [149, 37] on icon at bounding box center [155, 32] width 16 height 16
click at [154, 80] on div at bounding box center [154, 81] width 27 height 27
click at [162, 200] on div at bounding box center [164, 205] width 25 height 25
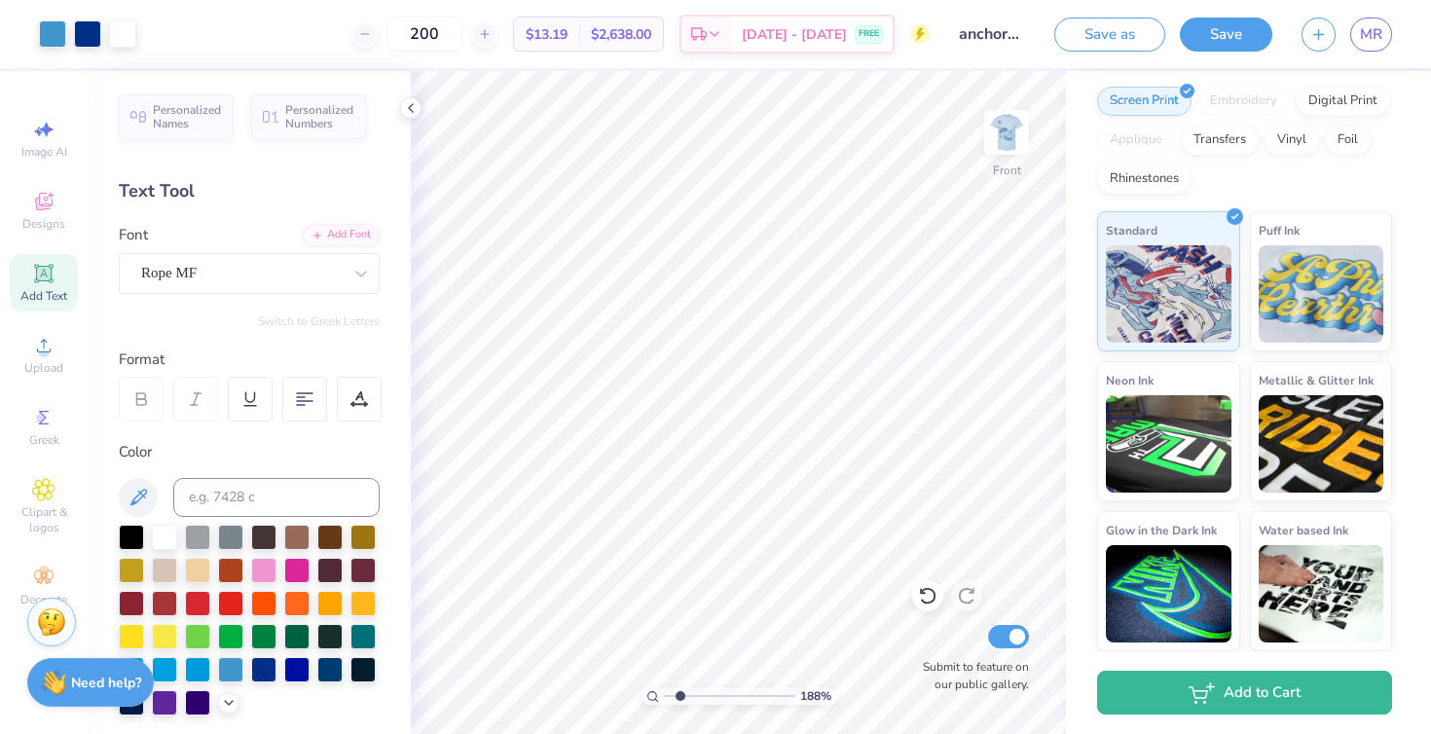
click at [679, 694] on input "range" at bounding box center [729, 696] width 131 height 18
drag, startPoint x: 679, startPoint y: 693, endPoint x: 669, endPoint y: 694, distance: 9.8
click at [669, 694] on input "range" at bounding box center [729, 696] width 131 height 18
click at [1006, 131] on img at bounding box center [1007, 132] width 78 height 78
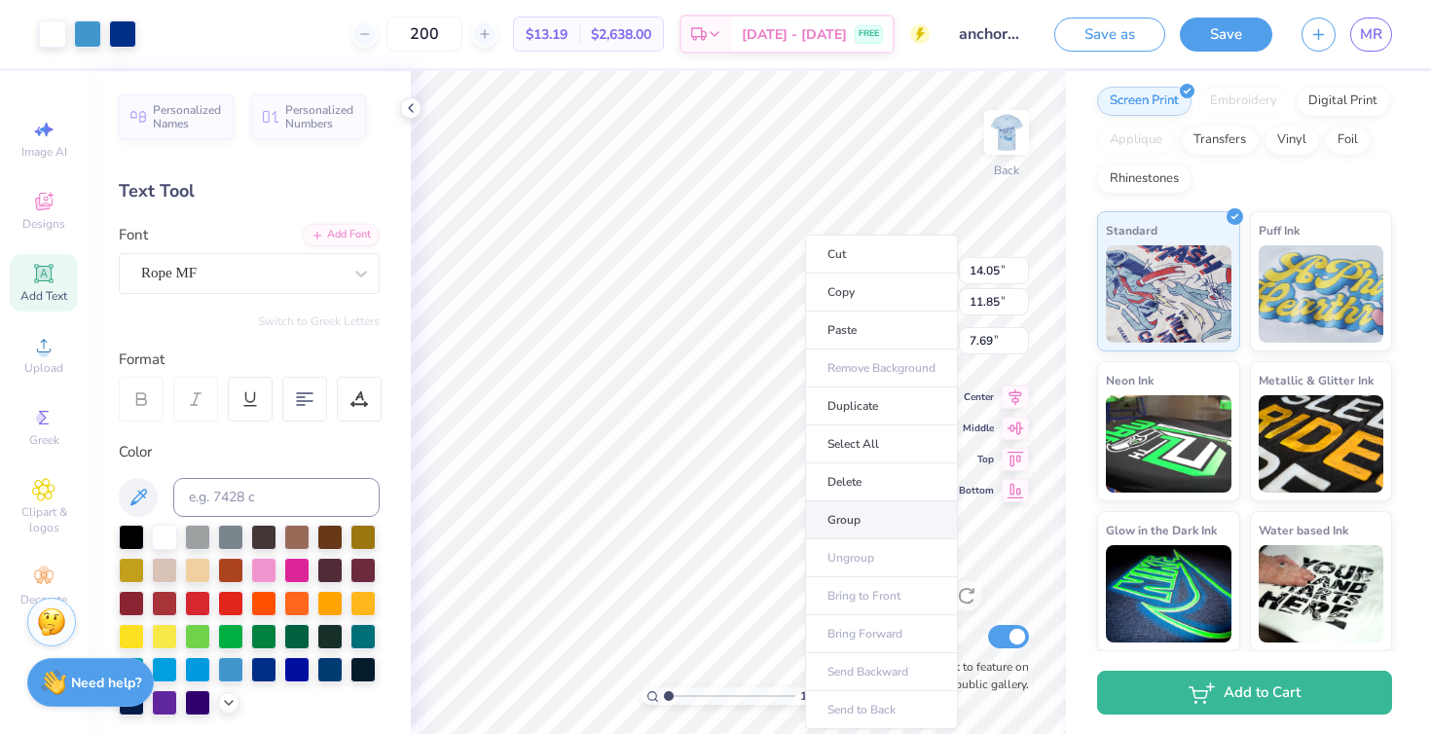
click at [842, 515] on li "Group" at bounding box center [881, 520] width 153 height 38
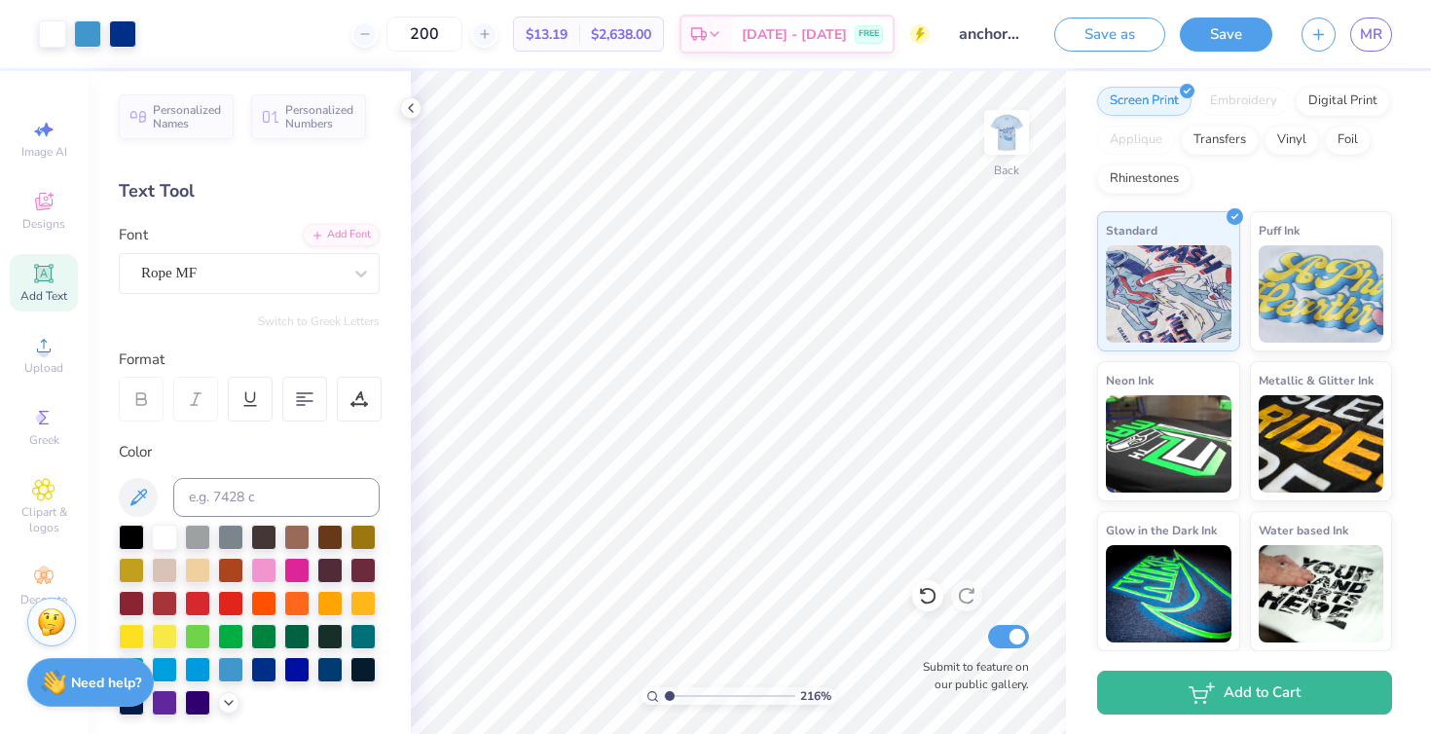
drag, startPoint x: 669, startPoint y: 693, endPoint x: 669, endPoint y: 662, distance: 31.2
click at [669, 687] on input "range" at bounding box center [729, 696] width 131 height 18
drag, startPoint x: 670, startPoint y: 692, endPoint x: 681, endPoint y: 691, distance: 11.7
click at [681, 691] on input "range" at bounding box center [729, 696] width 131 height 18
drag, startPoint x: 679, startPoint y: 693, endPoint x: 654, endPoint y: 691, distance: 24.4
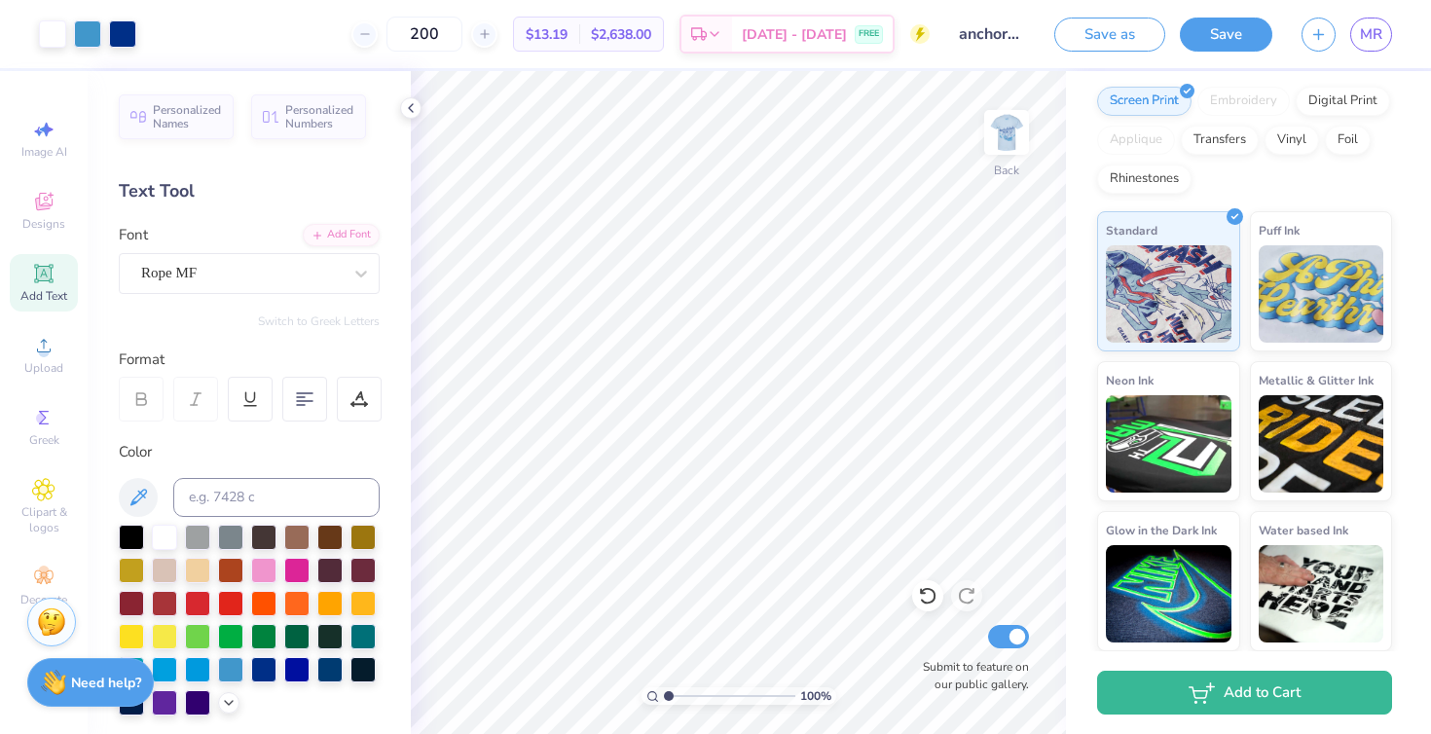
click at [664, 691] on input "range" at bounding box center [729, 696] width 131 height 18
click at [1011, 139] on img at bounding box center [1007, 132] width 78 height 78
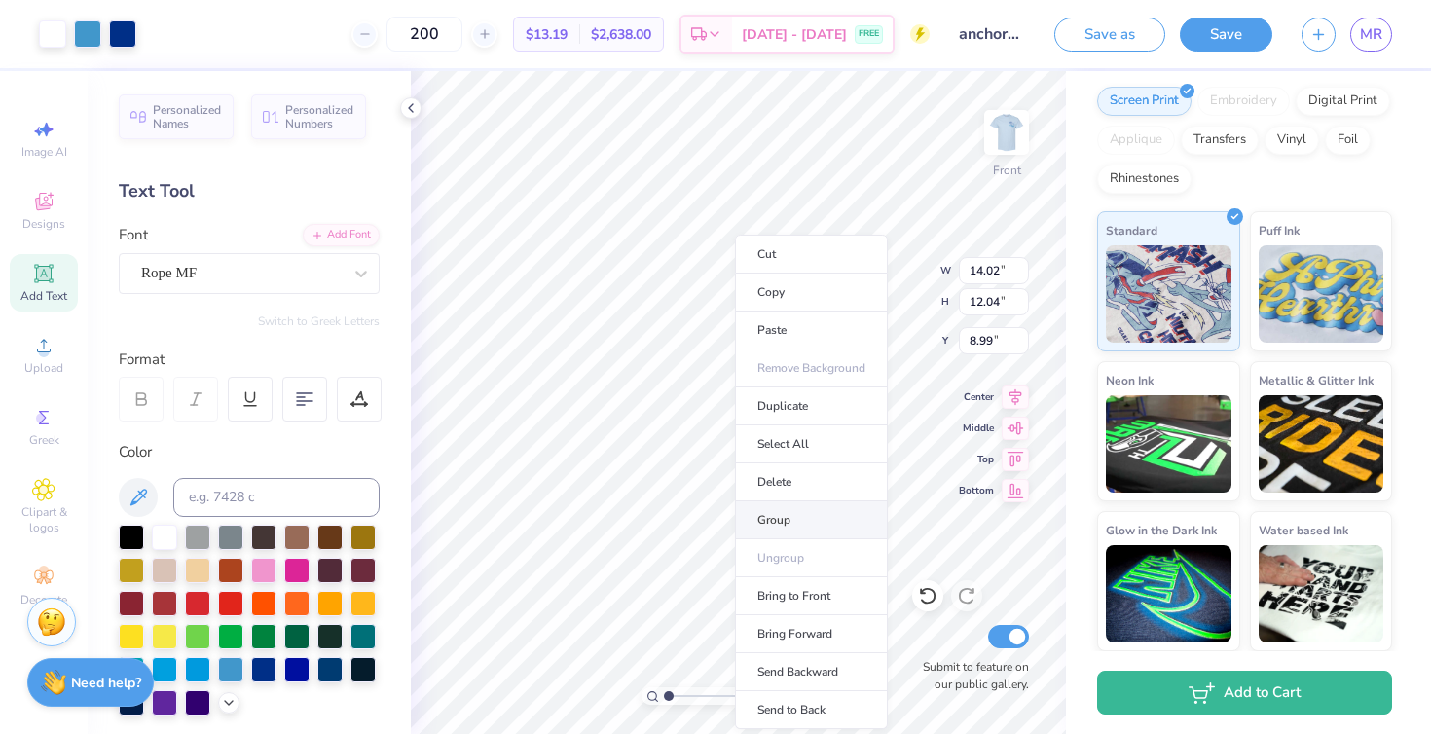
click at [777, 512] on li "Group" at bounding box center [811, 520] width 153 height 38
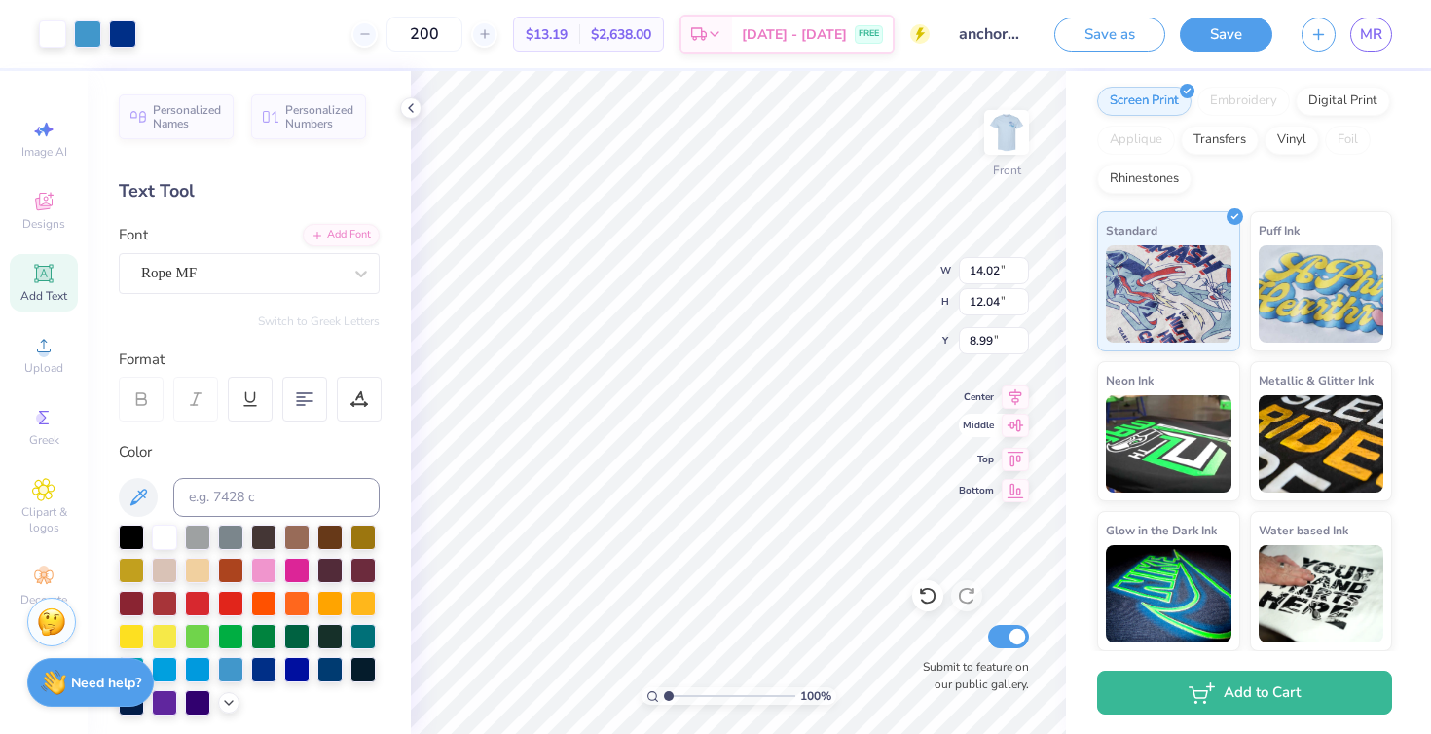
click at [1021, 430] on icon at bounding box center [1015, 425] width 27 height 23
click at [1013, 401] on icon at bounding box center [1015, 394] width 27 height 23
click at [1000, 142] on img at bounding box center [1007, 132] width 78 height 78
click at [1095, 35] on button "Save as" at bounding box center [1109, 35] width 111 height 34
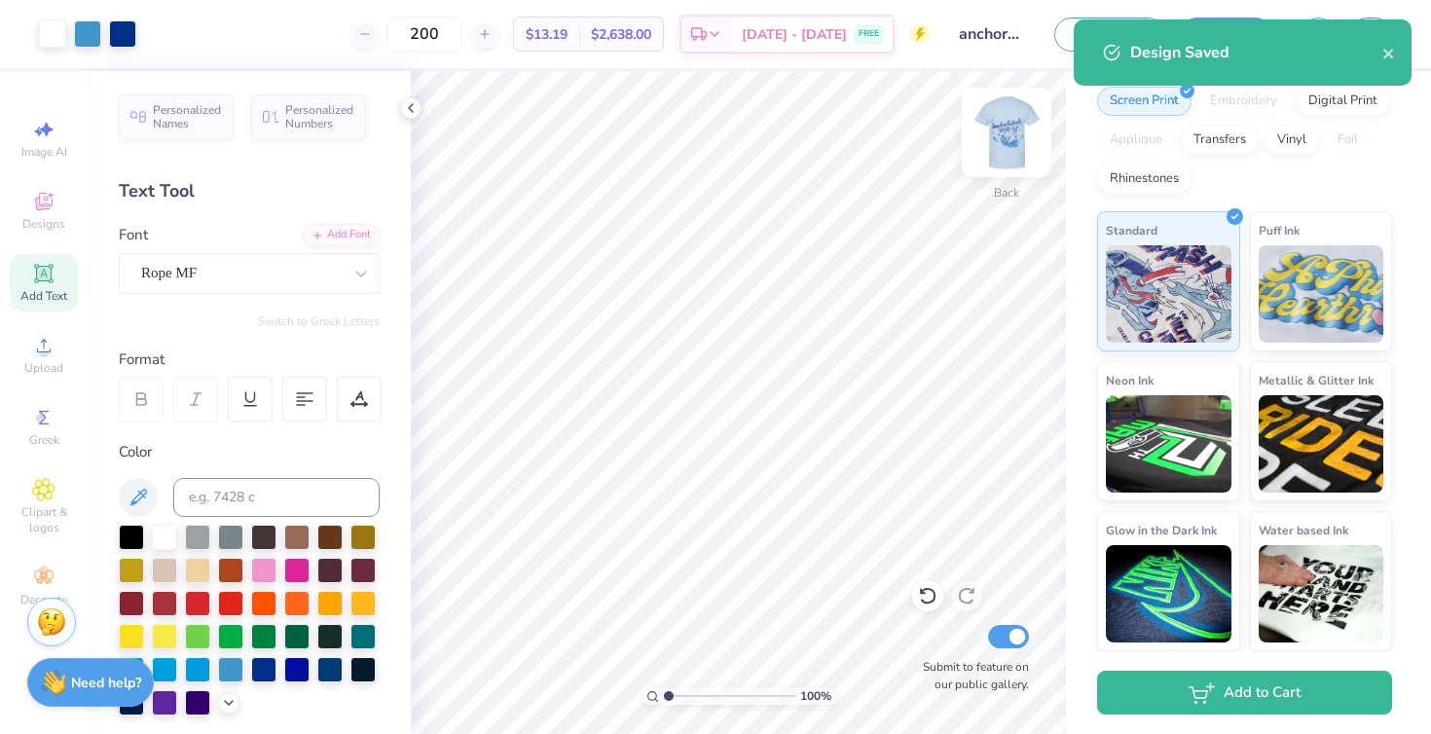
click at [1007, 130] on img at bounding box center [1007, 132] width 78 height 78
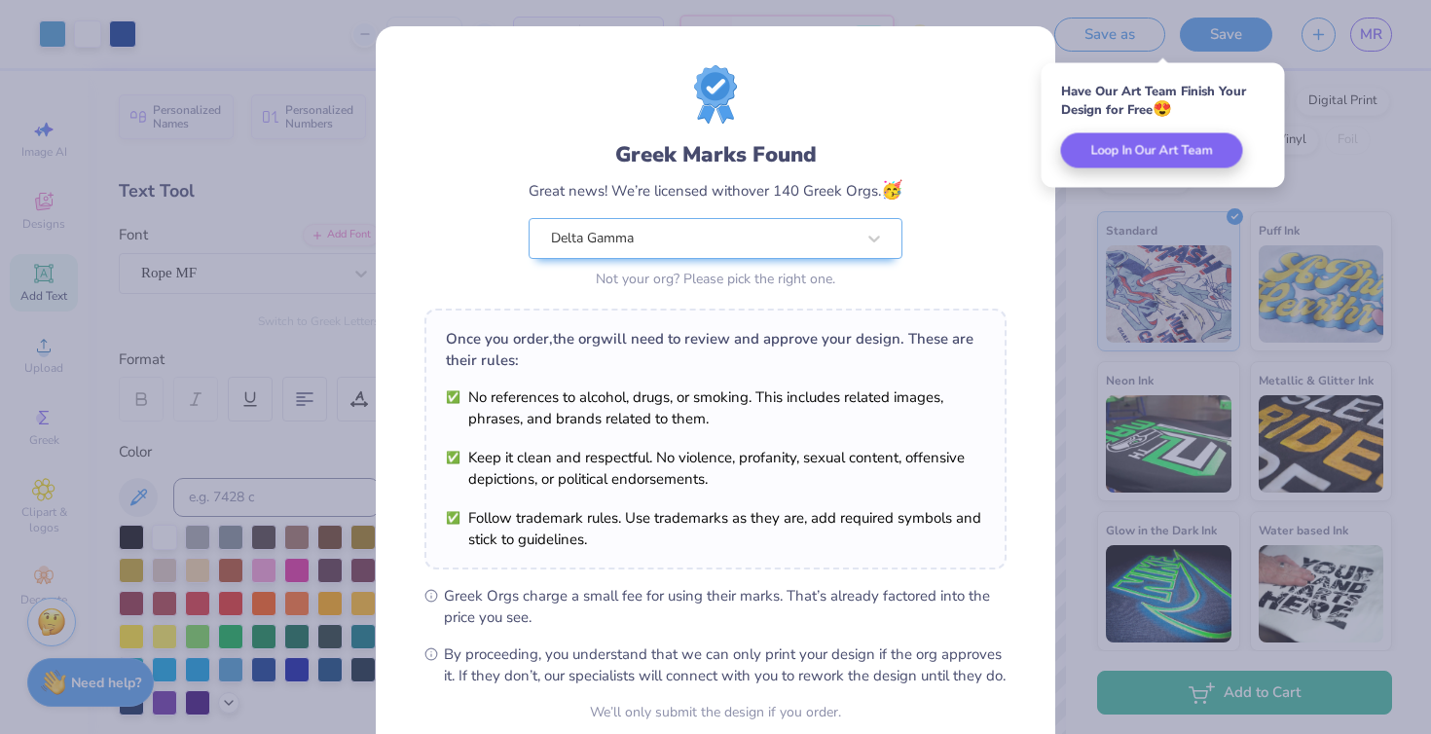
scroll to position [177, 0]
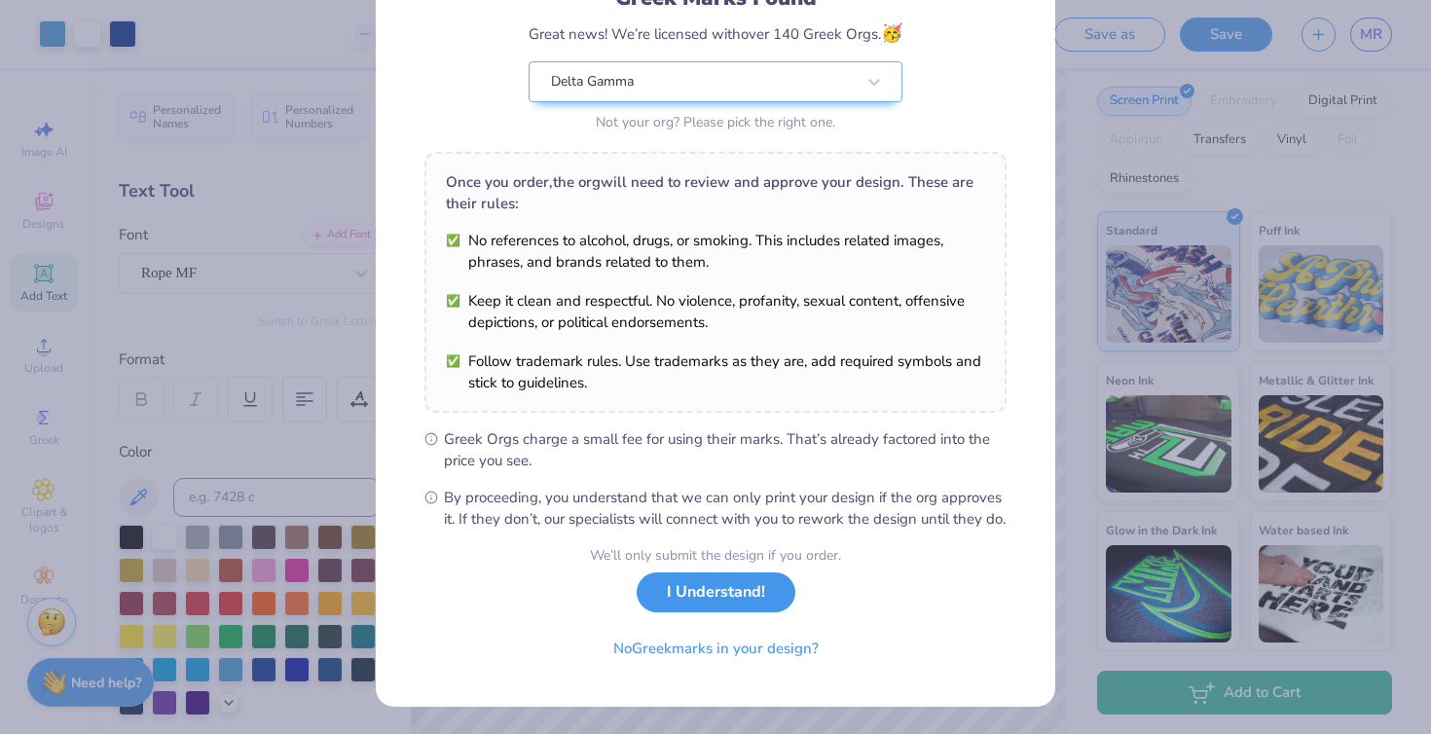
click at [732, 602] on button "I Understand!" at bounding box center [716, 592] width 159 height 40
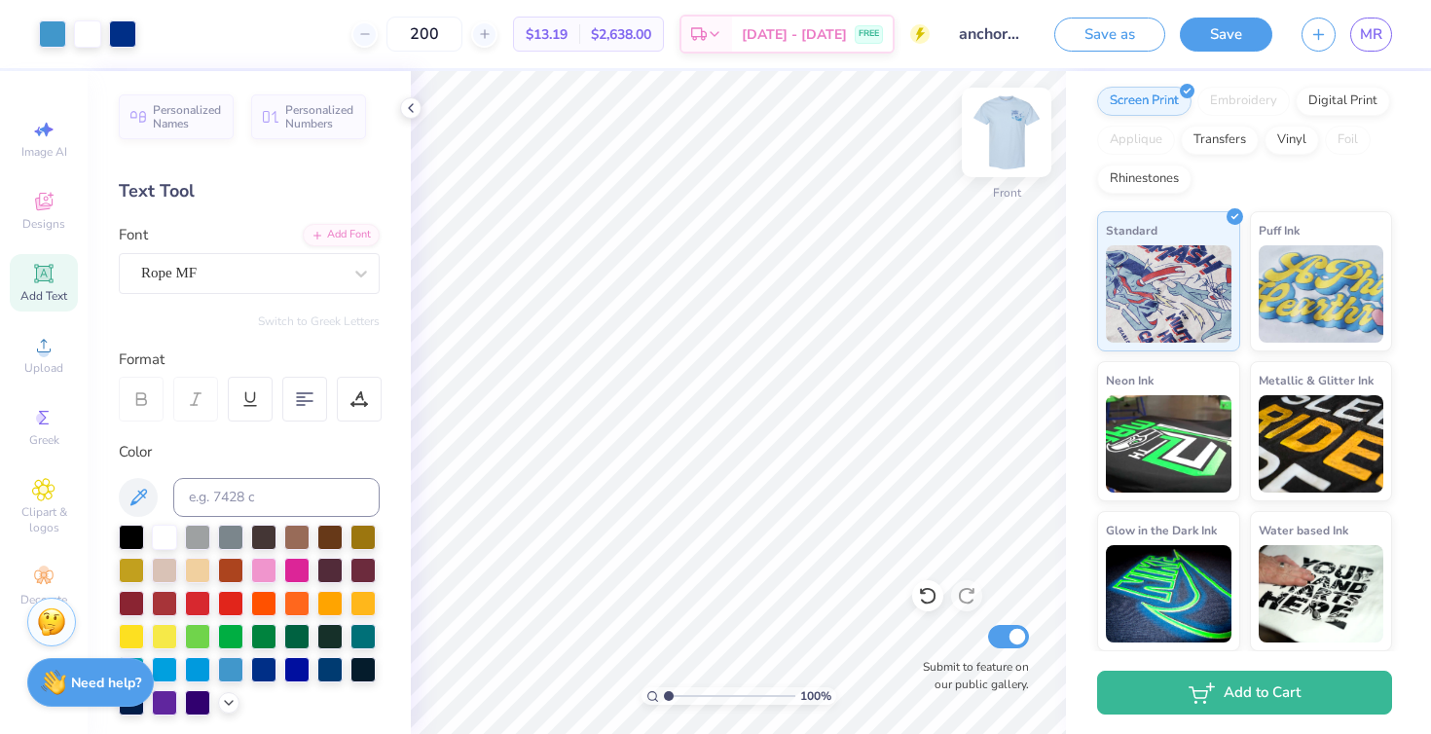
click at [1006, 160] on img at bounding box center [1007, 132] width 78 height 78
click at [1000, 139] on img at bounding box center [1007, 132] width 78 height 78
click at [1019, 115] on img at bounding box center [1007, 132] width 78 height 78
click at [405, 105] on icon at bounding box center [411, 108] width 16 height 16
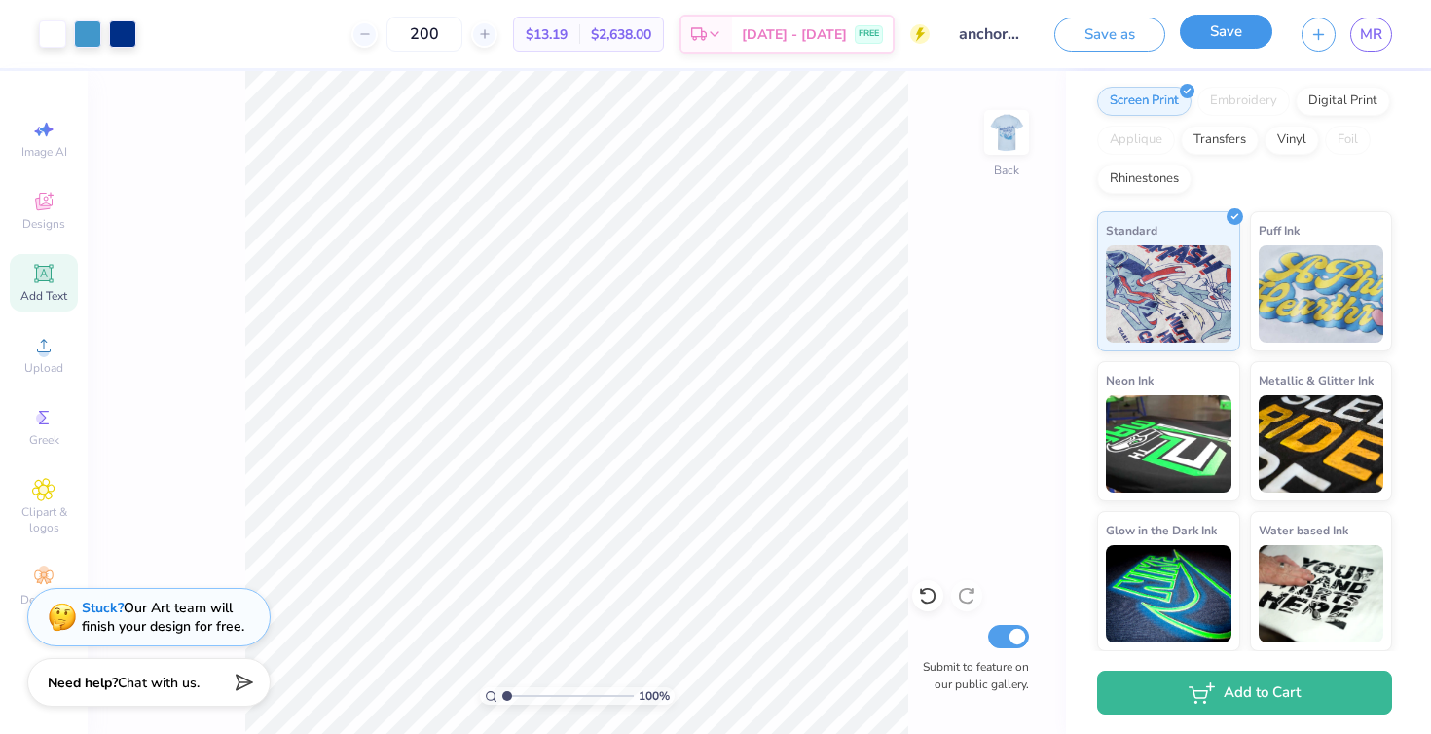
click at [1205, 38] on button "Save" at bounding box center [1226, 32] width 92 height 34
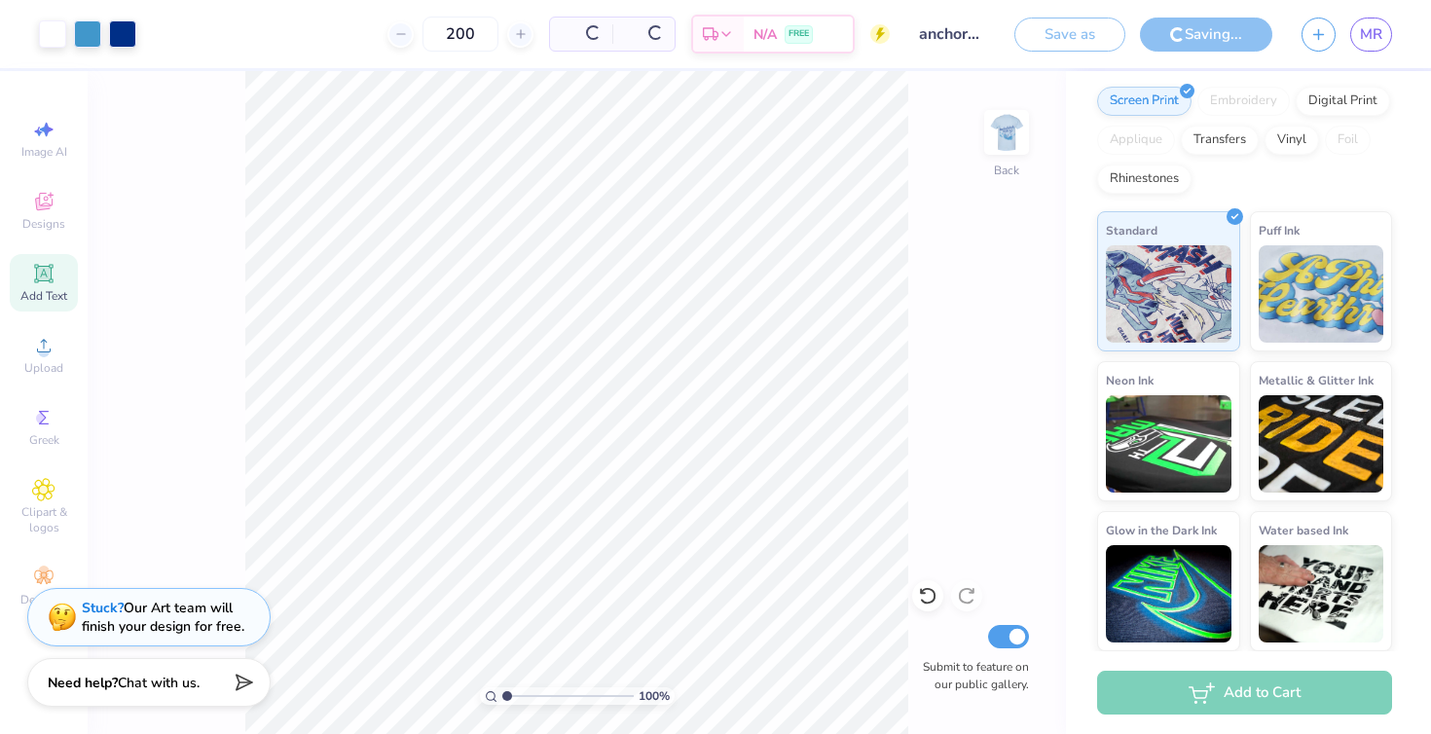
click at [1062, 3] on div "Save as Saving... MR" at bounding box center [1222, 34] width 417 height 68
click at [220, 345] on div "100 % Back Submit to feature on our public gallery." at bounding box center [577, 402] width 978 height 663
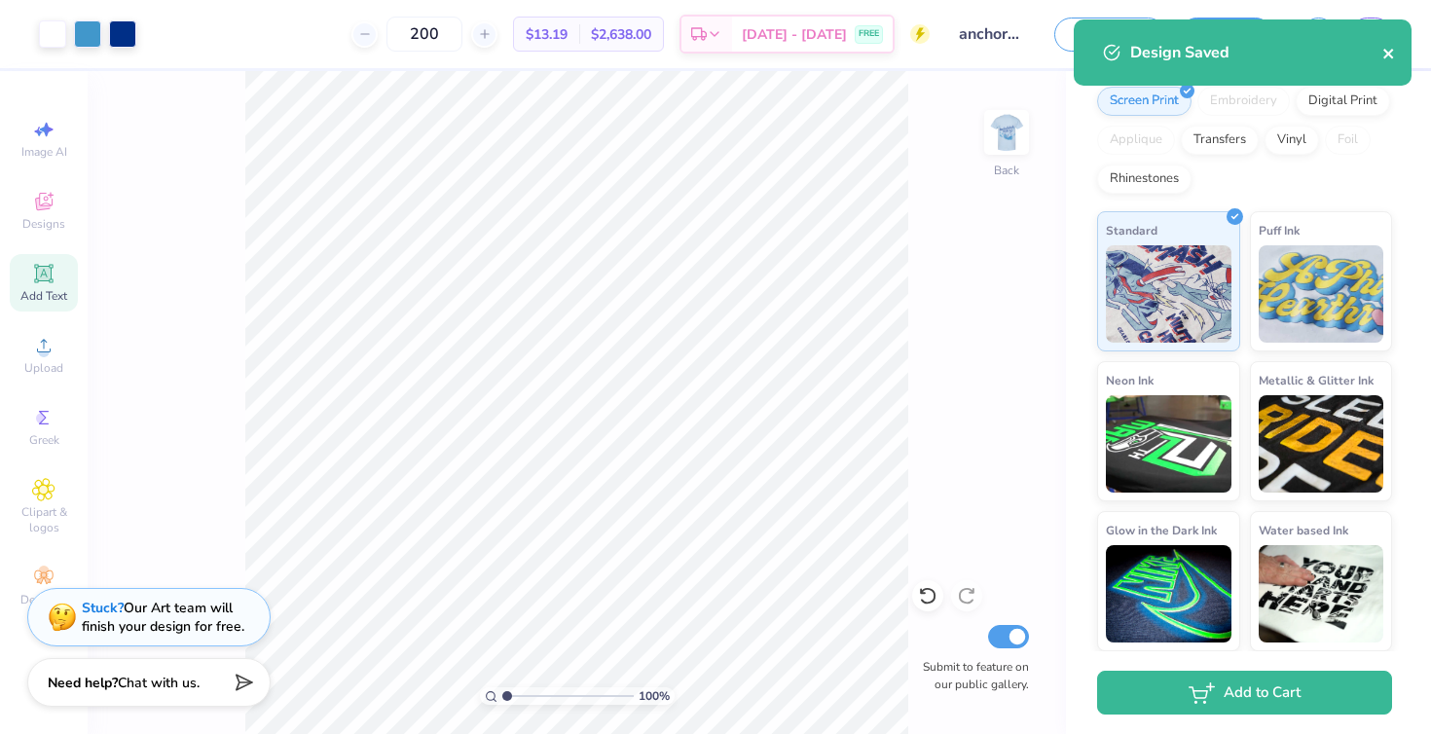
click at [1385, 49] on icon "close" at bounding box center [1389, 54] width 14 height 16
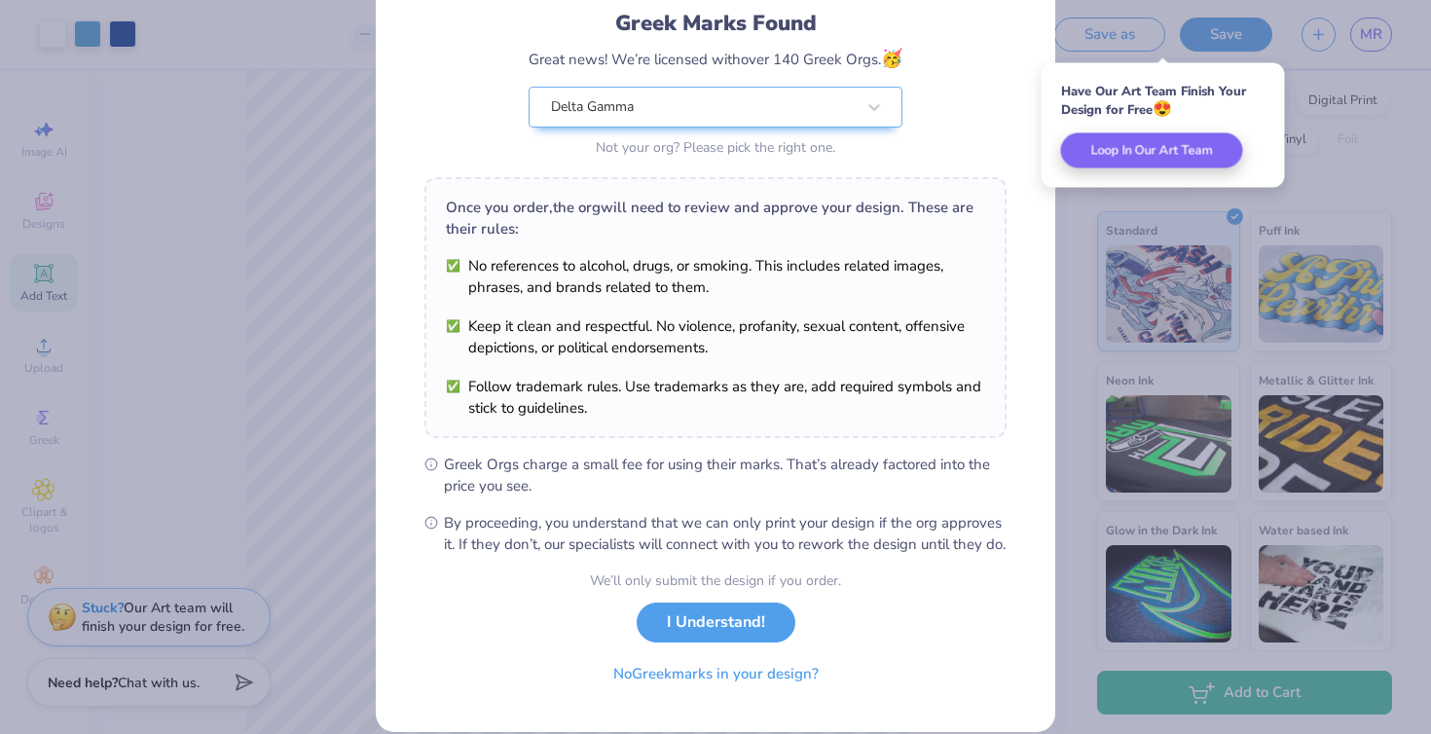
scroll to position [152, 0]
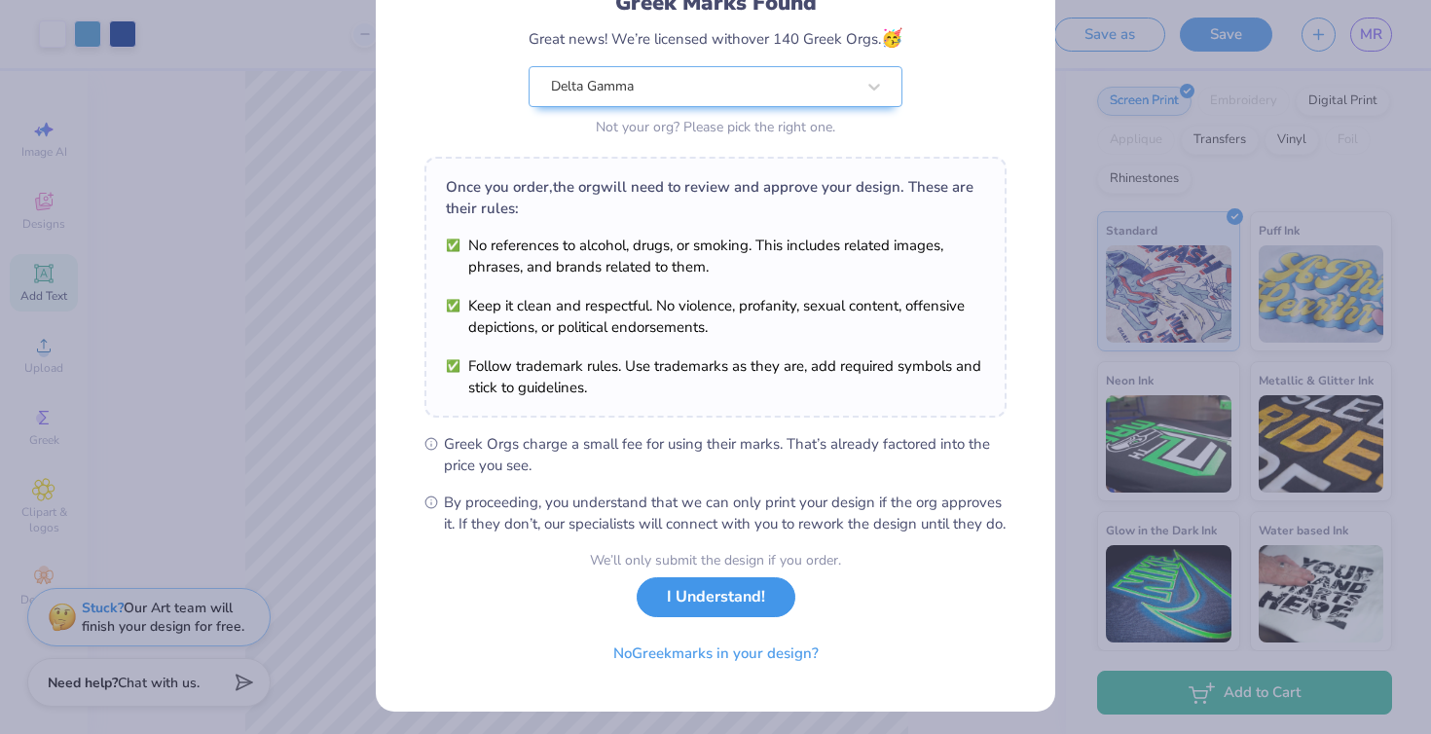
click at [722, 617] on button "I Understand!" at bounding box center [716, 597] width 159 height 40
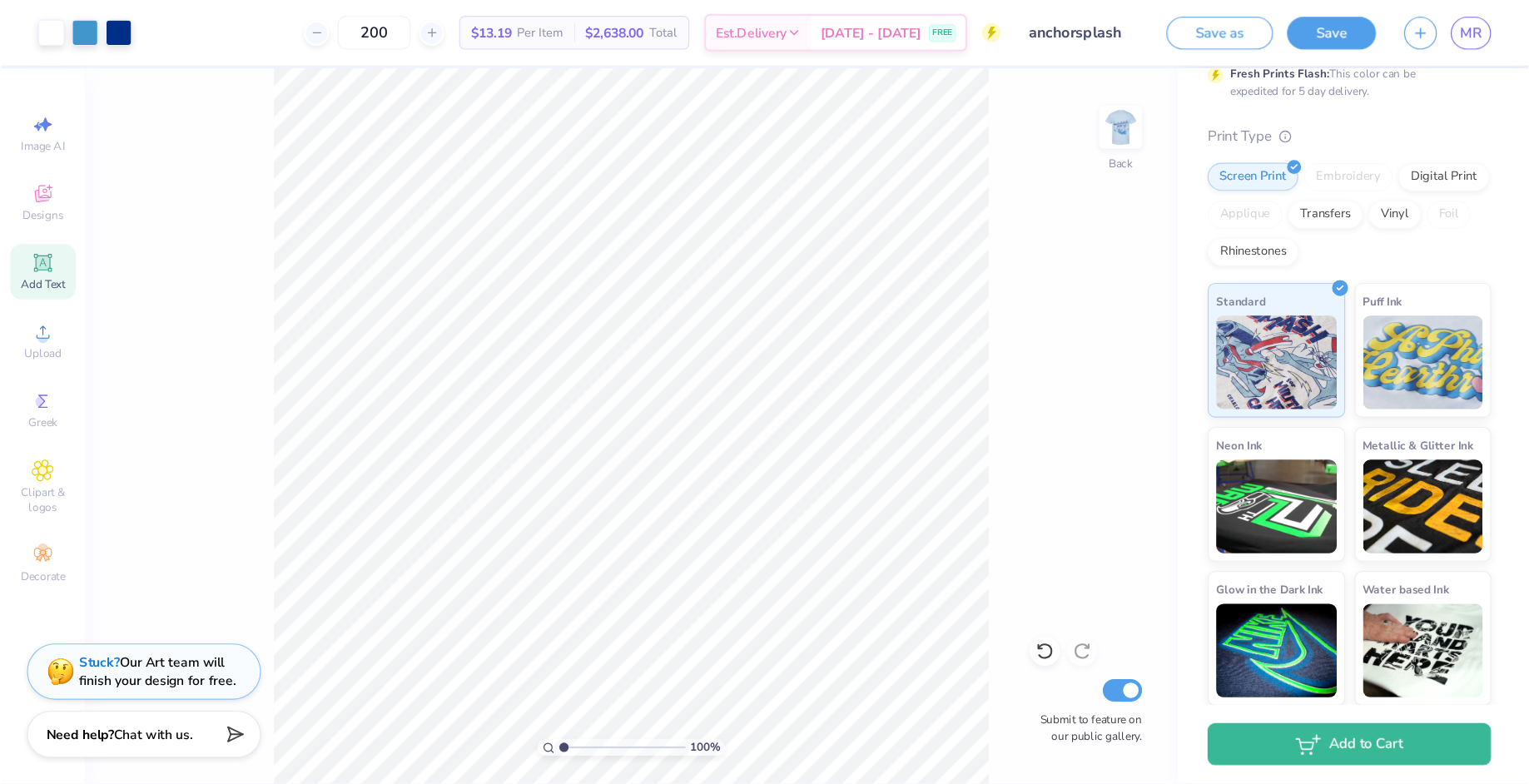
scroll to position [79, 0]
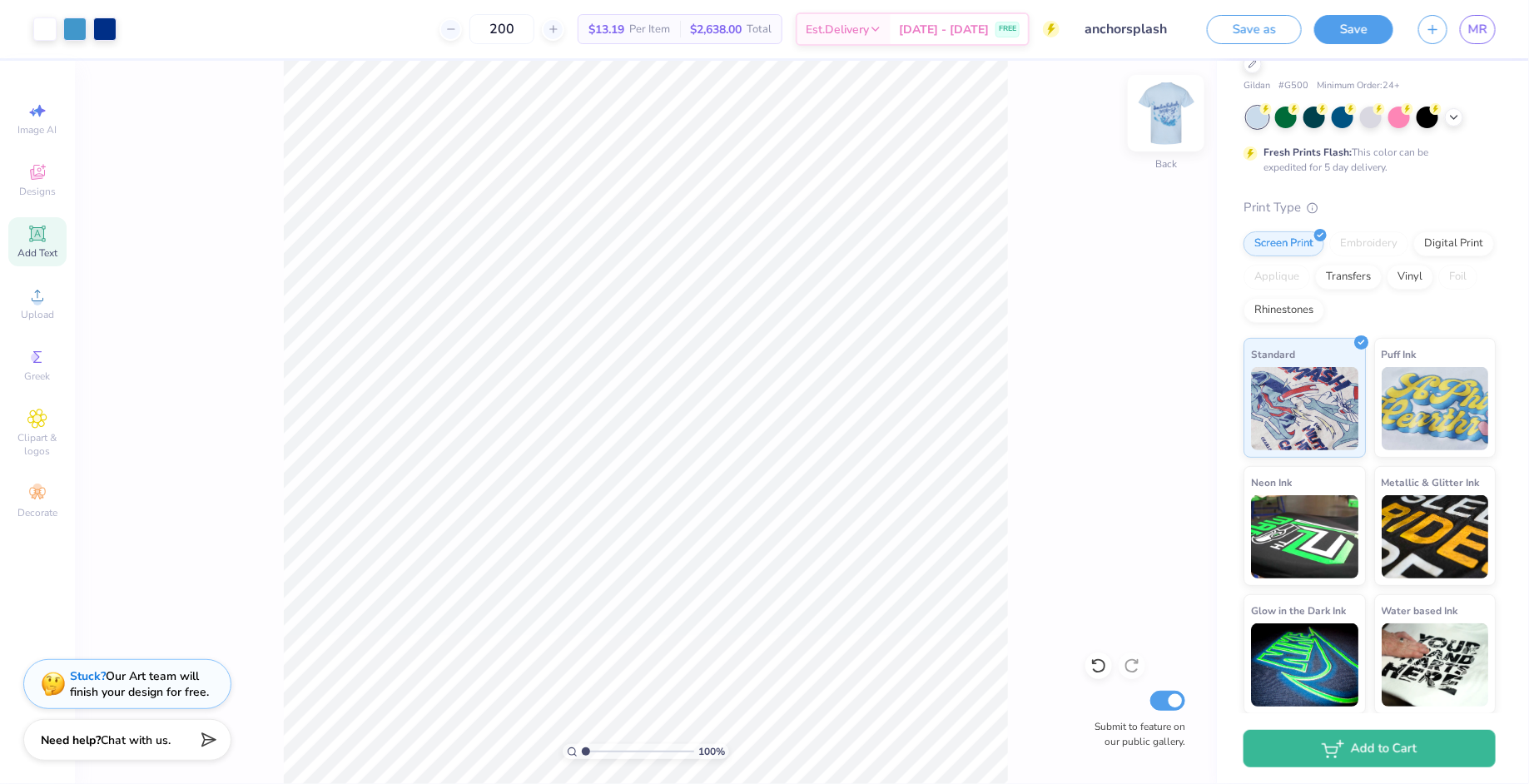
click at [1170, 125] on img at bounding box center [1166, 113] width 67 height 67
click at [34, 427] on icon at bounding box center [37, 418] width 19 height 20
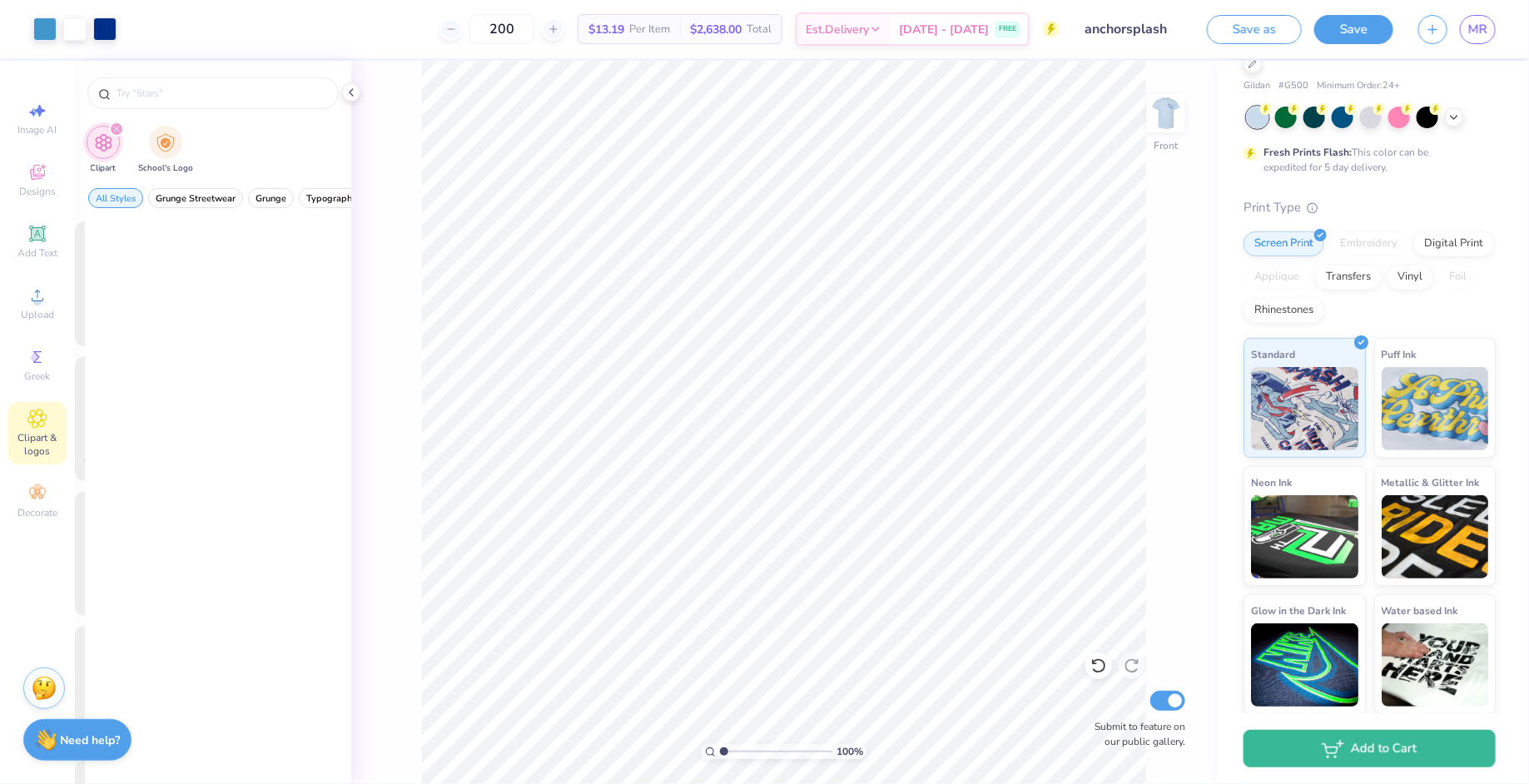
scroll to position [0, 0]
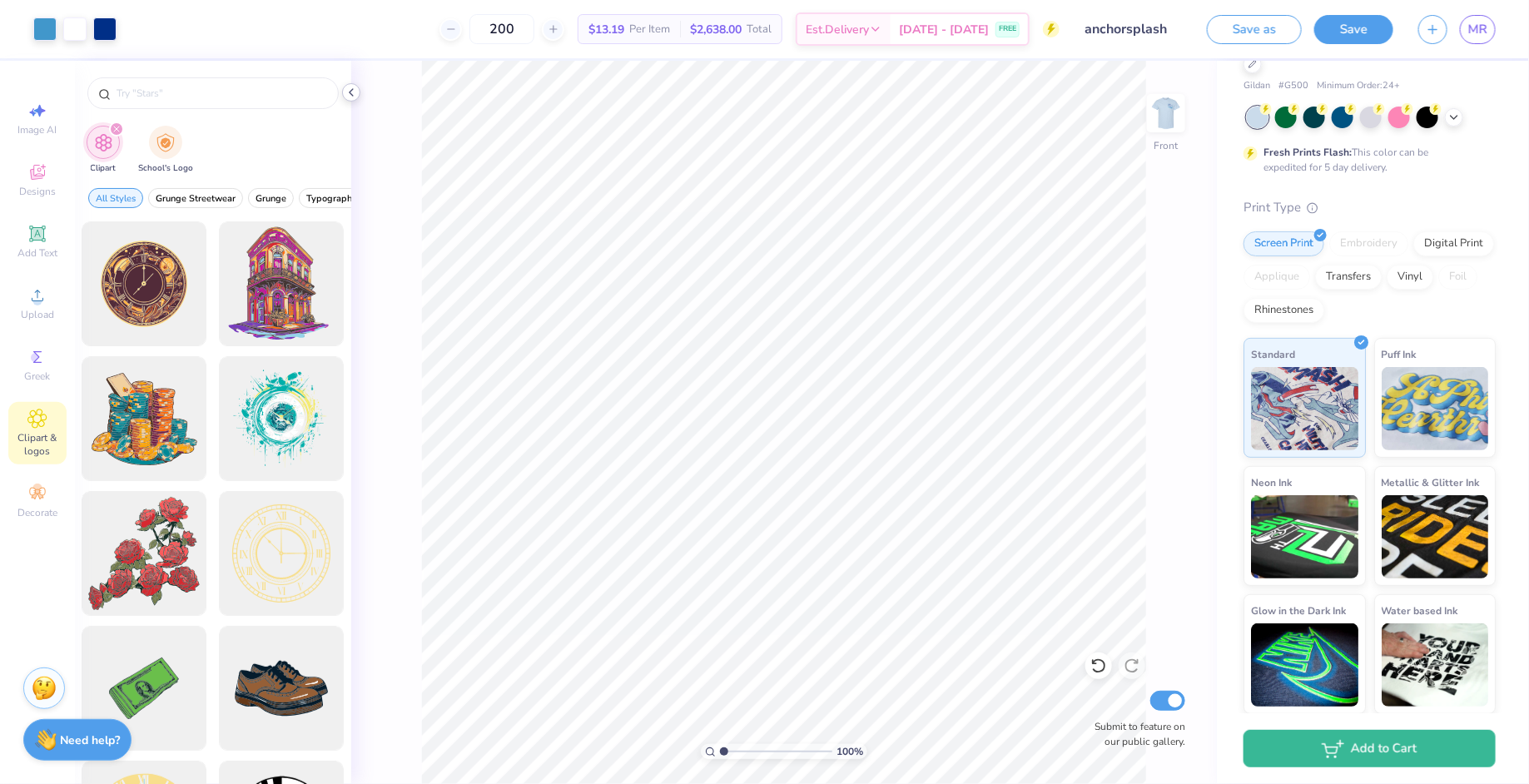
click at [347, 96] on icon at bounding box center [351, 92] width 14 height 14
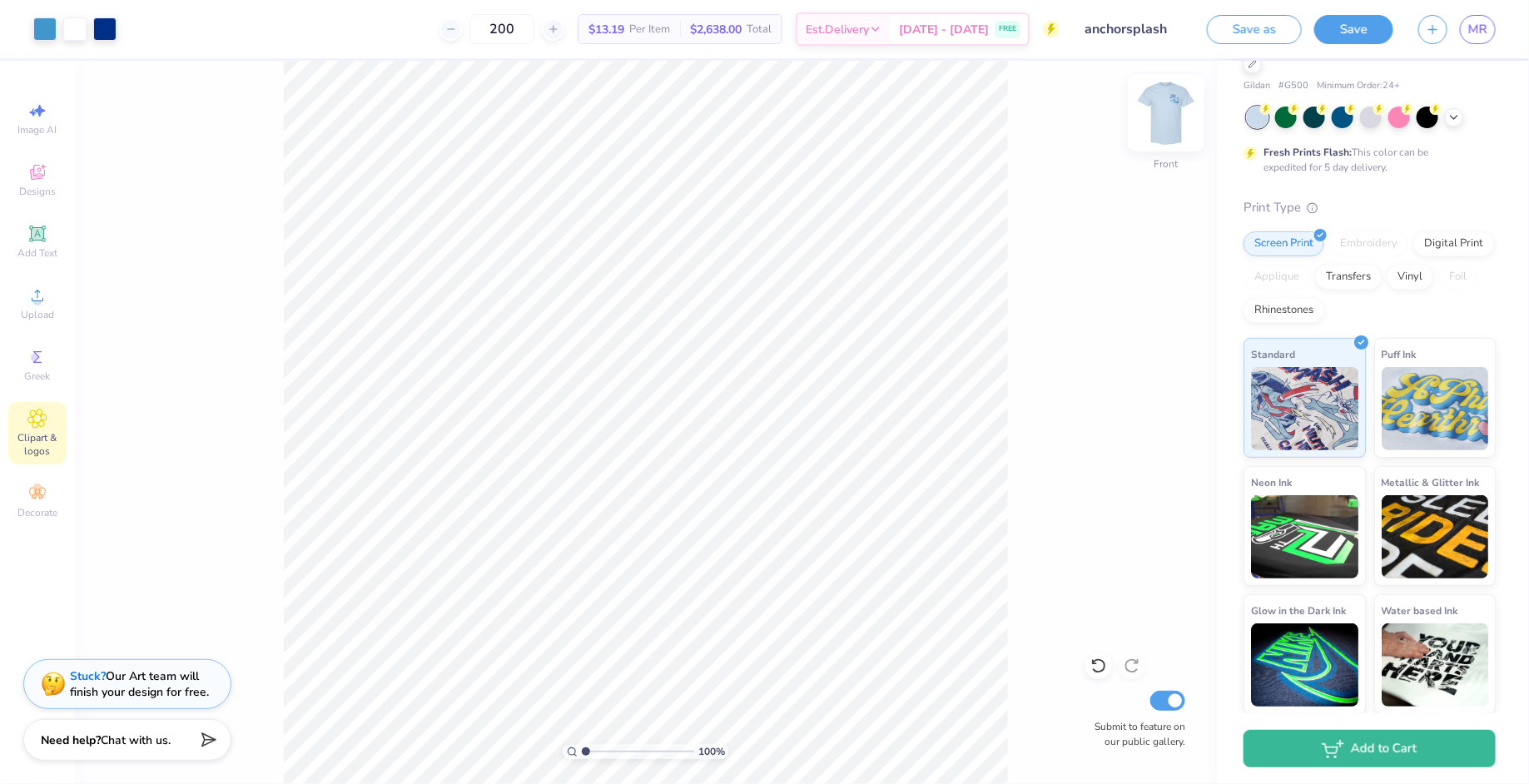
click at [1157, 124] on img at bounding box center [1166, 113] width 67 height 67
click at [1155, 125] on img at bounding box center [1166, 113] width 67 height 67
click at [1175, 119] on img at bounding box center [1166, 113] width 67 height 67
click at [1152, 116] on img at bounding box center [1166, 113] width 67 height 67
click at [1169, 117] on img at bounding box center [1166, 113] width 67 height 67
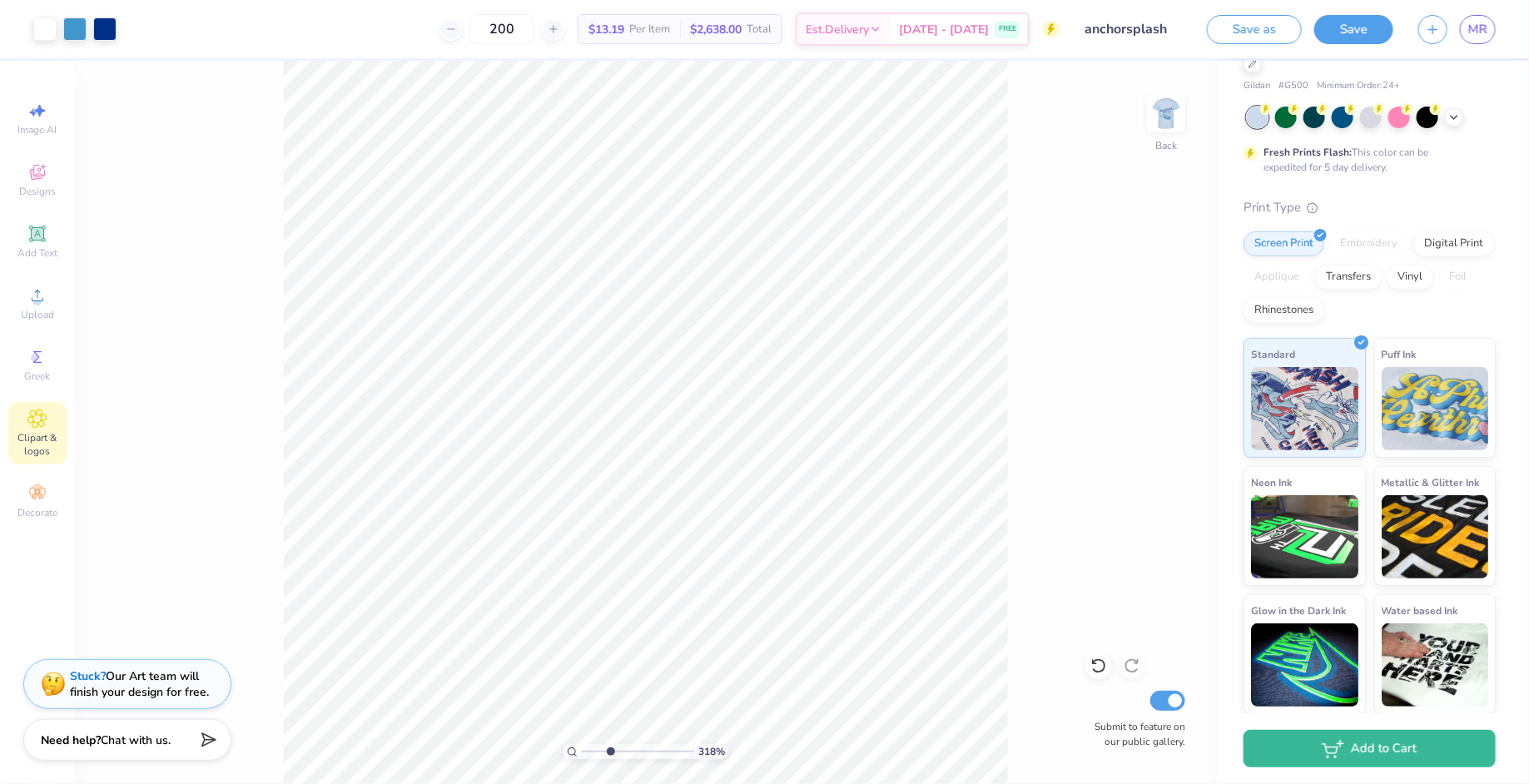
drag, startPoint x: 587, startPoint y: 750, endPoint x: 611, endPoint y: 746, distance: 24.3
click at [611, 627] on input "range" at bounding box center [637, 752] width 112 height 15
drag, startPoint x: 611, startPoint y: 748, endPoint x: 601, endPoint y: 746, distance: 10.2
click at [601, 627] on input "range" at bounding box center [637, 752] width 112 height 15
drag, startPoint x: 599, startPoint y: 749, endPoint x: 535, endPoint y: 749, distance: 64.0
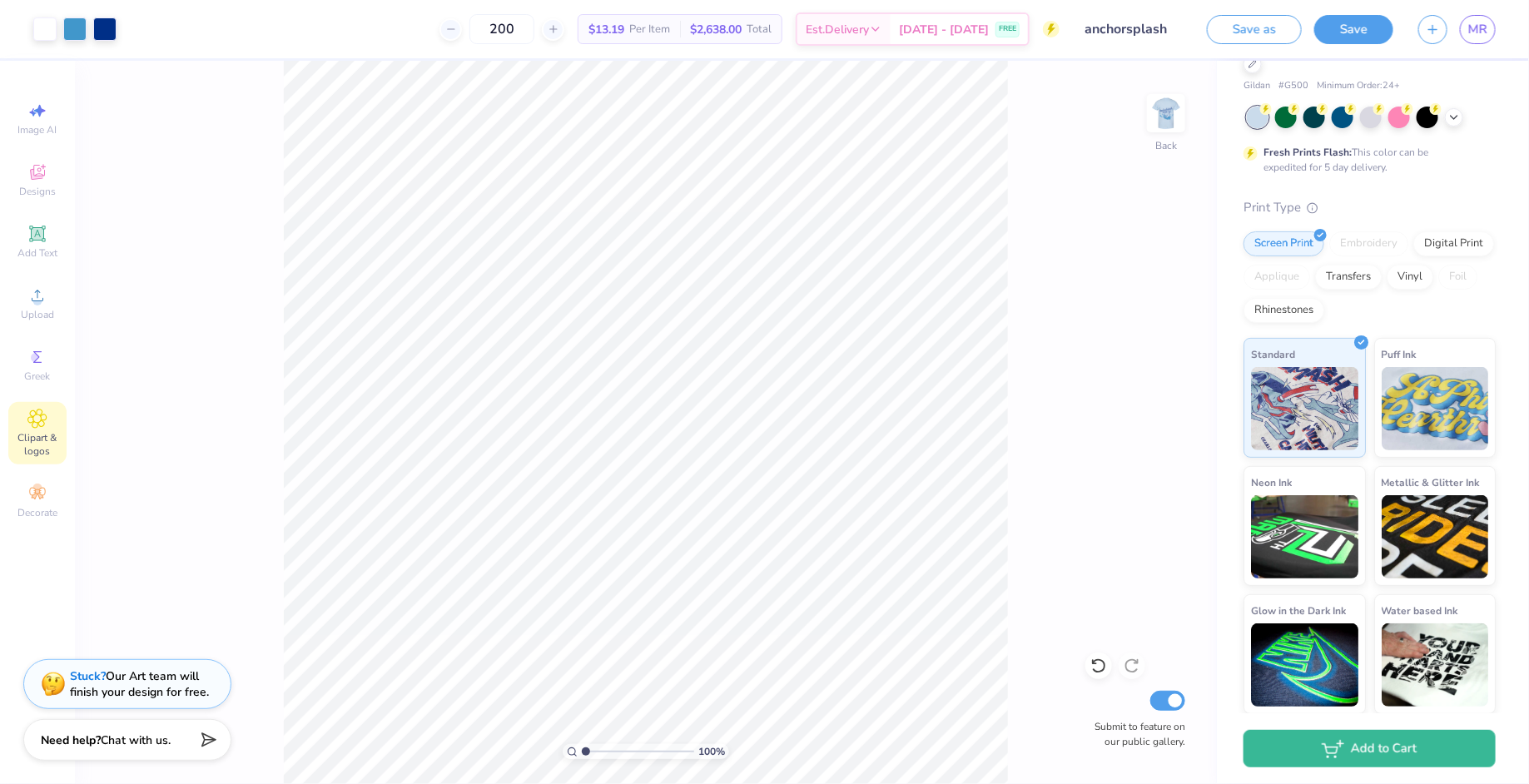
click at [581, 627] on input "range" at bounding box center [637, 752] width 112 height 15
click at [1167, 103] on img at bounding box center [1166, 113] width 67 height 67
click at [1155, 108] on img at bounding box center [1166, 113] width 67 height 67
drag, startPoint x: 584, startPoint y: 752, endPoint x: 634, endPoint y: 747, distance: 50.2
click at [635, 627] on input "range" at bounding box center [637, 752] width 112 height 15
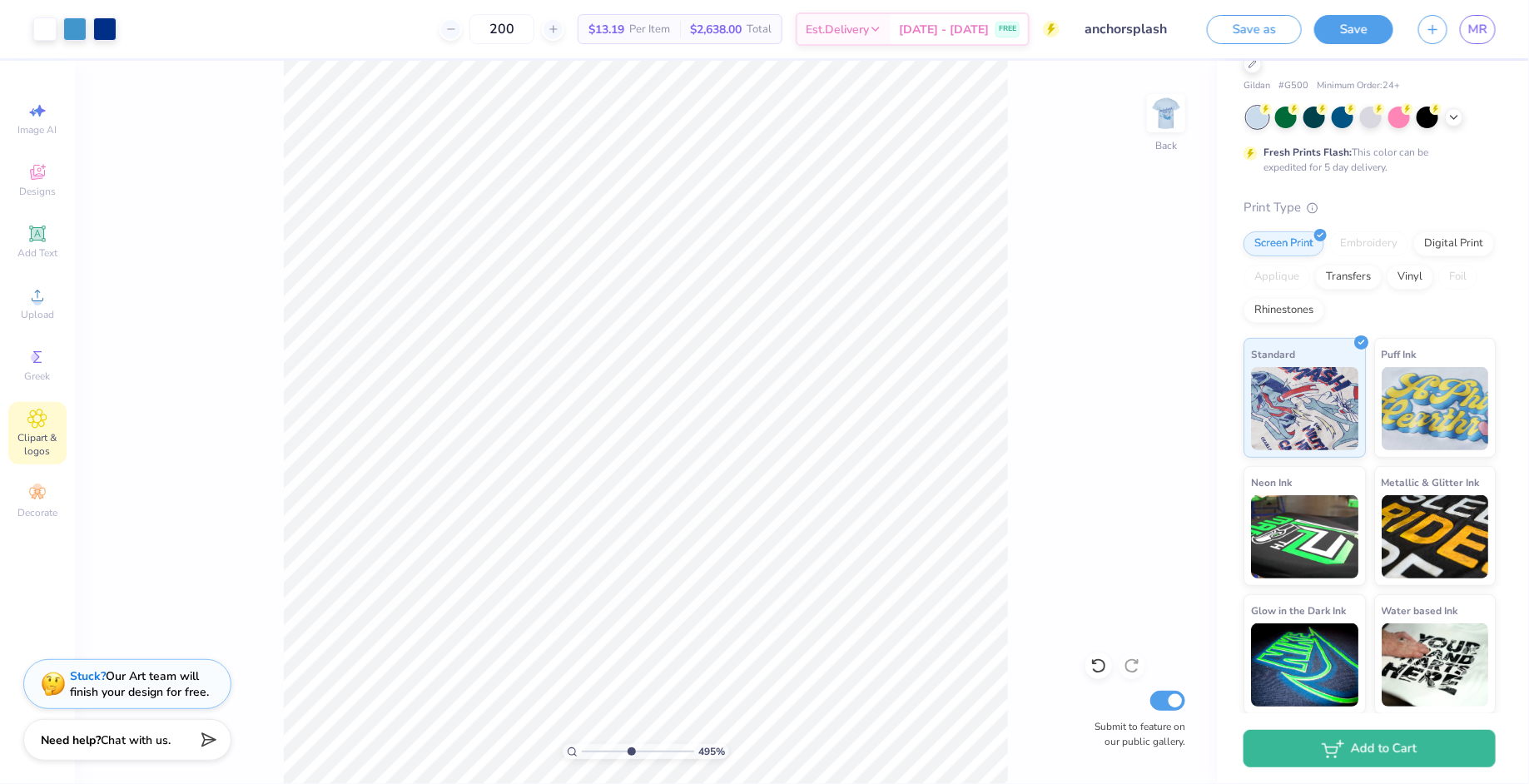
click at [629, 627] on input "range" at bounding box center [637, 752] width 112 height 15
click at [1159, 119] on img at bounding box center [1166, 113] width 67 height 67
drag, startPoint x: 632, startPoint y: 752, endPoint x: 581, endPoint y: 755, distance: 51.1
click at [581, 627] on input "range" at bounding box center [637, 752] width 112 height 15
click at [593, 627] on input "range" at bounding box center [637, 752] width 112 height 15
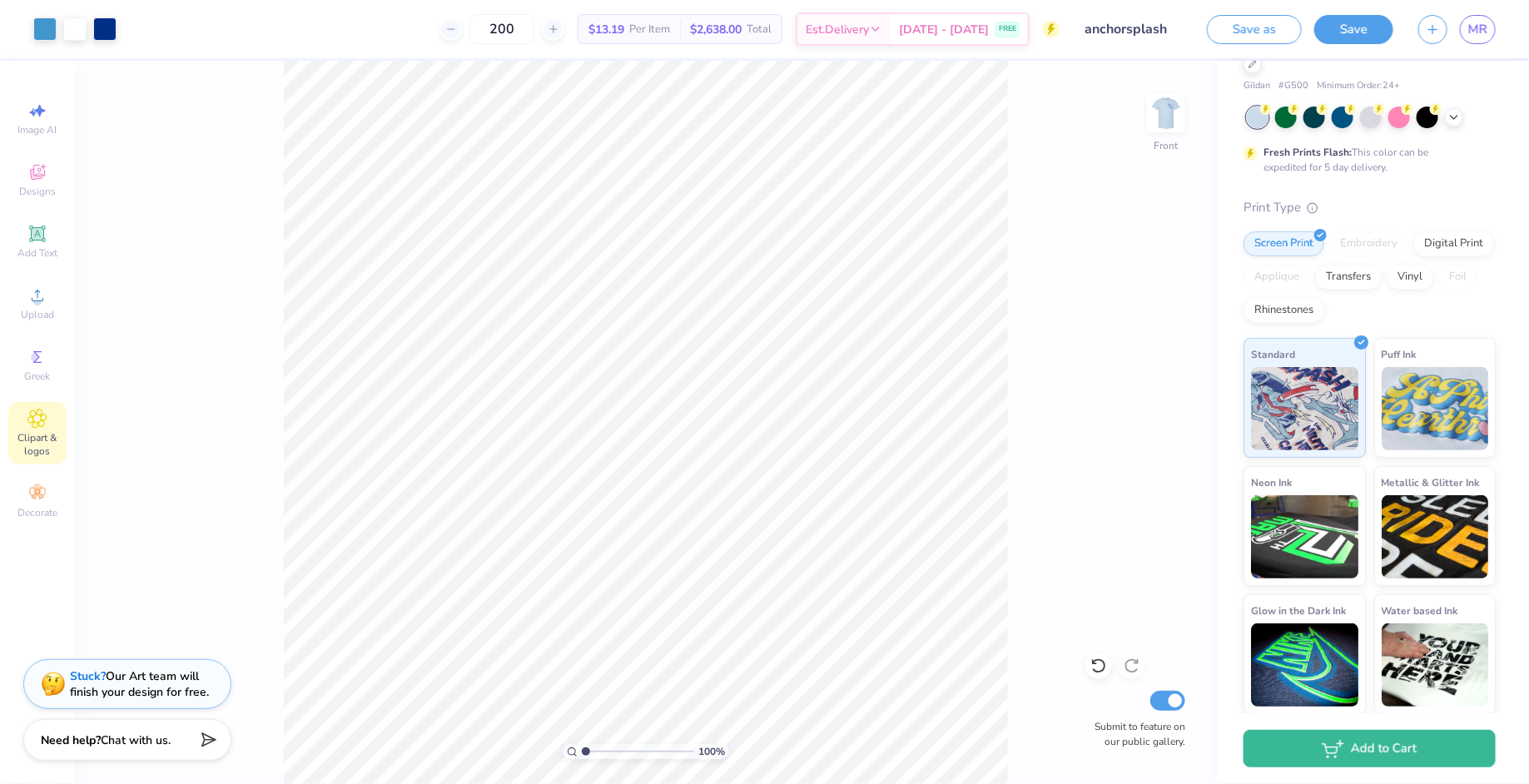
drag, startPoint x: 593, startPoint y: 749, endPoint x: 560, endPoint y: 750, distance: 33.0
click at [581, 627] on input "range" at bounding box center [637, 752] width 112 height 15
click at [1149, 119] on img at bounding box center [1166, 113] width 67 height 67
click at [1158, 119] on img at bounding box center [1166, 113] width 67 height 67
